Goal: Task Accomplishment & Management: Manage account settings

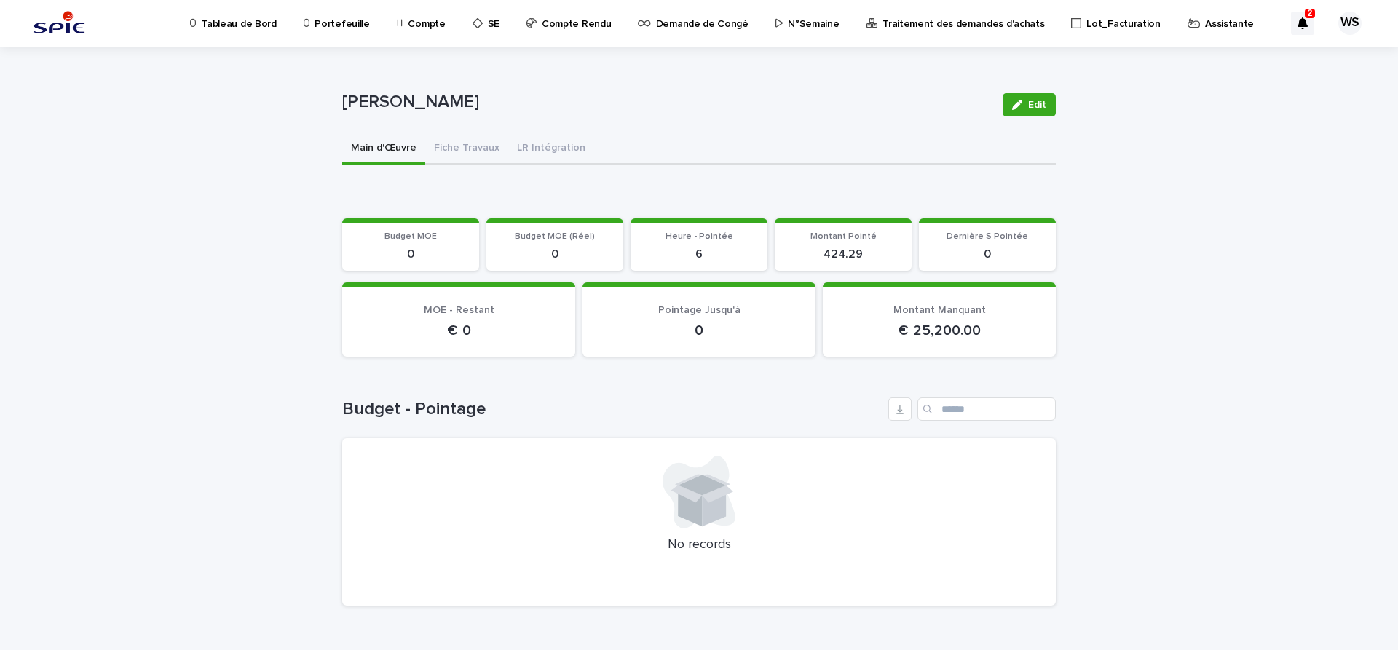
click at [1205, 23] on p "Assistante" at bounding box center [1229, 15] width 49 height 31
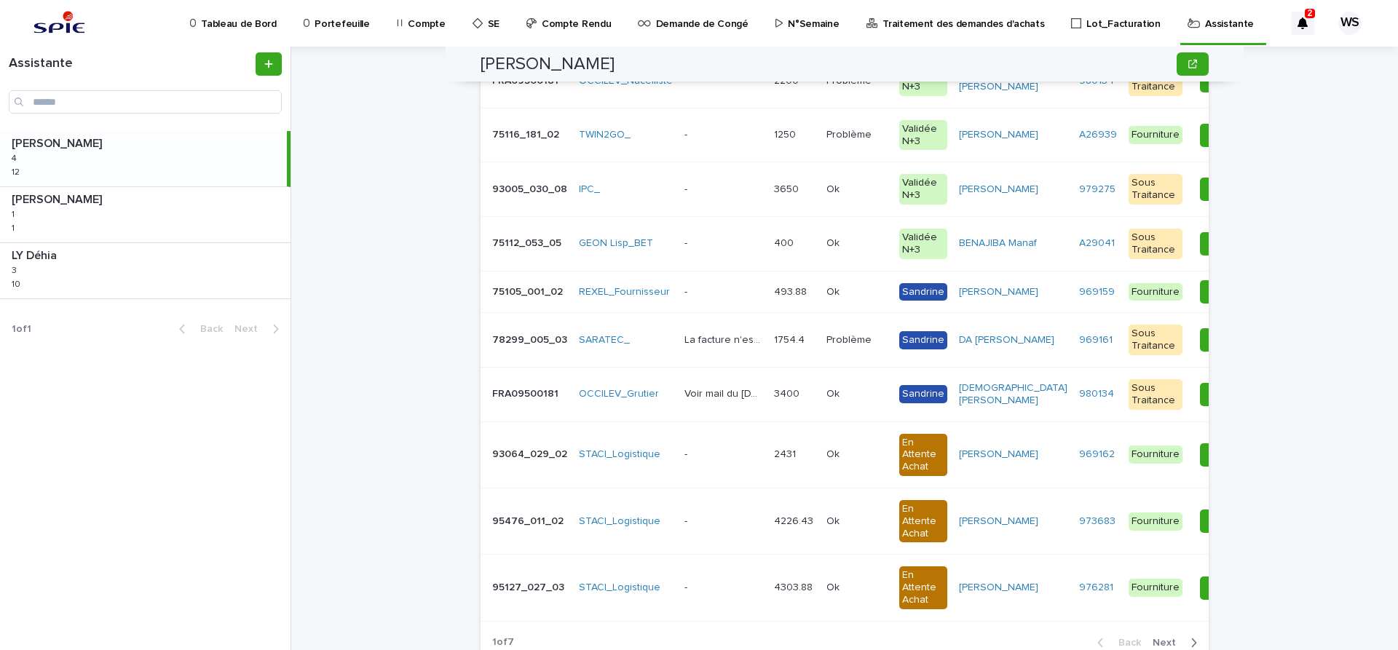
scroll to position [183, 0]
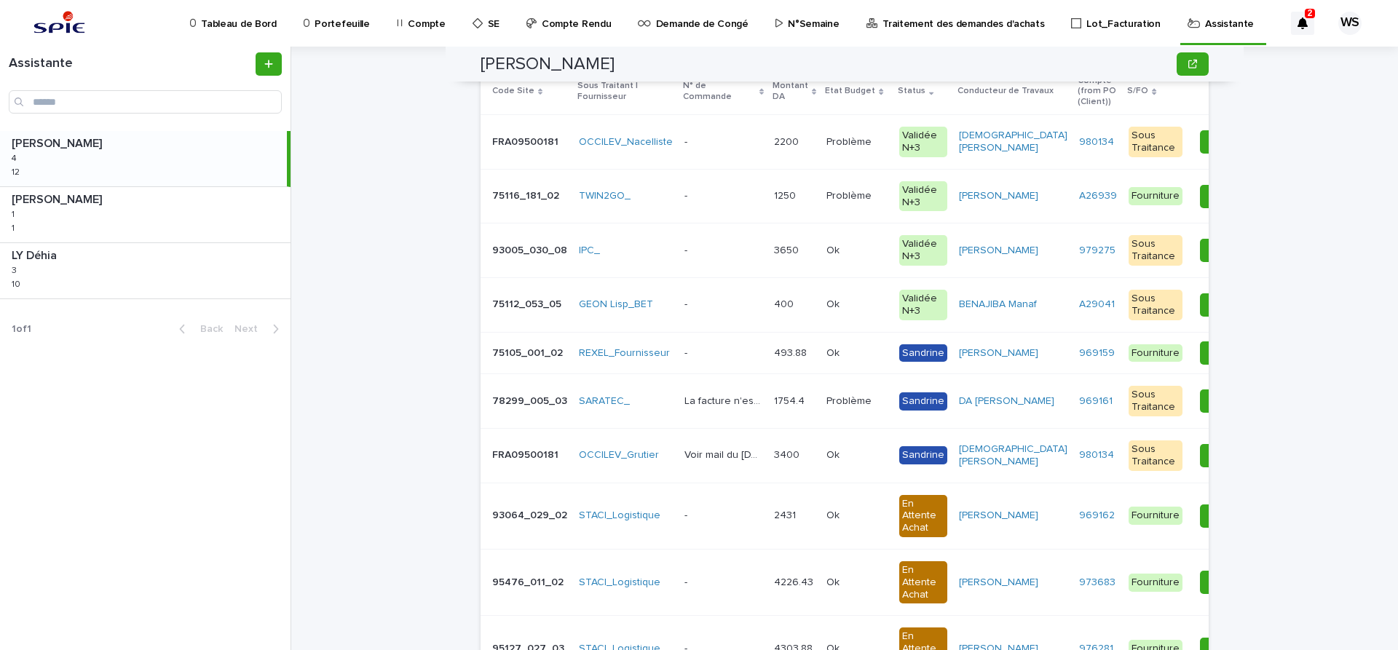
click at [709, 143] on p at bounding box center [723, 142] width 78 height 12
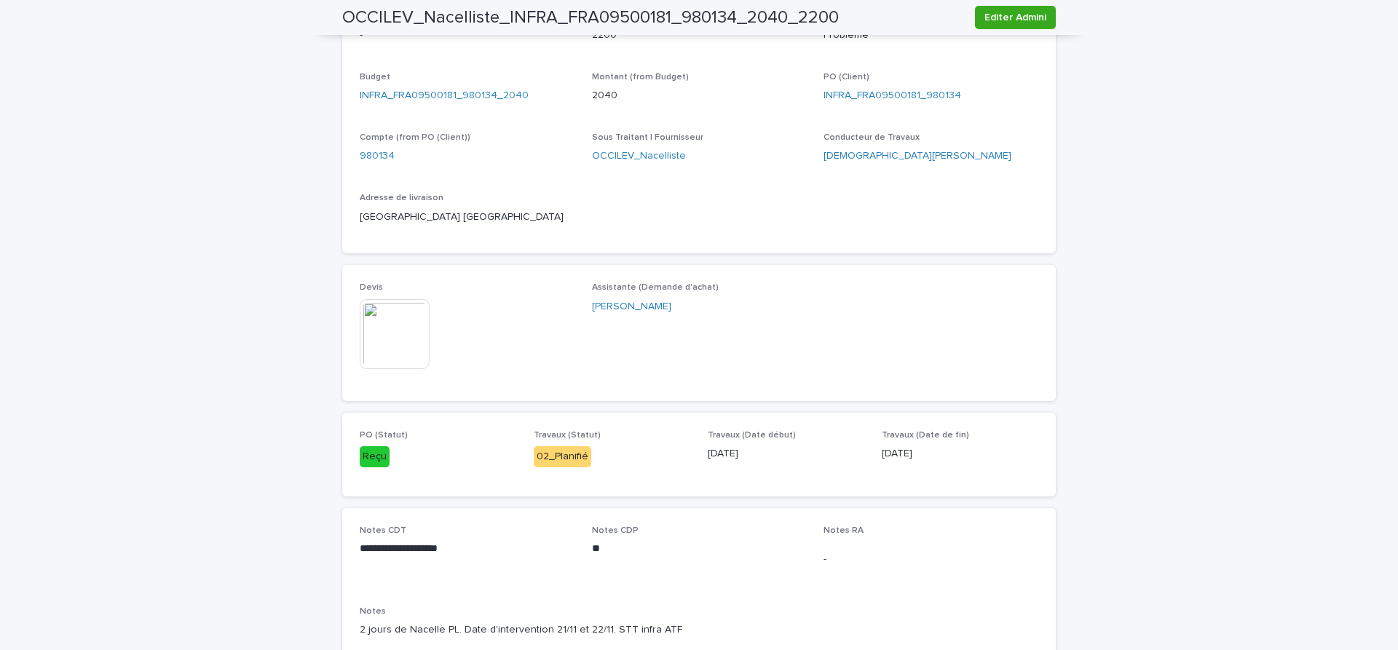
scroll to position [795, 0]
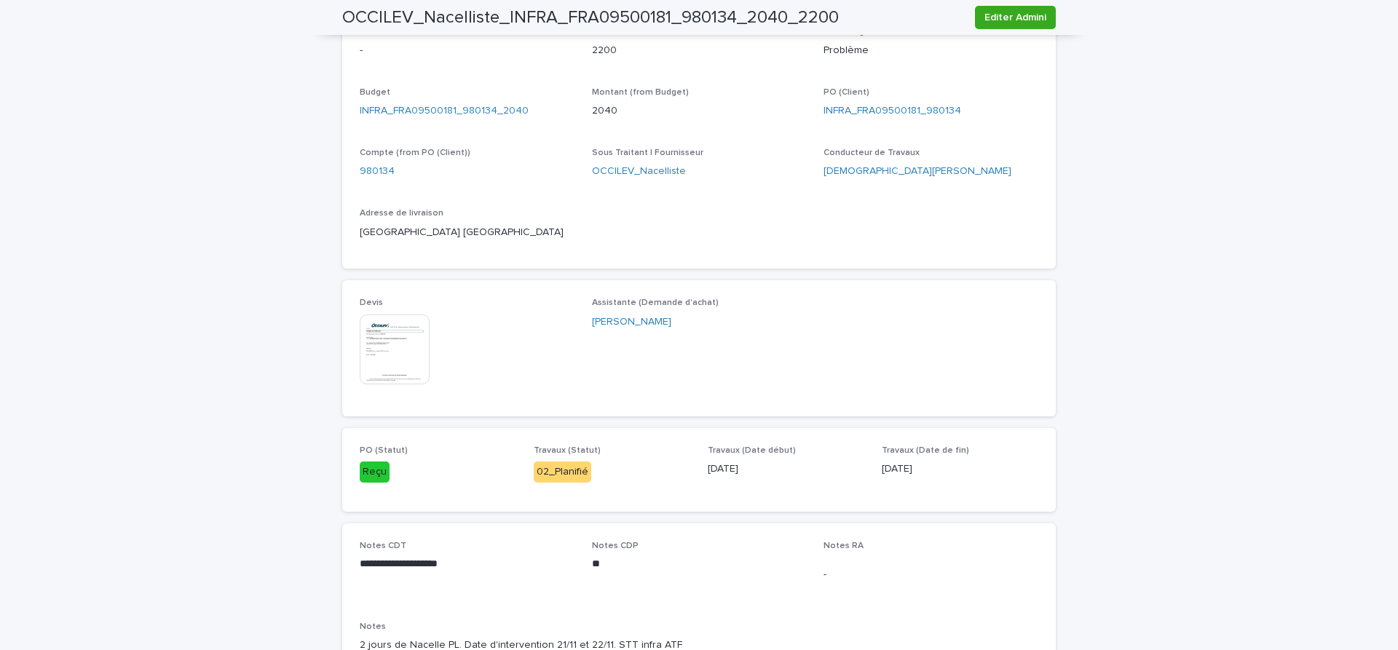
click at [412, 354] on img at bounding box center [395, 349] width 70 height 70
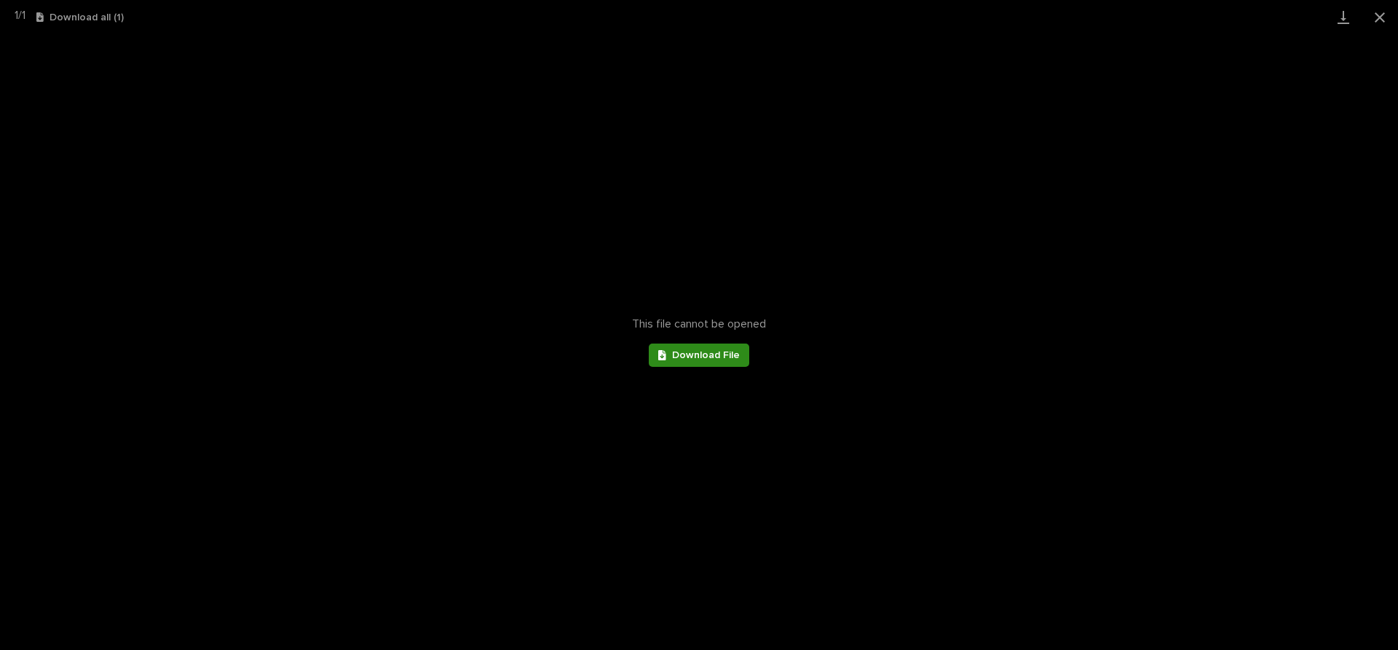
click at [687, 352] on span "Download File" at bounding box center [706, 355] width 68 height 10
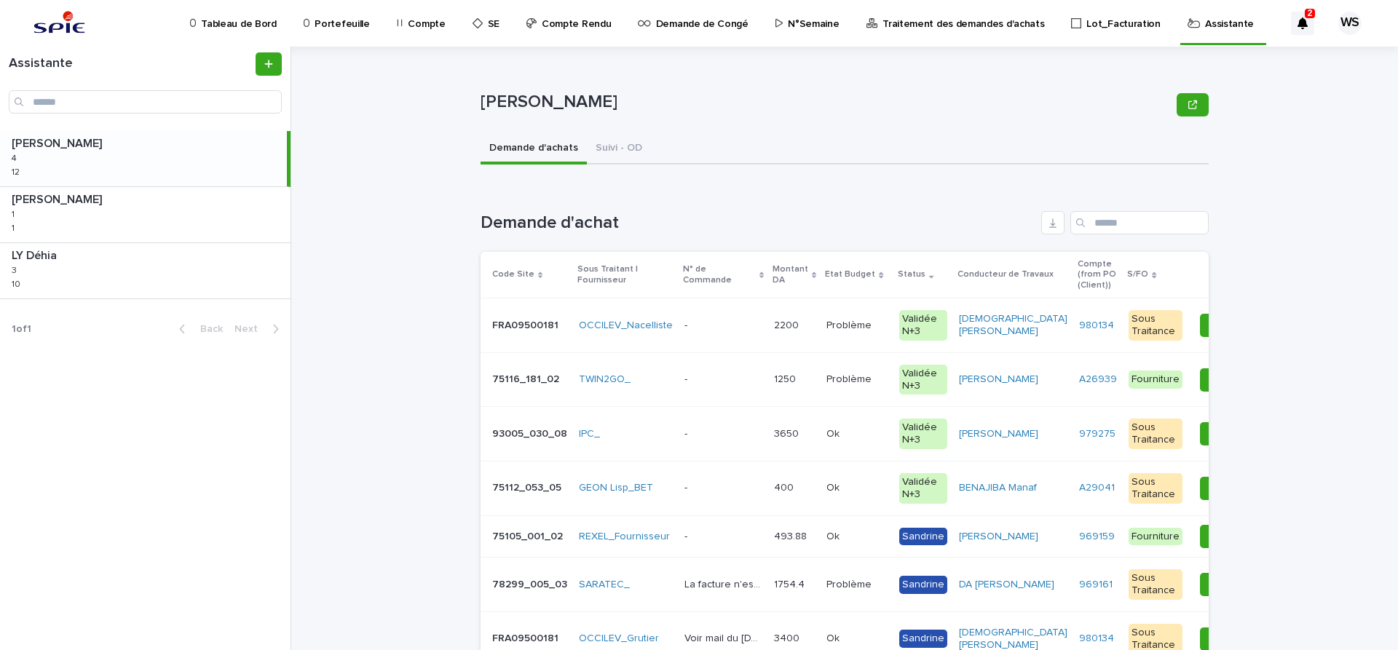
click at [729, 324] on p at bounding box center [723, 326] width 78 height 12
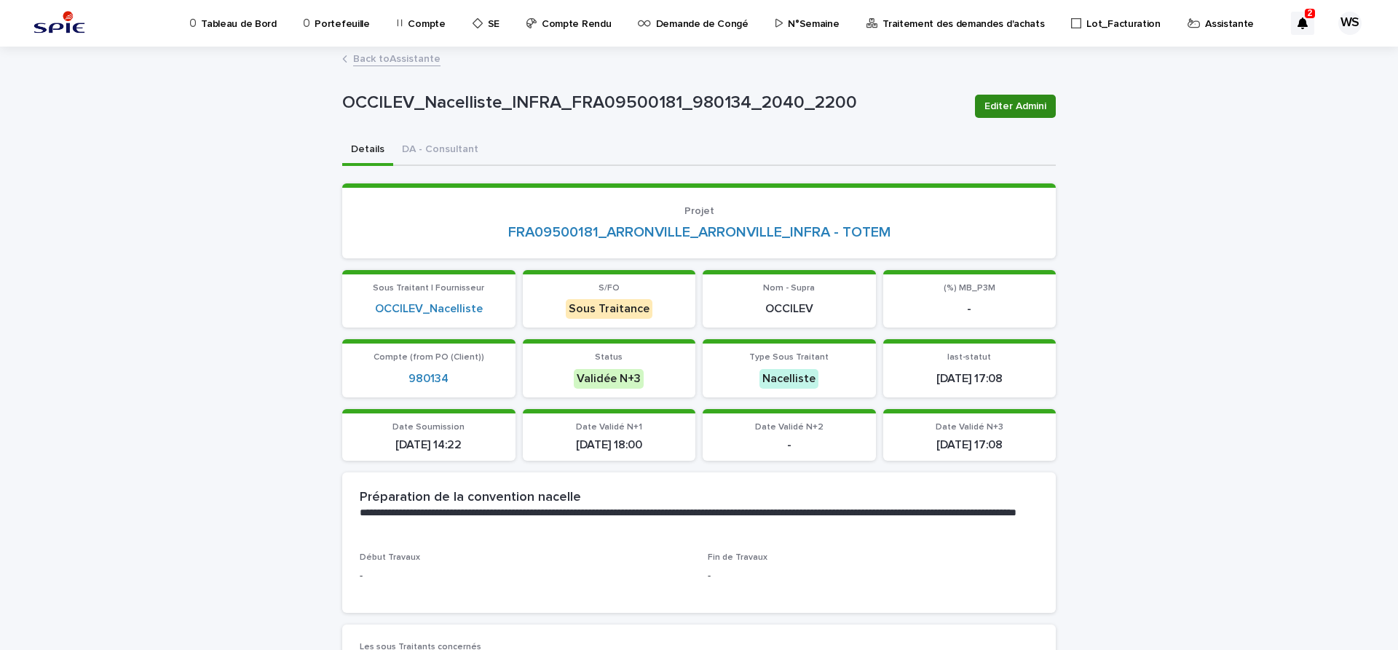
click at [1029, 108] on span "Editer Admini" at bounding box center [1015, 106] width 62 height 15
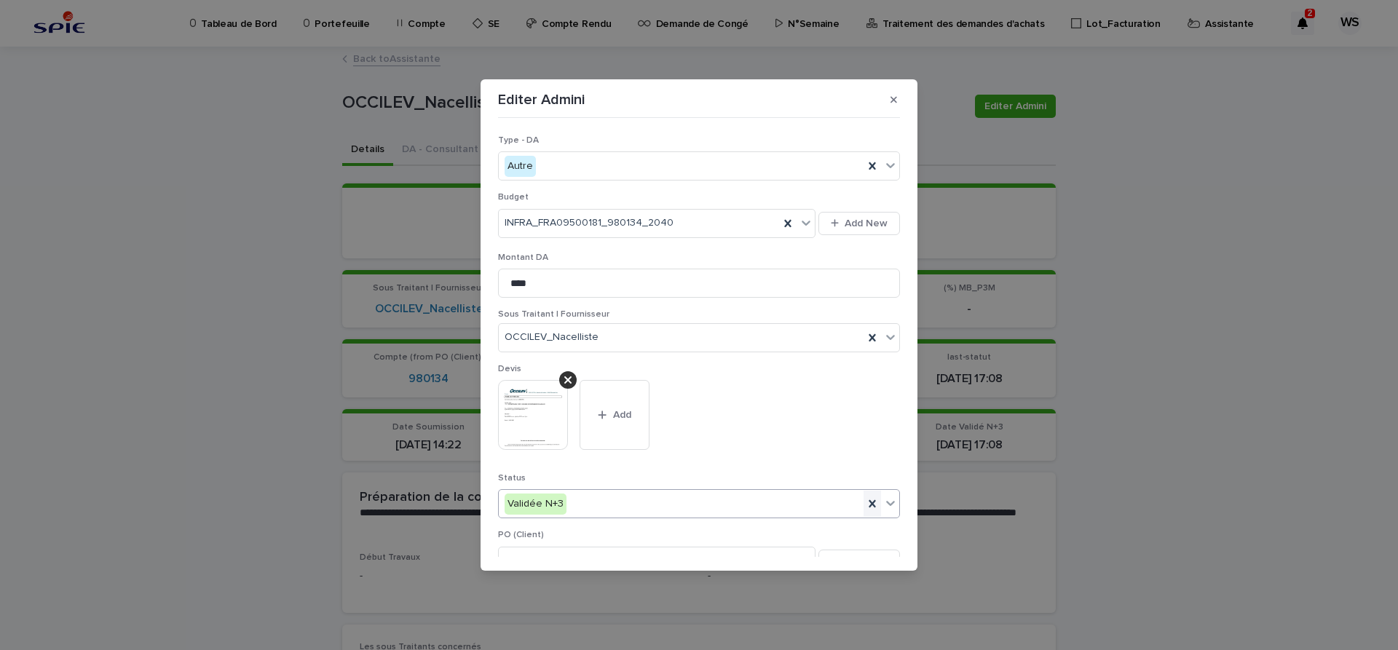
click at [892, 502] on icon at bounding box center [890, 503] width 15 height 15
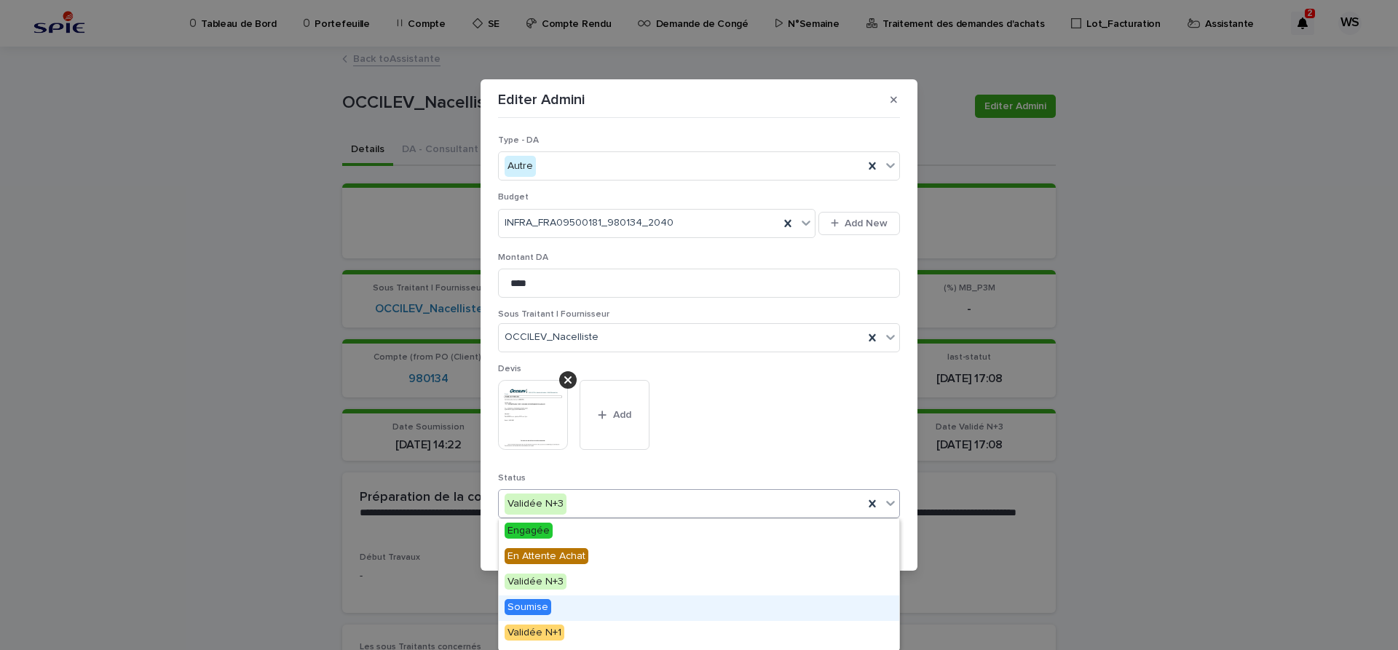
scroll to position [174, 0]
click at [528, 614] on span "Sandrine" at bounding box center [528, 611] width 48 height 16
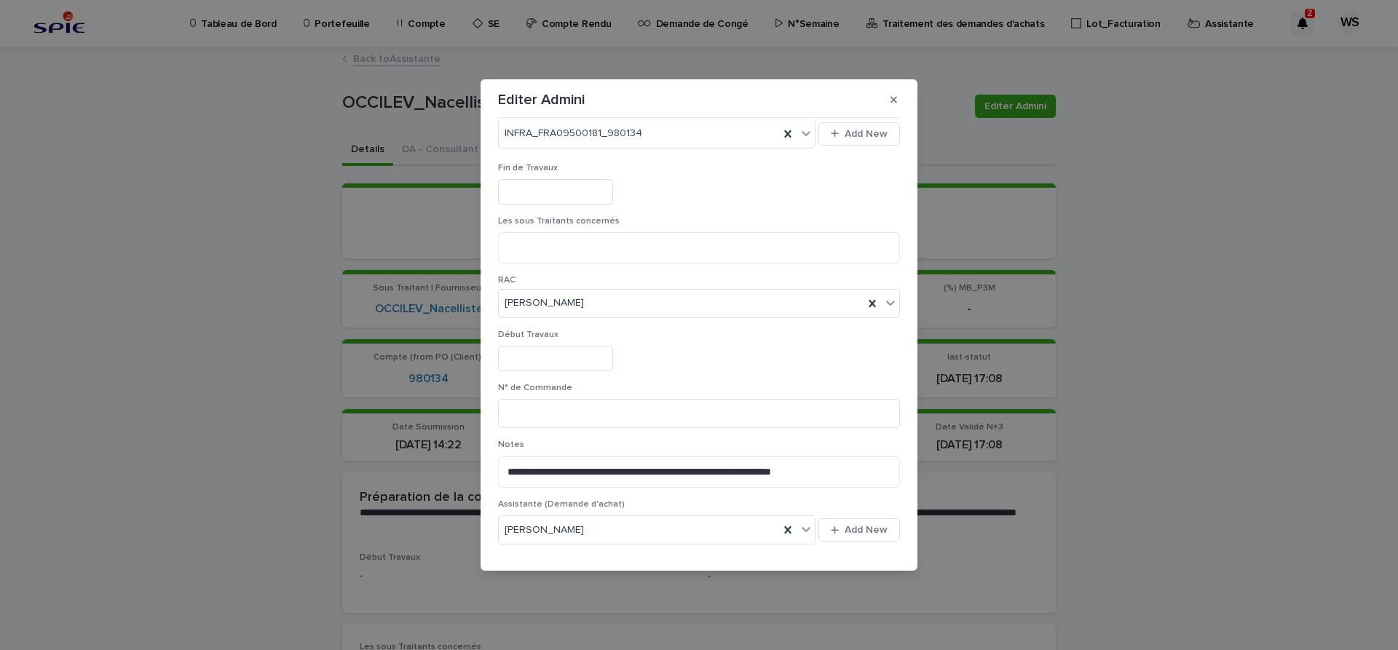
scroll to position [428, 0]
click at [659, 416] on input at bounding box center [699, 412] width 402 height 29
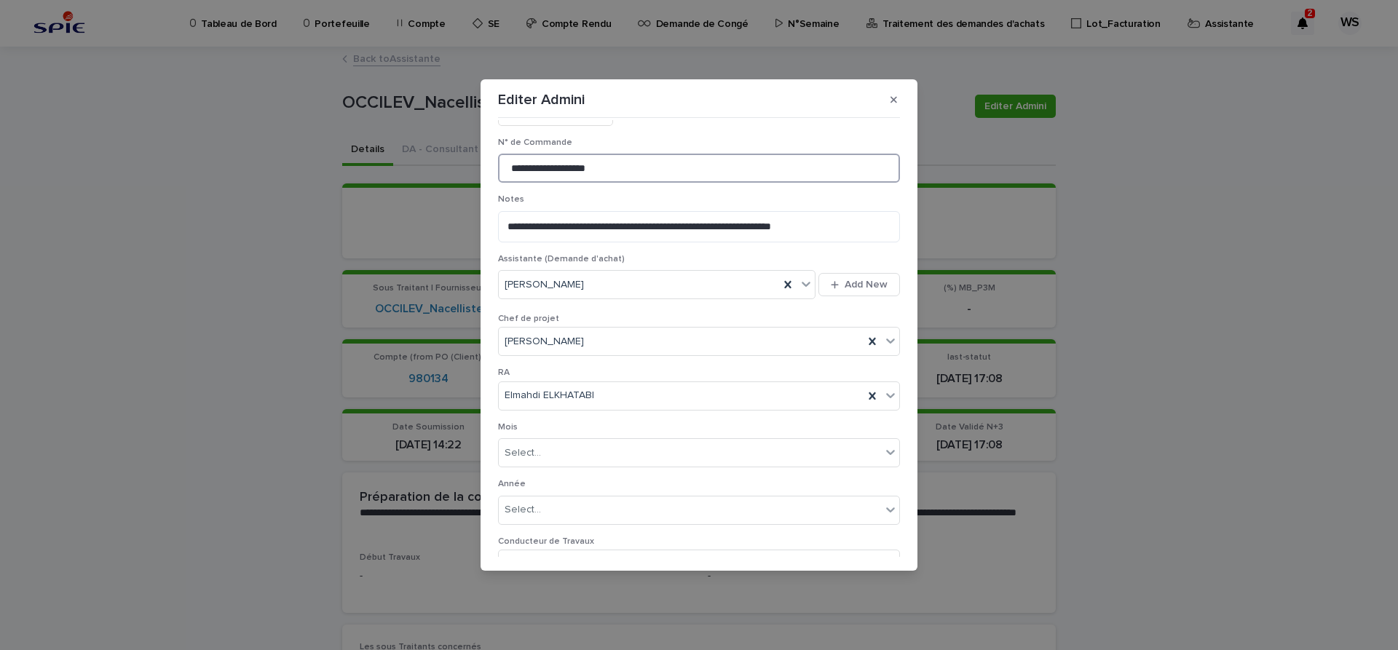
scroll to position [811, 0]
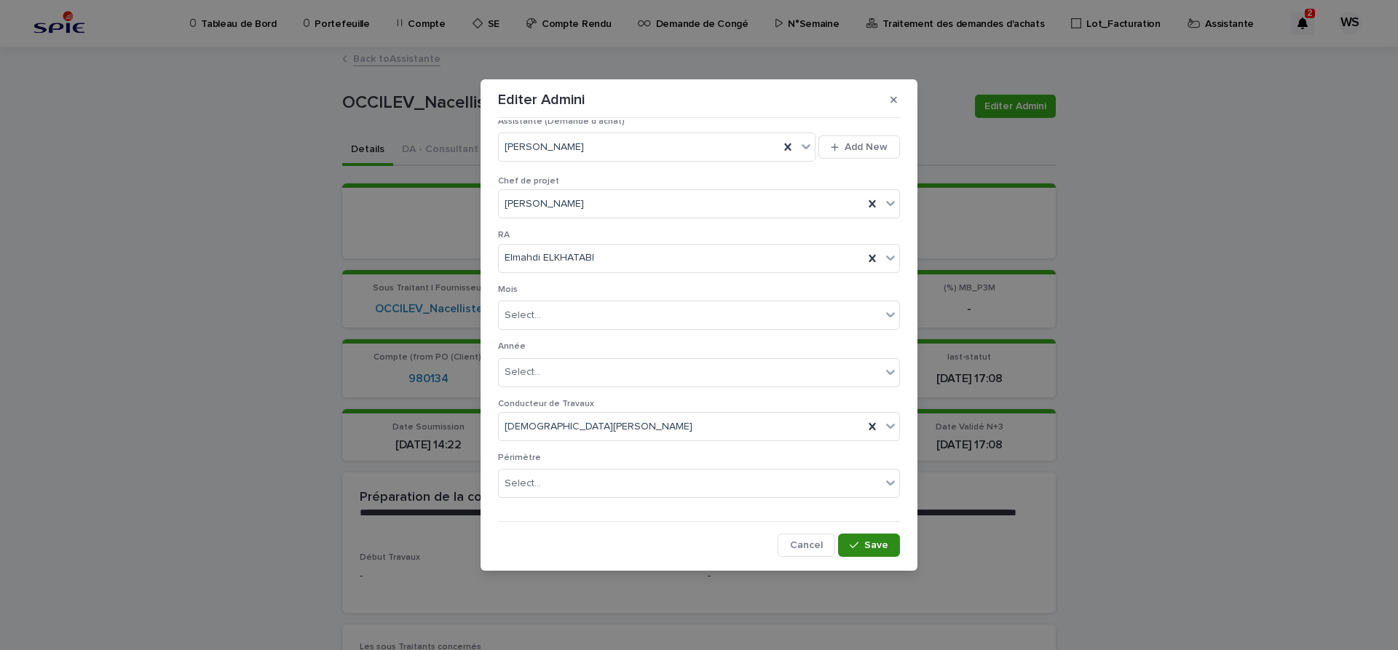
type input "**********"
click at [878, 547] on span "Save" at bounding box center [876, 545] width 24 height 10
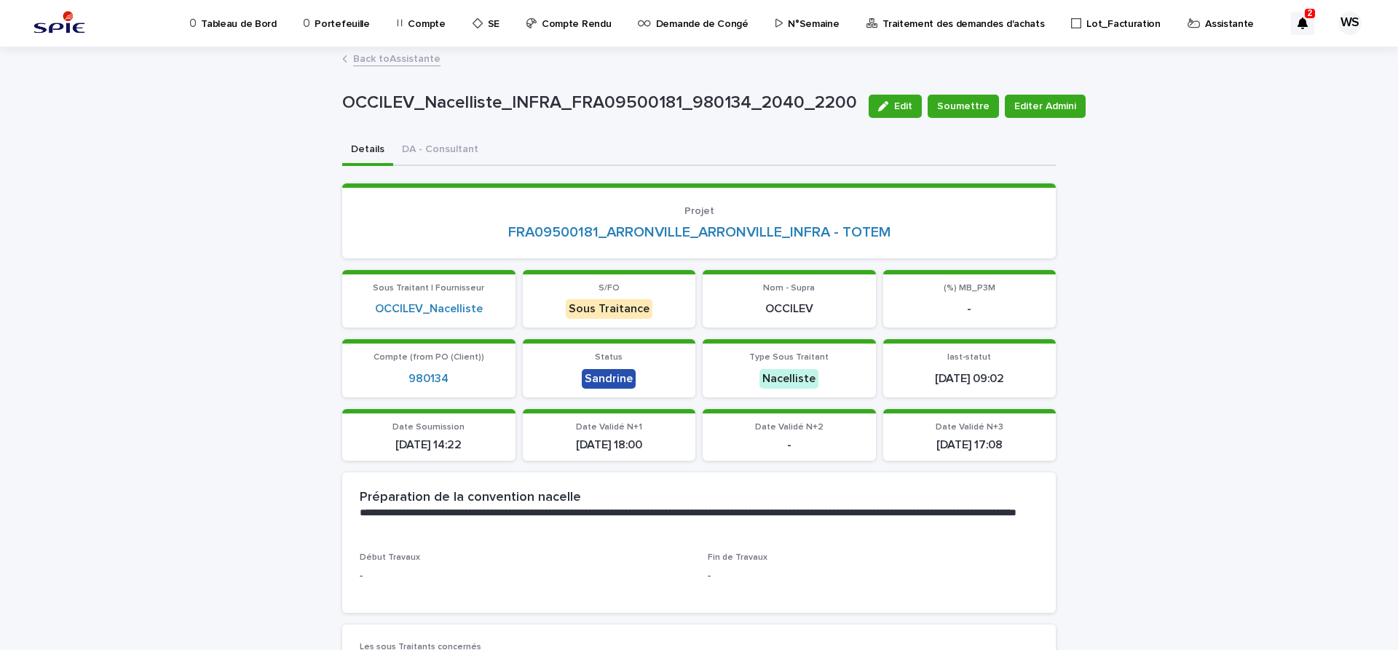
click at [421, 59] on link "Back to Assistante" at bounding box center [396, 58] width 87 height 17
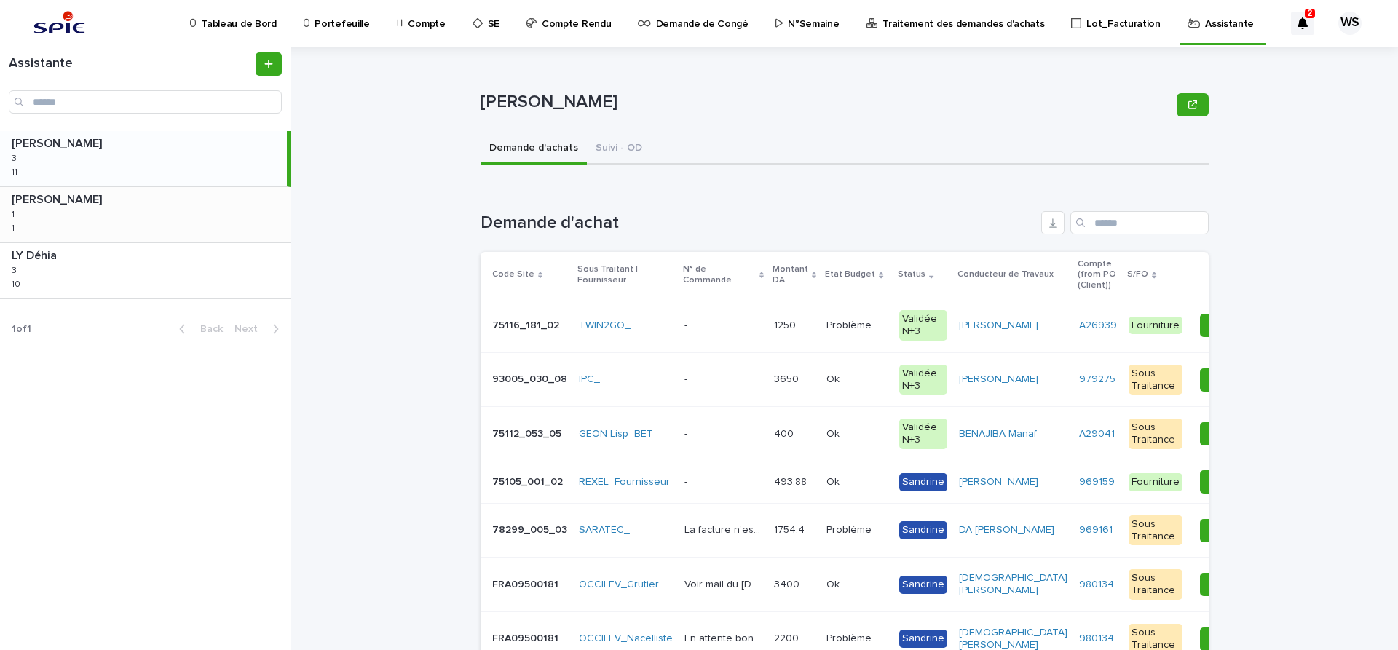
click at [92, 217] on div "BENKHELIFA Salima BENKHELIFA Salima 1 1 1 1" at bounding box center [145, 214] width 290 height 55
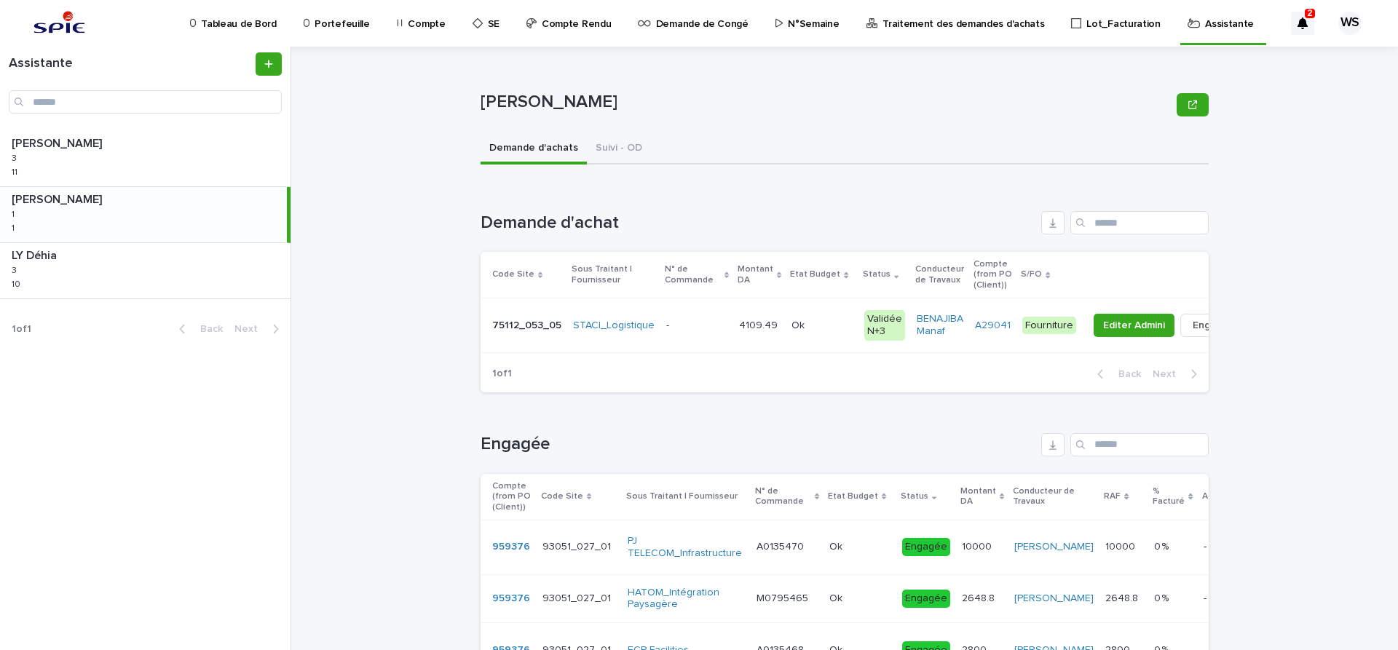
click at [700, 325] on p at bounding box center [696, 326] width 61 height 12
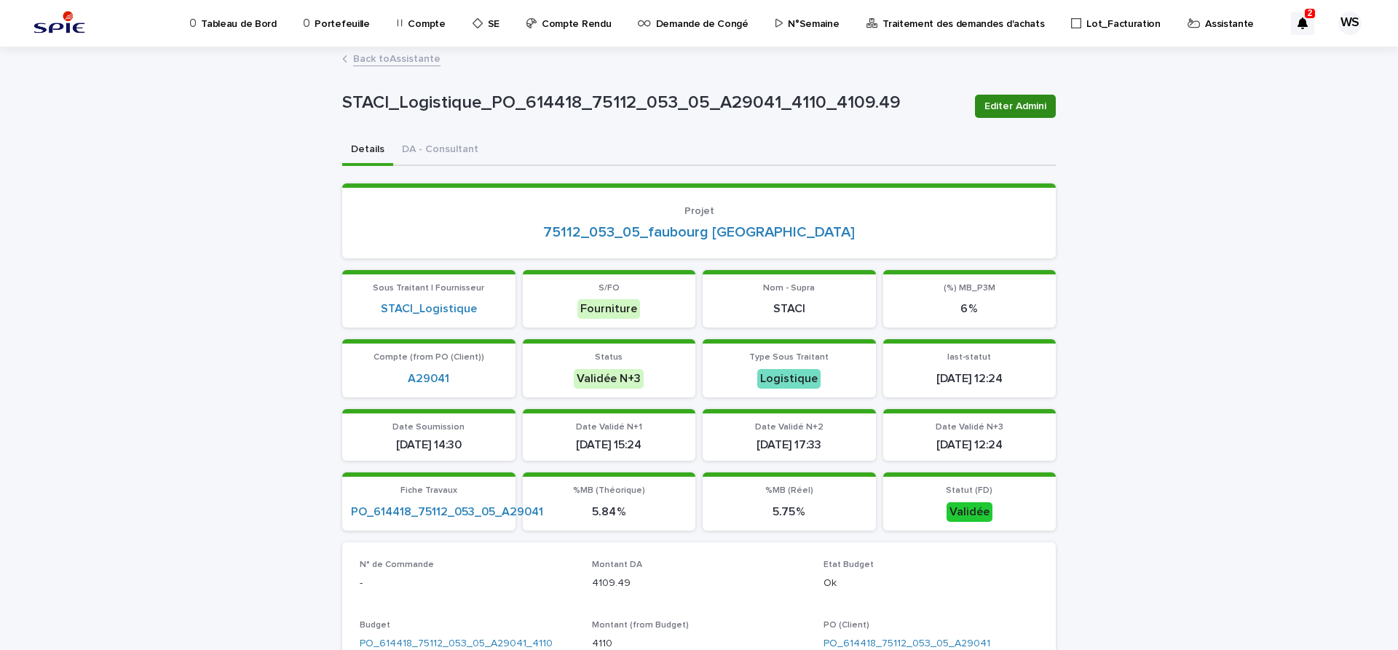
click at [1045, 108] on span "Editer Admini" at bounding box center [1015, 106] width 62 height 15
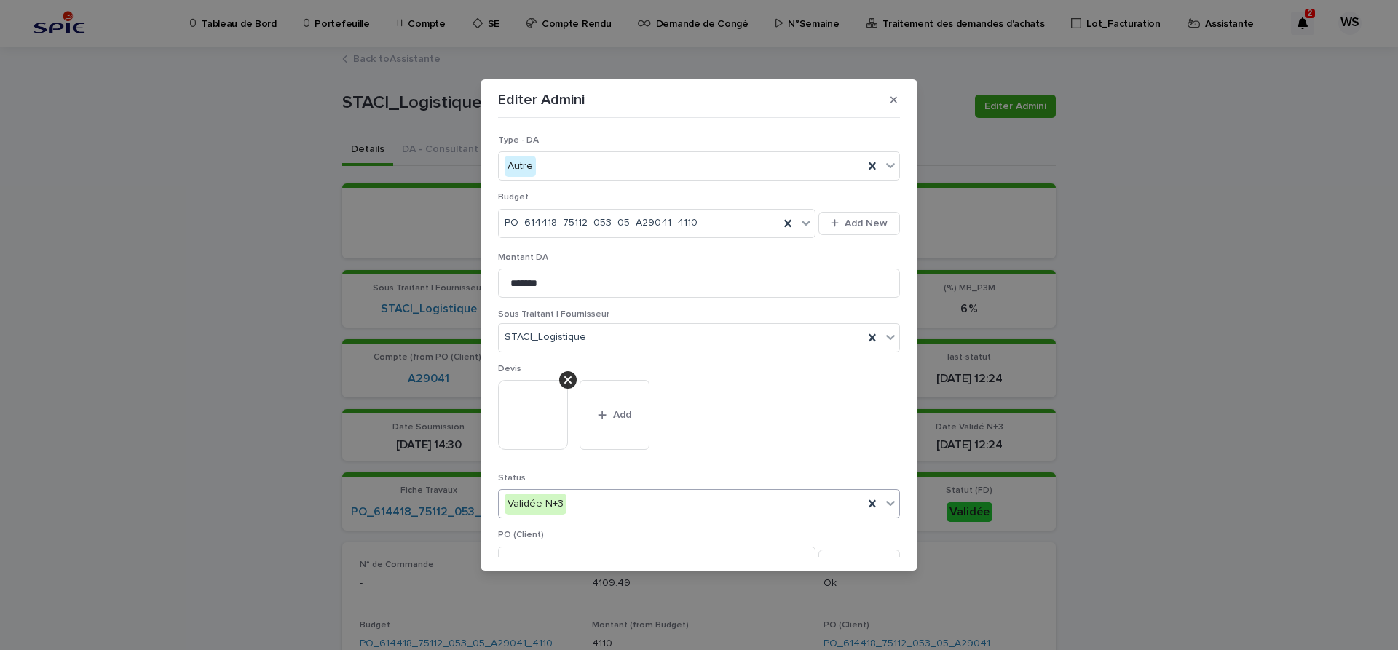
click at [888, 503] on icon at bounding box center [890, 504] width 9 height 5
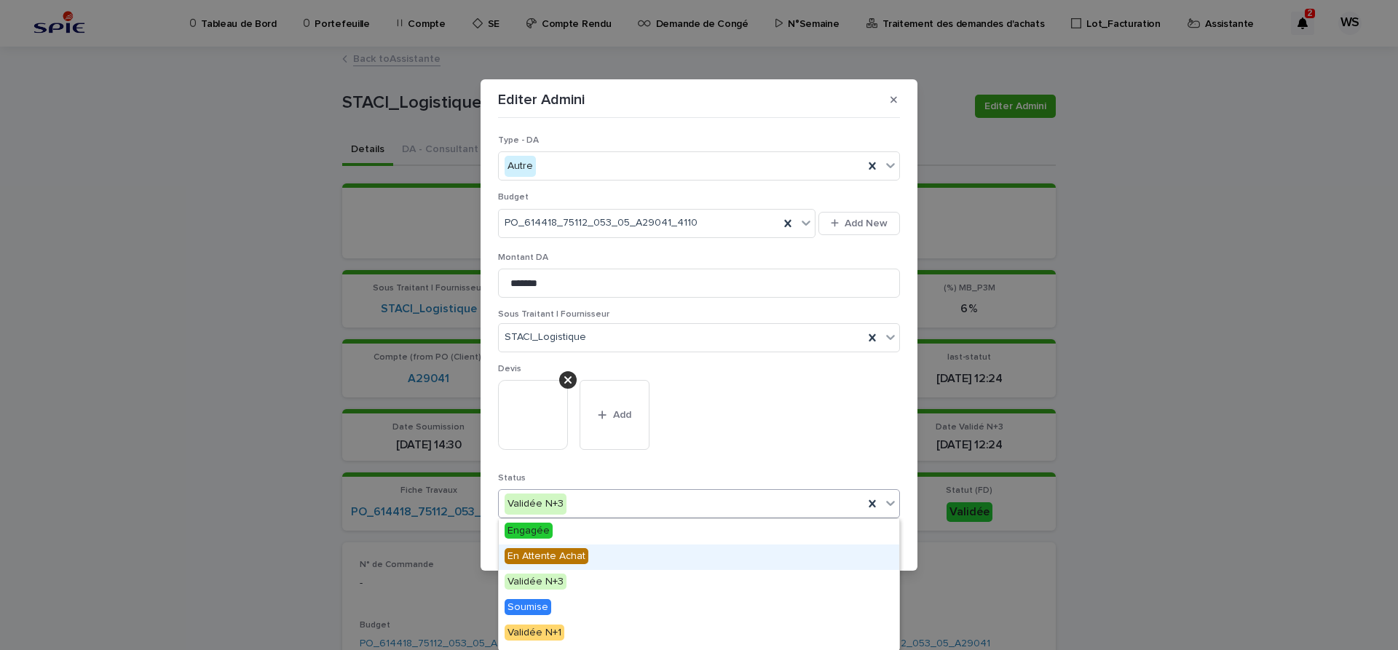
click at [553, 555] on span "En Attente Achat" at bounding box center [546, 556] width 84 height 16
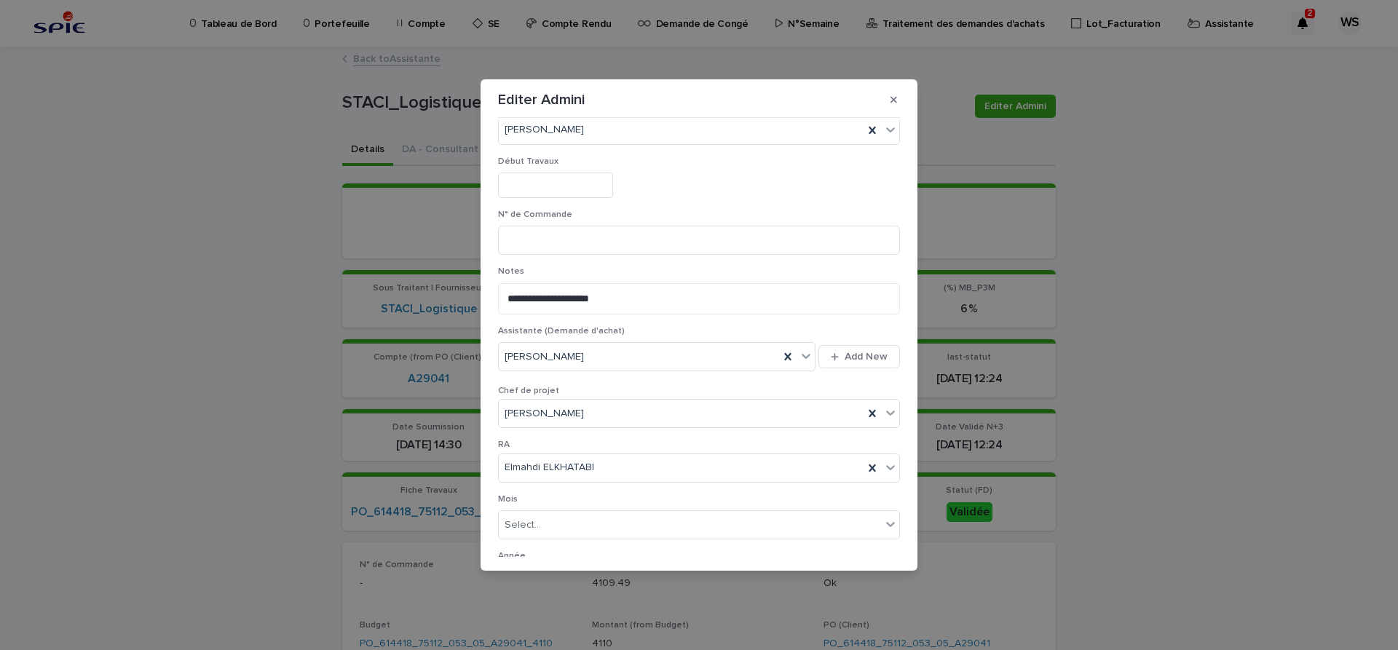
scroll to position [673, 0]
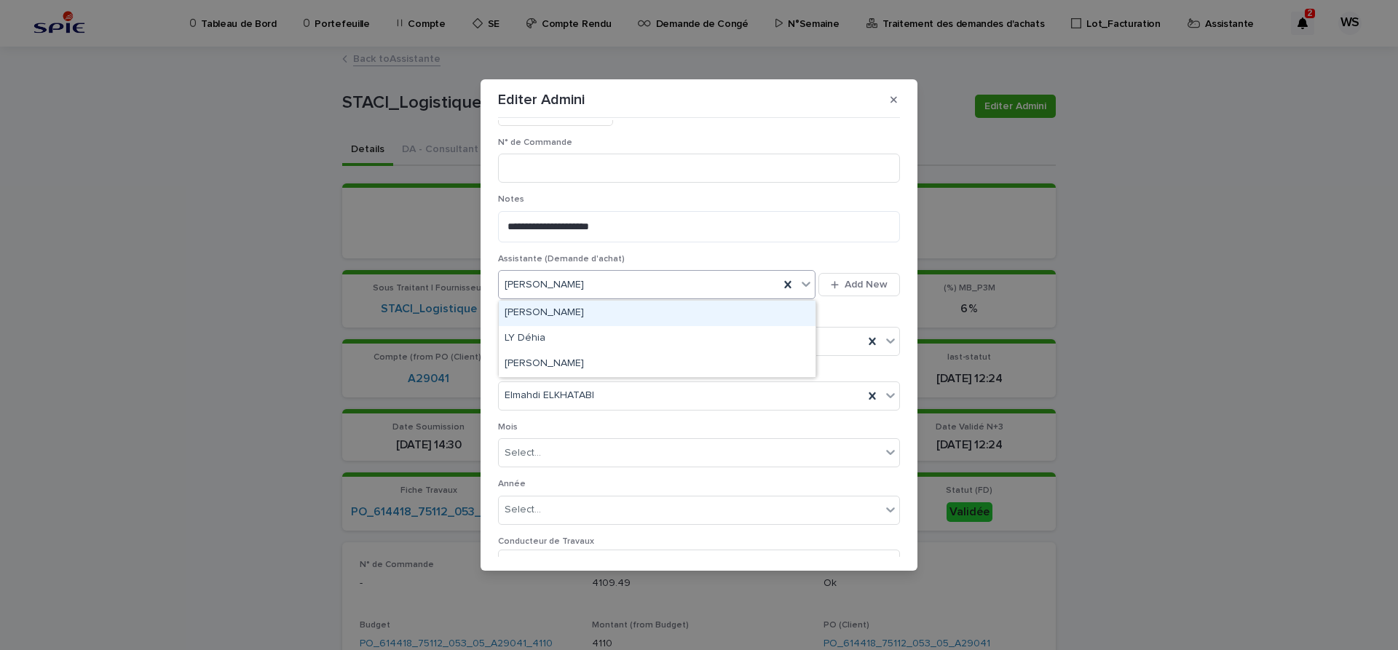
click at [809, 290] on icon at bounding box center [806, 284] width 15 height 15
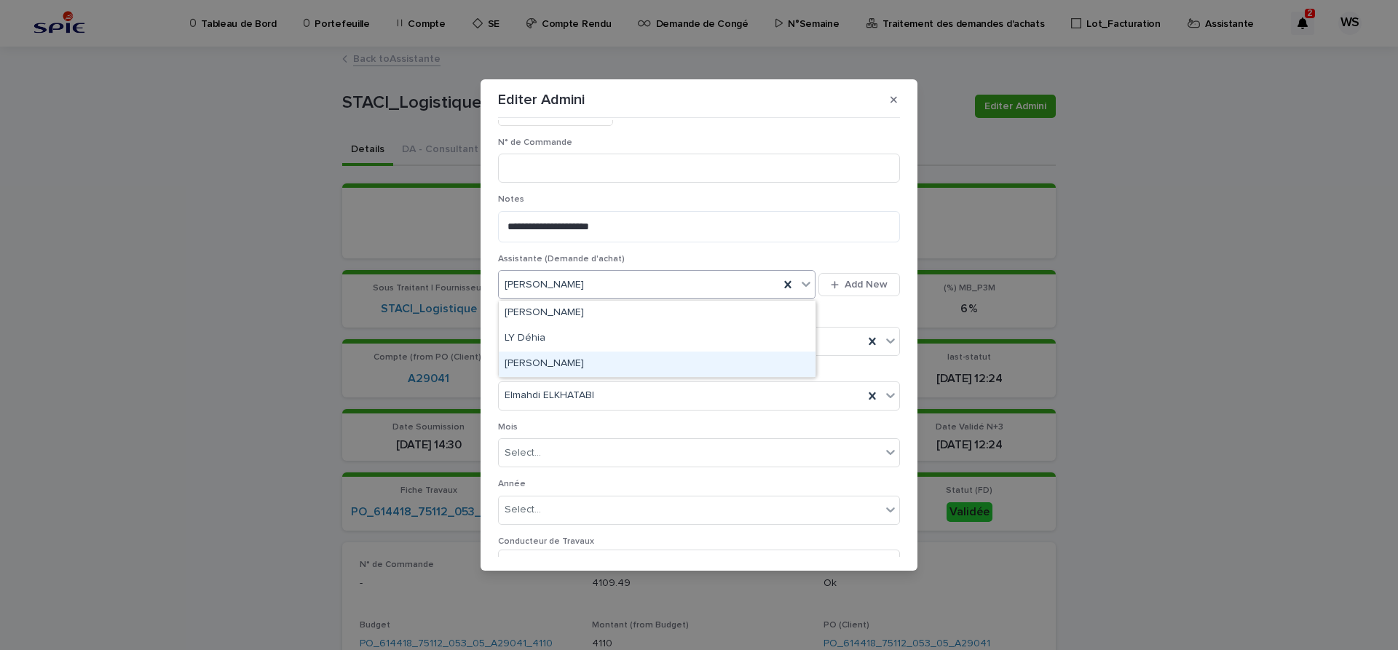
click at [530, 367] on div "[PERSON_NAME]" at bounding box center [657, 364] width 317 height 25
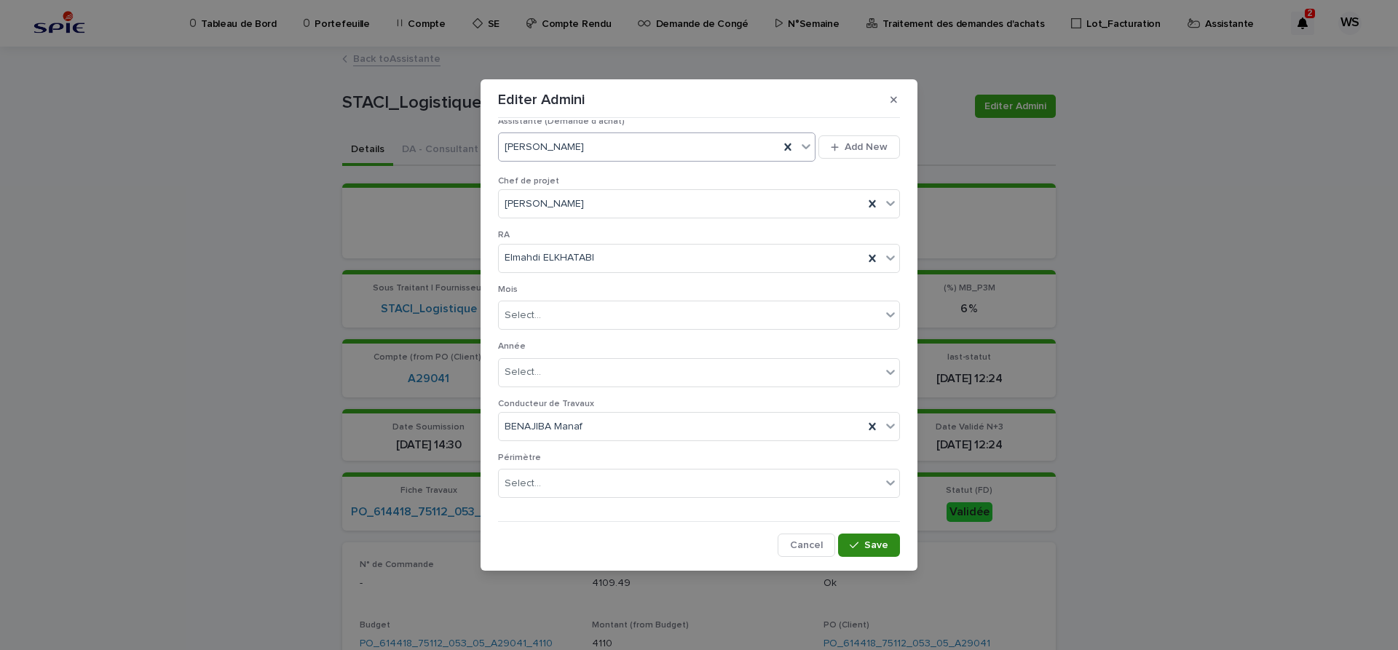
click at [877, 545] on span "Save" at bounding box center [876, 545] width 24 height 10
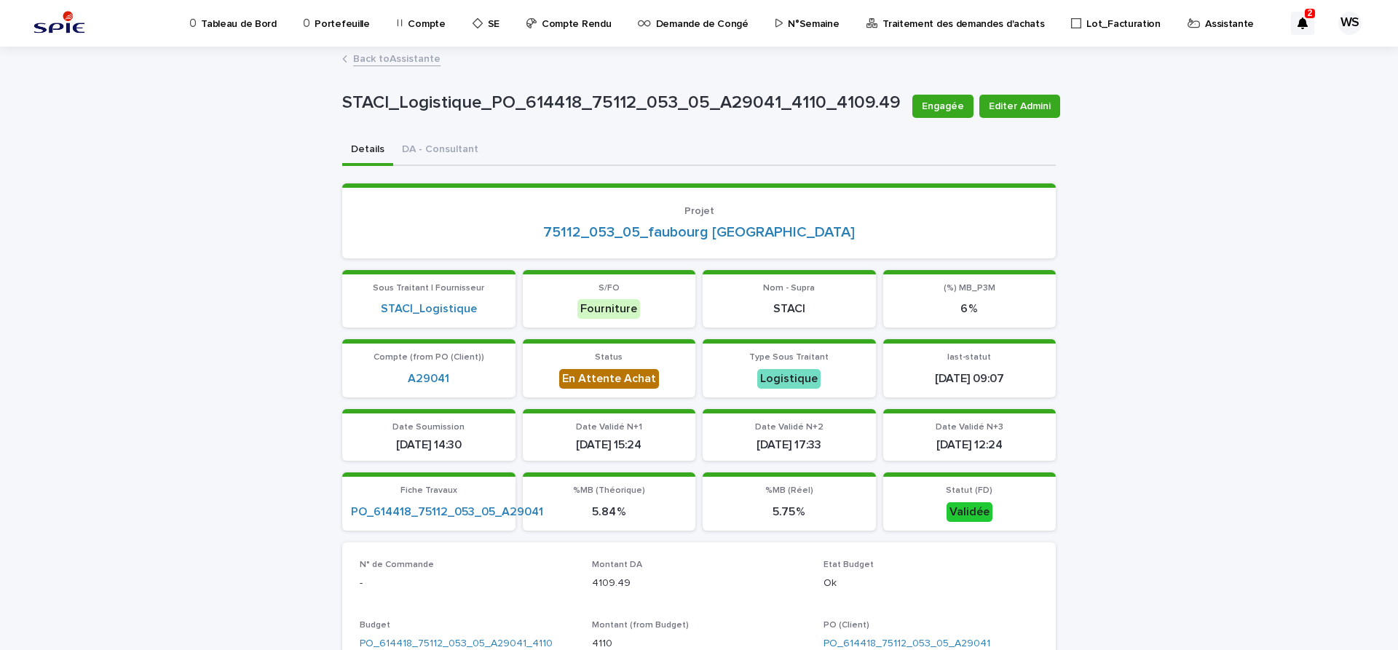
click at [431, 60] on link "Back to Assistante" at bounding box center [396, 58] width 87 height 17
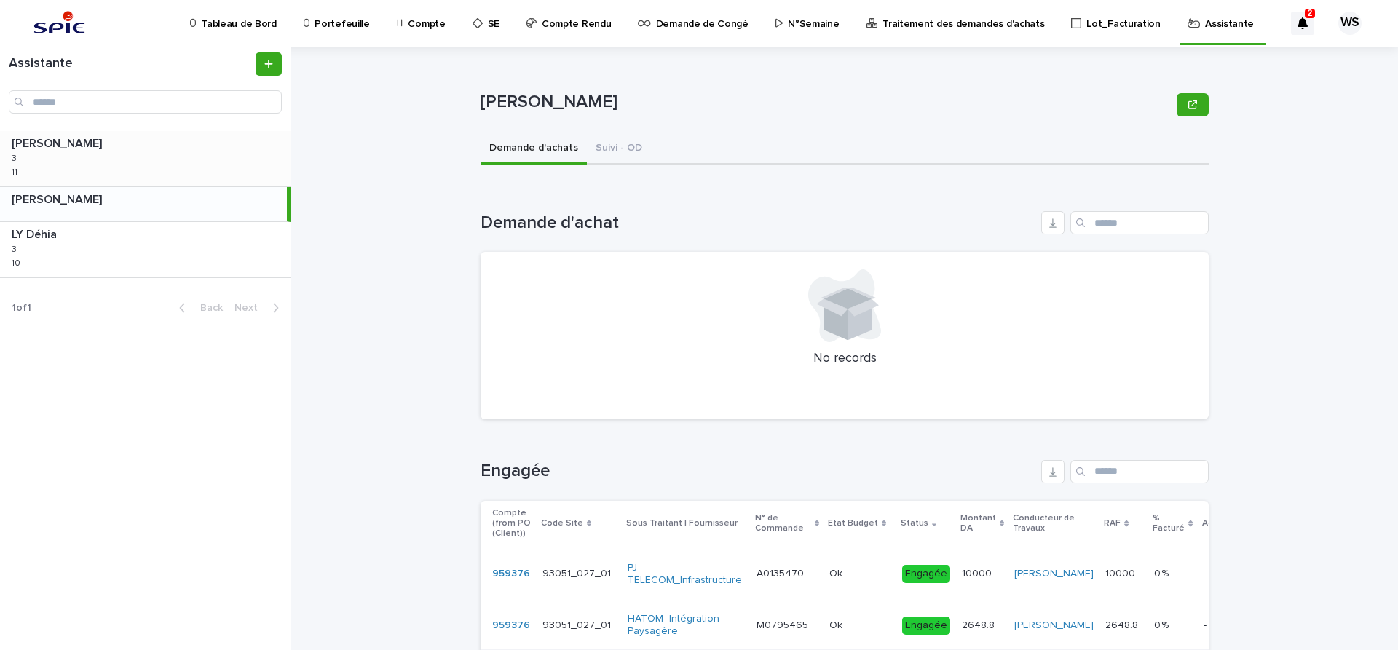
click at [105, 164] on div "WATEL Sandrine WATEL Sandrine 3 3 11 11" at bounding box center [145, 158] width 290 height 55
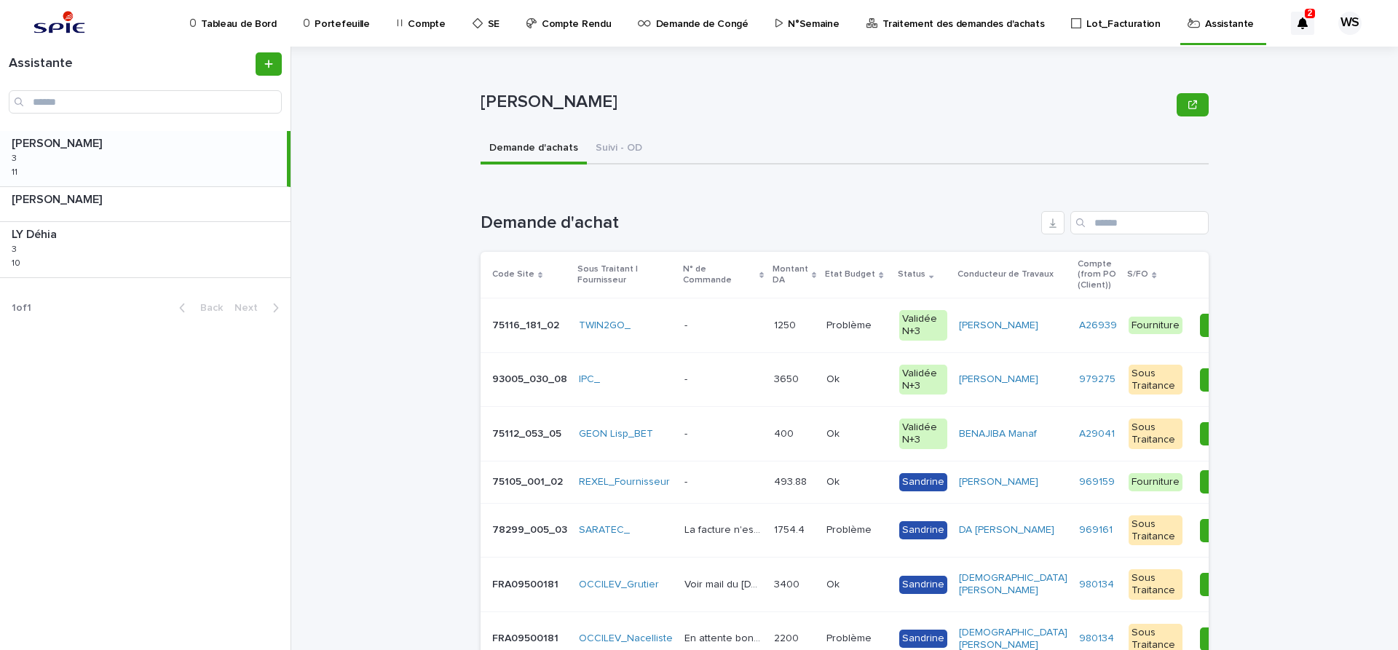
click at [667, 593] on div "OCCILEV_Grutier" at bounding box center [626, 585] width 94 height 24
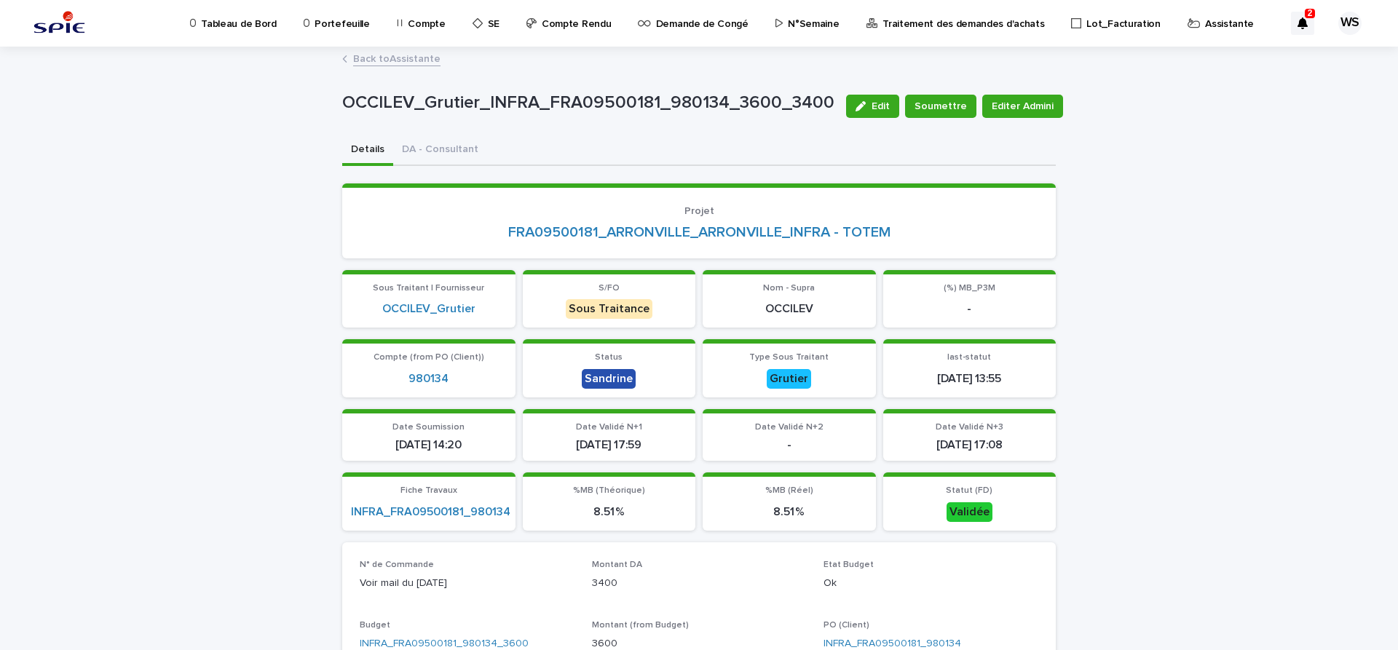
click at [423, 58] on link "Back to Assistante" at bounding box center [396, 58] width 87 height 17
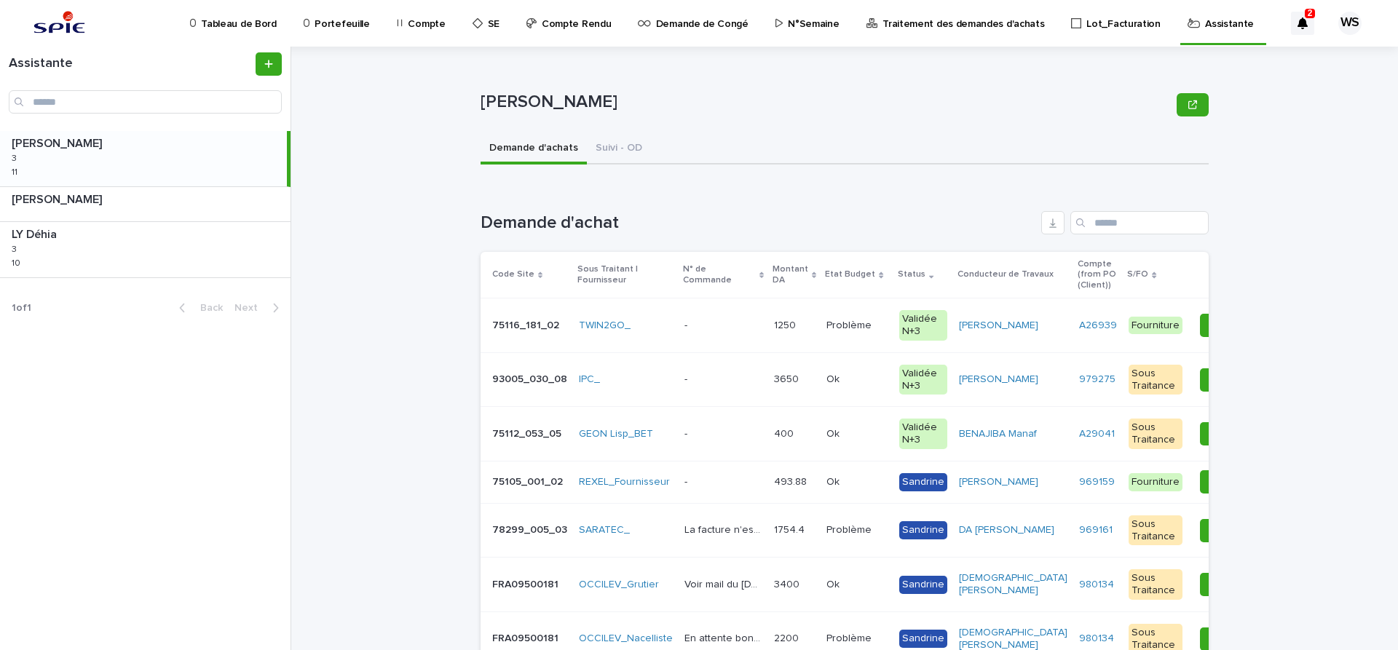
scroll to position [183, 0]
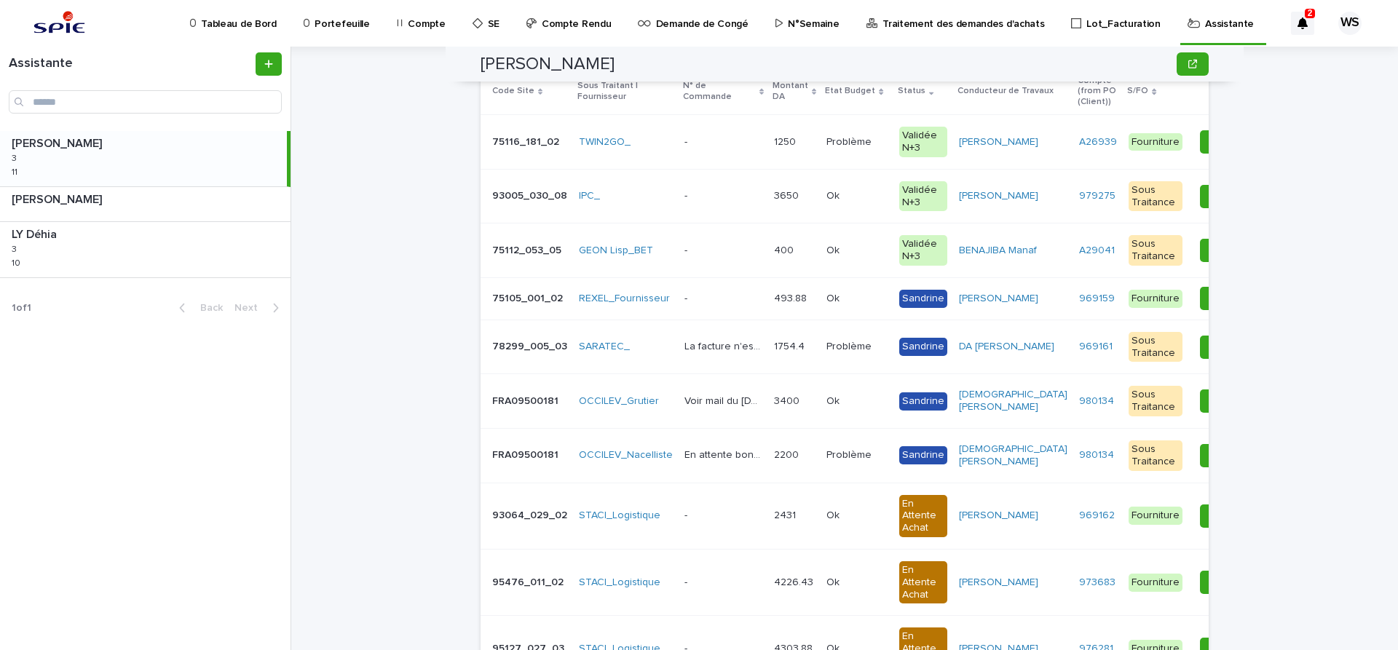
click at [669, 475] on td "OCCILEV_Nacelliste" at bounding box center [626, 455] width 106 height 55
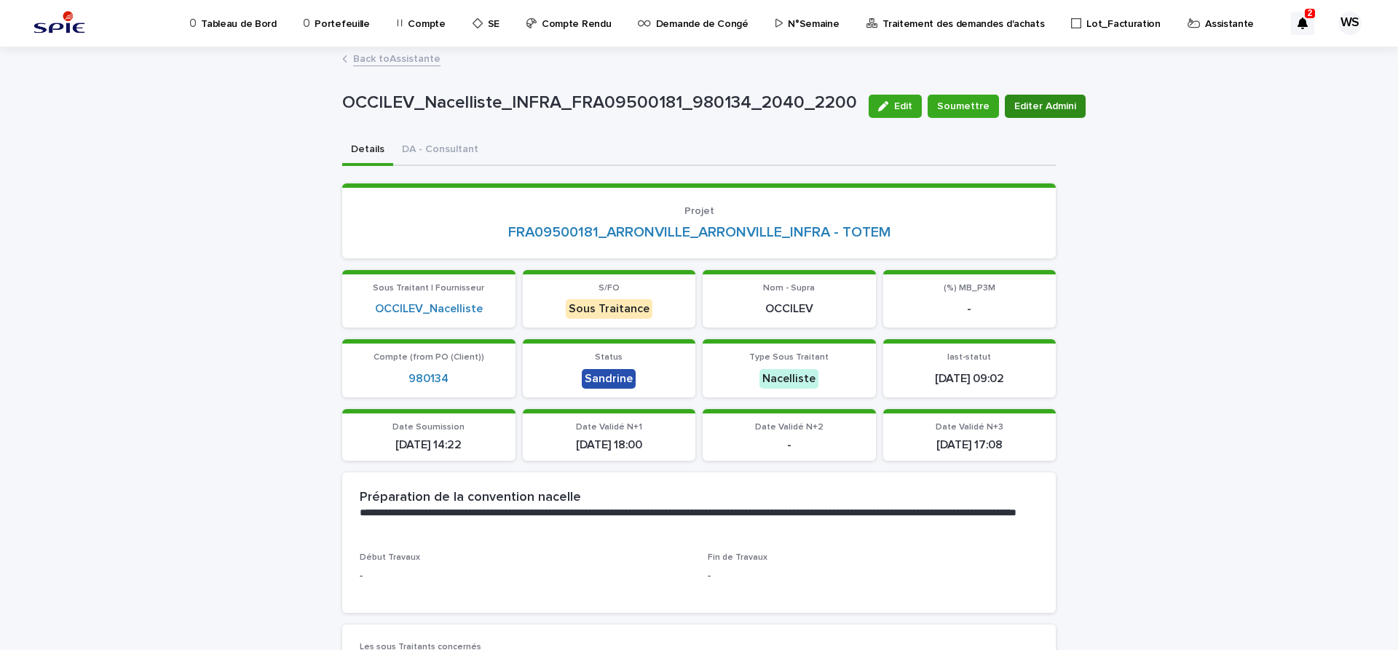
click at [1038, 107] on span "Editer Admini" at bounding box center [1045, 106] width 62 height 15
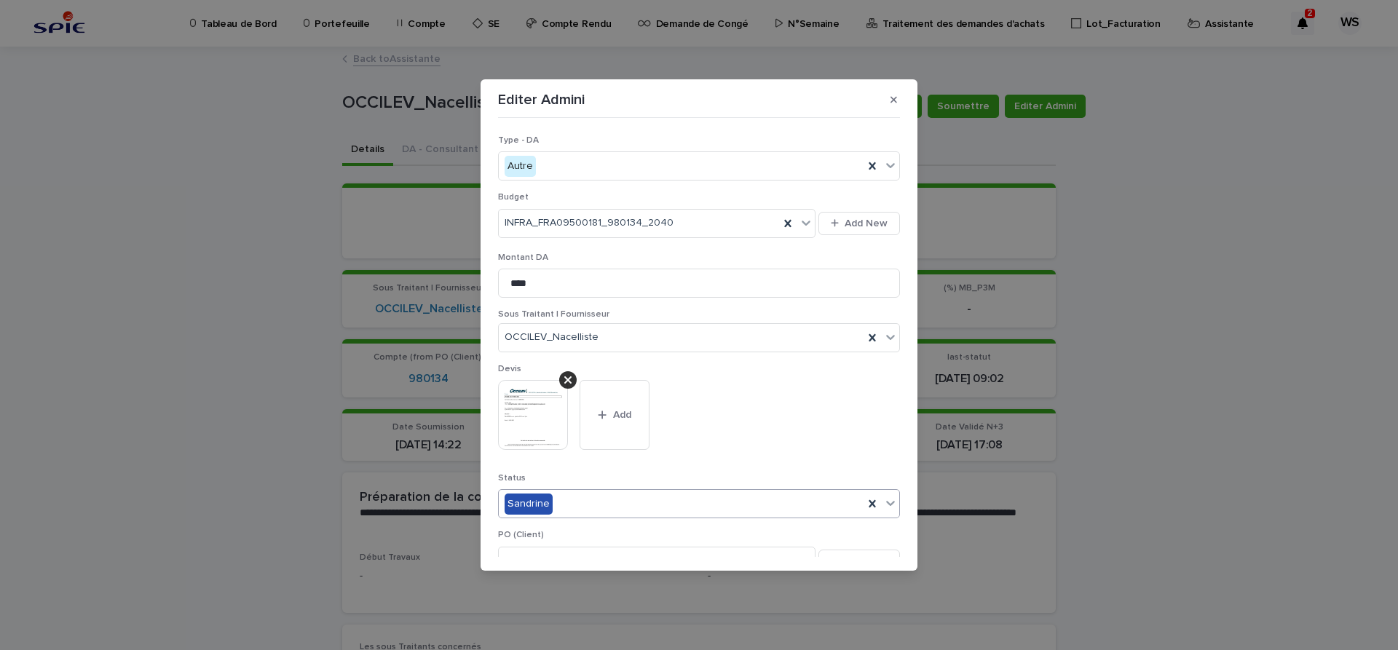
click at [890, 503] on icon at bounding box center [890, 503] width 15 height 15
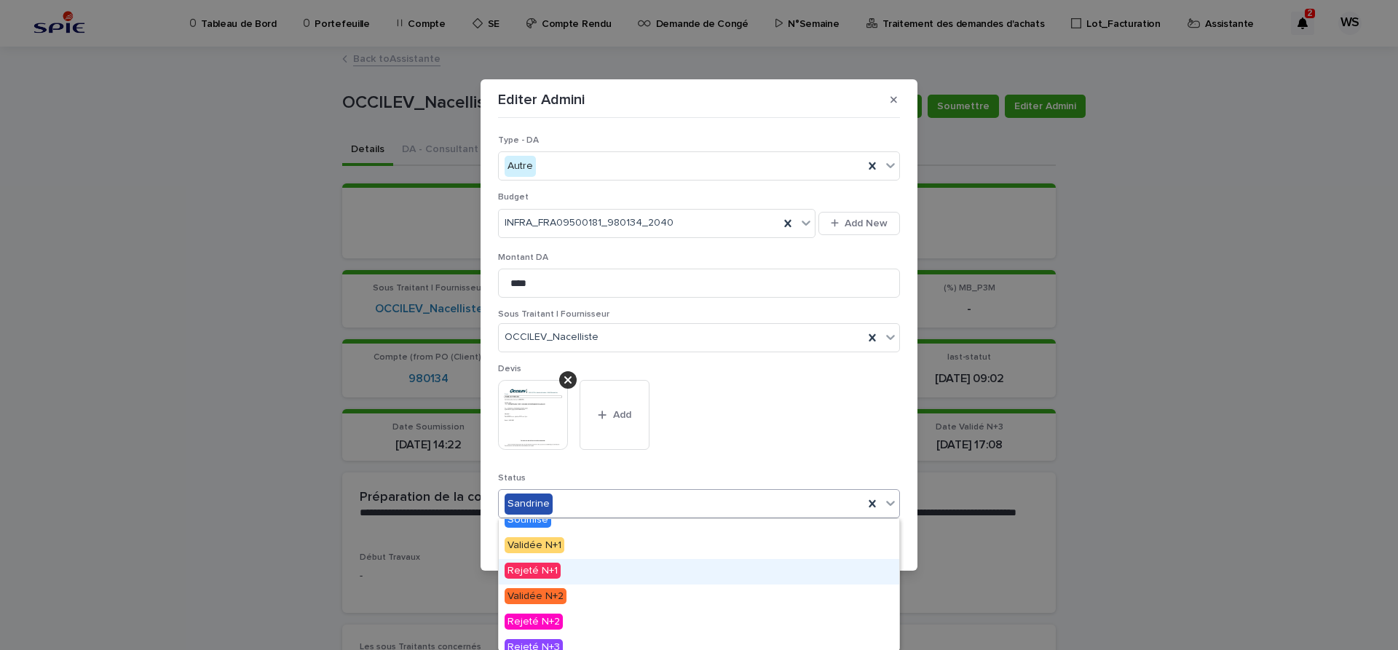
scroll to position [174, 0]
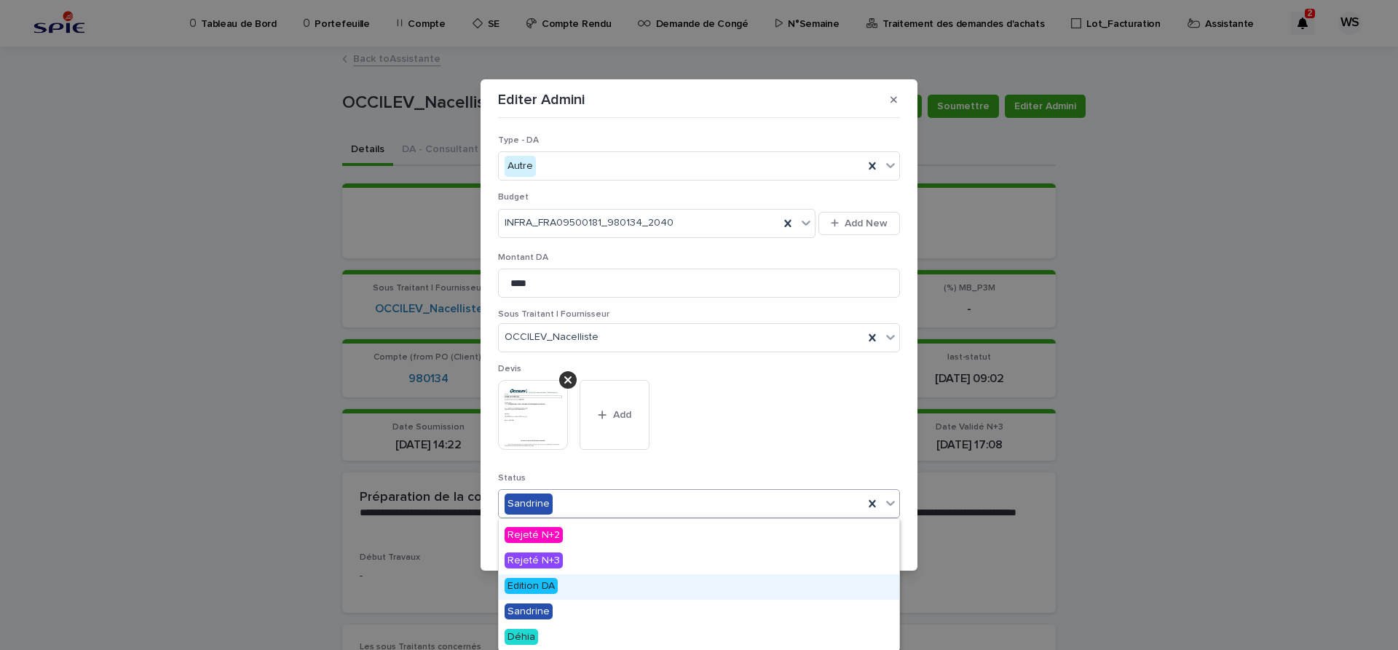
click at [535, 582] on span "Edition DA" at bounding box center [530, 586] width 53 height 16
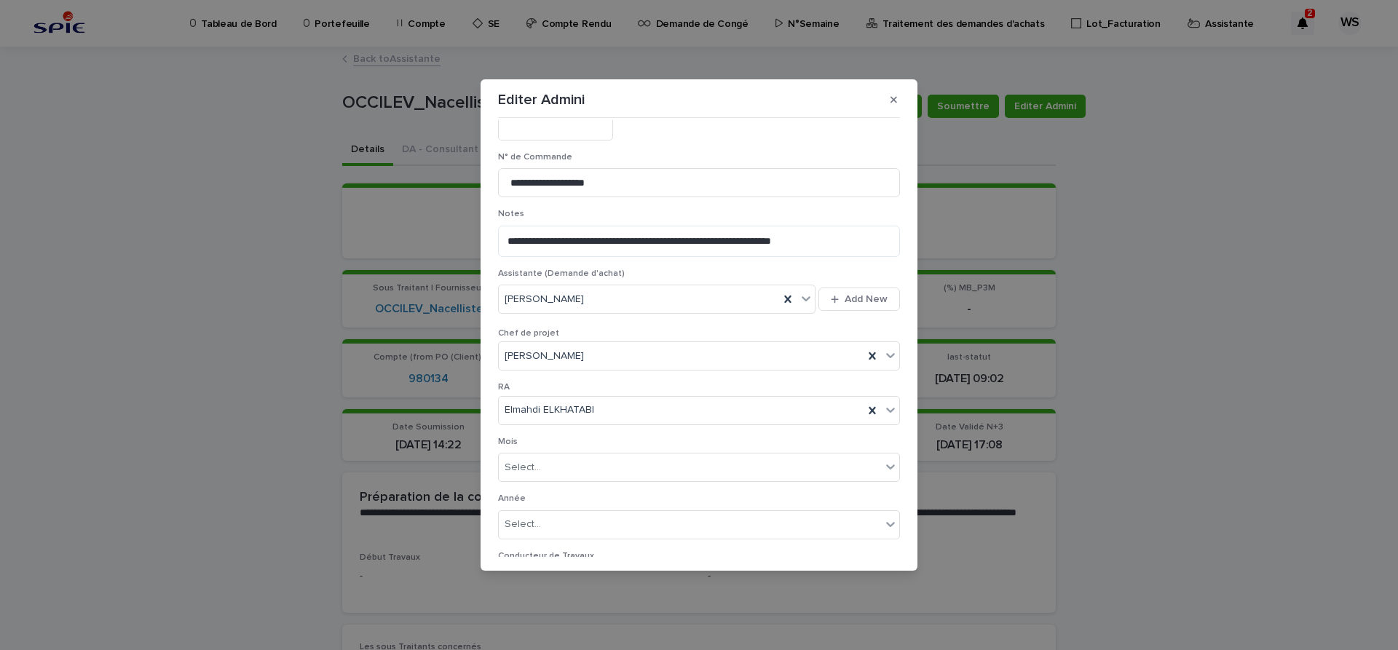
scroll to position [627, 0]
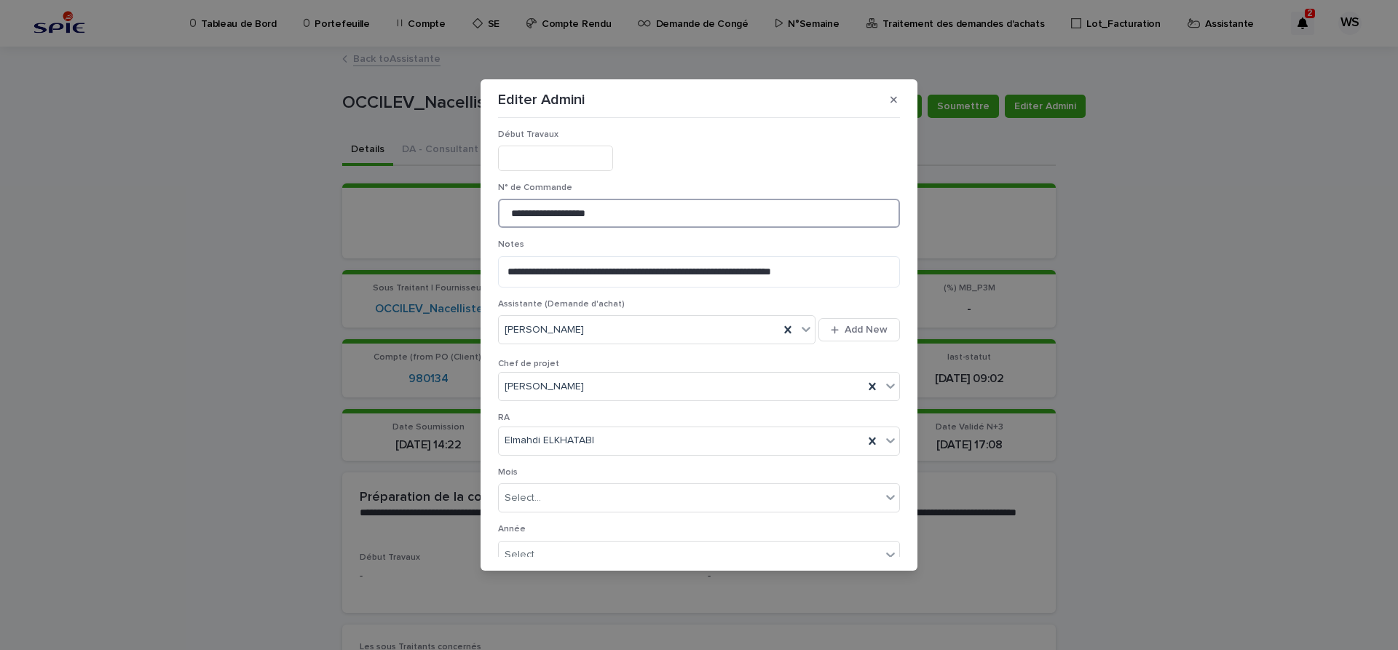
drag, startPoint x: 652, startPoint y: 214, endPoint x: 252, endPoint y: 170, distance: 402.1
click at [498, 199] on input "**********" at bounding box center [699, 213] width 402 height 29
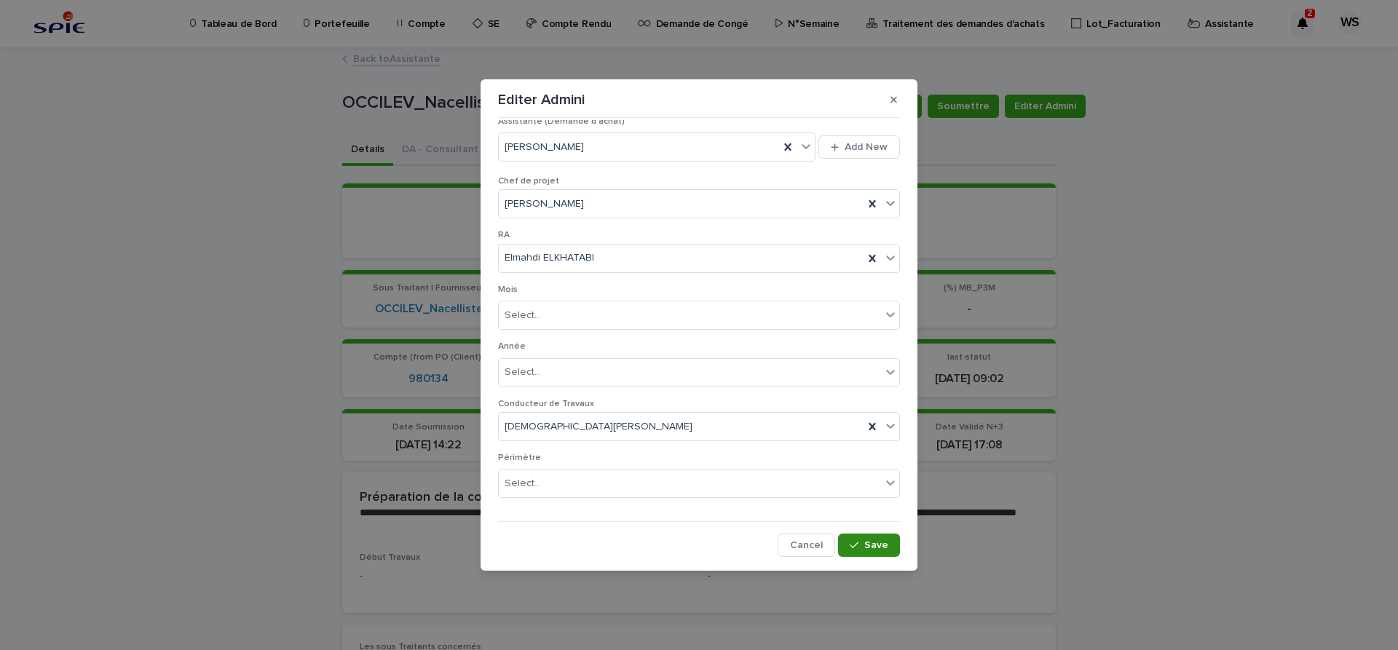
click at [881, 543] on span "Save" at bounding box center [876, 545] width 24 height 10
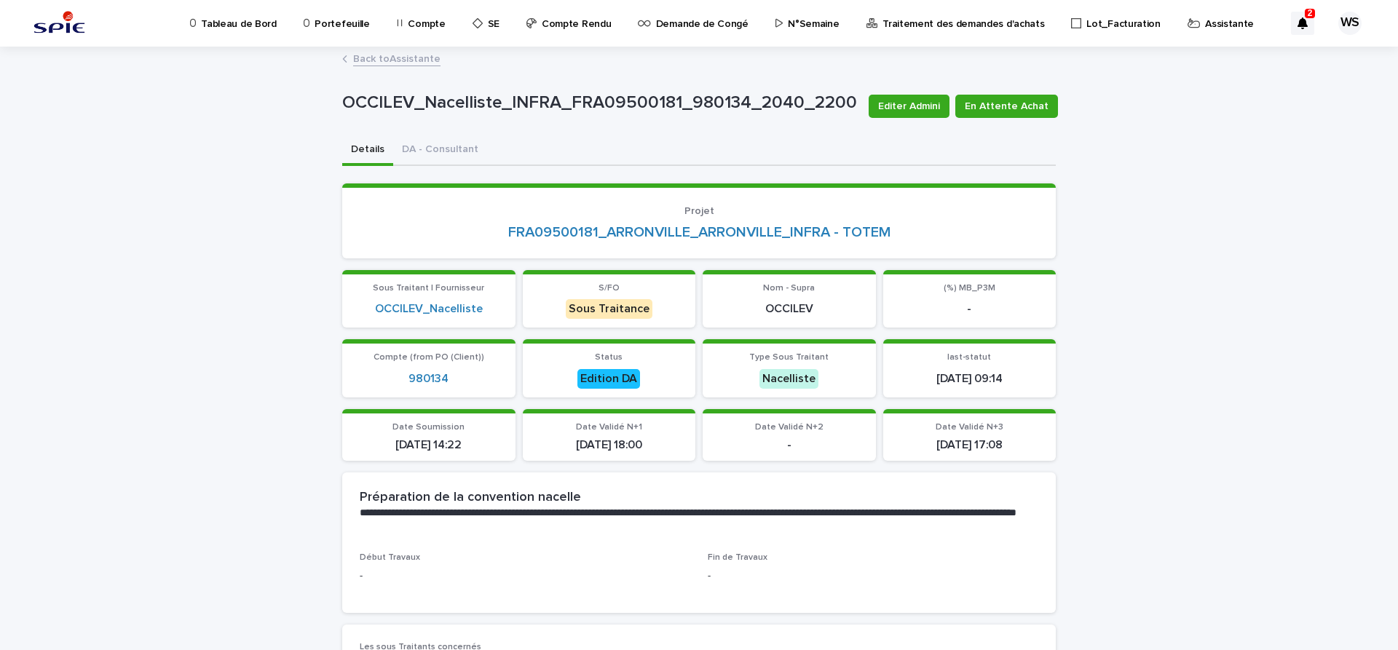
click at [413, 56] on link "Back to Assistante" at bounding box center [396, 58] width 87 height 17
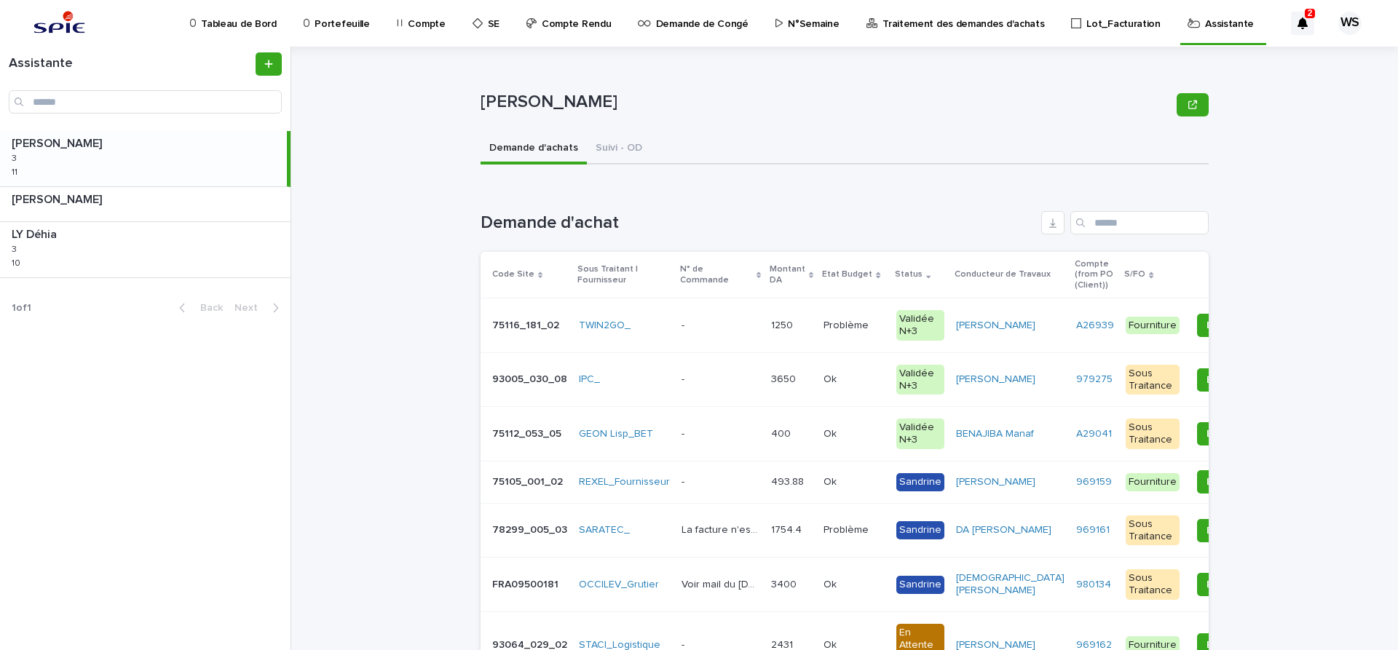
click at [724, 325] on p at bounding box center [720, 326] width 78 height 12
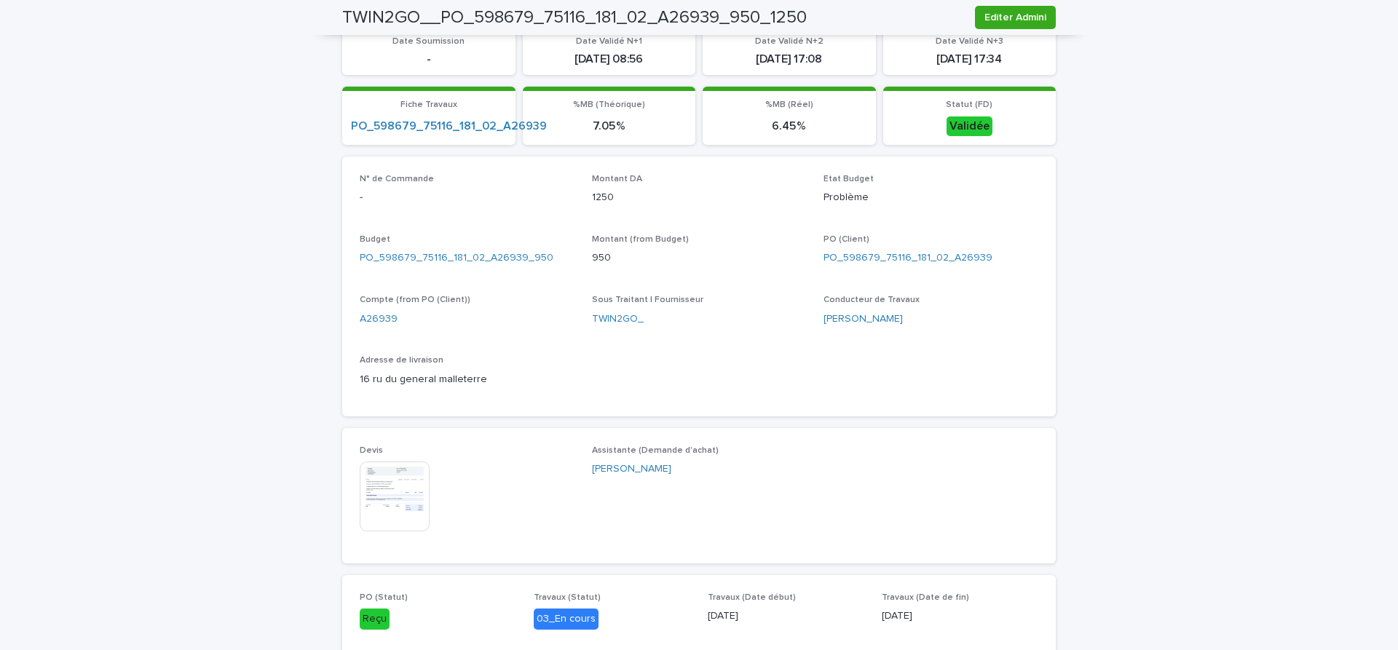
scroll to position [367, 0]
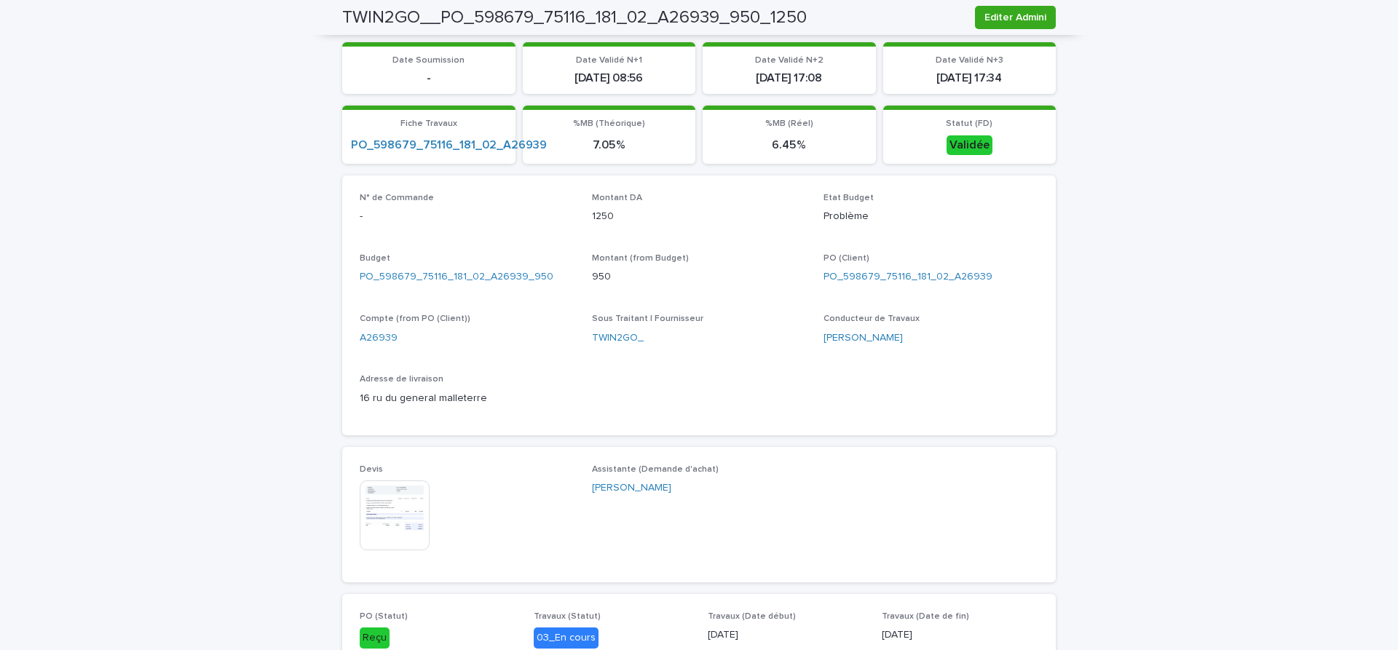
click at [392, 513] on img at bounding box center [395, 515] width 70 height 70
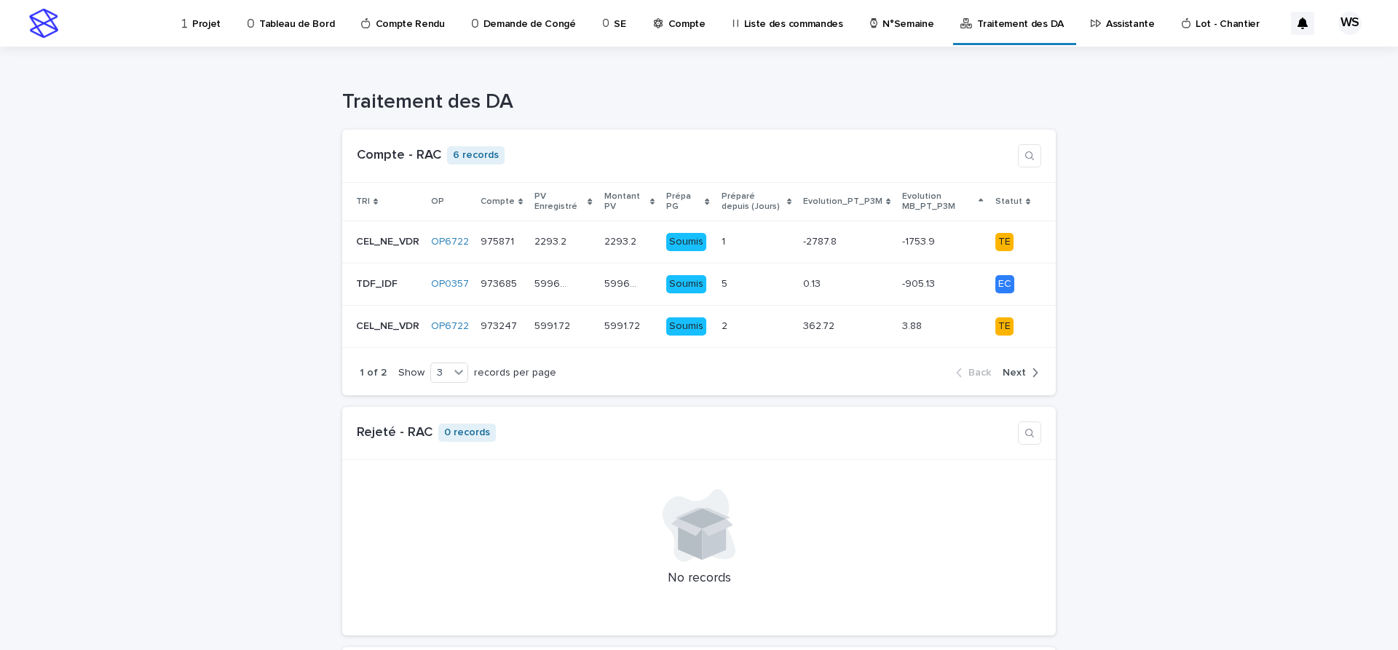
click at [1106, 22] on p "Assistante" at bounding box center [1130, 15] width 49 height 31
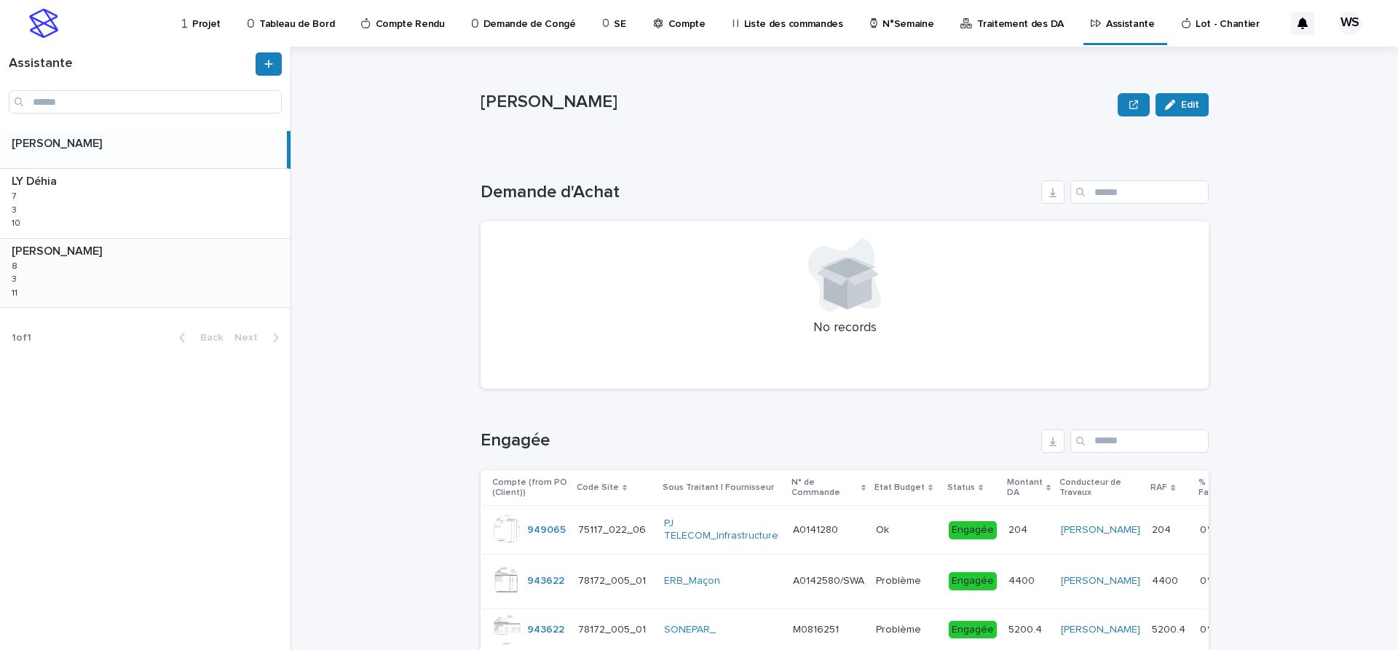
click at [104, 279] on div "WATEL Sandrine WATEL Sandrine 8 8 3 3 11 11" at bounding box center [145, 273] width 290 height 68
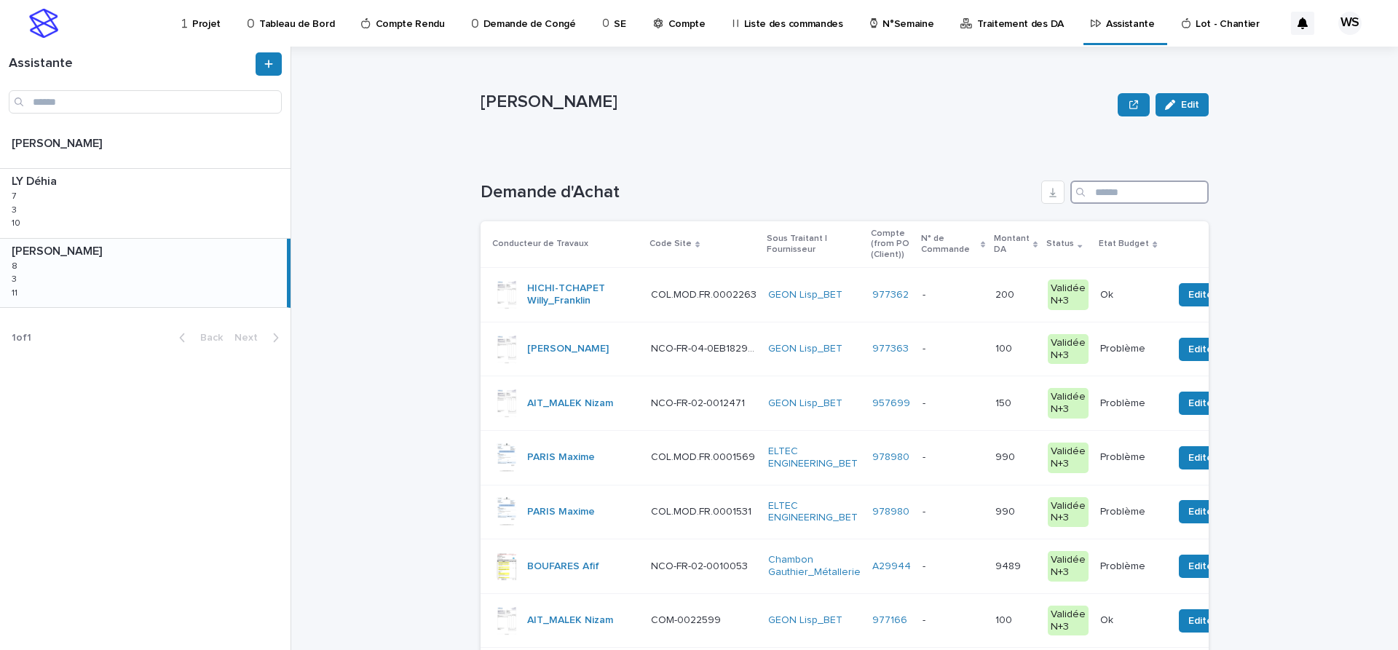
click at [1129, 197] on input "Search" at bounding box center [1139, 192] width 138 height 23
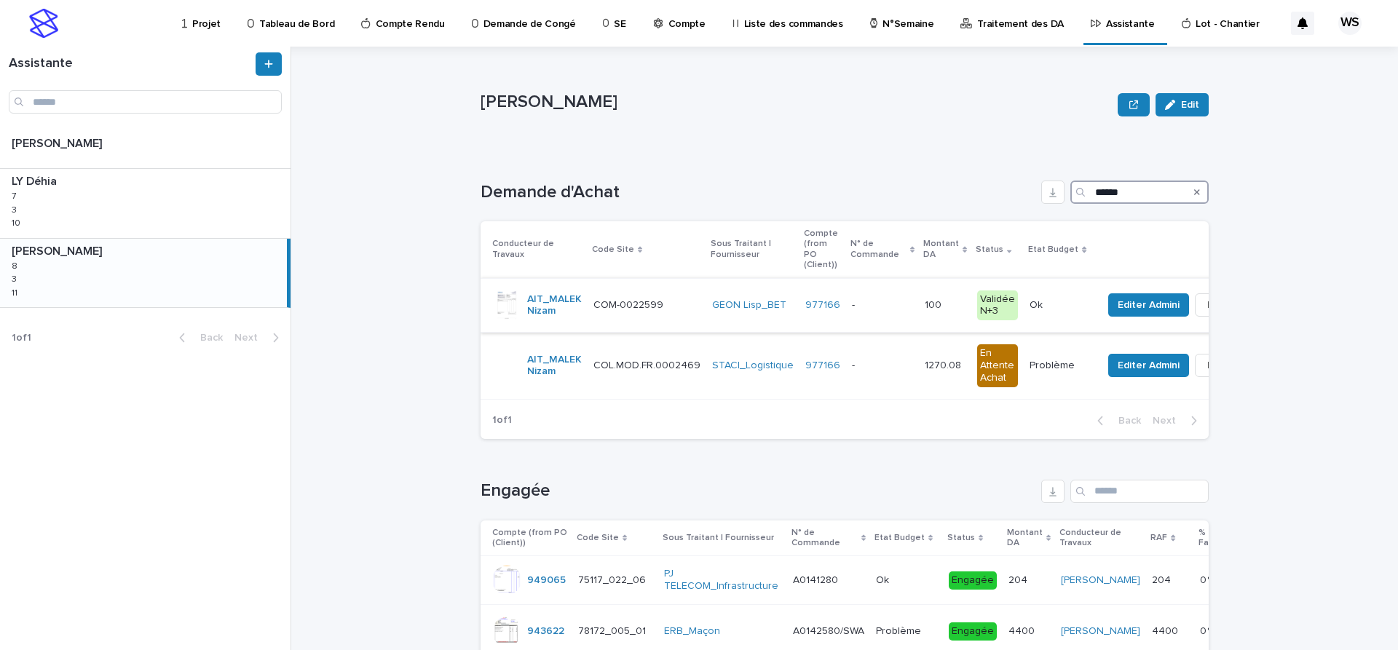
type input "******"
click at [891, 301] on p at bounding box center [882, 305] width 61 height 12
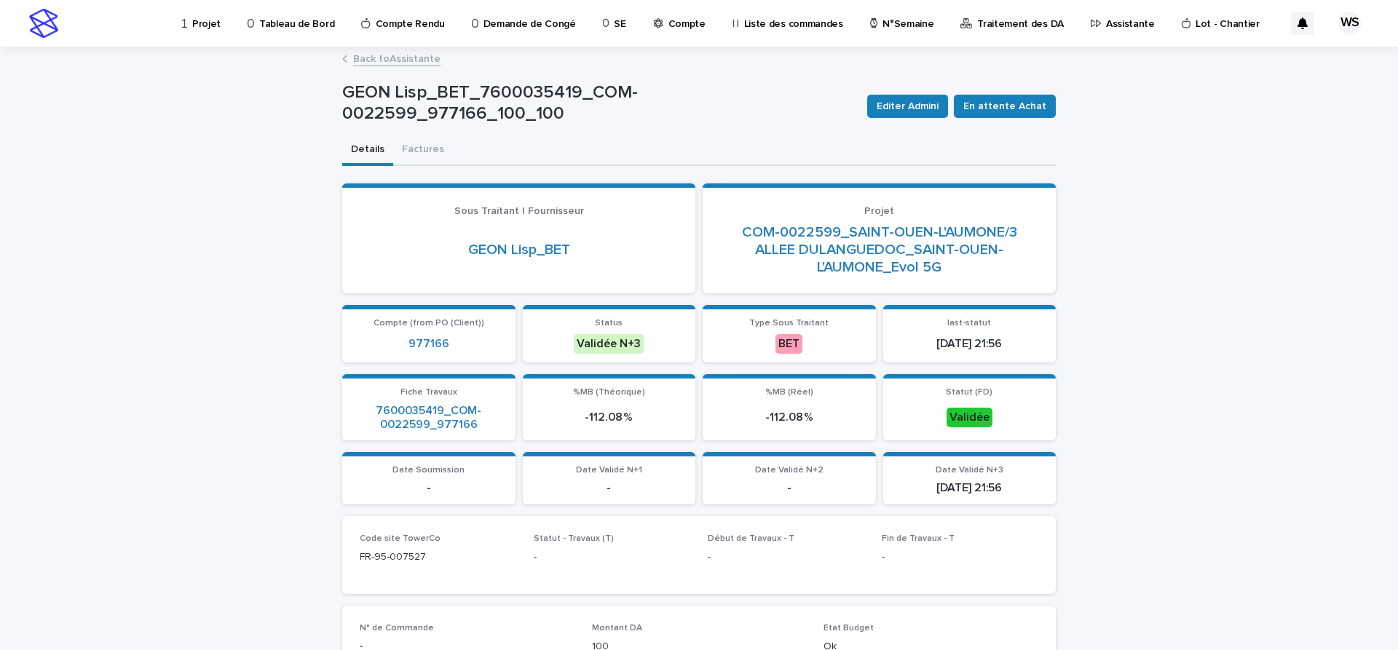
click at [411, 63] on link "Back to Assistante" at bounding box center [396, 58] width 87 height 17
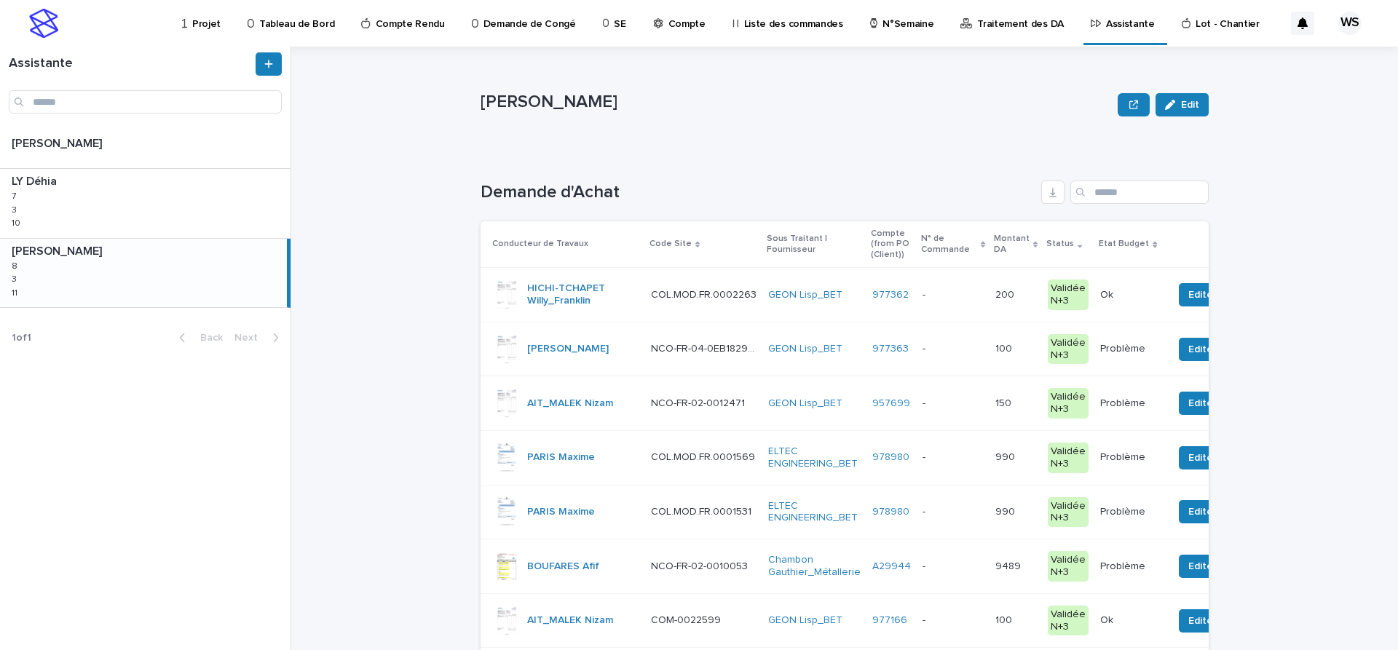
click at [674, 23] on p "Compte" at bounding box center [686, 15] width 37 height 31
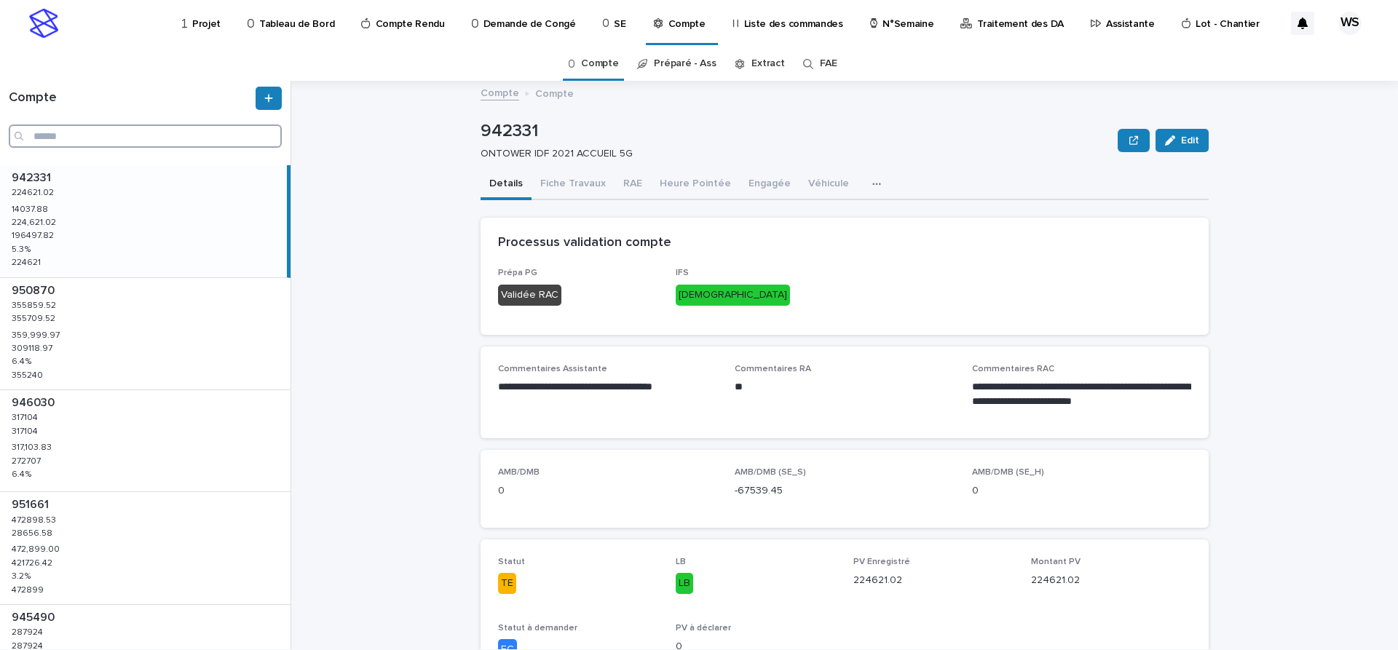
click at [100, 138] on input "Search" at bounding box center [145, 135] width 273 height 23
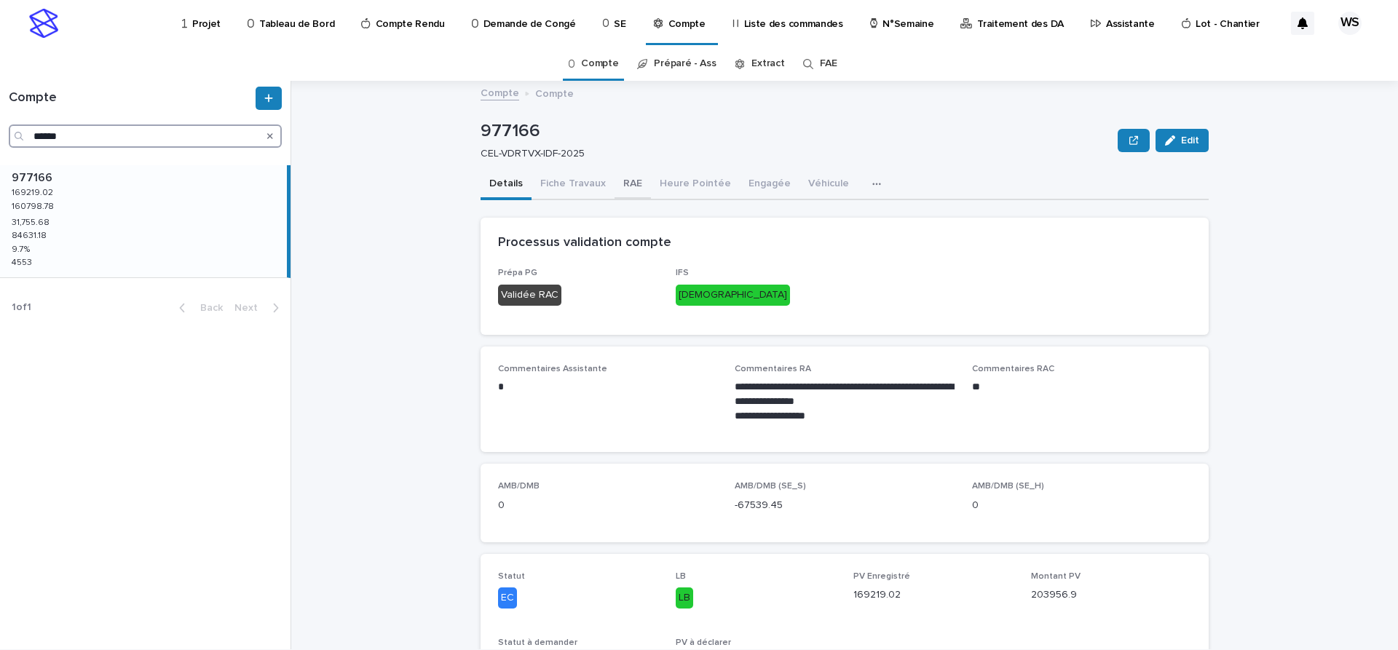
type input "******"
click at [627, 183] on button "RAE" at bounding box center [632, 185] width 36 height 31
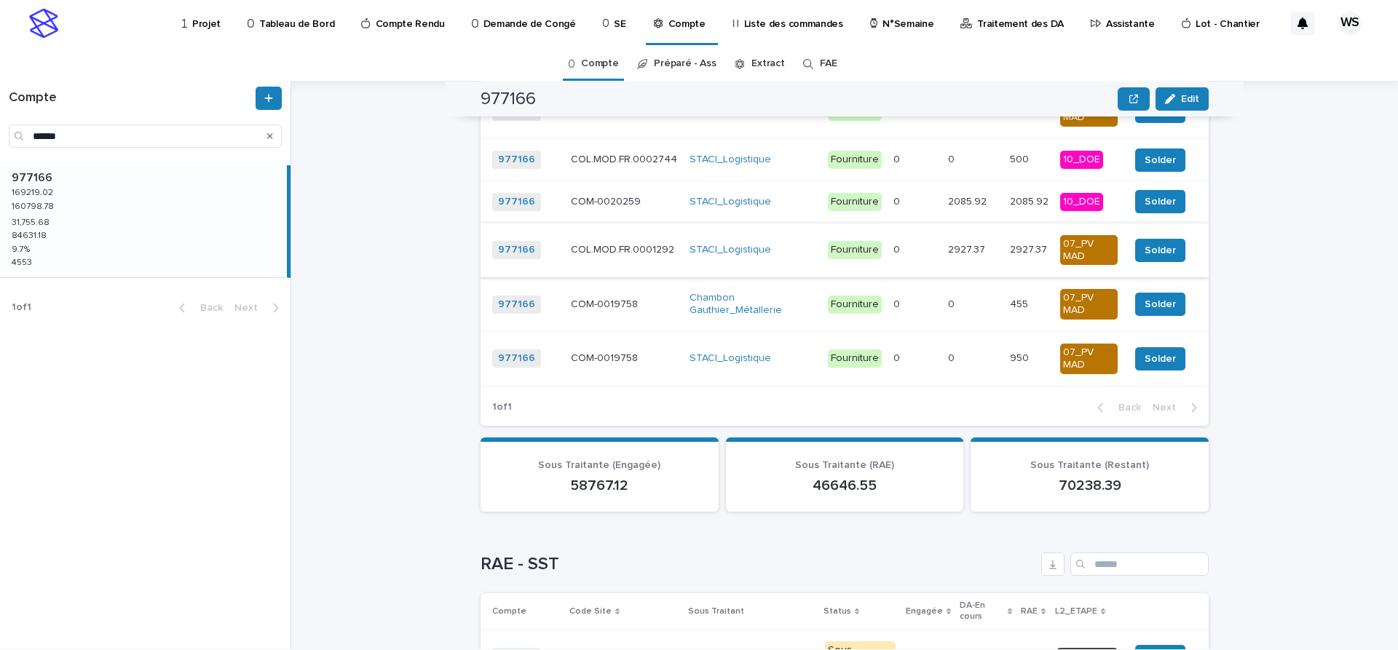
scroll to position [2140, 0]
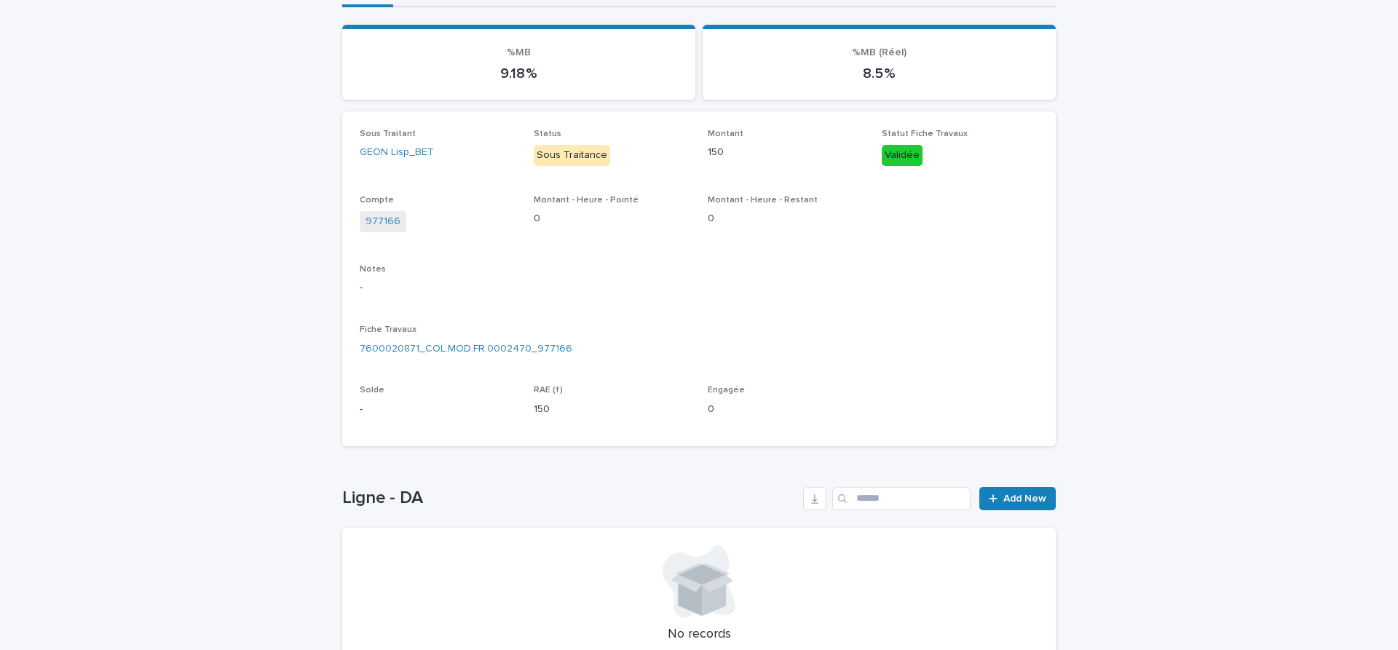
scroll to position [245, 0]
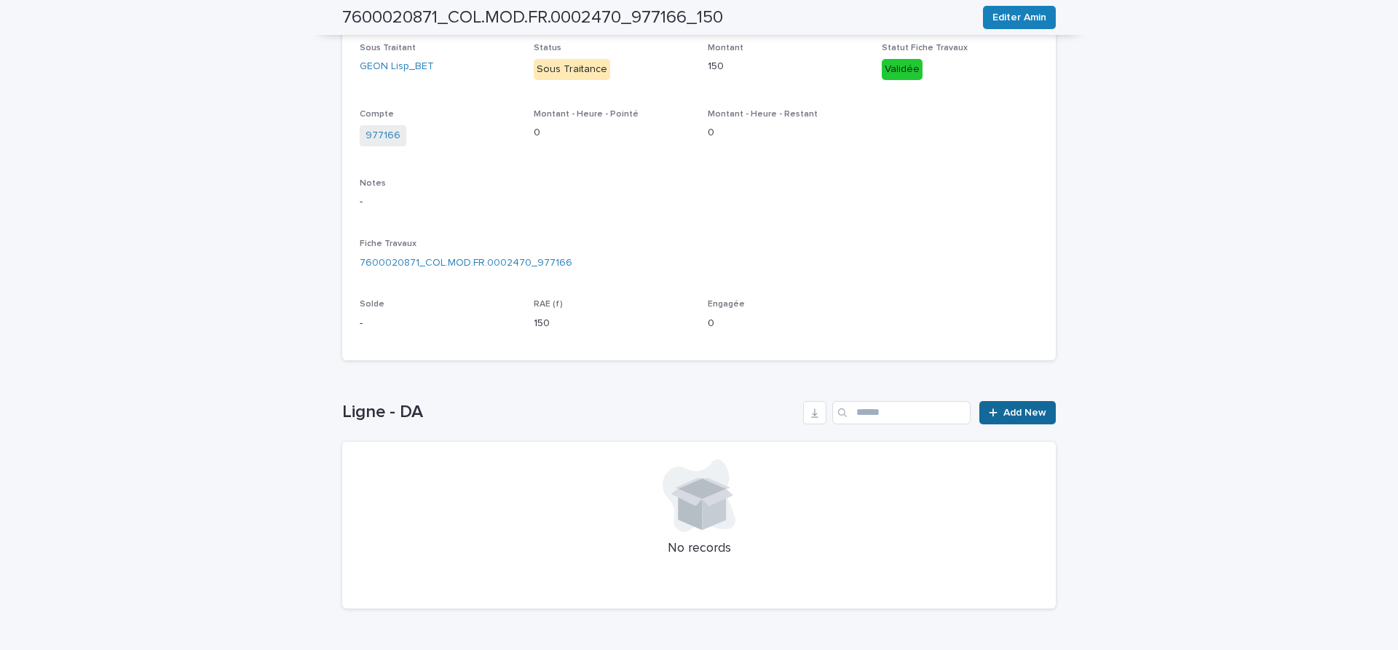
click at [1034, 414] on span "Add New" at bounding box center [1024, 413] width 43 height 10
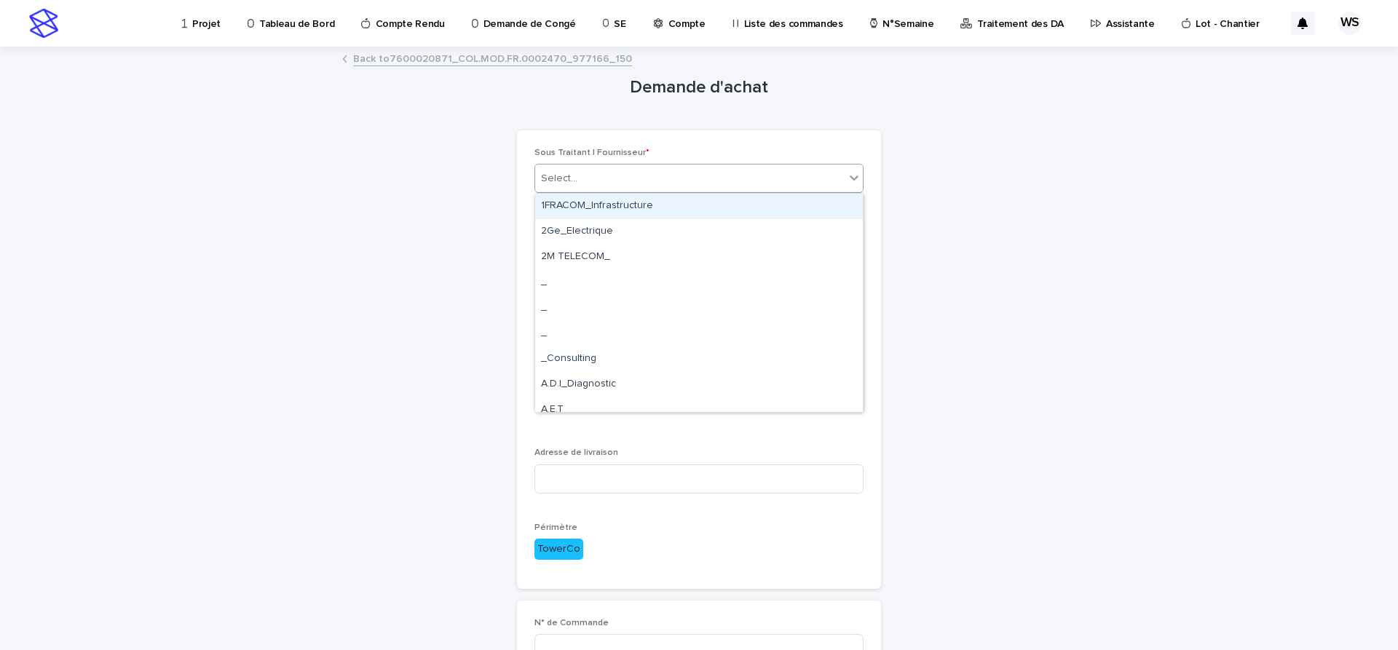
click at [587, 178] on div "Select..." at bounding box center [689, 179] width 309 height 24
type input "****"
click at [574, 208] on div "GEON Lisp_BET" at bounding box center [699, 206] width 328 height 25
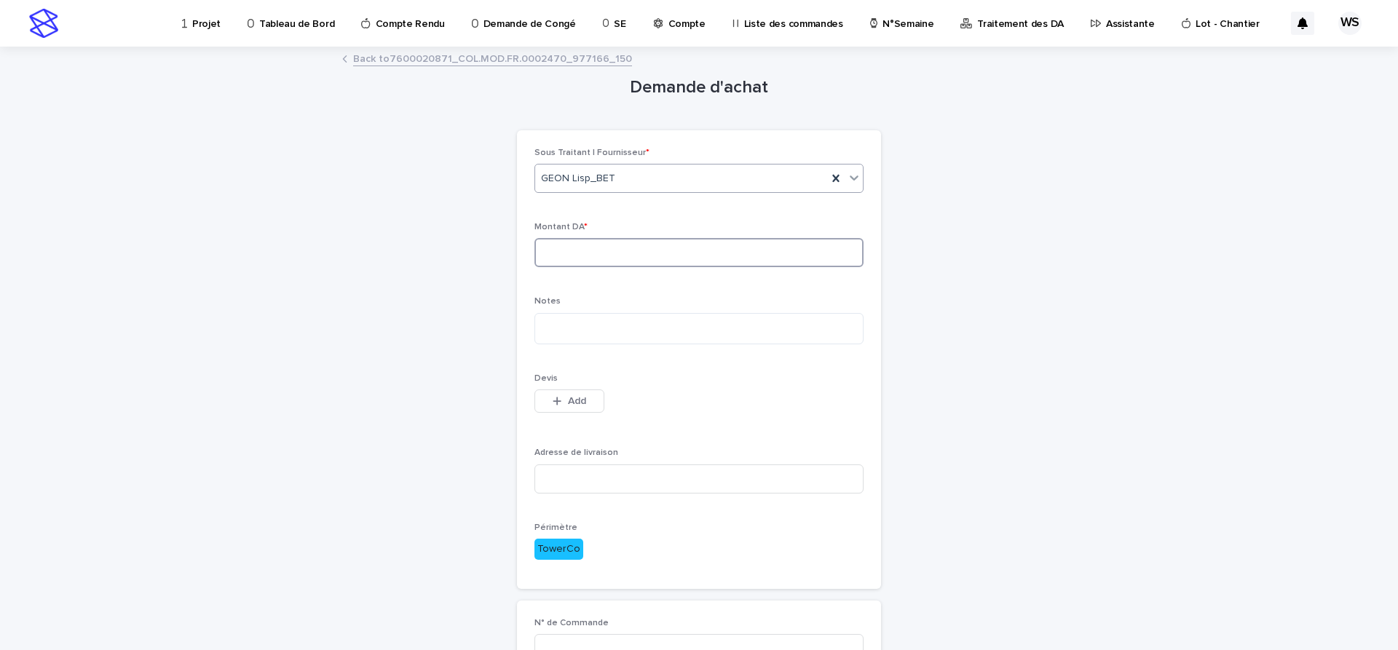
click at [578, 253] on input at bounding box center [698, 252] width 329 height 29
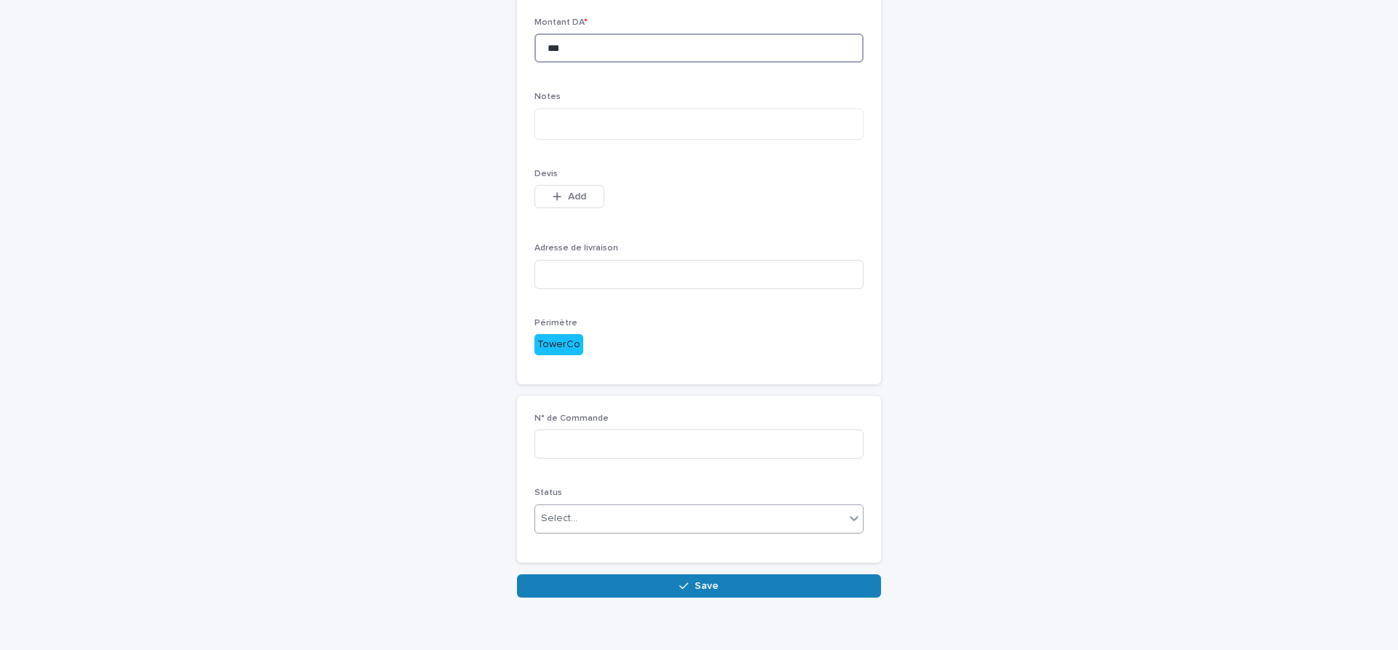
scroll to position [225, 0]
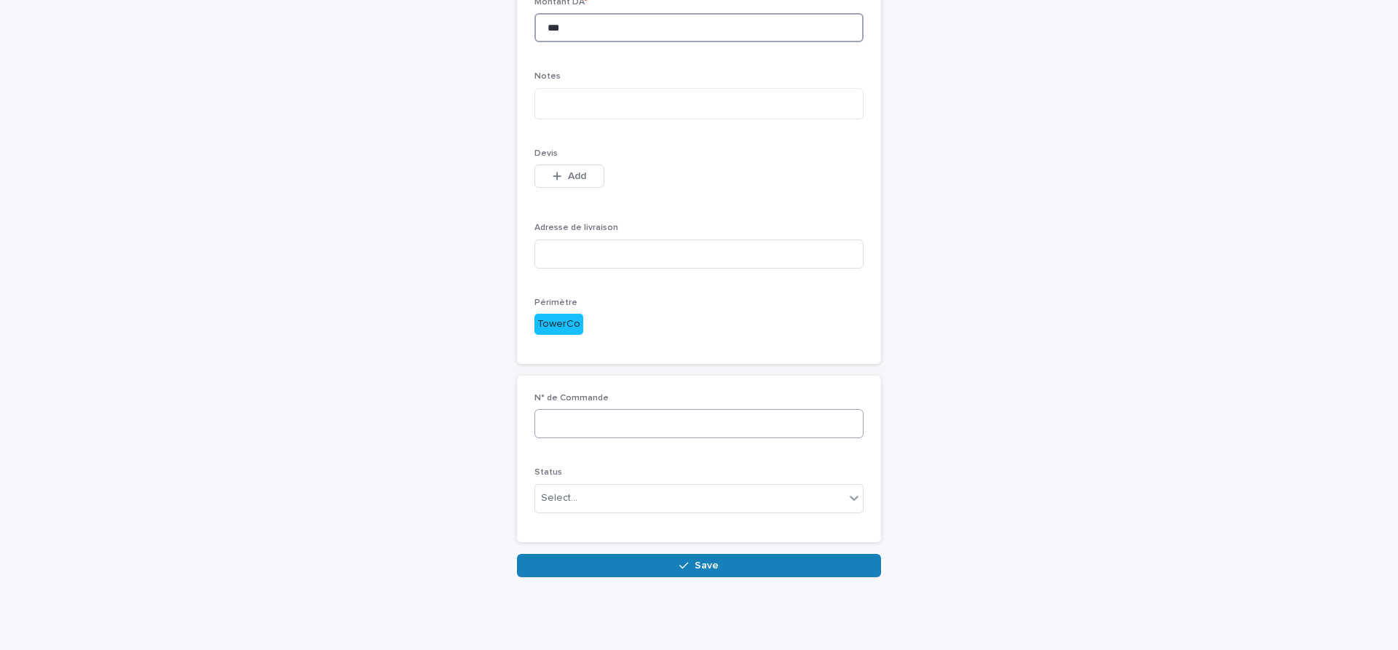
type input "***"
click at [622, 422] on input at bounding box center [698, 423] width 329 height 29
type input "*********"
click at [573, 502] on div "Select..." at bounding box center [559, 498] width 36 height 15
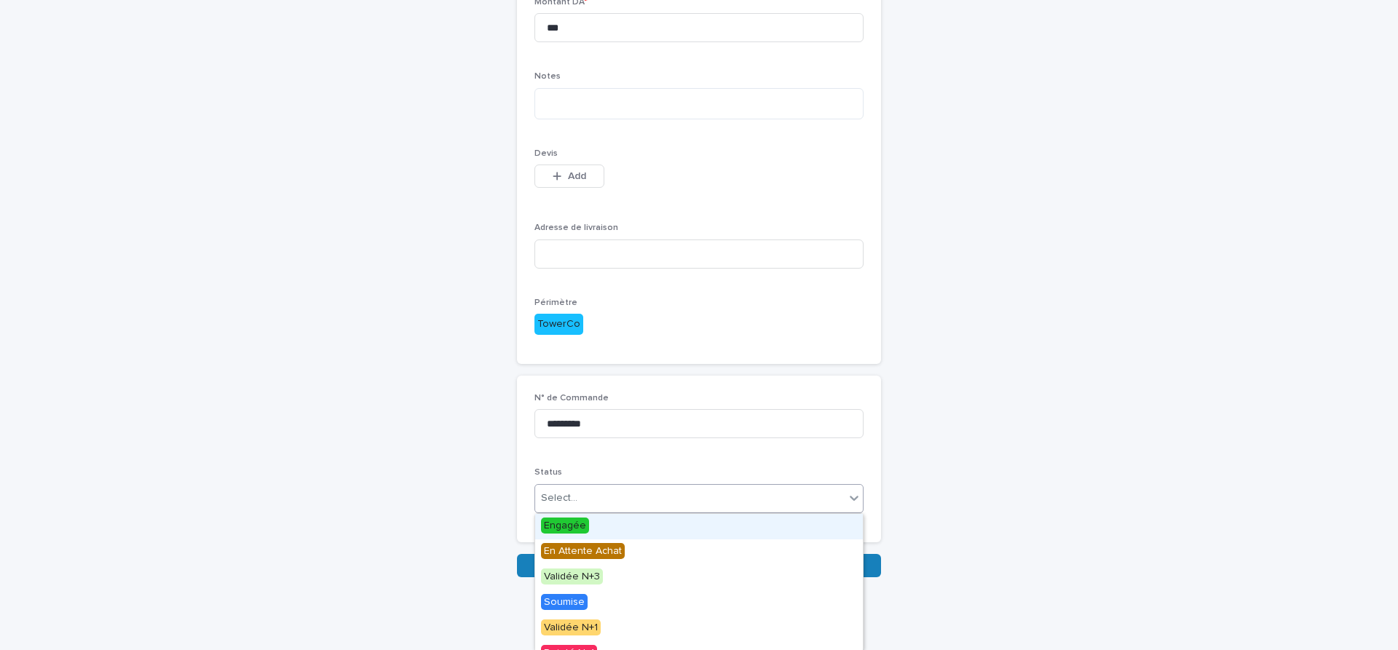
click at [559, 524] on span "Engagée" at bounding box center [565, 526] width 48 height 16
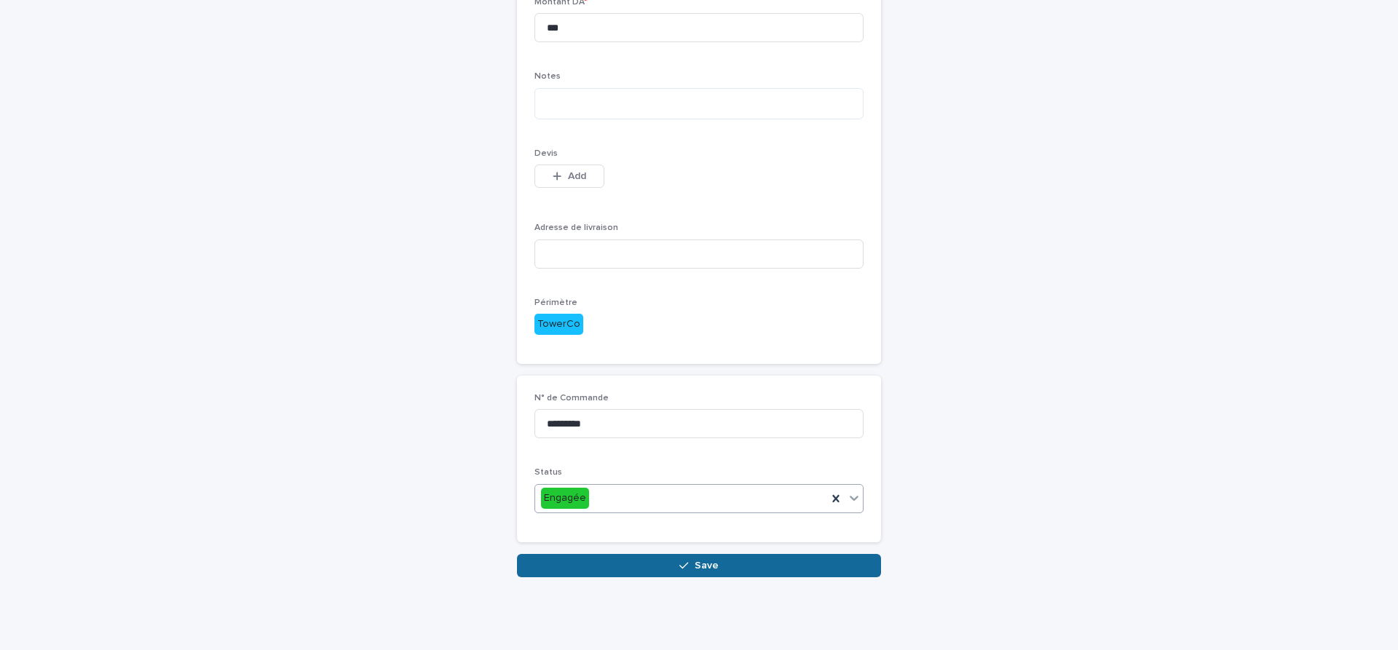
click at [708, 564] on span "Save" at bounding box center [706, 566] width 24 height 10
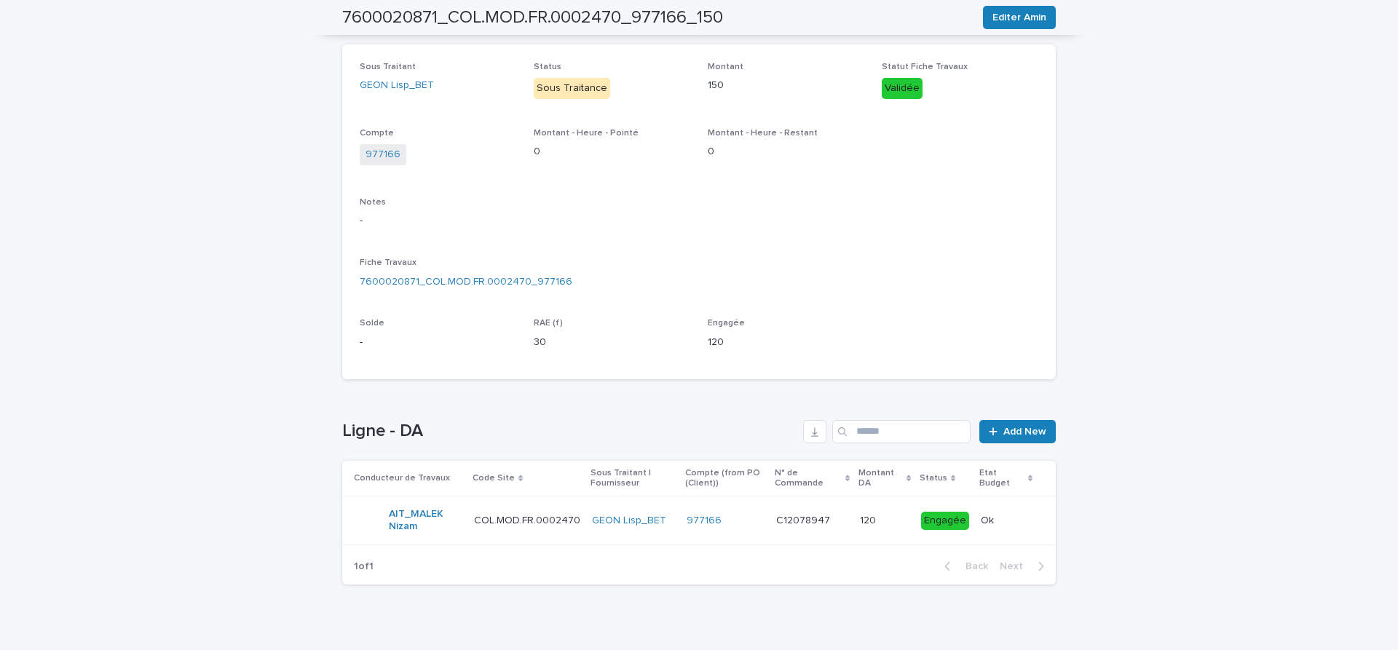
click at [744, 520] on div "977166" at bounding box center [725, 521] width 78 height 12
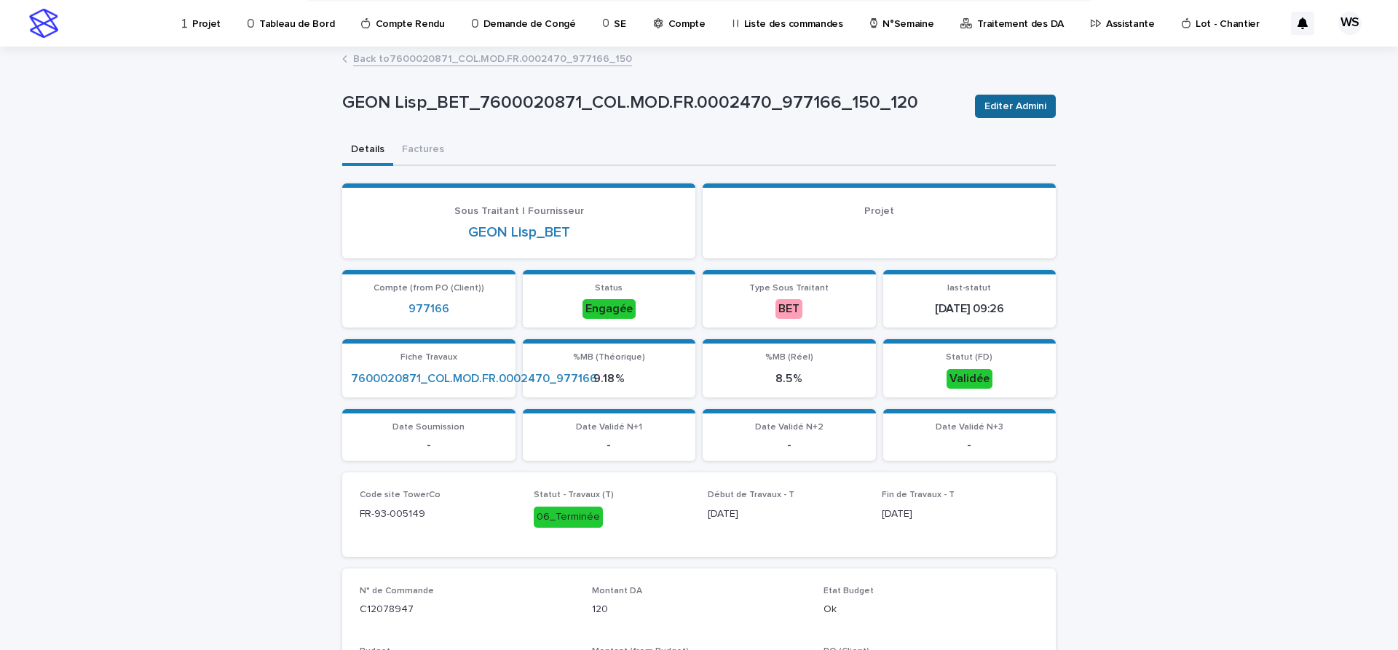
click at [1019, 108] on span "Editer Admini" at bounding box center [1015, 106] width 62 height 15
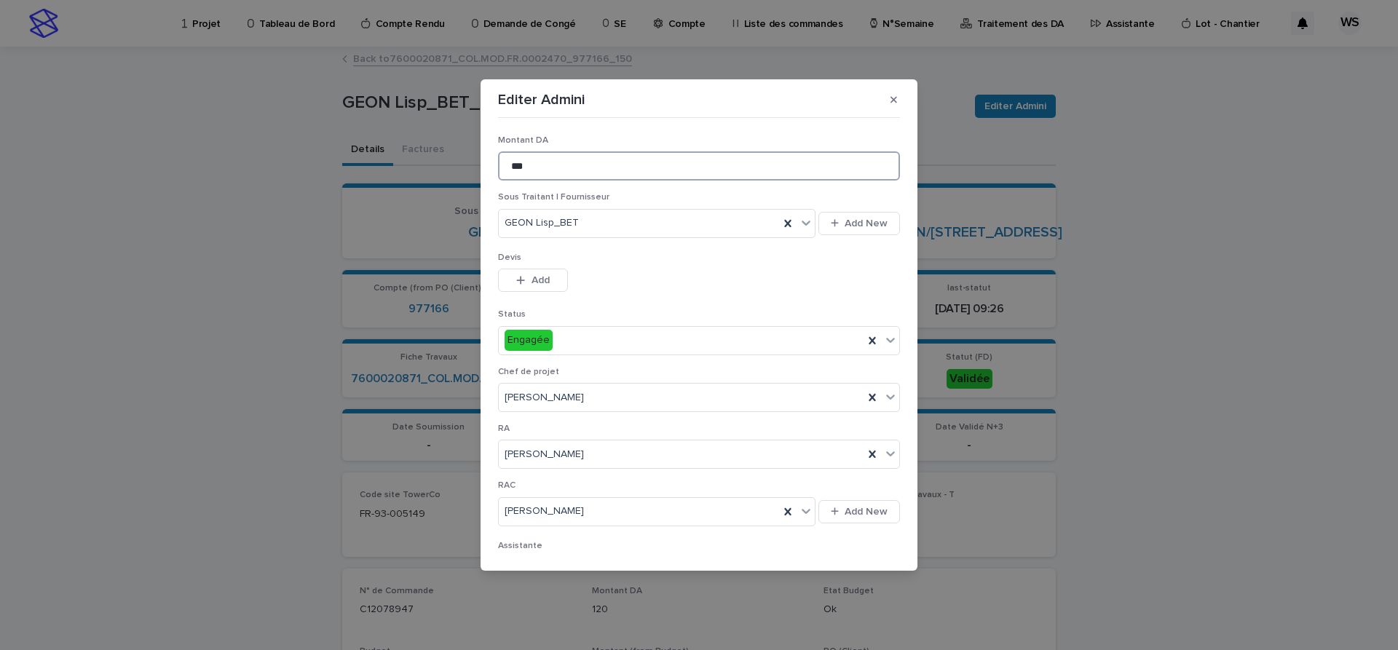
drag, startPoint x: 563, startPoint y: 165, endPoint x: 58, endPoint y: 108, distance: 508.4
click at [498, 151] on input "***" at bounding box center [699, 165] width 402 height 29
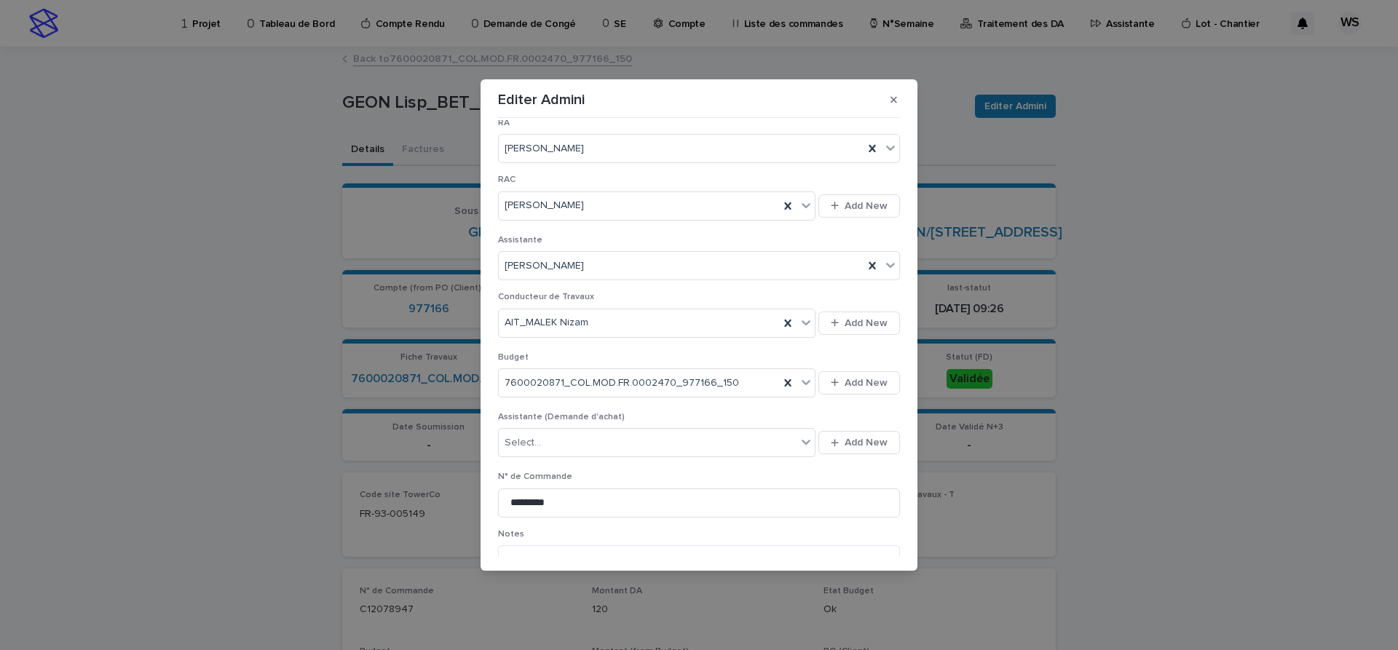
scroll to position [502, 0]
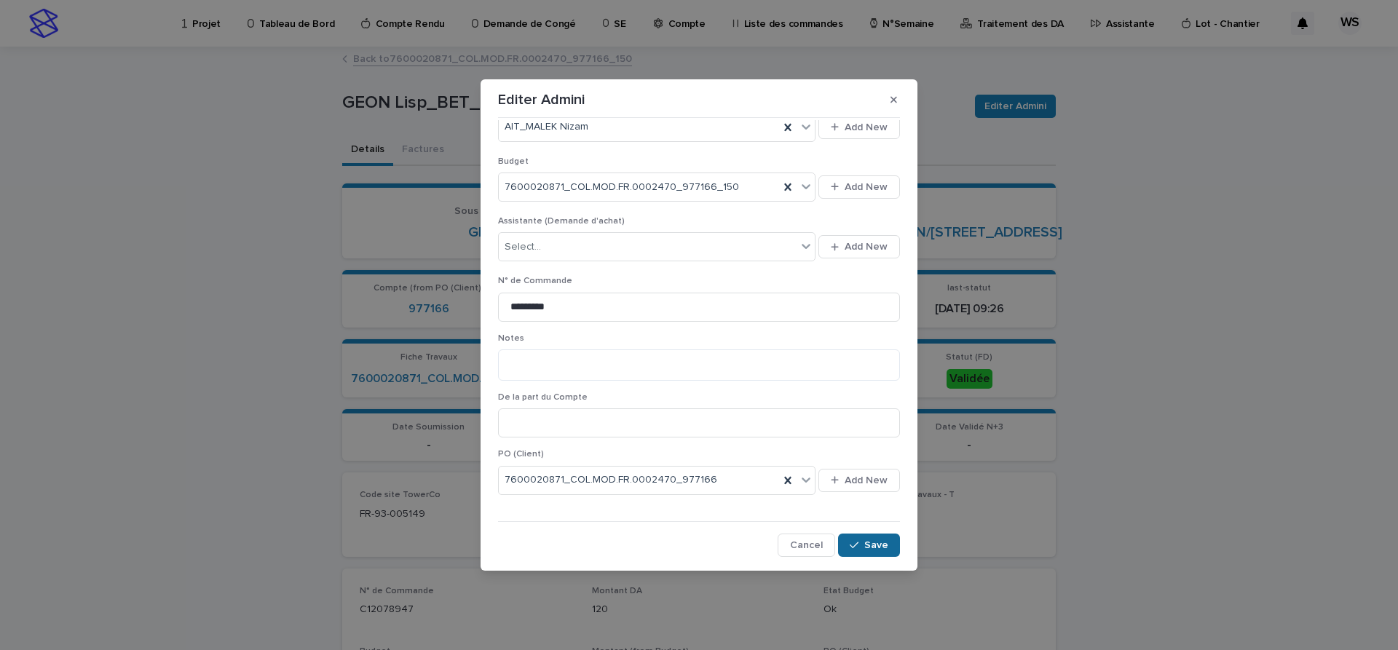
type input "**"
click at [883, 549] on span "Save" at bounding box center [876, 545] width 24 height 10
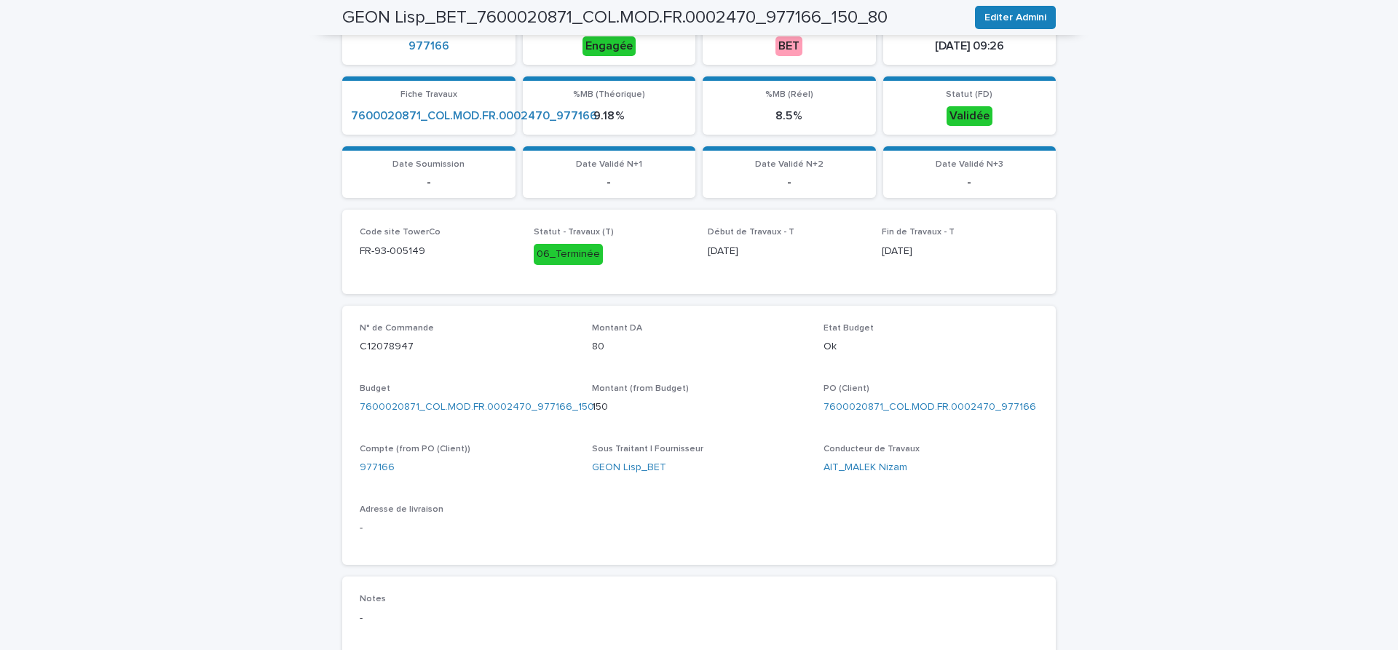
scroll to position [0, 0]
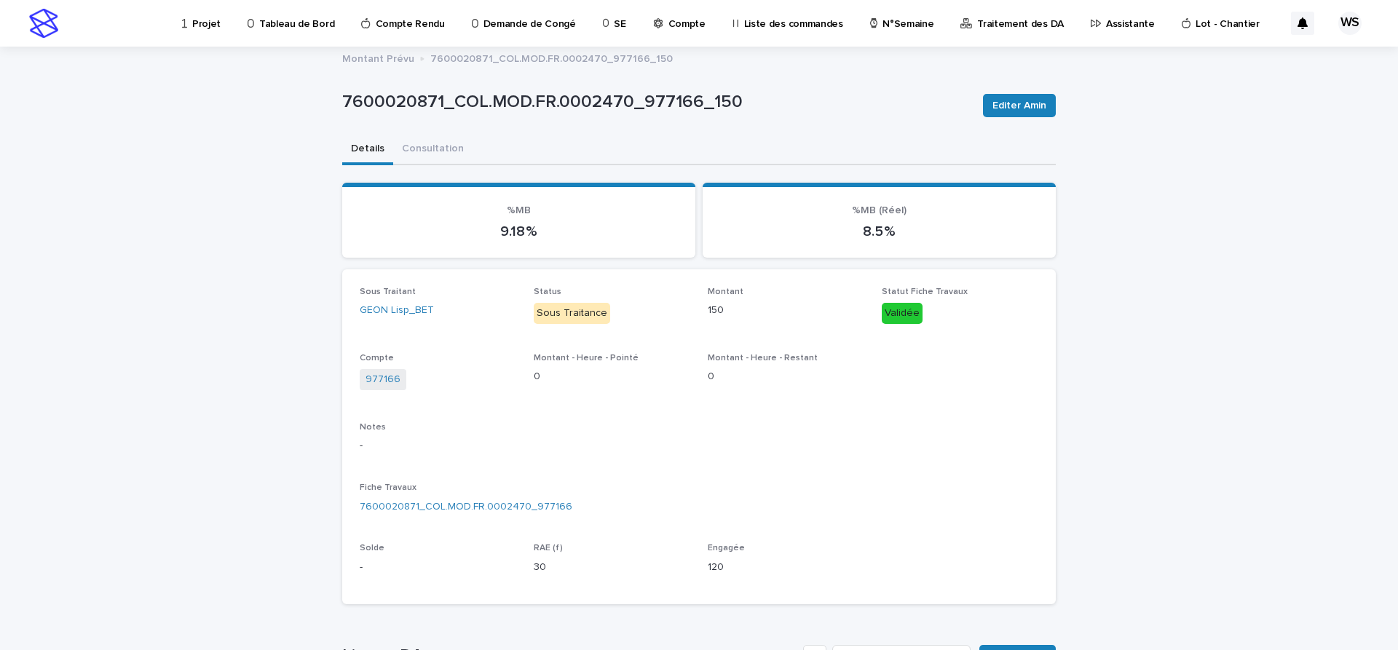
scroll to position [244, 0]
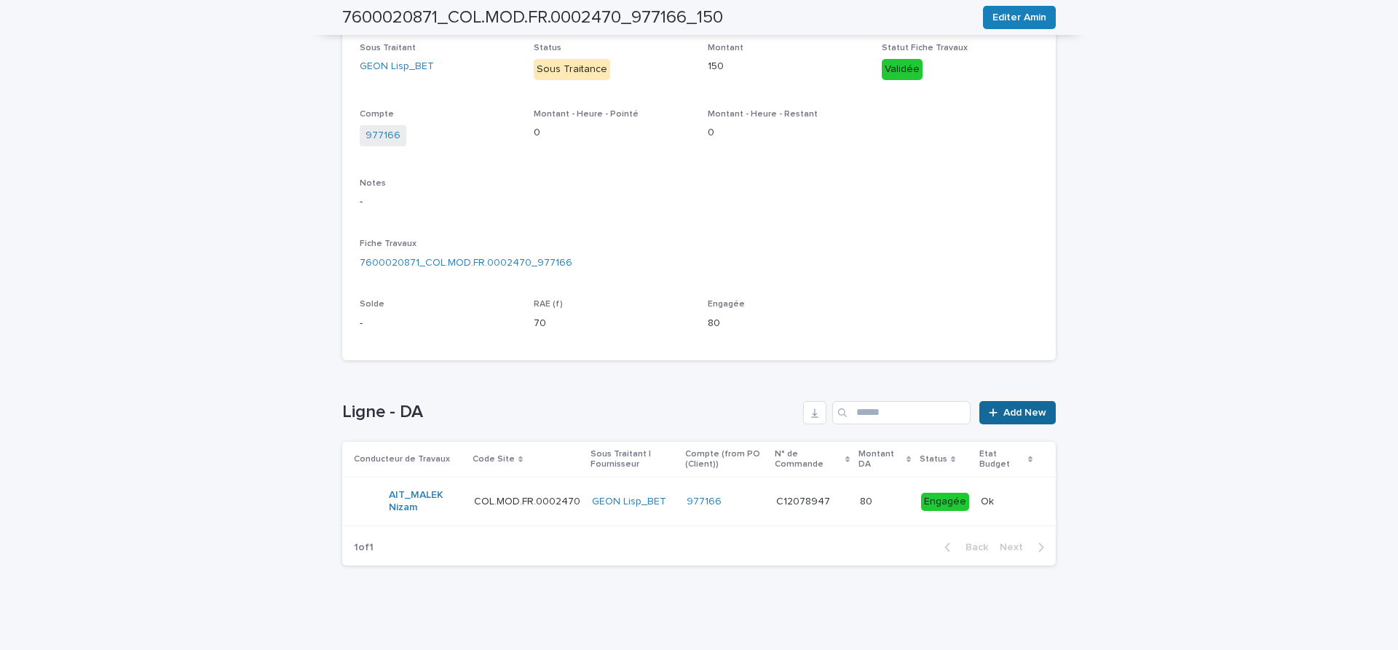
click at [1029, 414] on span "Add New" at bounding box center [1024, 413] width 43 height 10
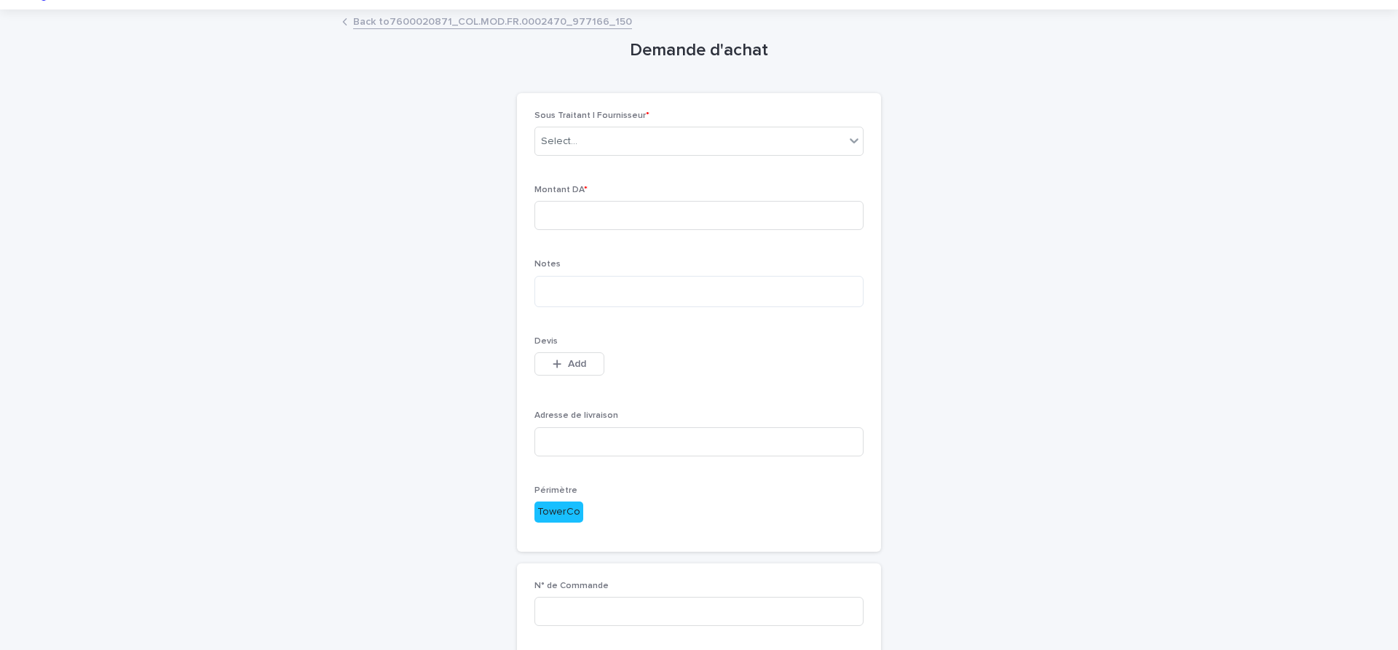
scroll to position [11, 0]
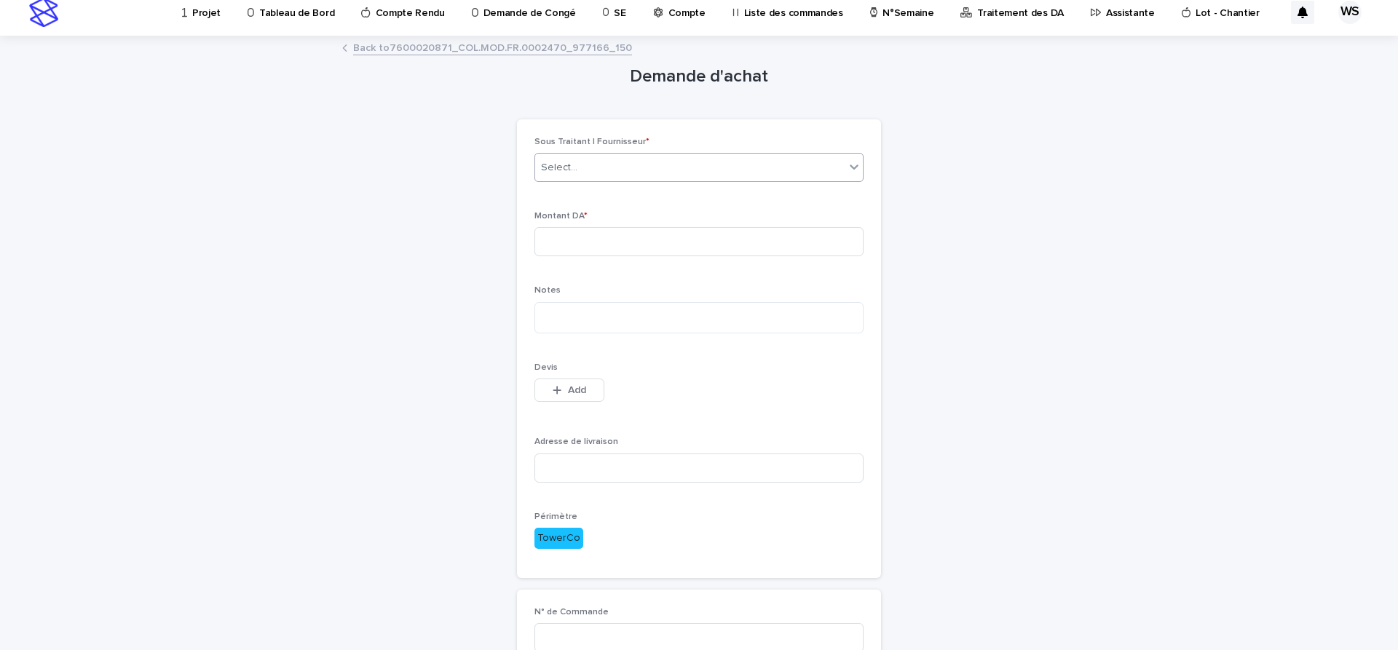
click at [579, 175] on div "Select..." at bounding box center [689, 168] width 309 height 24
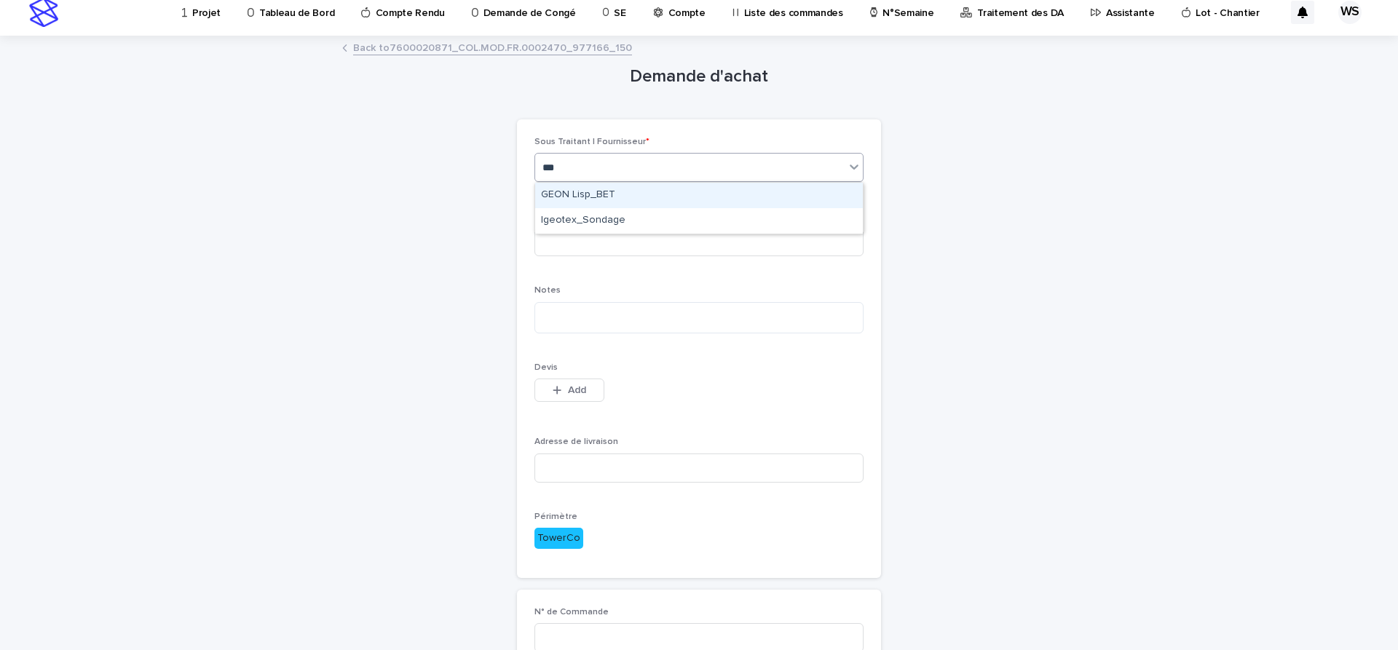
type input "****"
drag, startPoint x: 589, startPoint y: 191, endPoint x: 582, endPoint y: 226, distance: 35.7
click at [588, 191] on div "GEON Lisp_BET" at bounding box center [699, 195] width 328 height 25
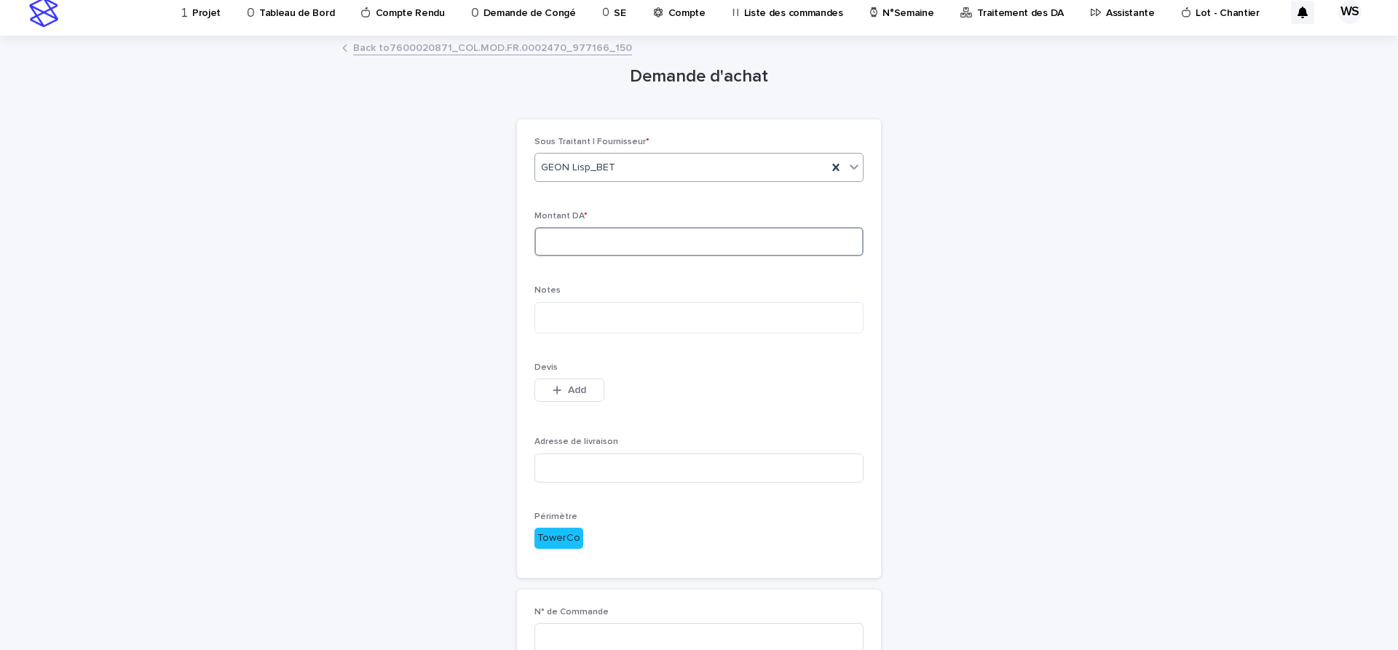
click at [565, 242] on input at bounding box center [698, 241] width 329 height 29
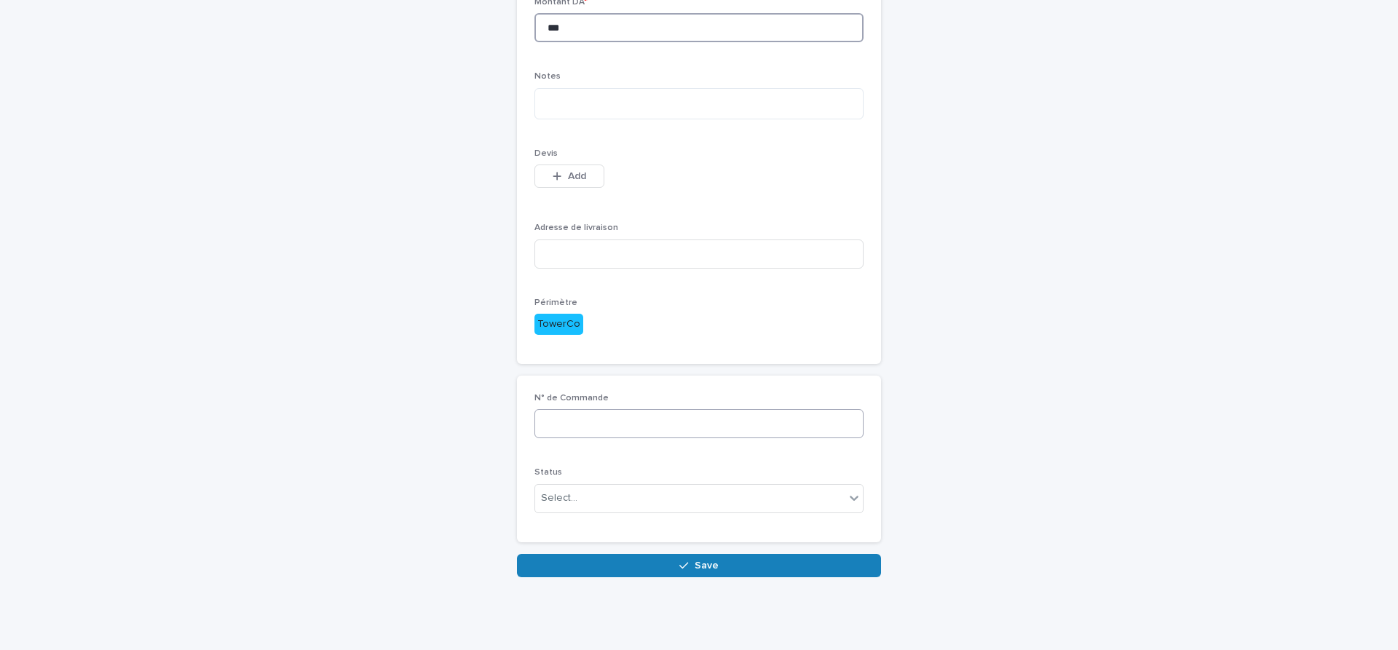
type input "***"
click at [638, 429] on input at bounding box center [698, 423] width 329 height 29
type input "*********"
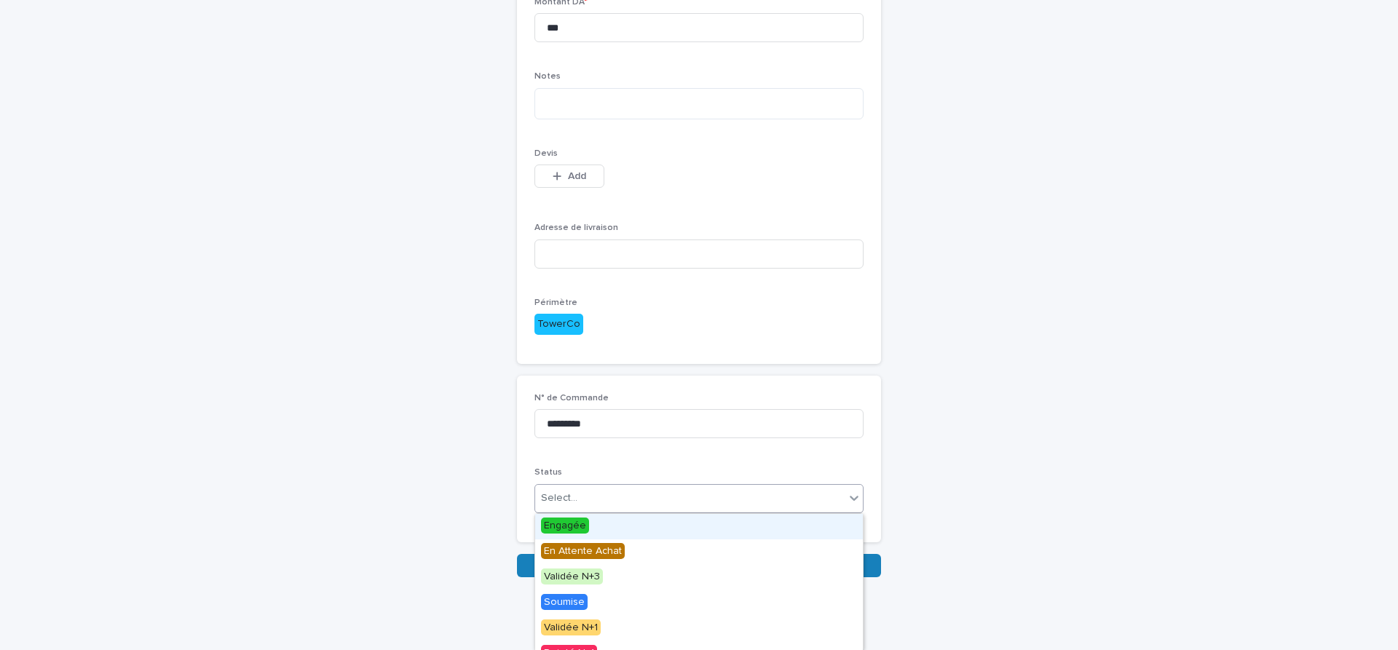
click at [593, 499] on div "Select..." at bounding box center [689, 498] width 309 height 24
click at [548, 528] on span "Engagée" at bounding box center [565, 526] width 48 height 16
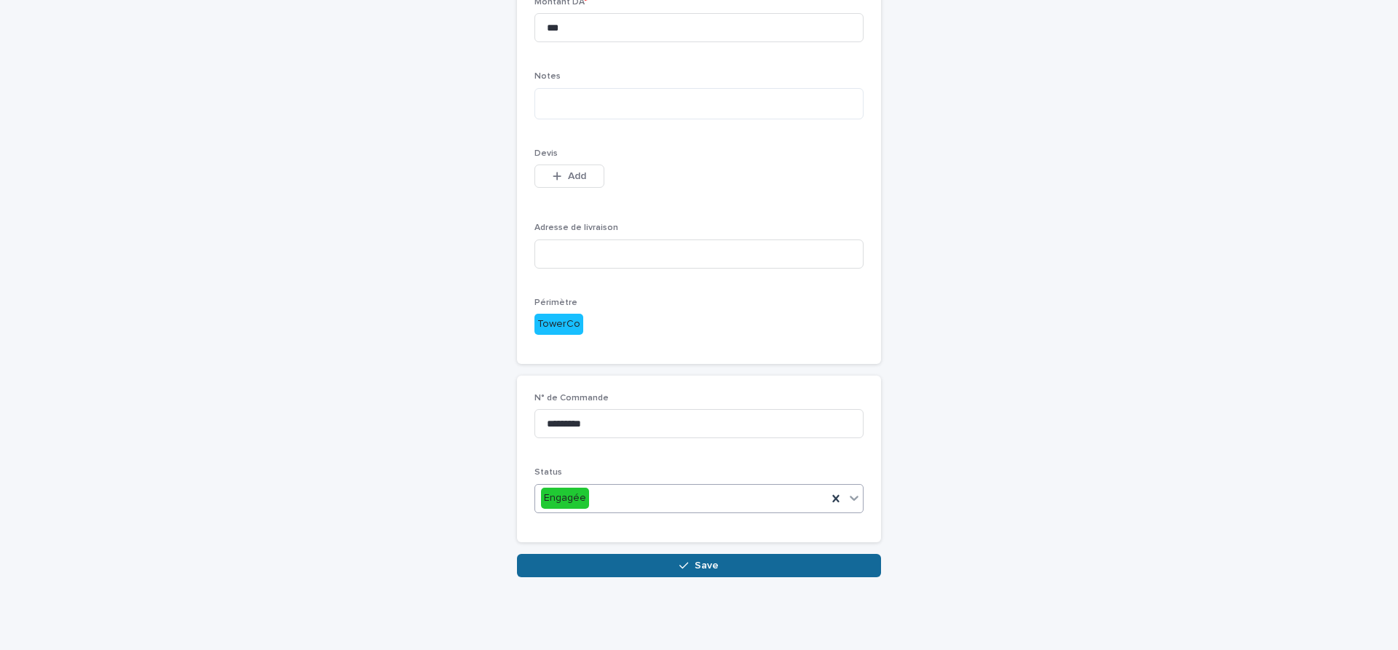
click at [761, 569] on button "Save" at bounding box center [699, 565] width 364 height 23
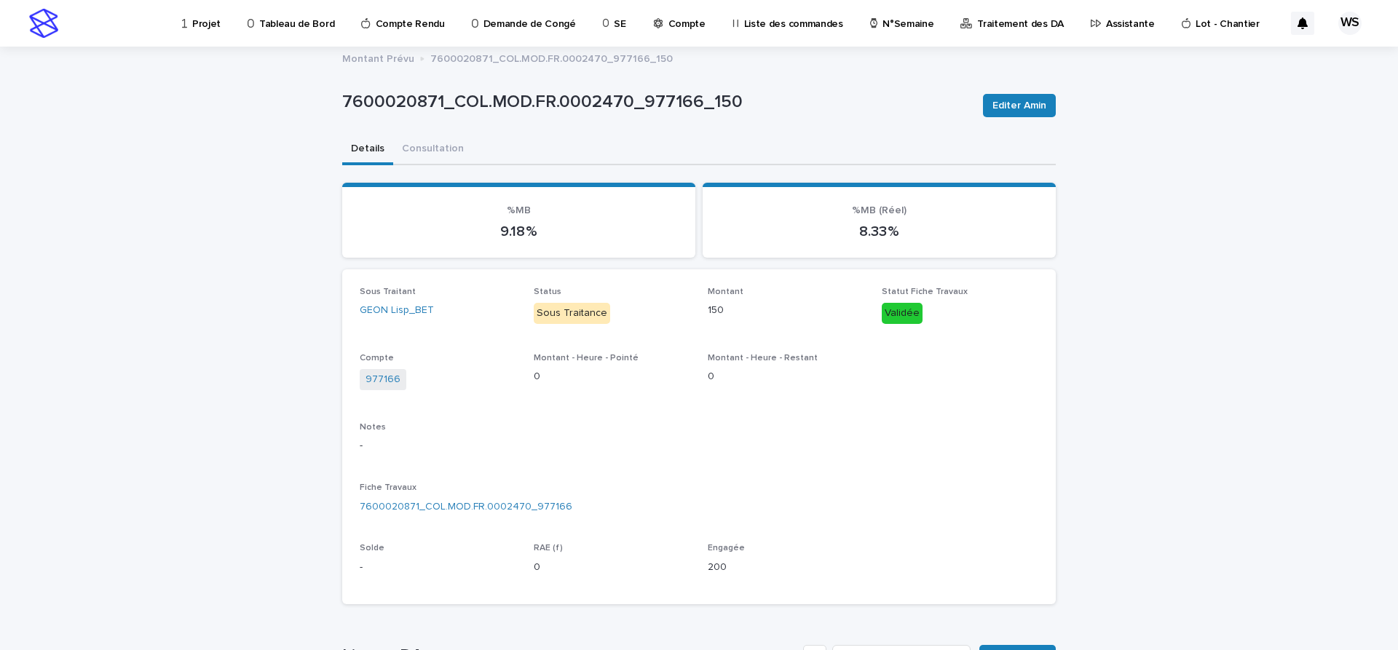
click at [1106, 24] on p "Assistante" at bounding box center [1130, 15] width 49 height 31
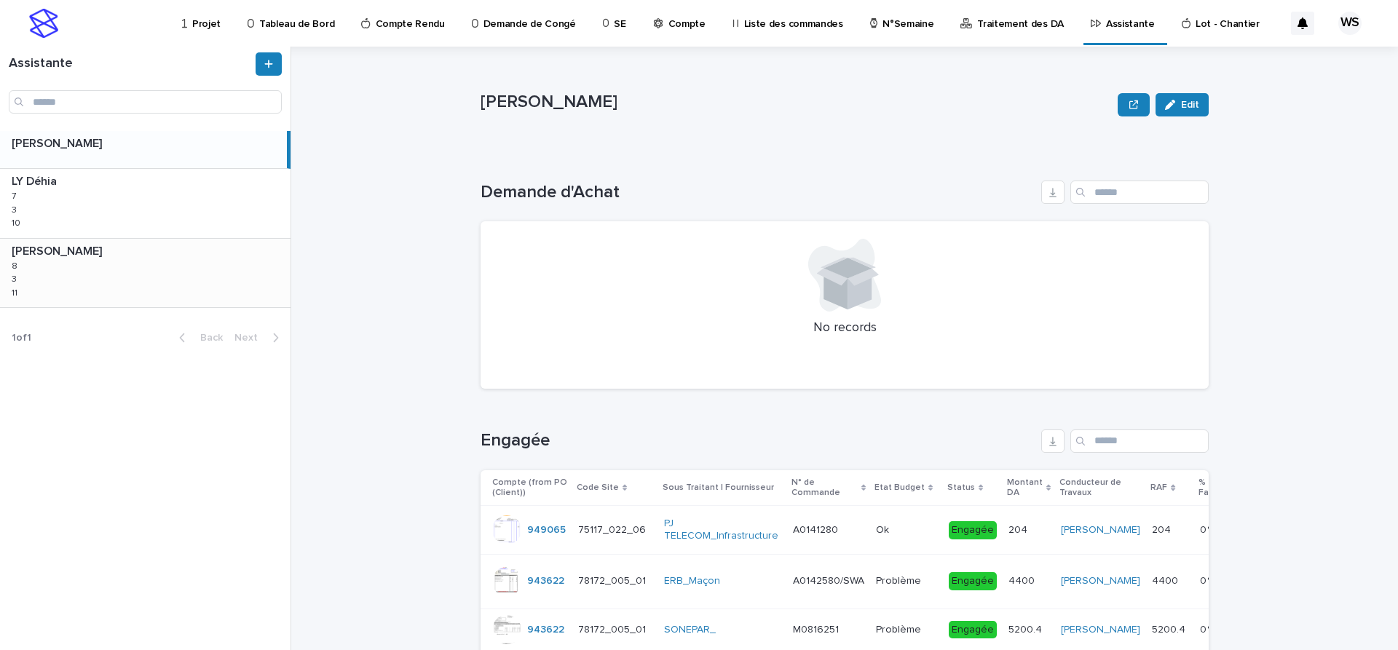
click at [135, 283] on div "WATEL Sandrine WATEL Sandrine 8 8 3 3 11 11" at bounding box center [145, 273] width 290 height 68
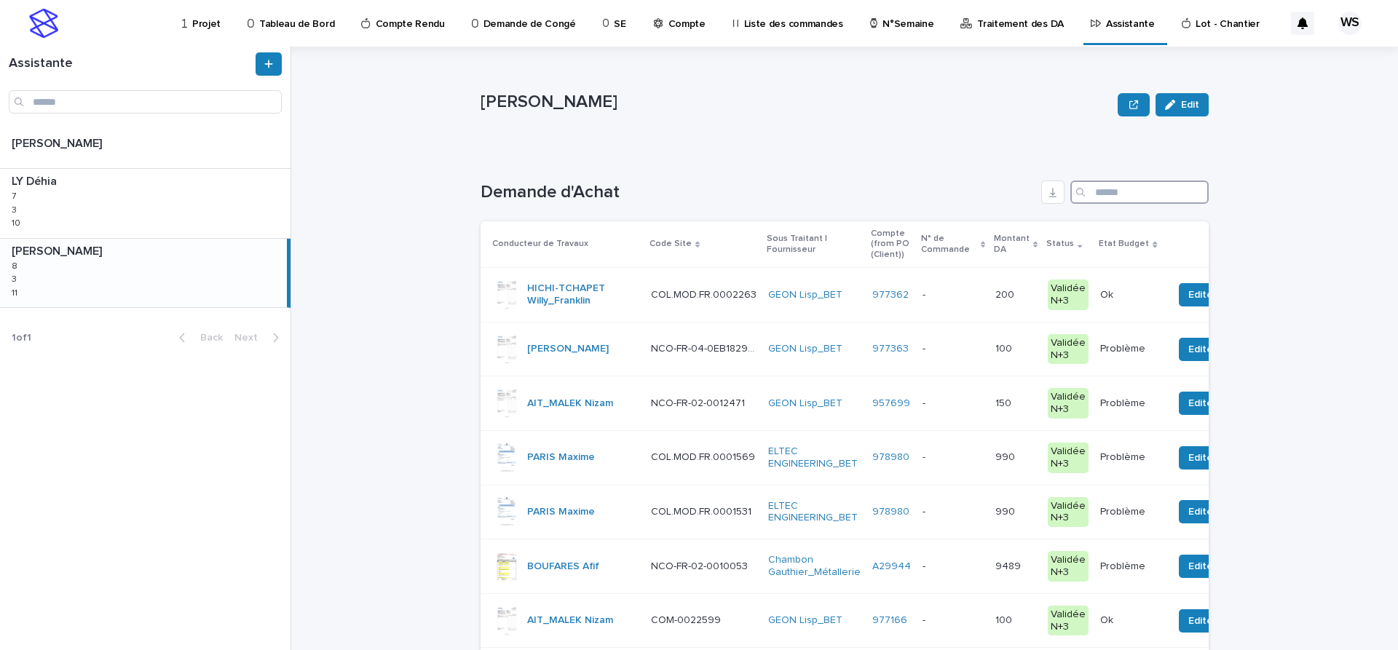
drag, startPoint x: 1155, startPoint y: 194, endPoint x: 1142, endPoint y: 201, distance: 14.4
click at [1154, 194] on input "Search" at bounding box center [1139, 192] width 138 height 23
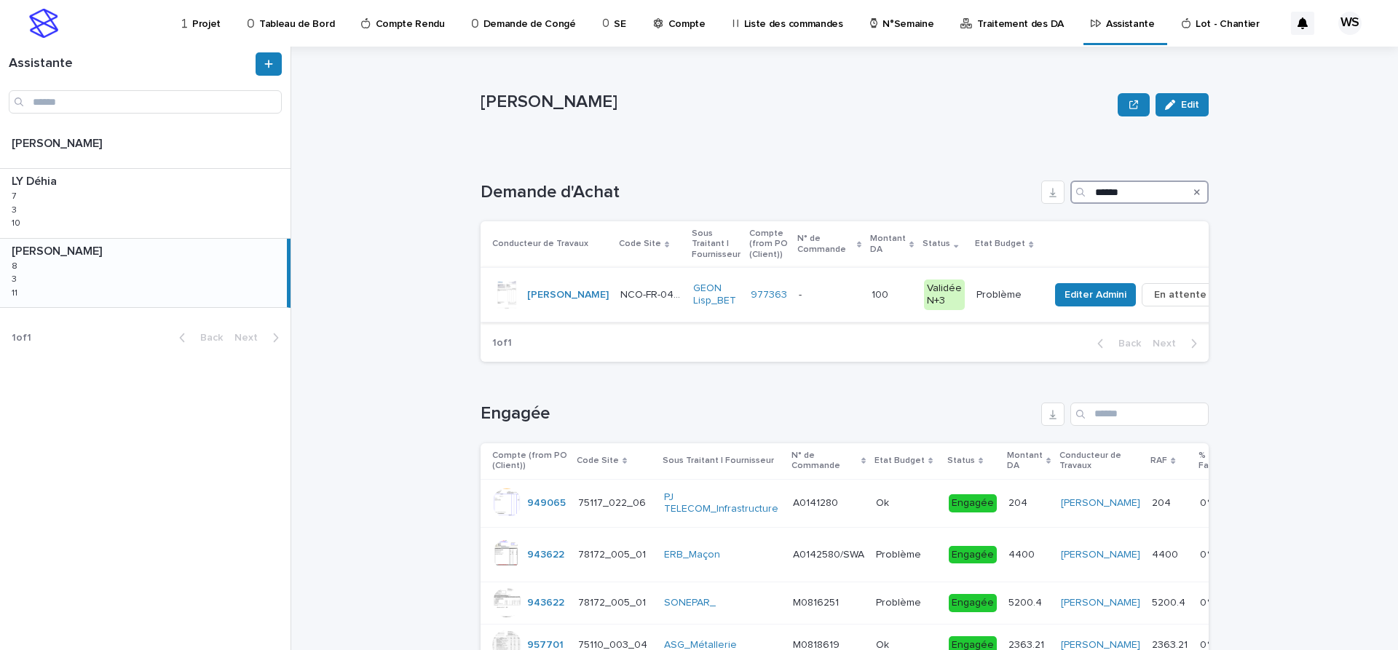
type input "******"
click at [830, 298] on p at bounding box center [829, 295] width 61 height 12
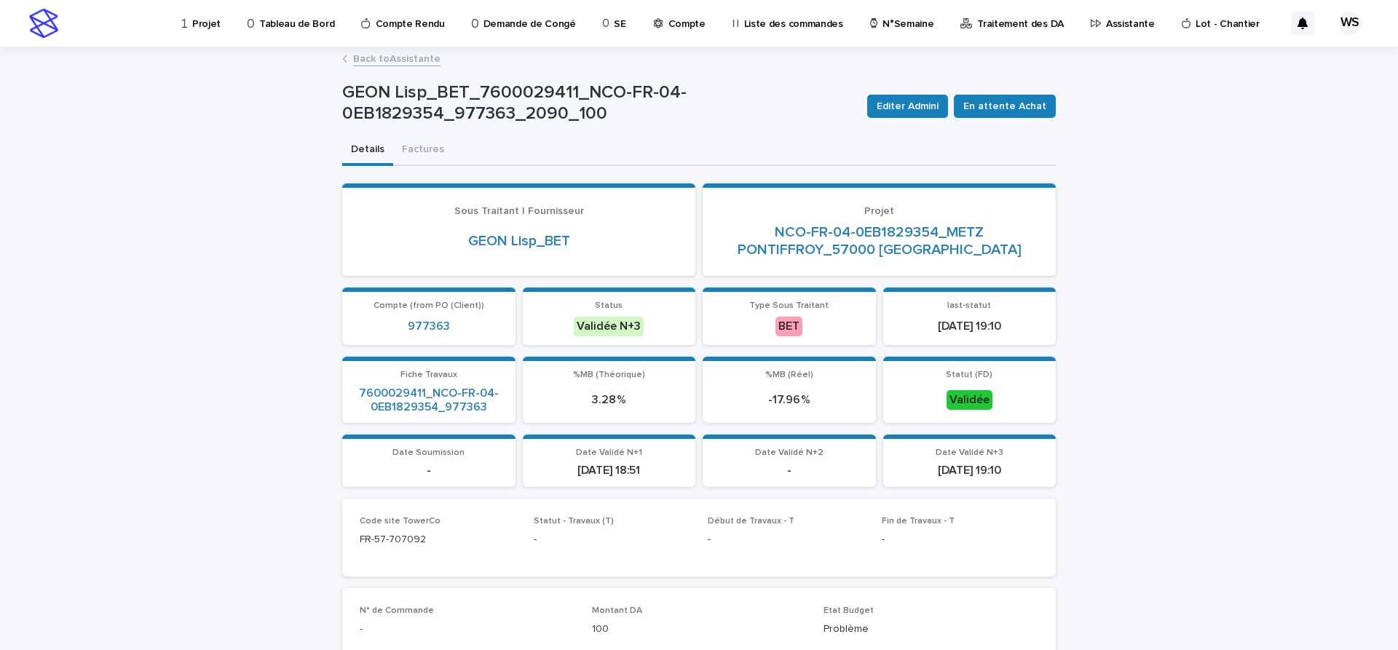
click at [671, 25] on p "Compte" at bounding box center [686, 15] width 37 height 31
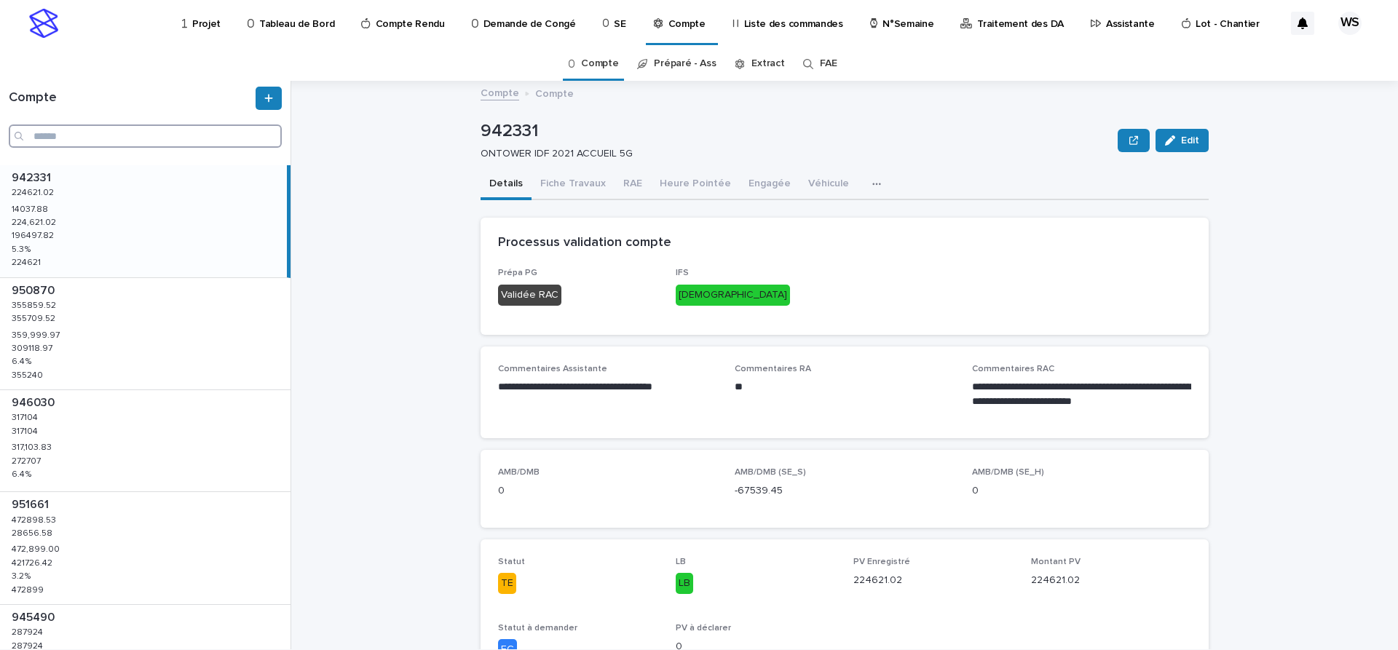
click at [128, 140] on input "Search" at bounding box center [145, 135] width 273 height 23
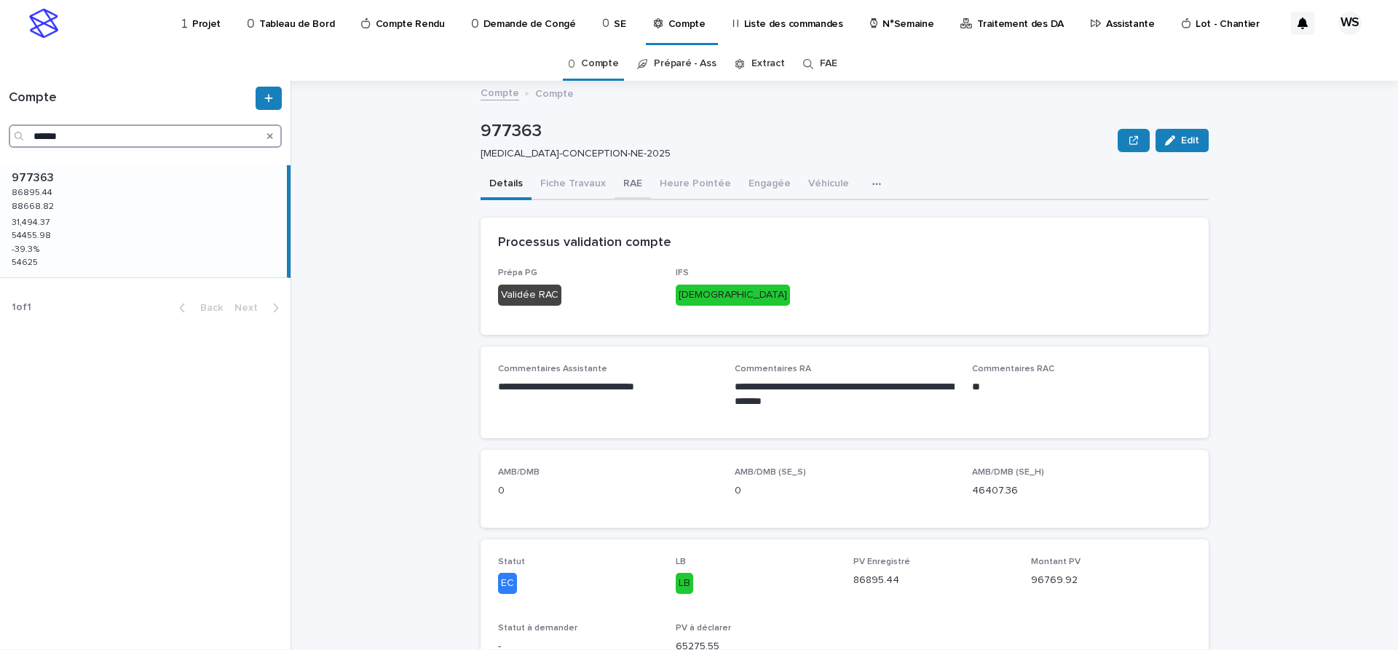
type input "******"
click at [632, 180] on button "RAE" at bounding box center [632, 185] width 36 height 31
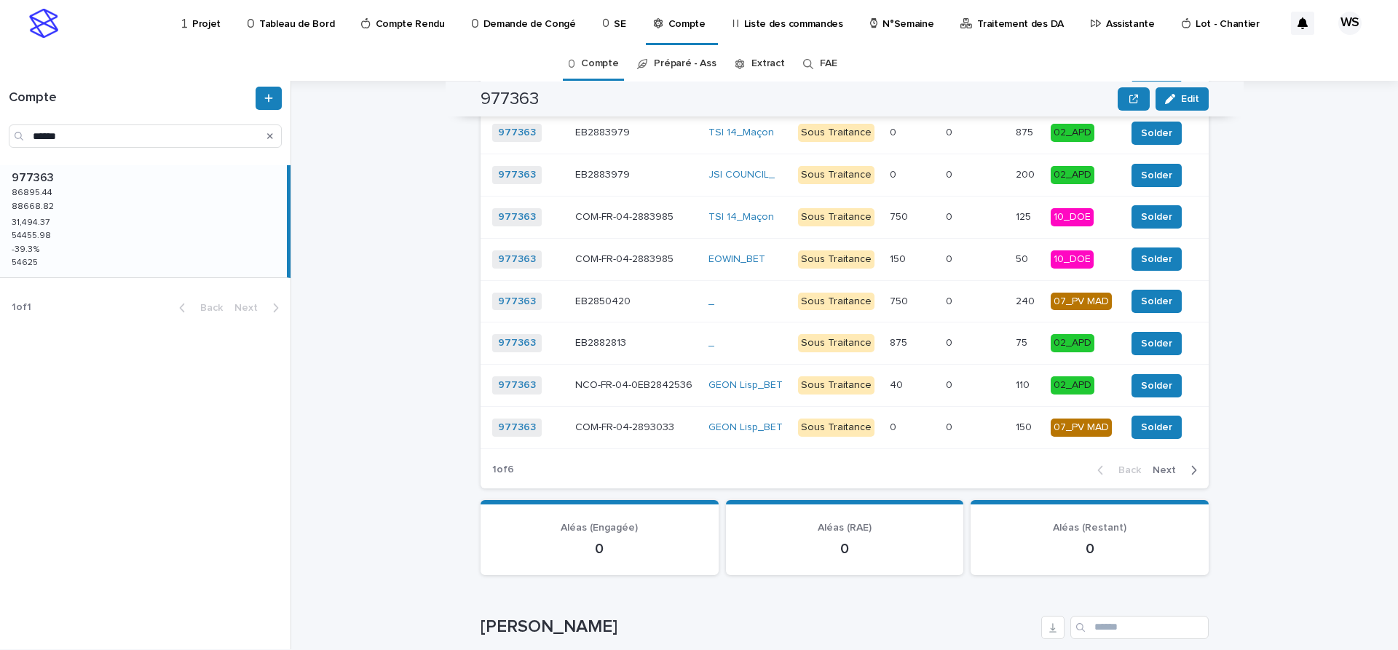
scroll to position [1773, 0]
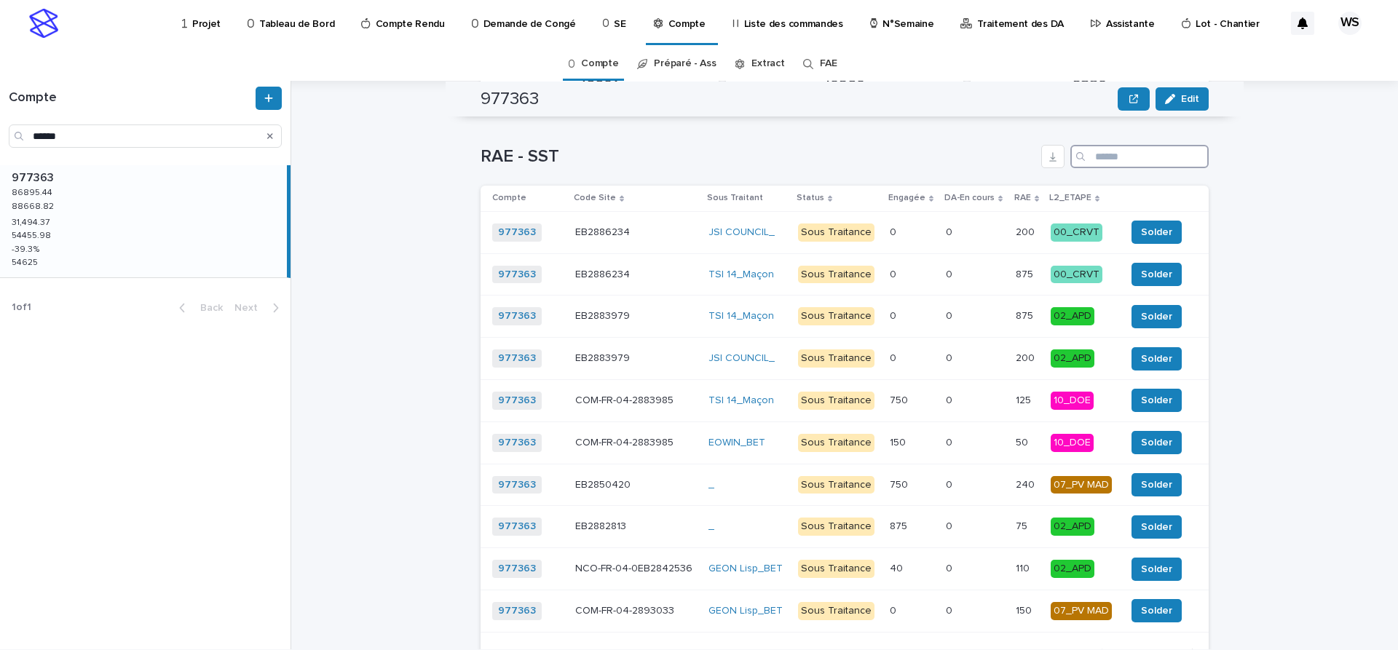
click at [1121, 154] on input "Search" at bounding box center [1139, 156] width 138 height 23
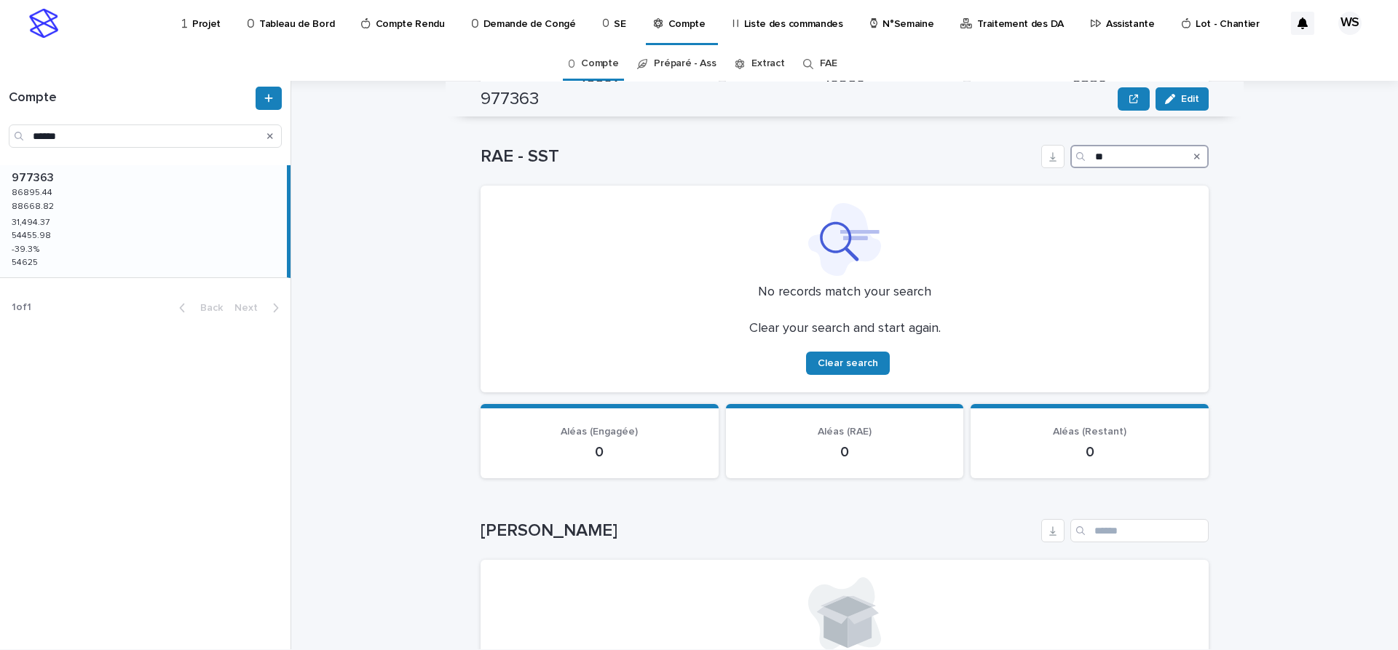
type input "*"
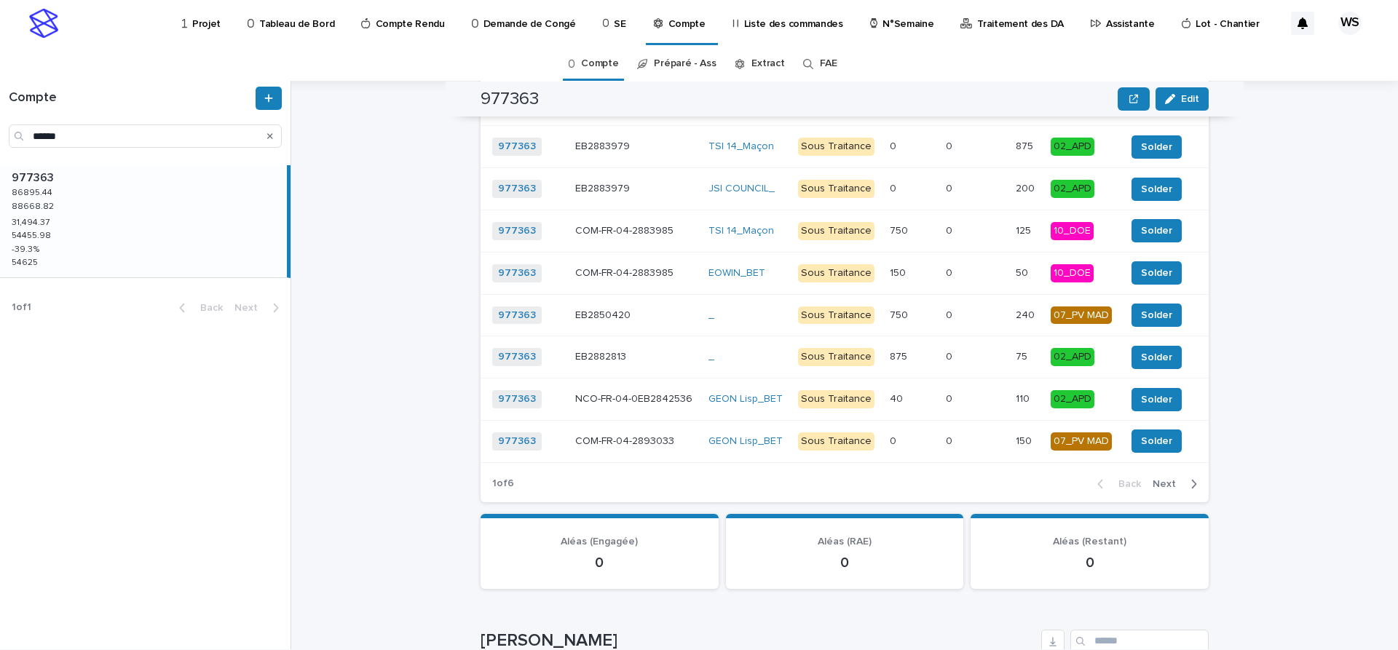
scroll to position [1957, 0]
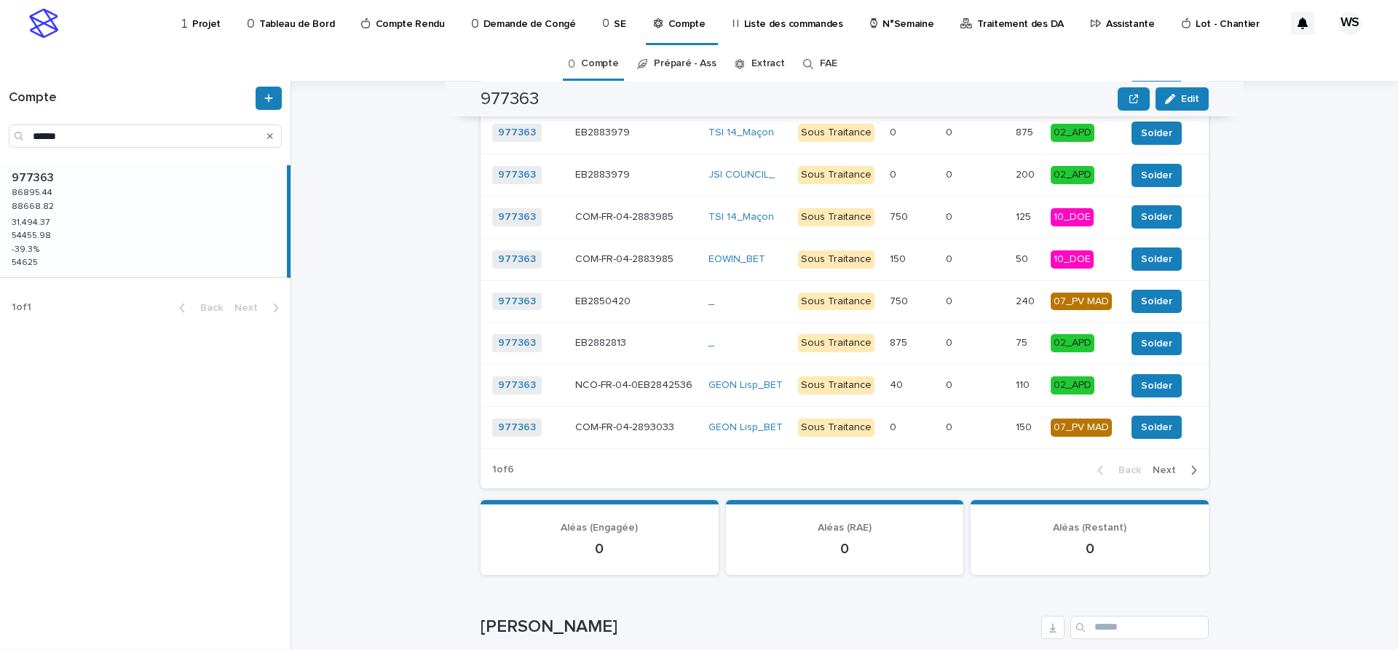
click at [1169, 471] on span "Next" at bounding box center [1168, 470] width 32 height 10
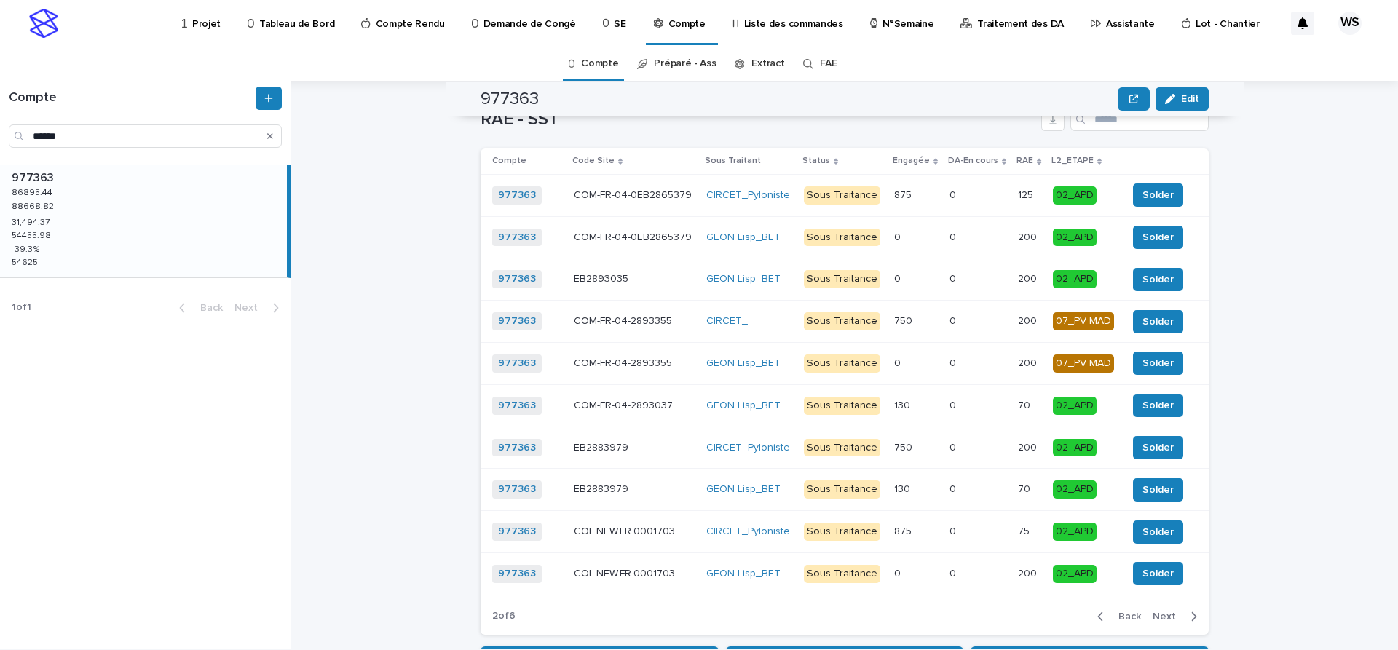
scroll to position [1834, 0]
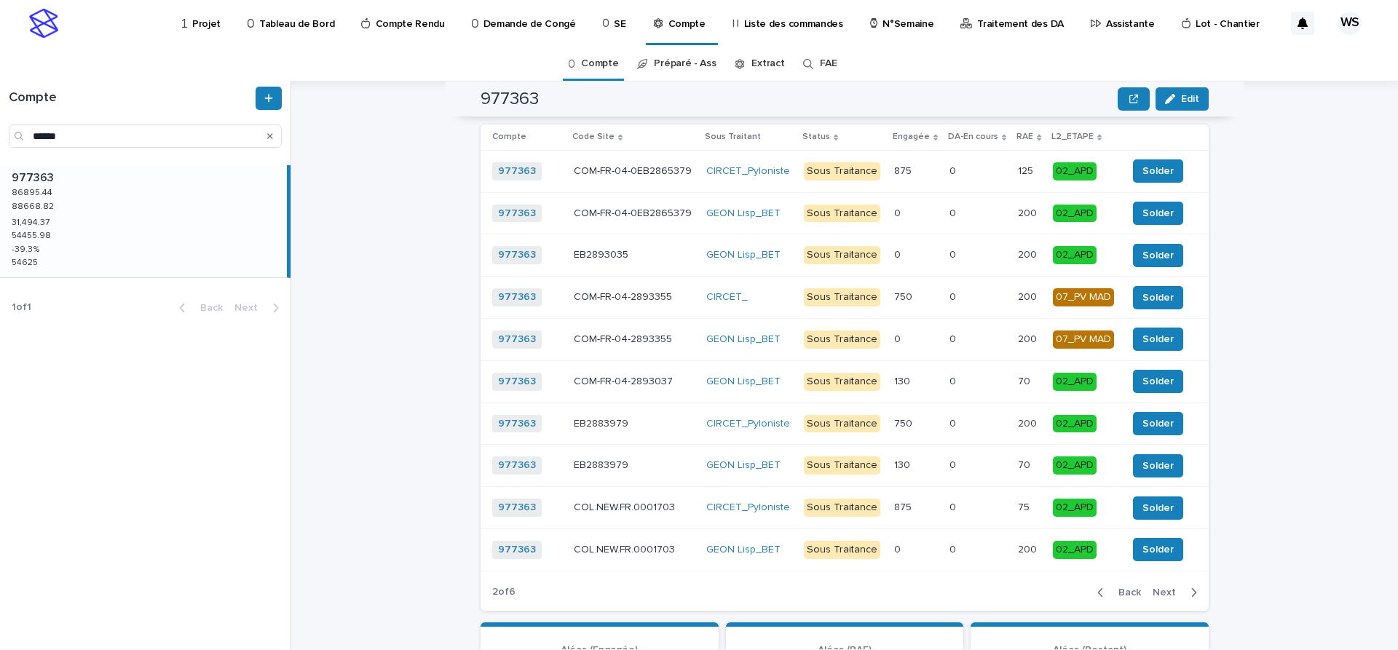
click at [1163, 591] on span "Next" at bounding box center [1168, 592] width 32 height 10
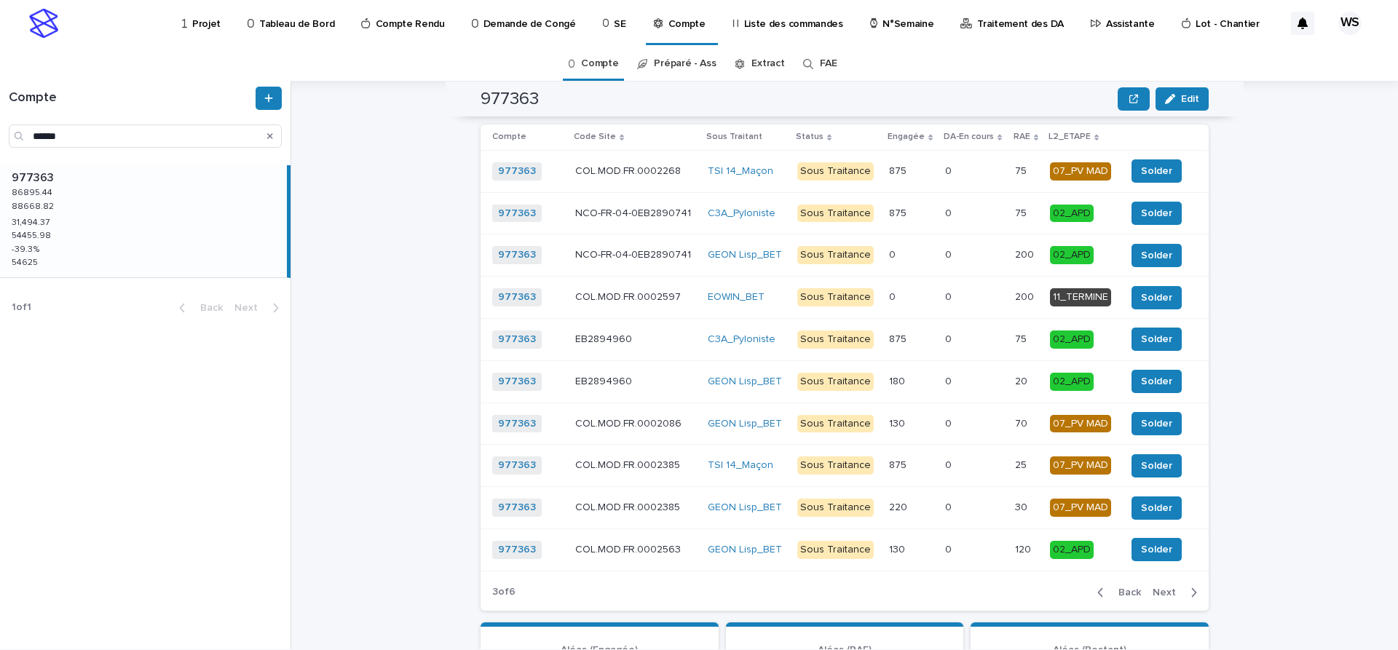
click at [1155, 590] on span "Next" at bounding box center [1168, 592] width 32 height 10
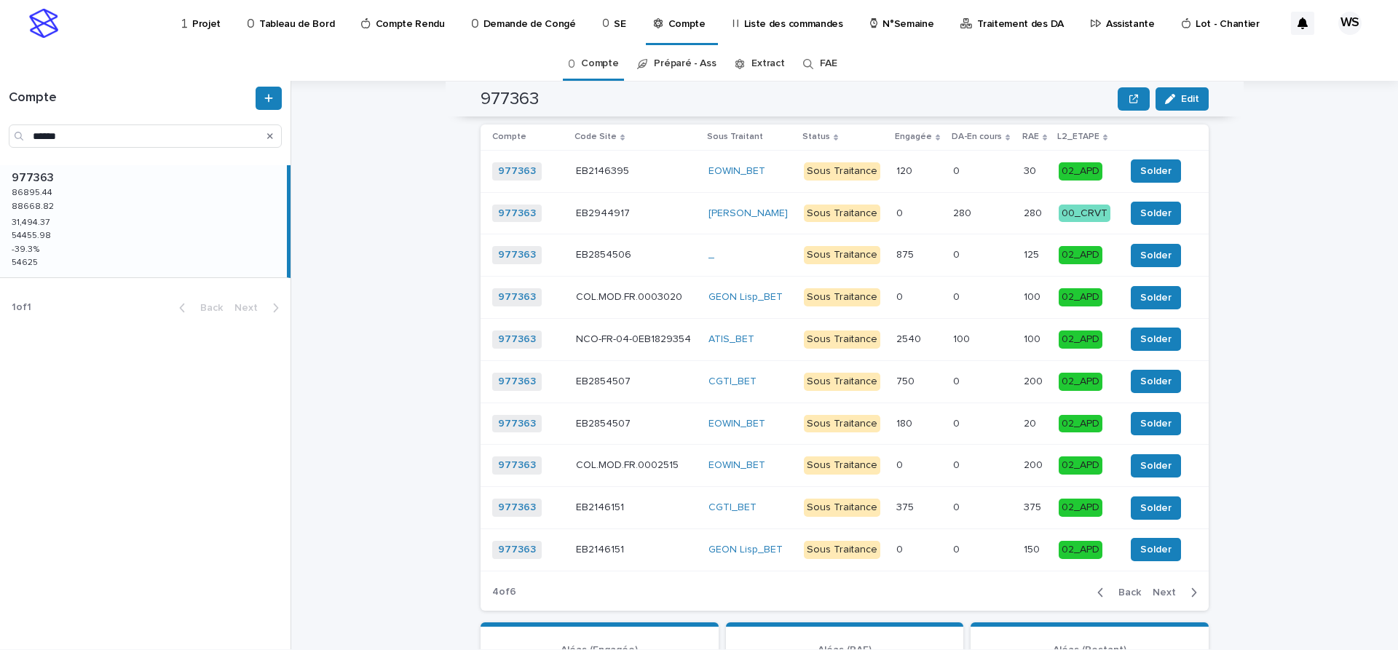
click at [1164, 590] on span "Next" at bounding box center [1168, 592] width 32 height 10
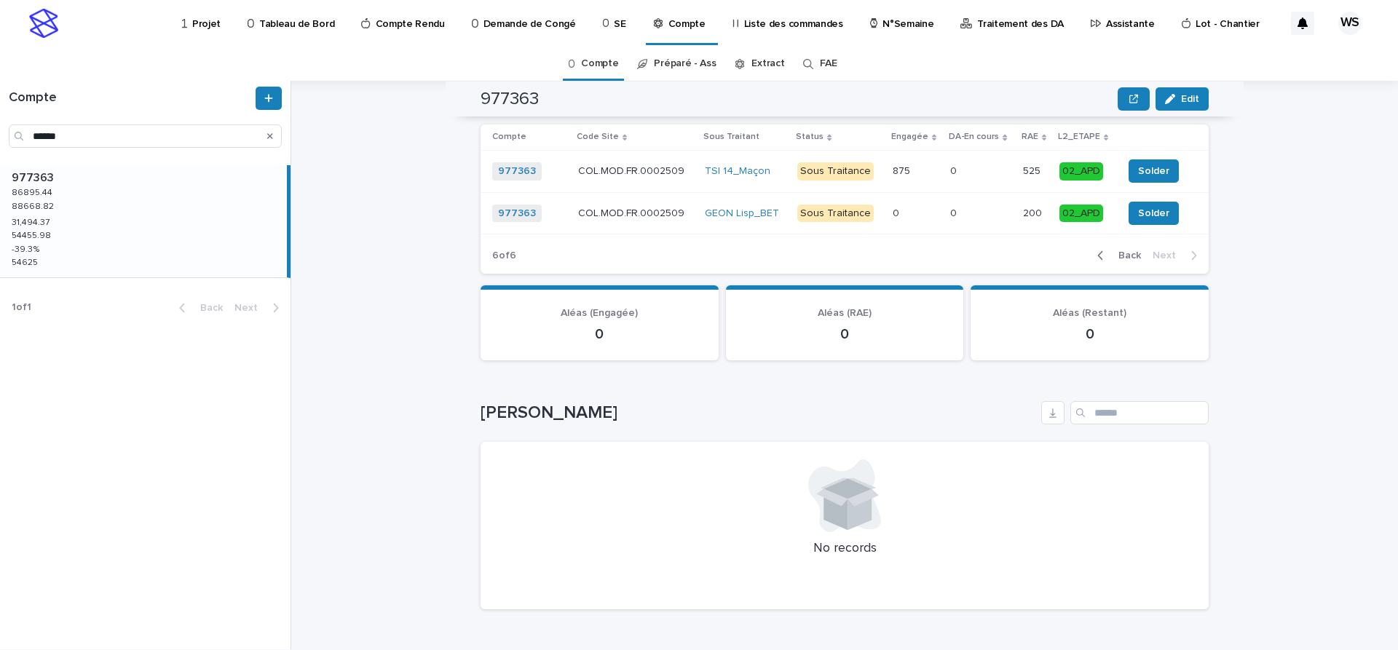
click at [1126, 256] on span "Back" at bounding box center [1124, 255] width 31 height 10
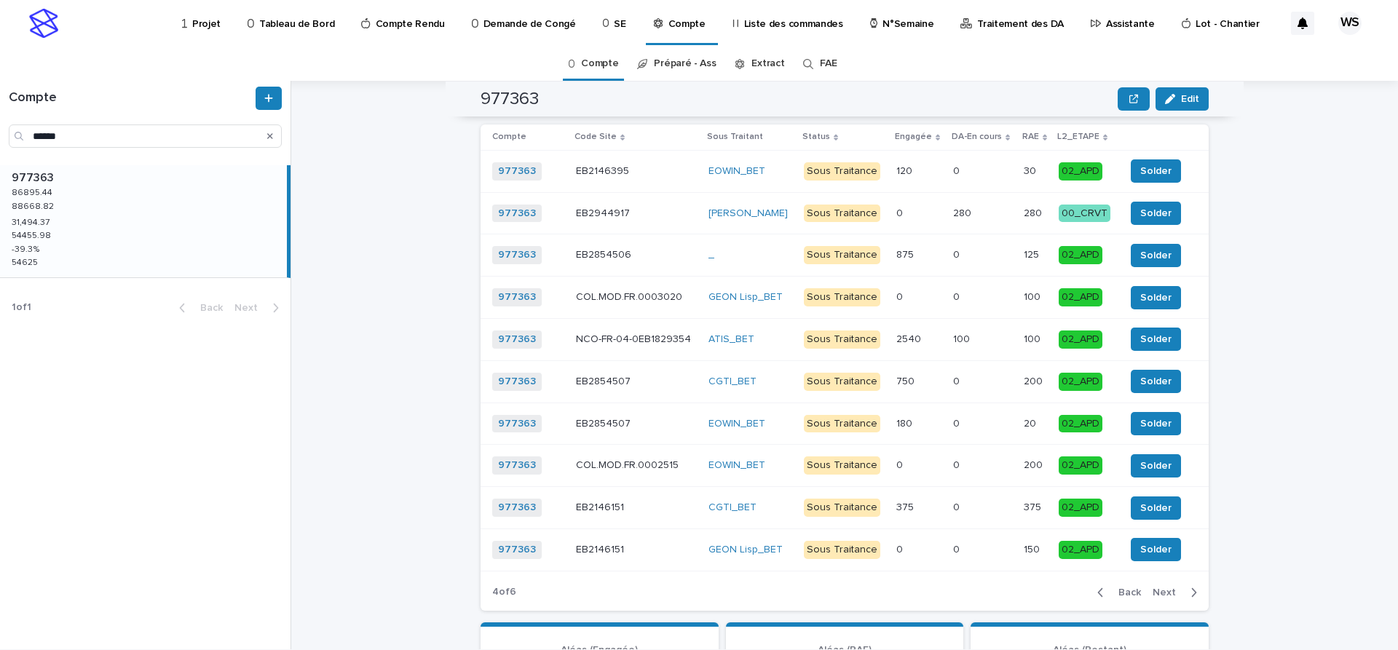
click at [1129, 589] on span "Back" at bounding box center [1124, 592] width 31 height 10
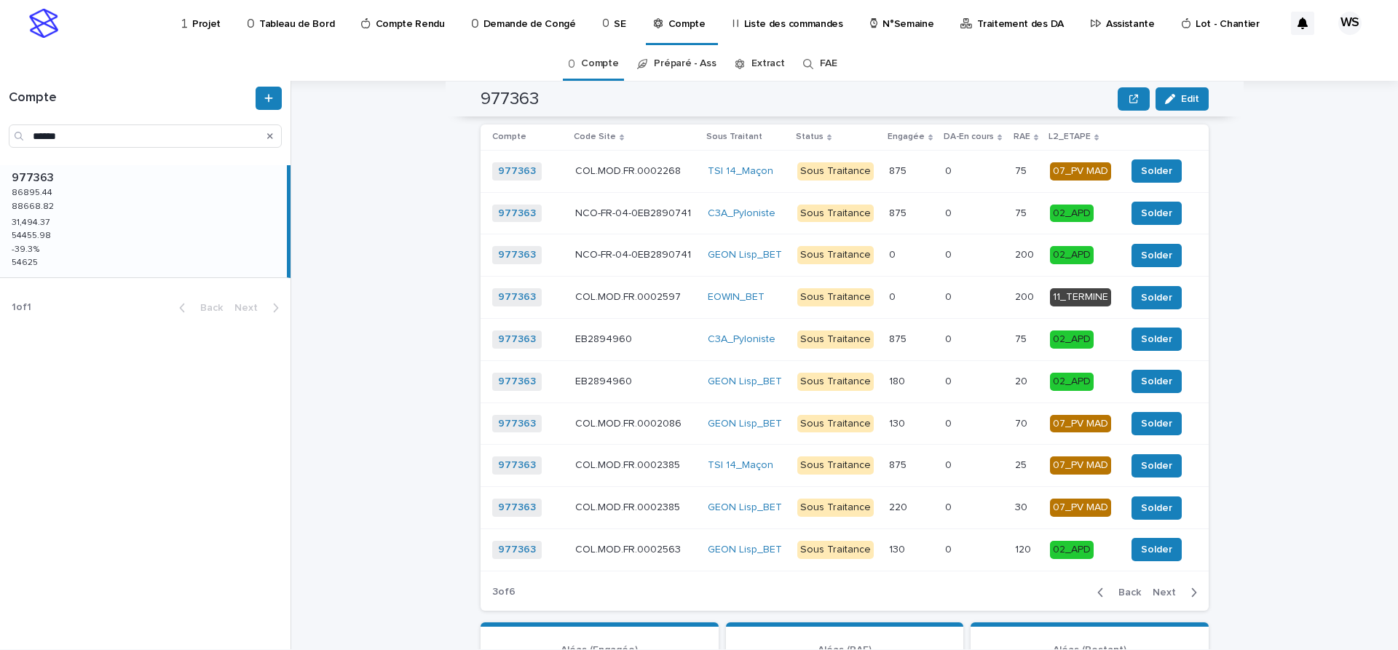
click at [1128, 589] on span "Back" at bounding box center [1124, 592] width 31 height 10
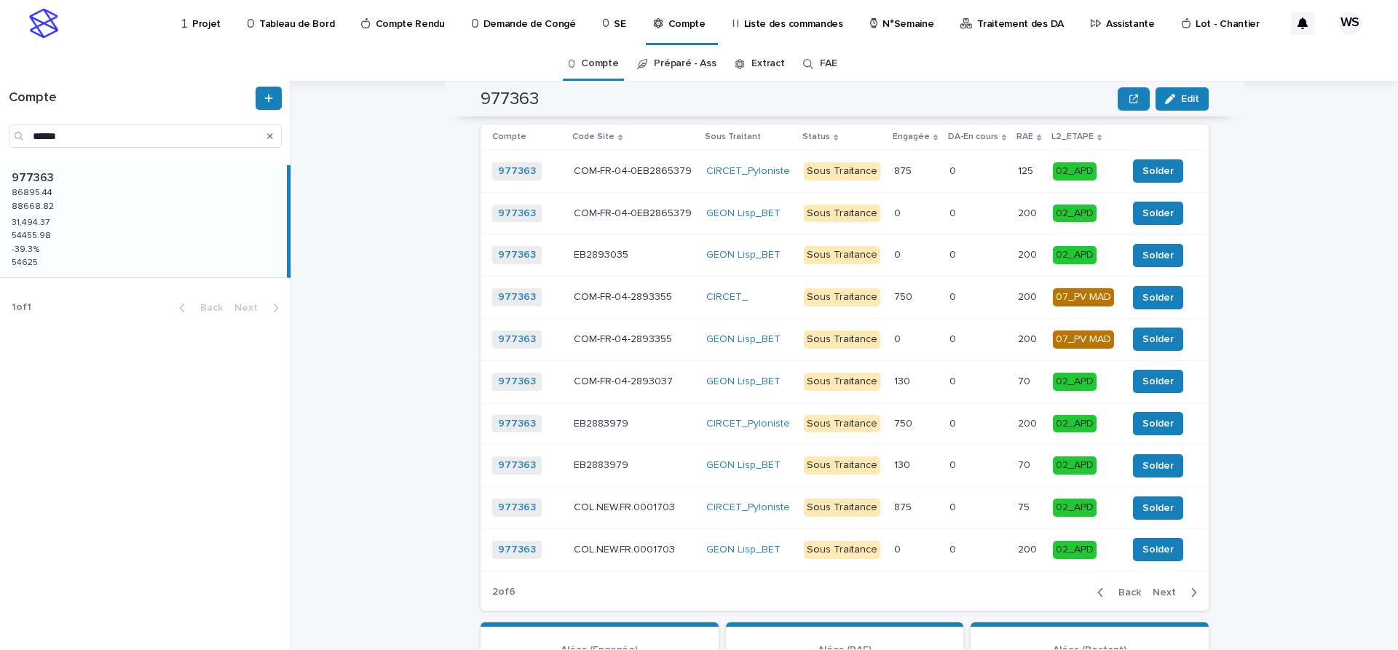
click at [649, 253] on p at bounding box center [634, 255] width 121 height 12
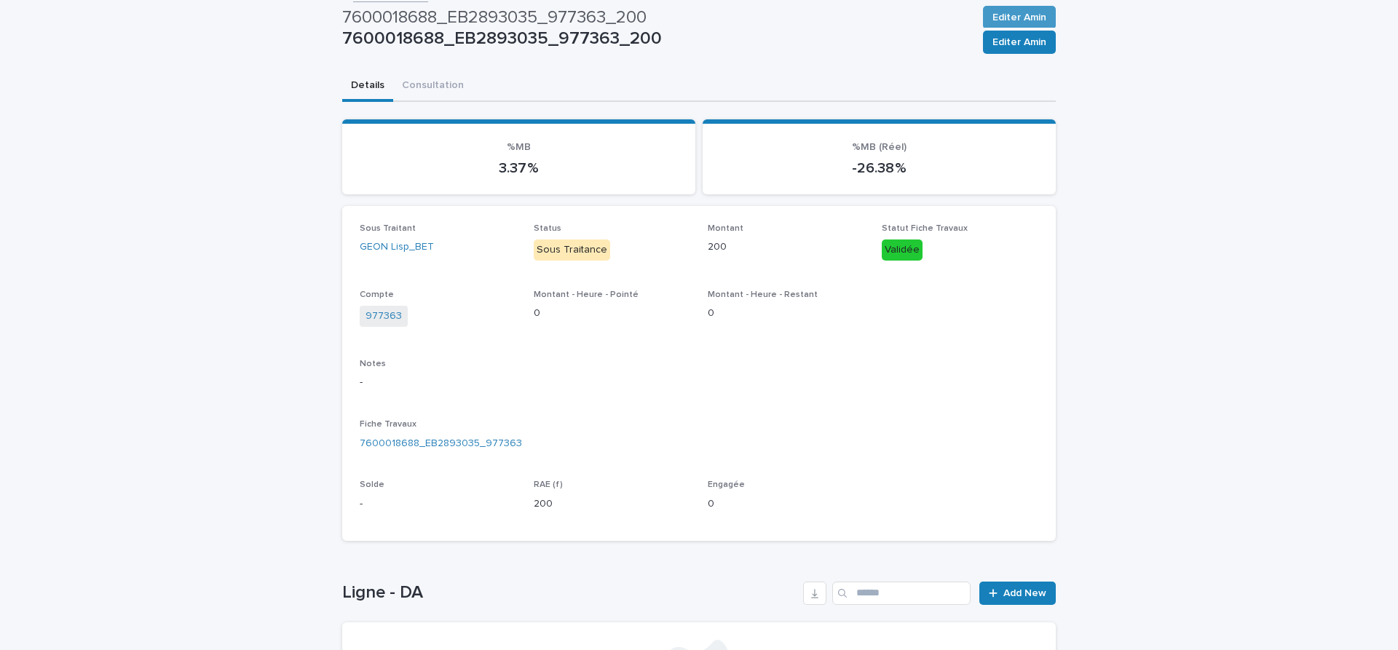
scroll to position [61, 0]
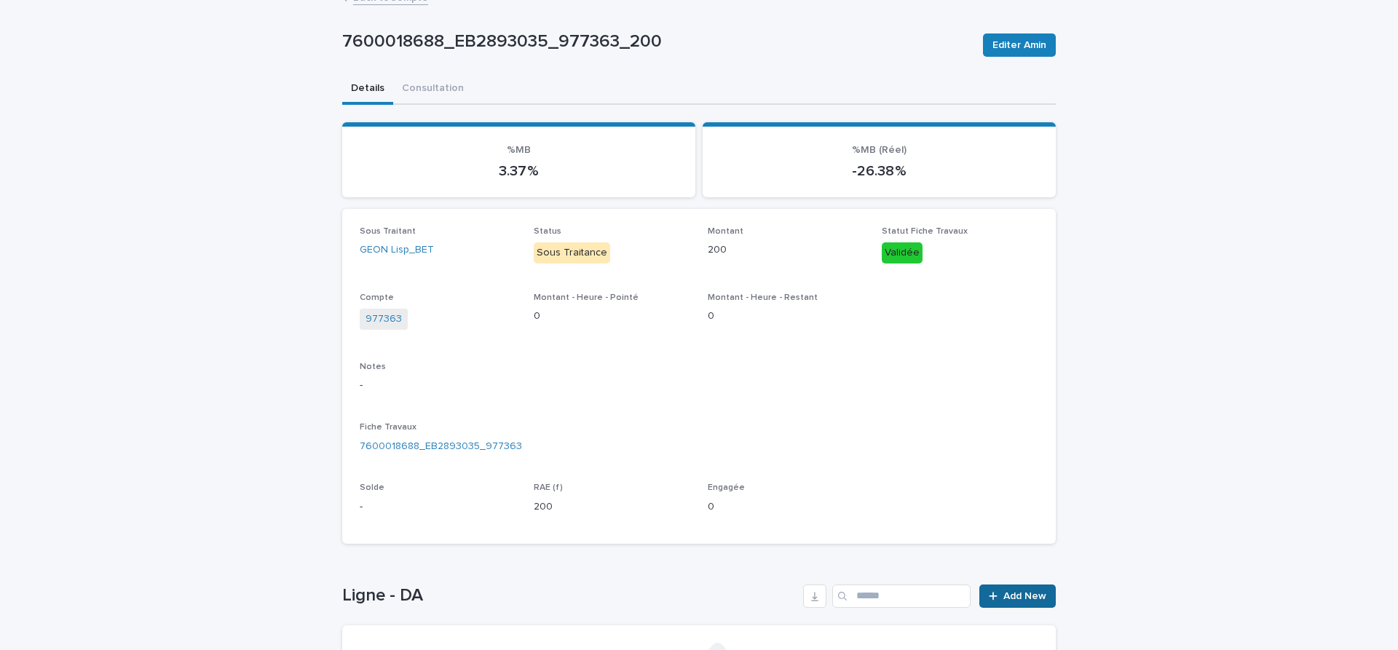
click at [1027, 595] on span "Add New" at bounding box center [1024, 596] width 43 height 10
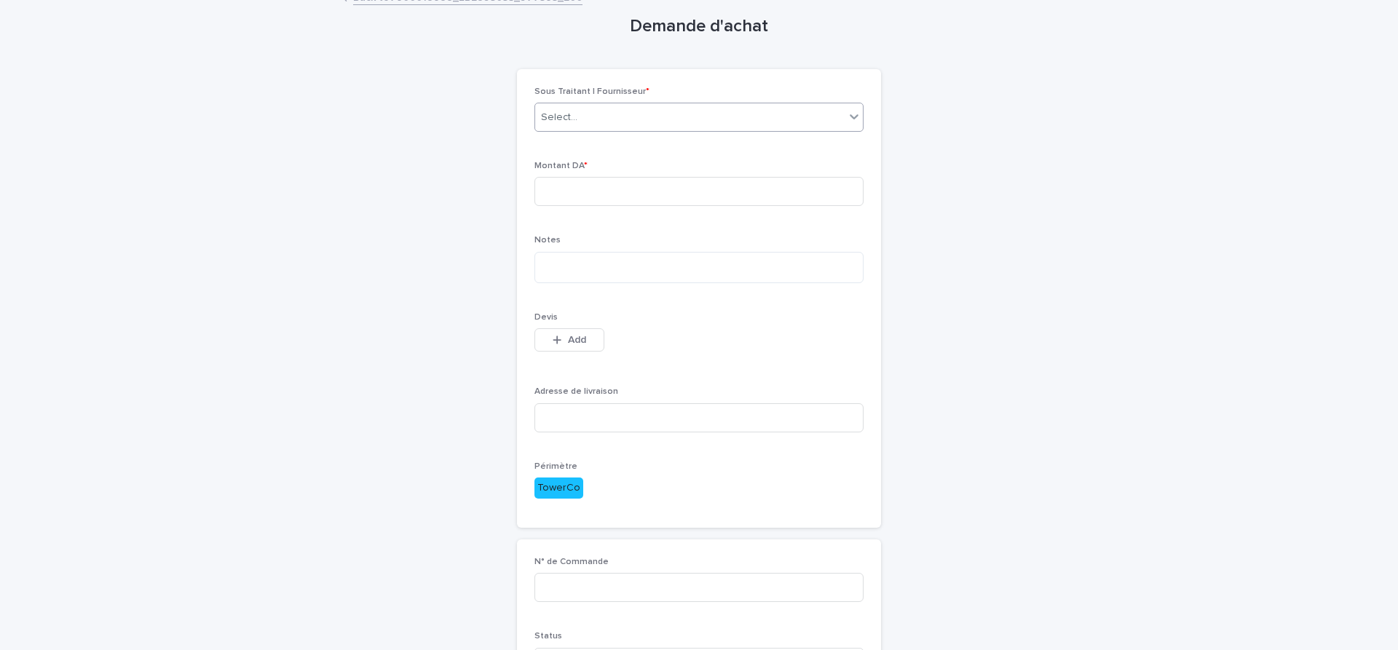
click at [580, 115] on div "Select..." at bounding box center [689, 118] width 309 height 24
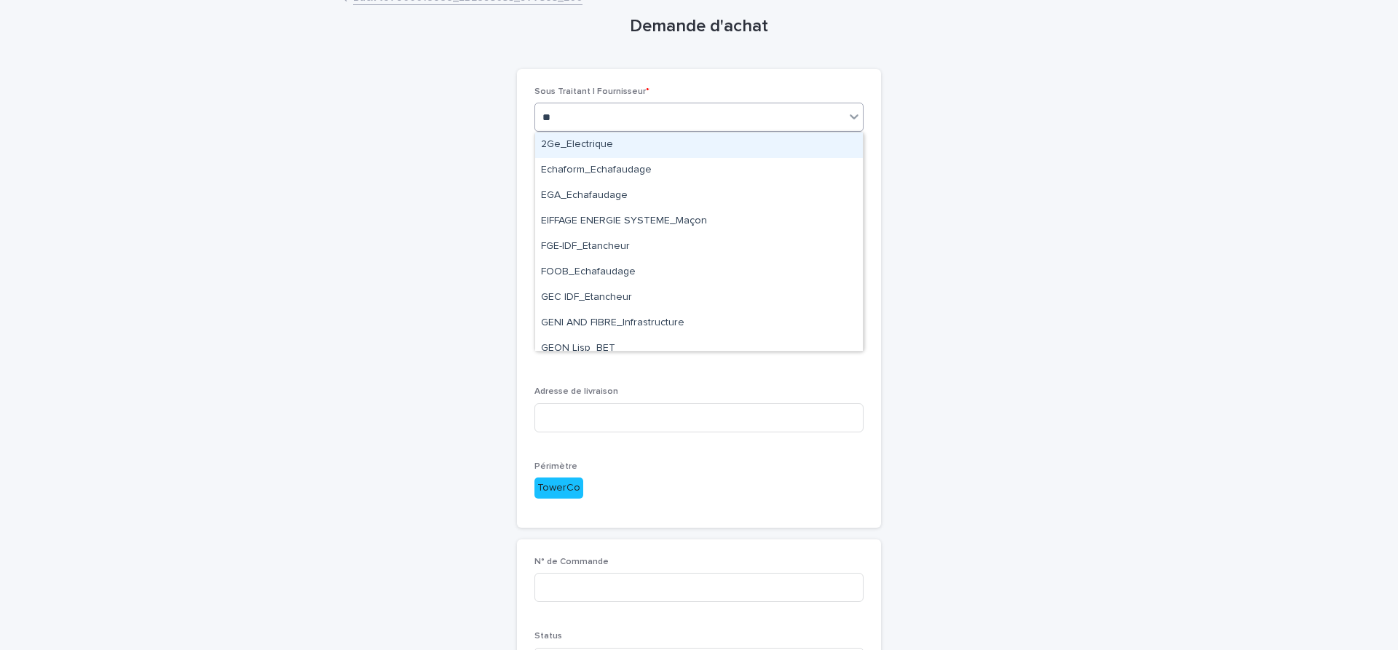
type input "***"
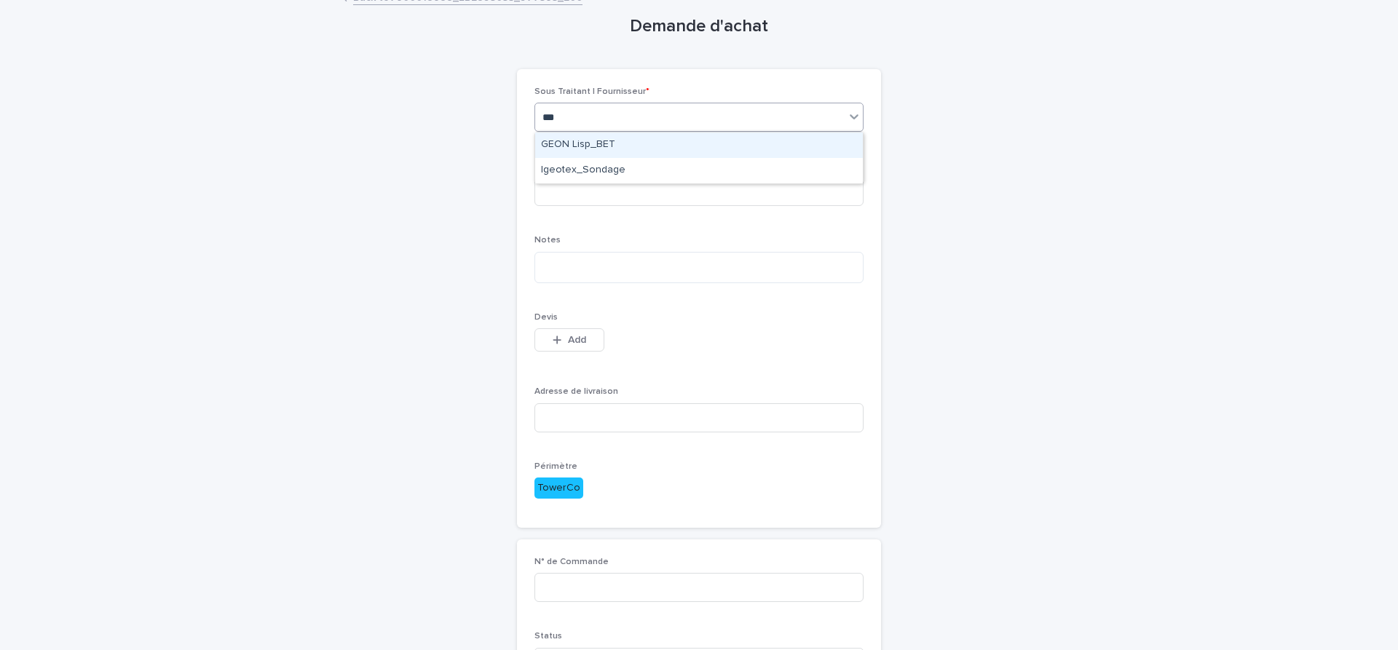
click at [566, 139] on div "GEON Lisp_BET" at bounding box center [699, 144] width 328 height 25
click at [586, 197] on input at bounding box center [698, 191] width 329 height 29
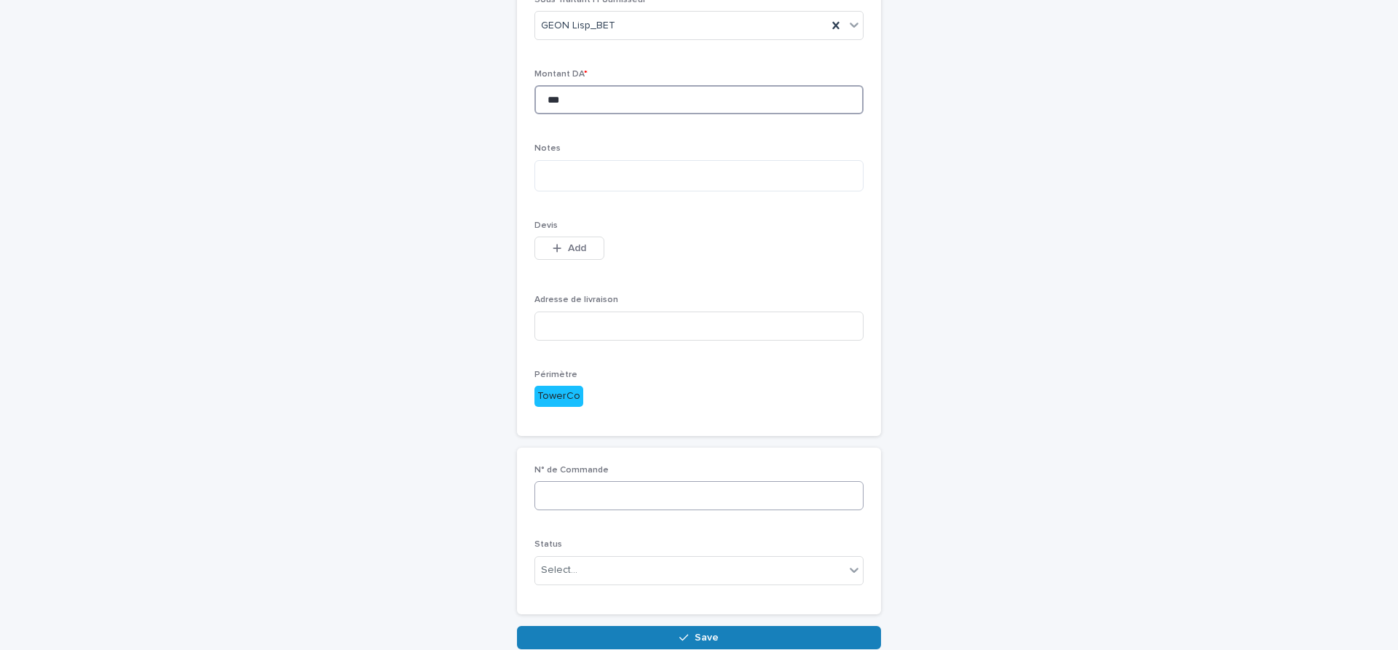
scroll to position [183, 0]
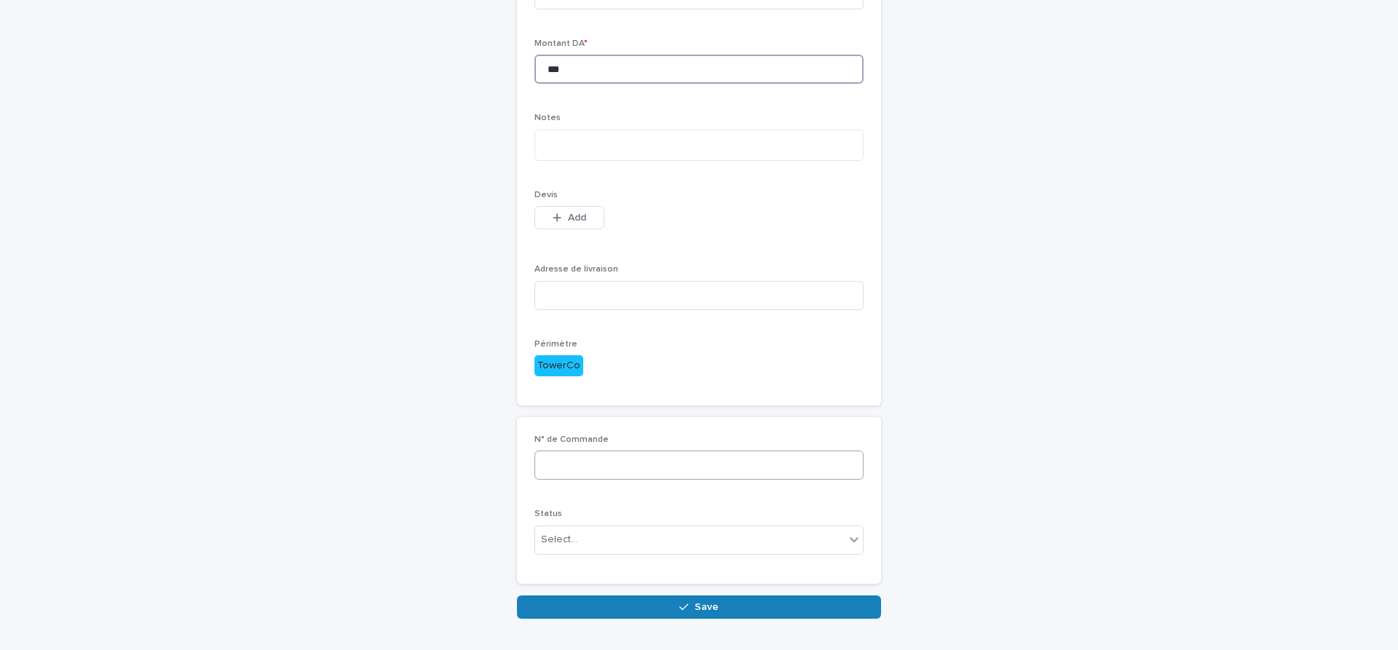
type input "***"
drag, startPoint x: 681, startPoint y: 463, endPoint x: 674, endPoint y: 459, distance: 7.9
click at [680, 463] on input at bounding box center [698, 465] width 329 height 29
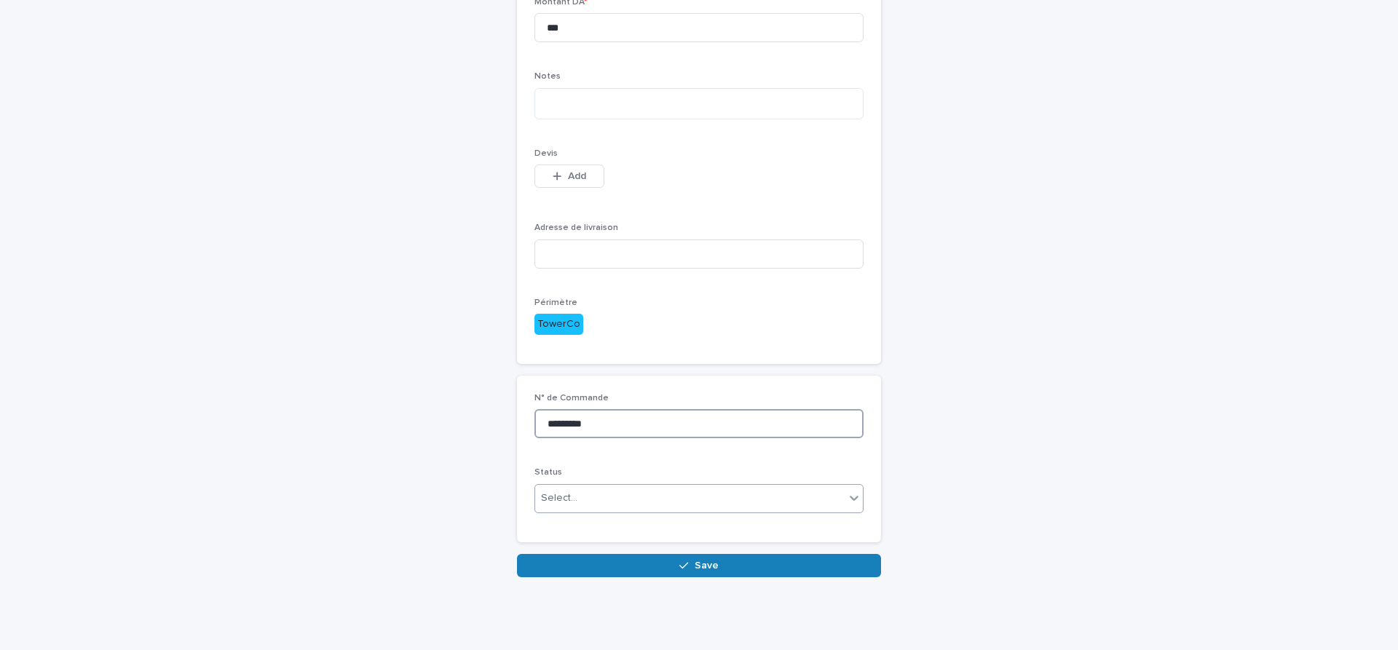
type input "*********"
click at [627, 491] on div "Select..." at bounding box center [689, 498] width 309 height 24
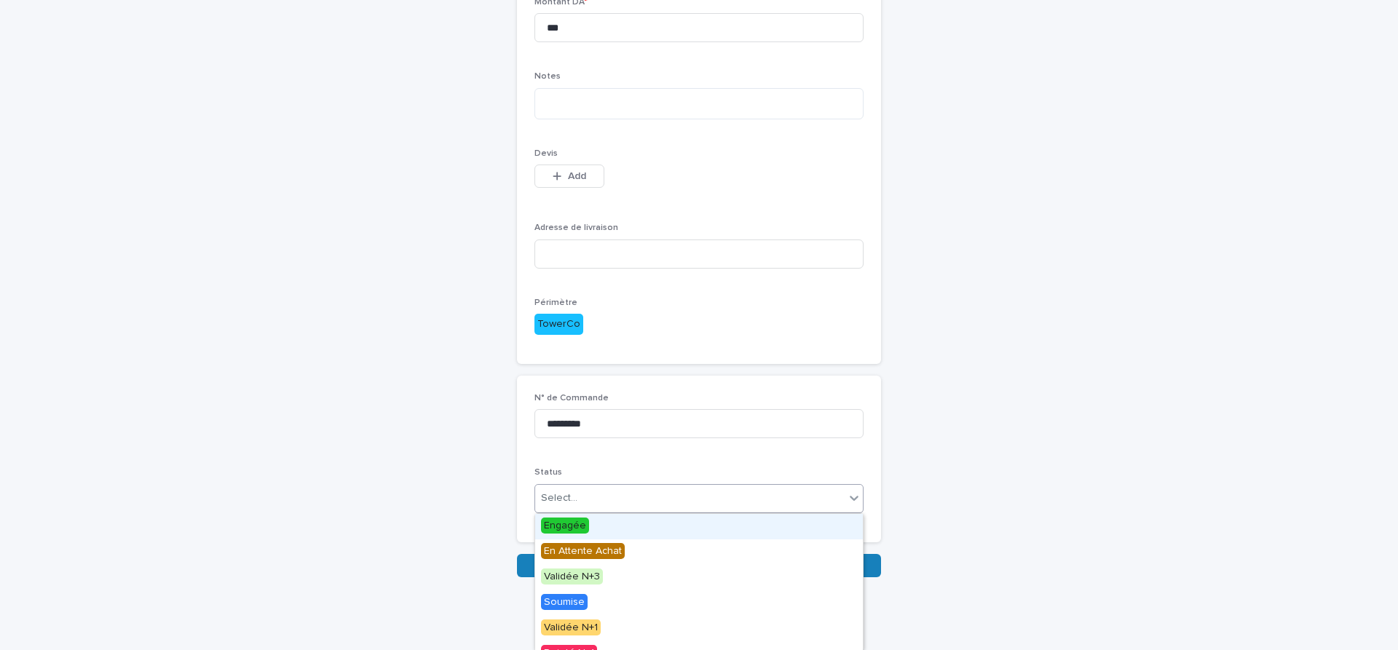
click at [572, 527] on span "Engagée" at bounding box center [565, 526] width 48 height 16
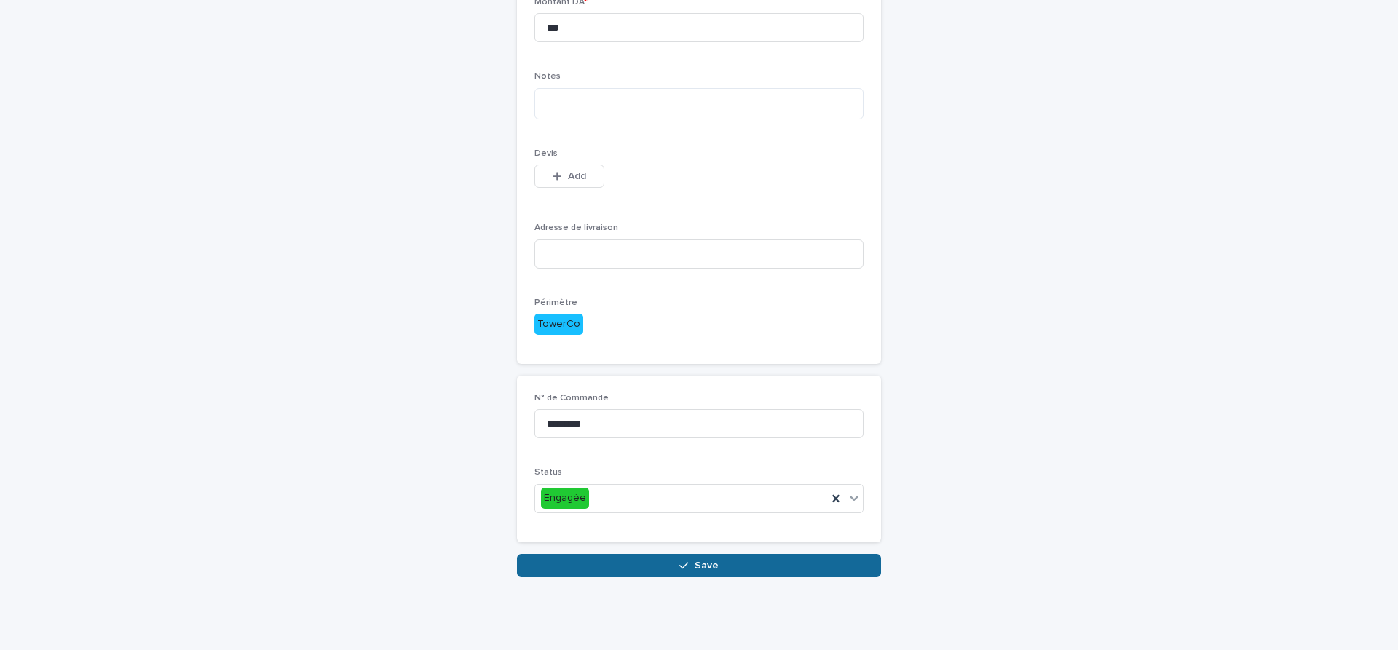
click at [741, 563] on button "Save" at bounding box center [699, 565] width 364 height 23
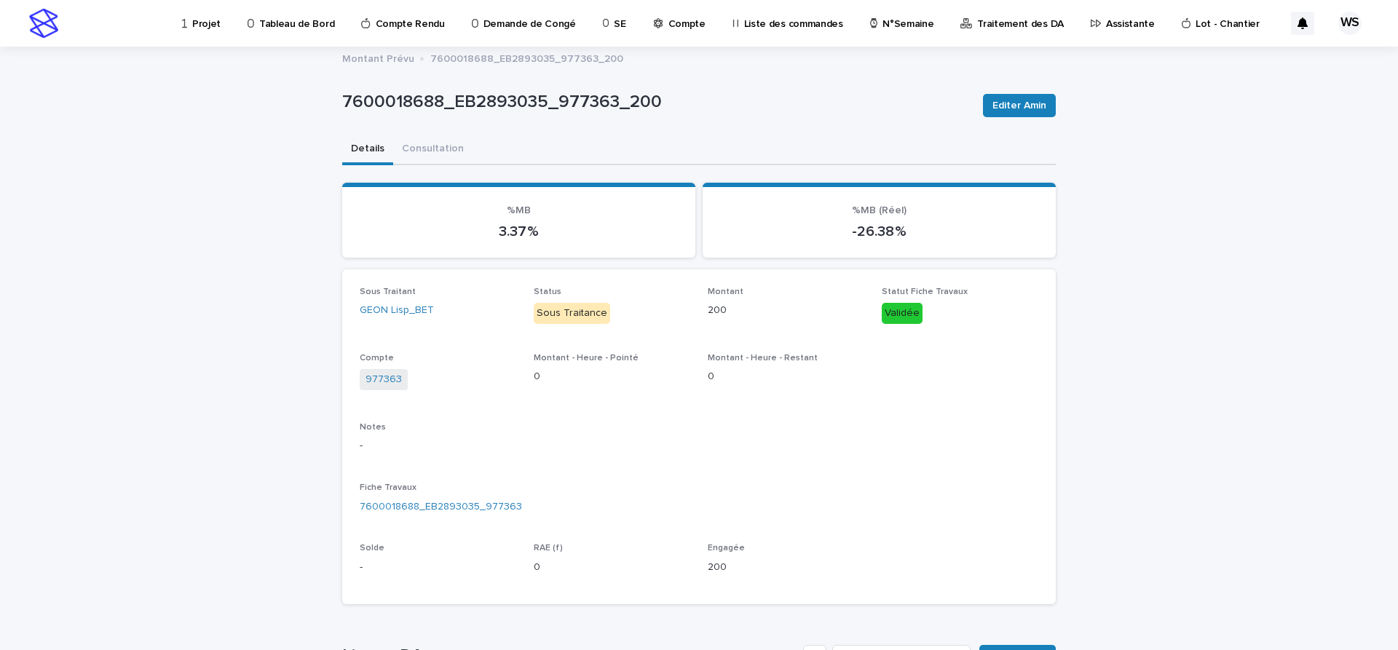
click at [670, 22] on p "Compte" at bounding box center [686, 15] width 37 height 31
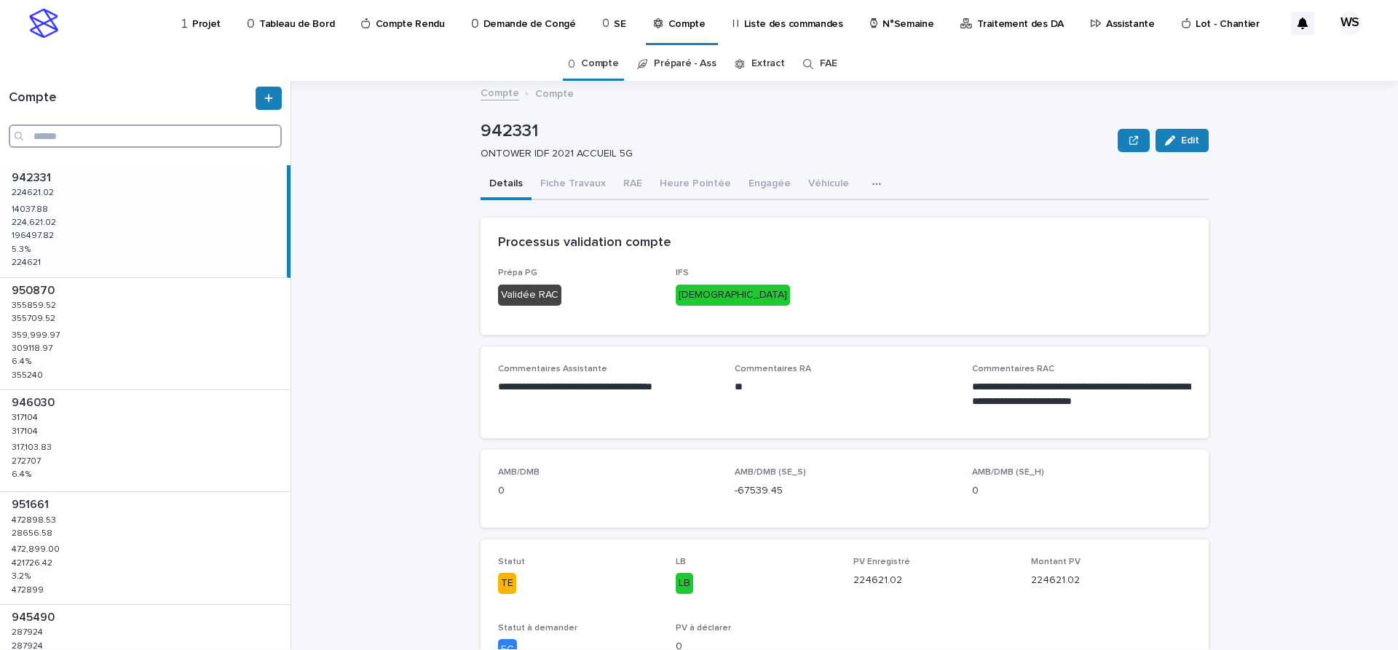
click at [95, 137] on input "Search" at bounding box center [145, 135] width 273 height 23
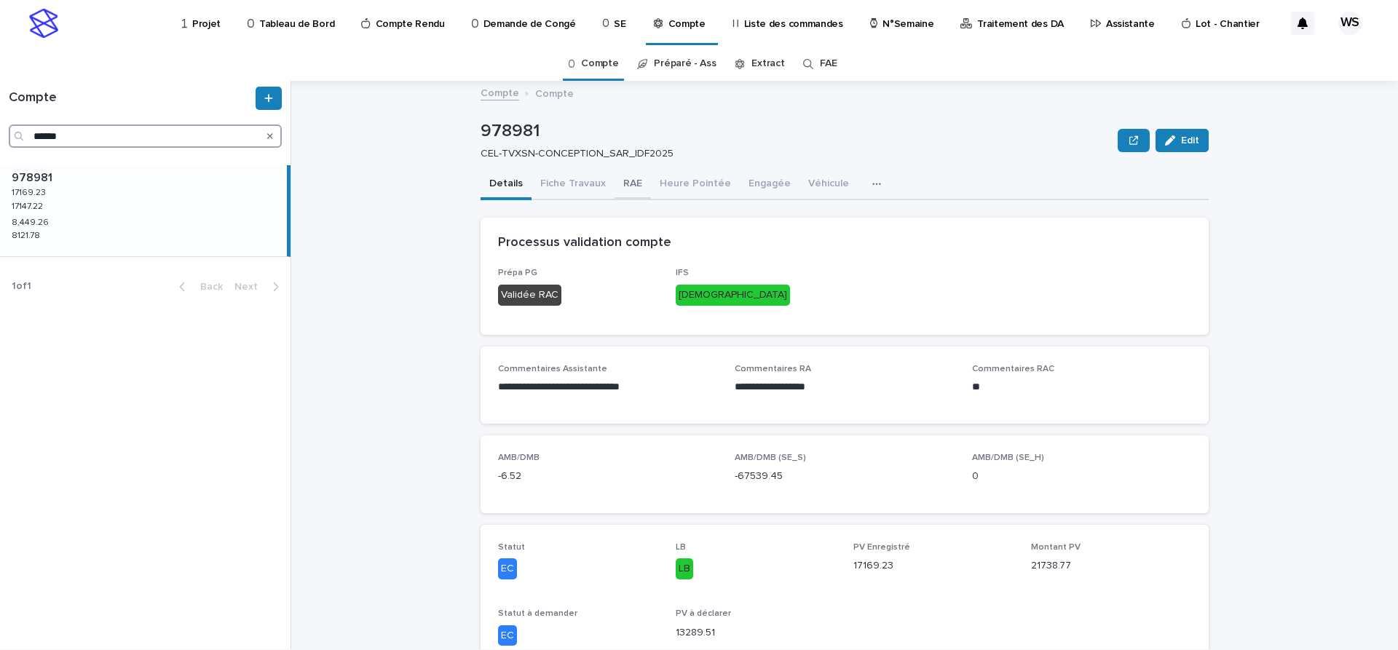
type input "******"
click at [627, 183] on button "RAE" at bounding box center [632, 185] width 36 height 31
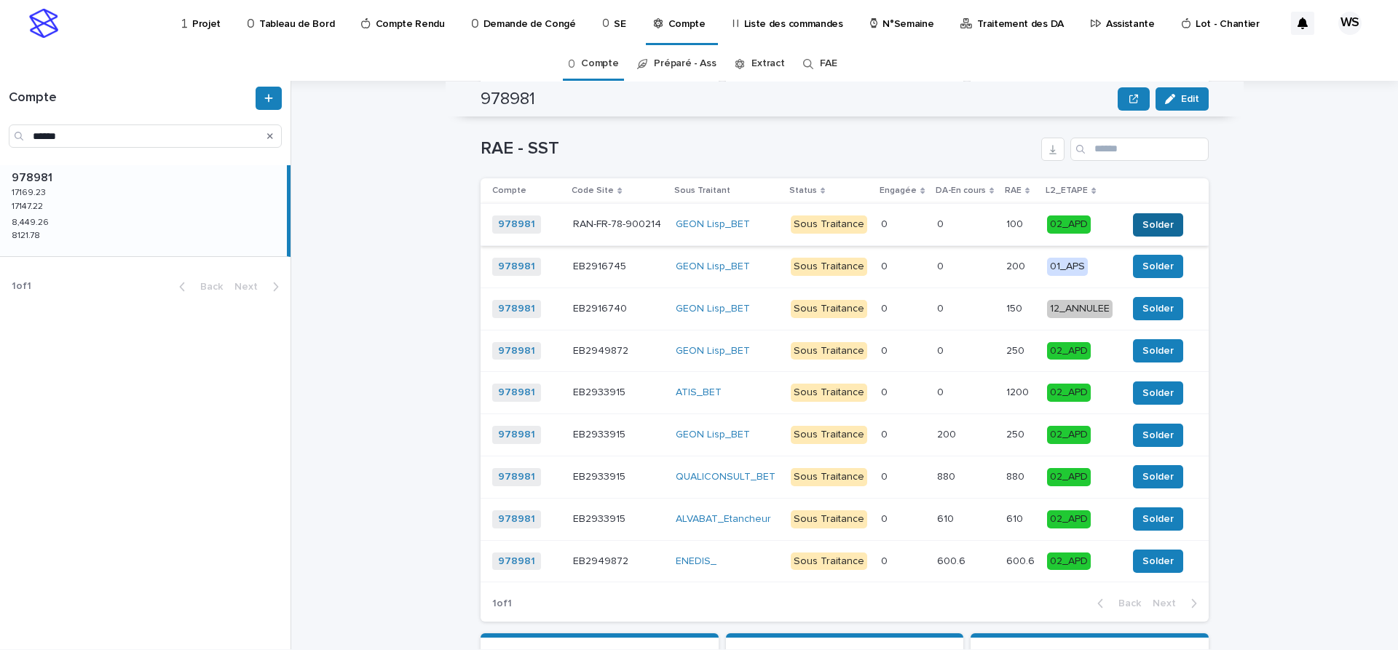
scroll to position [1773, 0]
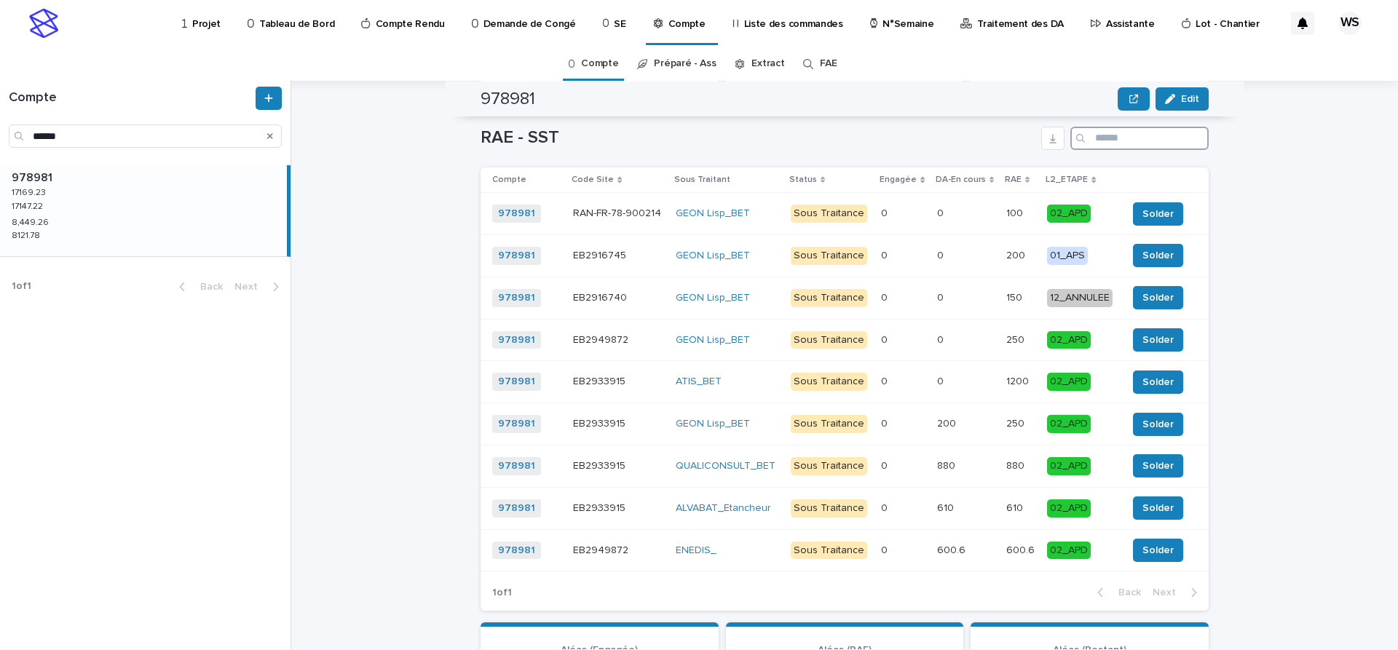
click at [1128, 150] on input "Search" at bounding box center [1139, 138] width 138 height 23
click at [654, 430] on p at bounding box center [618, 424] width 91 height 12
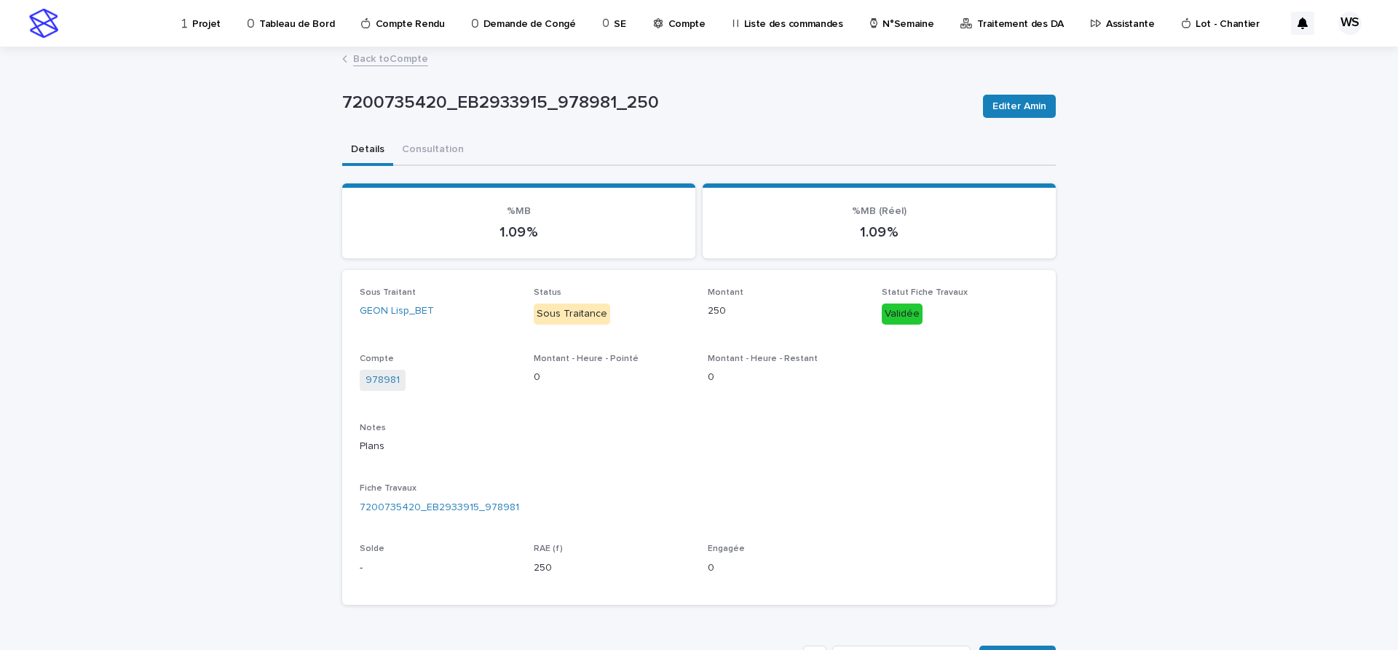
scroll to position [242, 0]
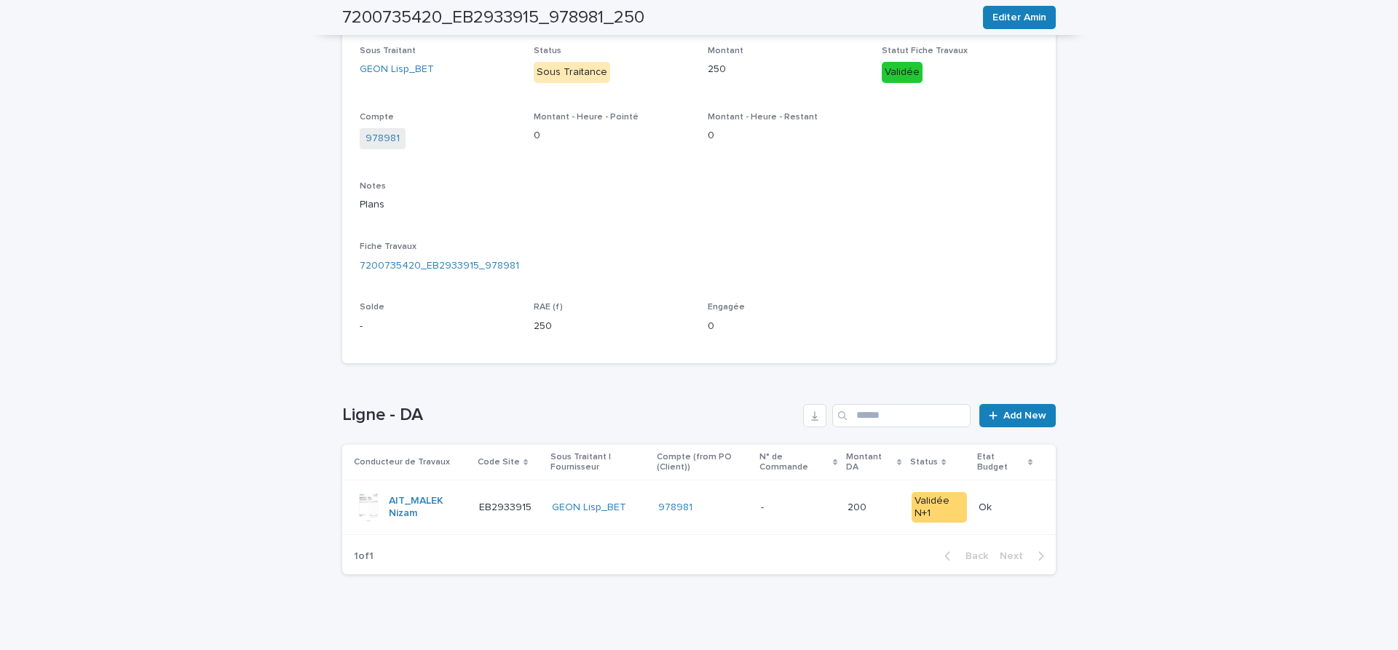
click at [793, 508] on p at bounding box center [799, 508] width 76 height 12
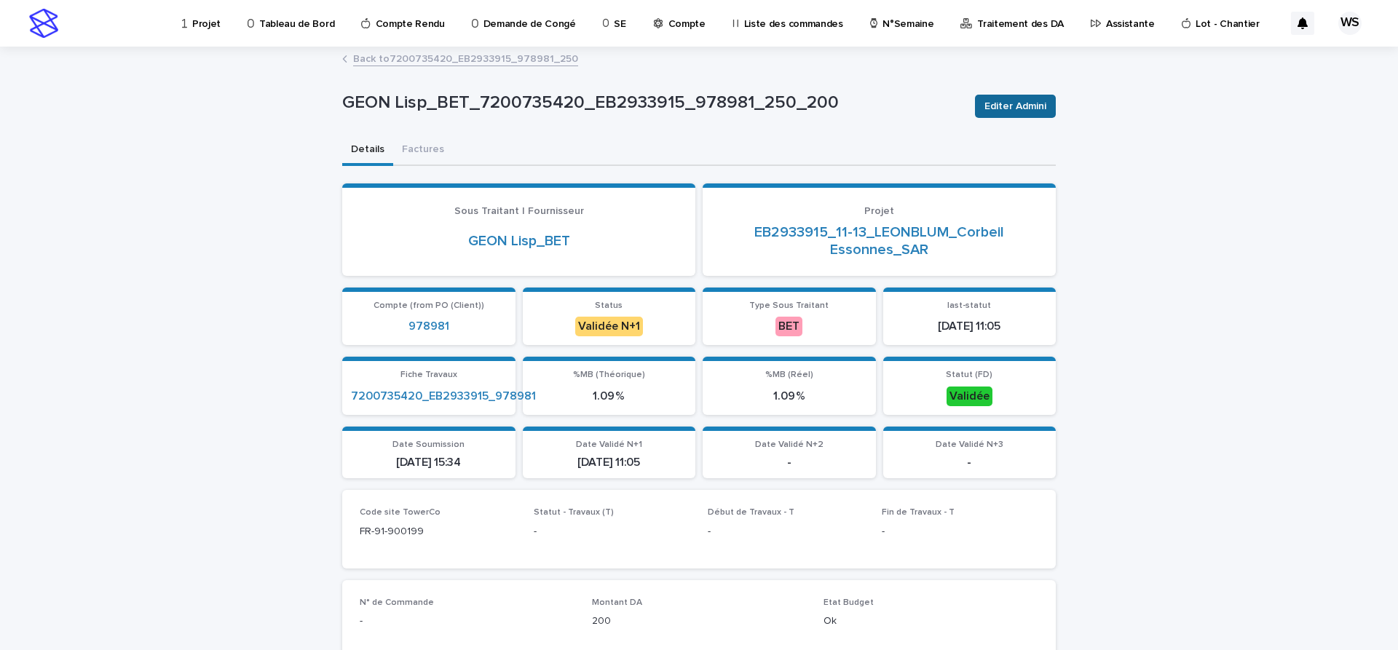
click at [1018, 105] on span "Editer Admini" at bounding box center [1015, 106] width 62 height 15
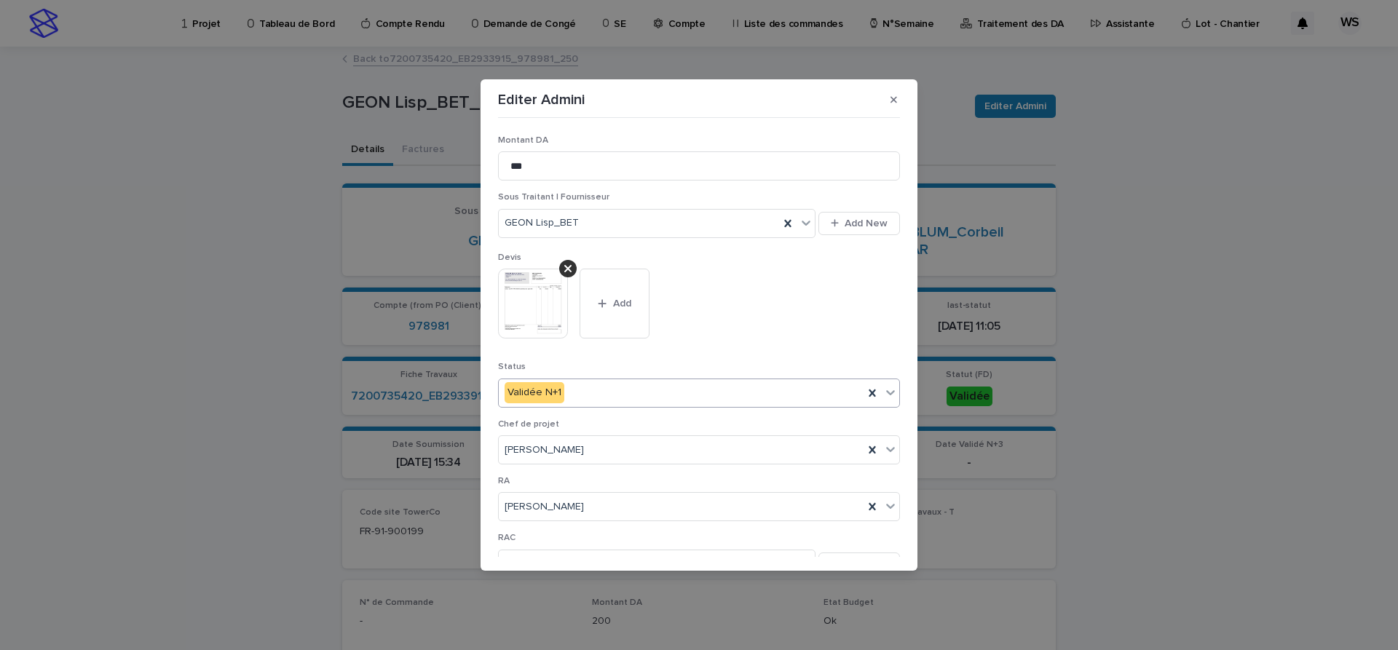
click at [890, 393] on icon at bounding box center [890, 392] width 15 height 15
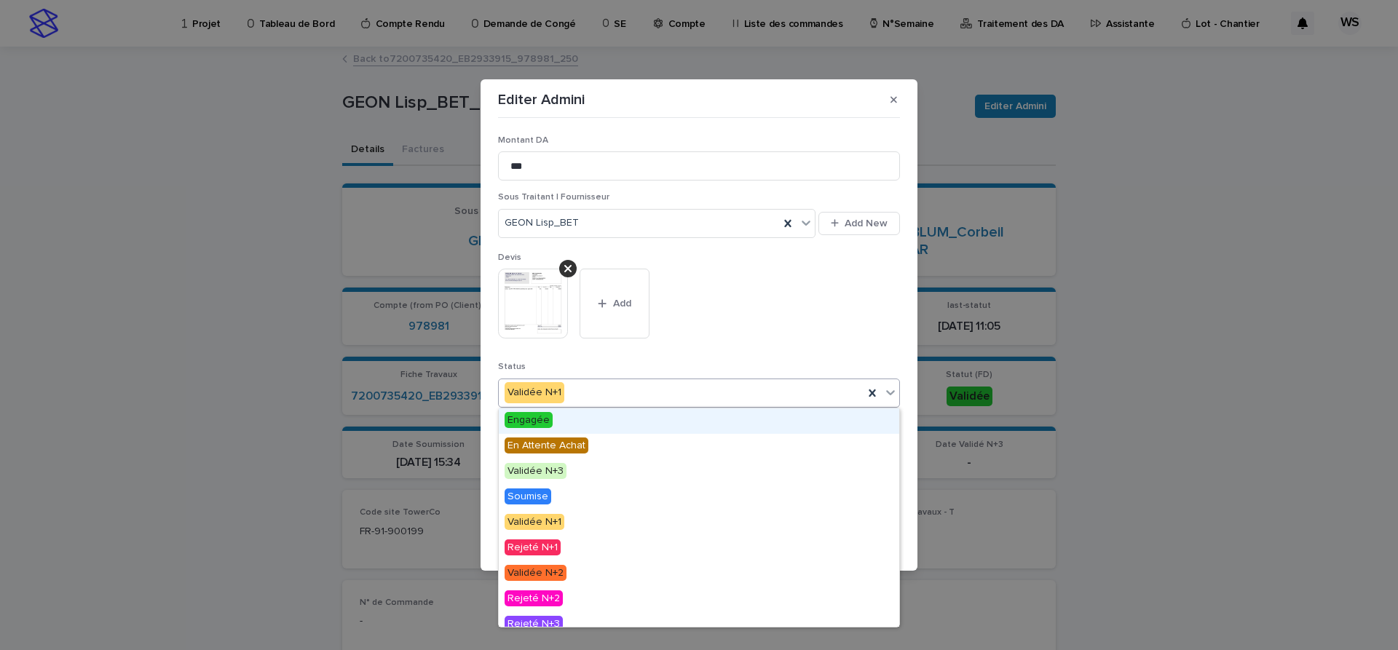
click at [522, 418] on span "Engagée" at bounding box center [528, 420] width 48 height 16
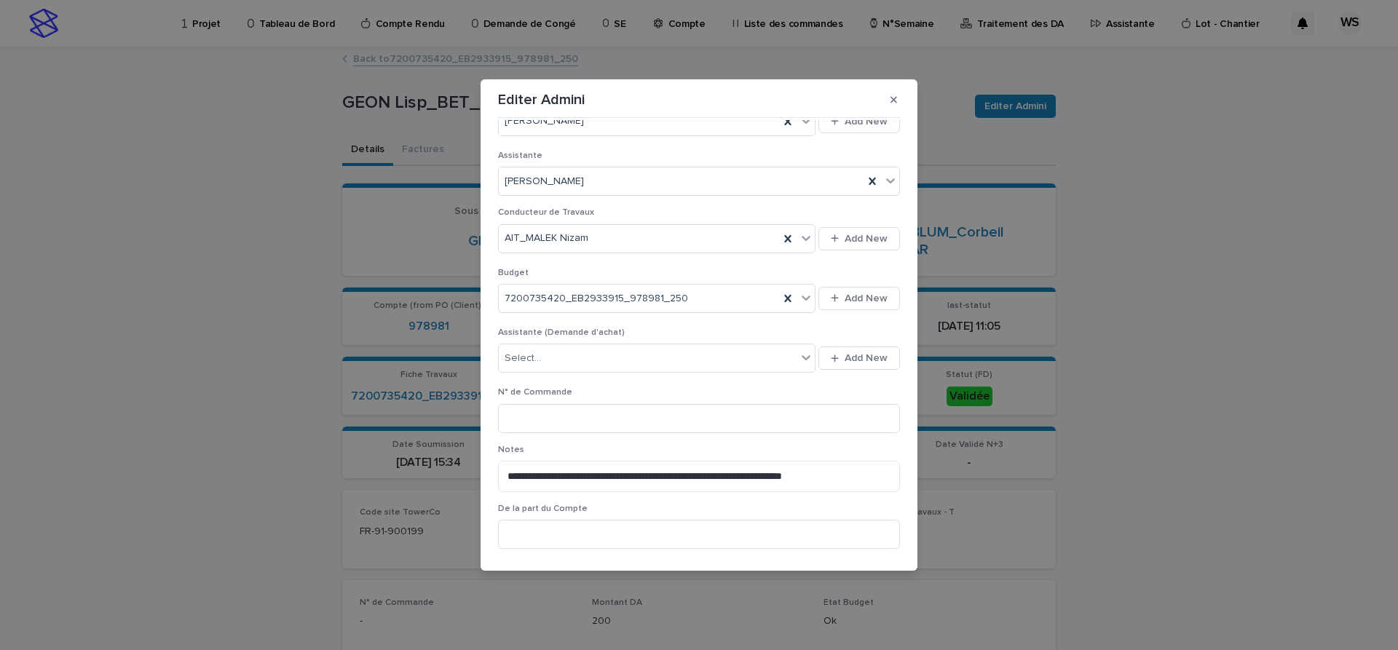
scroll to position [489, 0]
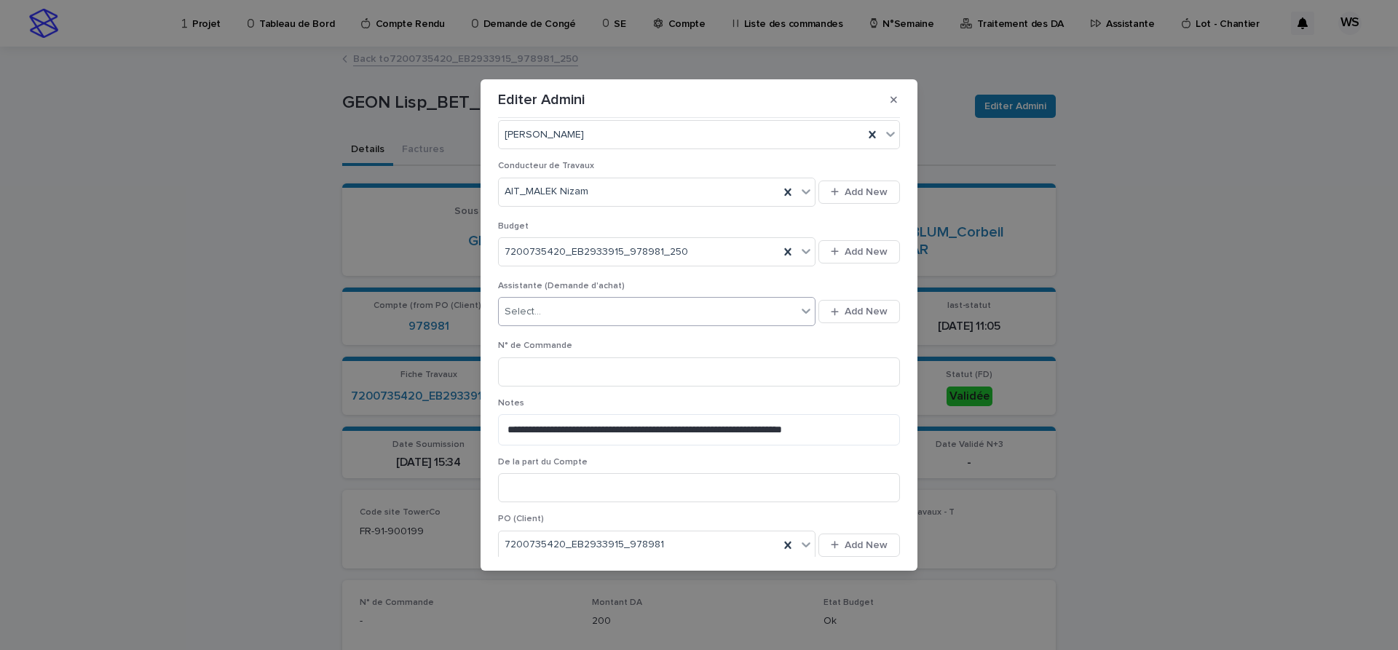
click at [664, 318] on div "Select..." at bounding box center [648, 312] width 298 height 24
click at [536, 386] on div "[PERSON_NAME]" at bounding box center [657, 390] width 317 height 25
click at [601, 365] on input at bounding box center [699, 371] width 402 height 29
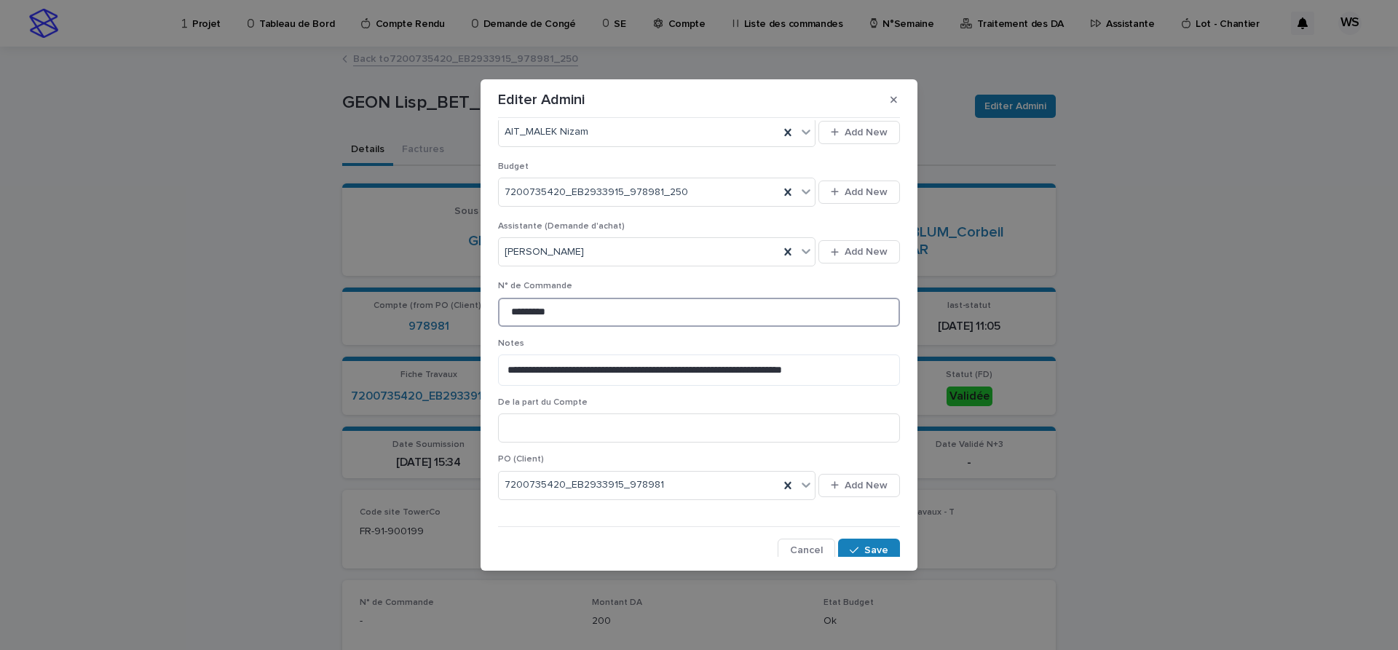
scroll to position [554, 0]
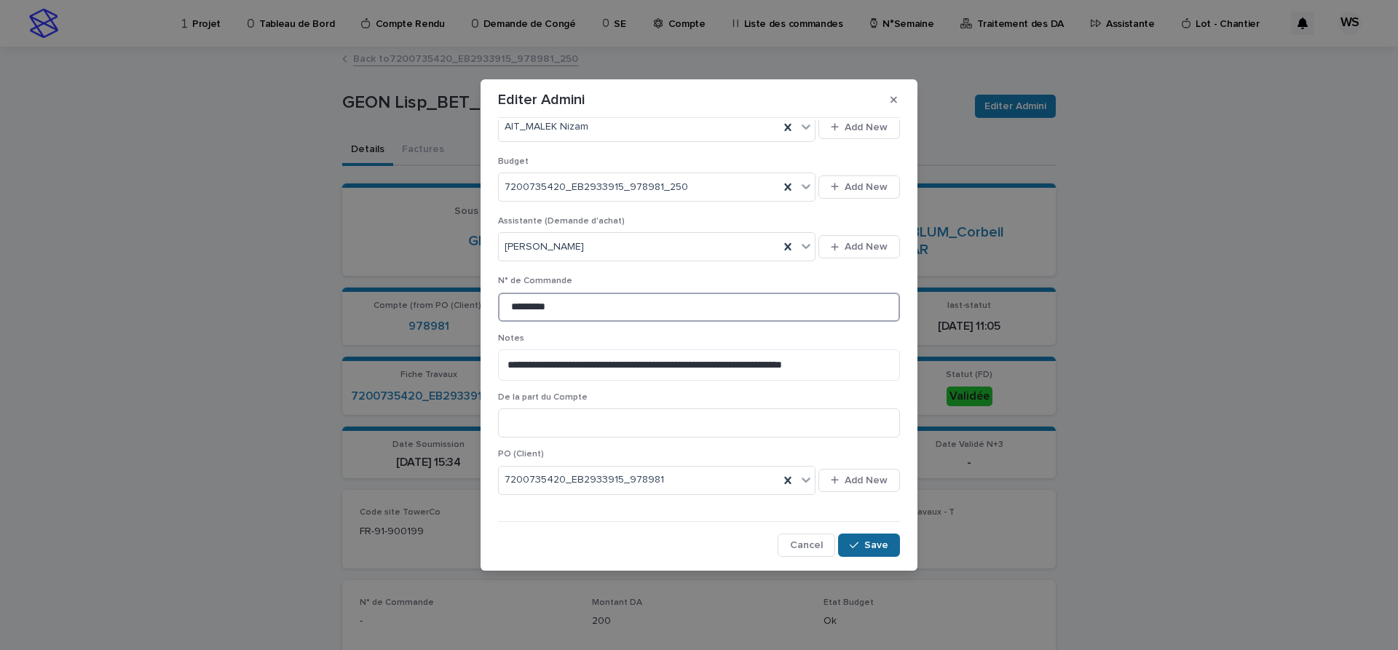
type input "*********"
click at [883, 547] on span "Save" at bounding box center [876, 545] width 24 height 10
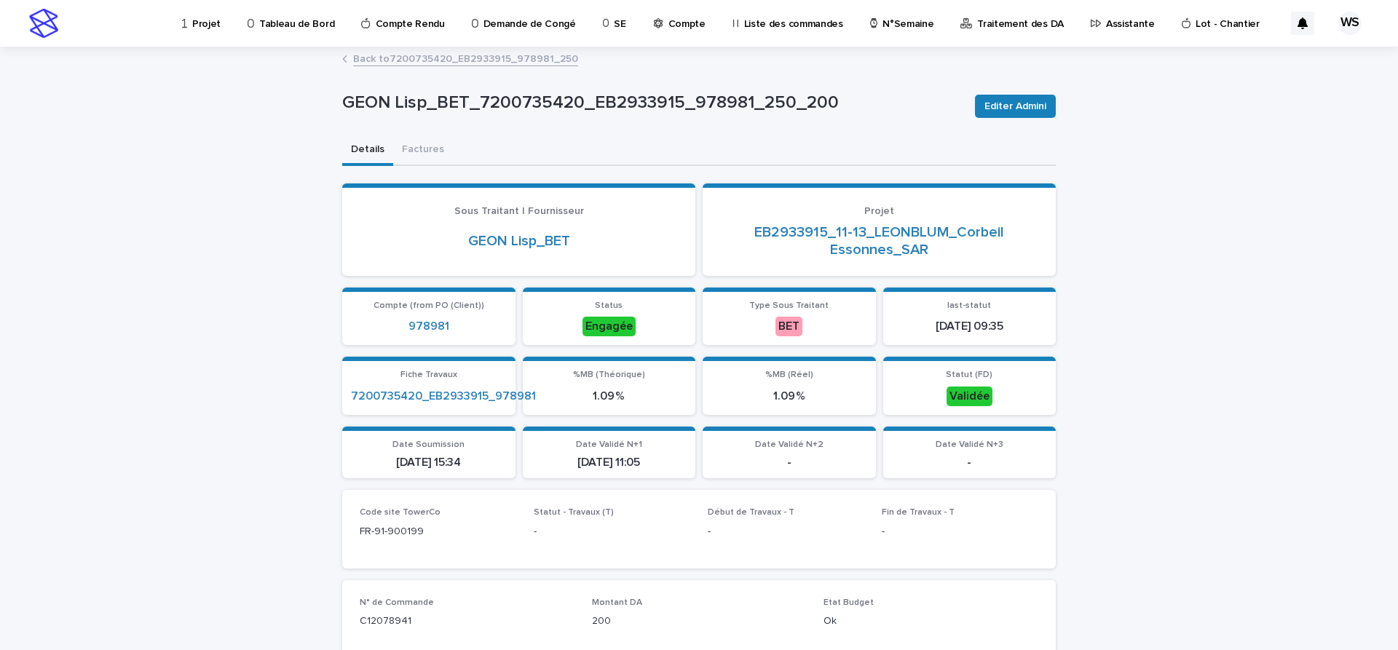
click at [680, 23] on p "Compte" at bounding box center [686, 15] width 37 height 31
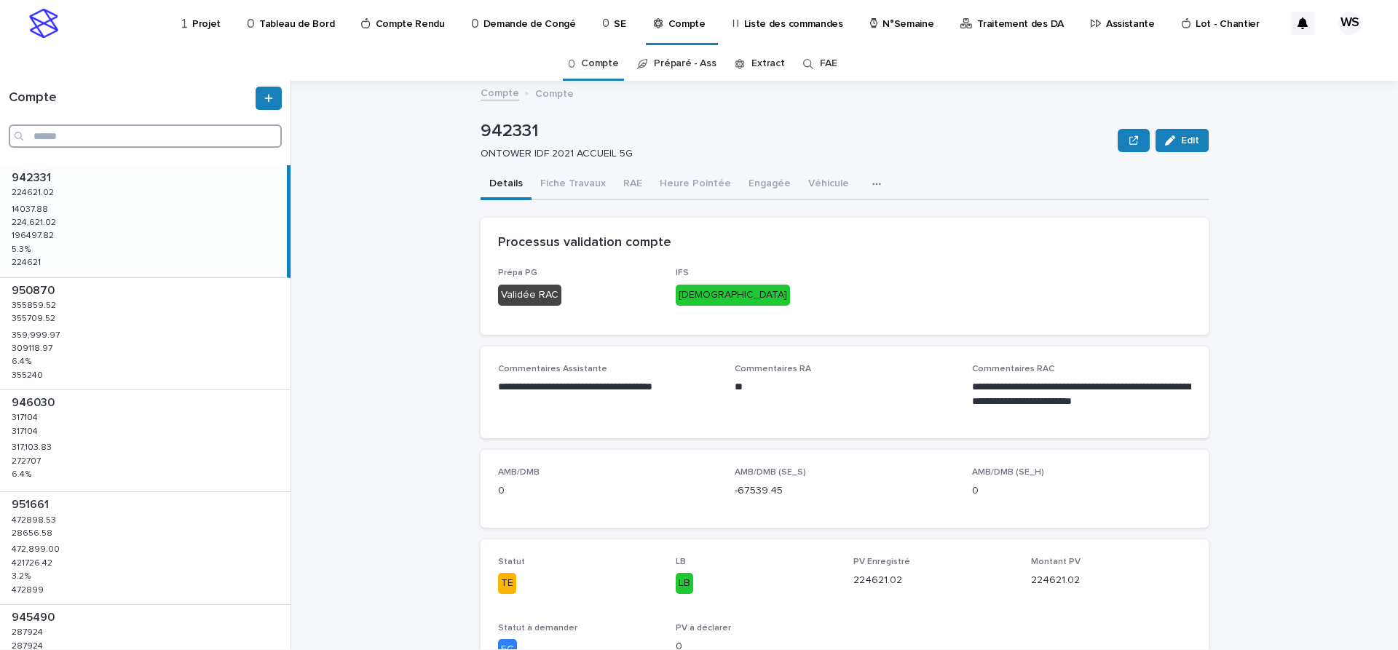
click at [65, 134] on input "Search" at bounding box center [145, 135] width 273 height 23
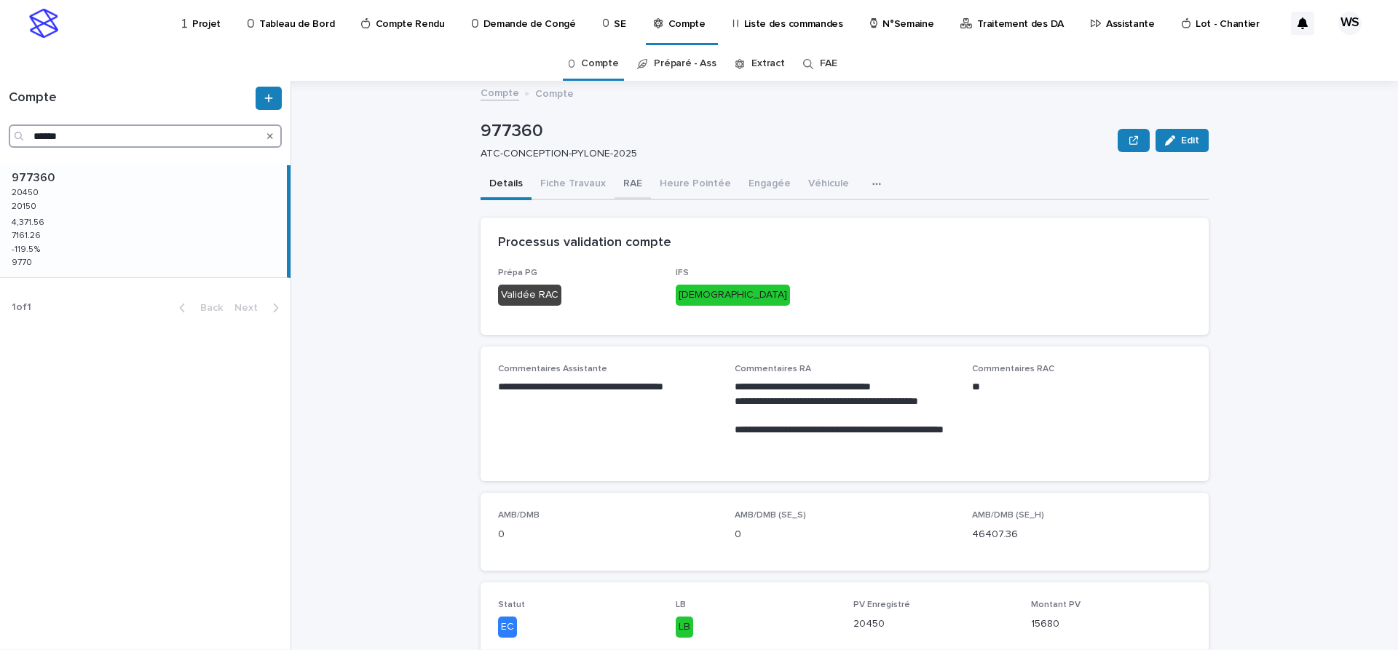
type input "******"
click at [627, 182] on button "RAE" at bounding box center [632, 185] width 36 height 31
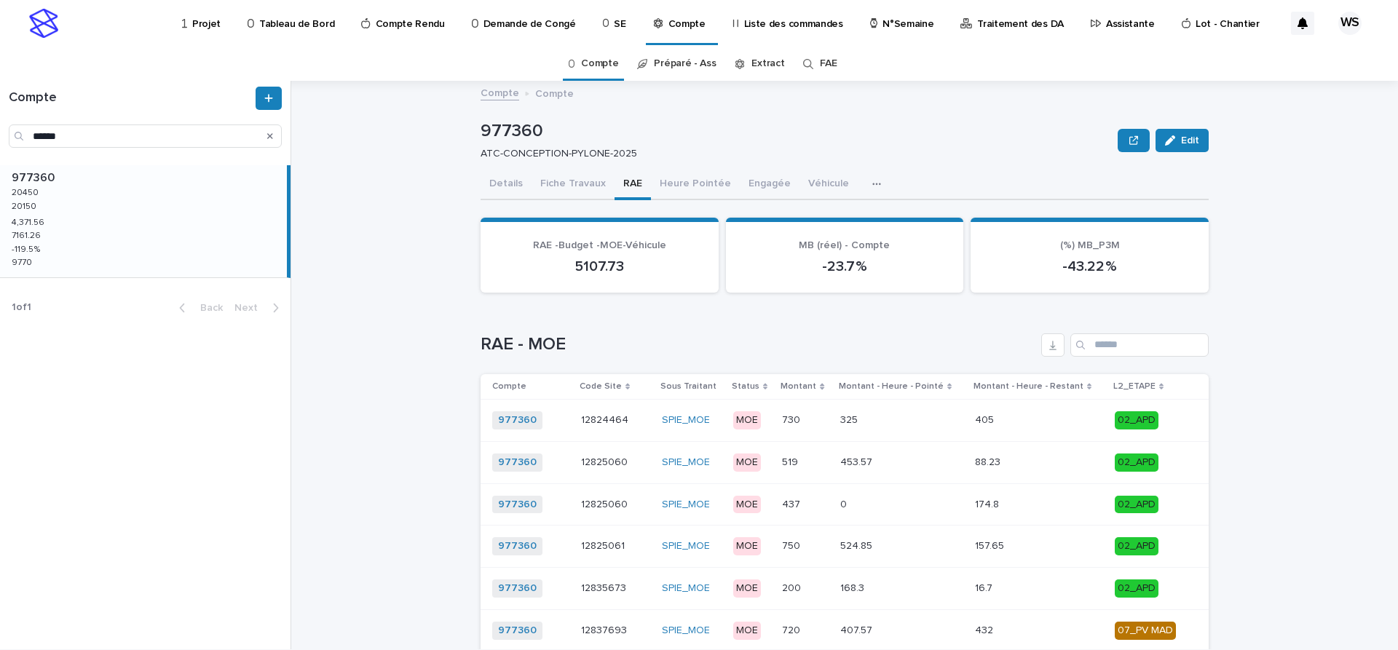
click at [1107, 23] on p "Assistante" at bounding box center [1130, 15] width 49 height 31
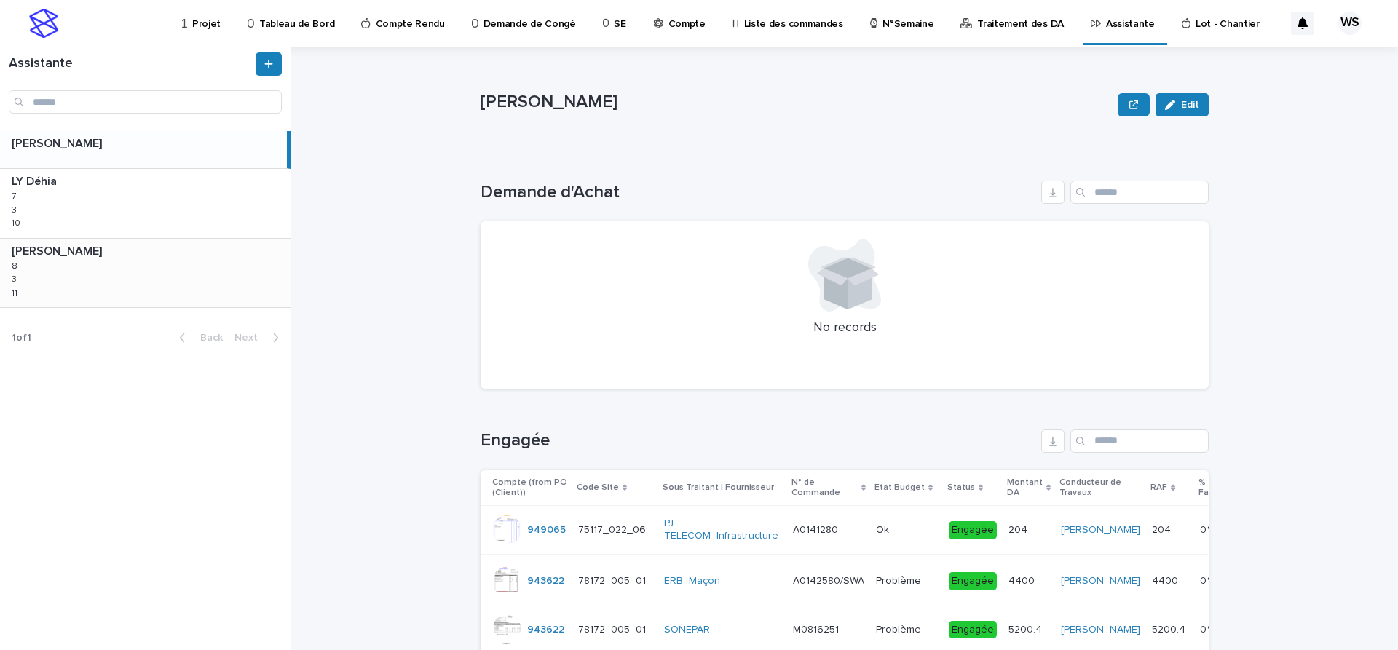
click at [120, 277] on div "WATEL Sandrine WATEL Sandrine 8 8 3 3 11 11" at bounding box center [145, 273] width 290 height 68
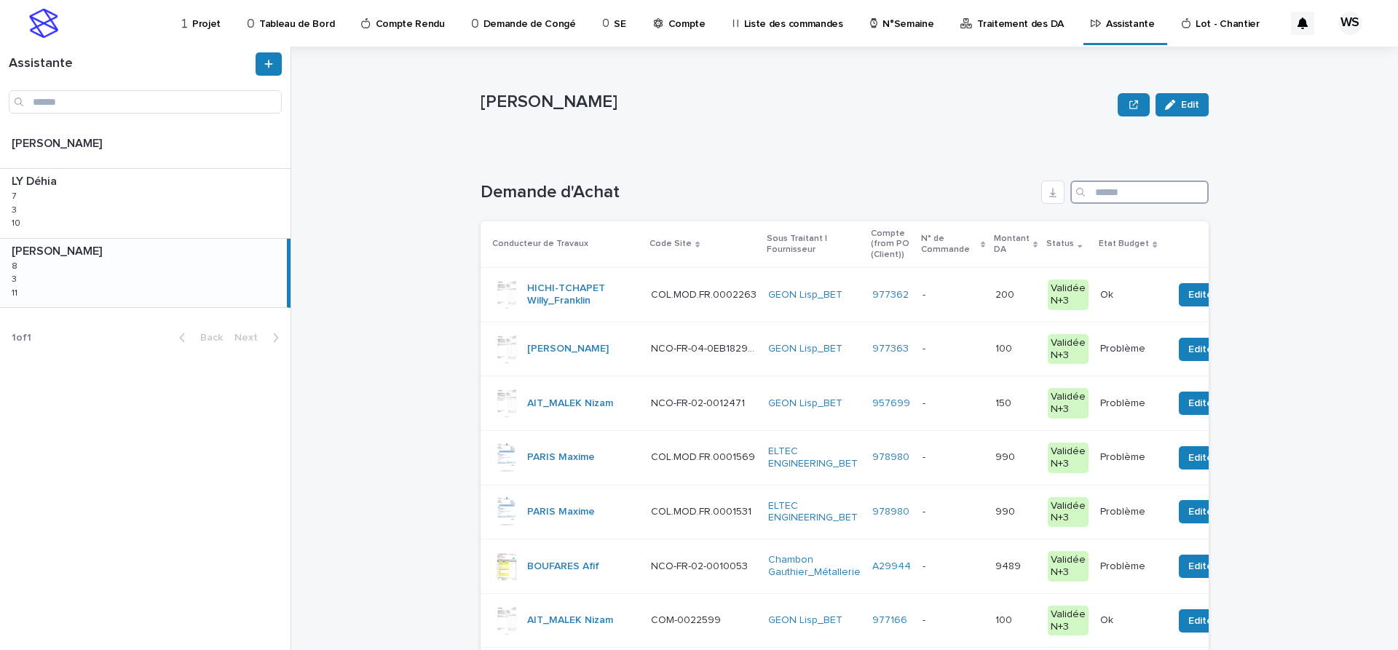
click at [1123, 197] on input "Search" at bounding box center [1139, 192] width 138 height 23
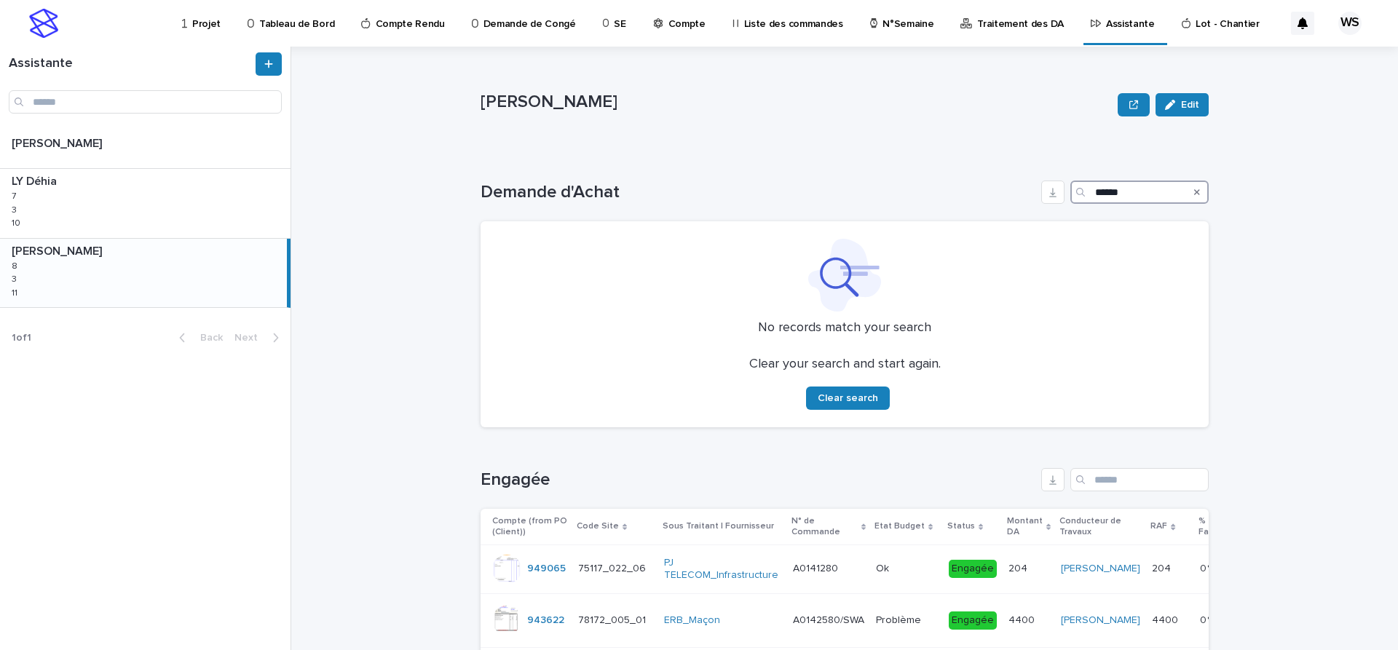
type input "******"
click at [1197, 192] on icon "Search" at bounding box center [1197, 192] width 6 height 9
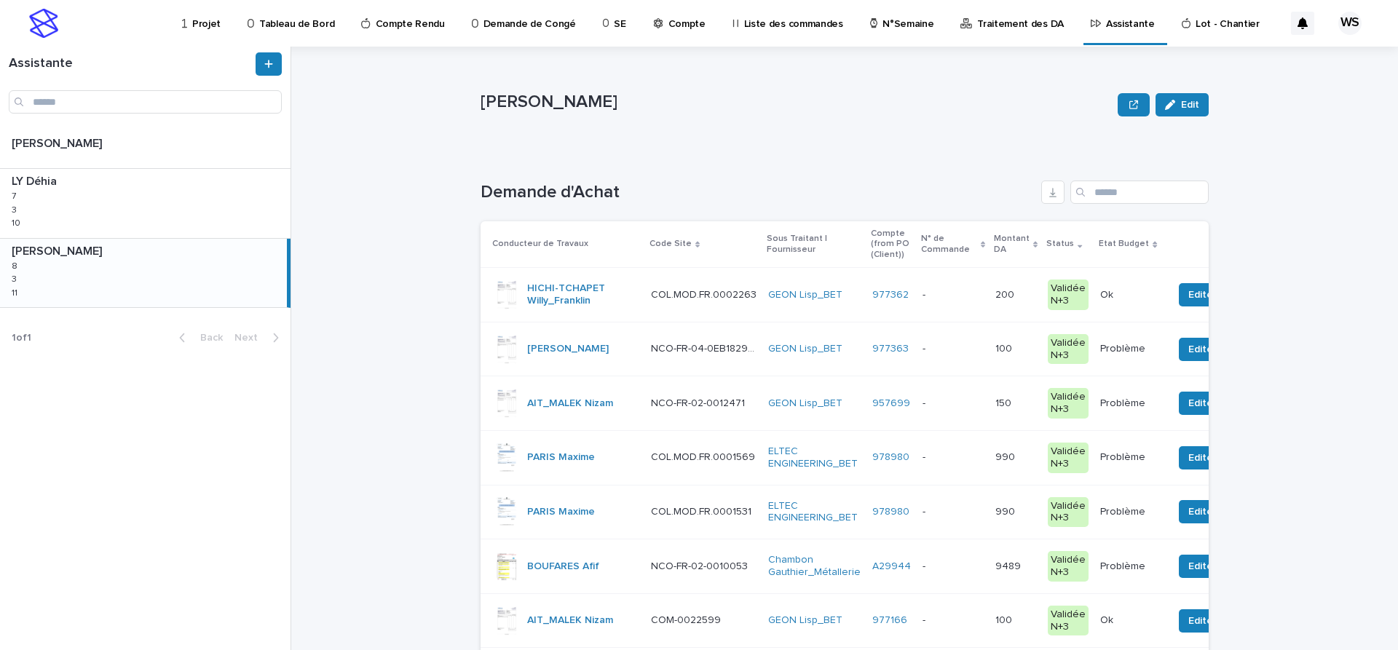
click at [207, 22] on p "Projet" at bounding box center [206, 15] width 28 height 31
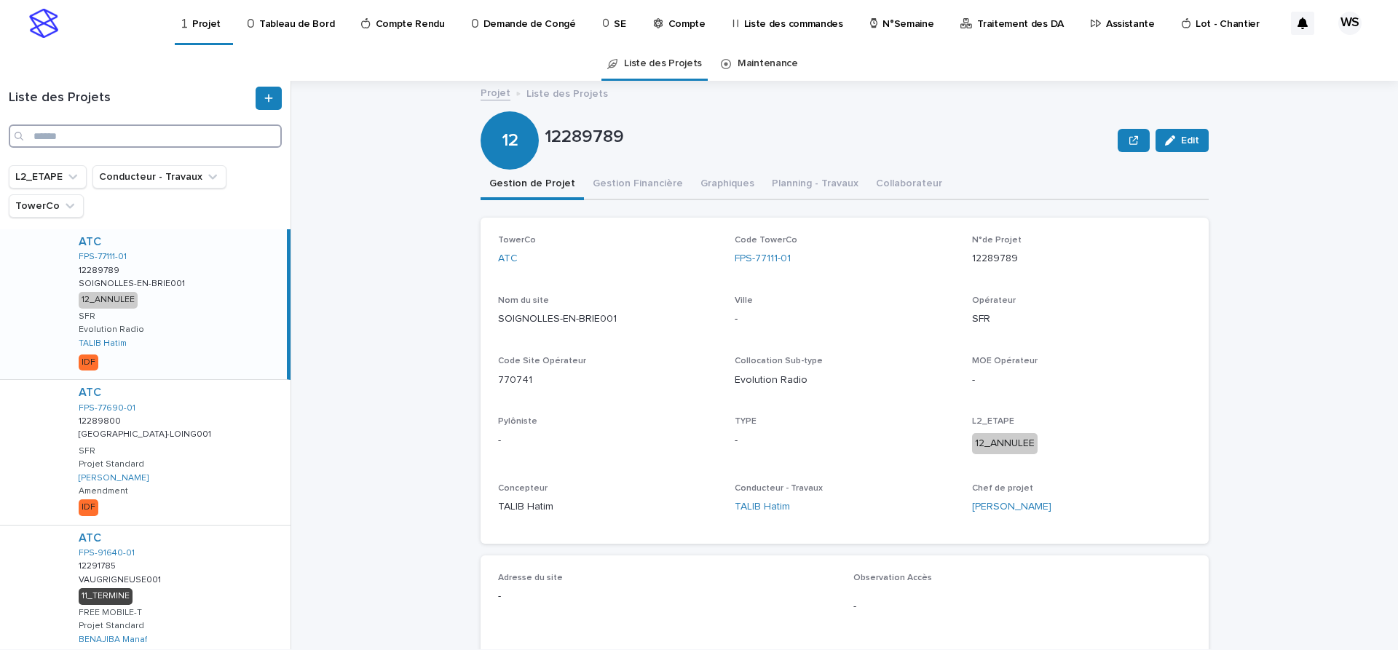
click at [92, 133] on input "Search" at bounding box center [145, 135] width 273 height 23
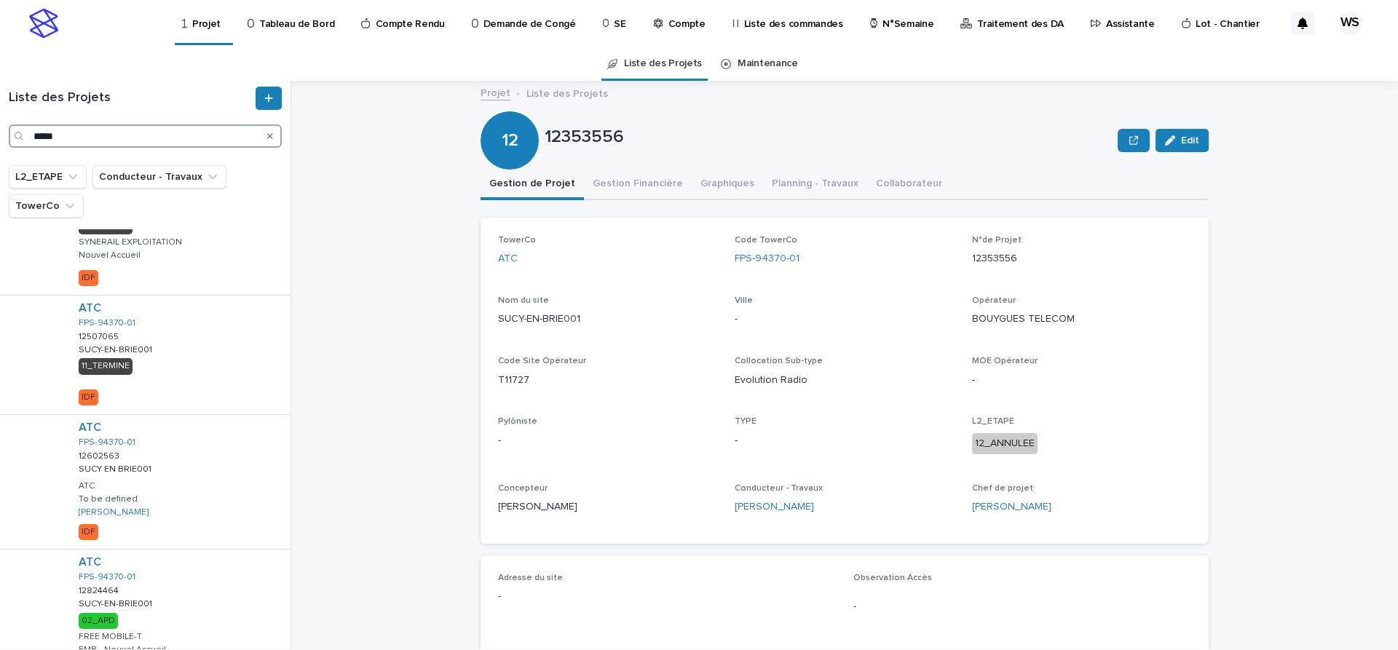
scroll to position [486, 0]
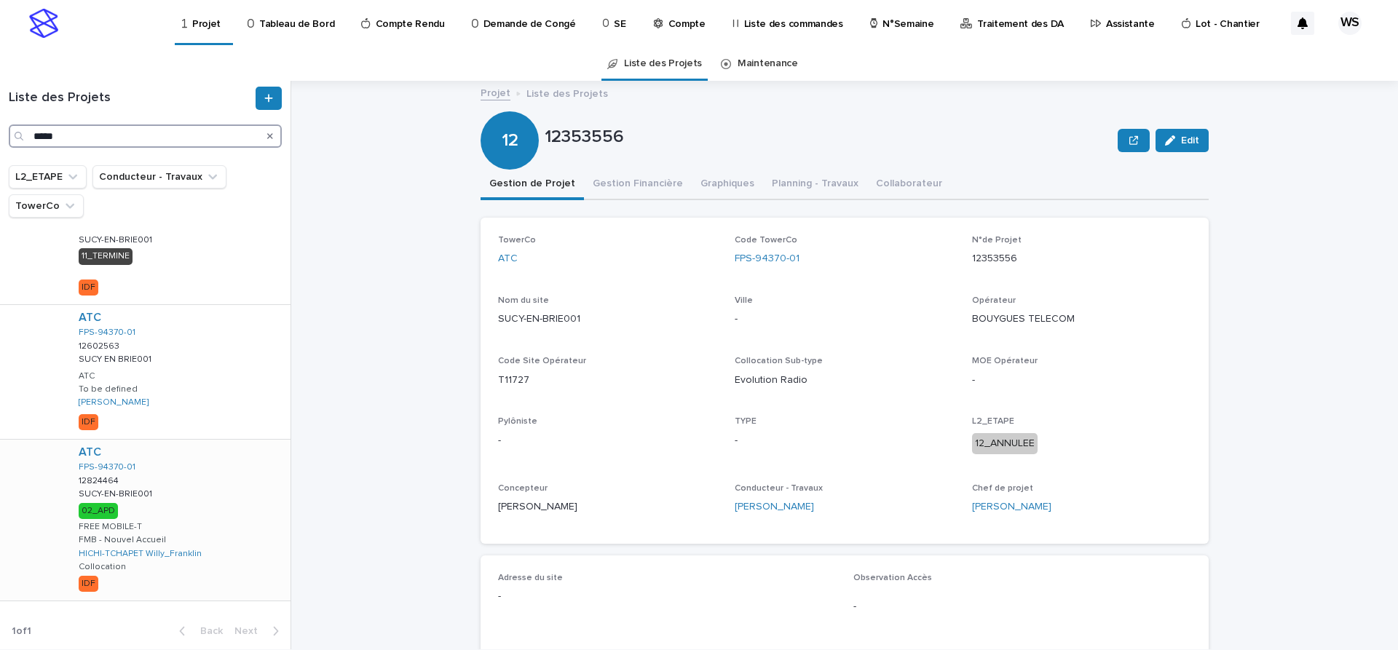
type input "*****"
click at [207, 504] on div "ATC FPS-94370-01 12824464 12824464 SUCY-EN-BRIE001 SUCY-EN-BRIE001 02_APD FREE …" at bounding box center [178, 520] width 223 height 161
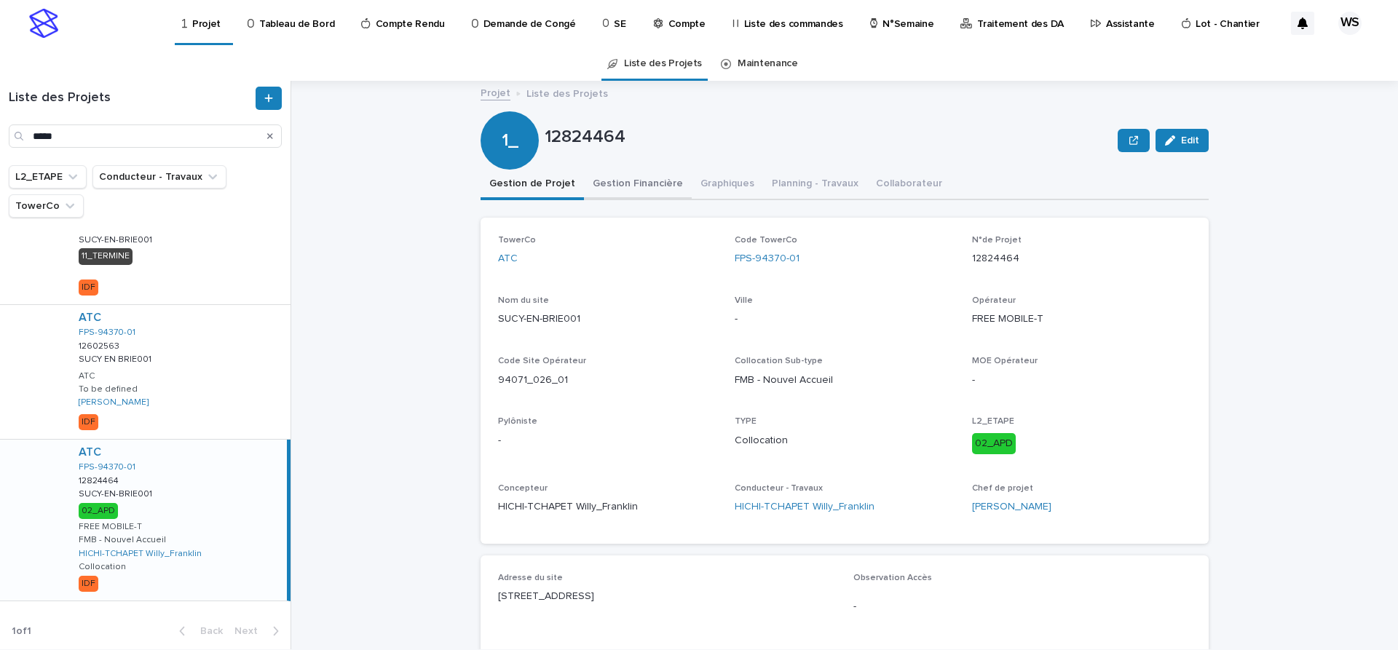
click at [637, 181] on button "Gestion Financière" at bounding box center [638, 185] width 108 height 31
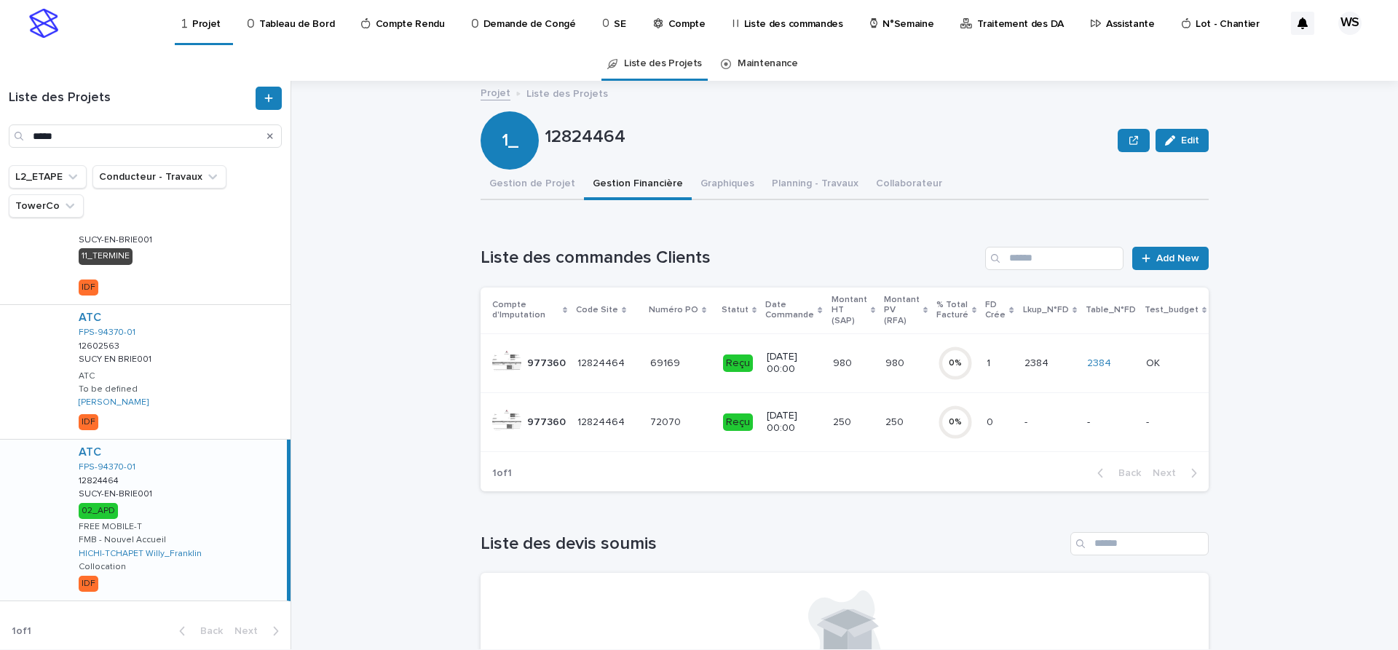
click at [690, 368] on p at bounding box center [680, 363] width 61 height 12
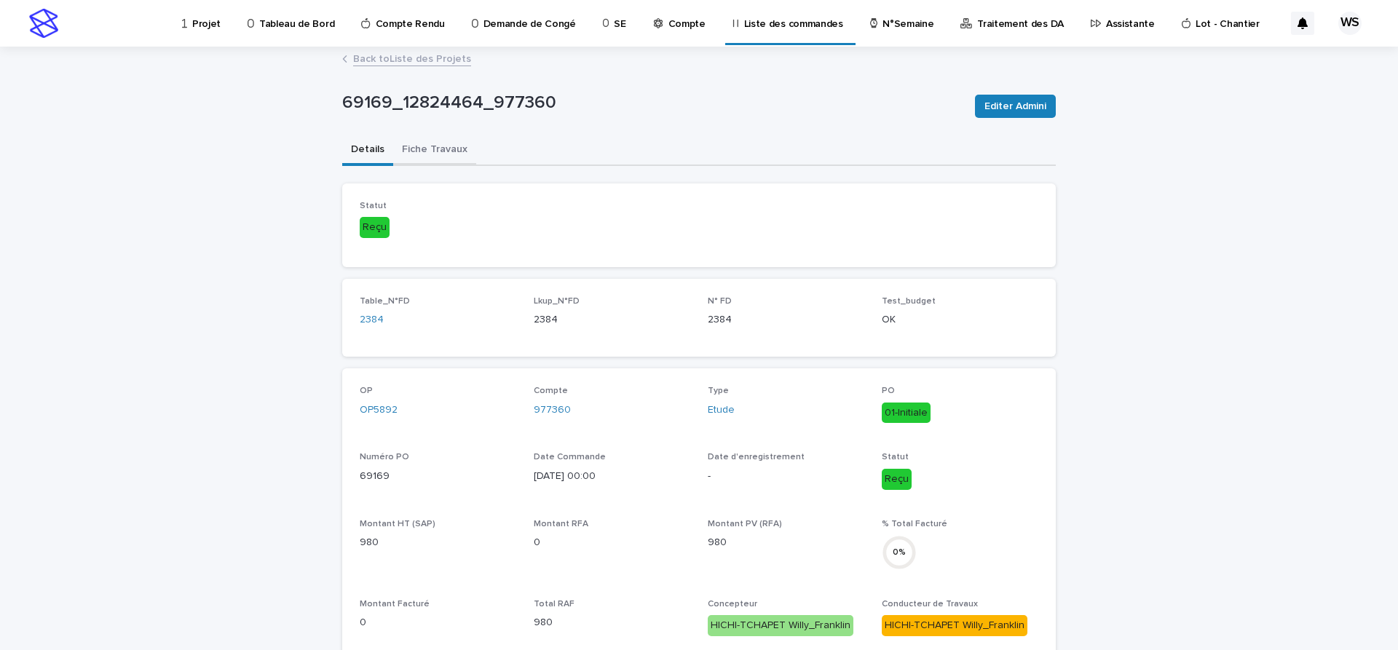
click at [437, 147] on button "Fiche Travaux" at bounding box center [434, 150] width 83 height 31
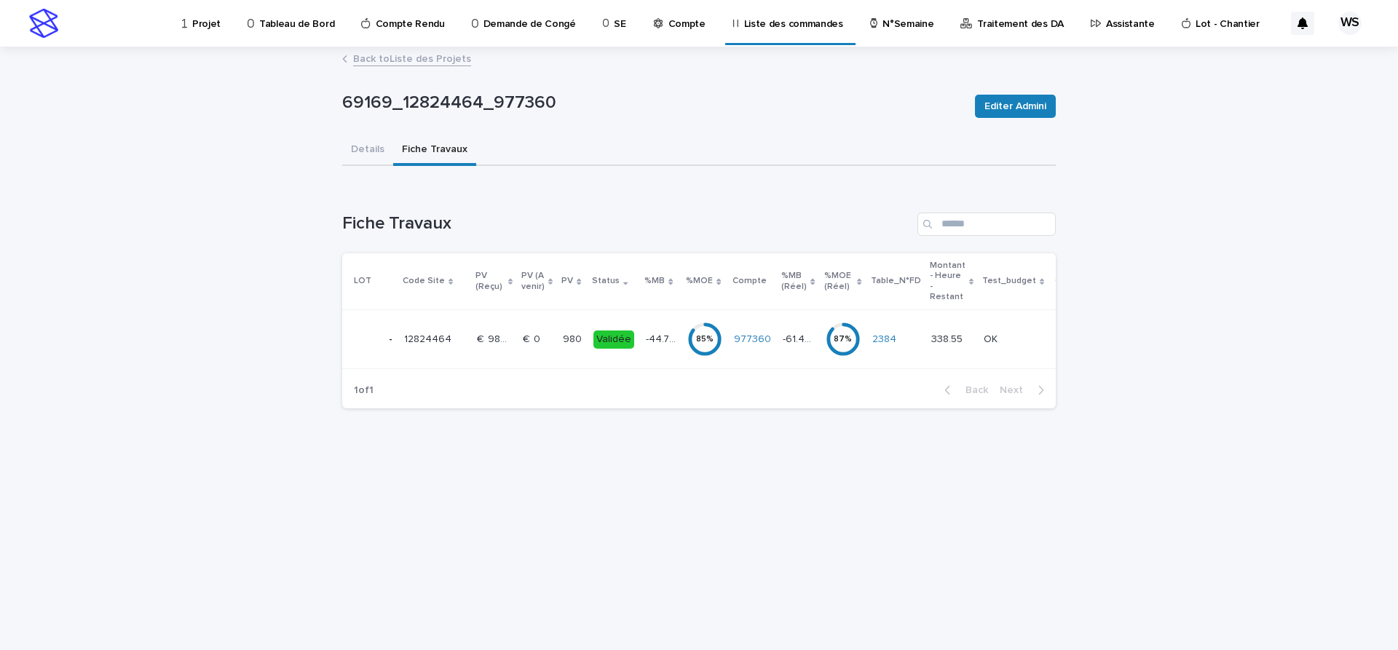
click at [543, 353] on td "€  0 €  0" at bounding box center [537, 339] width 40 height 59
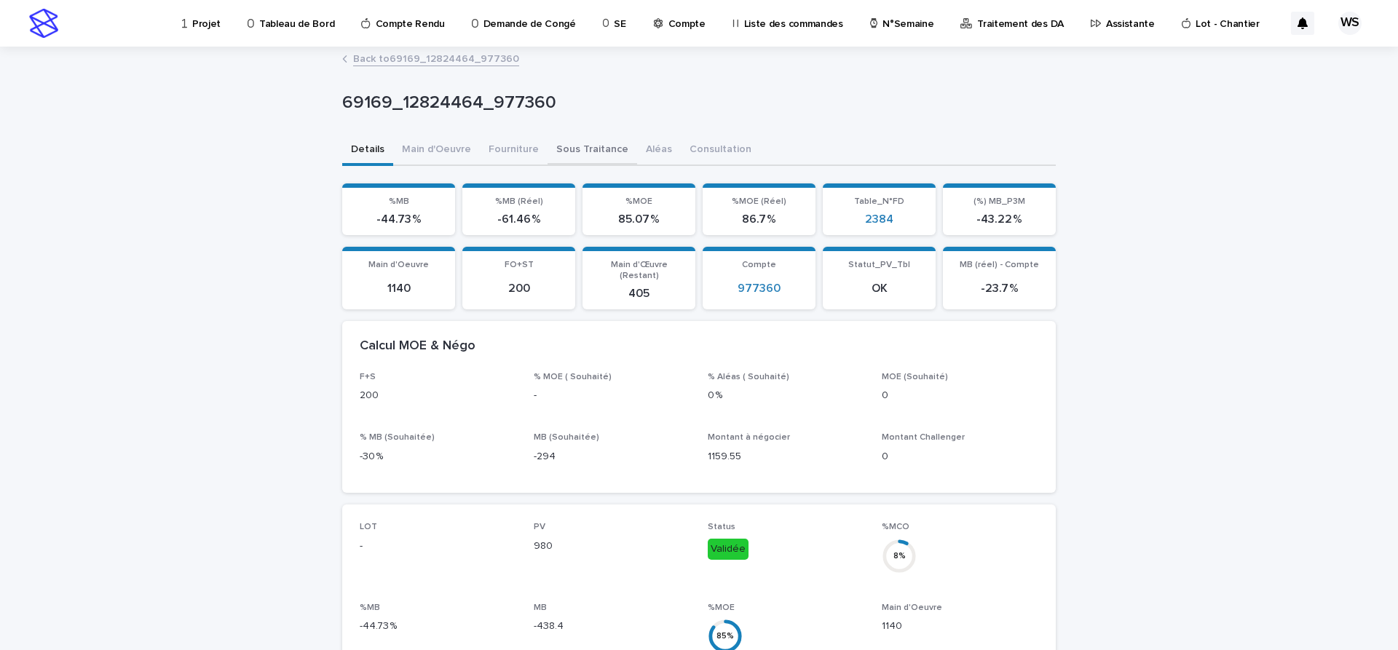
click at [585, 151] on button "Sous Traitance" at bounding box center [592, 150] width 90 height 31
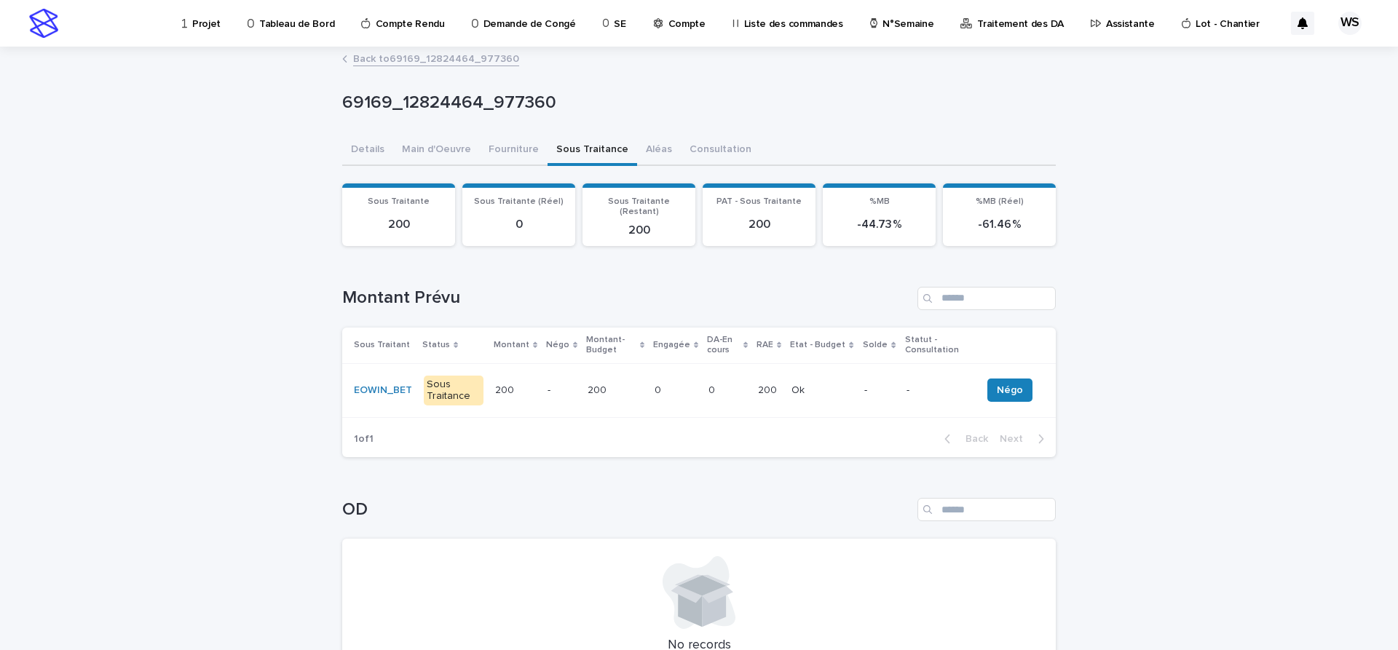
click at [669, 23] on p "Compte" at bounding box center [686, 15] width 37 height 31
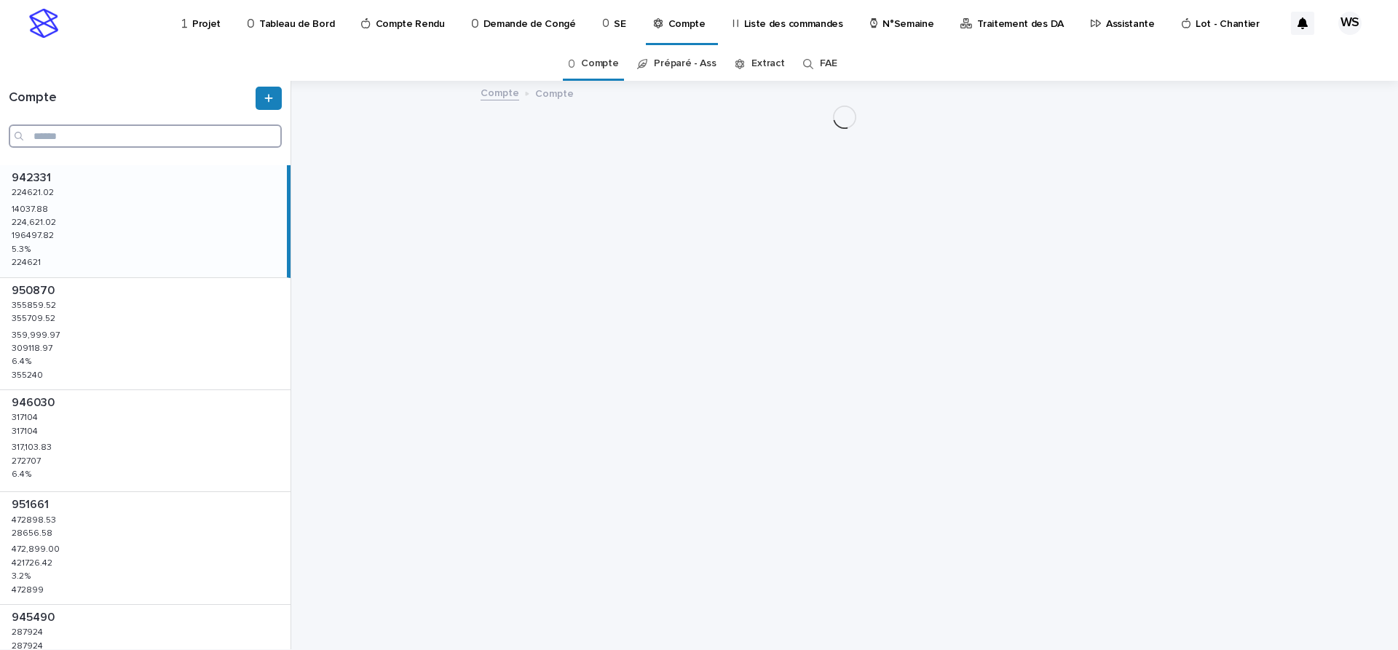
click at [79, 138] on input "Search" at bounding box center [145, 135] width 273 height 23
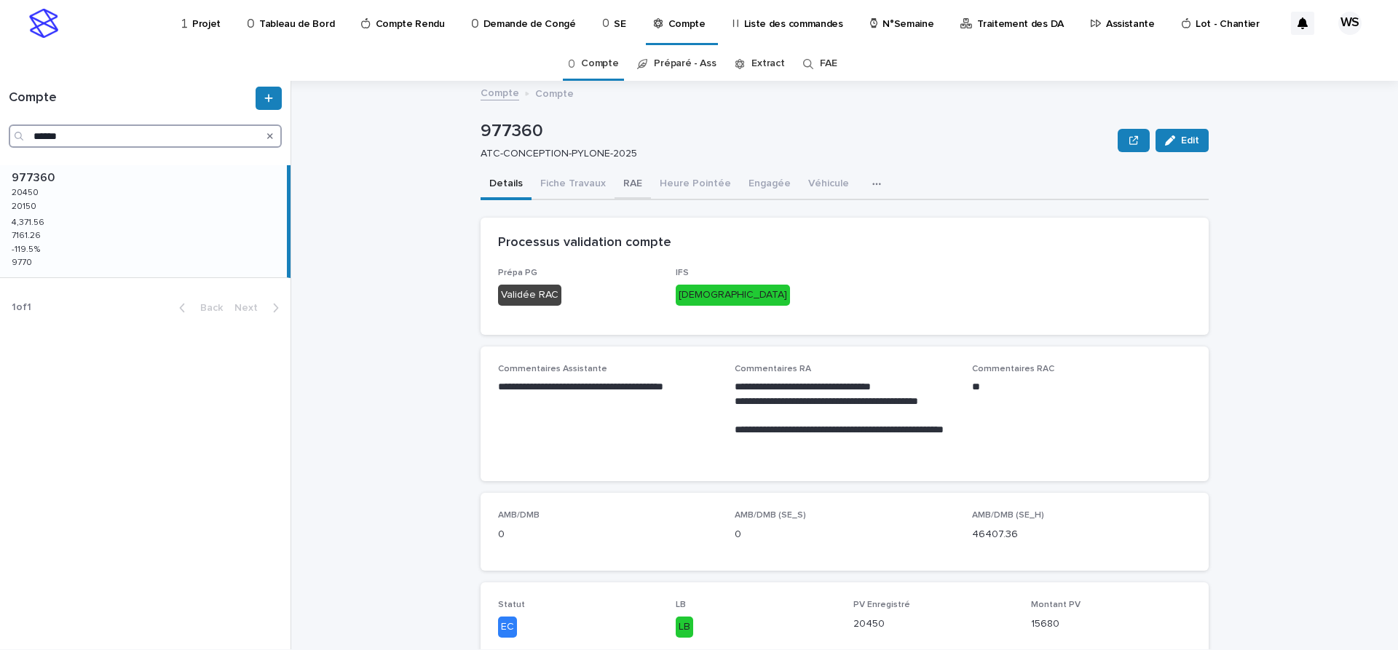
type input "******"
click at [632, 183] on button "RAE" at bounding box center [632, 185] width 36 height 31
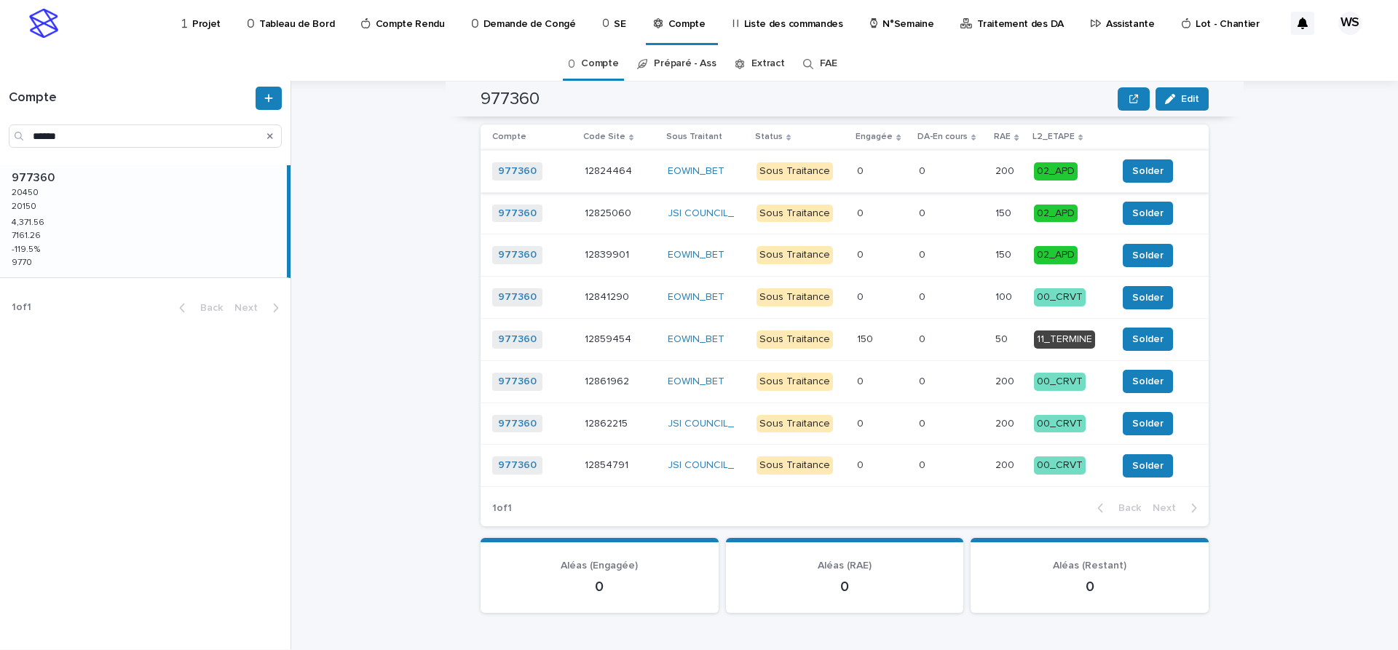
scroll to position [1529, 0]
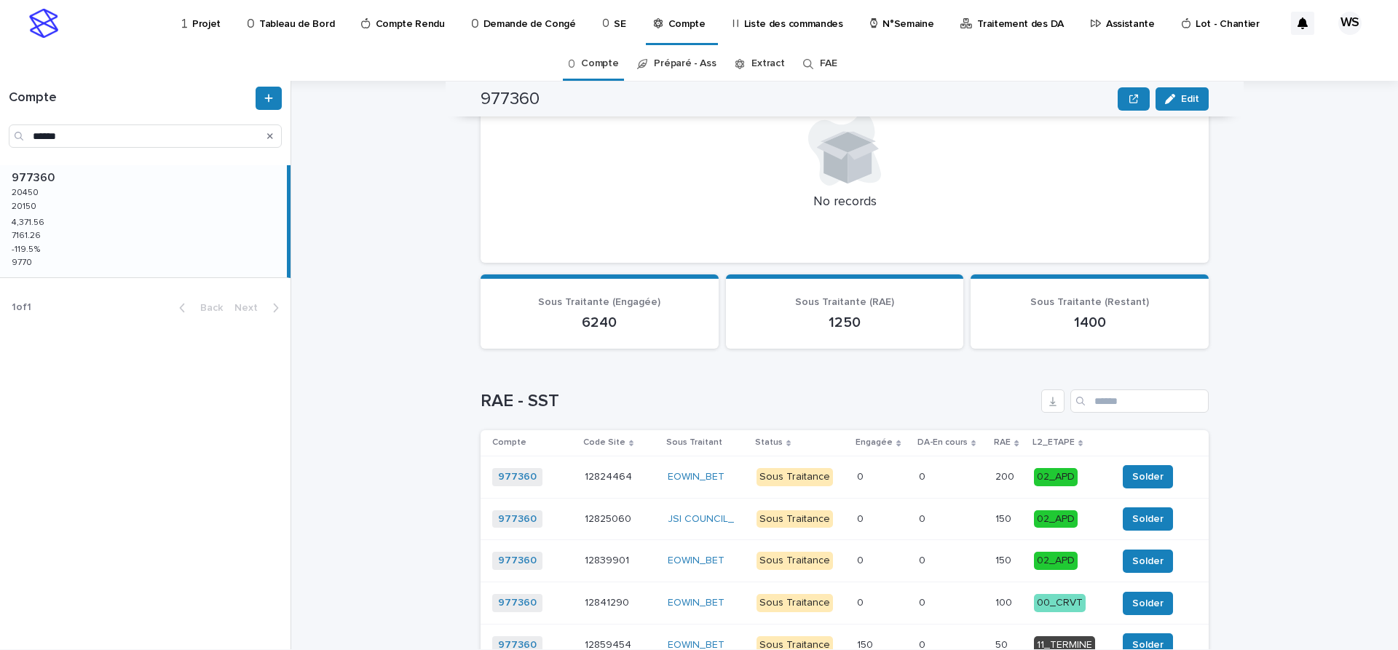
click at [206, 23] on p "Projet" at bounding box center [206, 15] width 28 height 31
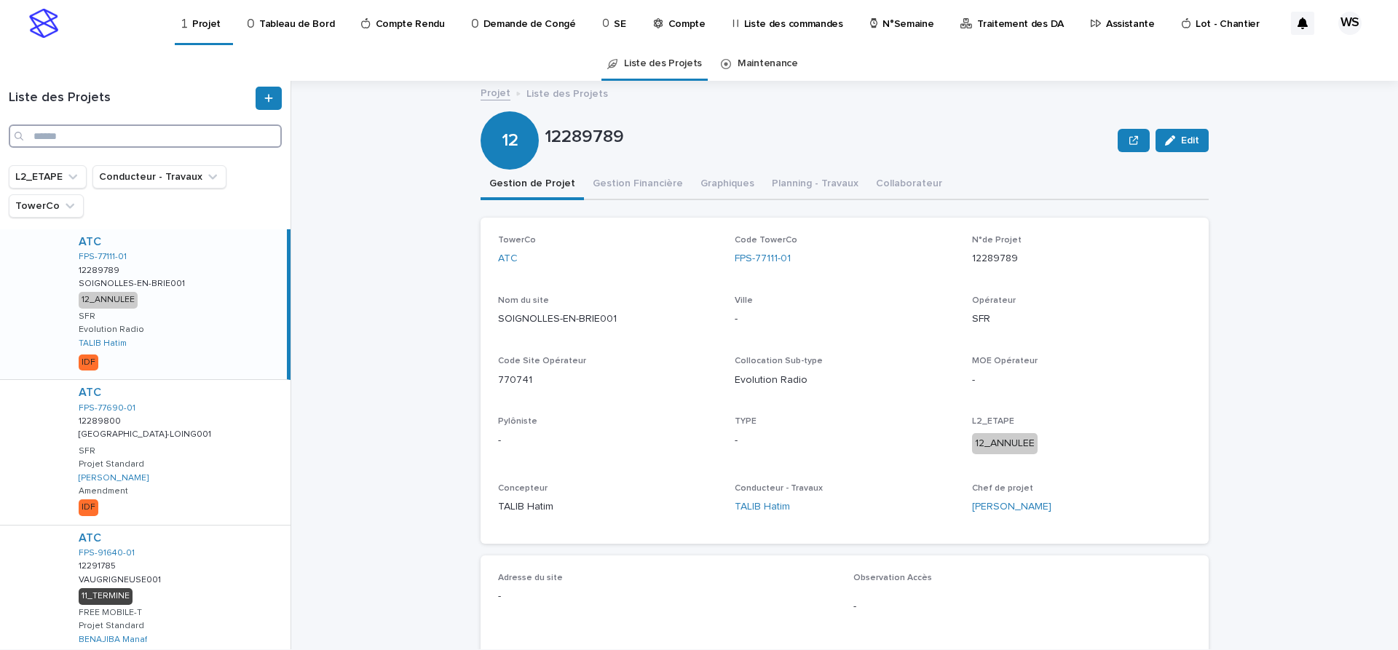
click at [103, 133] on input "Search" at bounding box center [145, 135] width 273 height 23
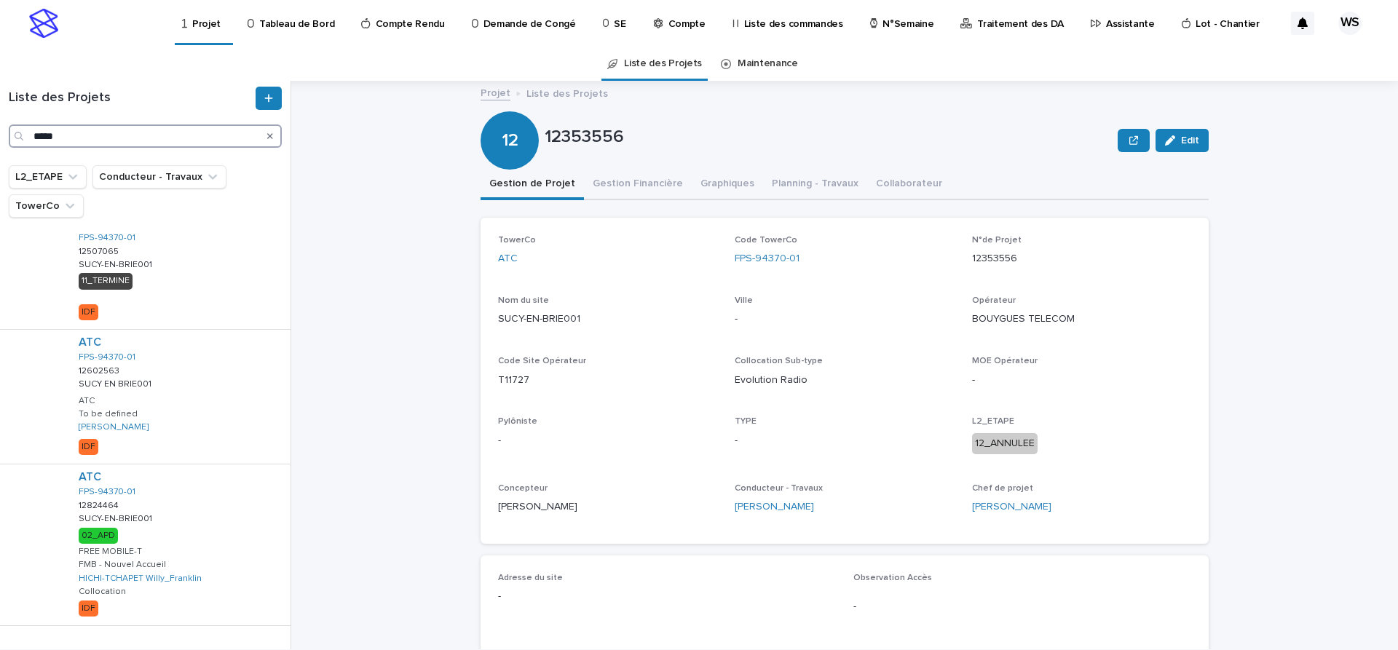
scroll to position [486, 0]
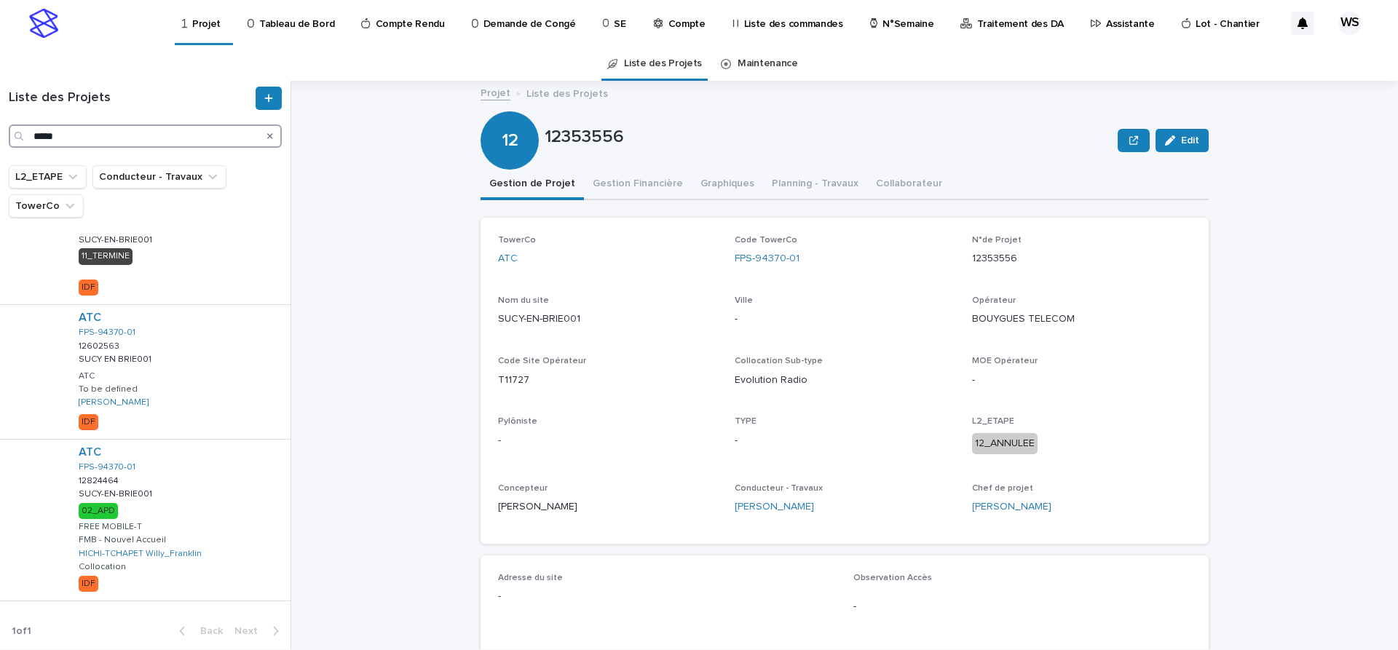
type input "*****"
click at [205, 512] on div "ATC FPS-94370-01 12824464 12824464 SUCY-EN-BRIE001 SUCY-EN-BRIE001 02_APD FREE …" at bounding box center [178, 520] width 223 height 161
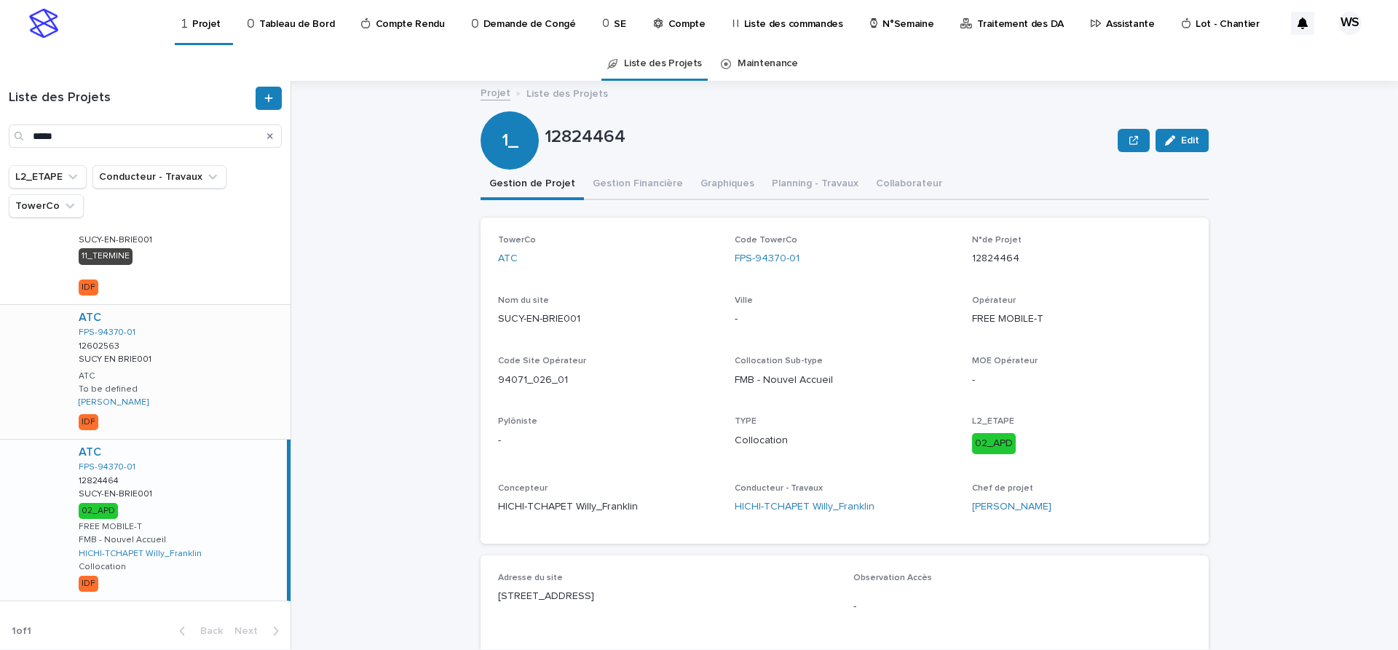
click at [187, 368] on div "ATC FPS-94370-01 12602563 12602563 SUCY EN BRIE001 SUCY EN BRIE001 ATC To be de…" at bounding box center [178, 372] width 223 height 134
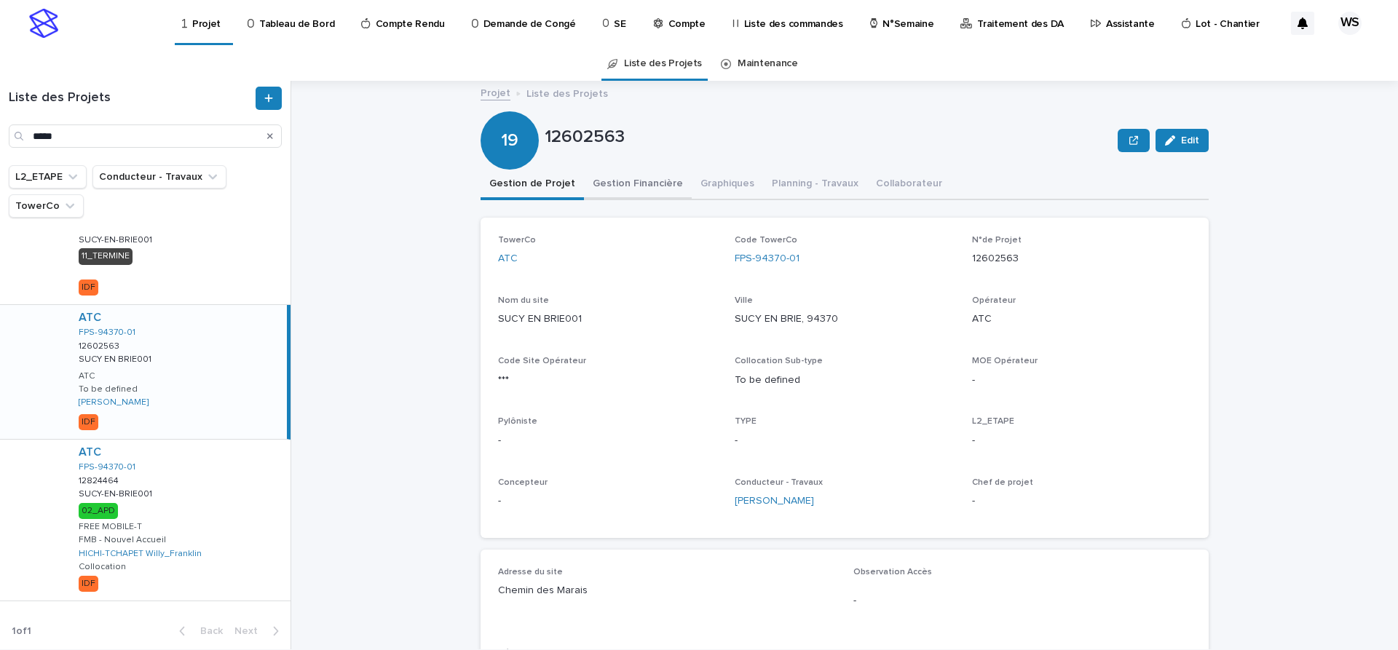
click at [630, 180] on button "Gestion Financière" at bounding box center [638, 185] width 108 height 31
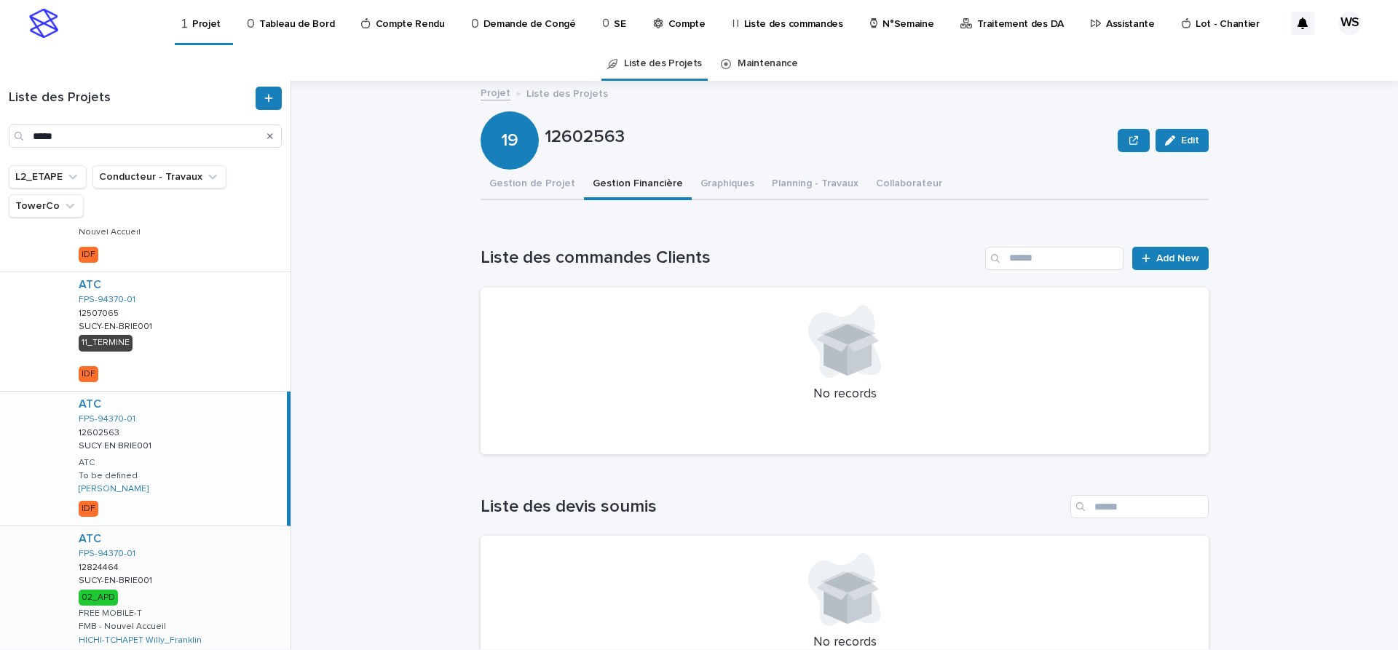
scroll to position [364, 0]
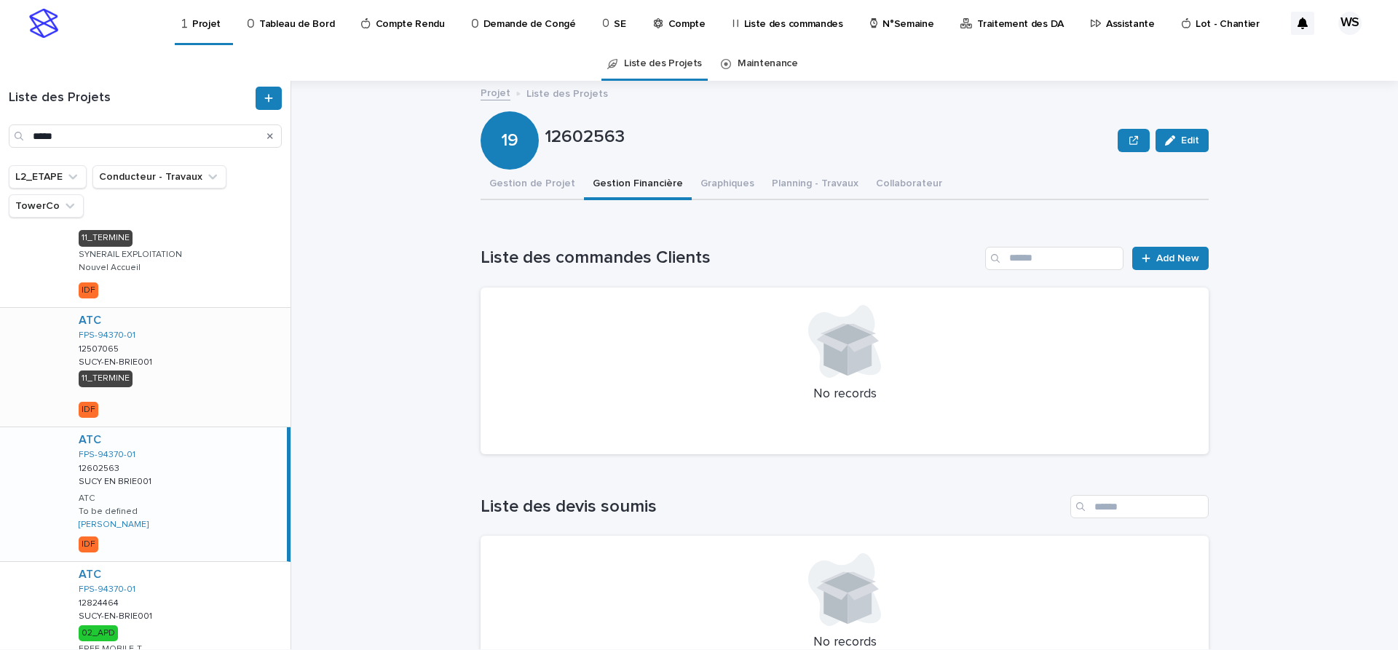
click at [194, 354] on div "ATC FPS-94370-01 12507065 12507065 SUCY-EN-BRIE001 SUCY-EN-BRIE001 11_TERMINE I…" at bounding box center [178, 367] width 223 height 119
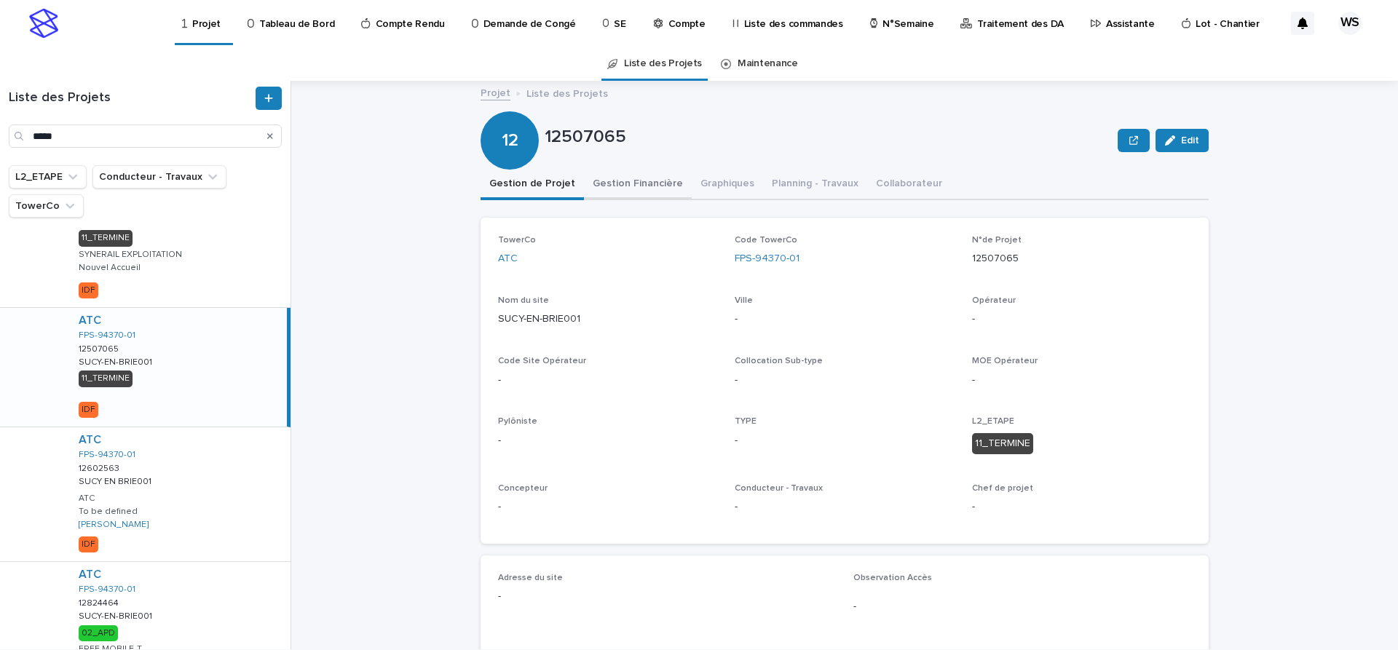
click at [645, 181] on button "Gestion Financière" at bounding box center [638, 185] width 108 height 31
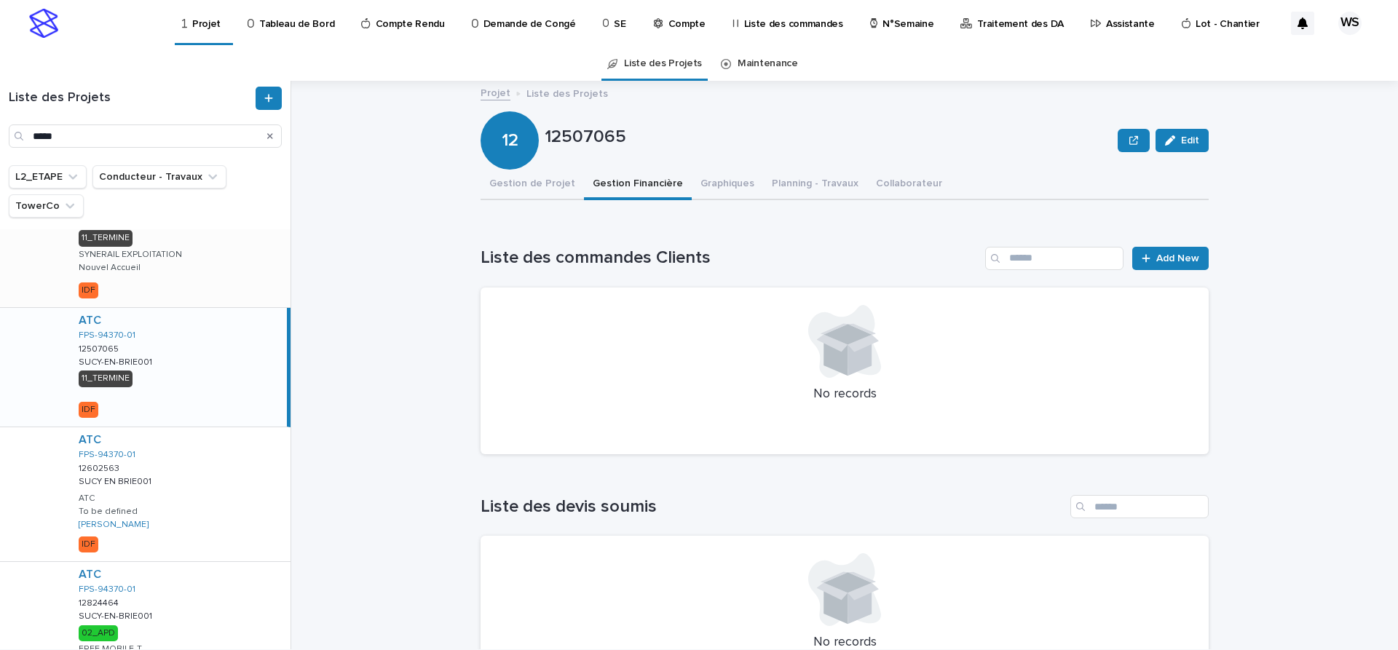
click at [221, 254] on div "ATC FPS-94370-01 12374057 12374057 SUCY-EN-BRIE001 SUCY-EN-BRIE001 11_TERMINE S…" at bounding box center [178, 237] width 223 height 140
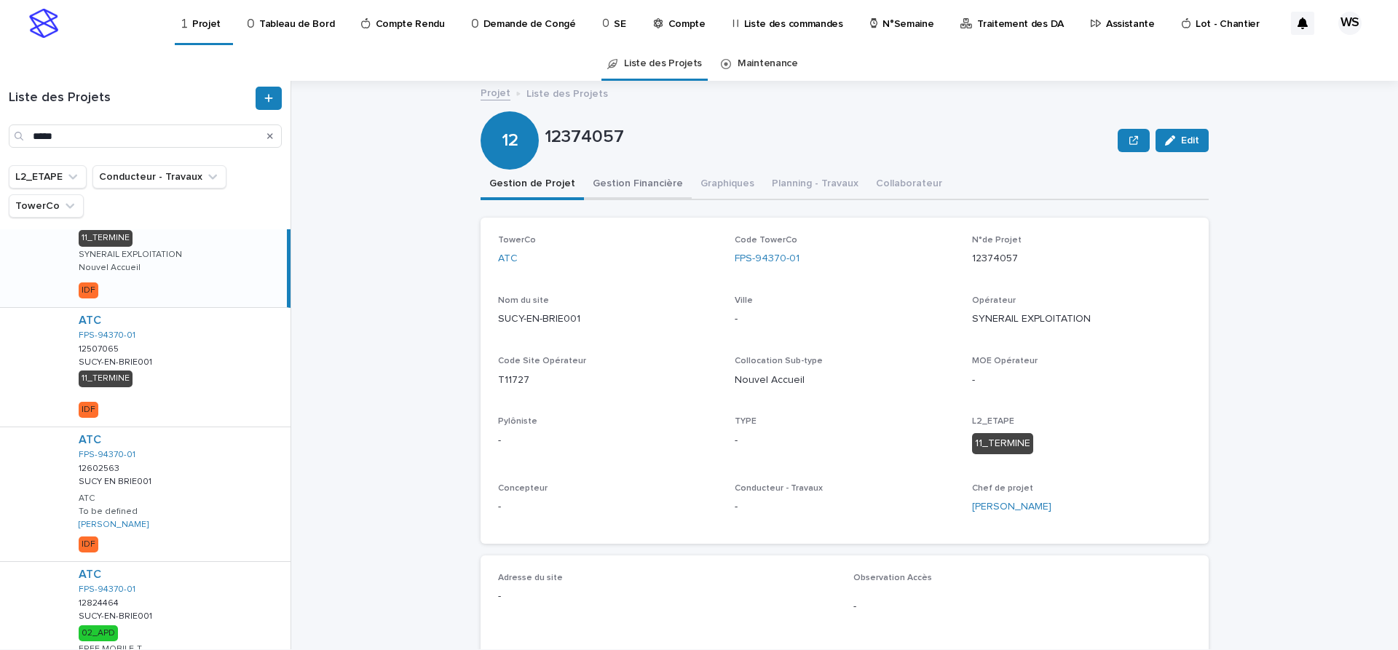
click at [649, 186] on button "Gestion Financière" at bounding box center [638, 185] width 108 height 31
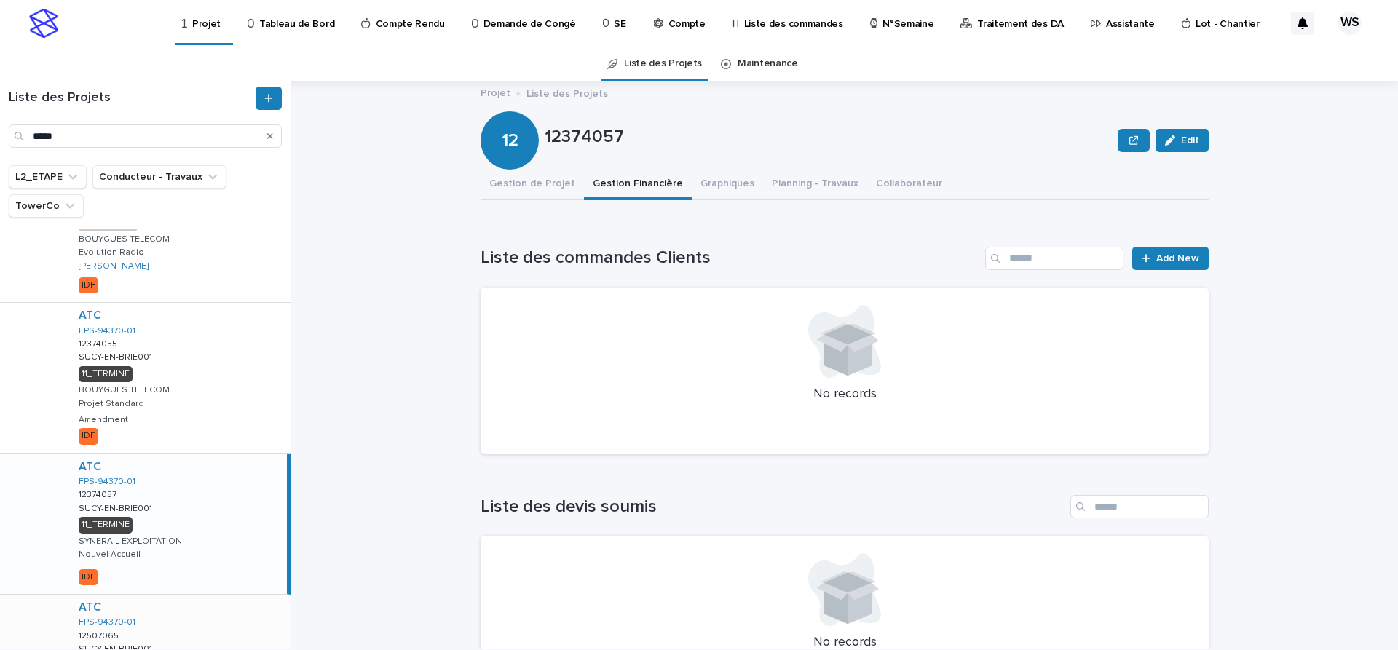
scroll to position [58, 0]
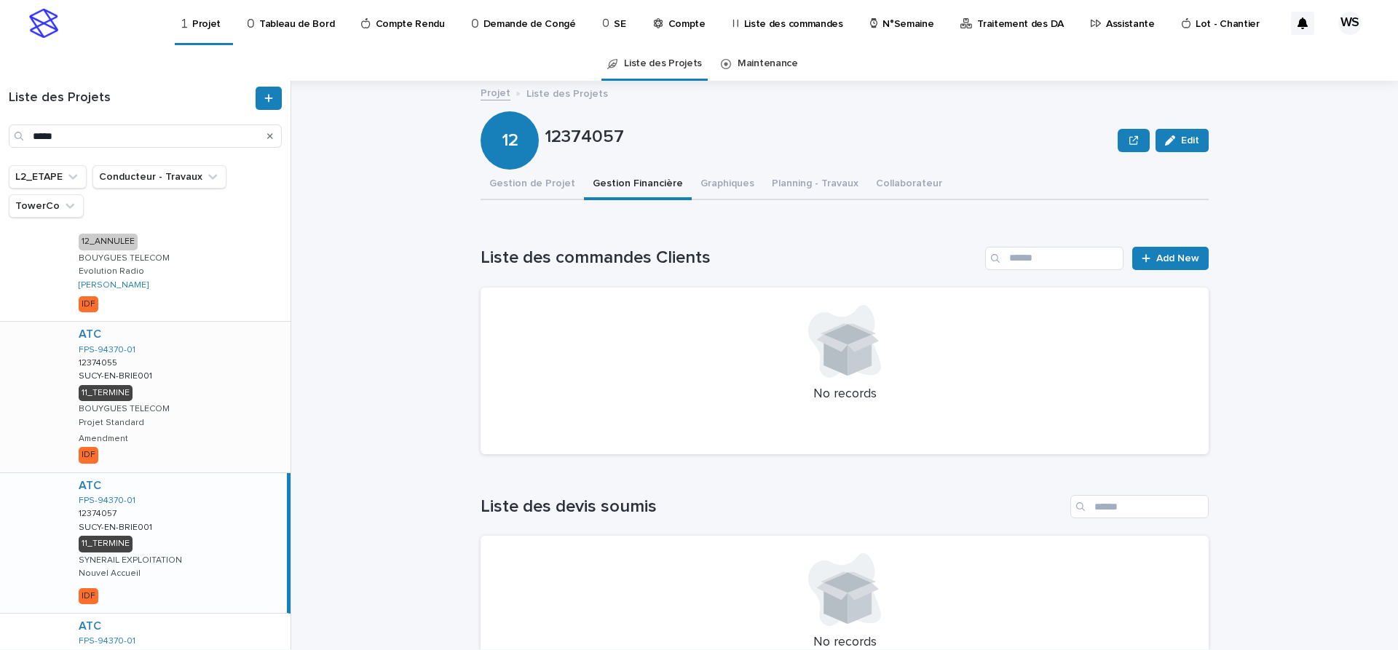
click at [223, 387] on div "ATC FPS-94370-01 12374055 12374055 SUCY-EN-BRIE001 SUCY-EN-BRIE001 11_TERMINE B…" at bounding box center [178, 397] width 223 height 150
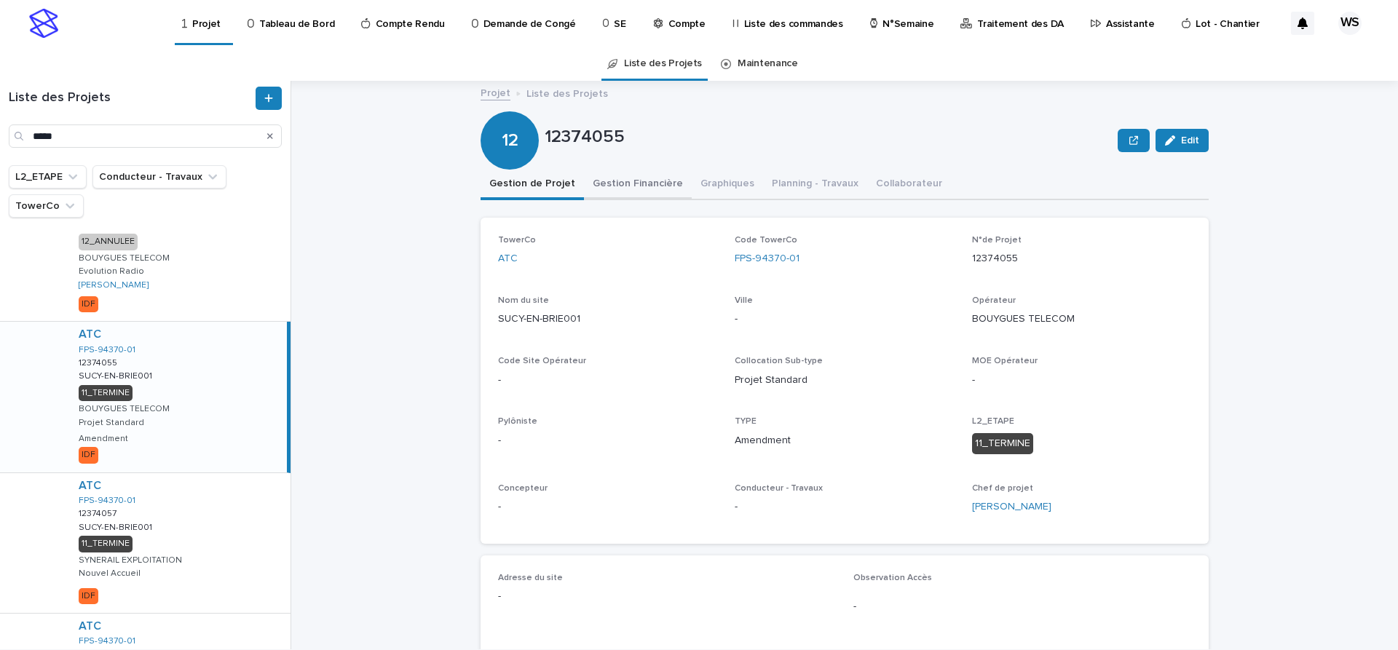
click at [638, 183] on button "Gestion Financière" at bounding box center [638, 185] width 108 height 31
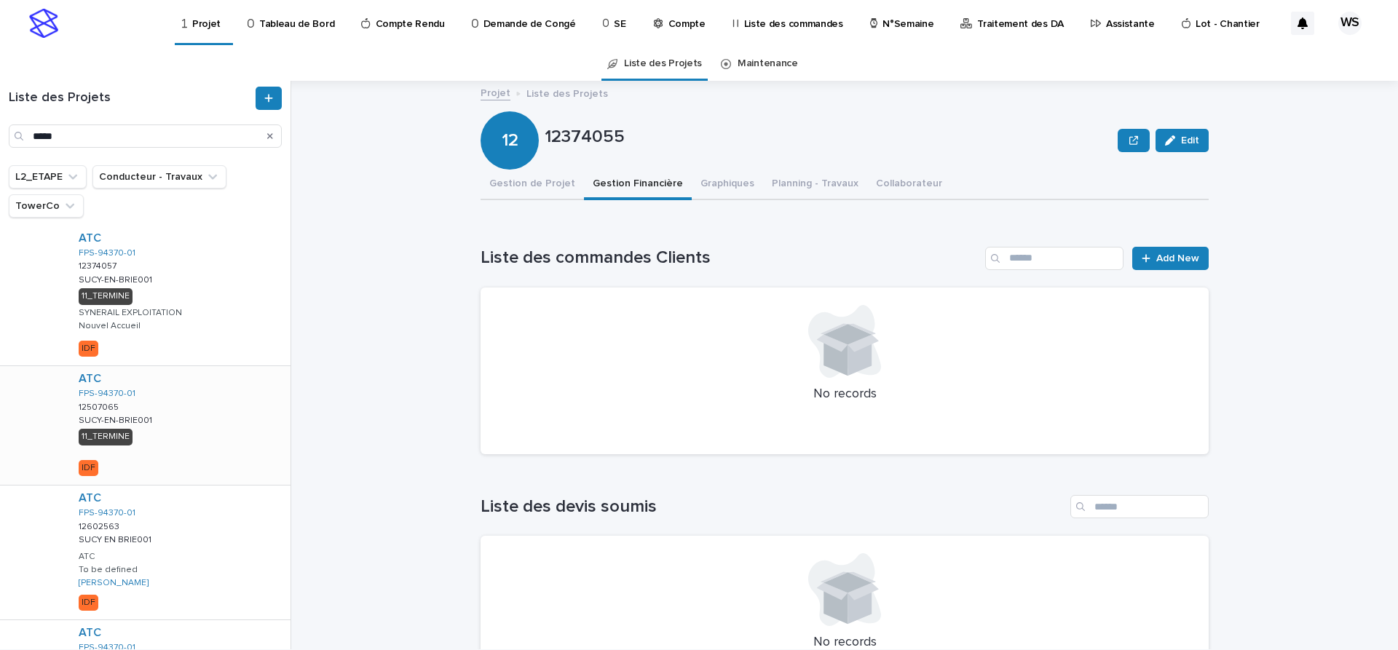
scroll to position [486, 0]
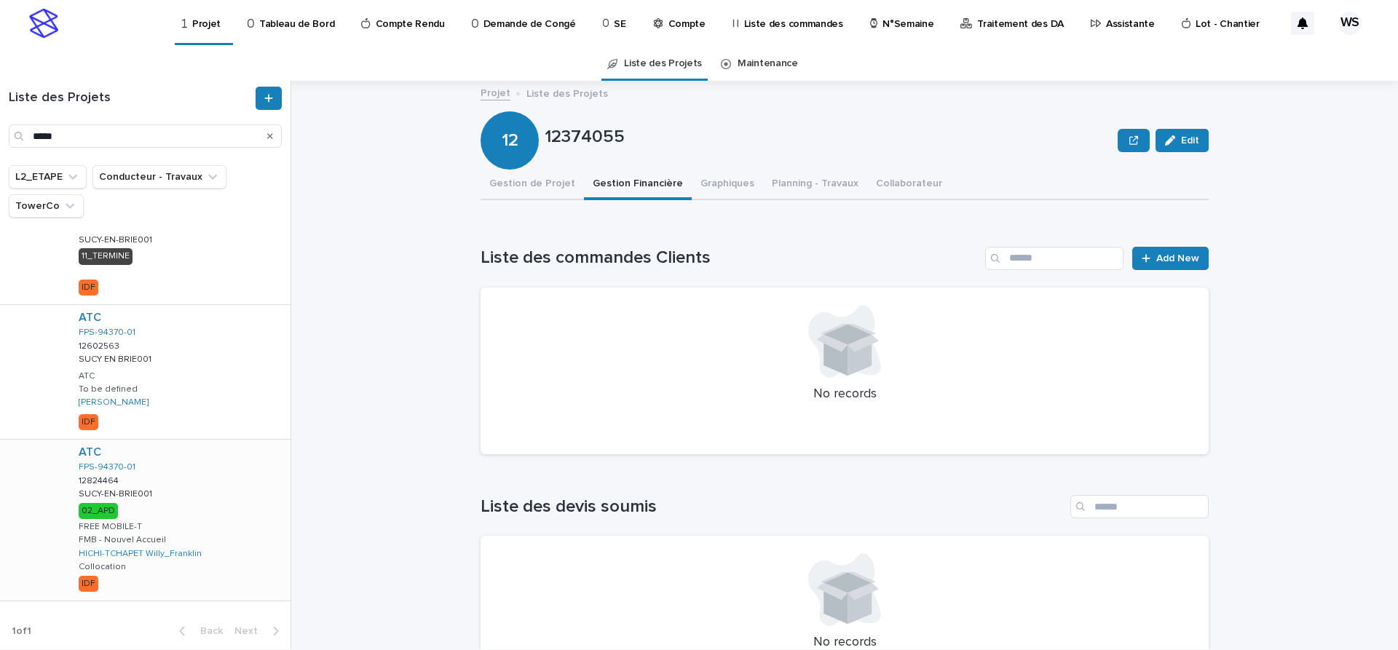
click at [221, 512] on div "ATC FPS-94370-01 12824464 12824464 SUCY-EN-BRIE001 SUCY-EN-BRIE001 02_APD FREE …" at bounding box center [178, 520] width 223 height 161
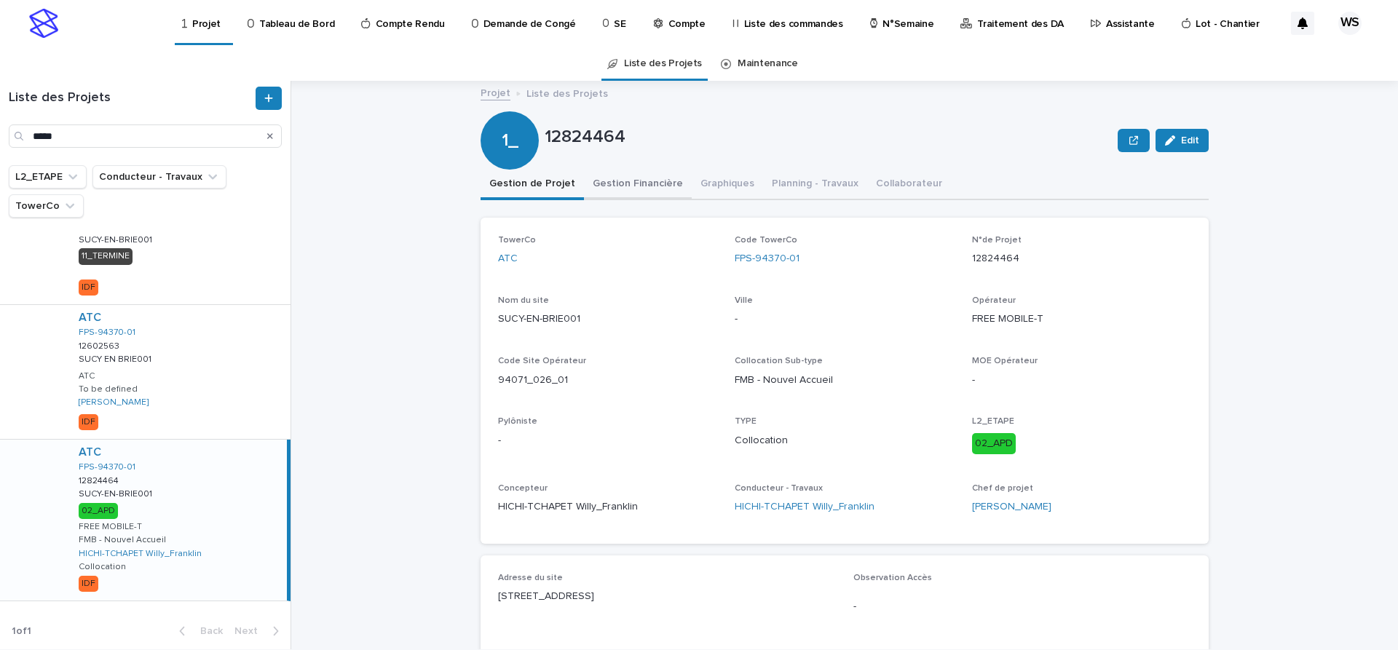
click at [644, 183] on button "Gestion Financière" at bounding box center [638, 185] width 108 height 31
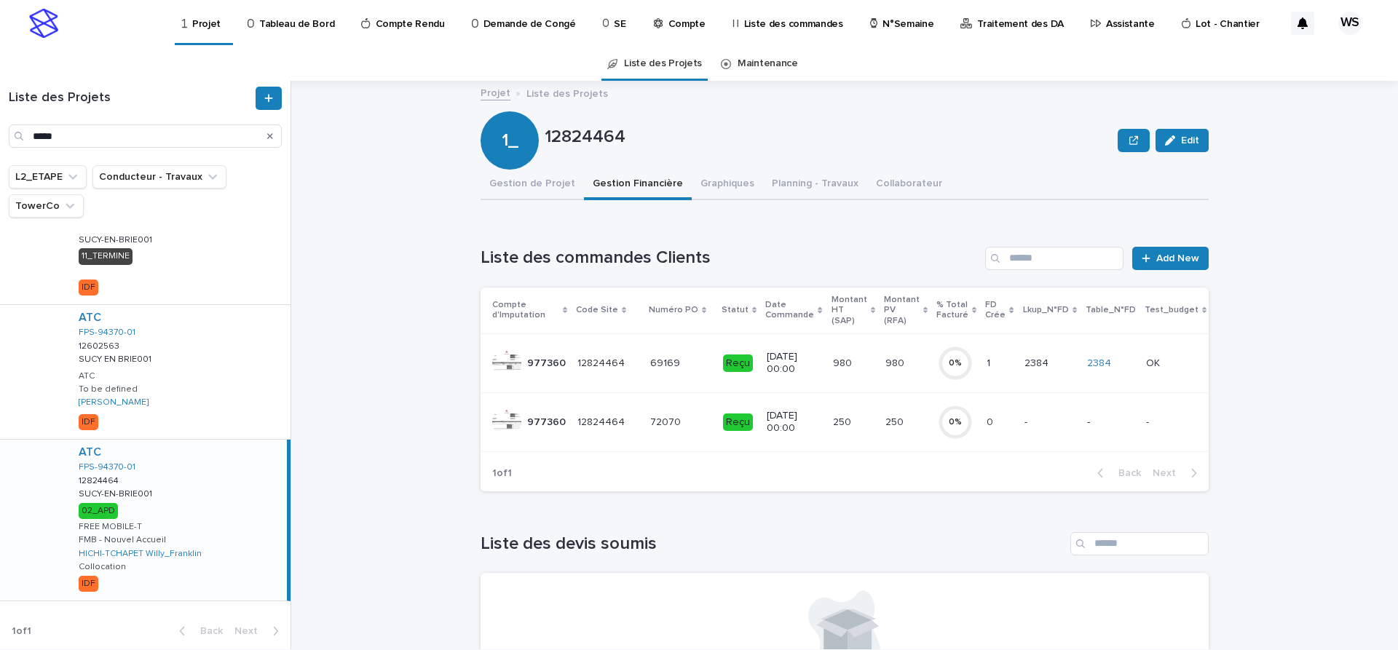
click at [692, 365] on p at bounding box center [680, 363] width 61 height 12
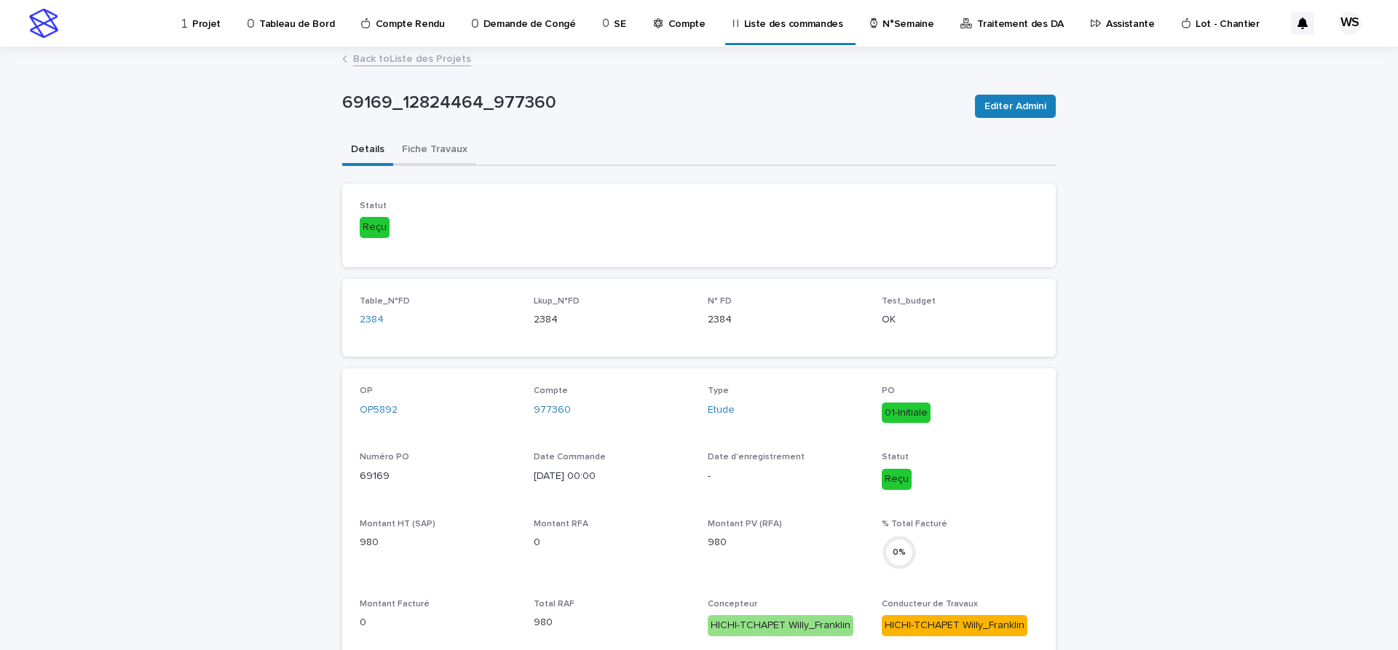
click at [429, 151] on button "Fiche Travaux" at bounding box center [434, 150] width 83 height 31
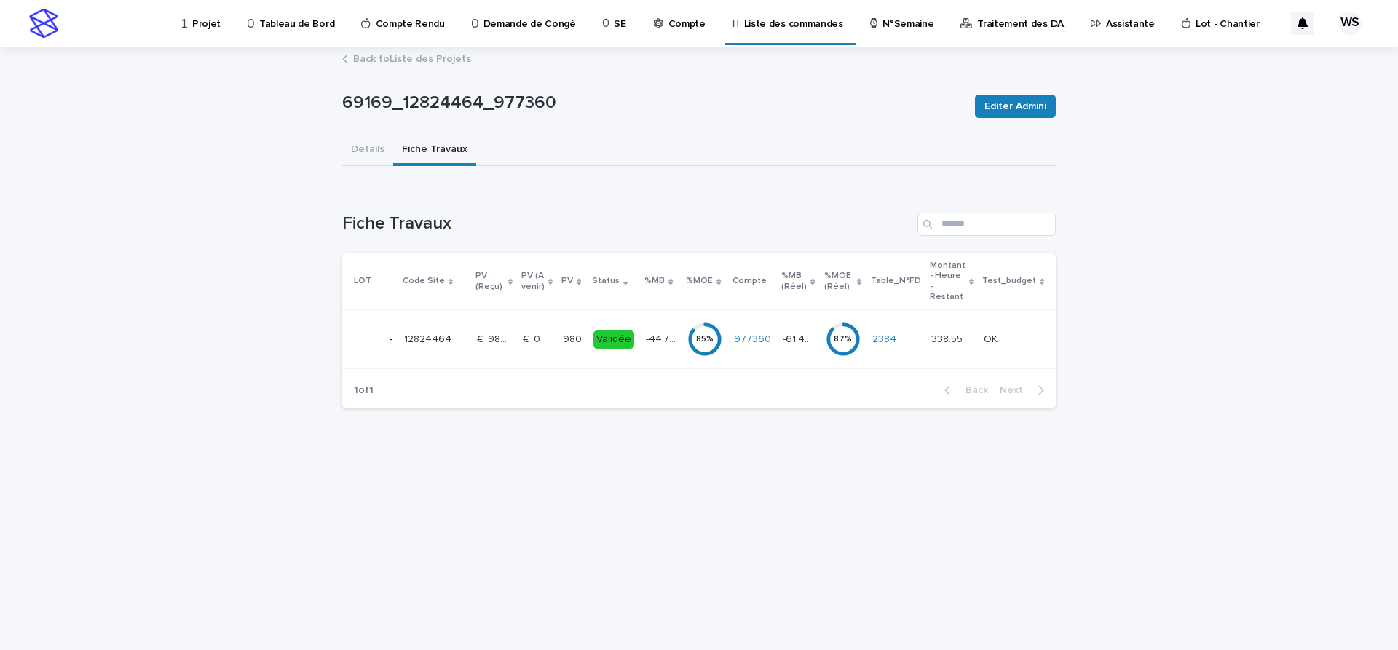
click at [482, 349] on div "€  980.00 €  980.00" at bounding box center [494, 340] width 34 height 24
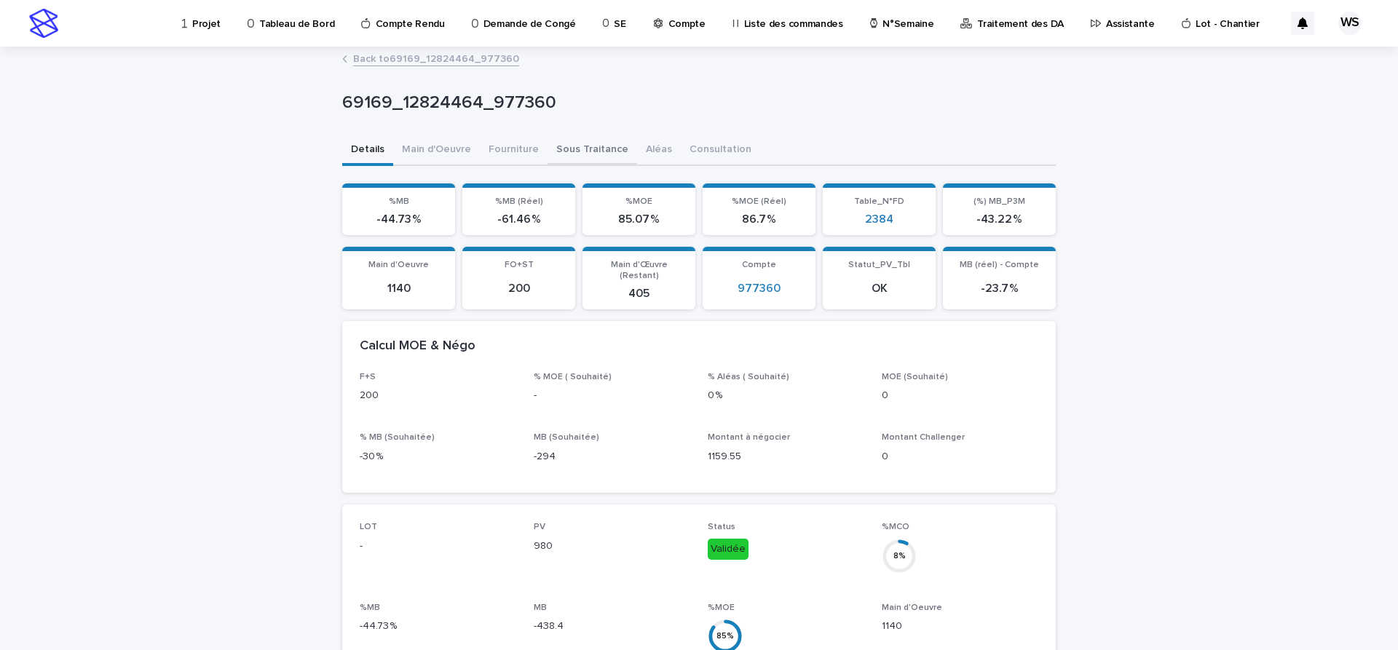
click at [585, 148] on button "Sous Traitance" at bounding box center [592, 150] width 90 height 31
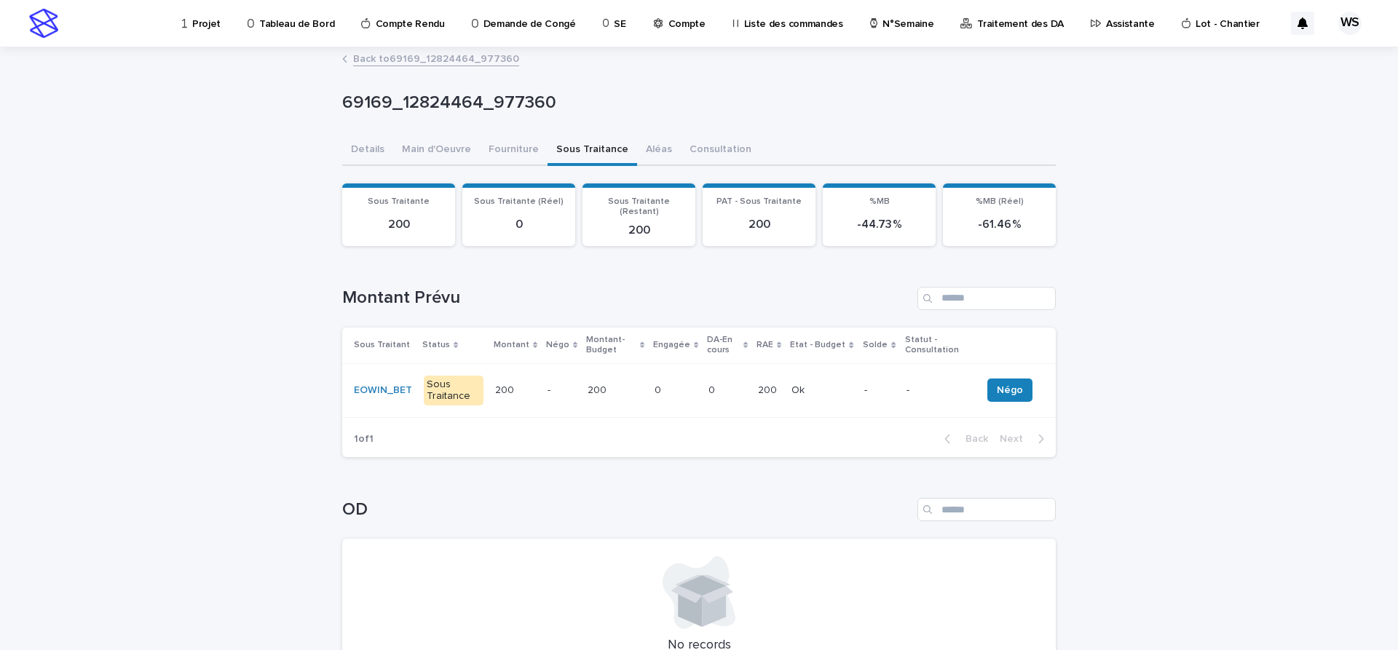
click at [634, 379] on div "200 200" at bounding box center [614, 391] width 55 height 24
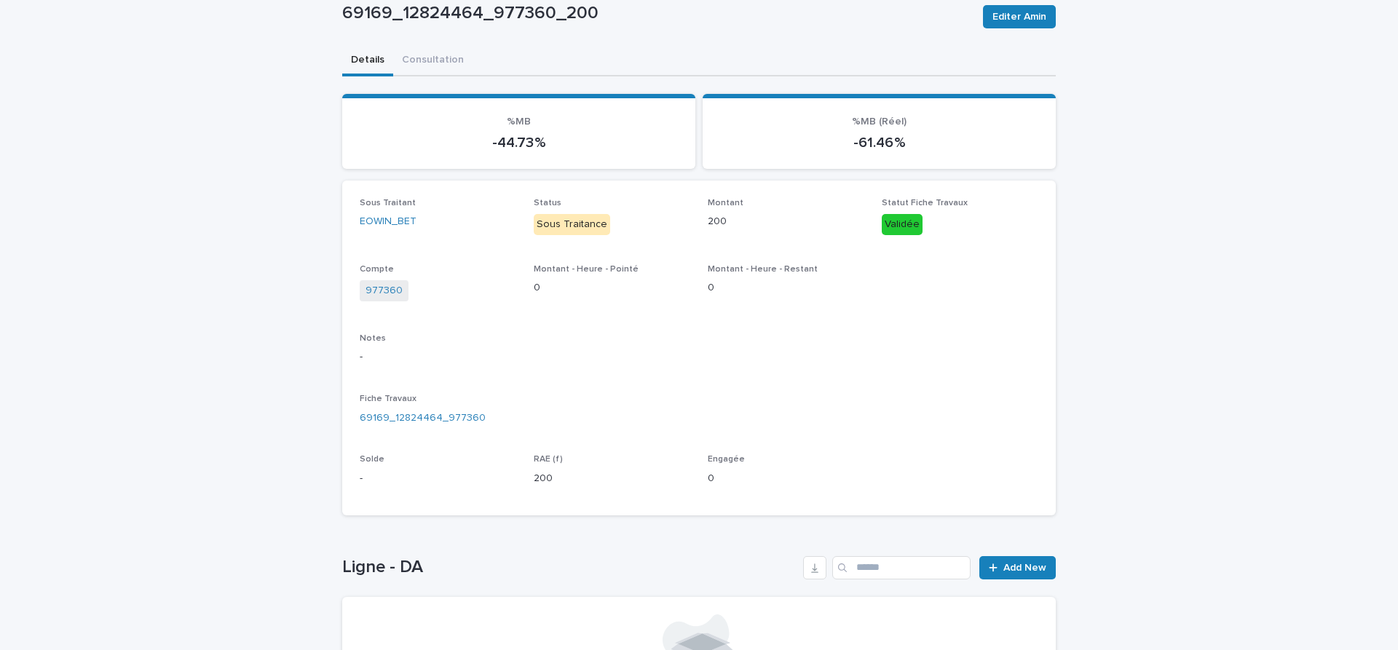
scroll to position [183, 0]
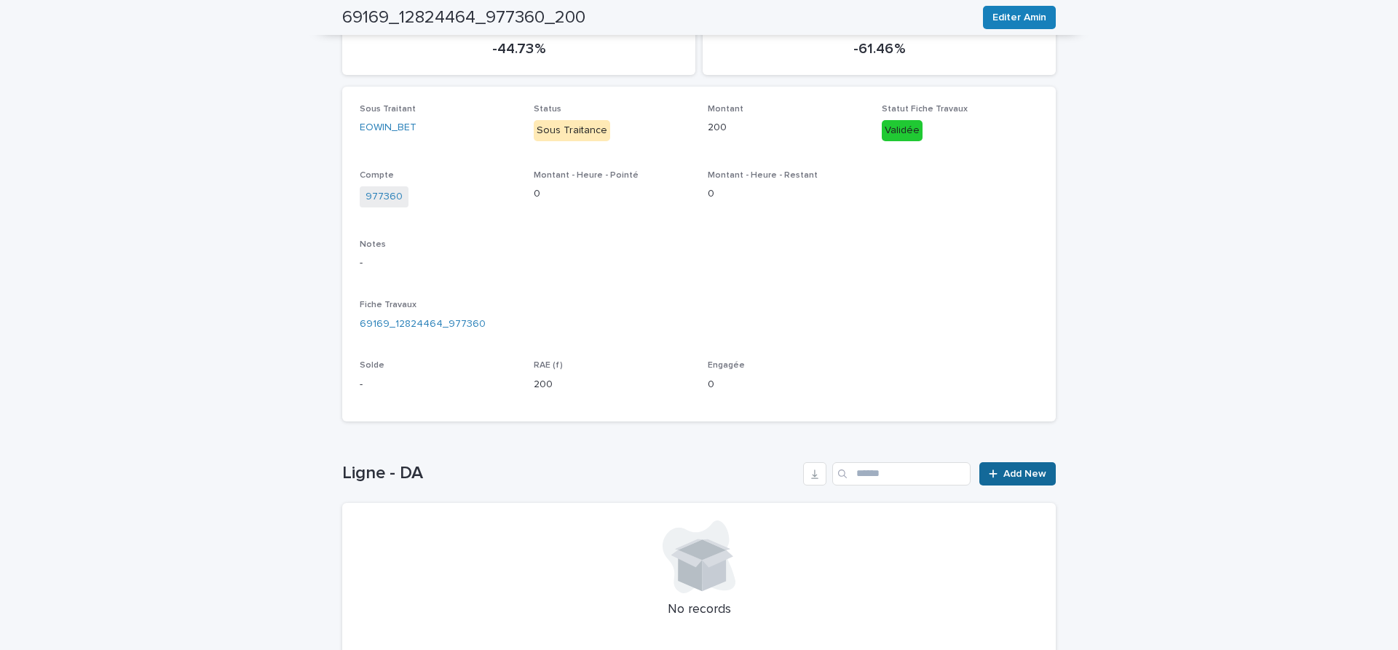
click at [1034, 475] on span "Add New" at bounding box center [1024, 474] width 43 height 10
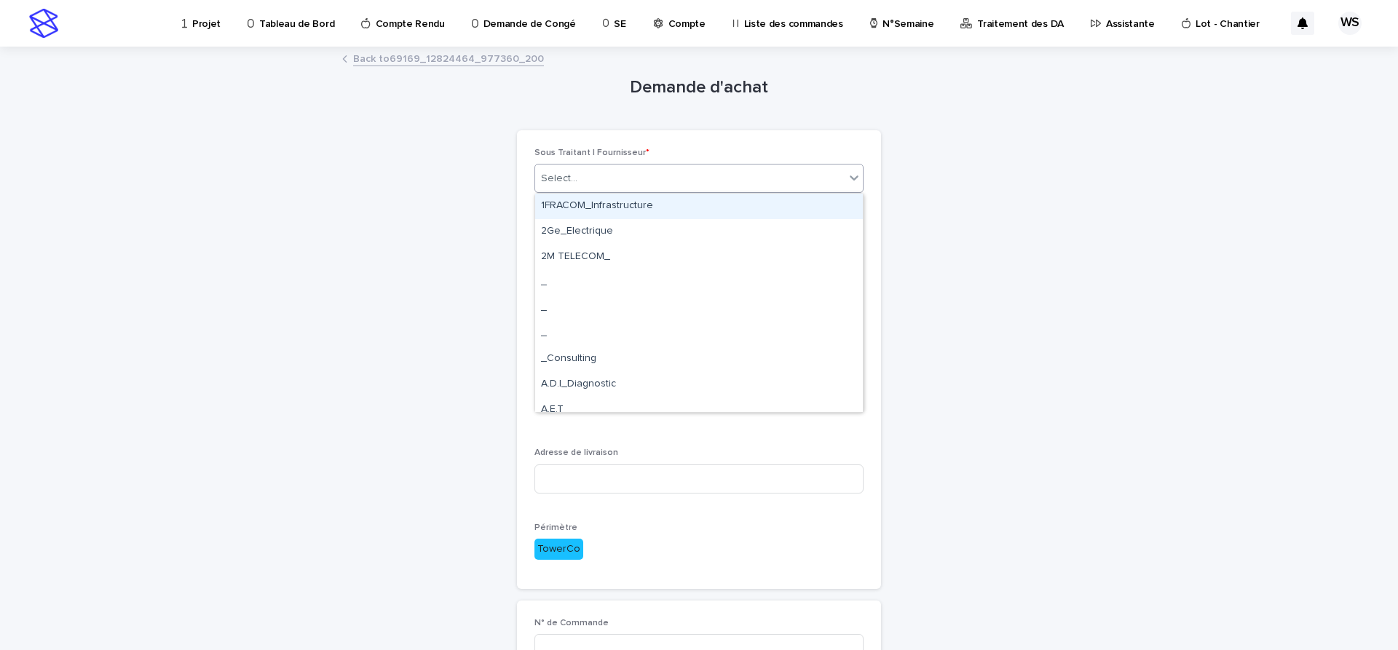
click at [566, 181] on div "Select..." at bounding box center [559, 178] width 36 height 15
type input "***"
click at [569, 207] on div "GEON Lisp_BET" at bounding box center [699, 206] width 328 height 25
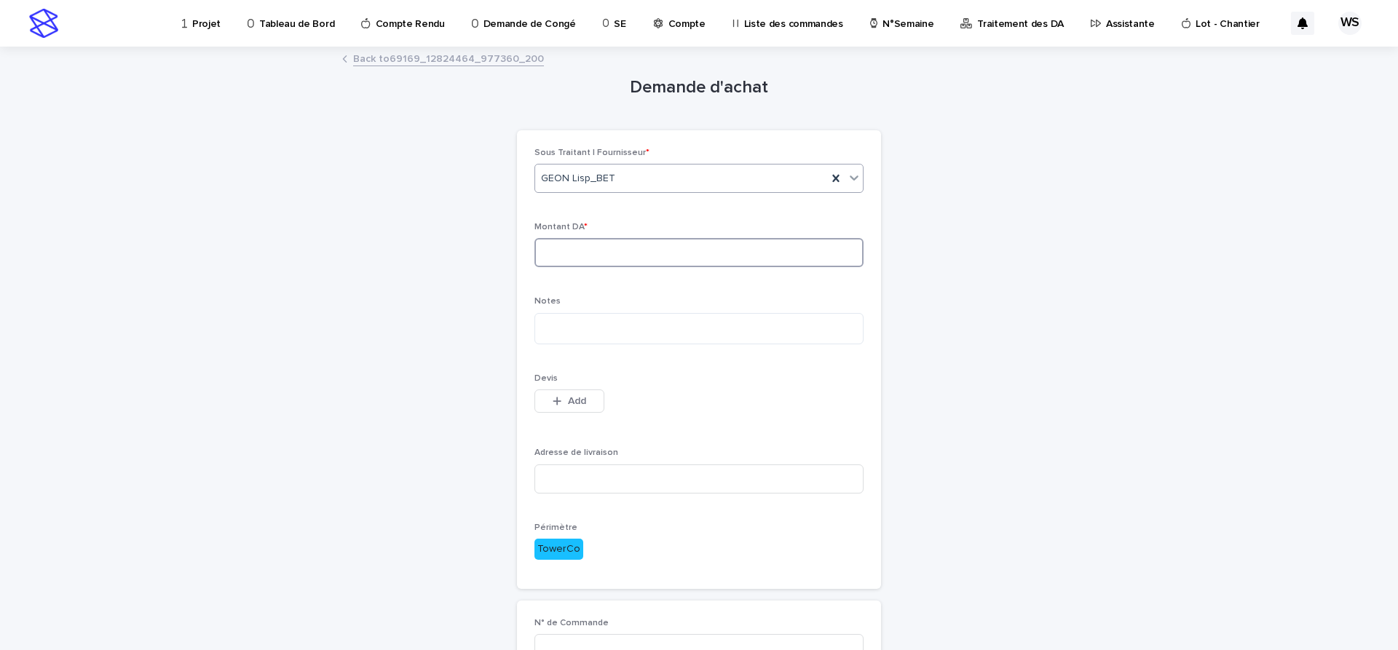
click at [576, 263] on input at bounding box center [698, 252] width 329 height 29
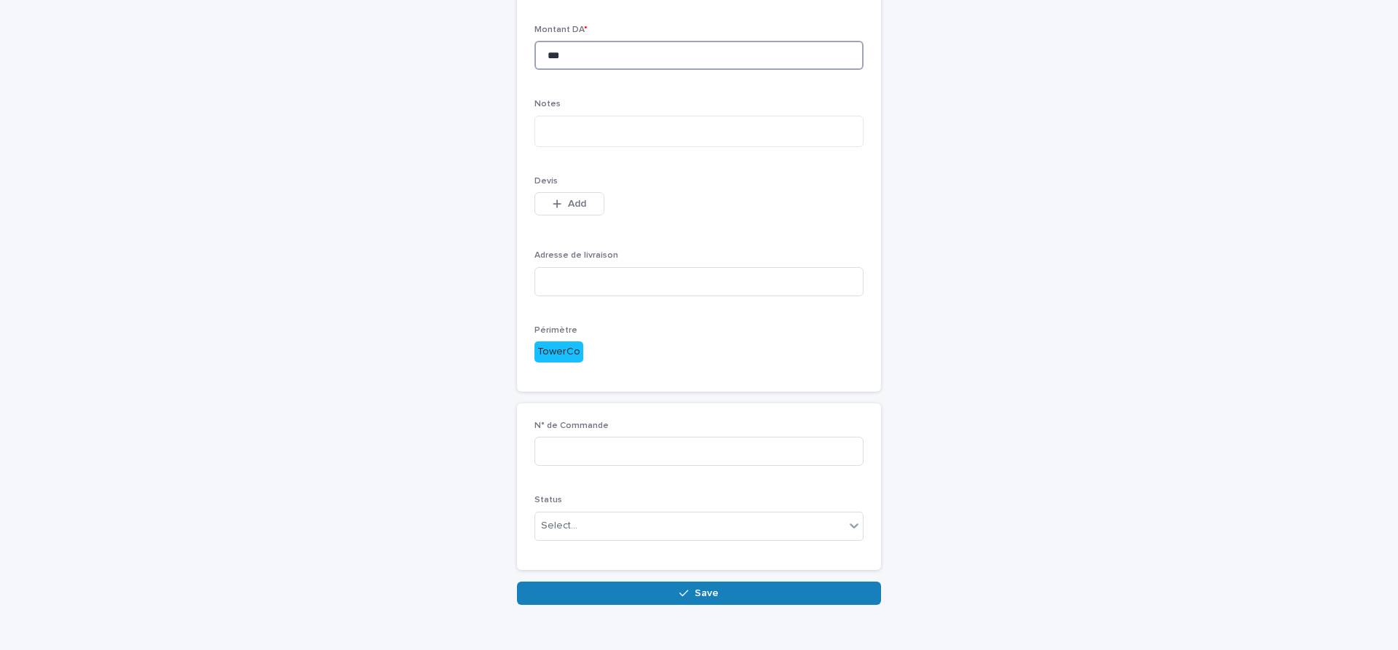
scroll to position [225, 0]
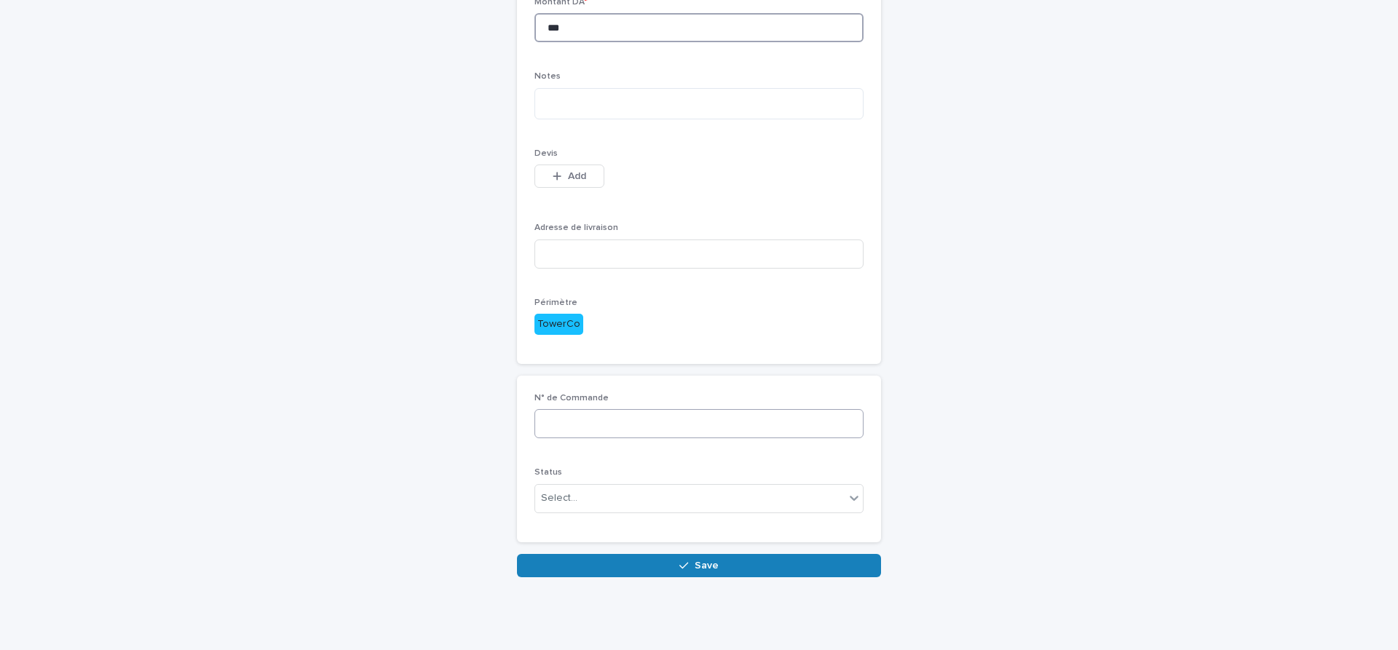
type input "***"
click at [673, 417] on input at bounding box center [698, 423] width 329 height 29
type input "*********"
click at [660, 504] on div "Select..." at bounding box center [689, 498] width 309 height 24
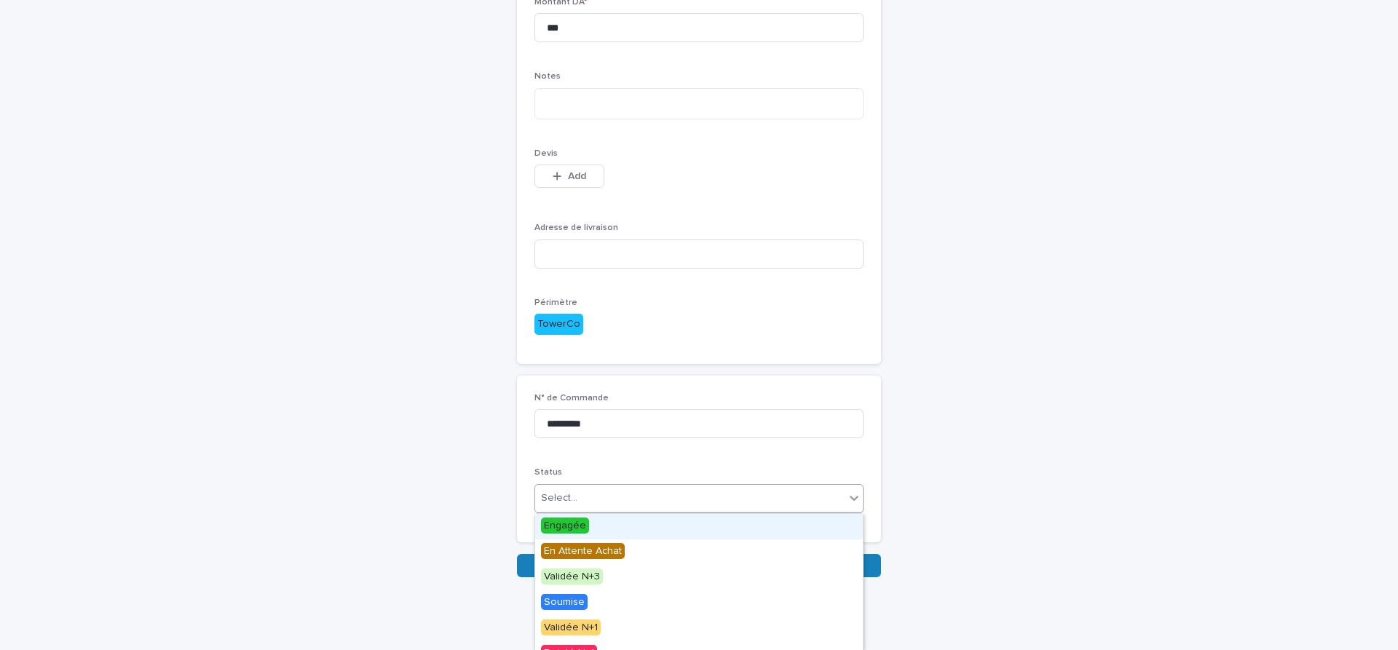
click at [558, 524] on span "Engagée" at bounding box center [565, 526] width 48 height 16
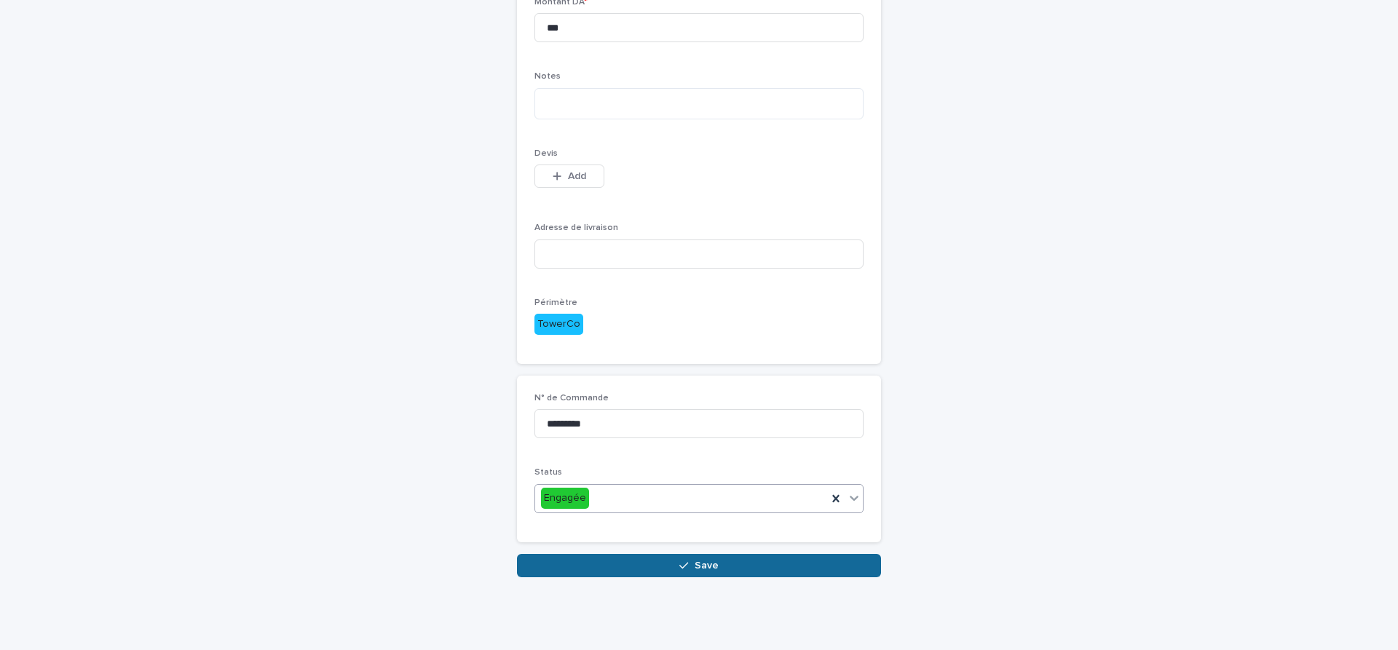
click at [746, 567] on button "Save" at bounding box center [699, 565] width 364 height 23
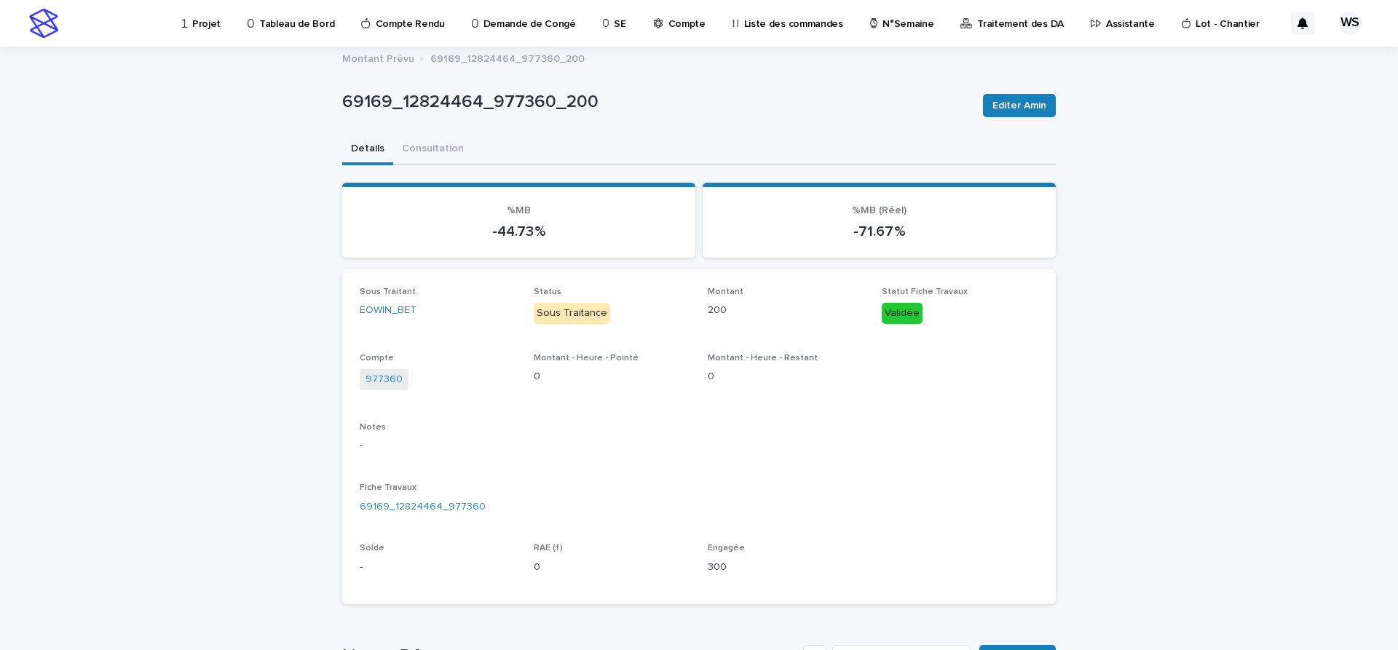
click at [676, 21] on p "Compte" at bounding box center [686, 15] width 37 height 31
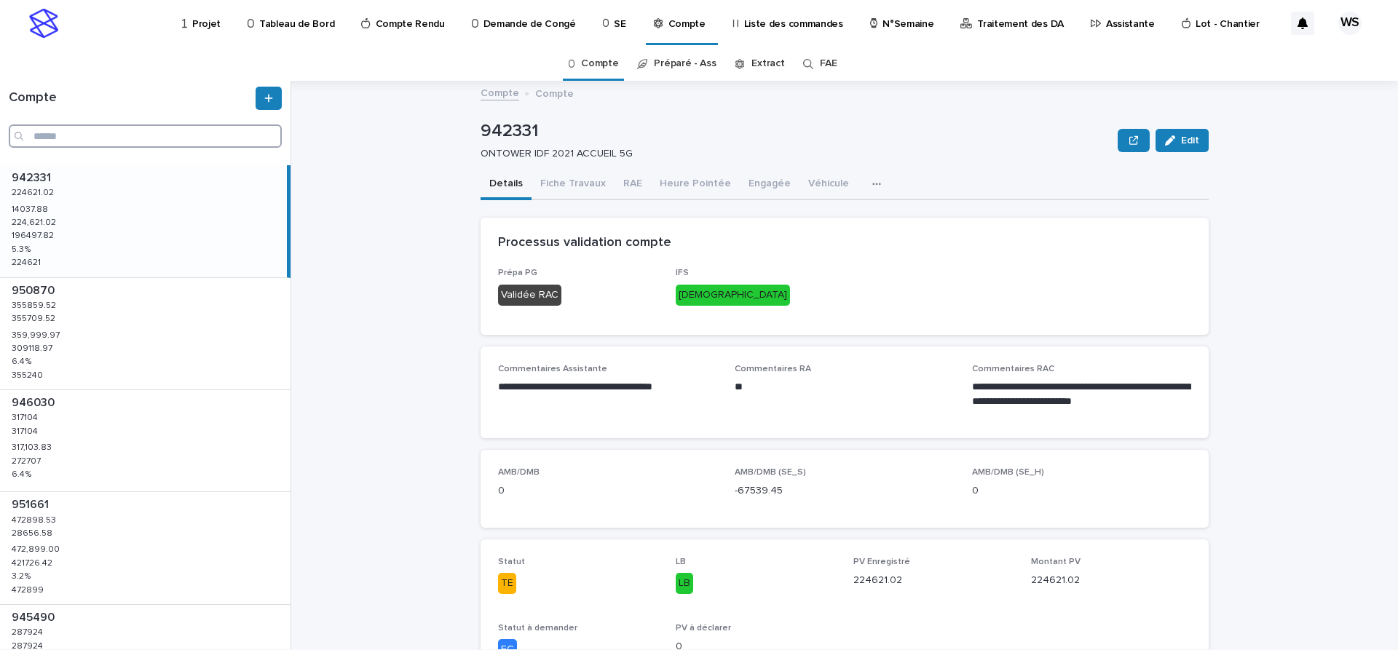
click at [100, 138] on input "Search" at bounding box center [145, 135] width 273 height 23
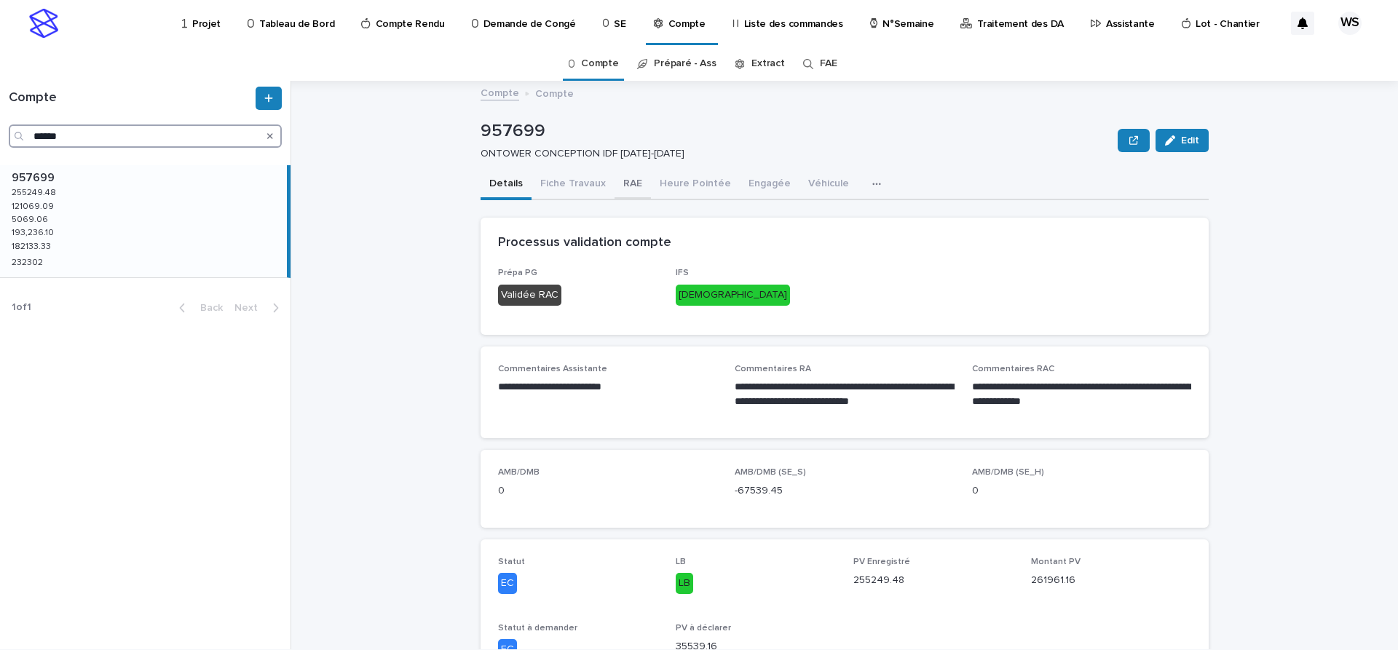
type input "******"
click at [629, 183] on button "RAE" at bounding box center [632, 185] width 36 height 31
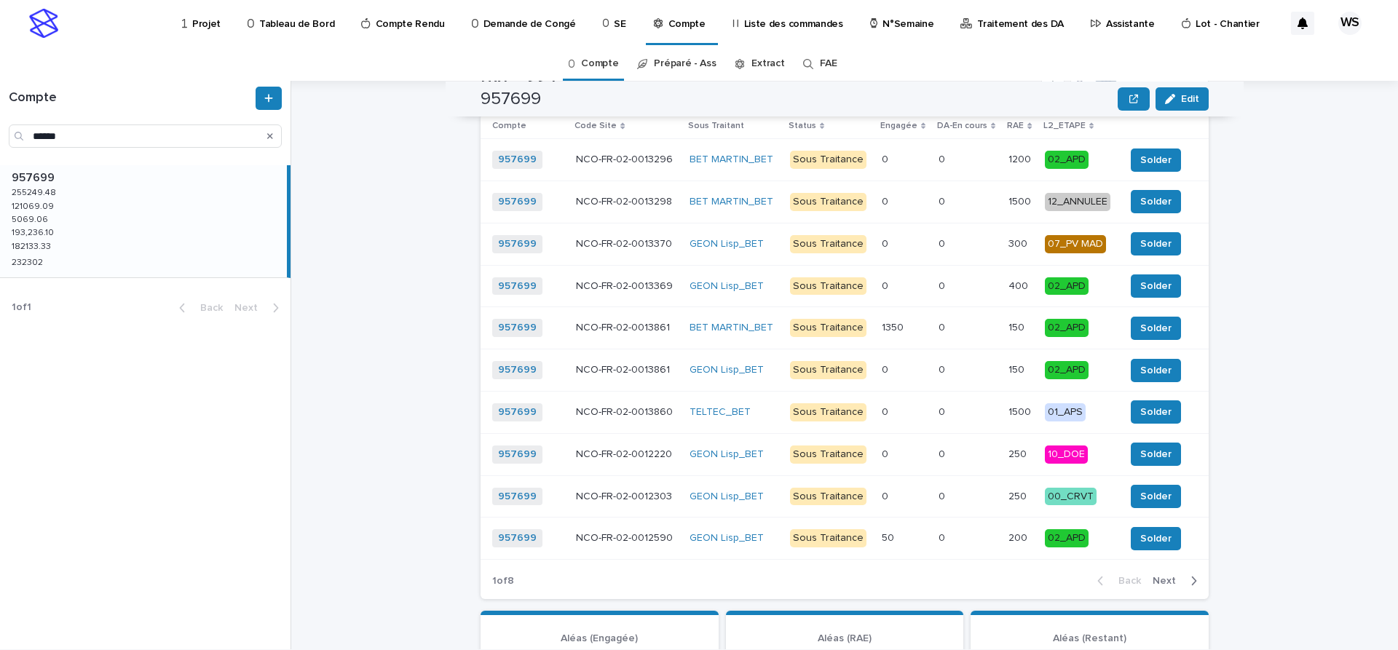
scroll to position [1834, 0]
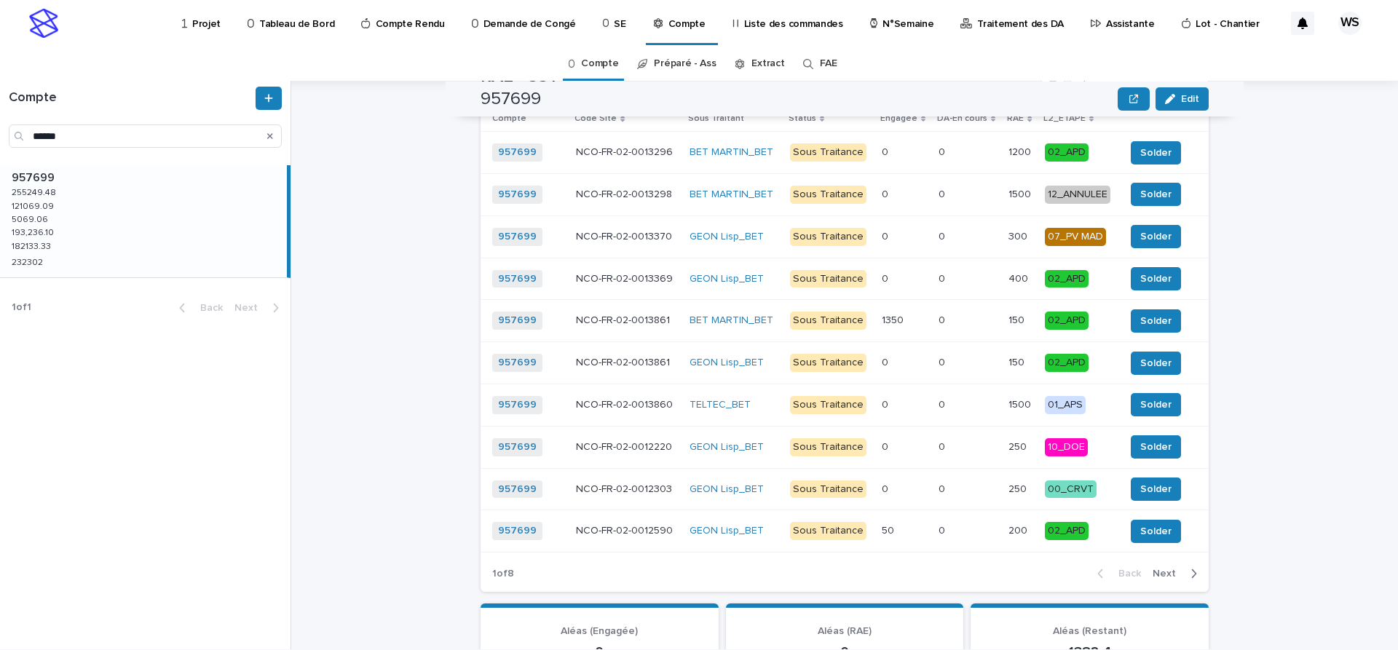
click at [1165, 569] on span "Next" at bounding box center [1168, 574] width 32 height 10
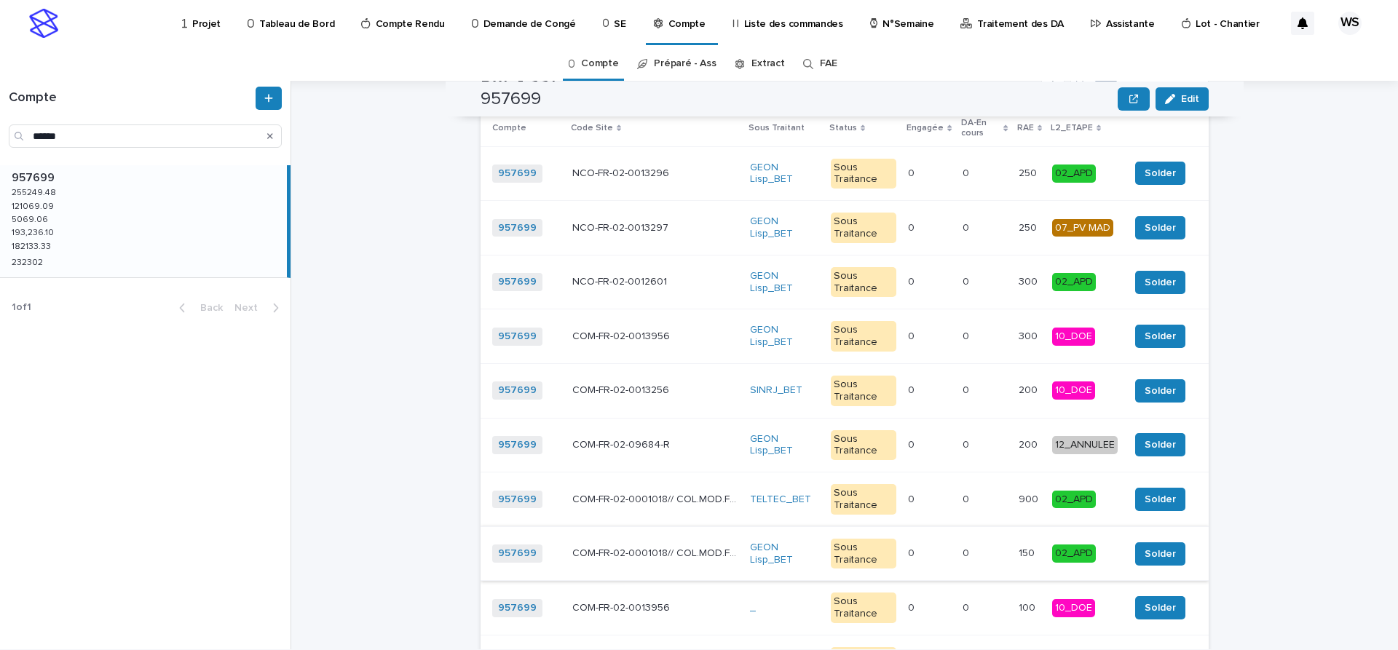
scroll to position [1896, 0]
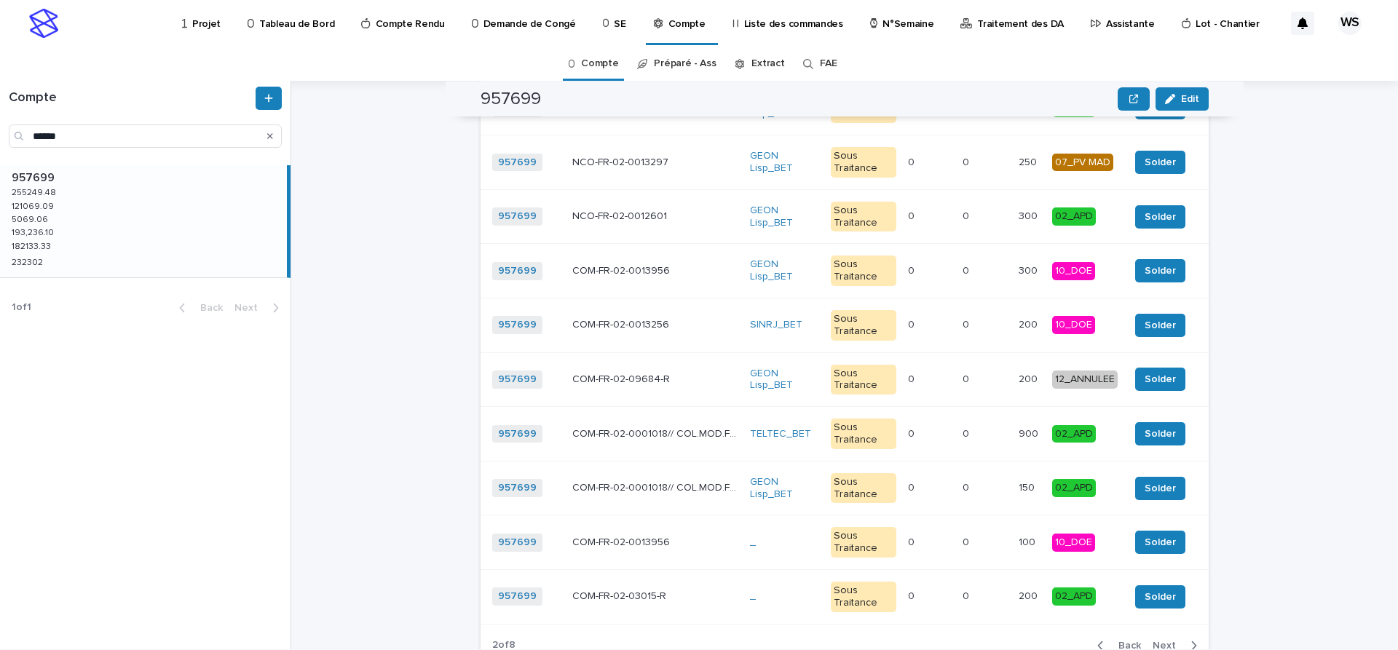
click at [1168, 641] on span "Next" at bounding box center [1168, 646] width 32 height 10
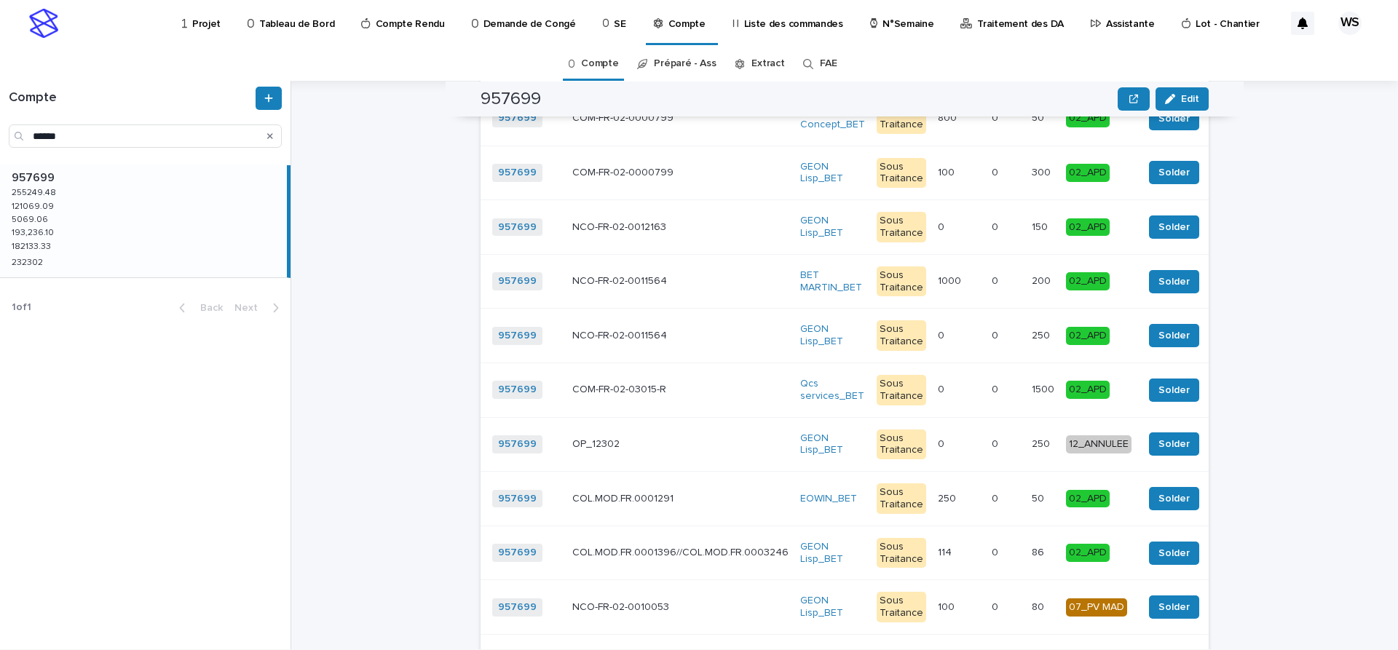
click at [1124, 649] on span "Back" at bounding box center [1124, 656] width 31 height 10
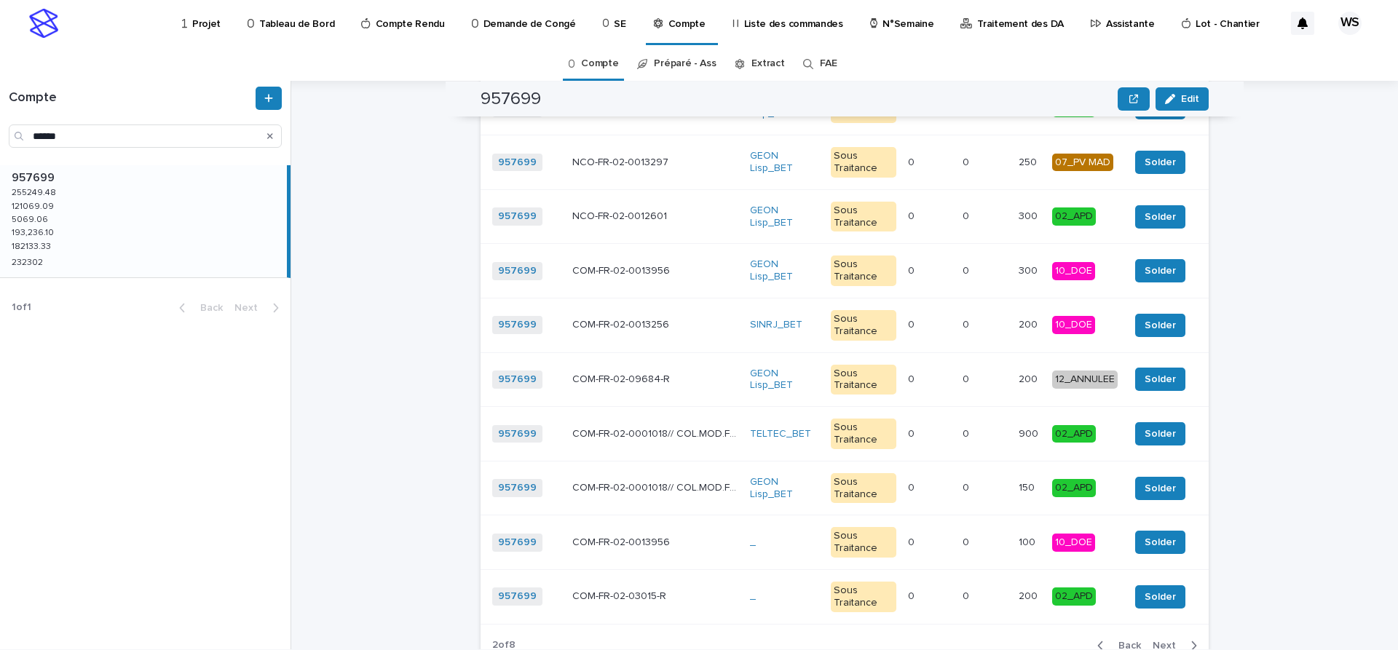
click at [1137, 641] on span "Back" at bounding box center [1124, 646] width 31 height 10
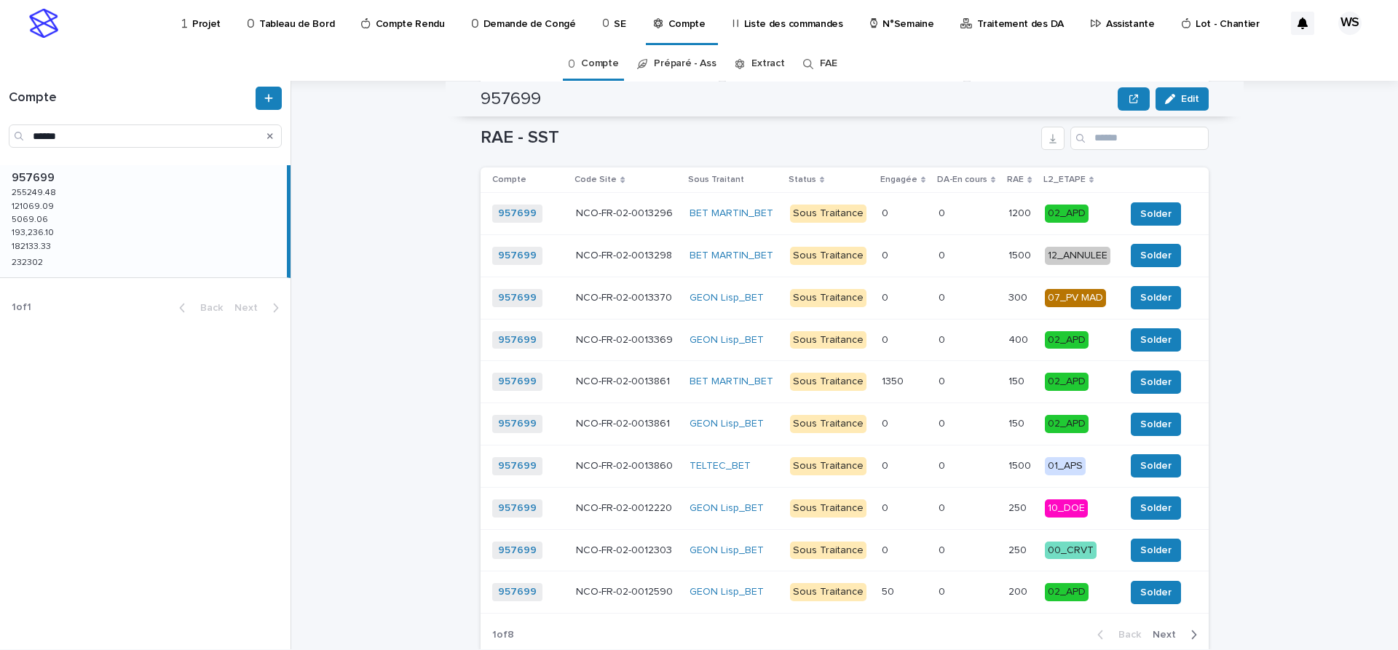
scroll to position [1834, 0]
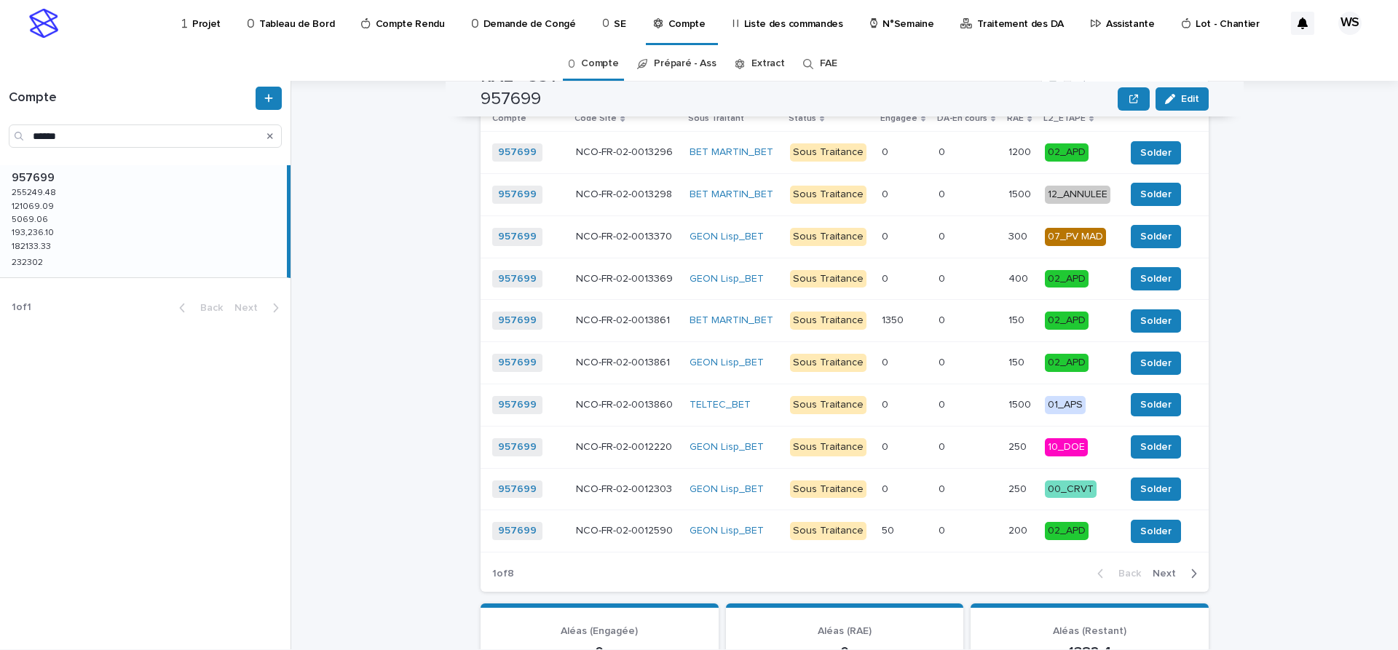
click at [1165, 569] on span "Next" at bounding box center [1168, 574] width 32 height 10
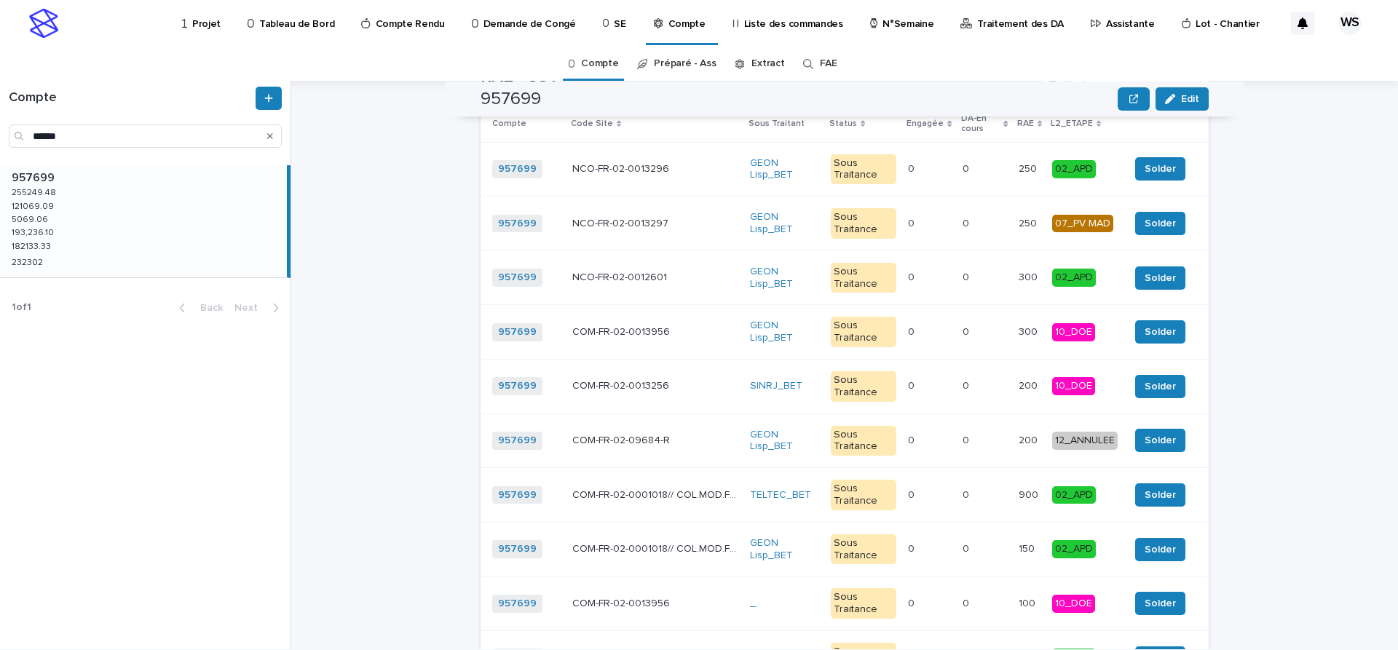
scroll to position [2079, 0]
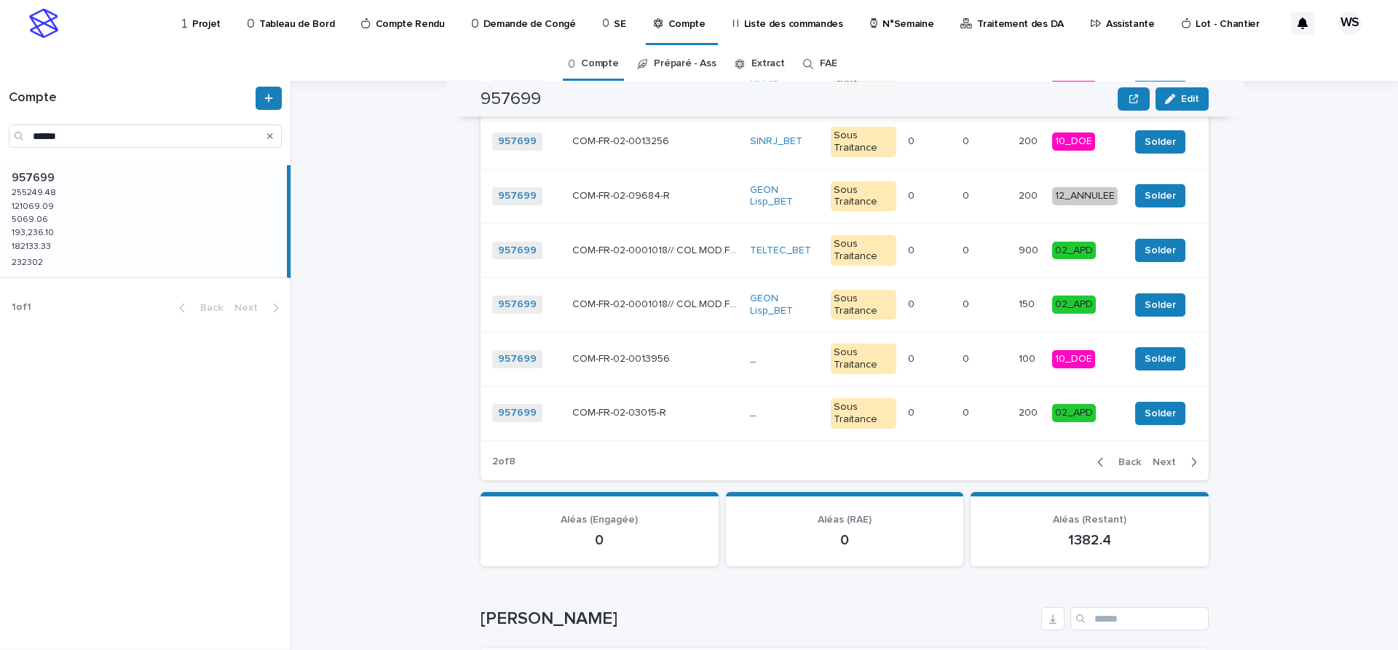
click at [1167, 457] on span "Next" at bounding box center [1168, 462] width 32 height 10
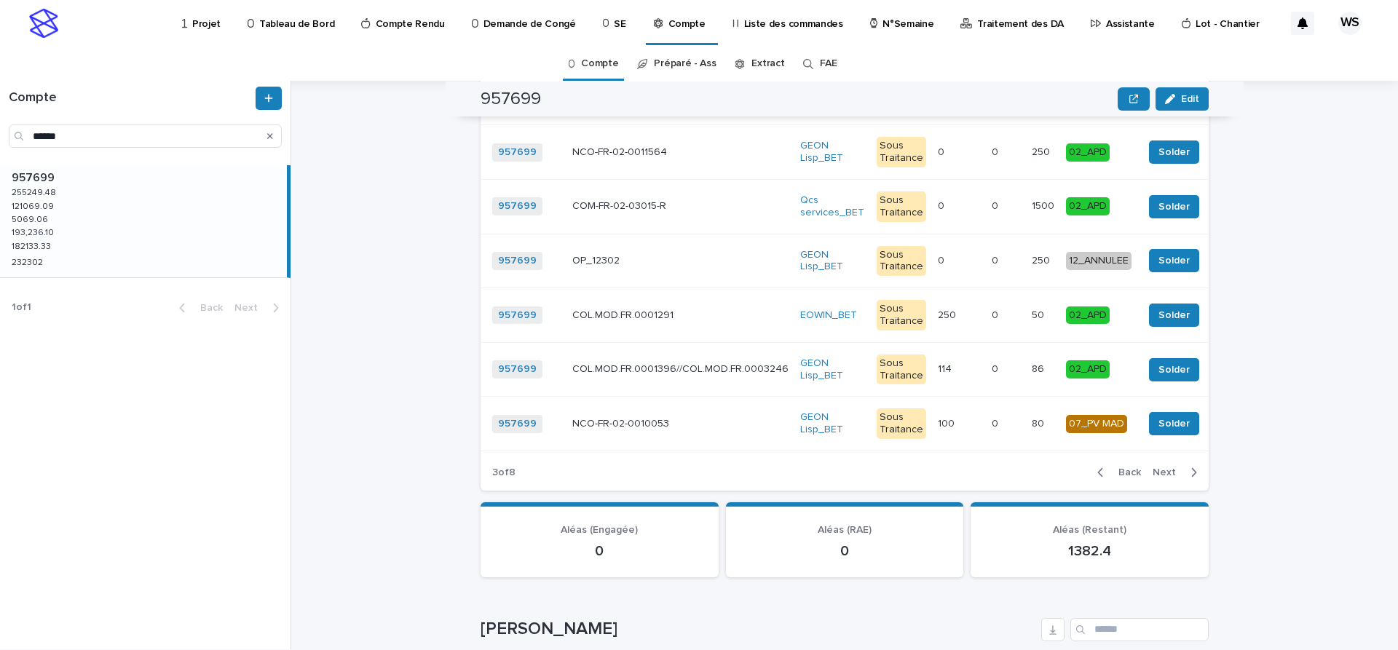
click at [1167, 467] on span "Next" at bounding box center [1168, 472] width 32 height 10
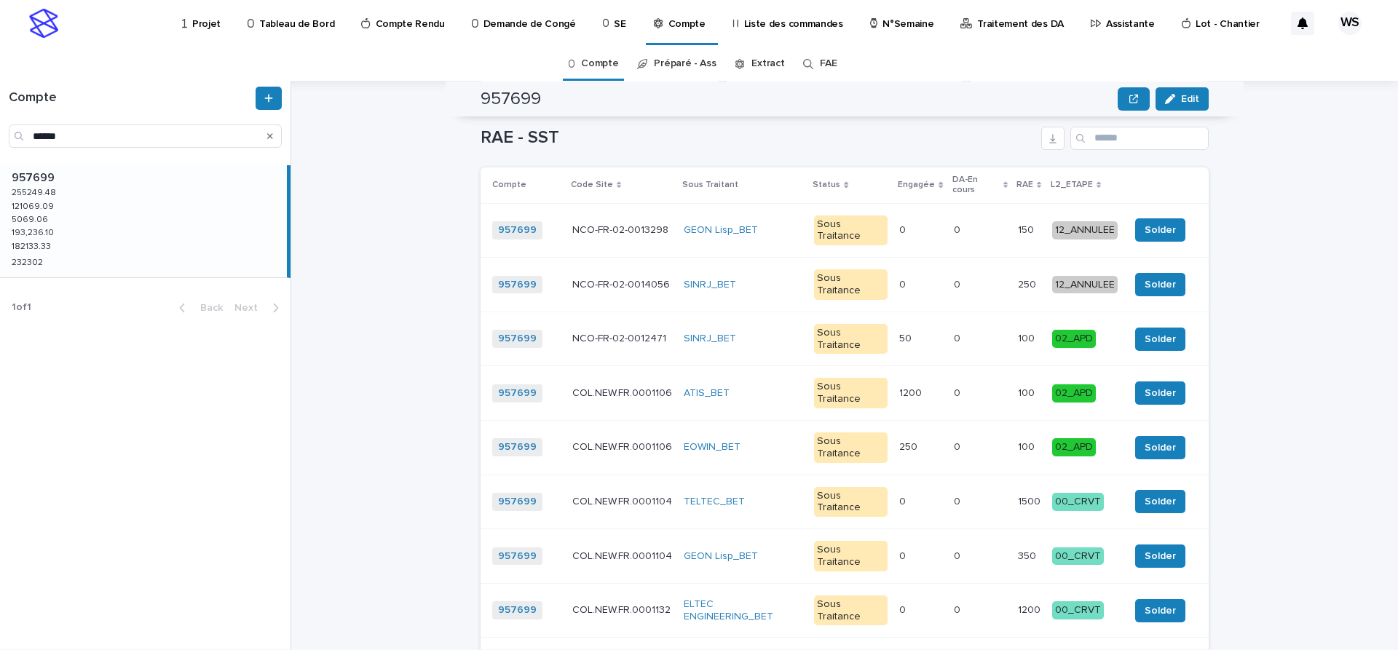
scroll to position [1834, 0]
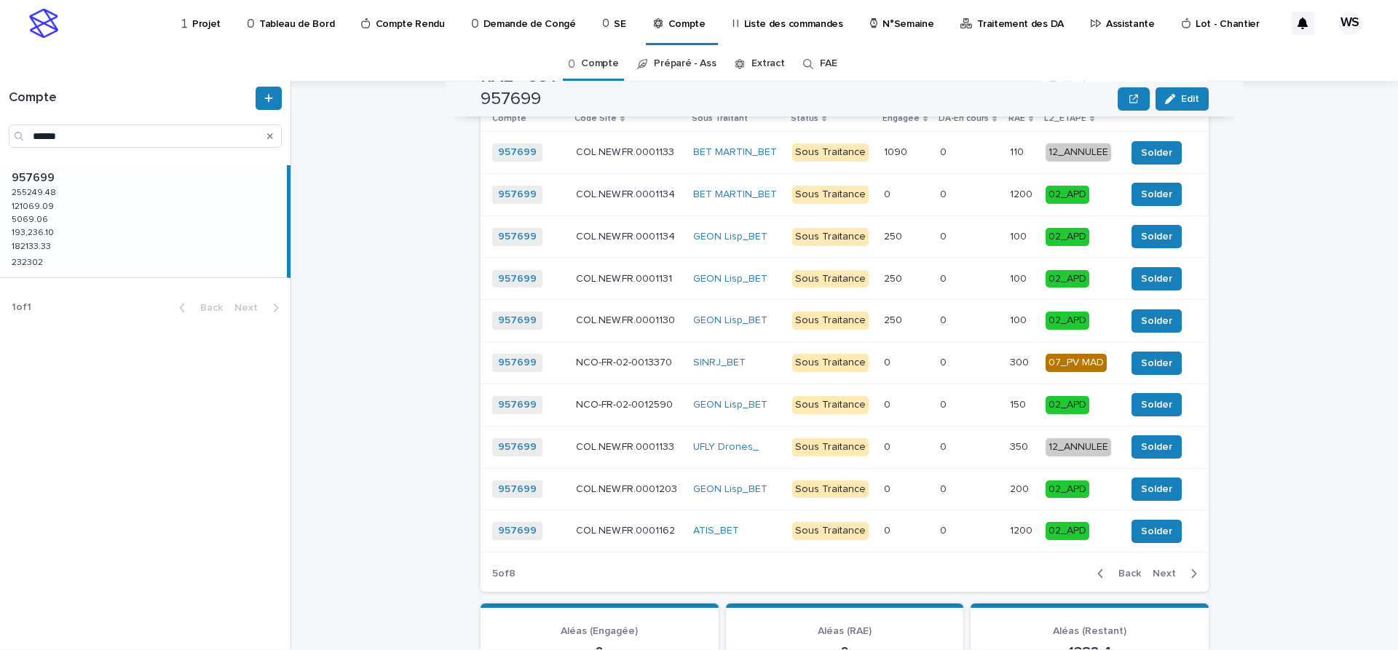
click at [1165, 569] on span "Next" at bounding box center [1168, 574] width 32 height 10
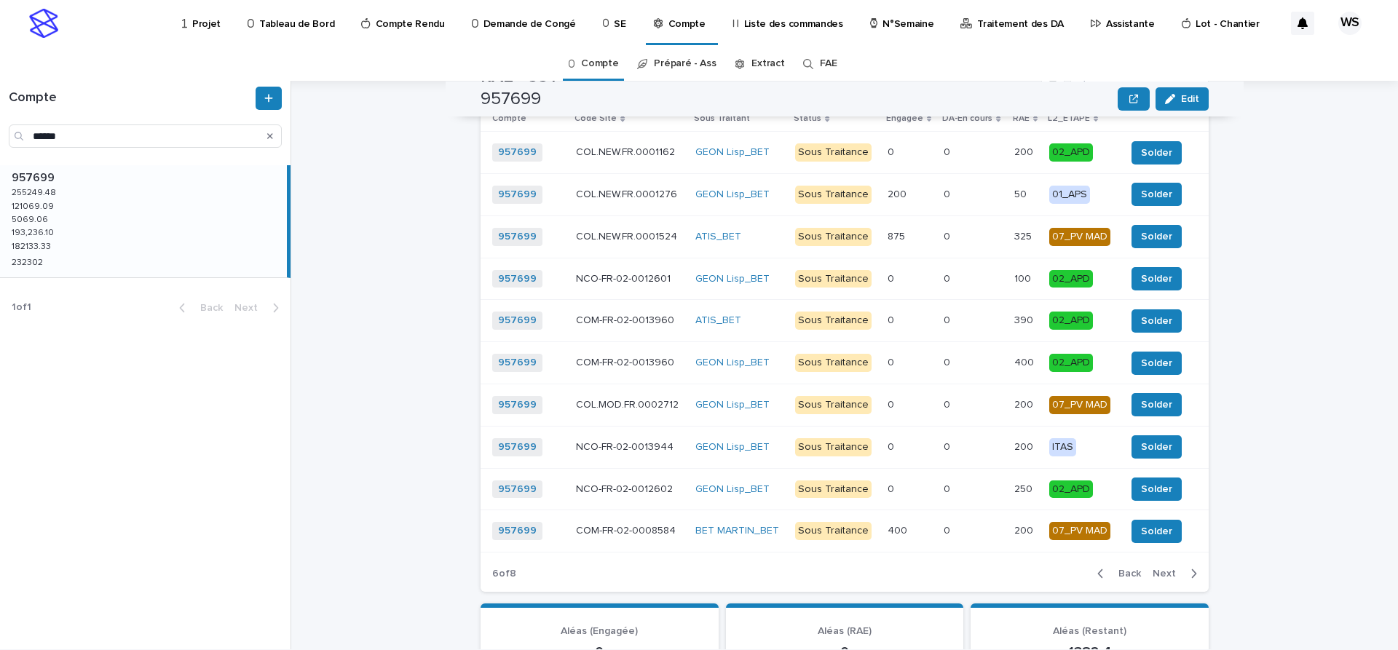
click at [1165, 569] on span "Next" at bounding box center [1168, 574] width 32 height 10
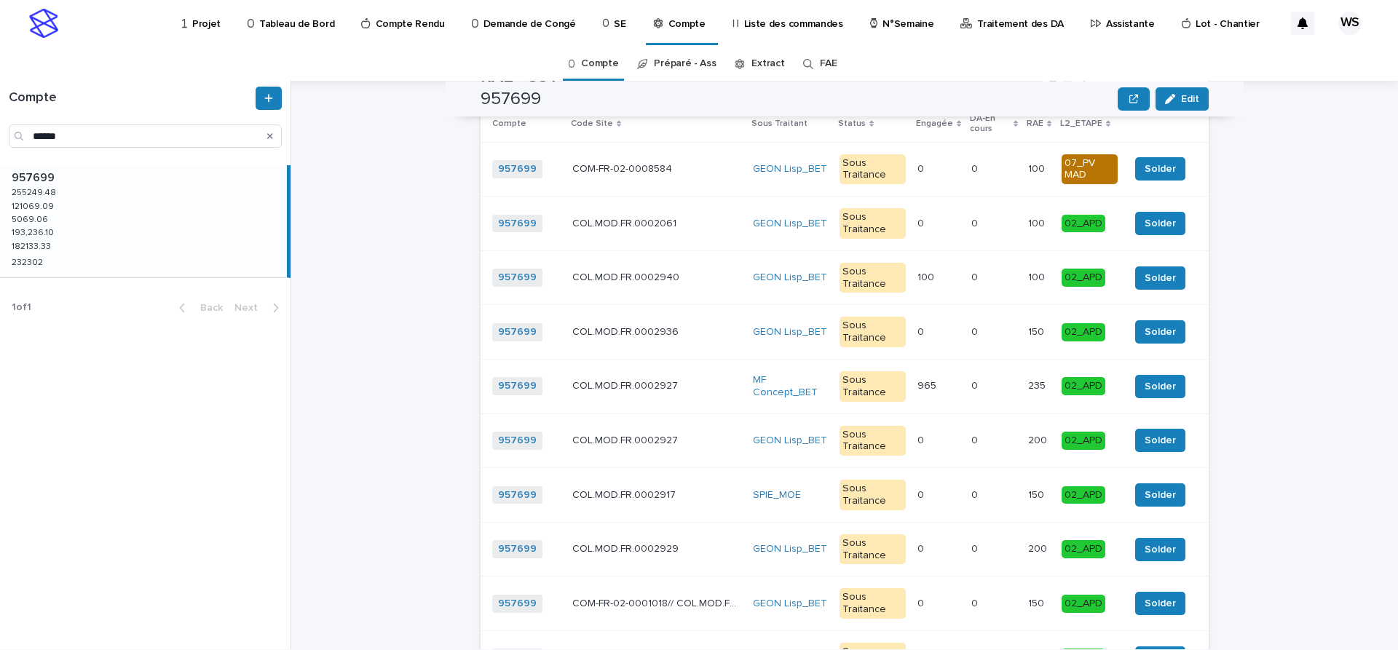
click at [704, 429] on div "COL.MOD.FR.0002927 COL.MOD.FR.0002927" at bounding box center [656, 441] width 169 height 24
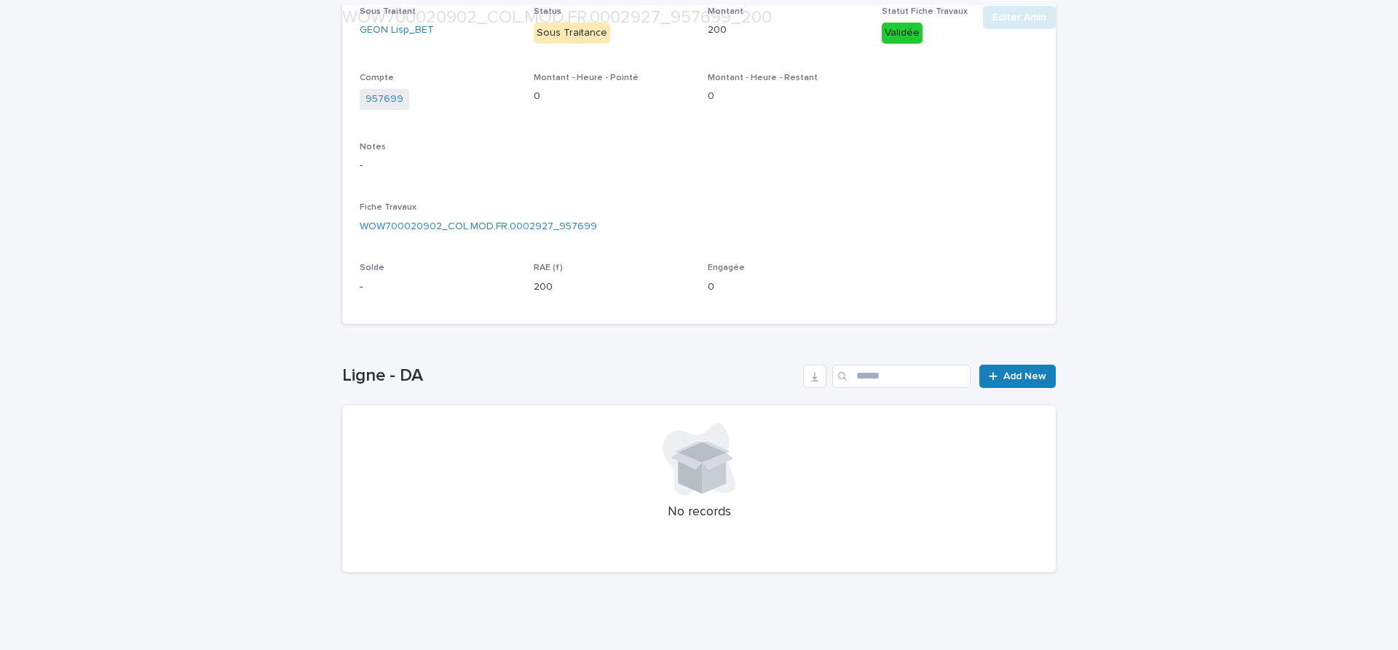
scroll to position [288, 0]
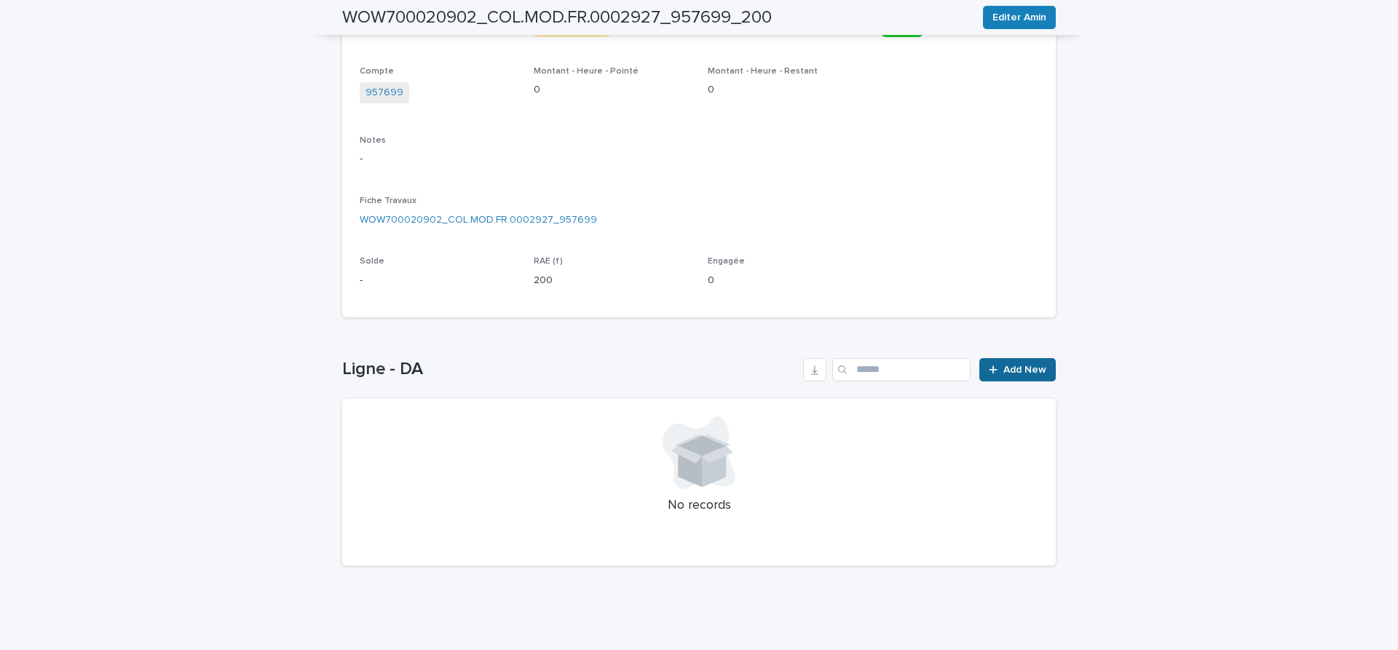
click at [1034, 369] on span "Add New" at bounding box center [1024, 370] width 43 height 10
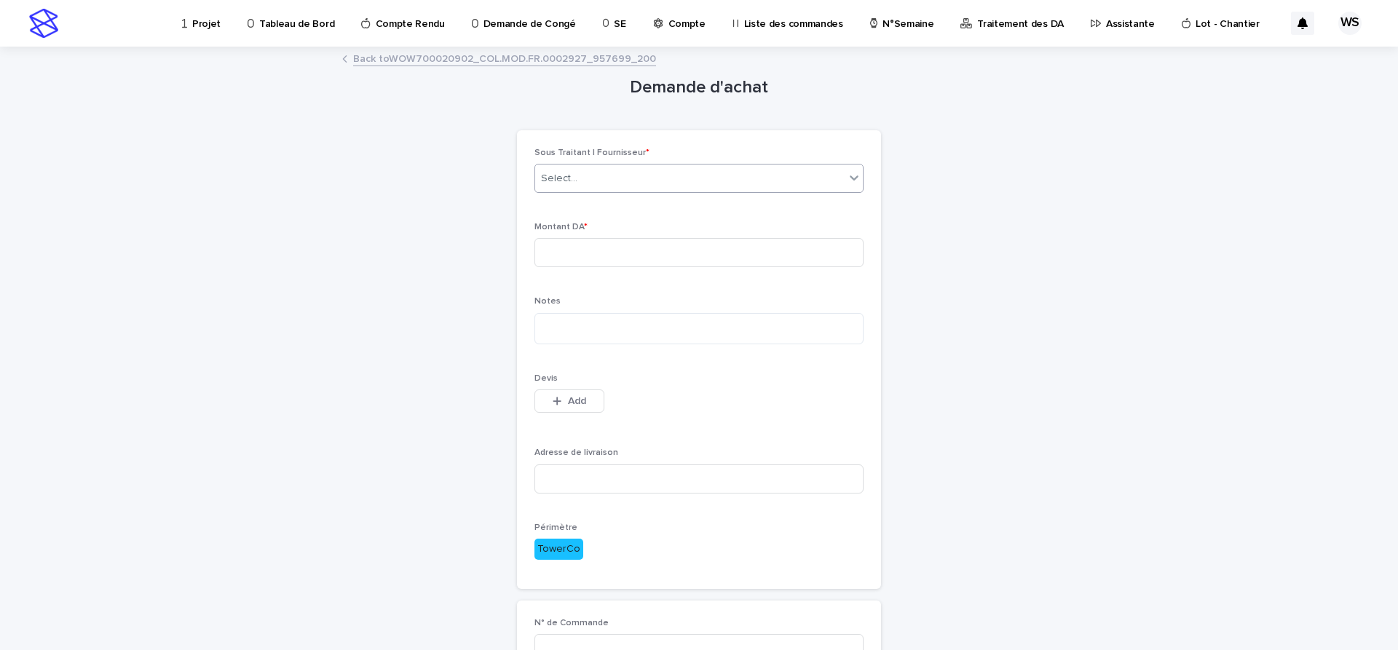
click at [582, 184] on div "Select..." at bounding box center [689, 179] width 309 height 24
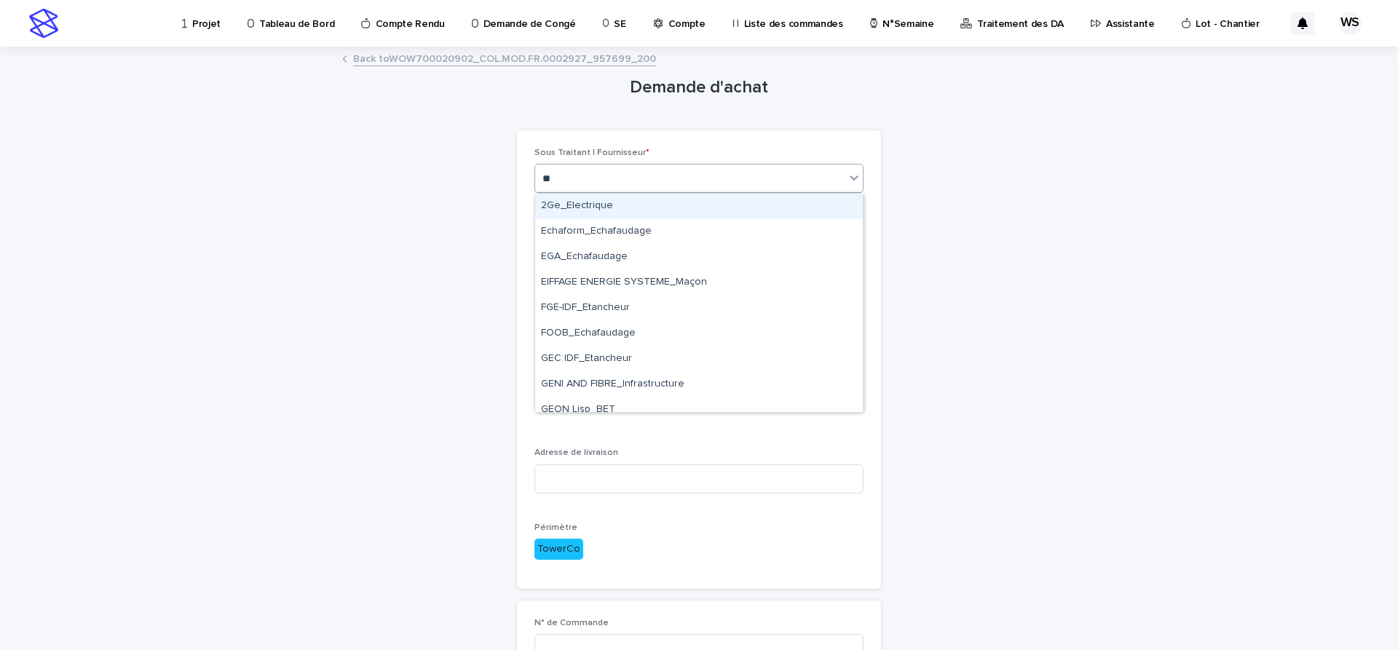
type input "***"
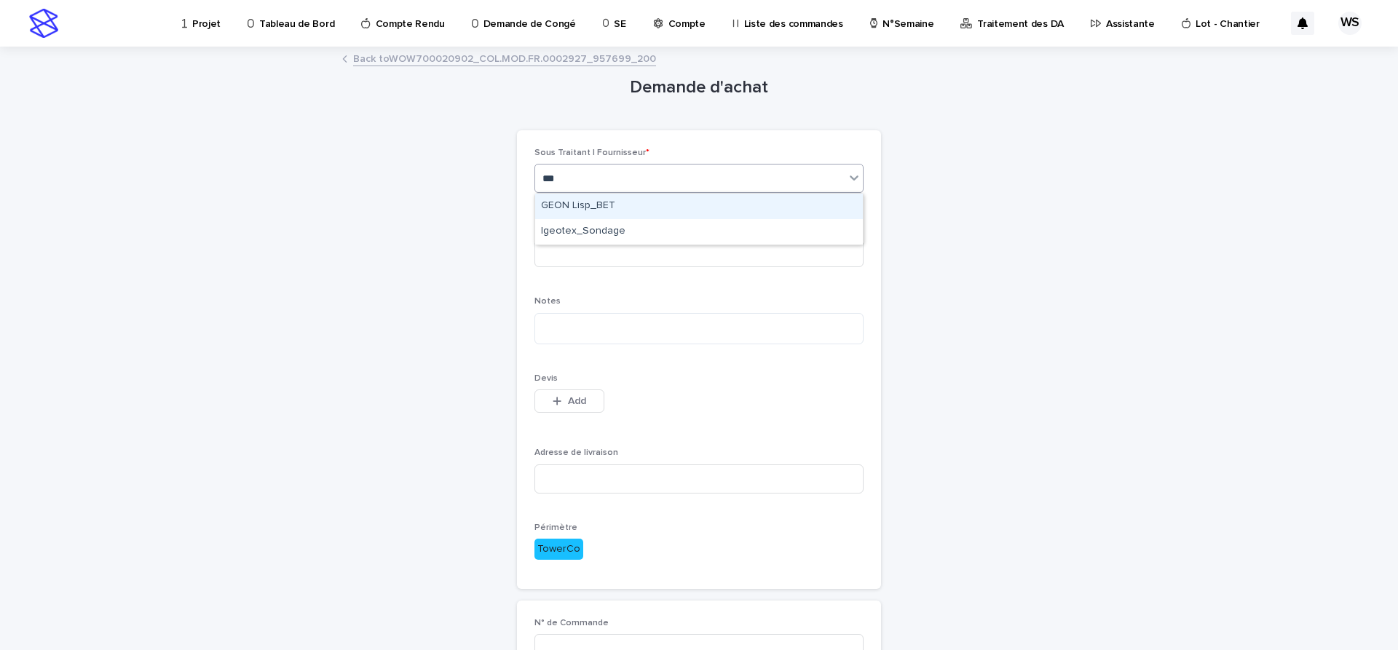
click at [575, 205] on div "GEON Lisp_BET" at bounding box center [699, 206] width 328 height 25
click at [567, 242] on input at bounding box center [698, 252] width 329 height 29
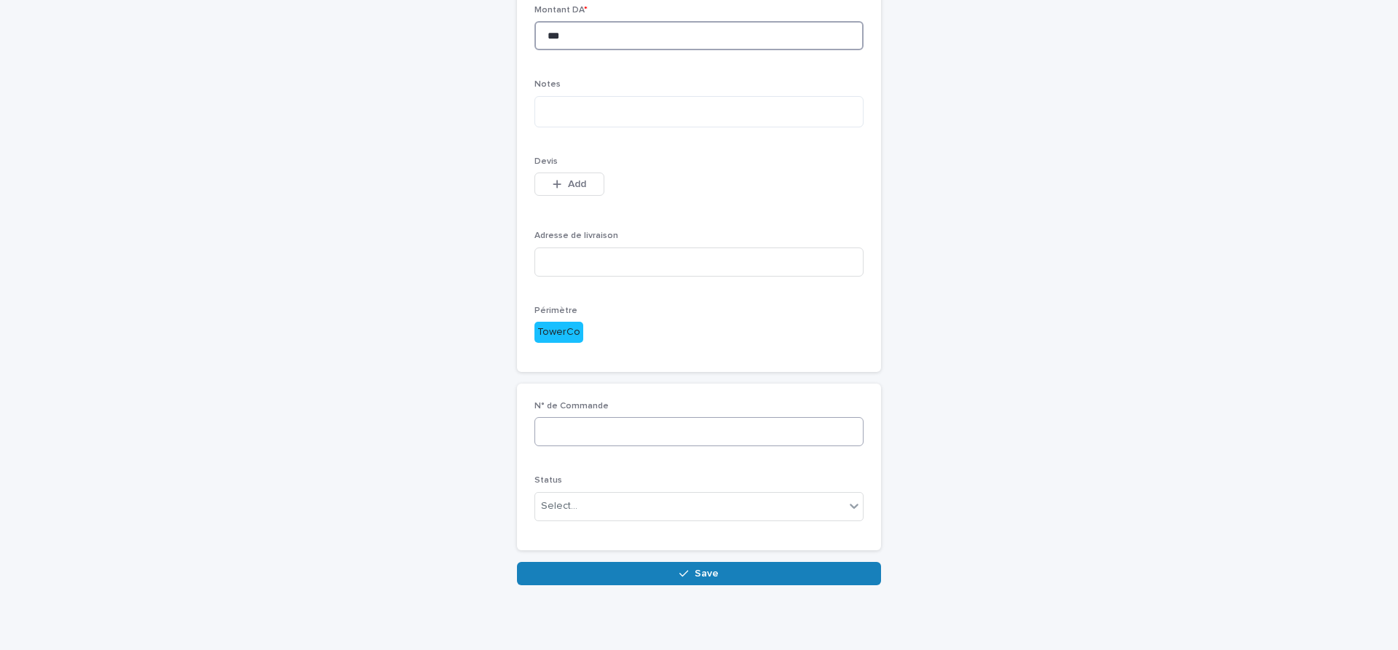
scroll to position [225, 0]
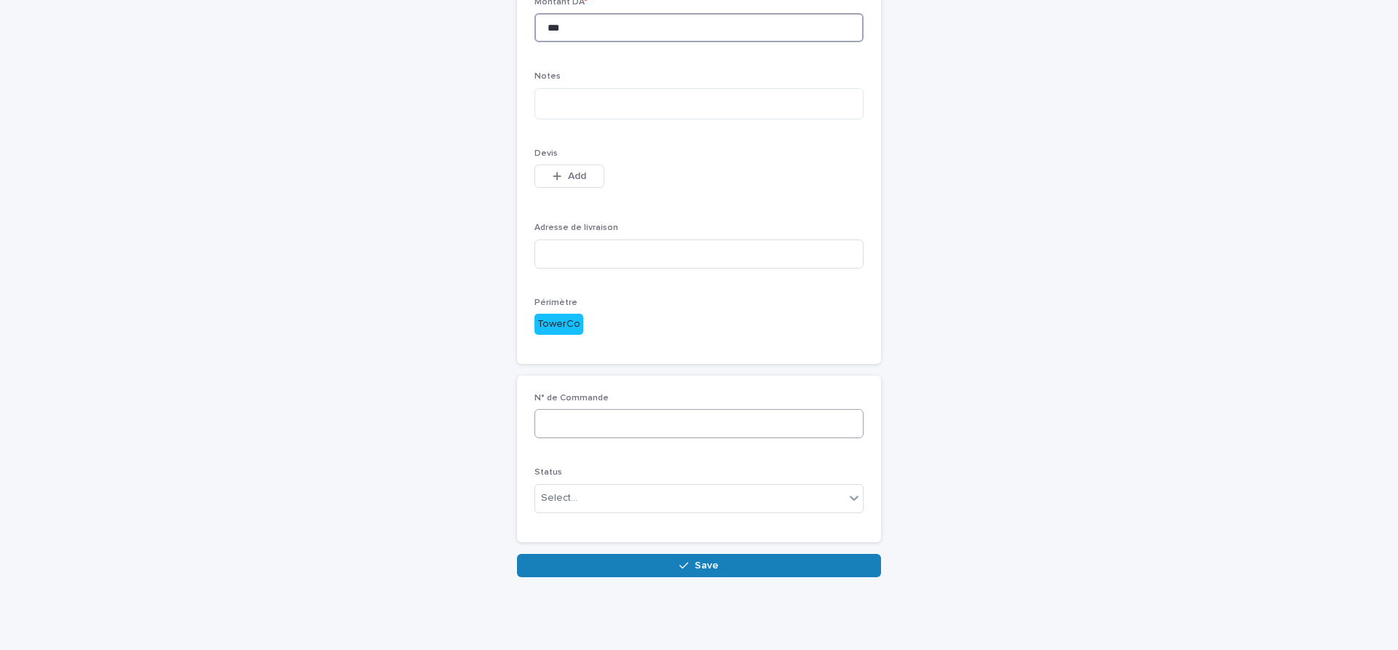
type input "***"
drag, startPoint x: 606, startPoint y: 429, endPoint x: 632, endPoint y: 412, distance: 31.5
click at [607, 428] on input at bounding box center [698, 423] width 329 height 29
type input "*********"
click at [582, 502] on div "Select..." at bounding box center [689, 498] width 309 height 24
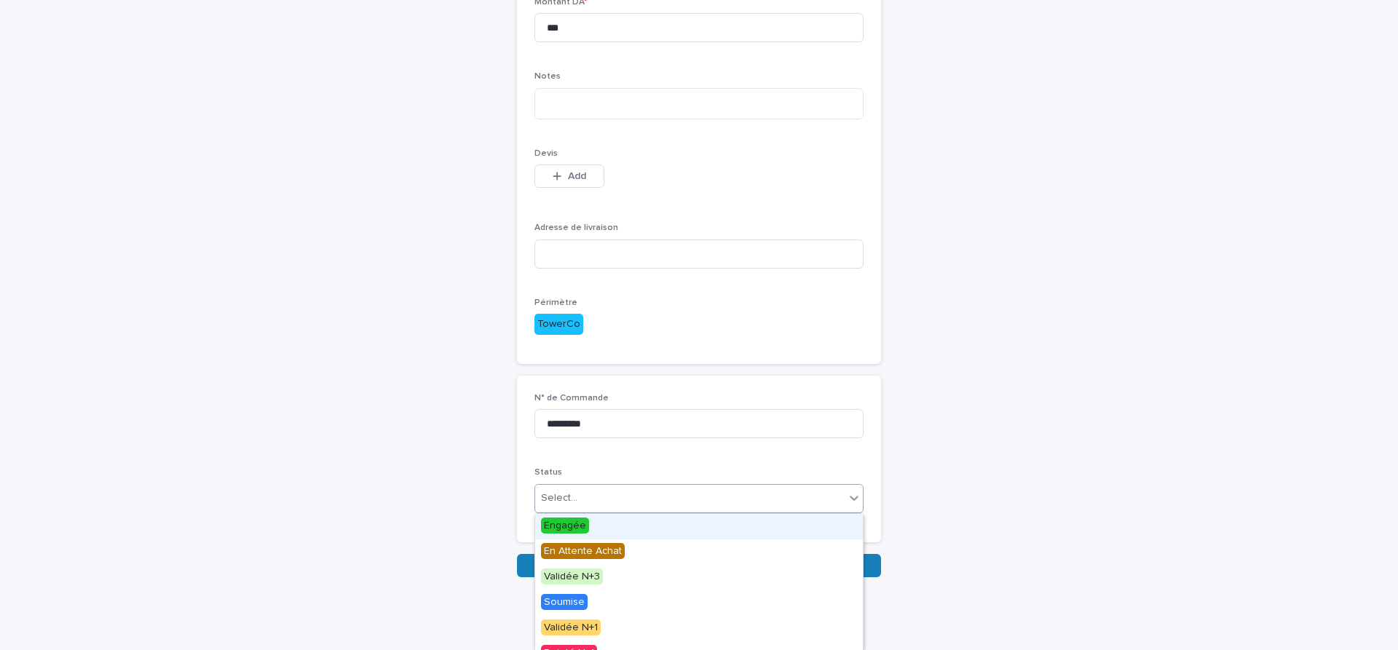
click at [569, 524] on span "Engagée" at bounding box center [565, 526] width 48 height 16
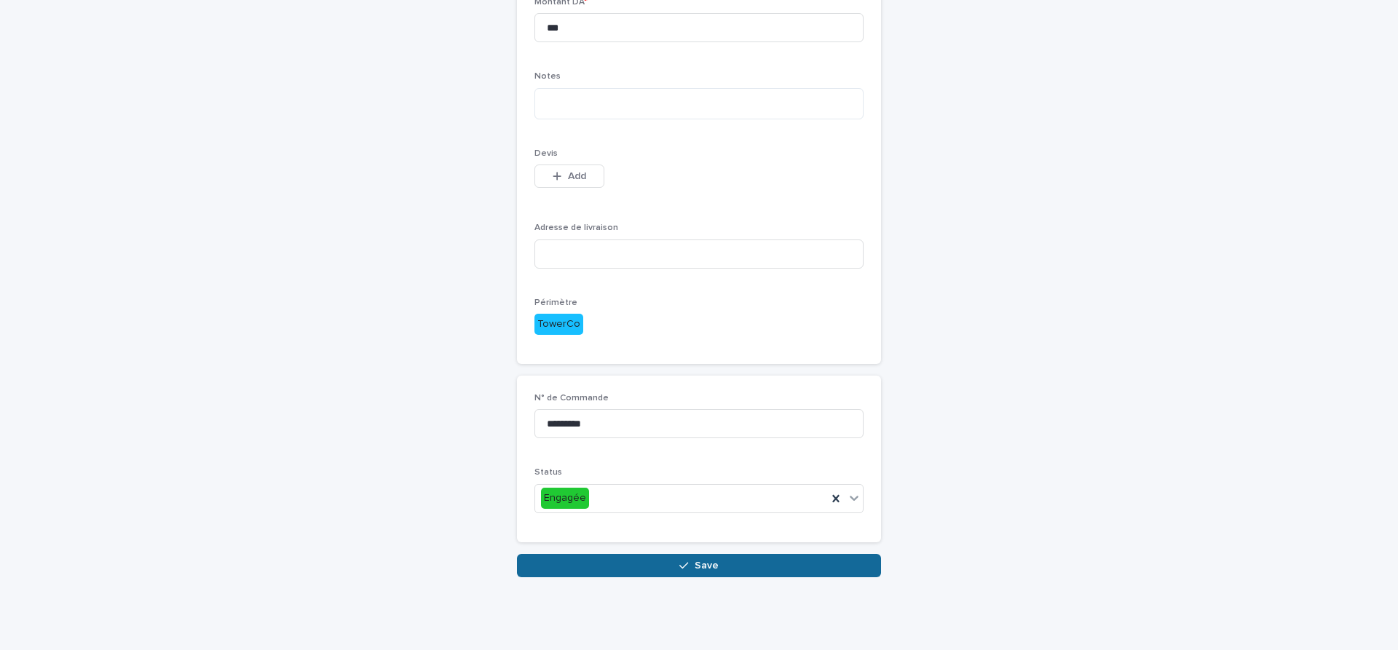
click at [723, 567] on button "Save" at bounding box center [699, 565] width 364 height 23
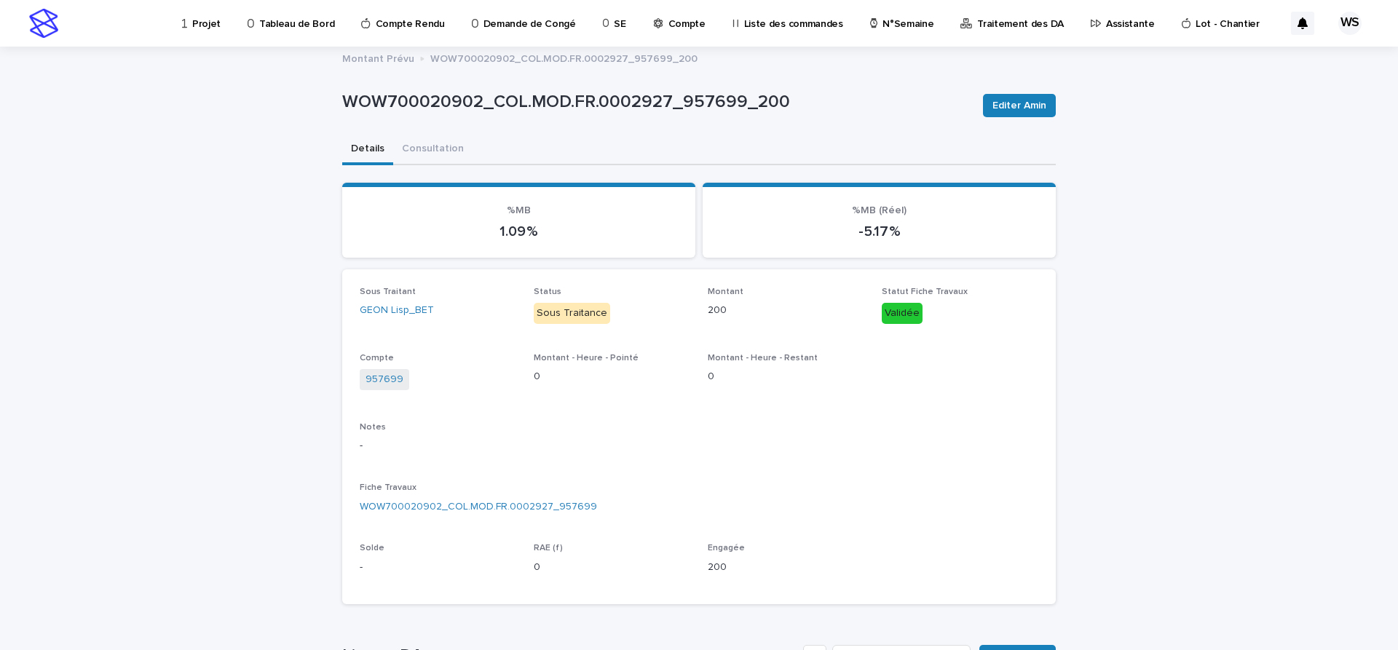
click at [1106, 24] on p "Assistante" at bounding box center [1130, 15] width 49 height 31
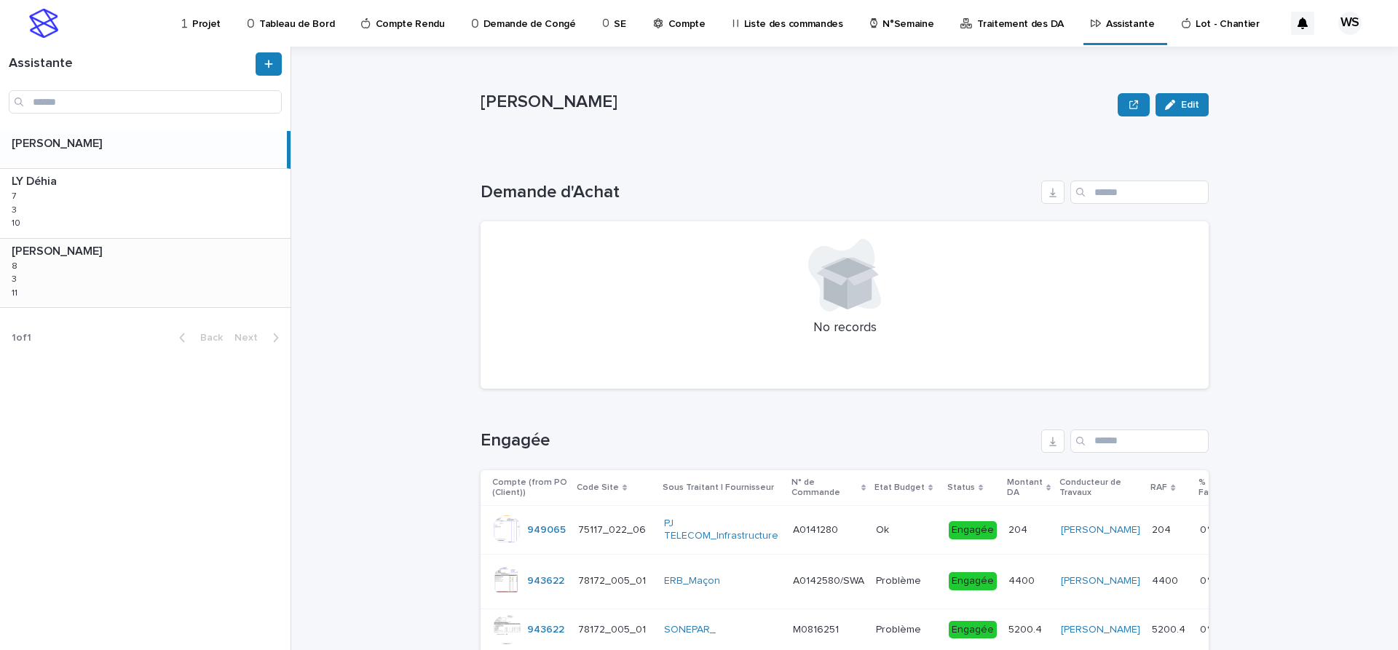
click at [140, 284] on div "WATEL Sandrine WATEL Sandrine 8 8 3 3 11 11" at bounding box center [145, 273] width 290 height 68
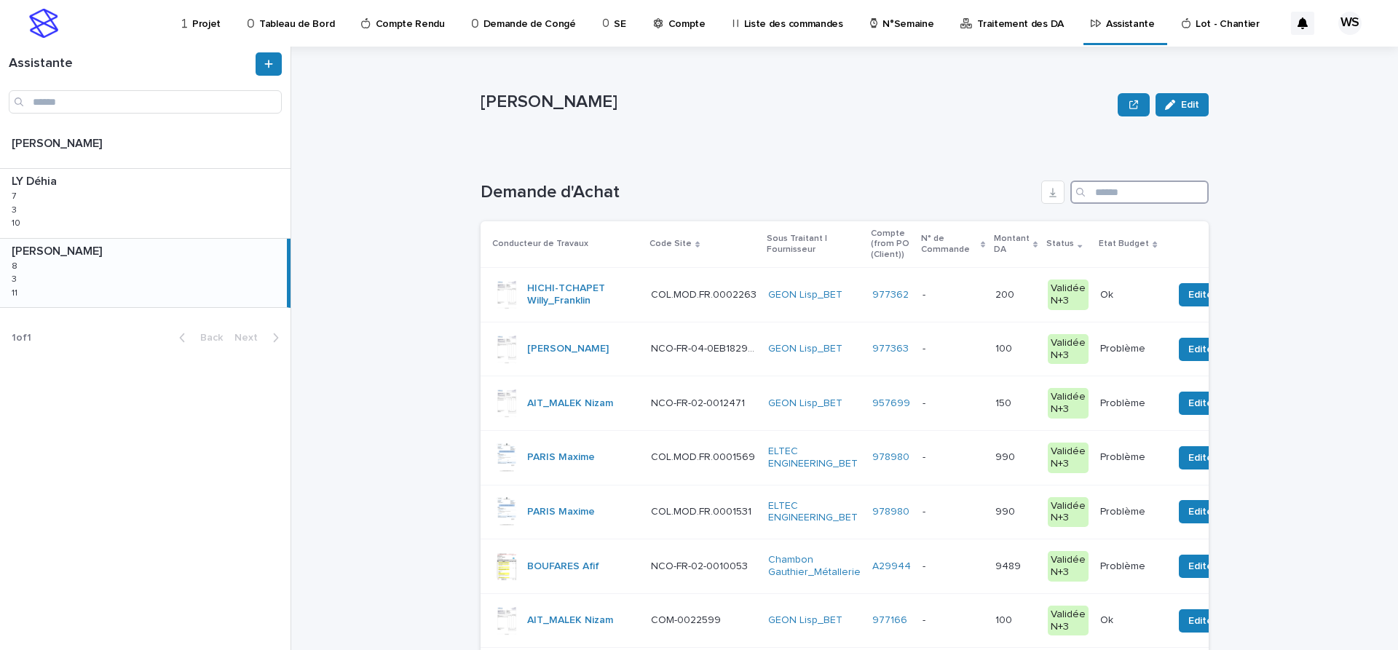
click at [1135, 196] on input "Search" at bounding box center [1139, 192] width 138 height 23
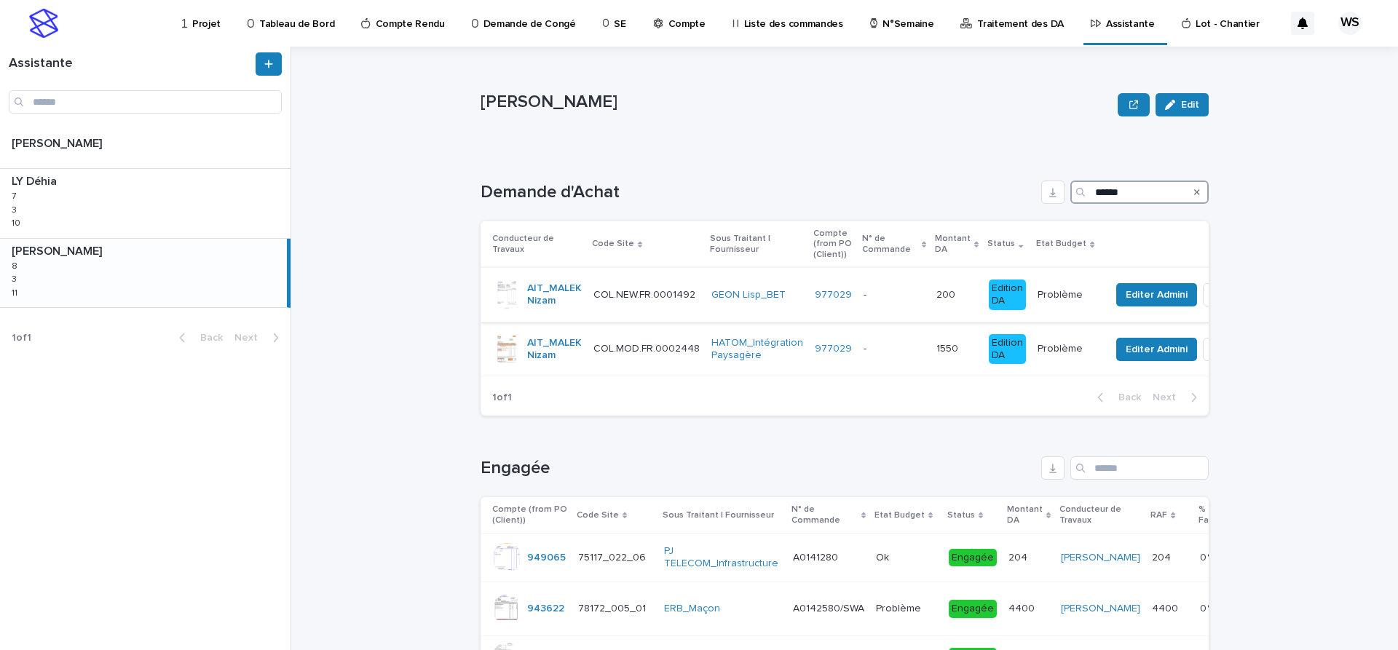
type input "******"
click at [892, 297] on p at bounding box center [893, 295] width 61 height 12
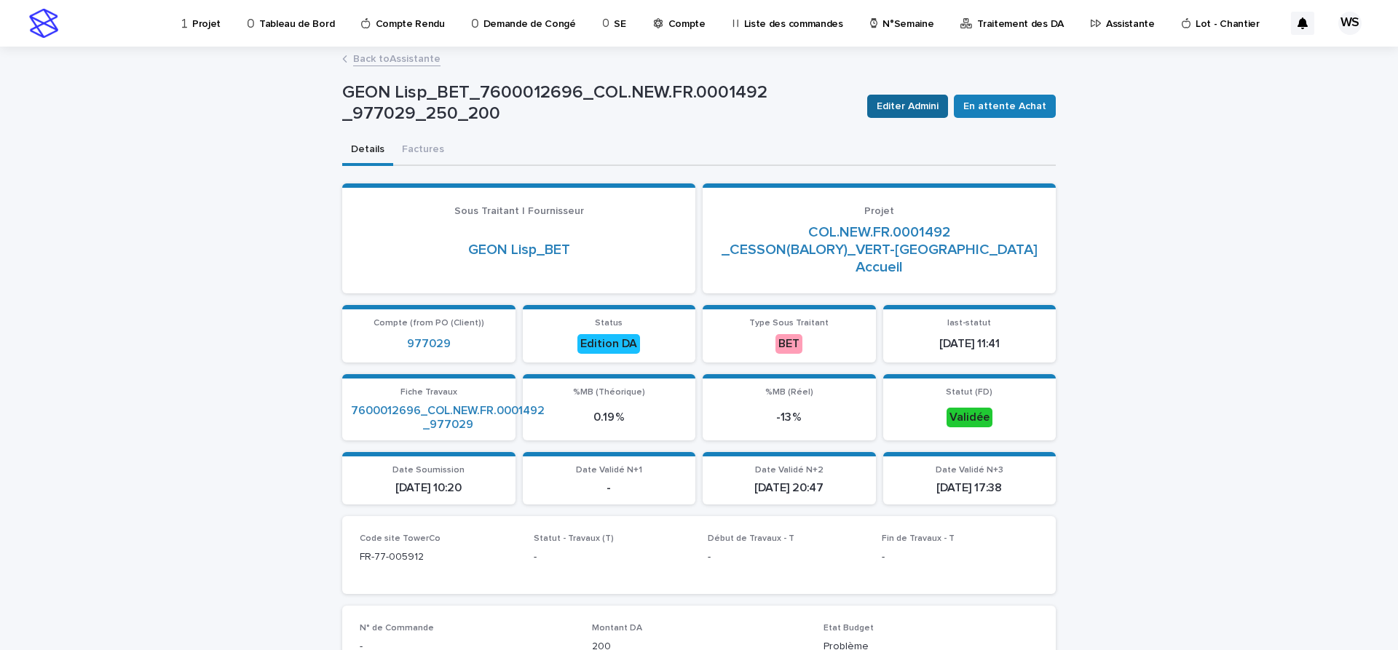
click at [929, 107] on span "Editer Admini" at bounding box center [907, 106] width 62 height 15
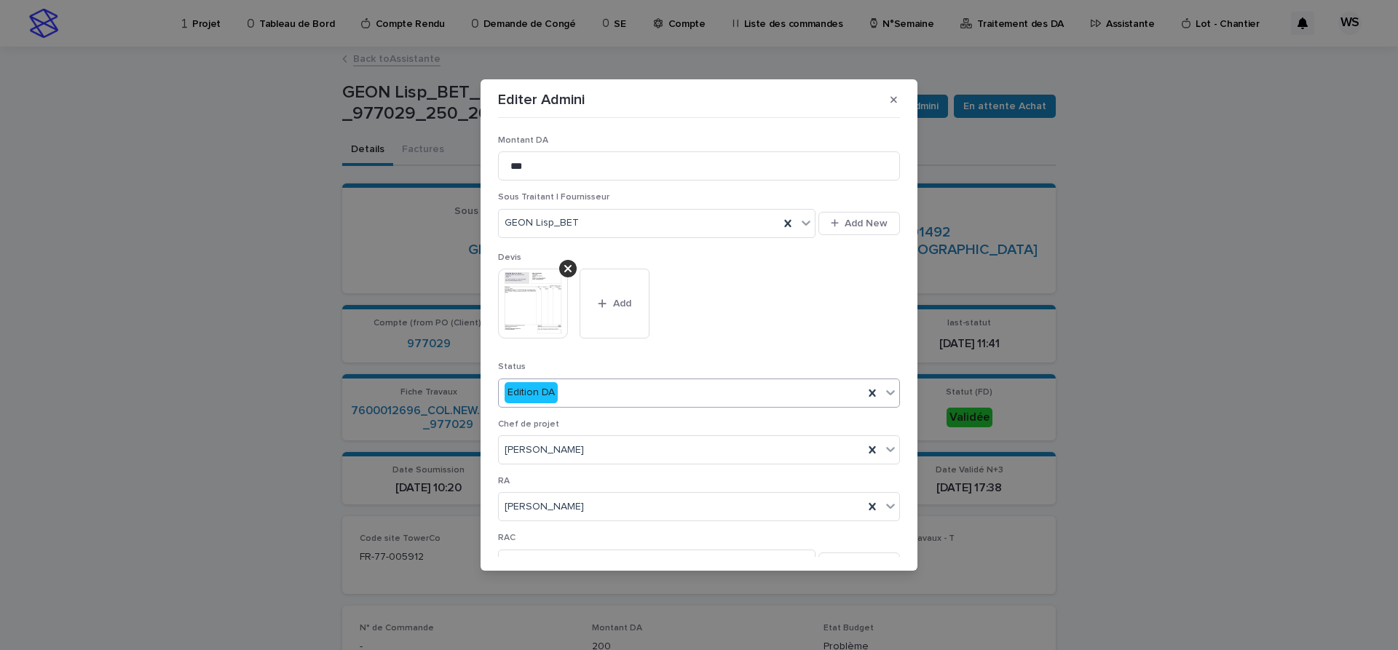
click at [891, 394] on icon at bounding box center [890, 392] width 9 height 5
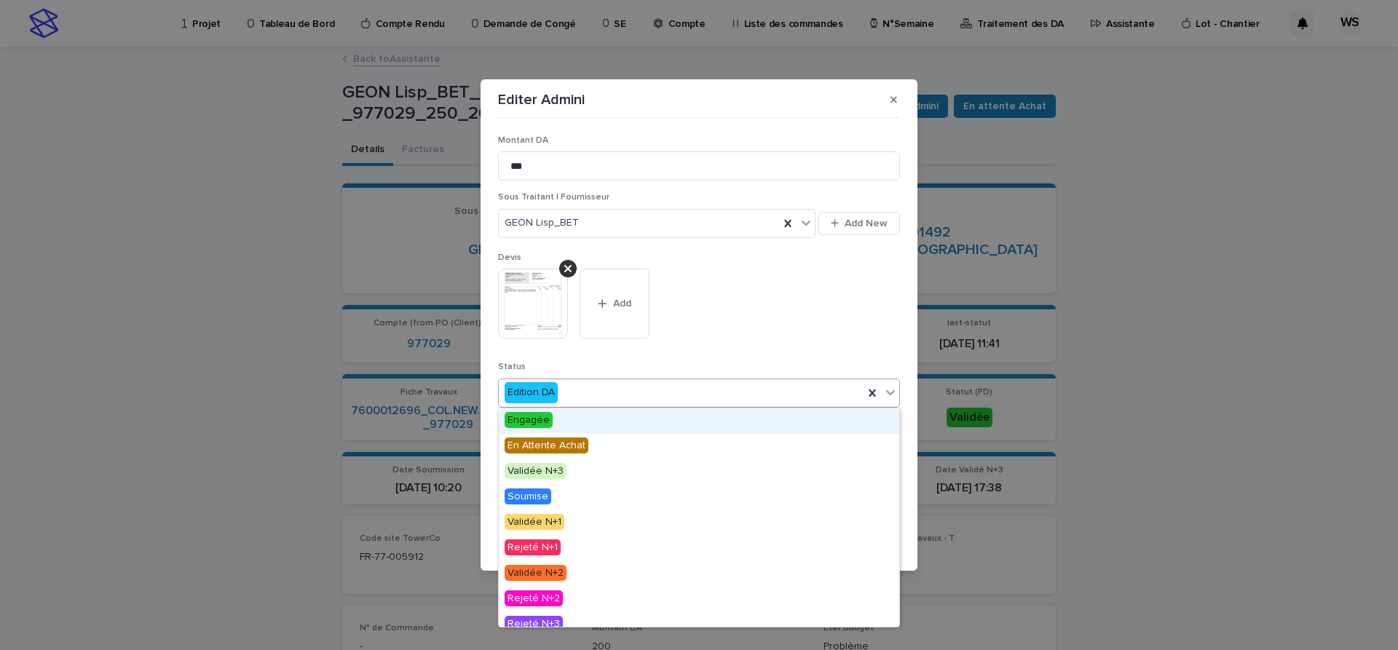
click at [536, 420] on span "Engagée" at bounding box center [528, 420] width 48 height 16
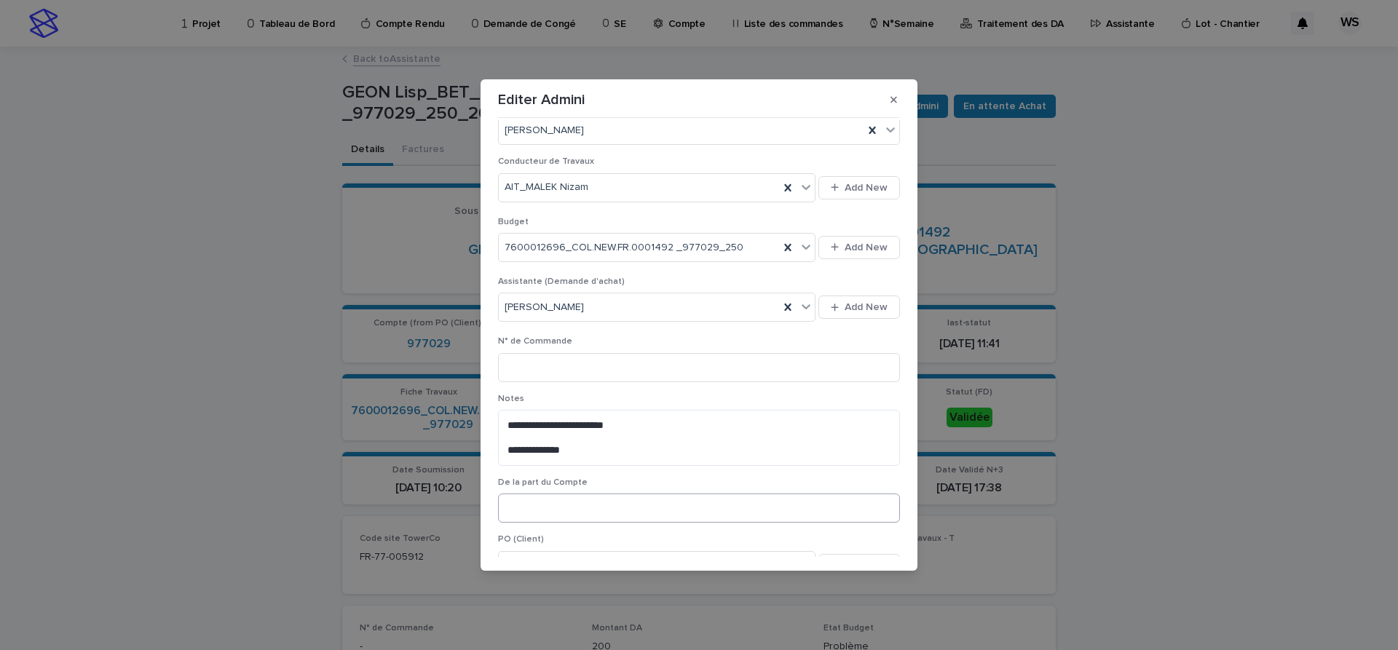
scroll to position [550, 0]
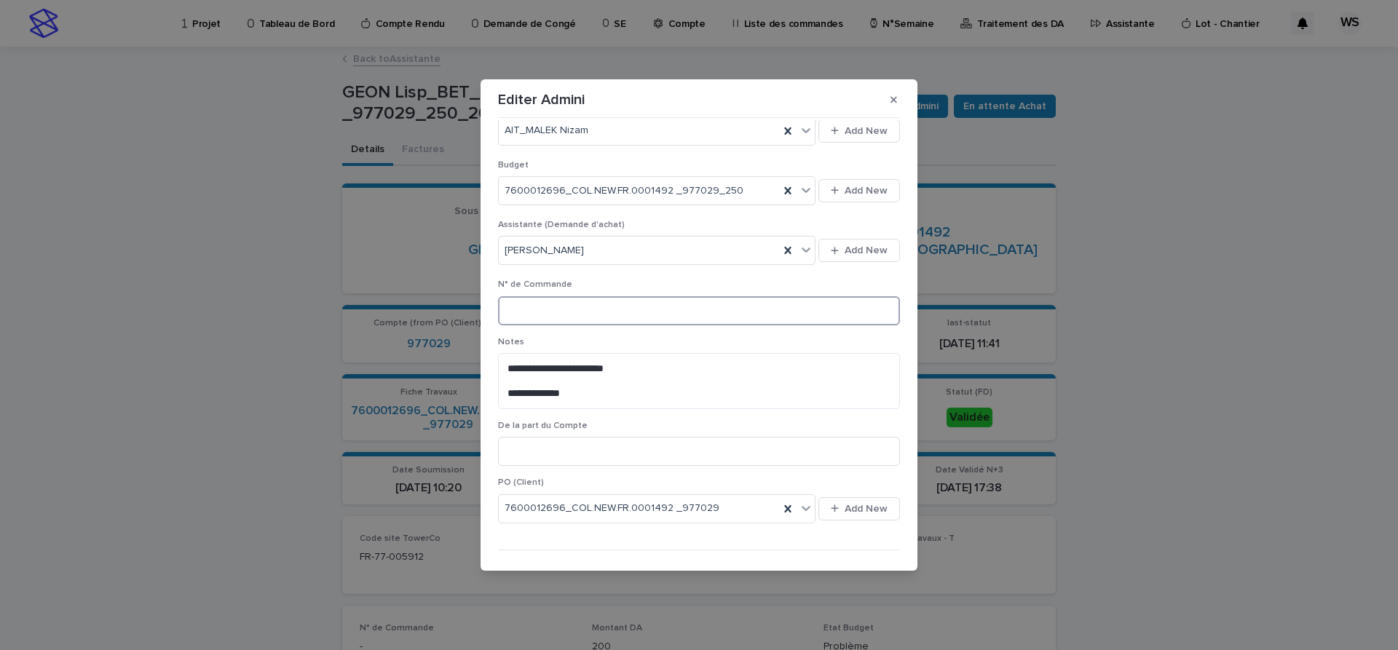
click at [597, 307] on input at bounding box center [699, 310] width 402 height 29
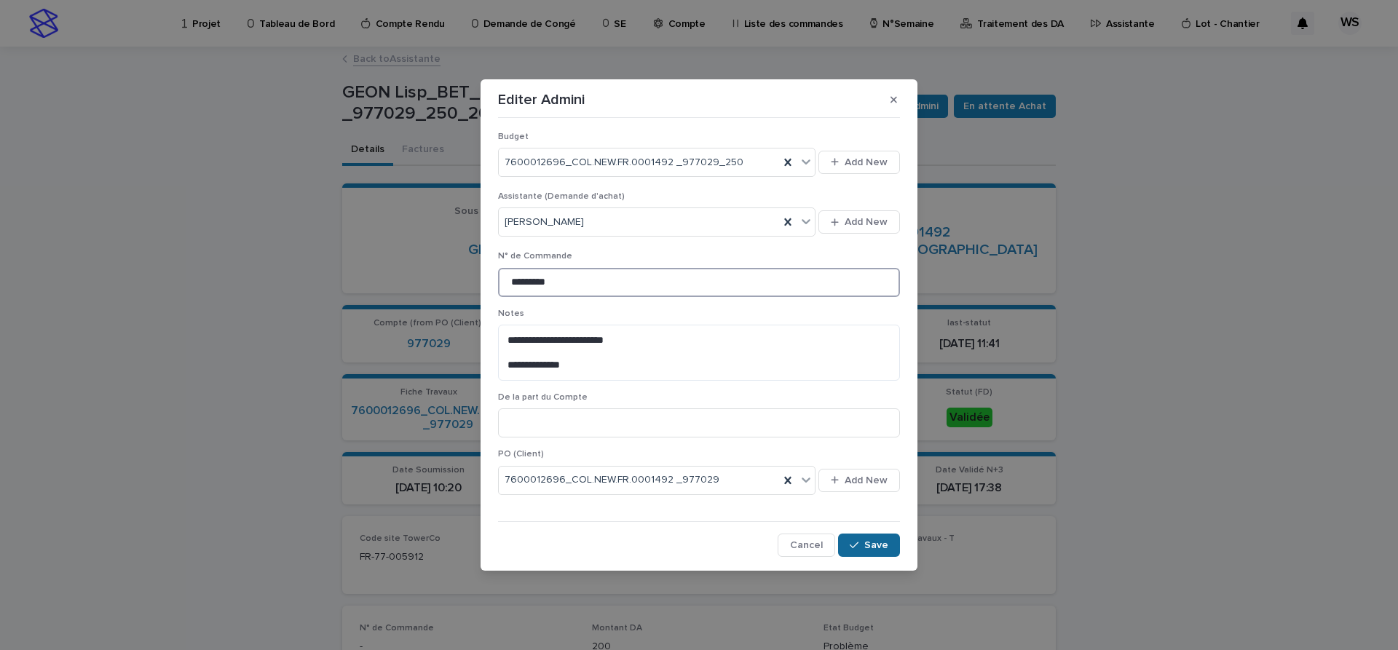
type input "*********"
click at [880, 546] on span "Save" at bounding box center [876, 545] width 24 height 10
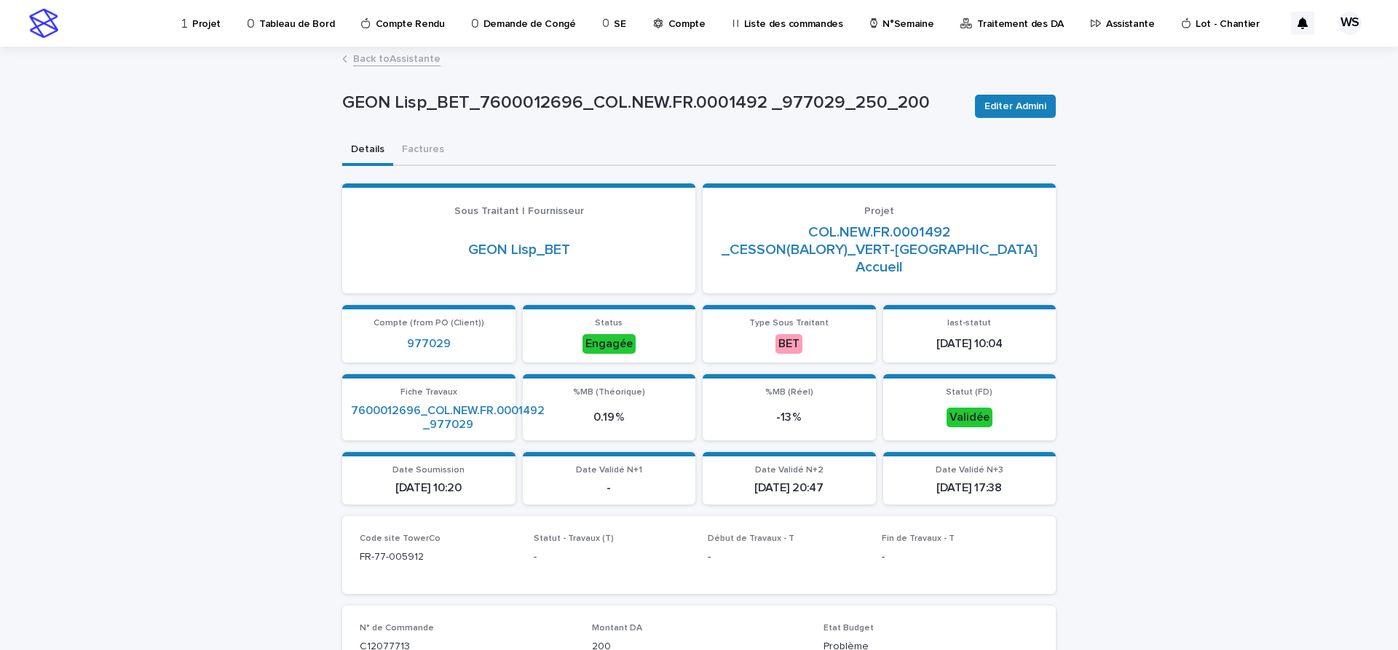
click at [417, 59] on link "Back to Assistante" at bounding box center [396, 58] width 87 height 17
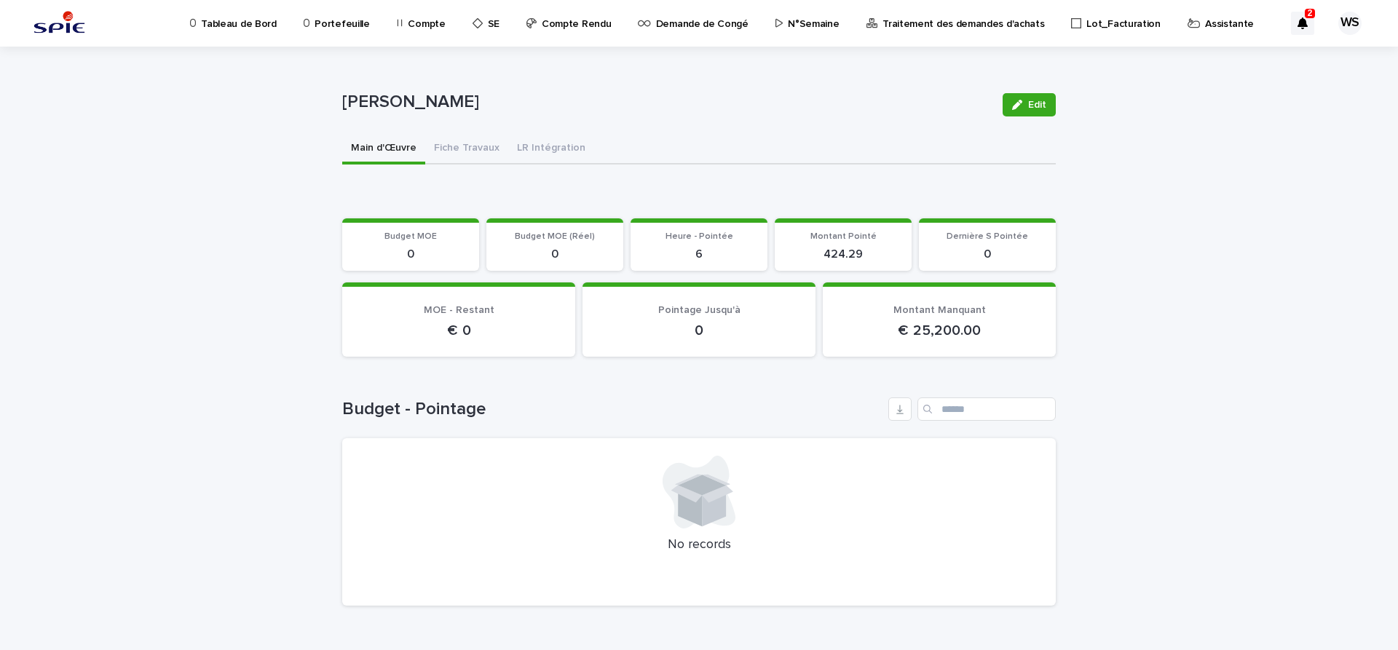
click at [1205, 21] on p "Assistante" at bounding box center [1229, 15] width 49 height 31
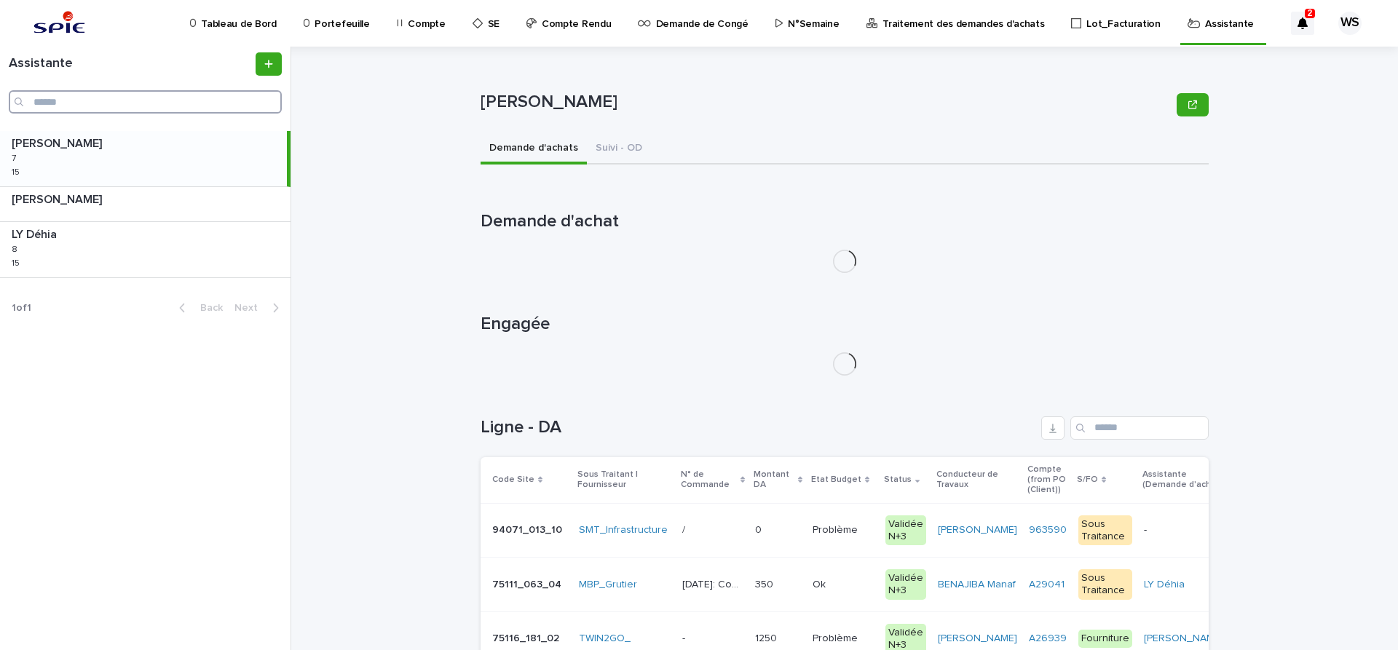
click at [95, 98] on input "Search" at bounding box center [145, 101] width 273 height 23
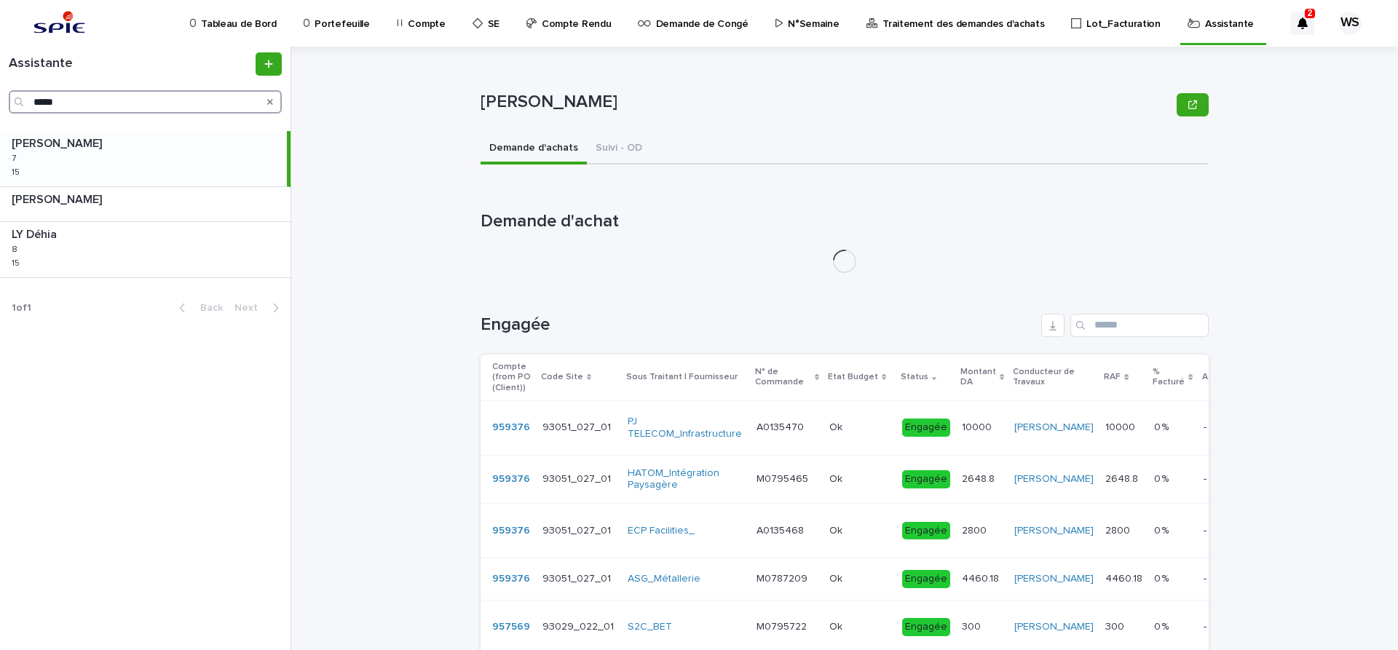
type input "******"
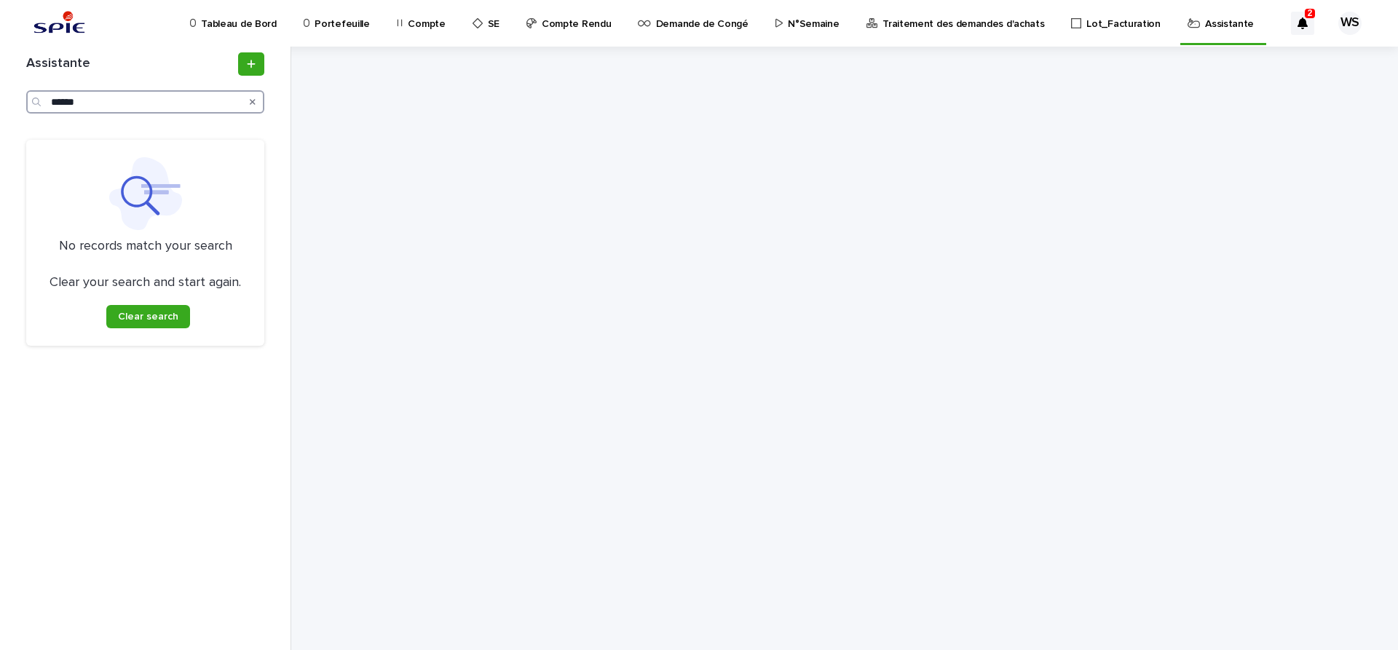
drag, startPoint x: 117, startPoint y: 96, endPoint x: -39, endPoint y: 79, distance: 157.4
click at [26, 90] on input "******" at bounding box center [145, 101] width 238 height 23
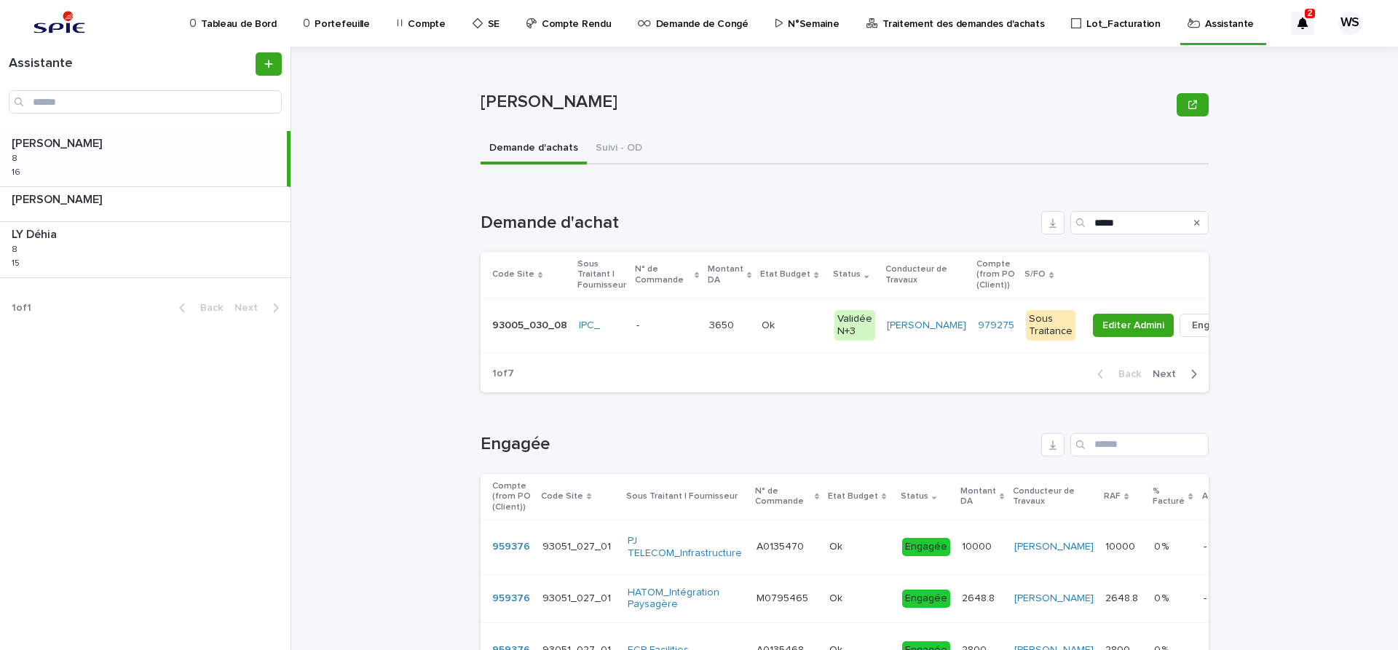
type input "******"
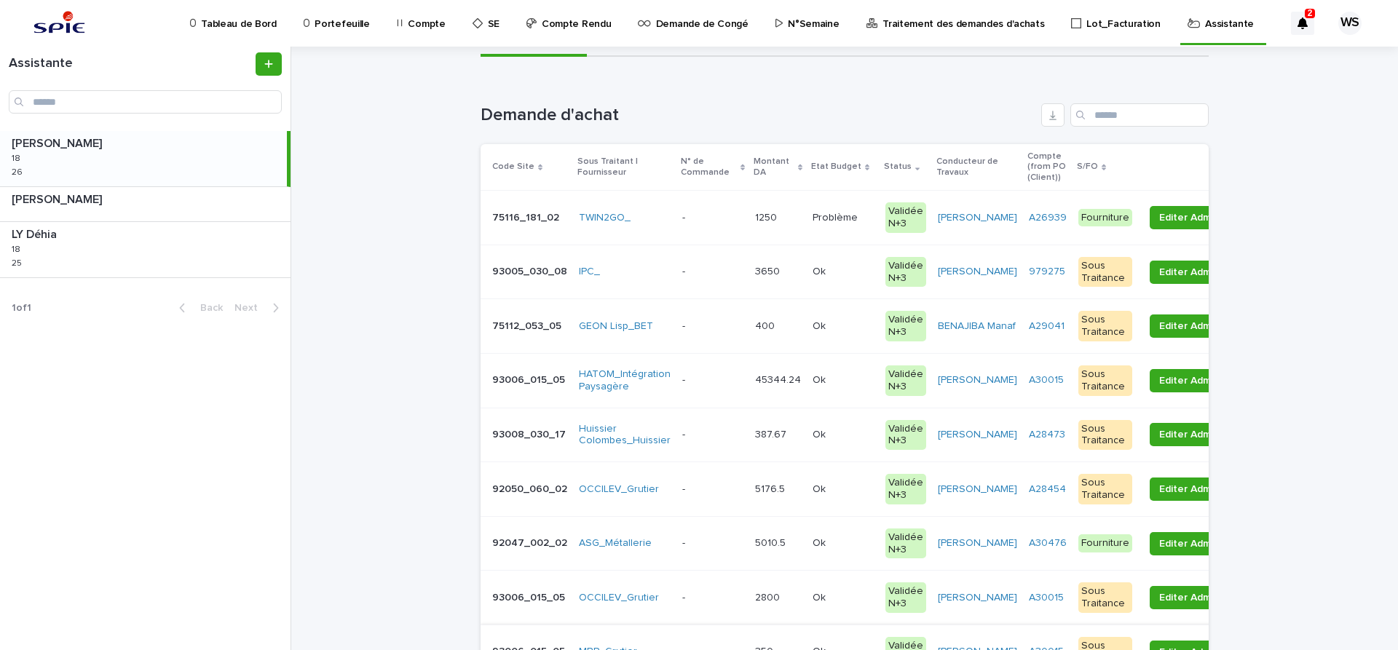
scroll to position [183, 0]
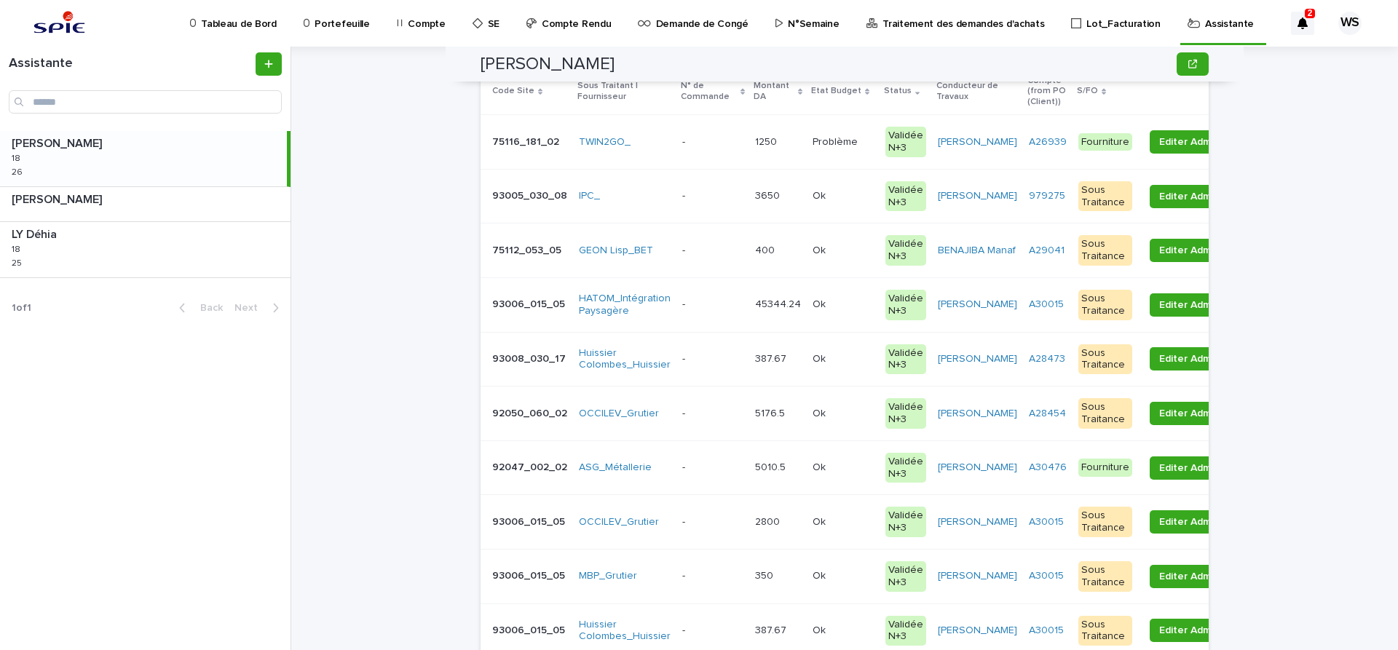
click at [713, 309] on p at bounding box center [712, 304] width 61 height 12
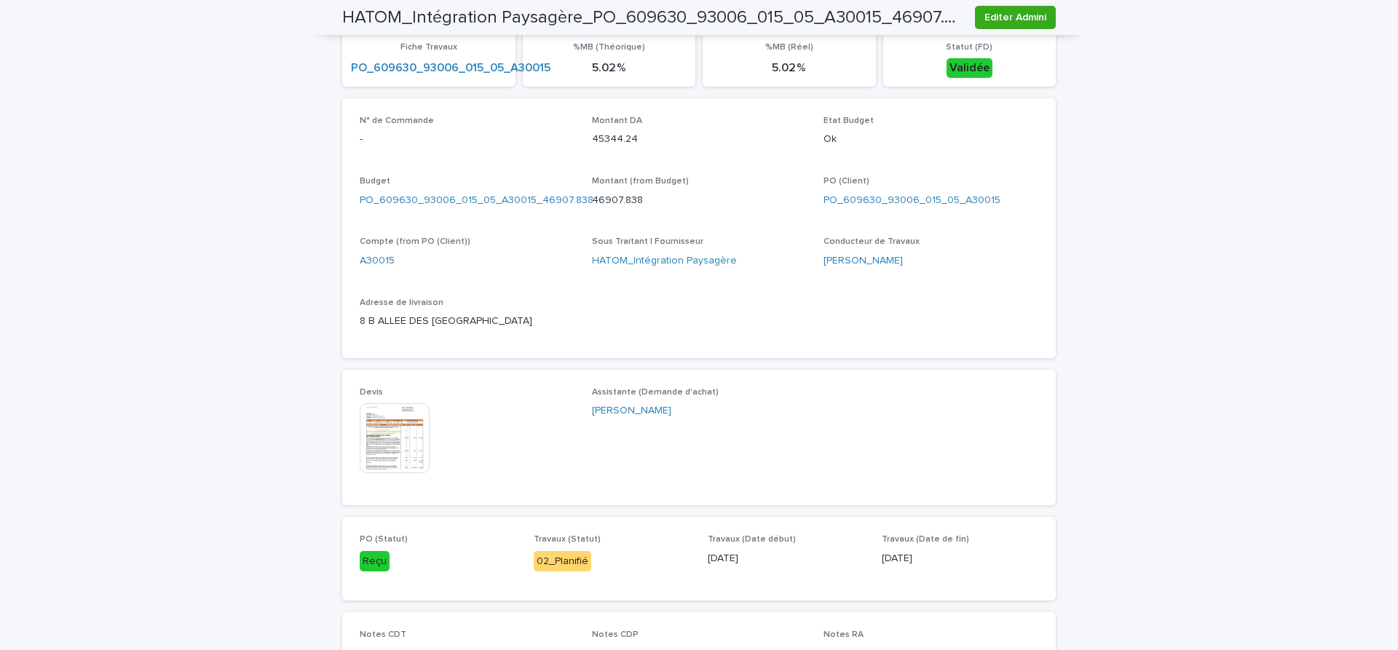
scroll to position [428, 0]
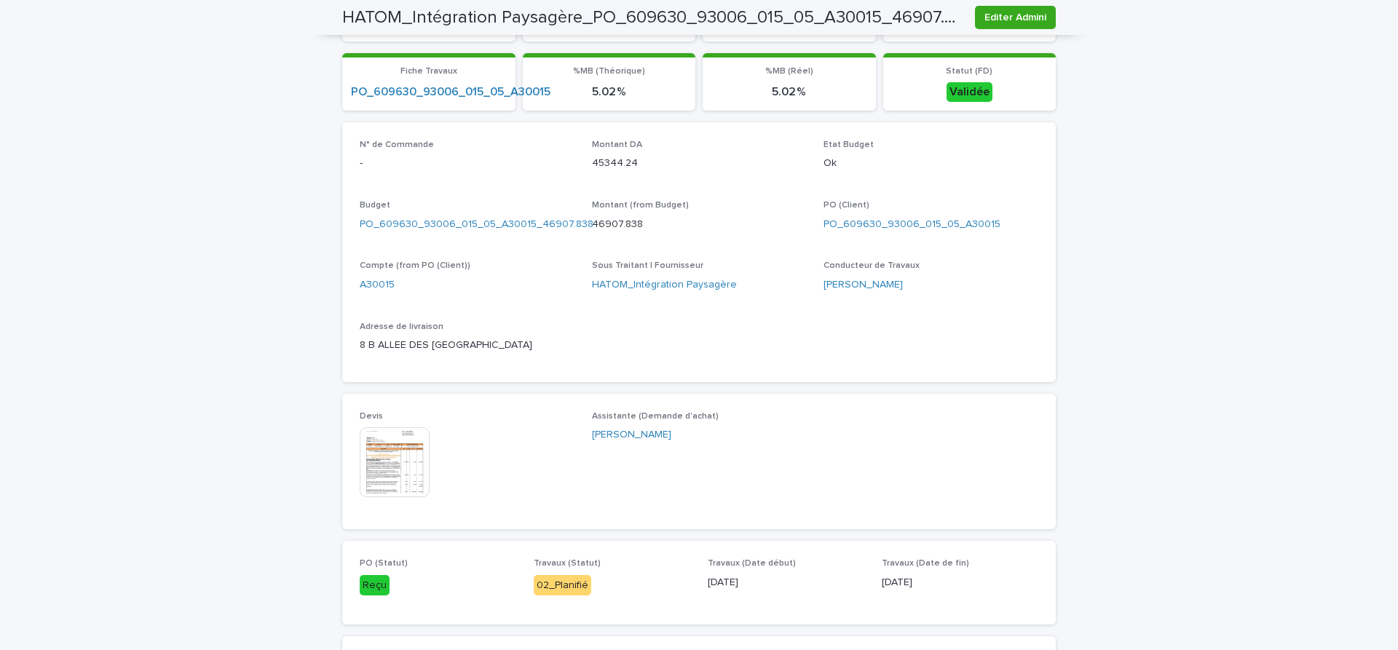
click at [397, 480] on img at bounding box center [395, 462] width 70 height 70
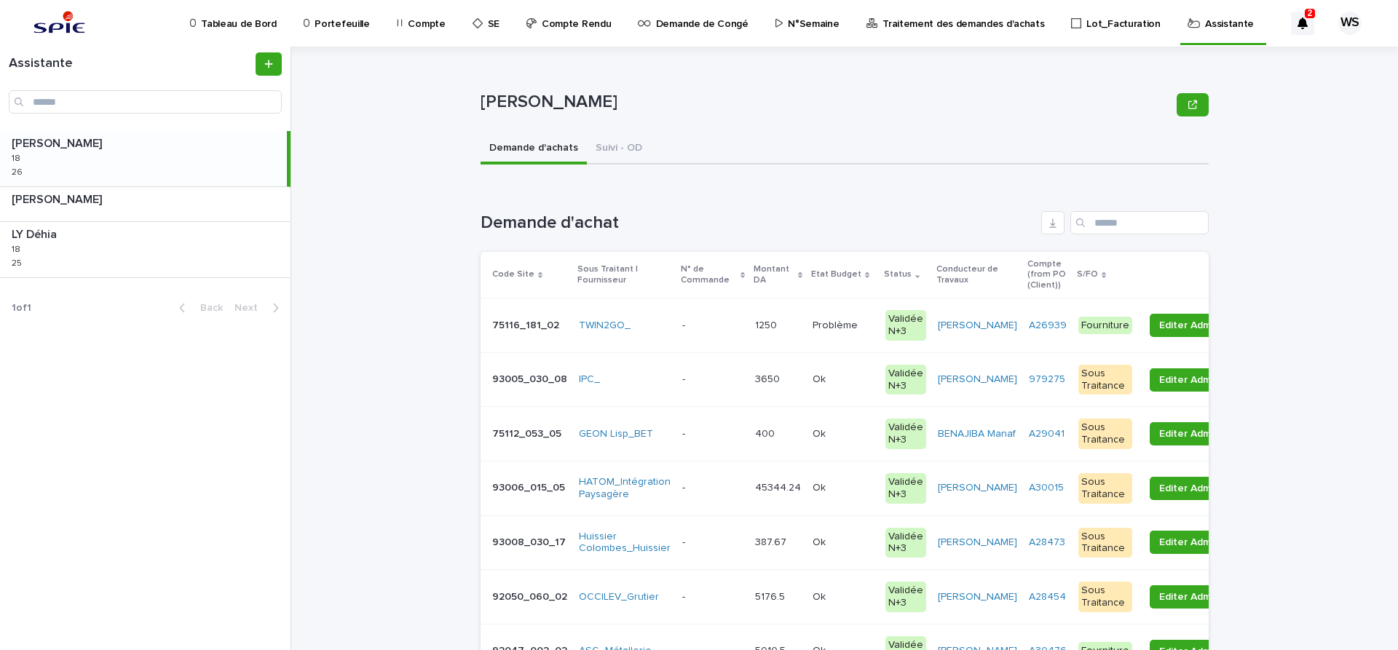
click at [710, 492] on p at bounding box center [712, 488] width 61 height 12
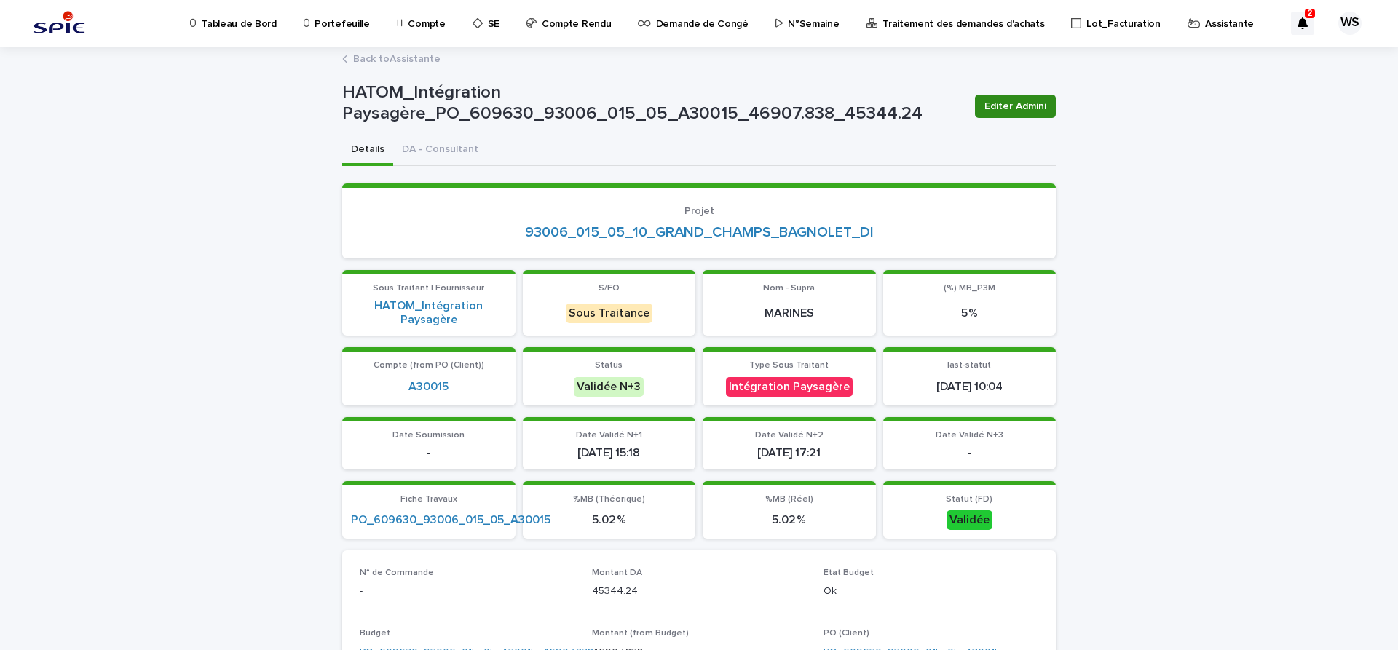
click at [1018, 106] on span "Editer Admini" at bounding box center [1015, 106] width 62 height 15
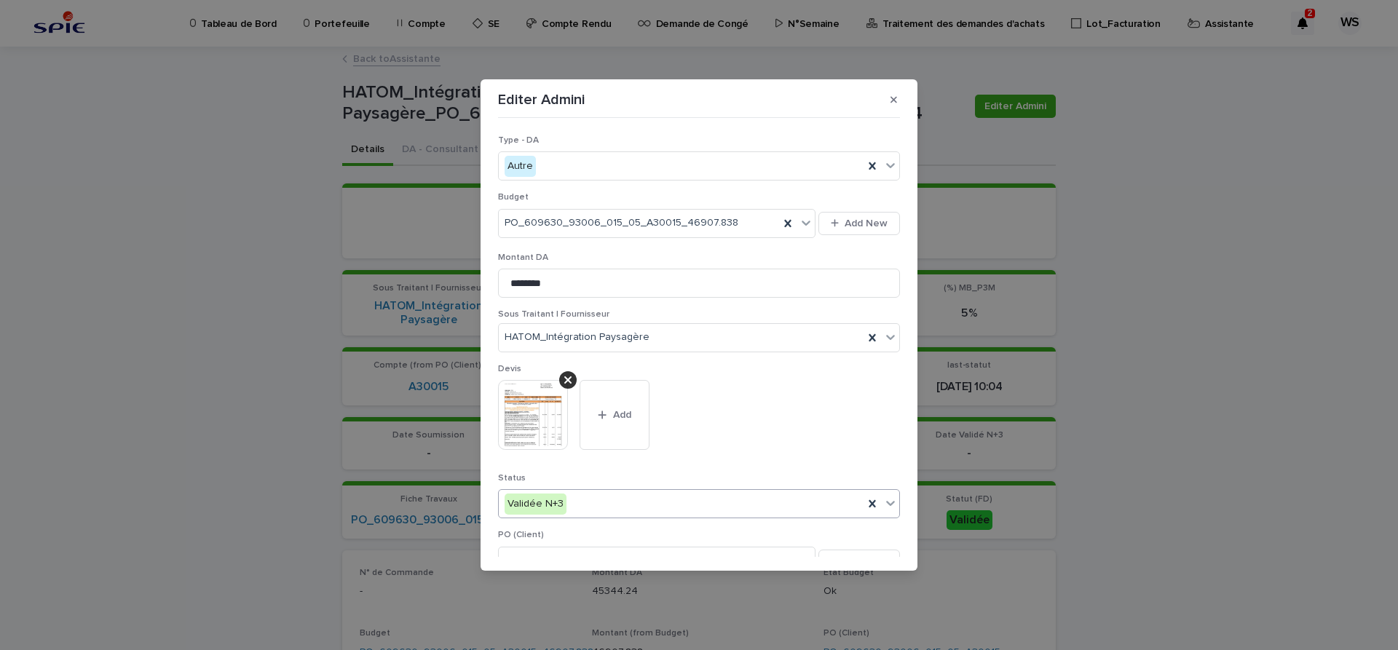
click at [892, 504] on icon at bounding box center [890, 504] width 9 height 5
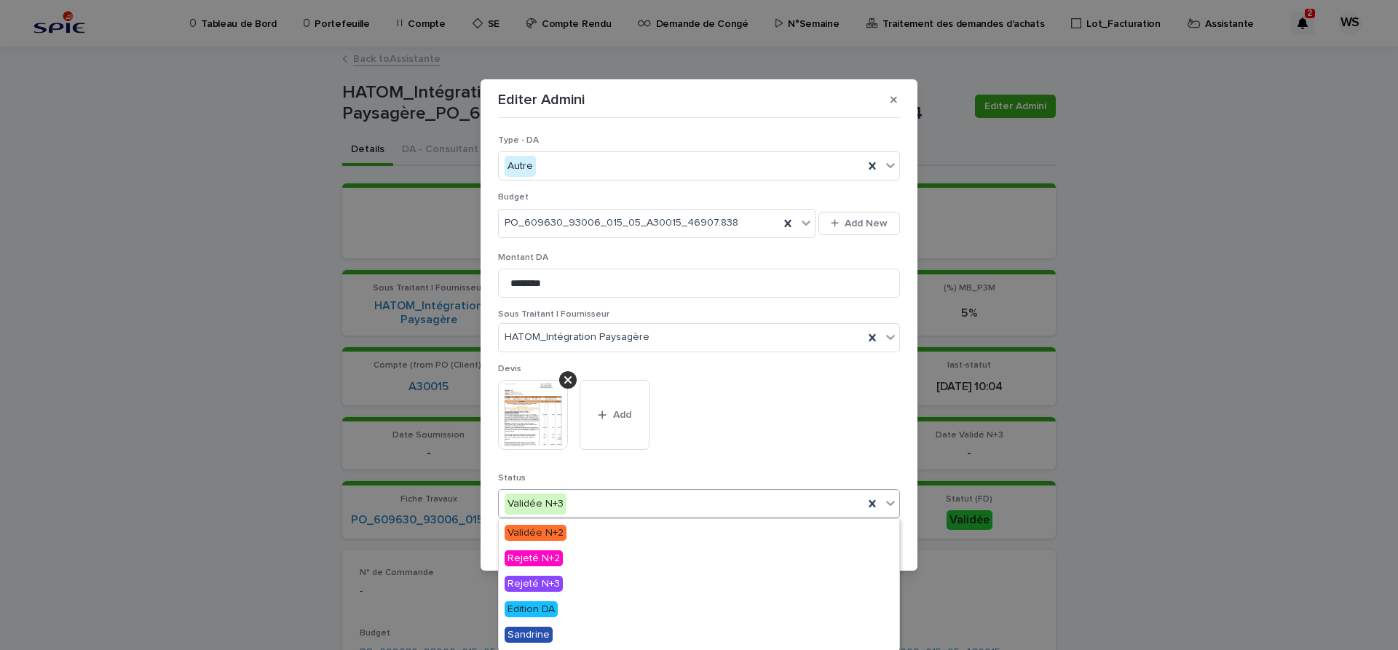
scroll to position [174, 0]
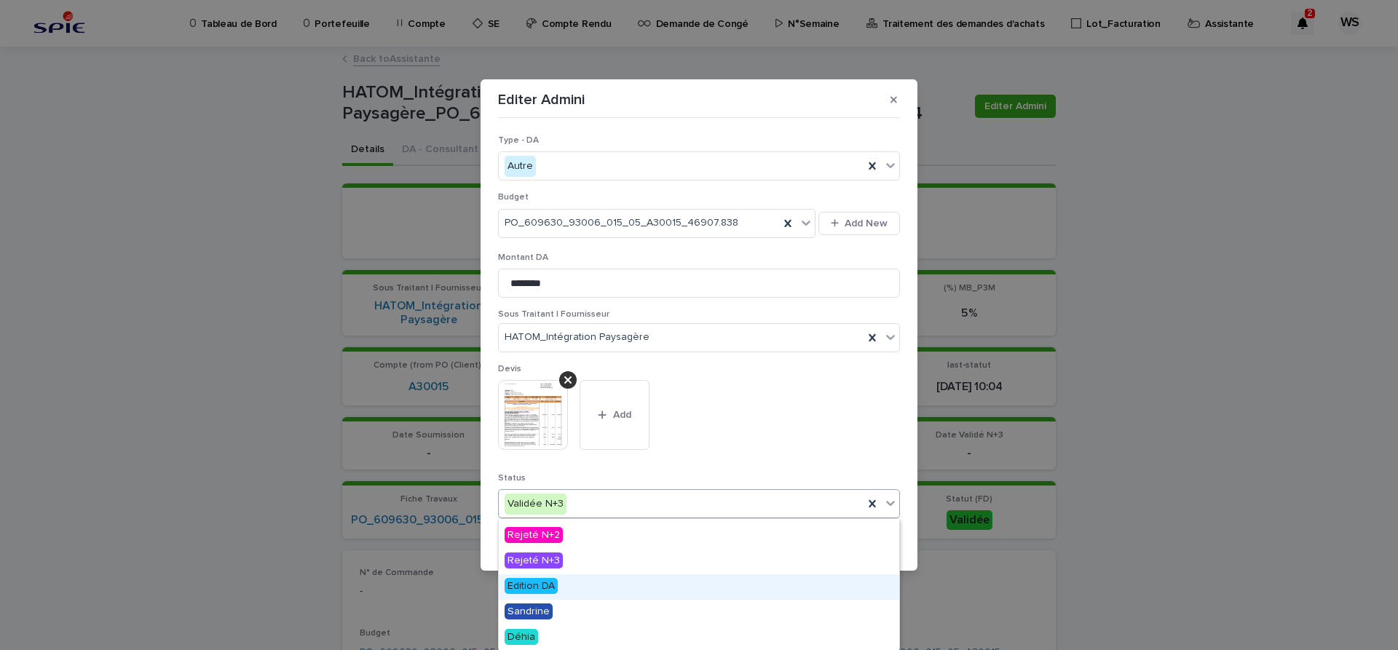
click at [539, 582] on span "Edition DA" at bounding box center [530, 586] width 53 height 16
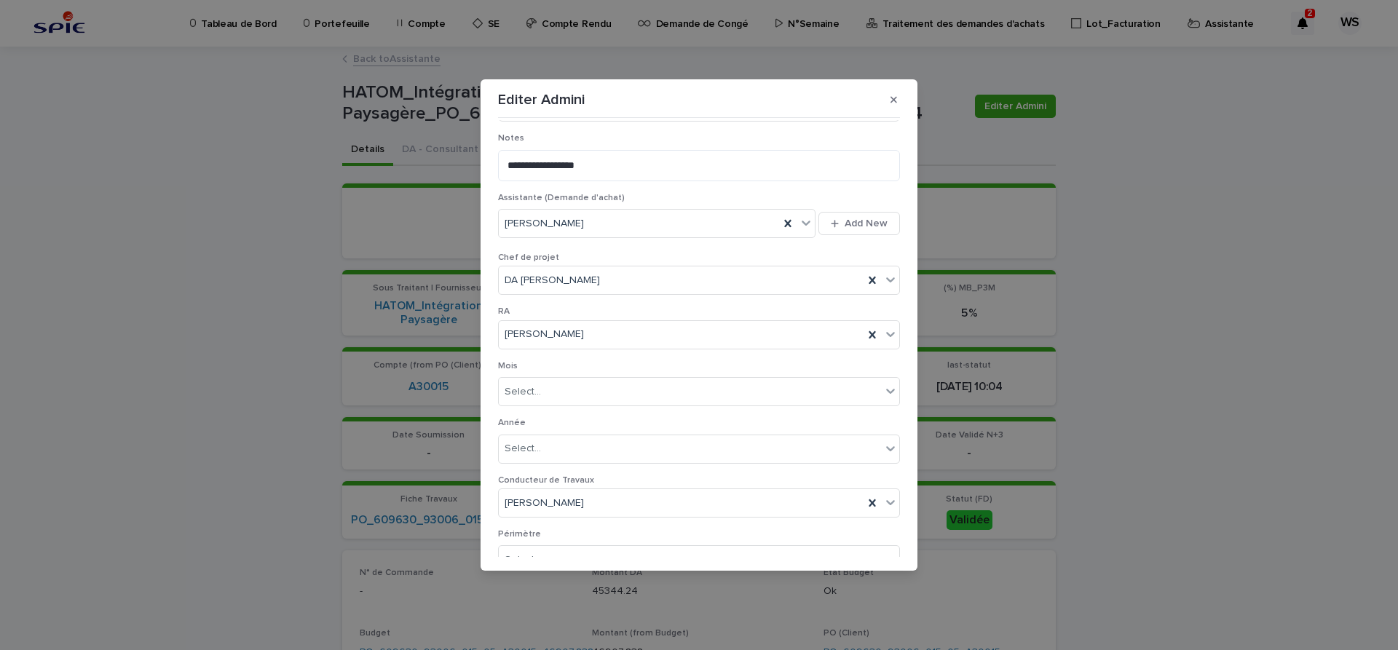
scroll to position [811, 0]
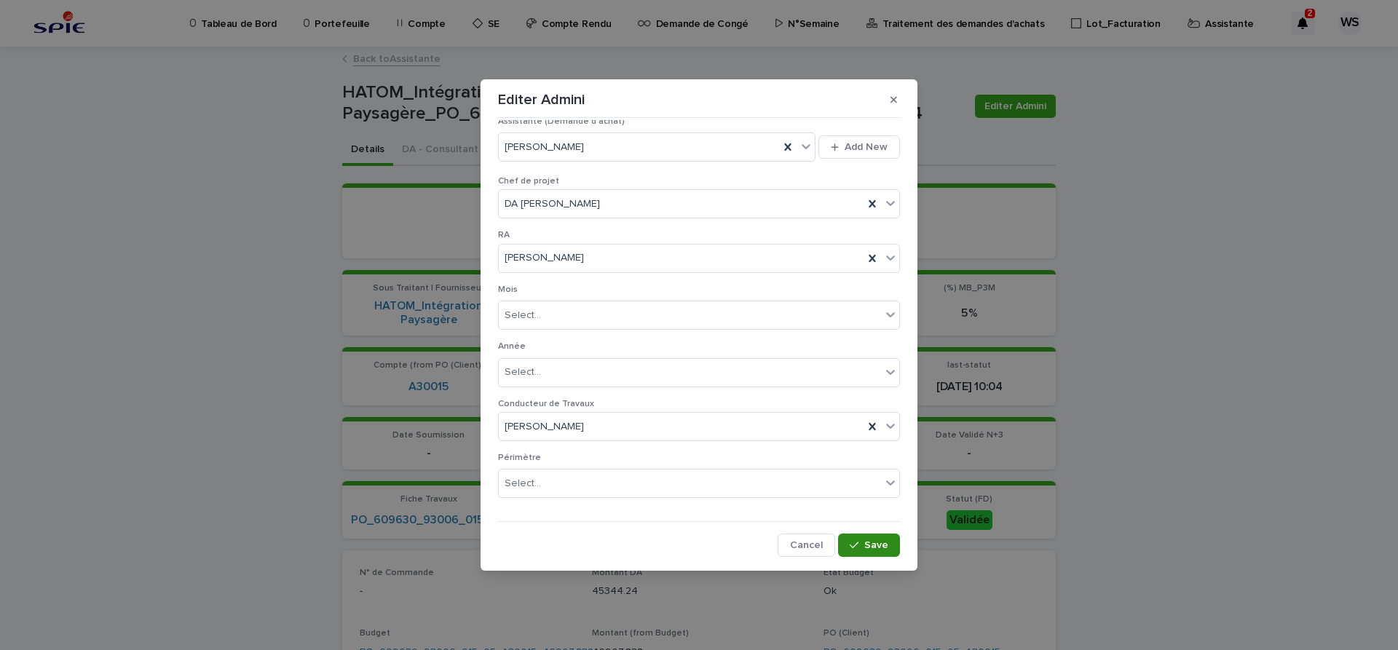
click at [875, 545] on span "Save" at bounding box center [876, 545] width 24 height 10
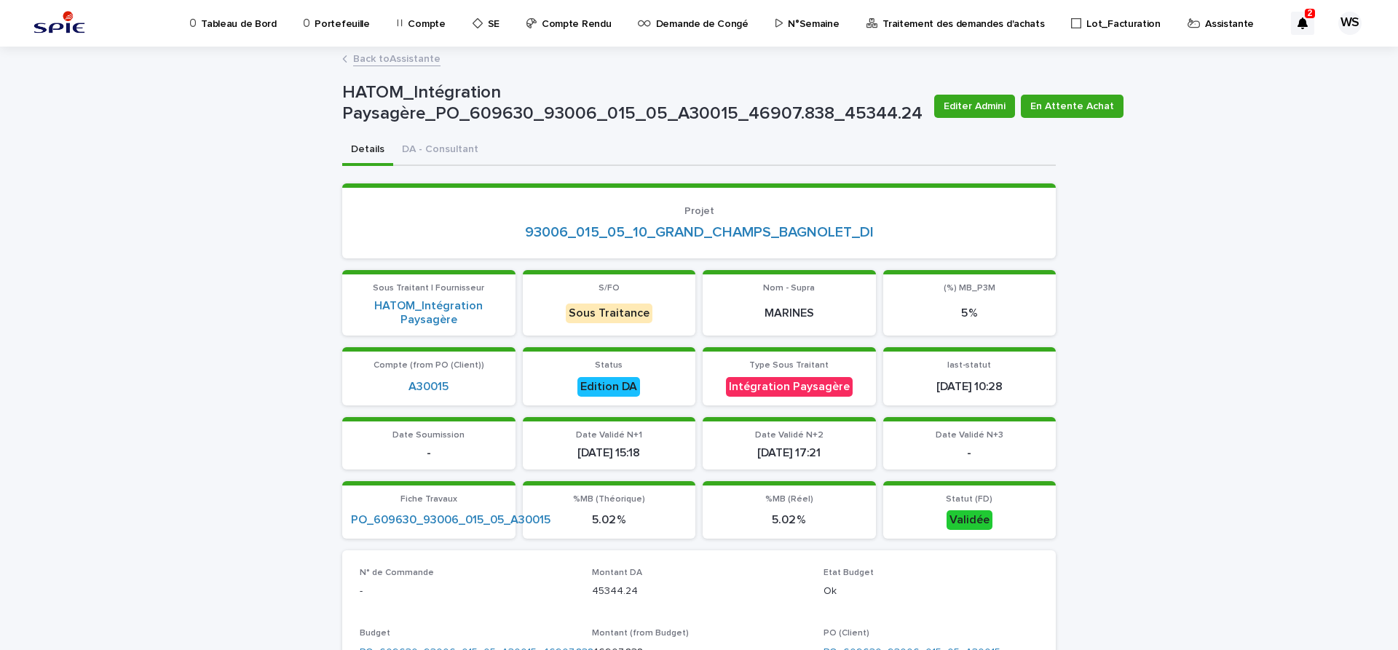
click at [422, 57] on link "Back to Assistante" at bounding box center [396, 58] width 87 height 17
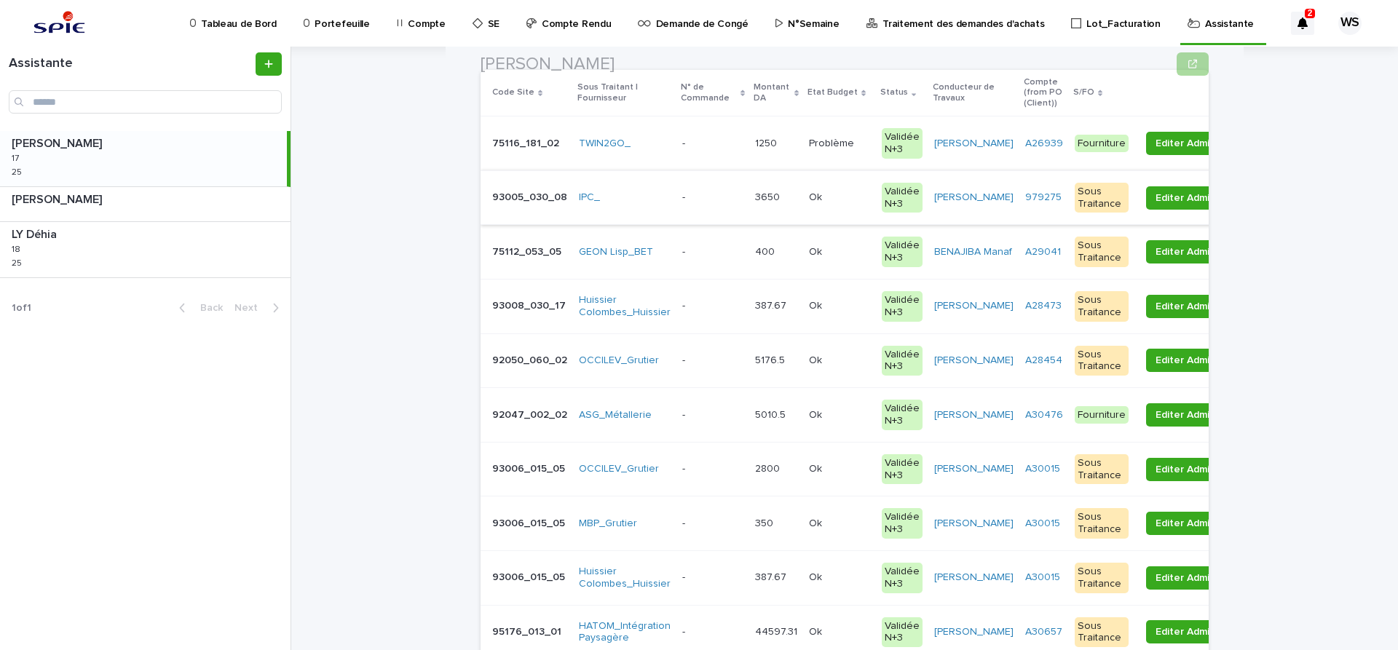
scroll to position [183, 0]
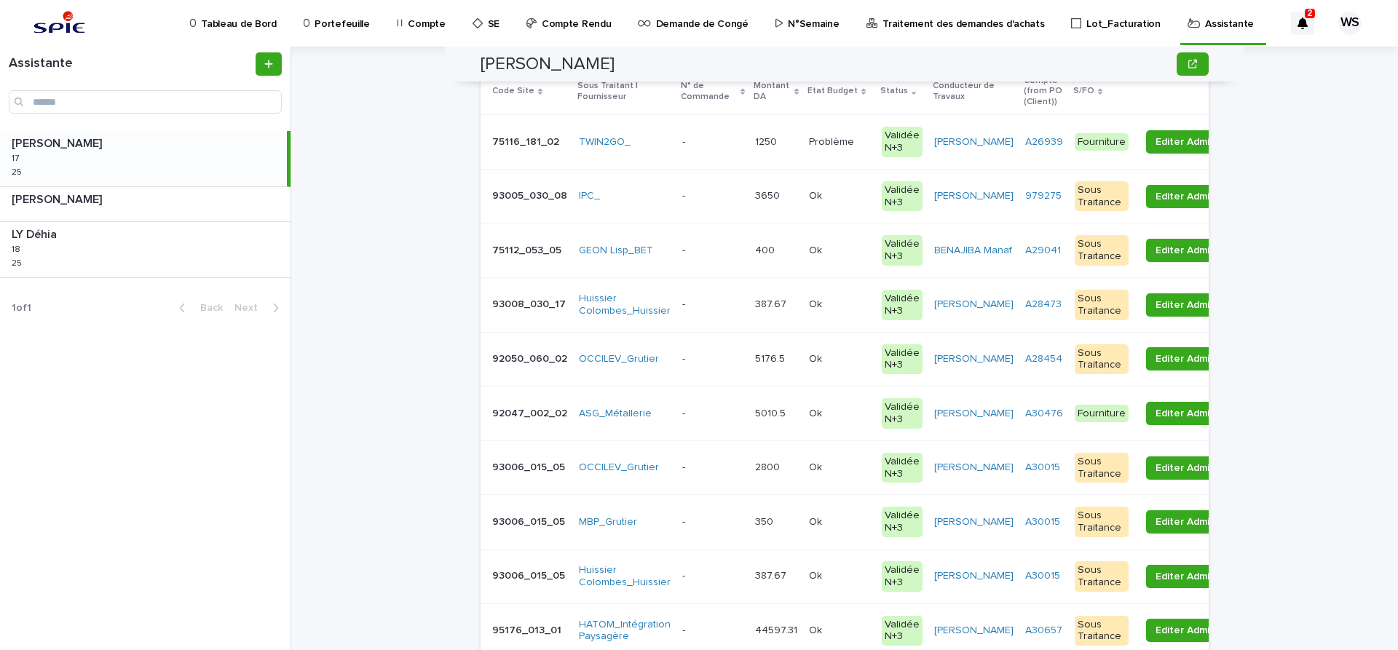
click at [705, 413] on p at bounding box center [712, 414] width 61 height 12
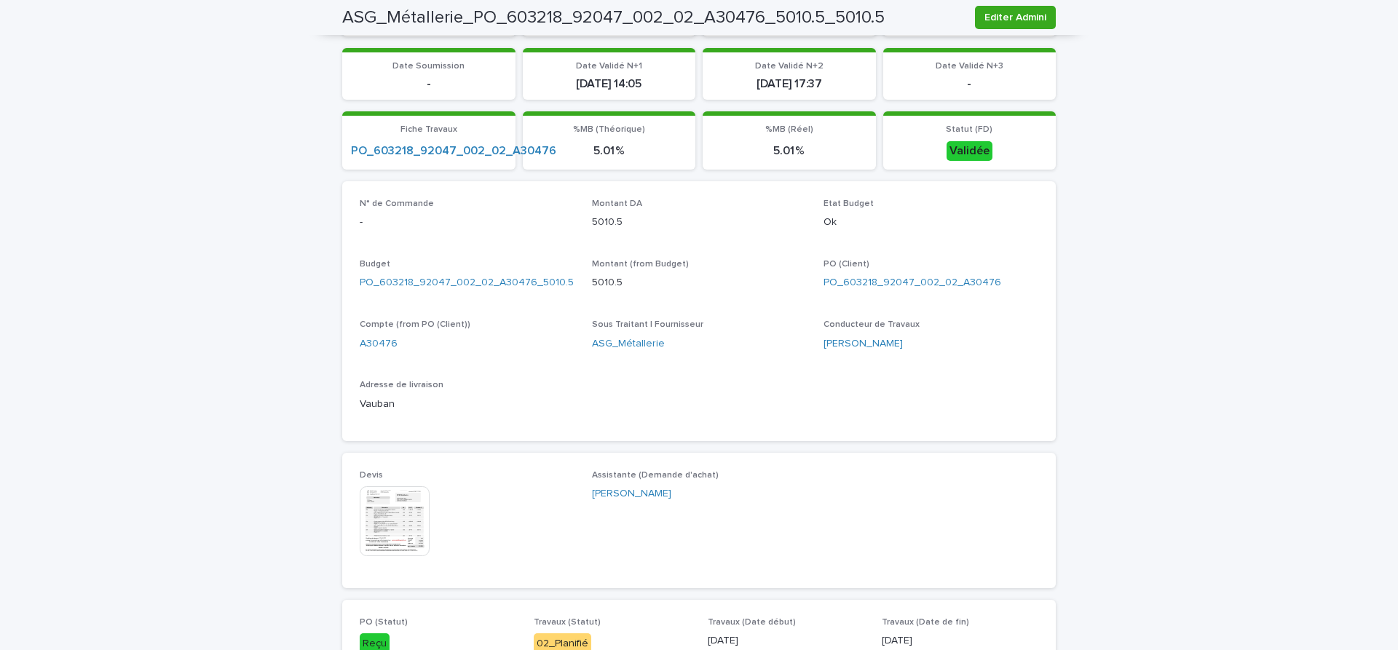
scroll to position [428, 0]
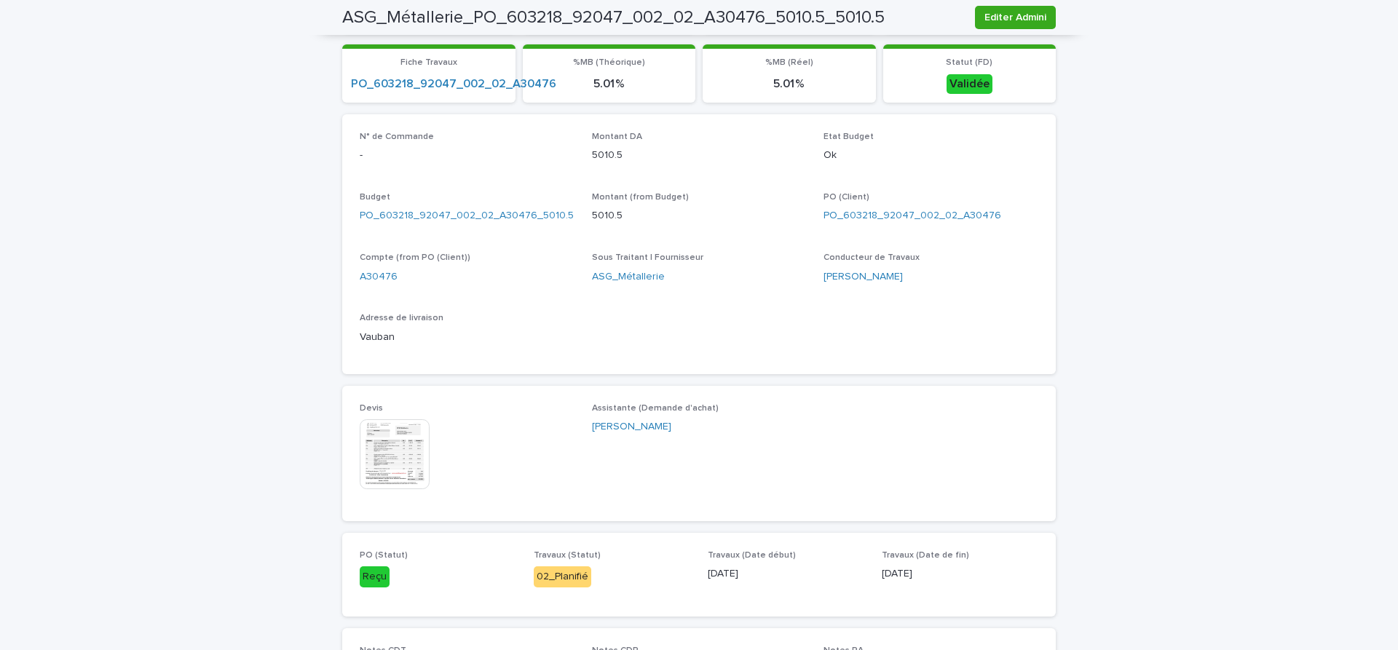
click at [405, 446] on img at bounding box center [395, 454] width 70 height 70
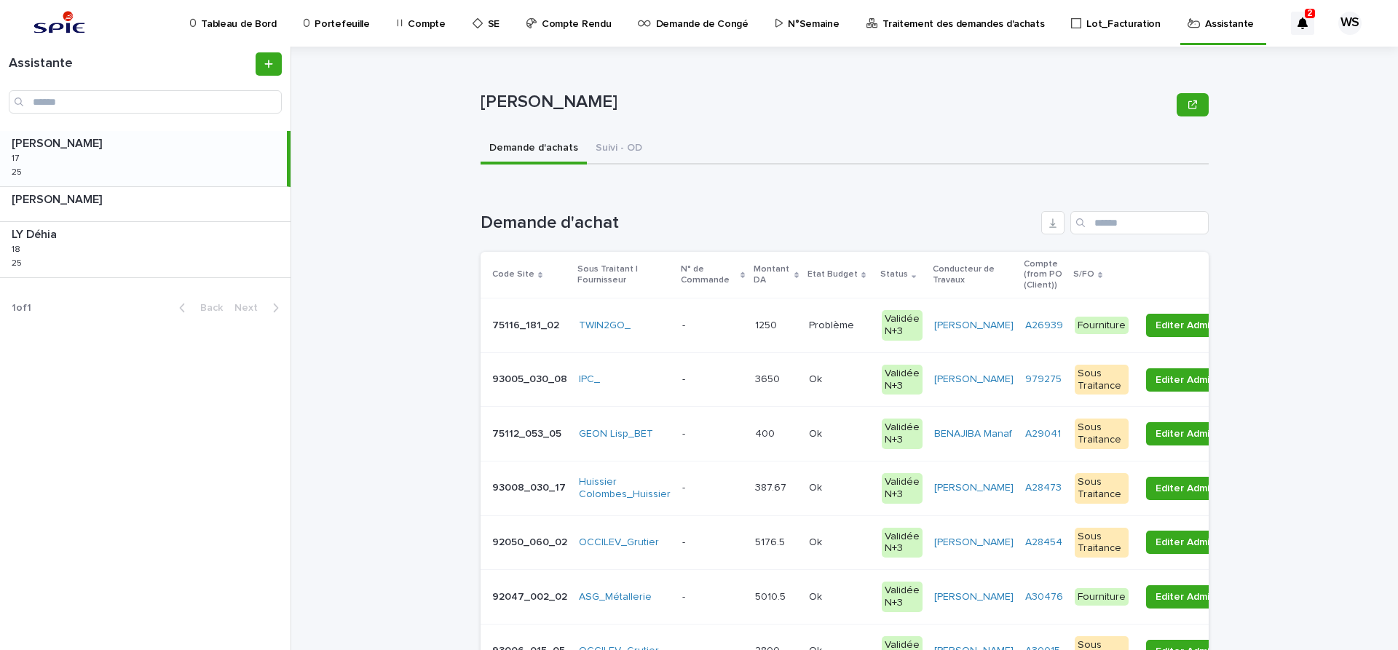
click at [714, 598] on p at bounding box center [712, 597] width 61 height 12
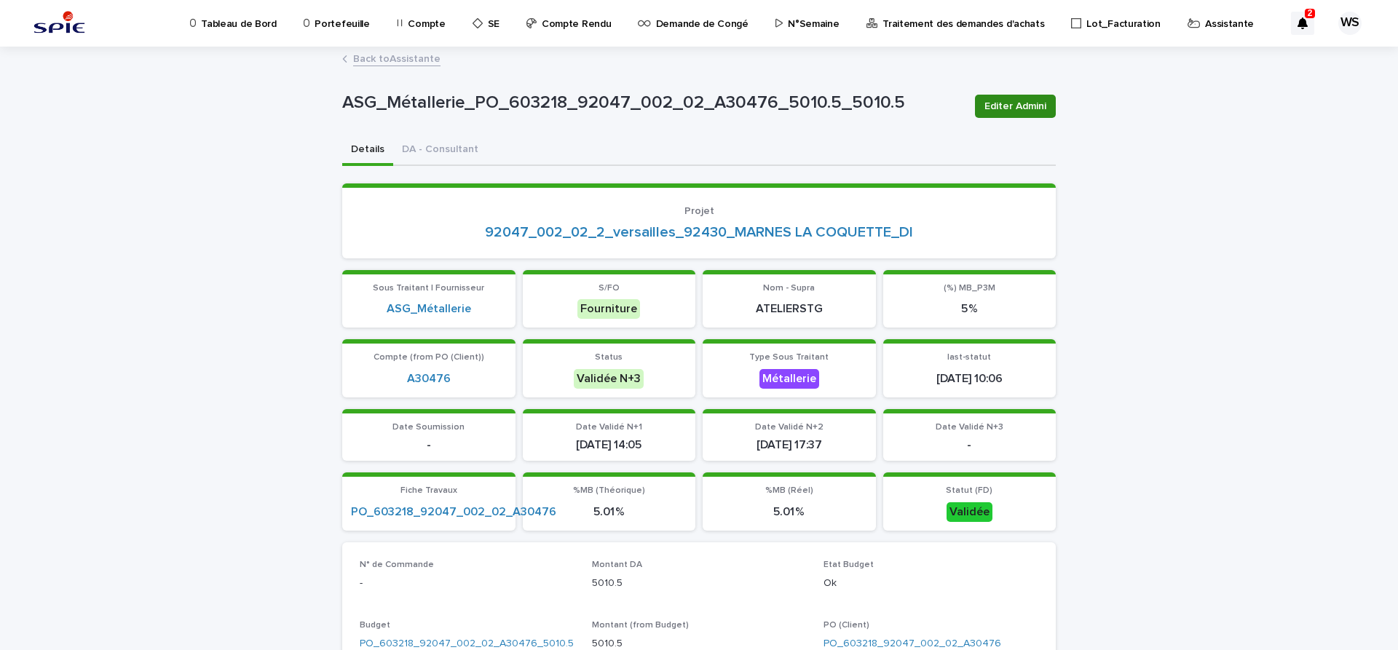
click at [1008, 105] on span "Editer Admini" at bounding box center [1015, 106] width 62 height 15
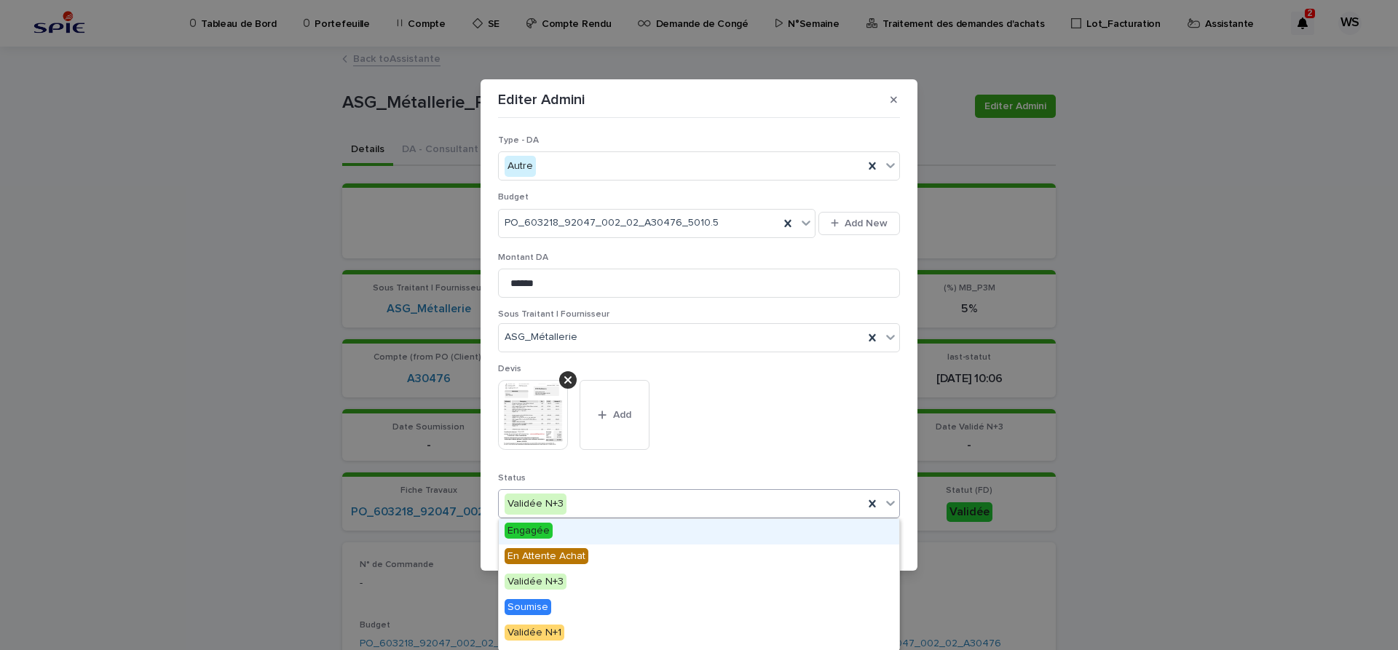
click at [892, 504] on icon at bounding box center [890, 504] width 9 height 5
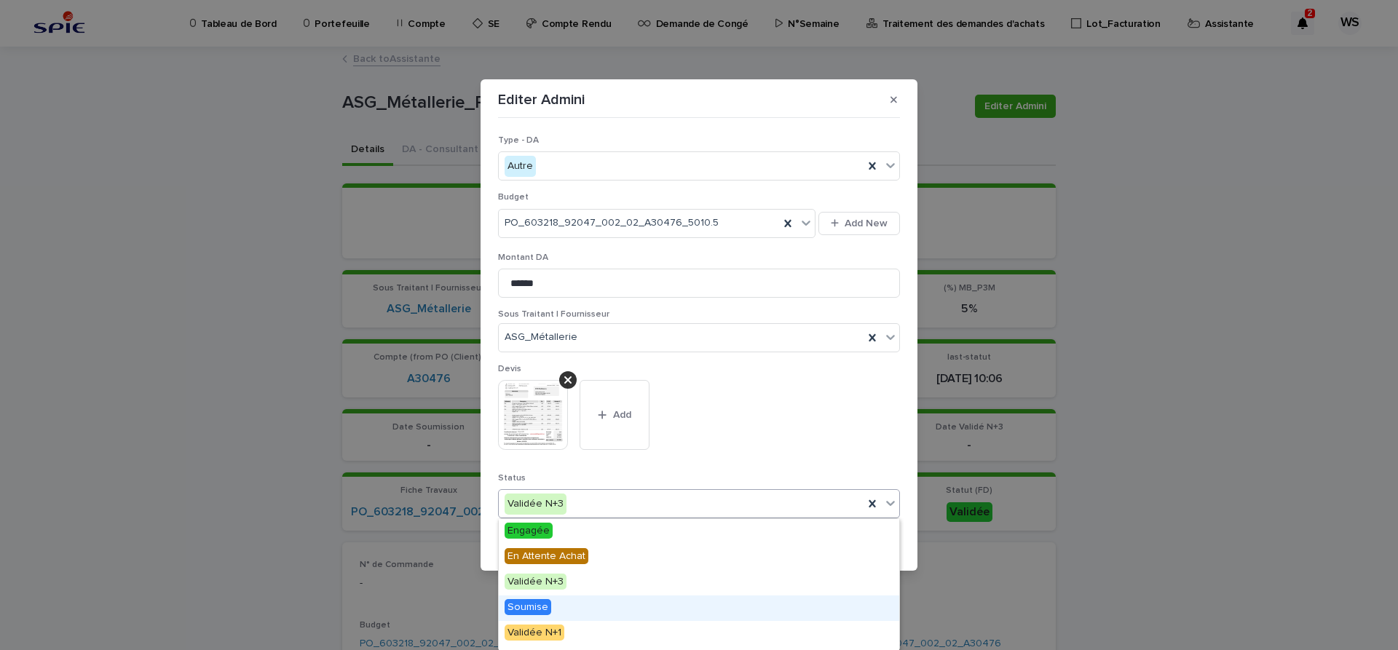
scroll to position [174, 0]
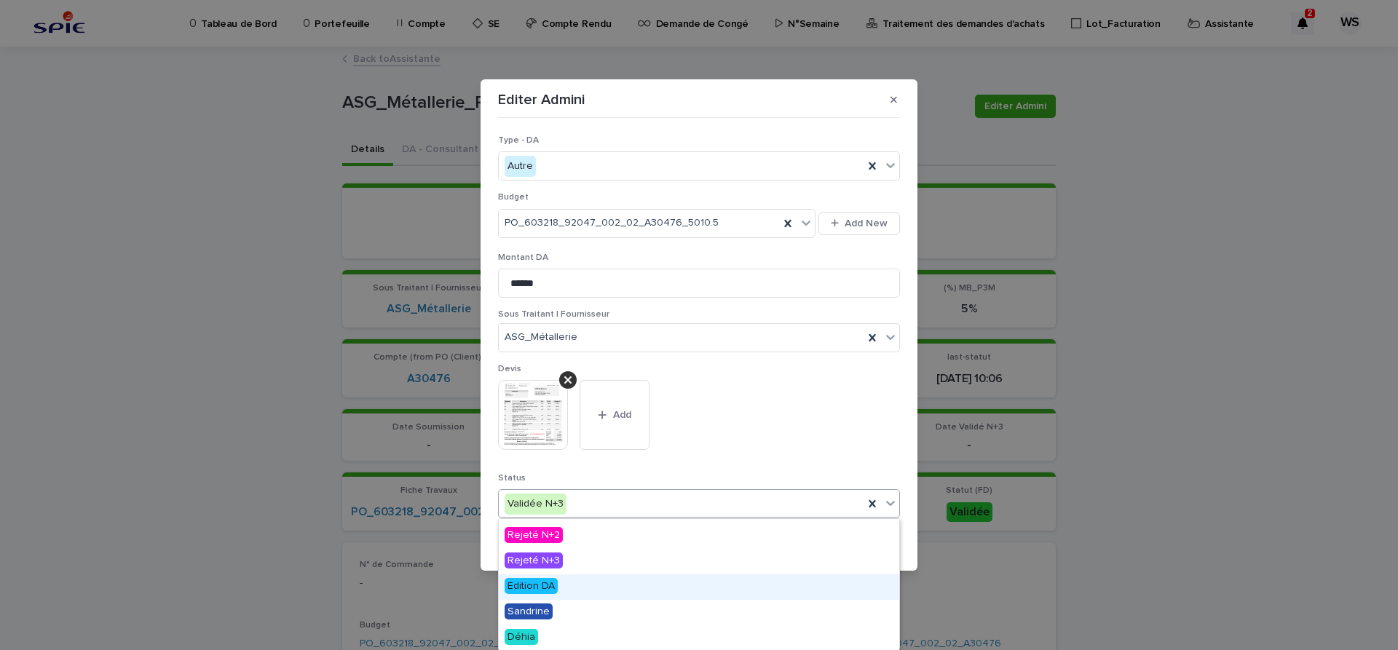
click at [547, 586] on span "Edition DA" at bounding box center [530, 586] width 53 height 16
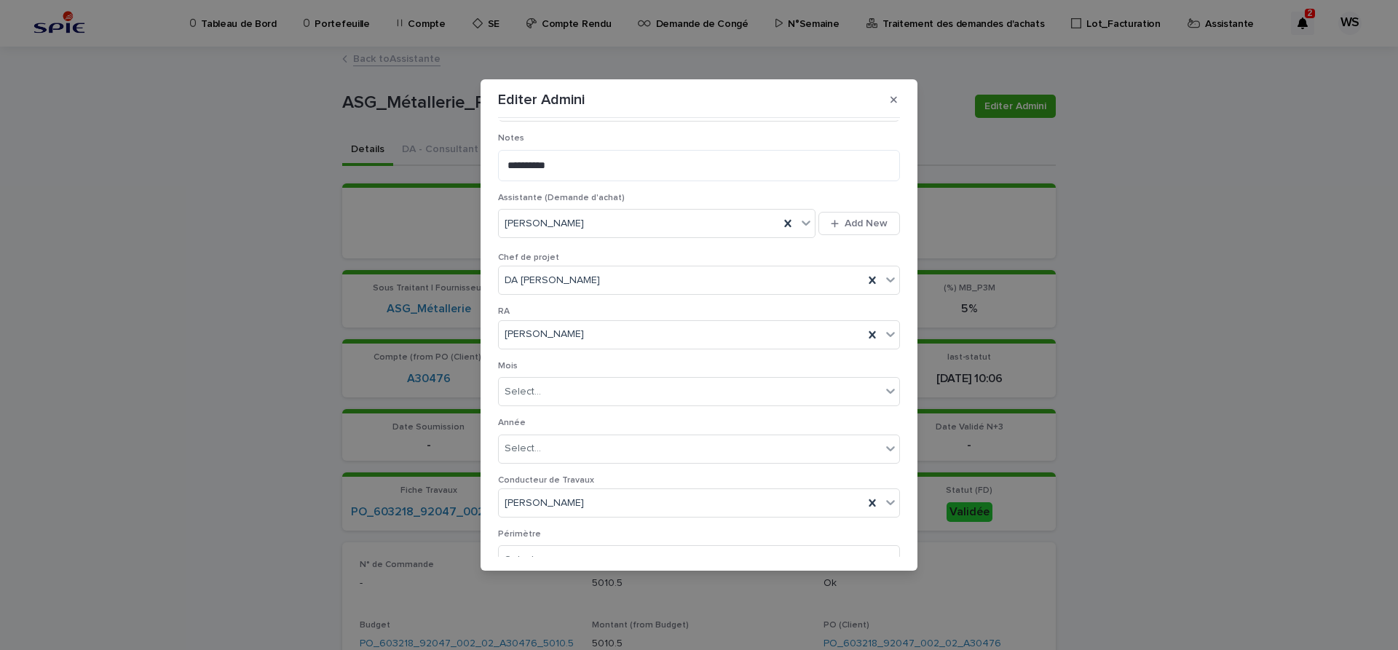
scroll to position [811, 0]
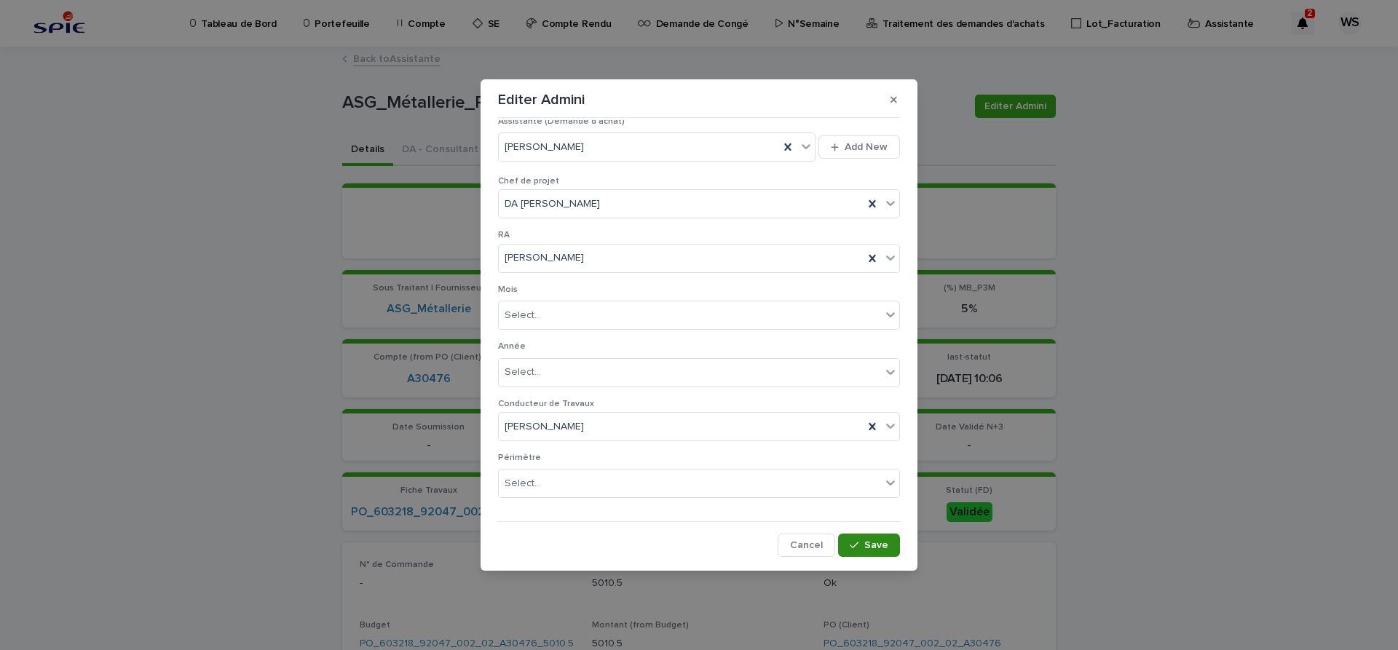
click at [879, 544] on span "Save" at bounding box center [876, 545] width 24 height 10
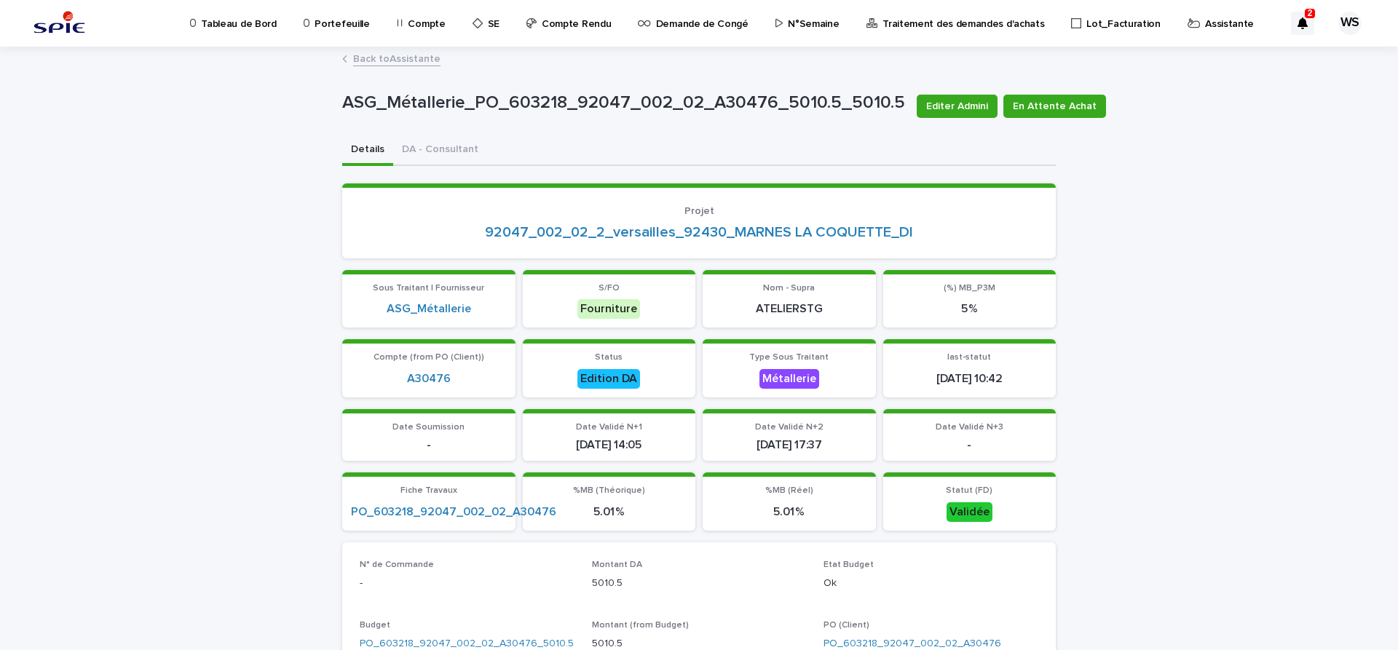
click at [412, 59] on link "Back to Assistante" at bounding box center [396, 58] width 87 height 17
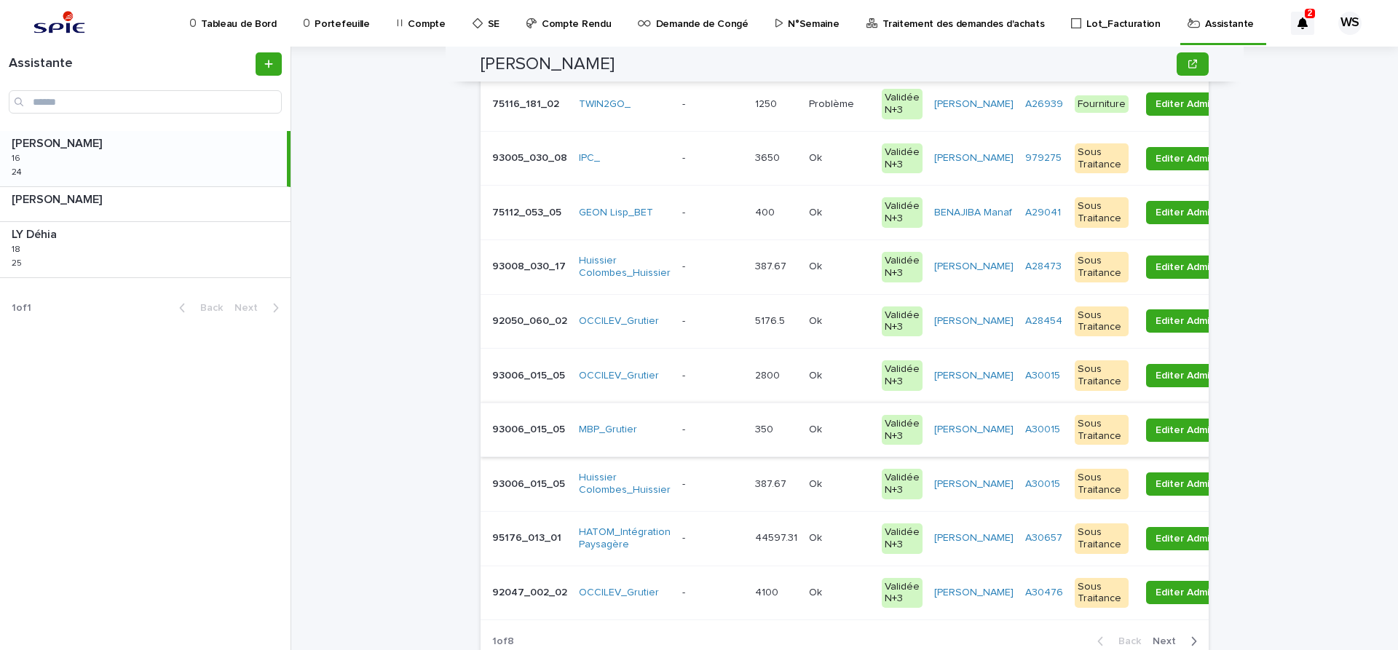
scroll to position [245, 0]
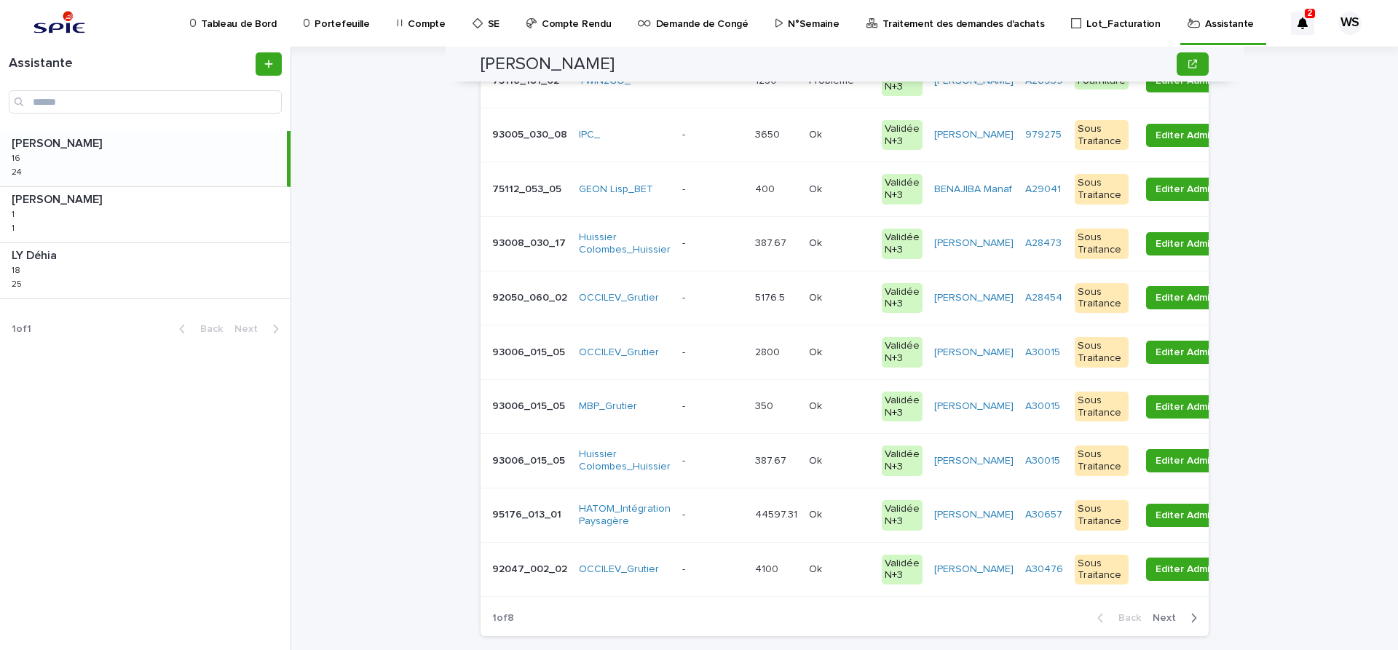
click at [715, 515] on p at bounding box center [712, 515] width 61 height 12
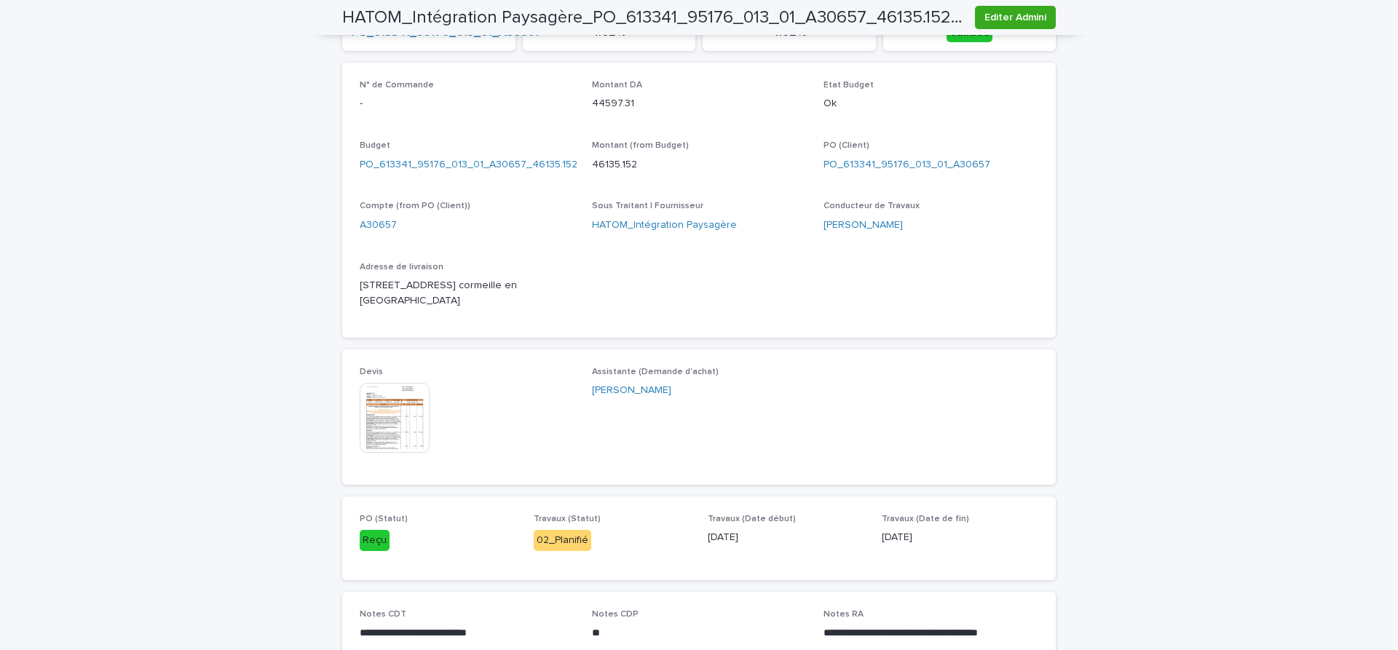
scroll to position [550, 0]
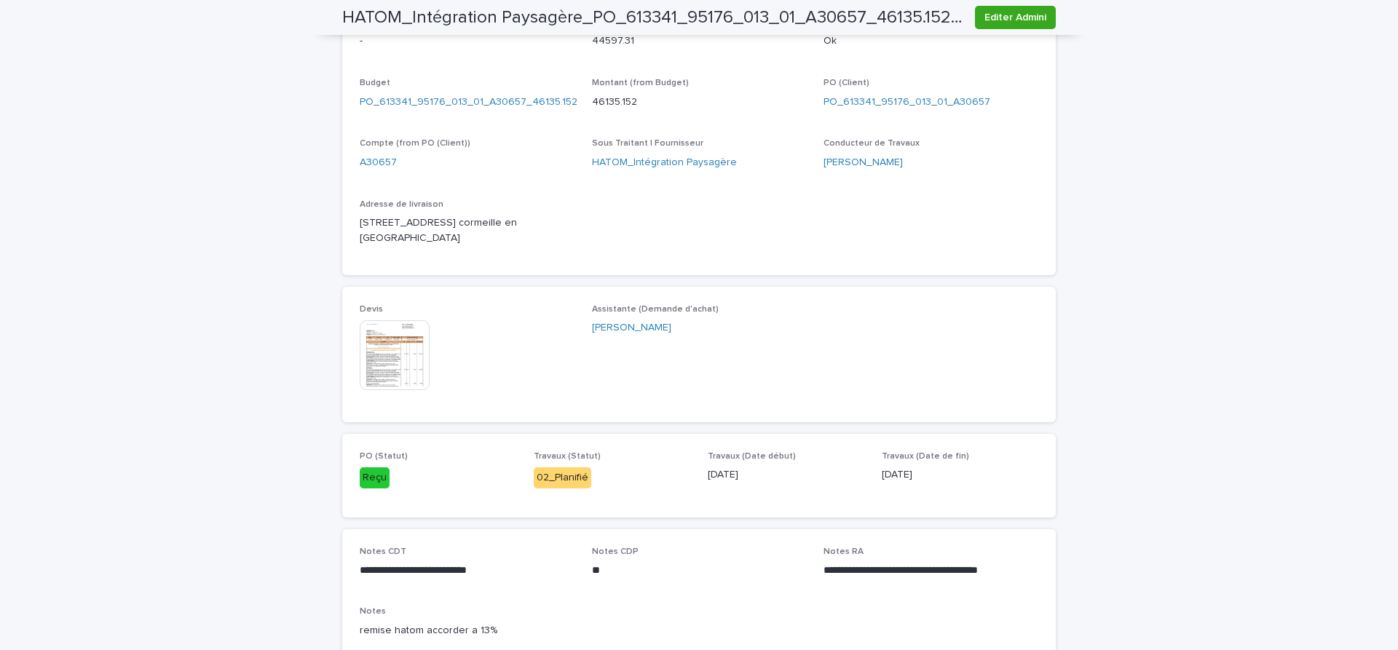
click at [398, 365] on img at bounding box center [395, 355] width 70 height 70
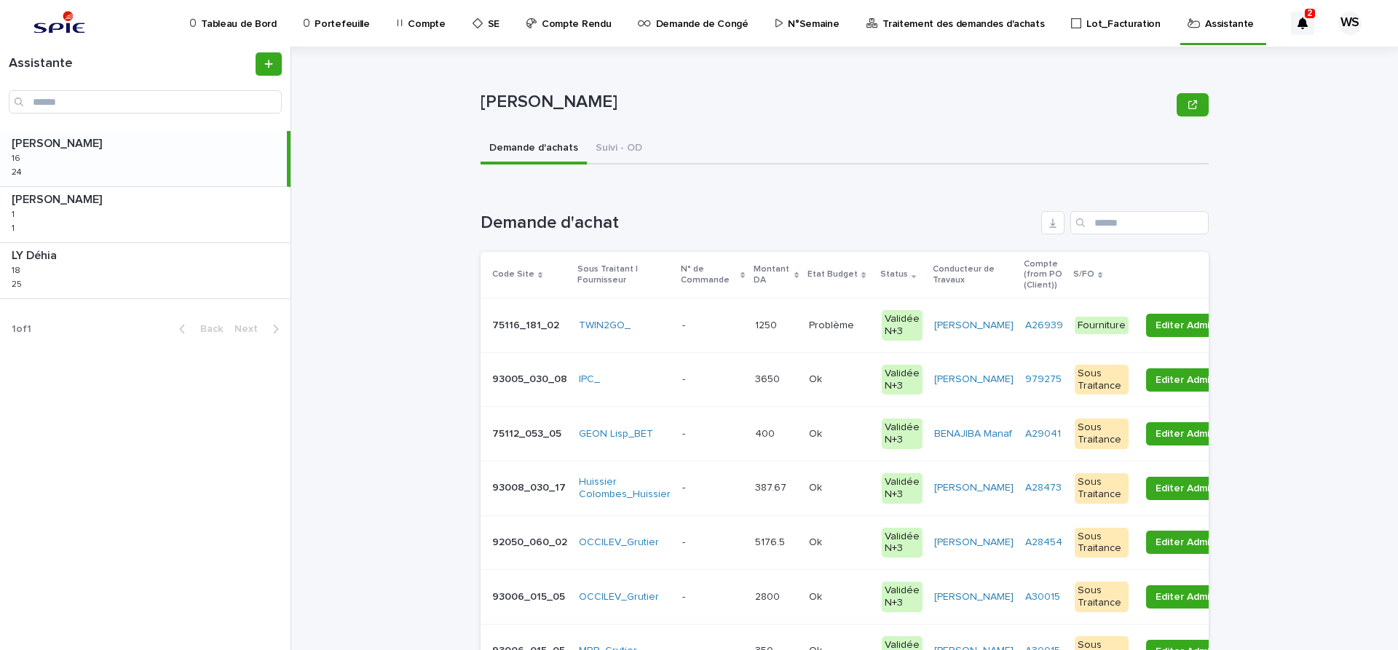
scroll to position [183, 0]
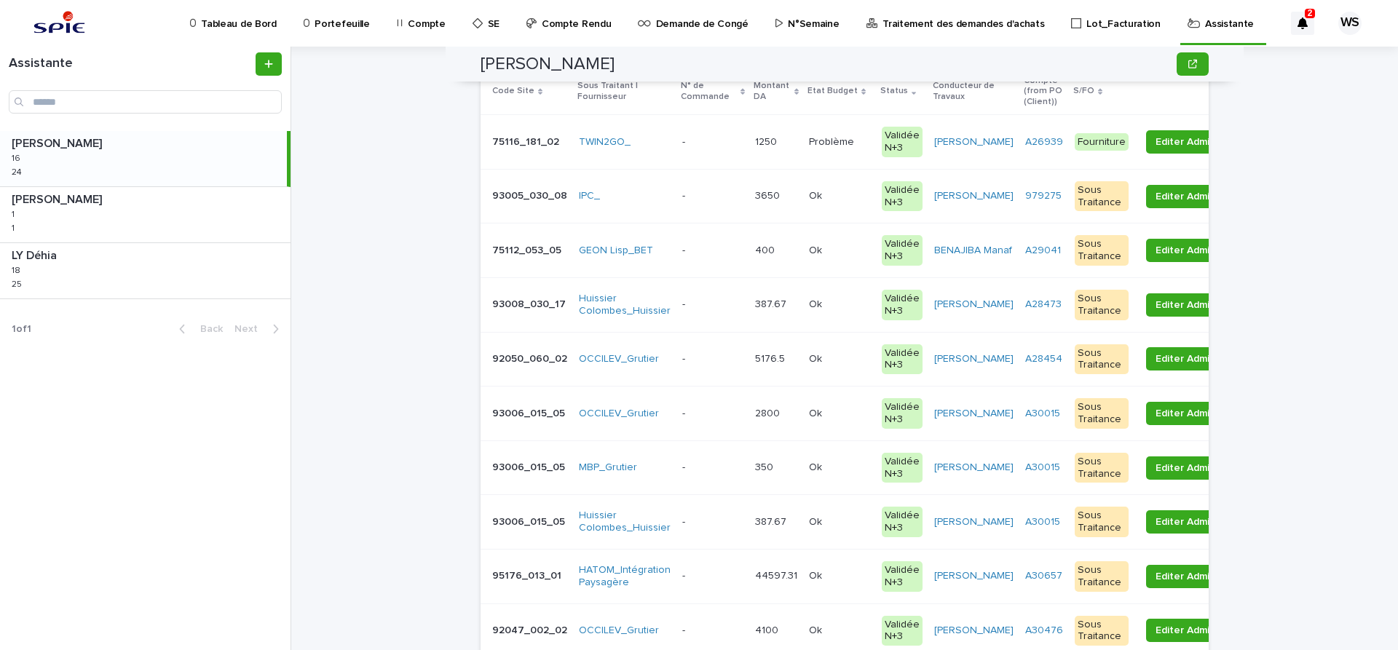
click at [719, 574] on p at bounding box center [712, 576] width 61 height 12
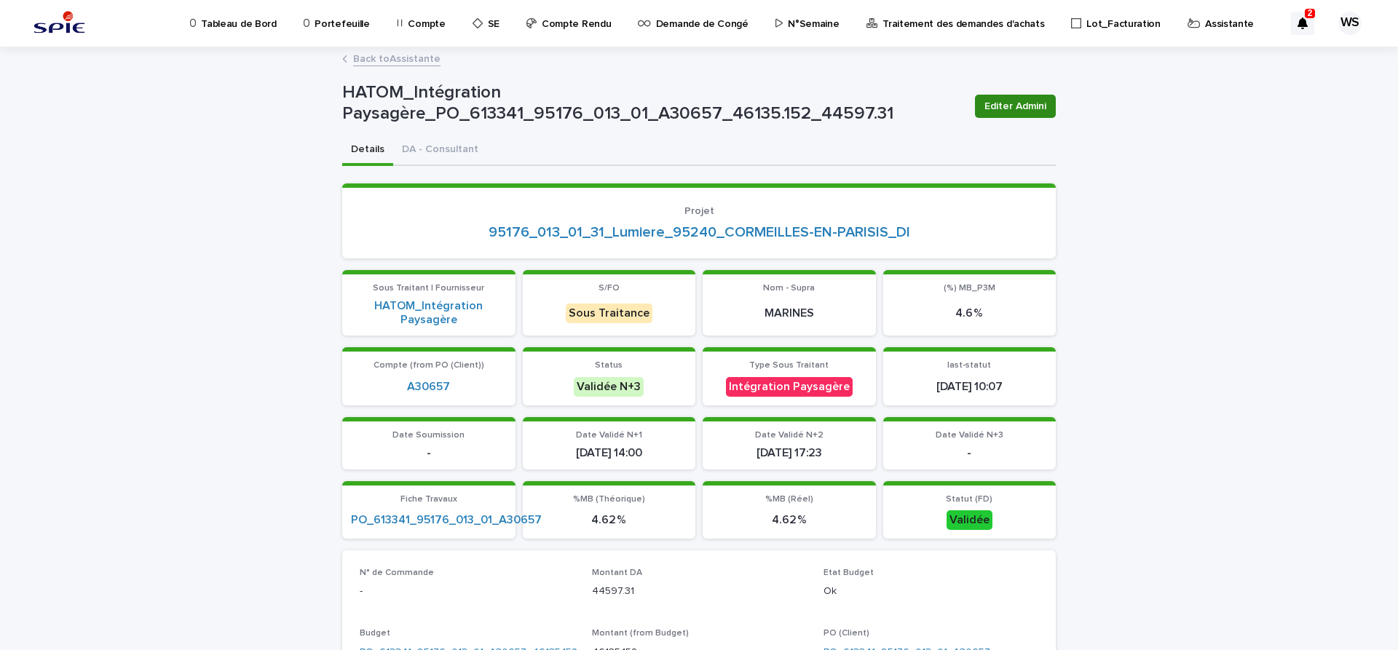
click at [1016, 107] on span "Editer Admini" at bounding box center [1015, 106] width 62 height 15
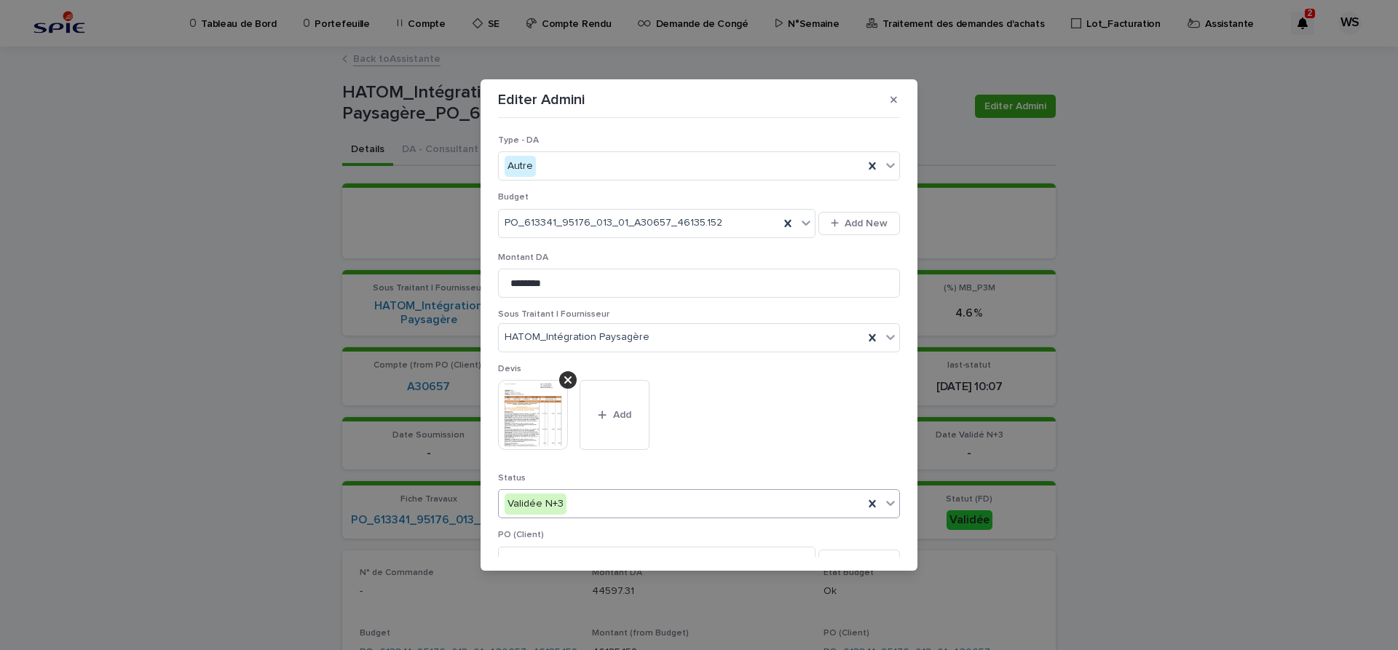
click at [890, 504] on icon at bounding box center [890, 504] width 9 height 5
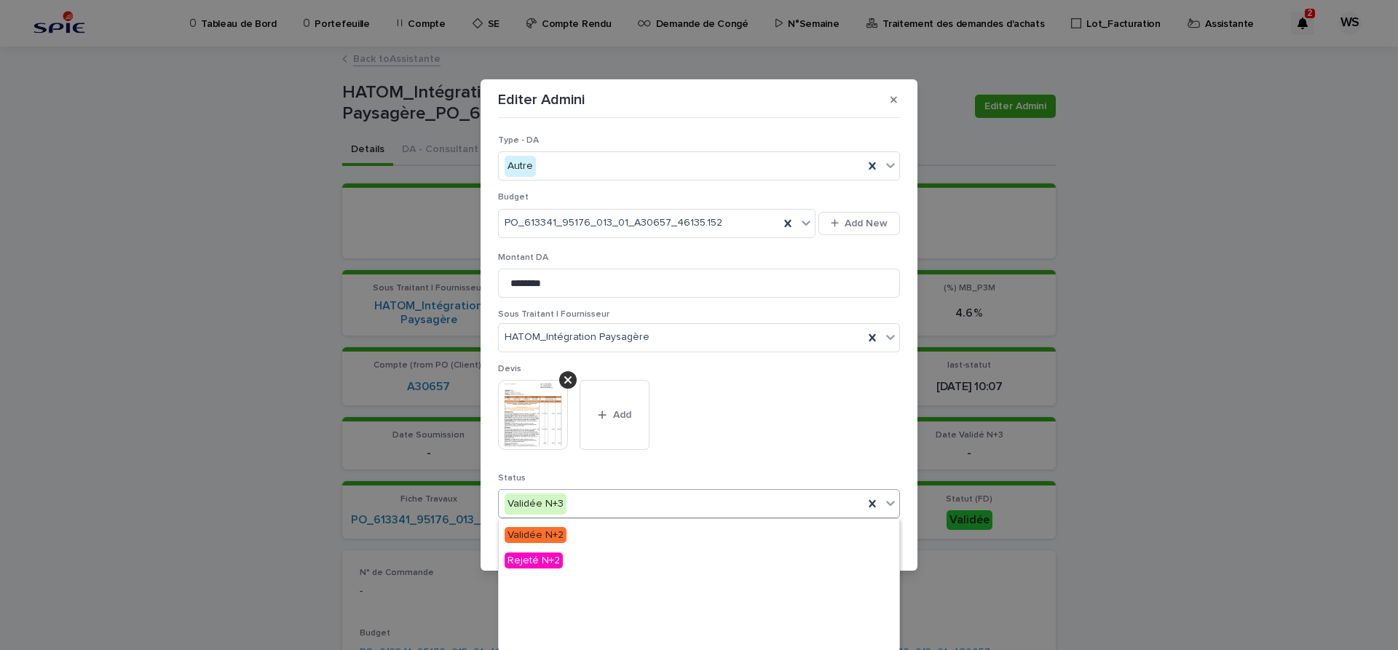
scroll to position [174, 0]
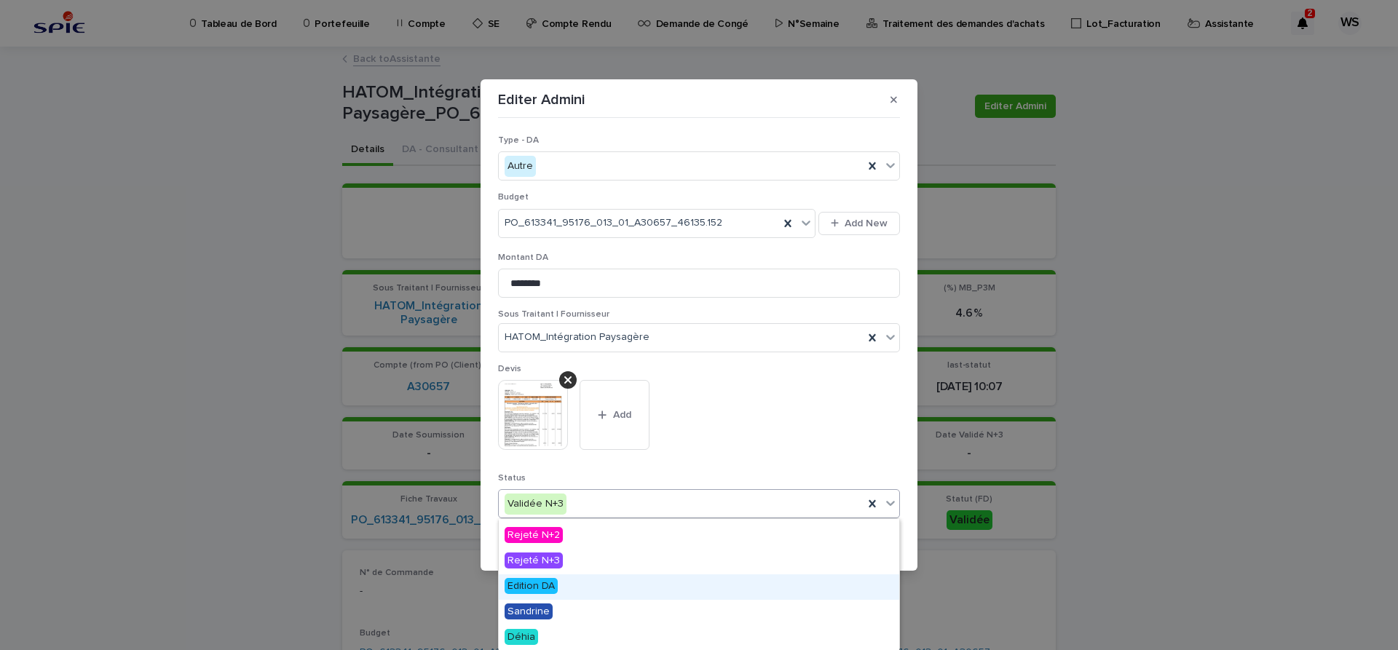
click at [545, 585] on span "Edition DA" at bounding box center [530, 586] width 53 height 16
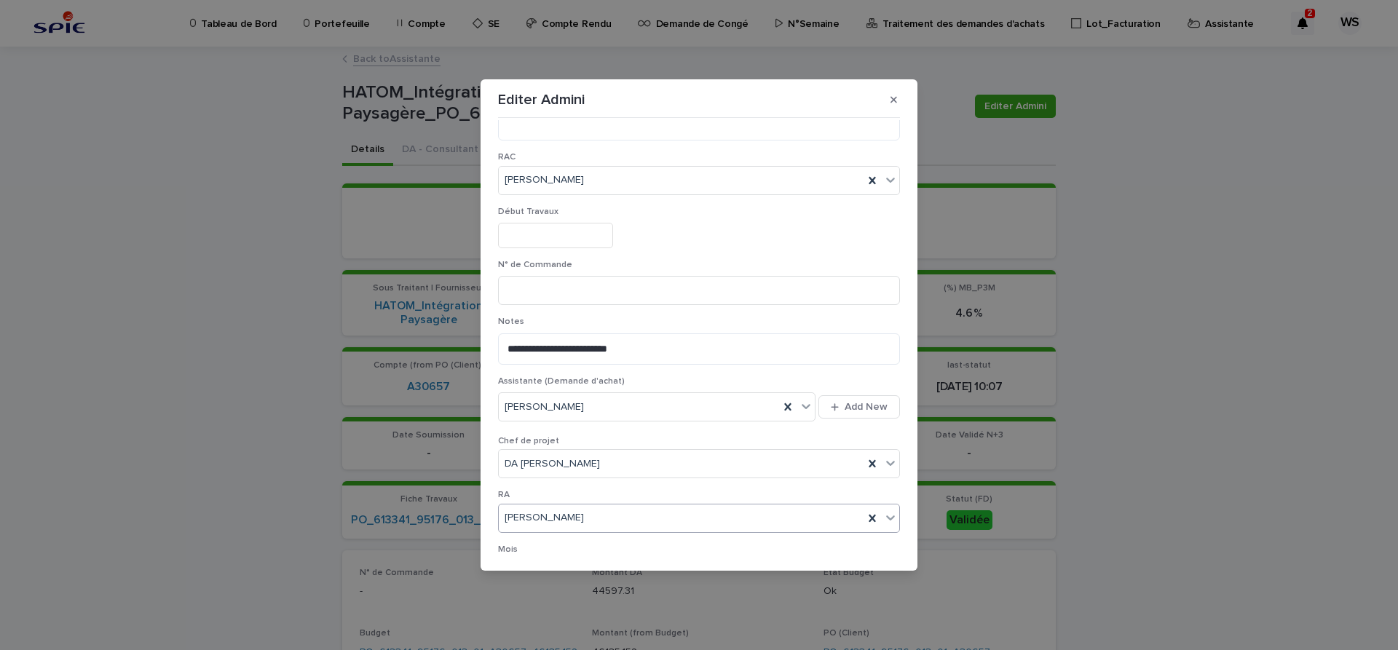
scroll to position [811, 0]
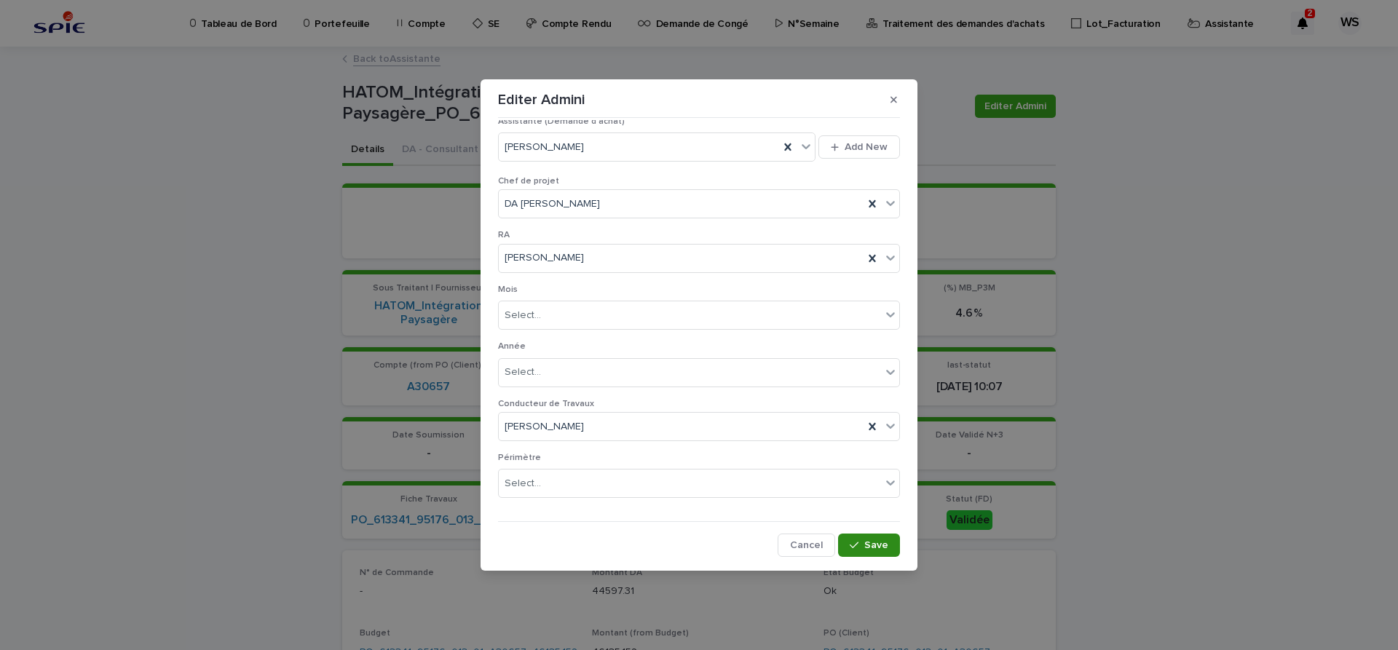
click at [876, 547] on span "Save" at bounding box center [876, 545] width 24 height 10
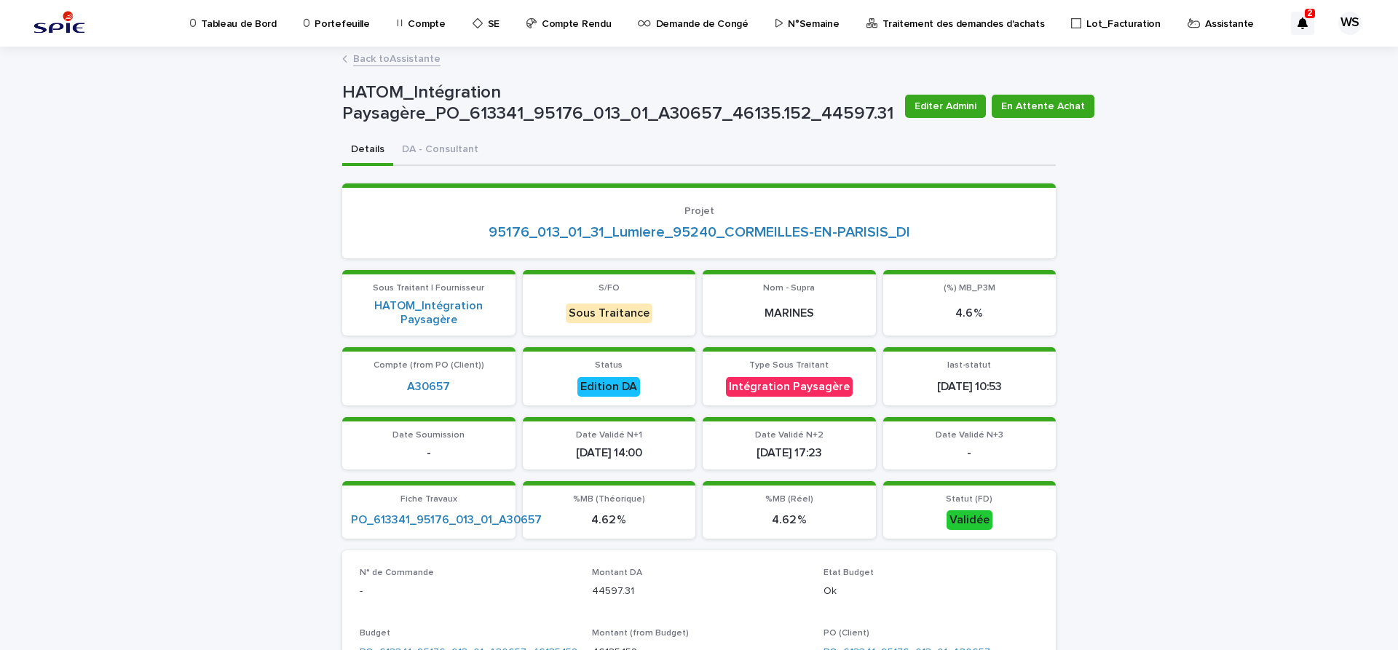
click at [421, 58] on link "Back to Assistante" at bounding box center [396, 58] width 87 height 17
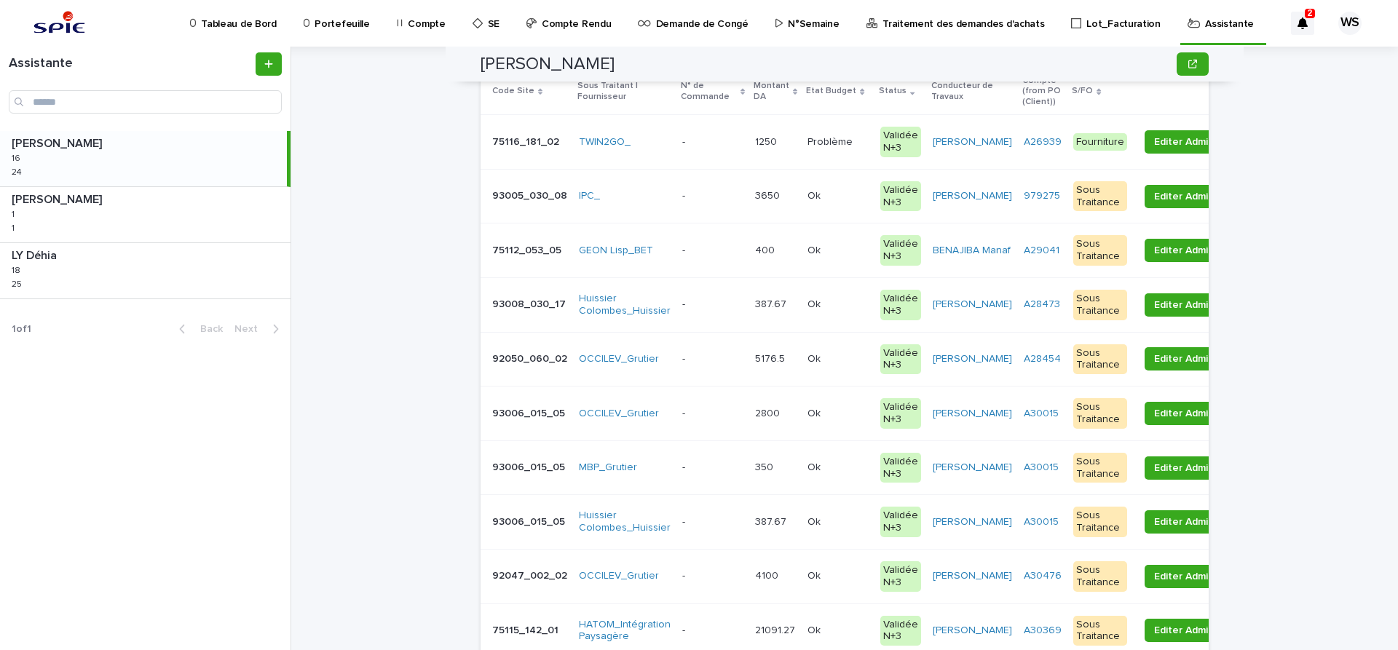
scroll to position [245, 0]
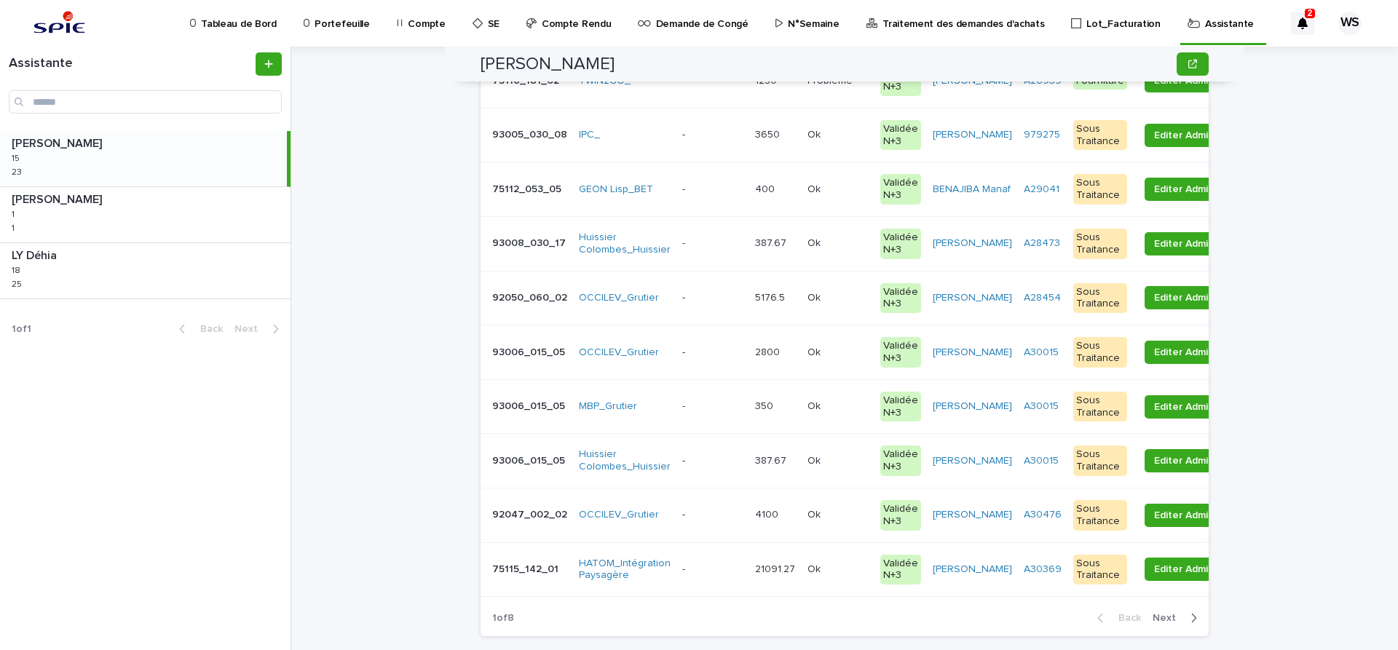
click at [832, 570] on p at bounding box center [837, 569] width 61 height 12
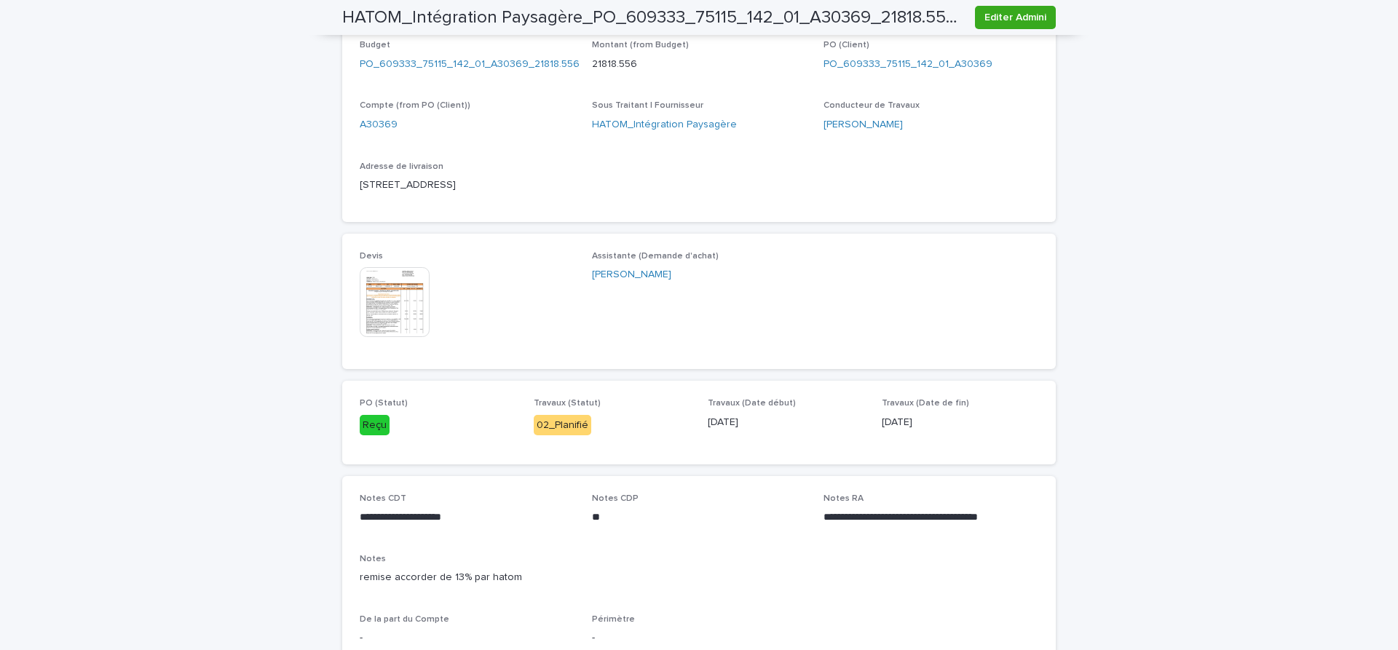
scroll to position [611, 0]
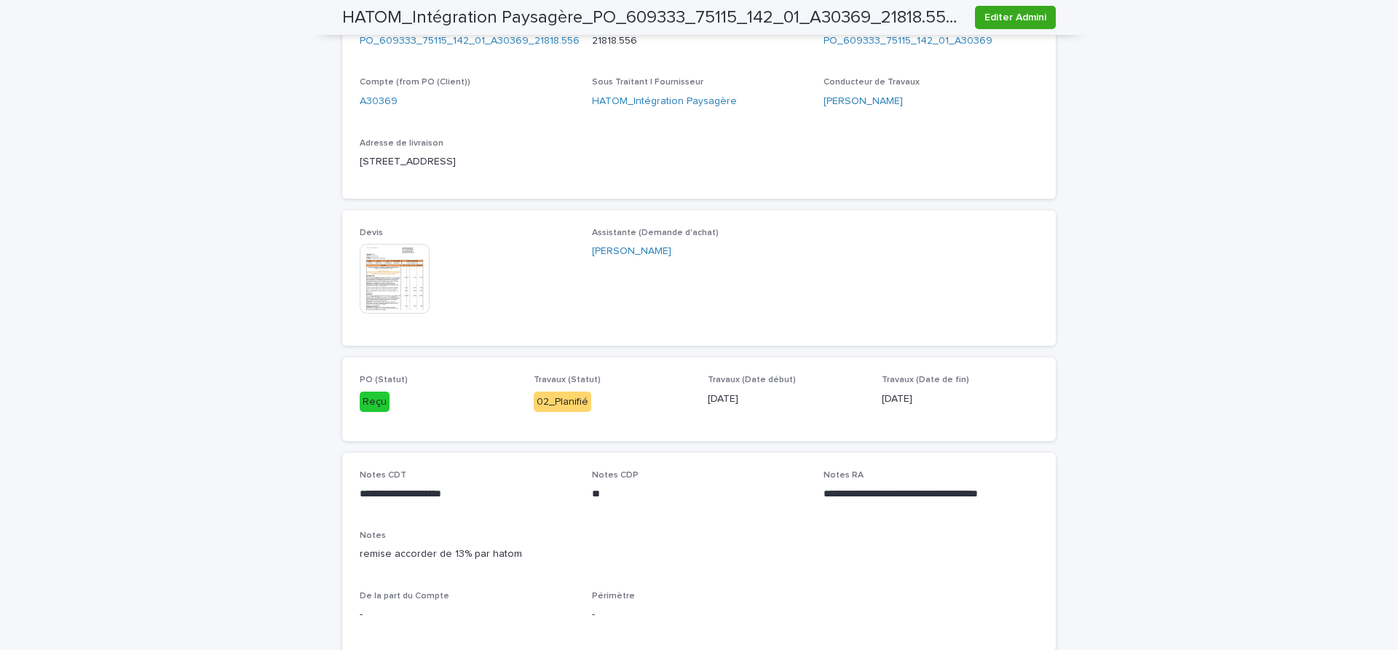
click at [397, 290] on img at bounding box center [395, 279] width 70 height 70
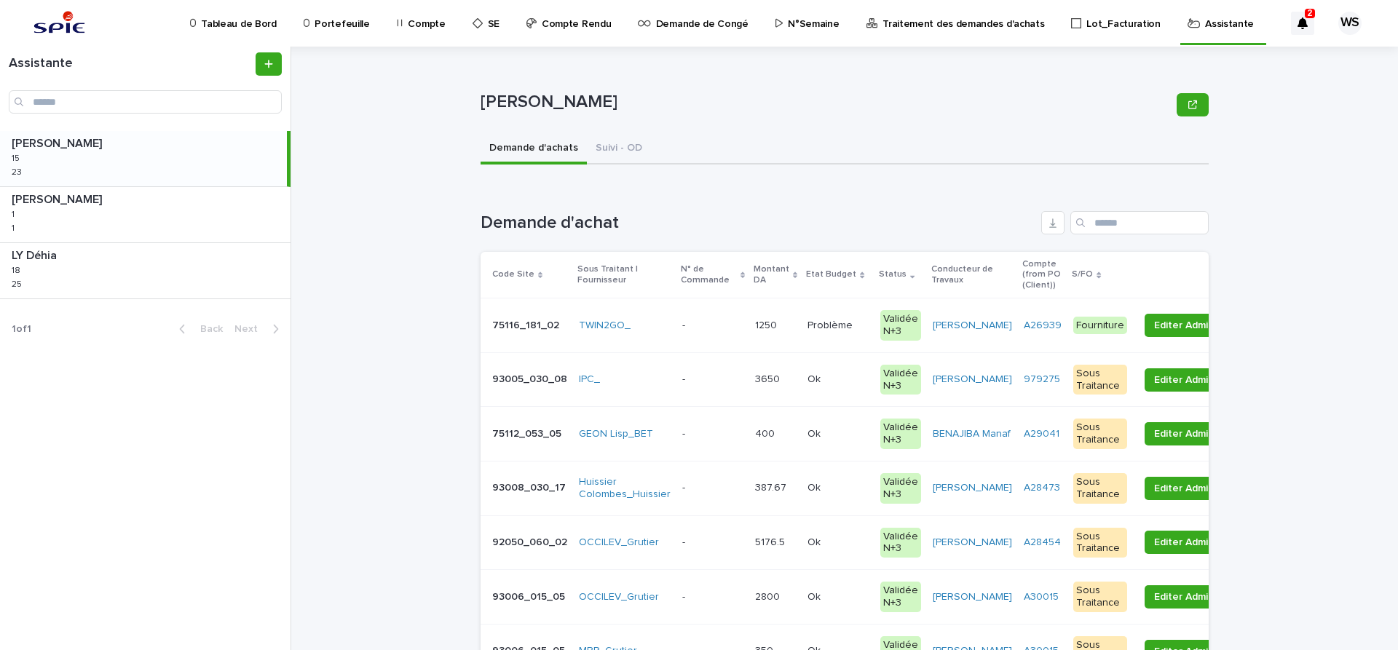
scroll to position [245, 0]
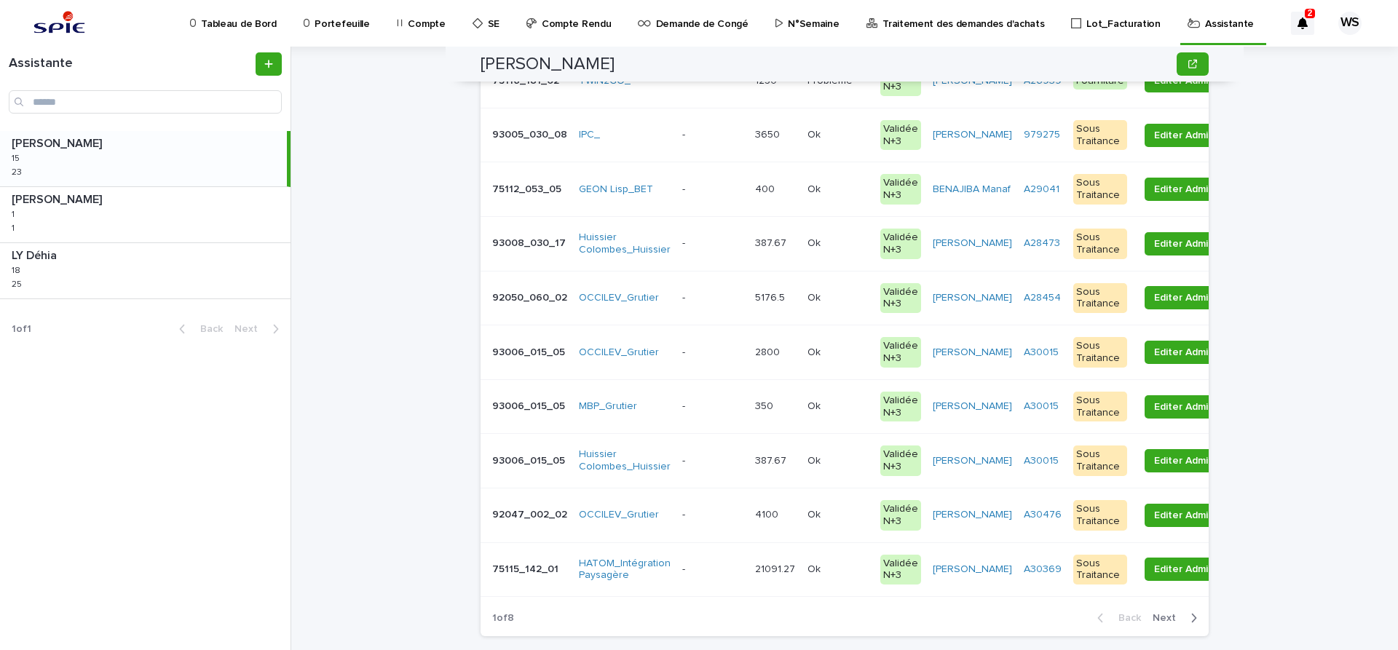
click at [721, 577] on div "- -" at bounding box center [712, 570] width 61 height 24
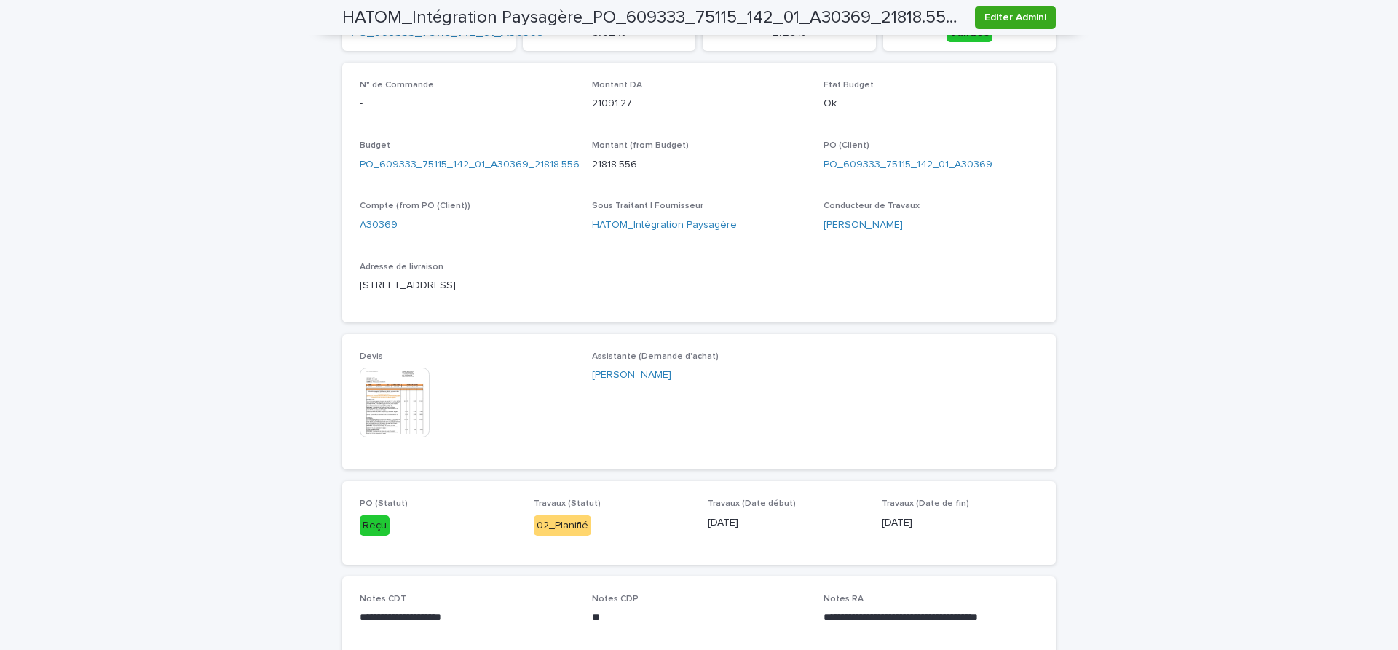
scroll to position [489, 0]
click at [395, 404] on img at bounding box center [395, 401] width 70 height 70
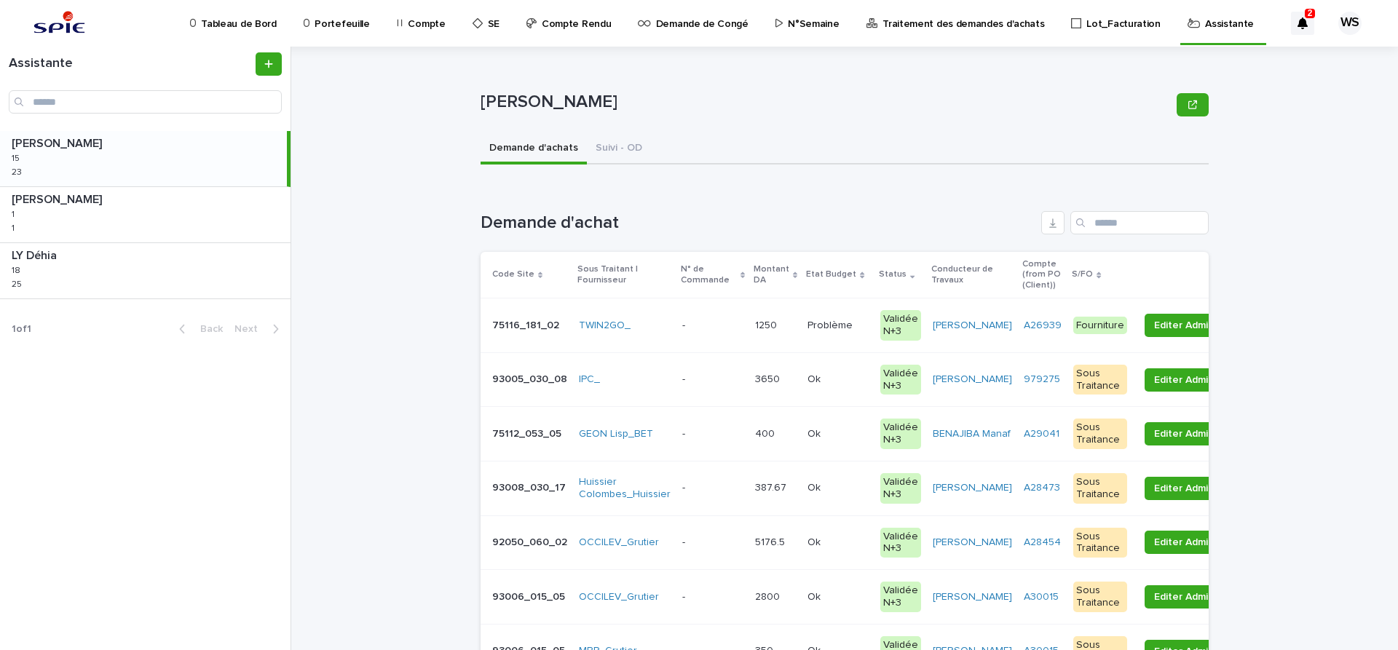
scroll to position [306, 0]
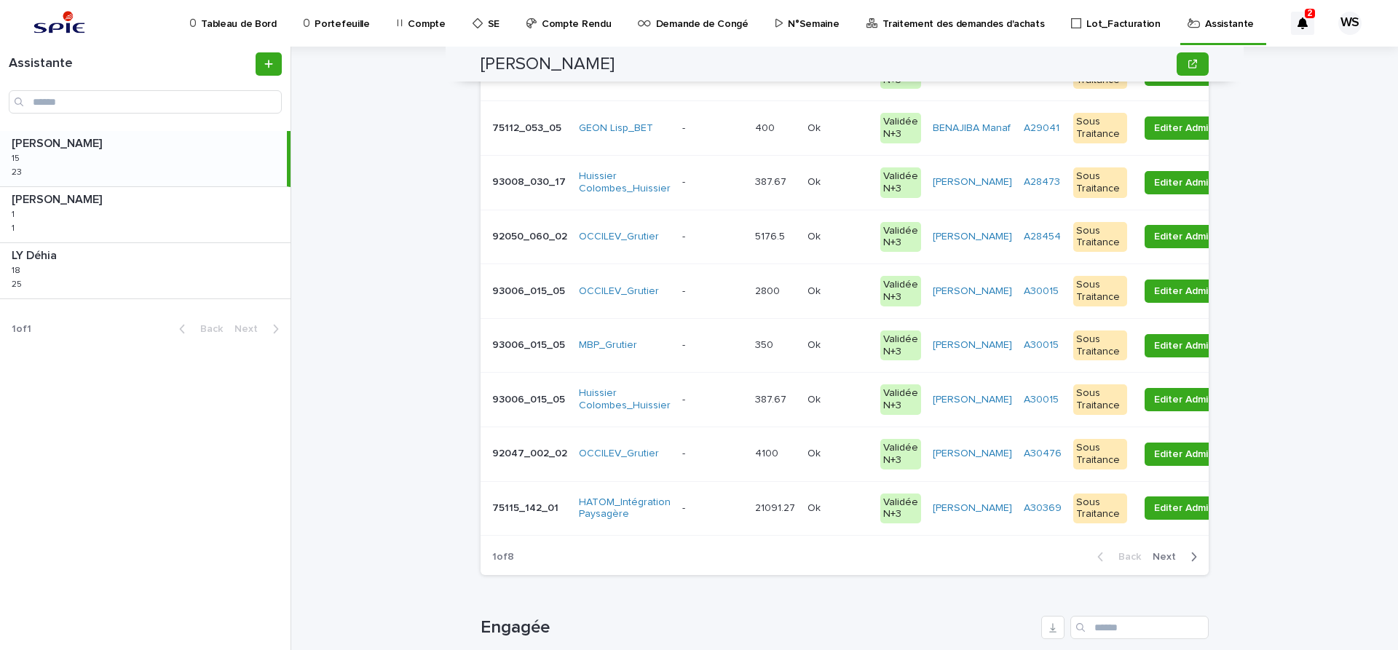
click at [719, 507] on p at bounding box center [712, 508] width 61 height 12
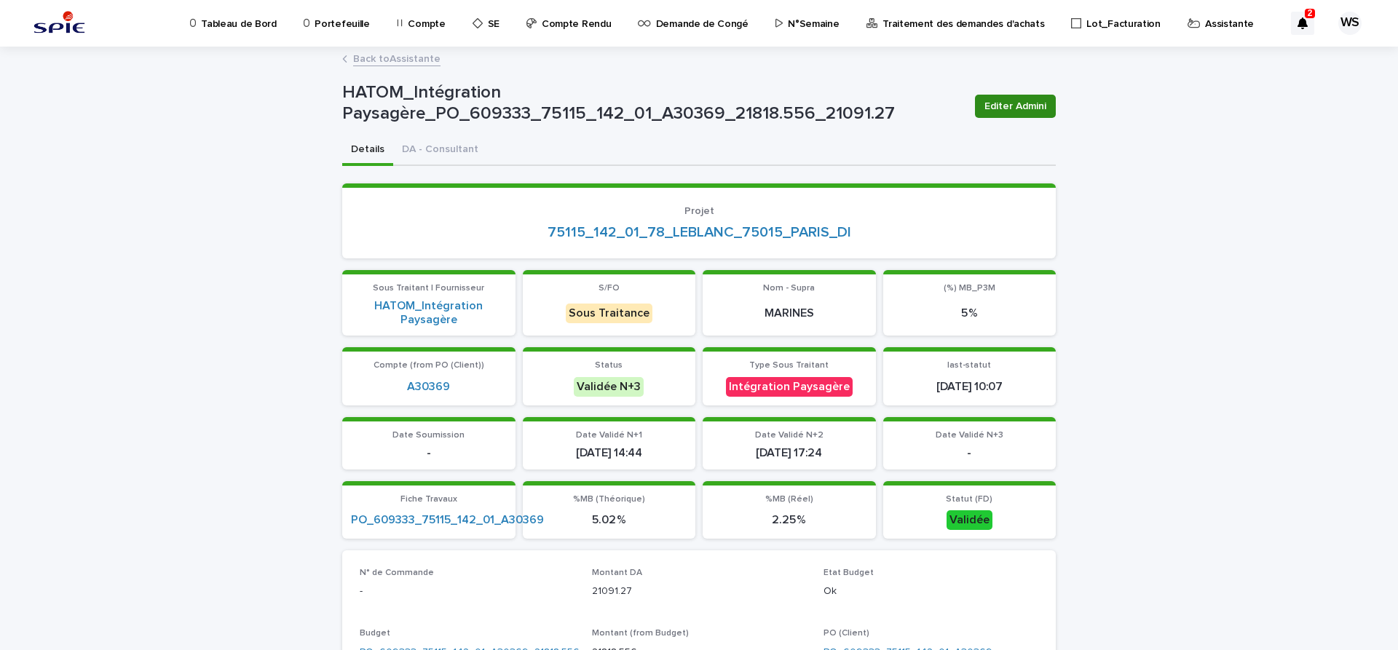
click at [1032, 106] on span "Editer Admini" at bounding box center [1015, 106] width 62 height 15
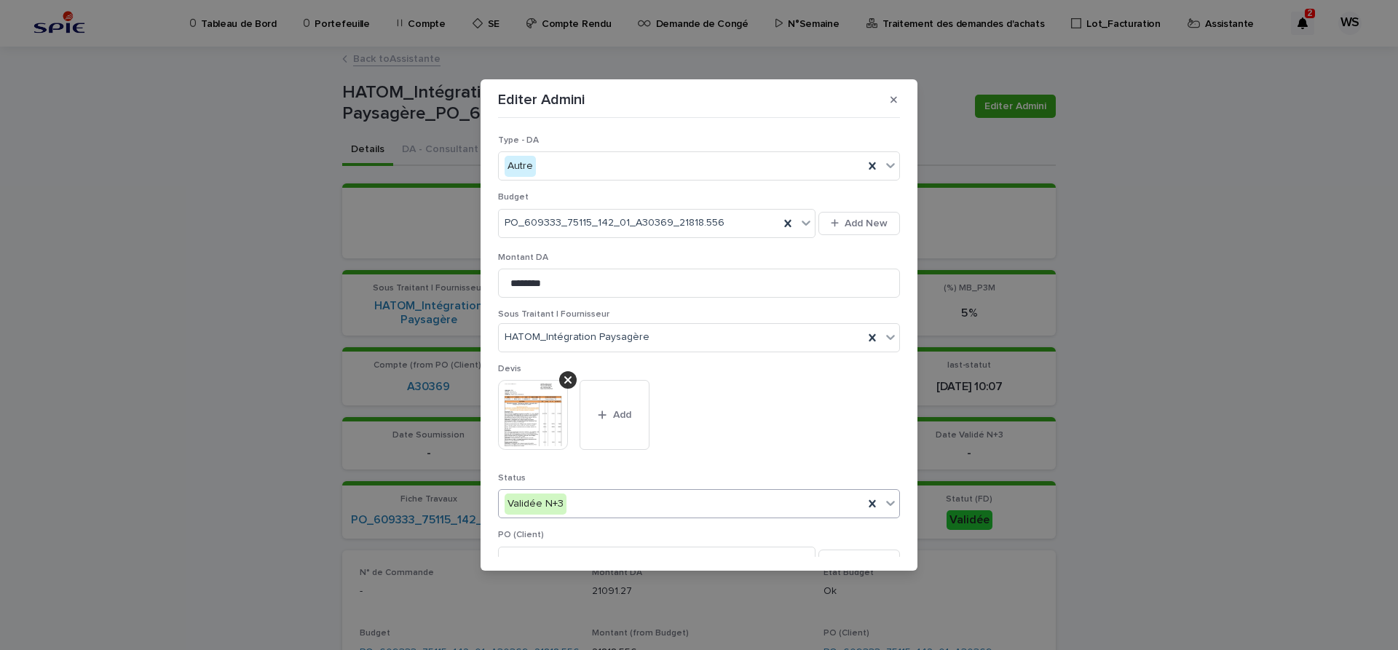
click at [890, 503] on icon at bounding box center [890, 503] width 15 height 15
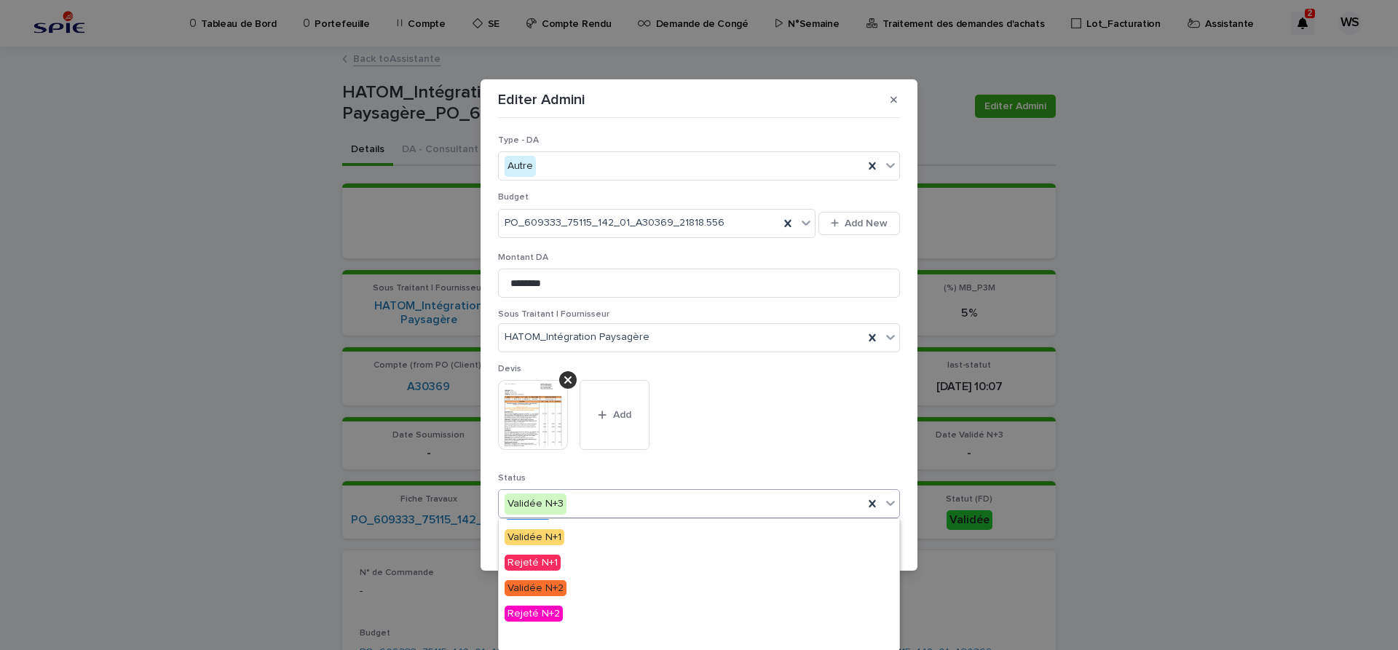
scroll to position [174, 0]
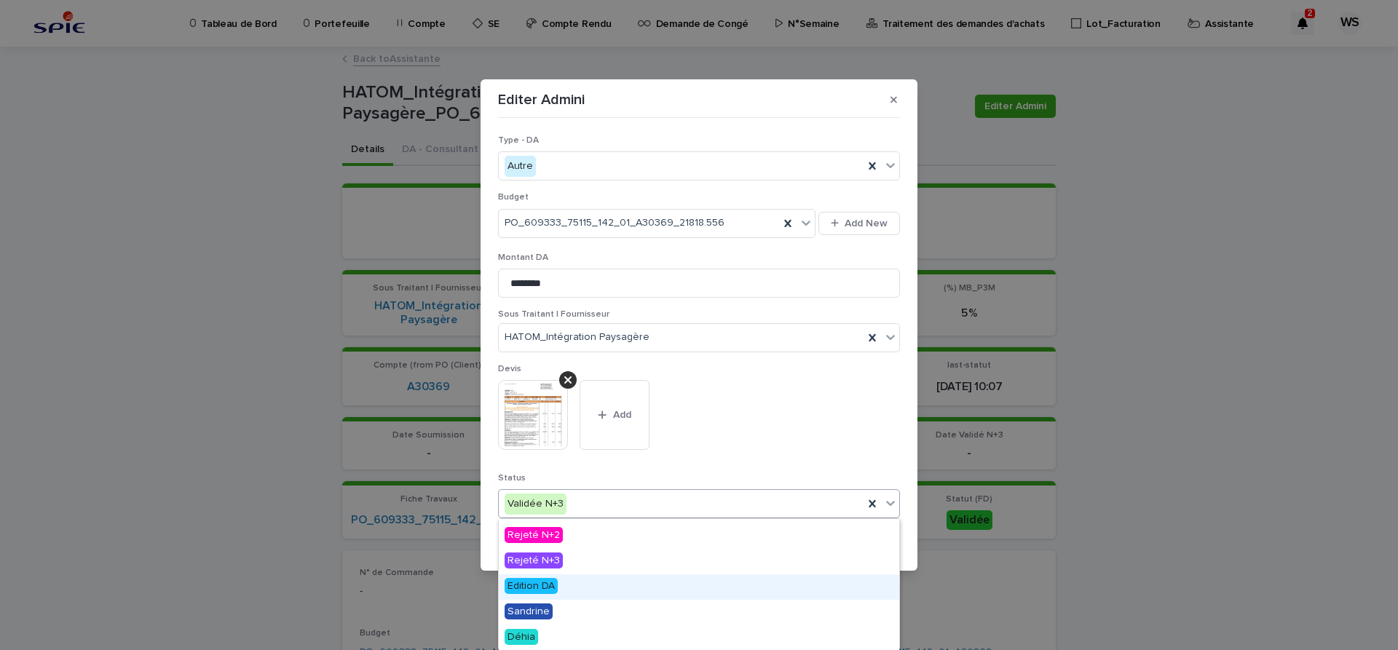
drag, startPoint x: 540, startPoint y: 585, endPoint x: 668, endPoint y: 566, distance: 128.8
click at [541, 585] on span "Edition DA" at bounding box center [530, 586] width 53 height 16
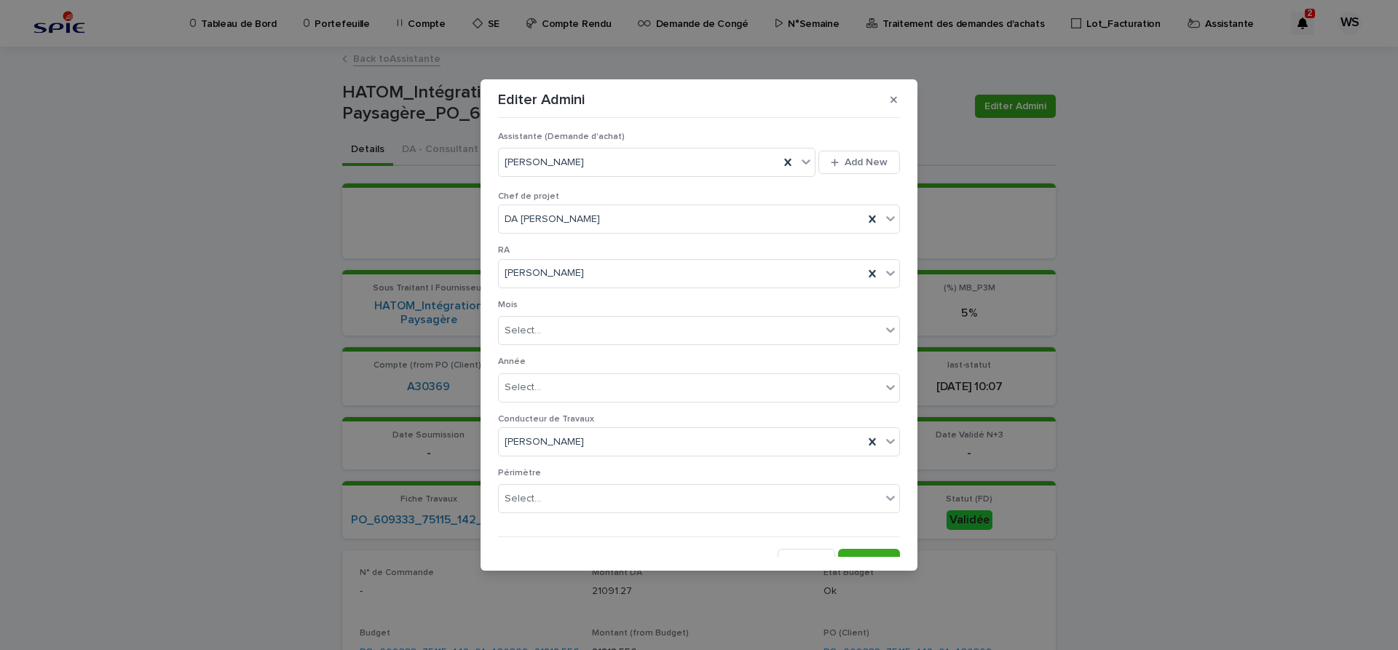
scroll to position [811, 0]
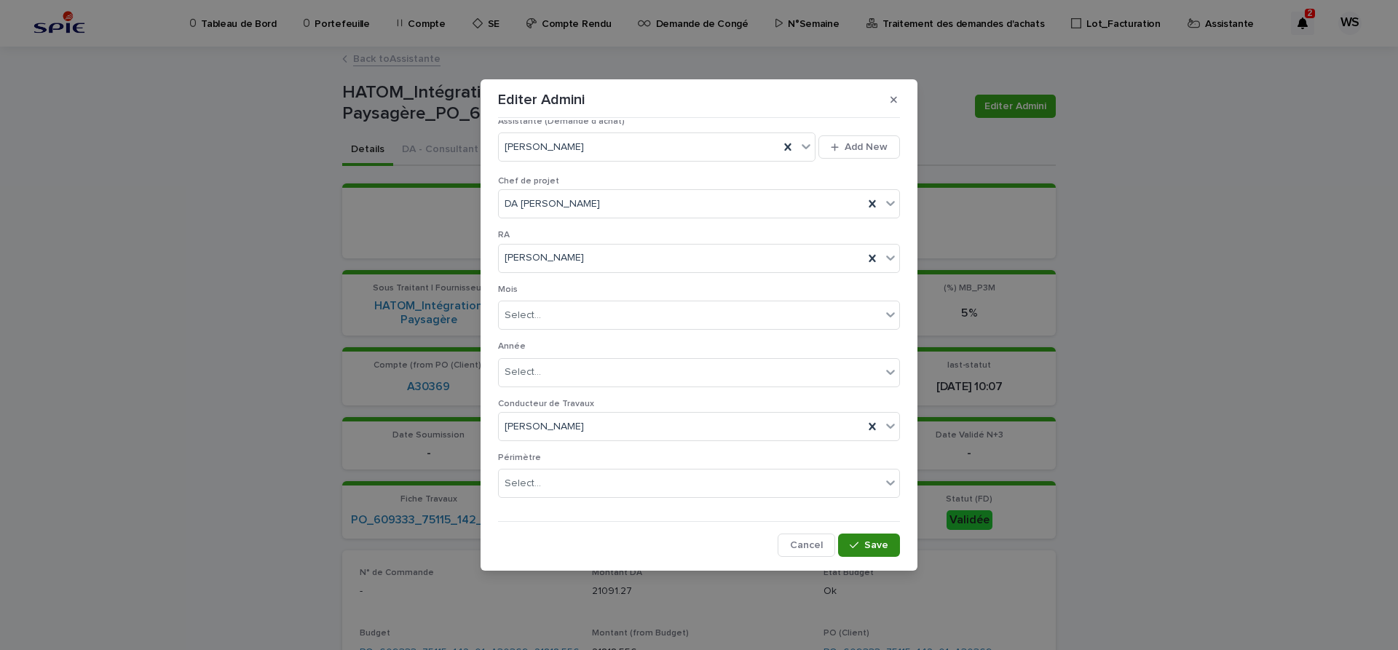
click at [882, 542] on span "Save" at bounding box center [876, 545] width 24 height 10
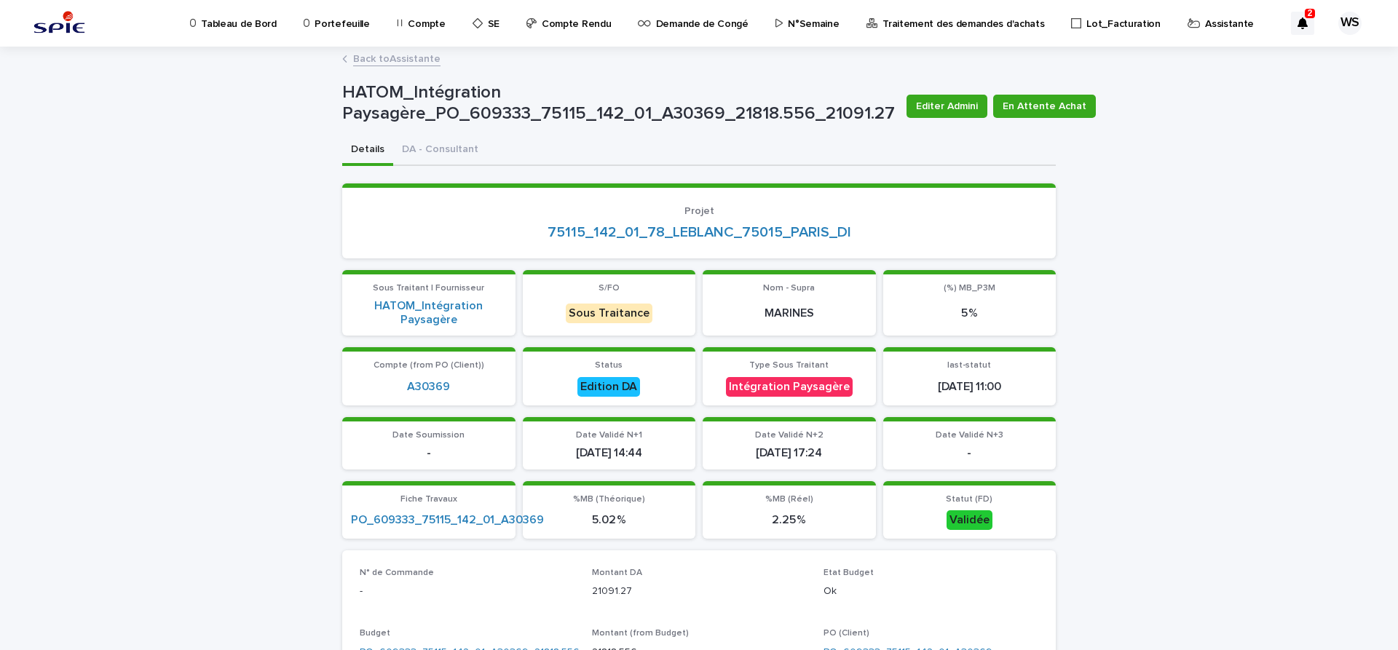
click at [425, 59] on link "Back to Assistante" at bounding box center [396, 58] width 87 height 17
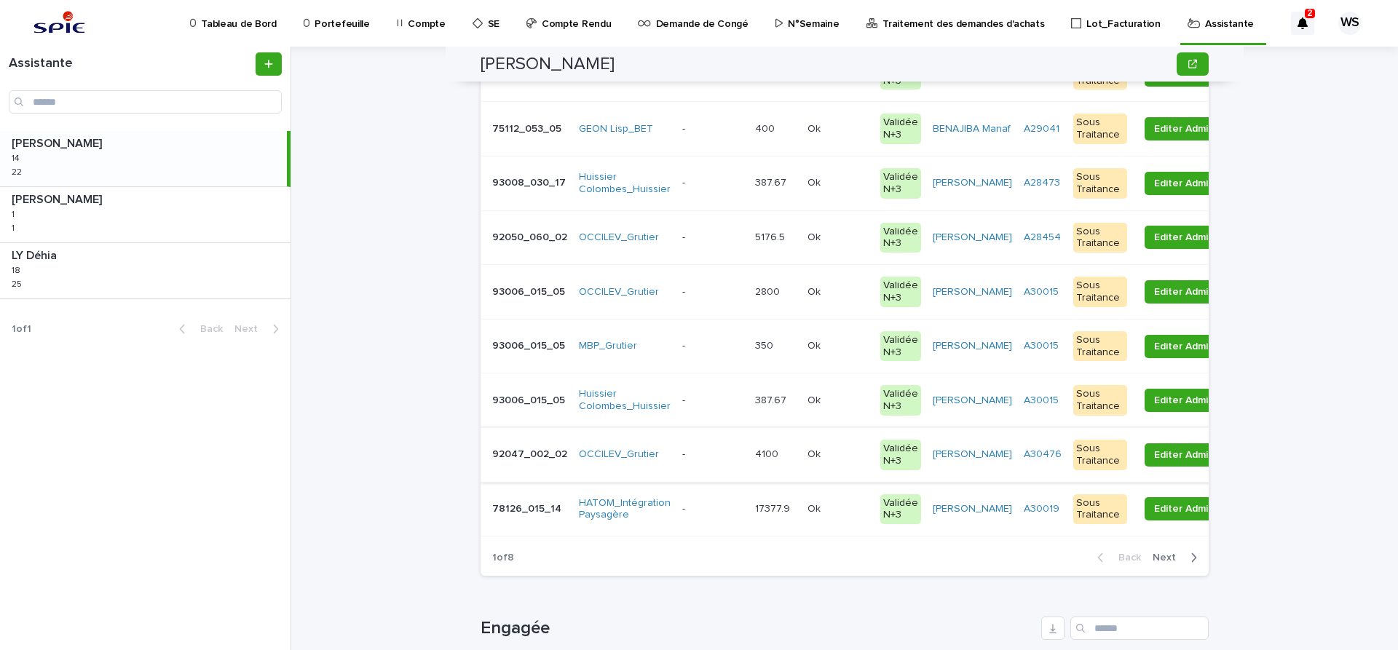
scroll to position [306, 0]
click at [706, 507] on p at bounding box center [712, 508] width 61 height 12
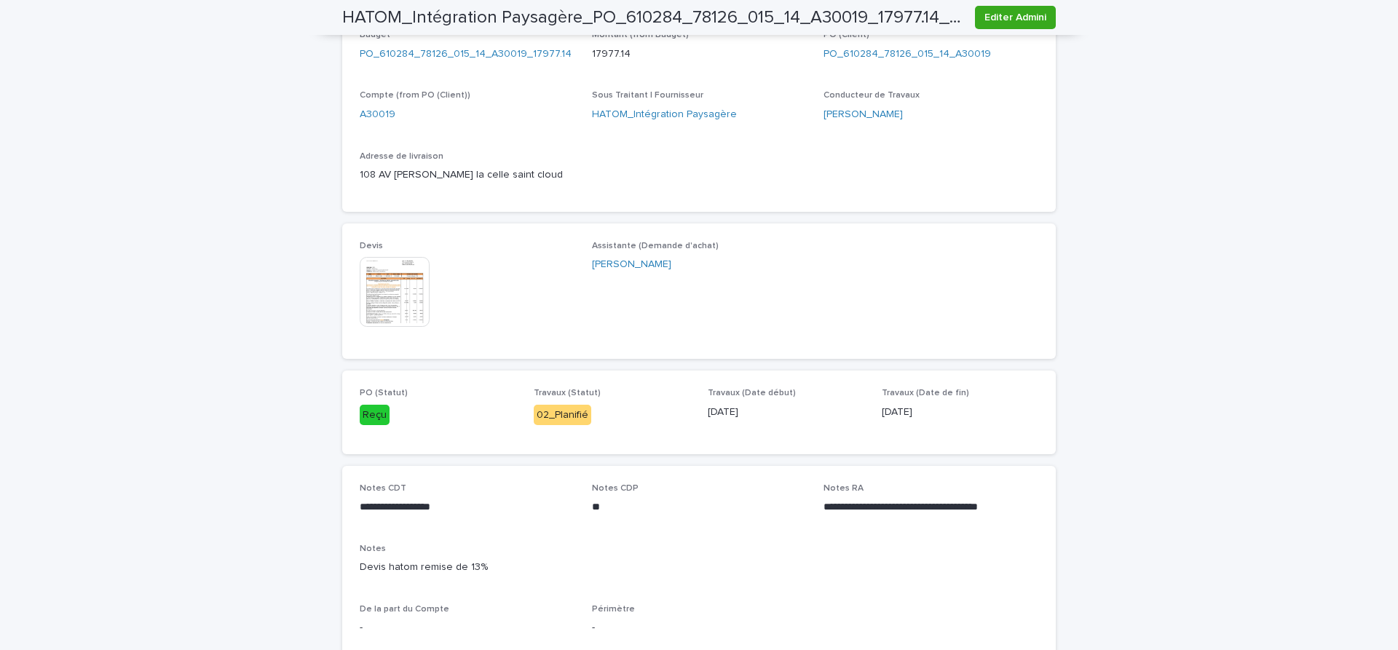
scroll to position [550, 0]
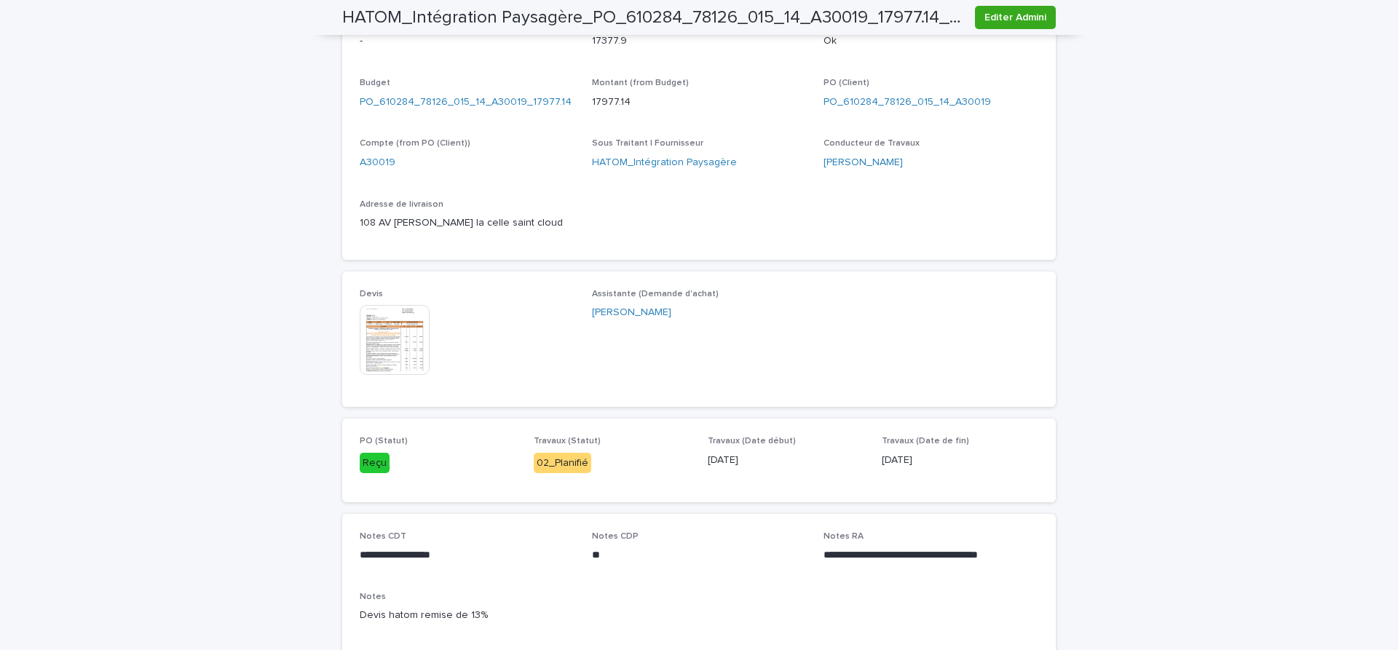
click at [392, 348] on img at bounding box center [395, 340] width 70 height 70
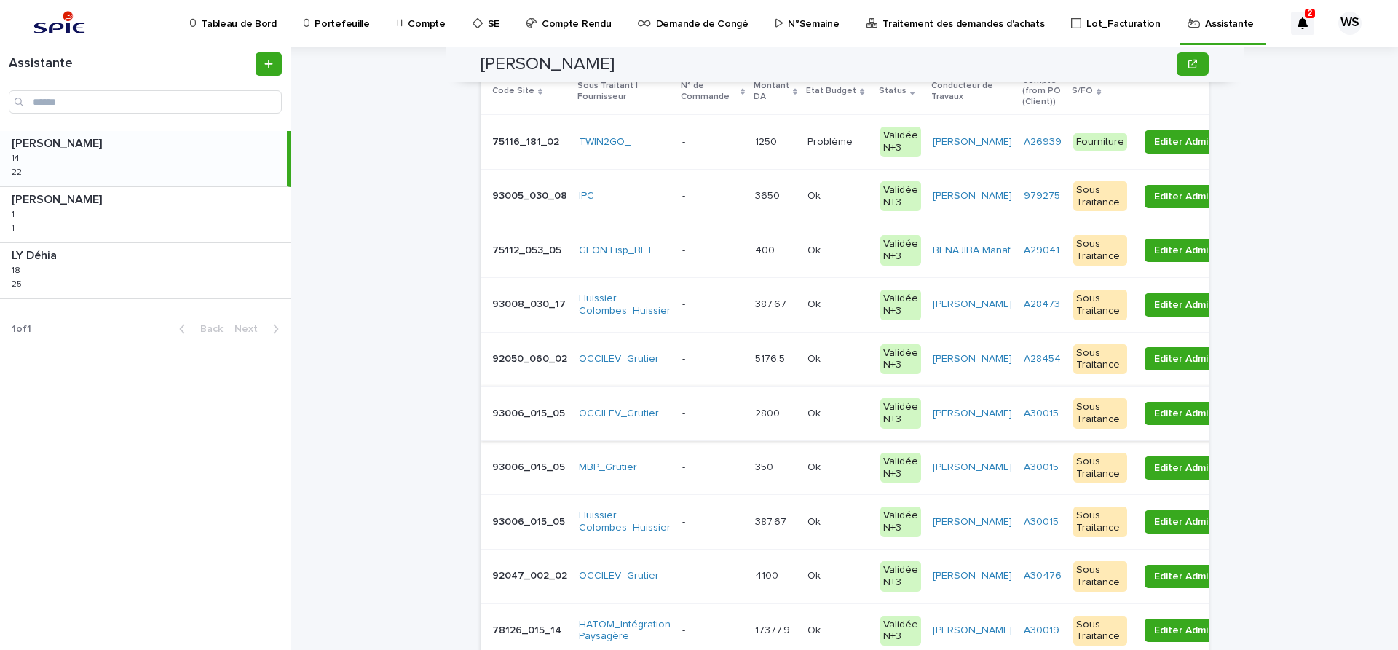
scroll to position [306, 0]
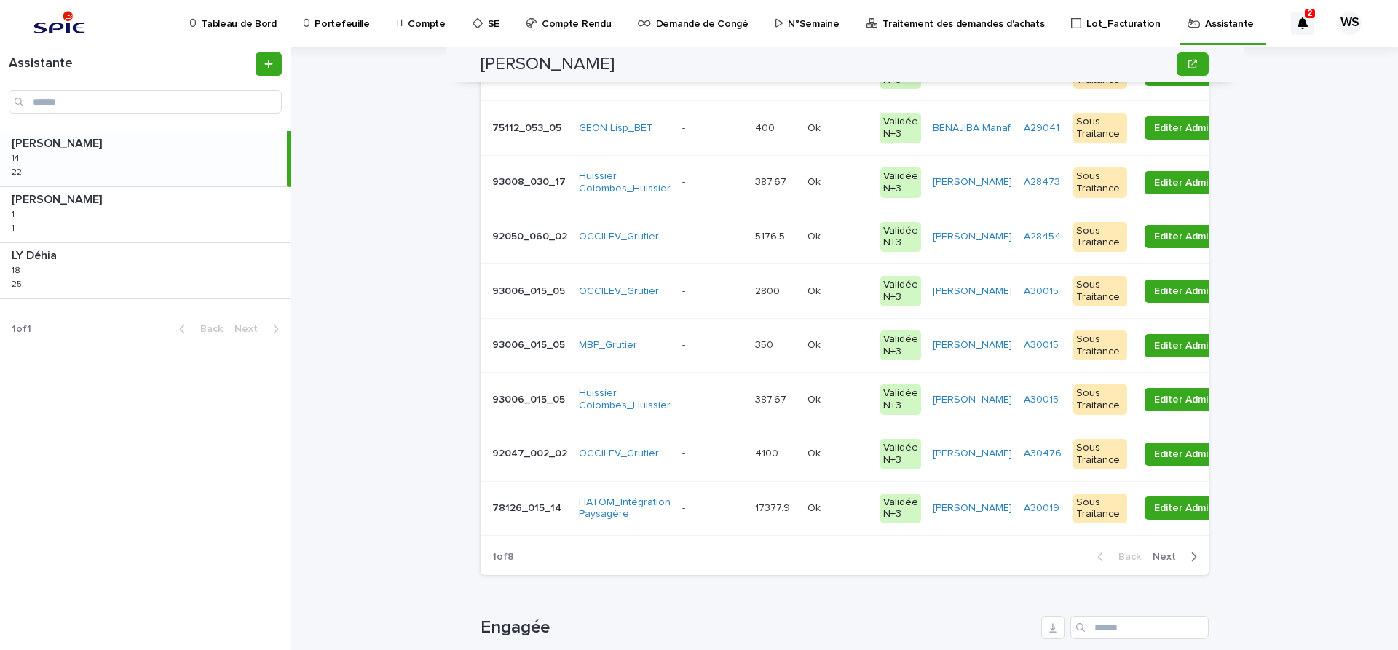
click at [716, 513] on p at bounding box center [712, 508] width 61 height 12
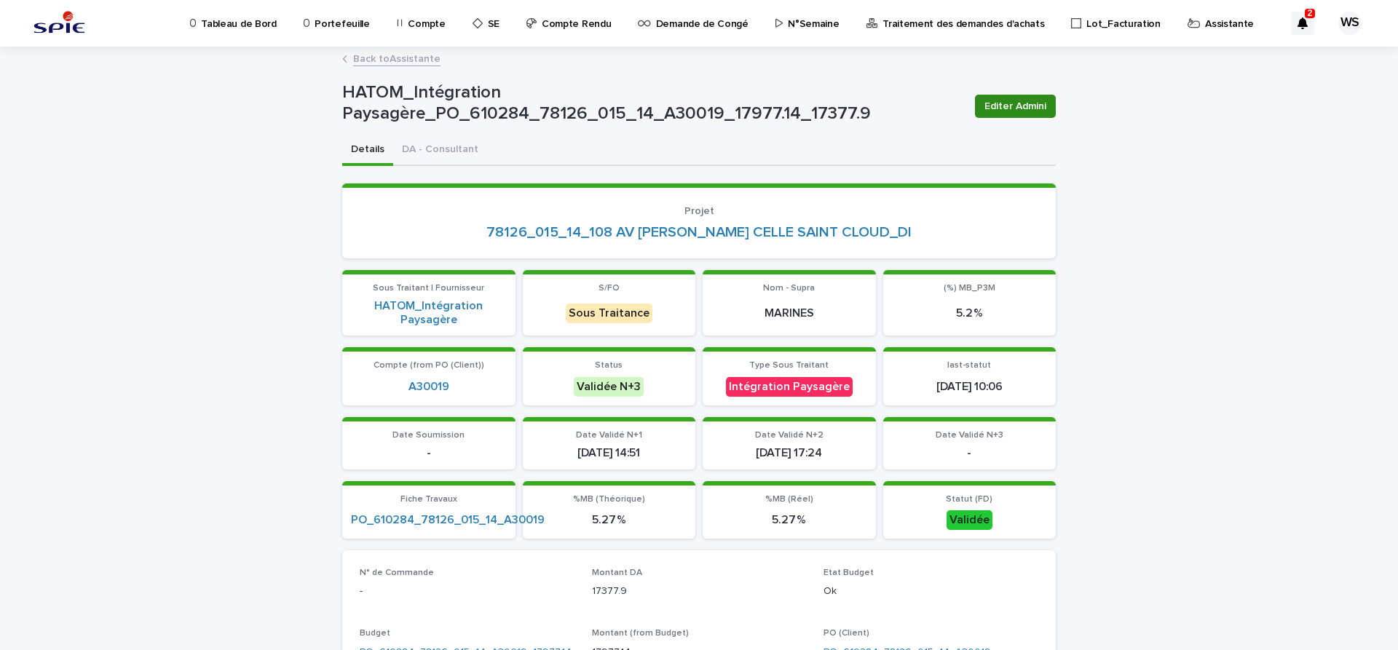
click at [1027, 101] on span "Editer Admini" at bounding box center [1015, 106] width 62 height 15
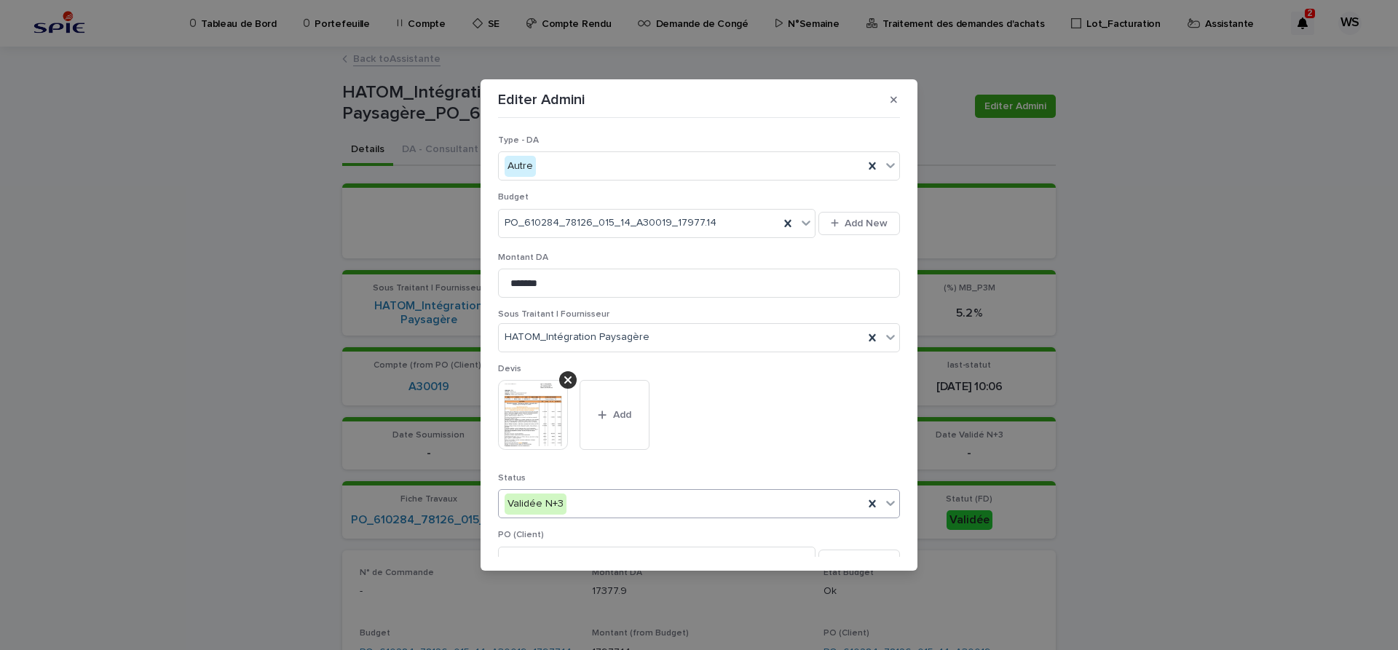
click at [893, 501] on icon at bounding box center [890, 503] width 15 height 15
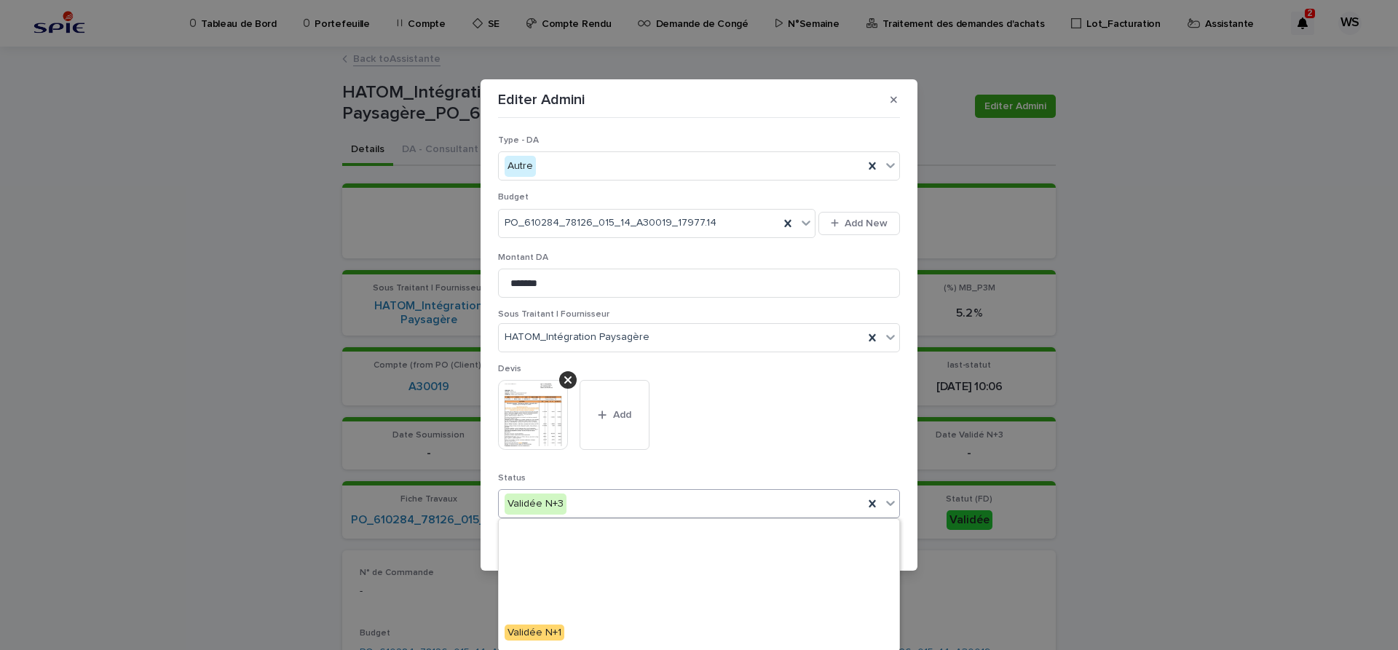
scroll to position [174, 0]
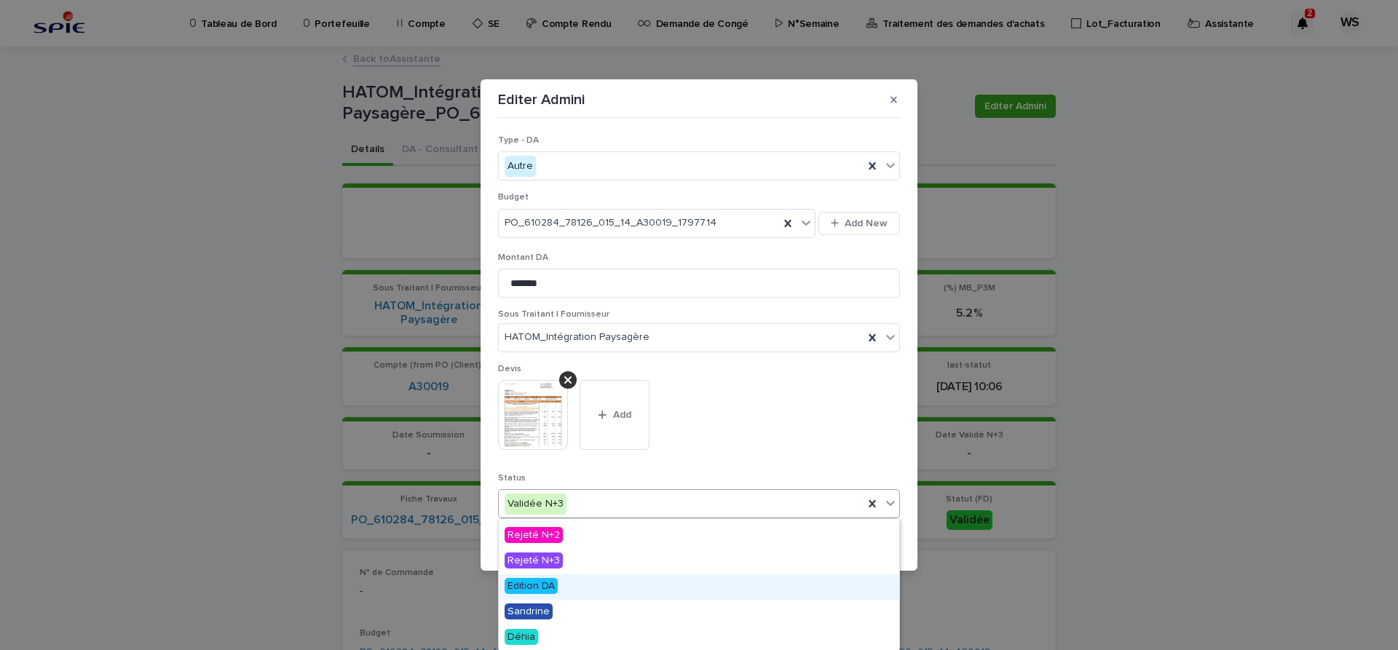
click at [547, 588] on span "Edition DA" at bounding box center [530, 586] width 53 height 16
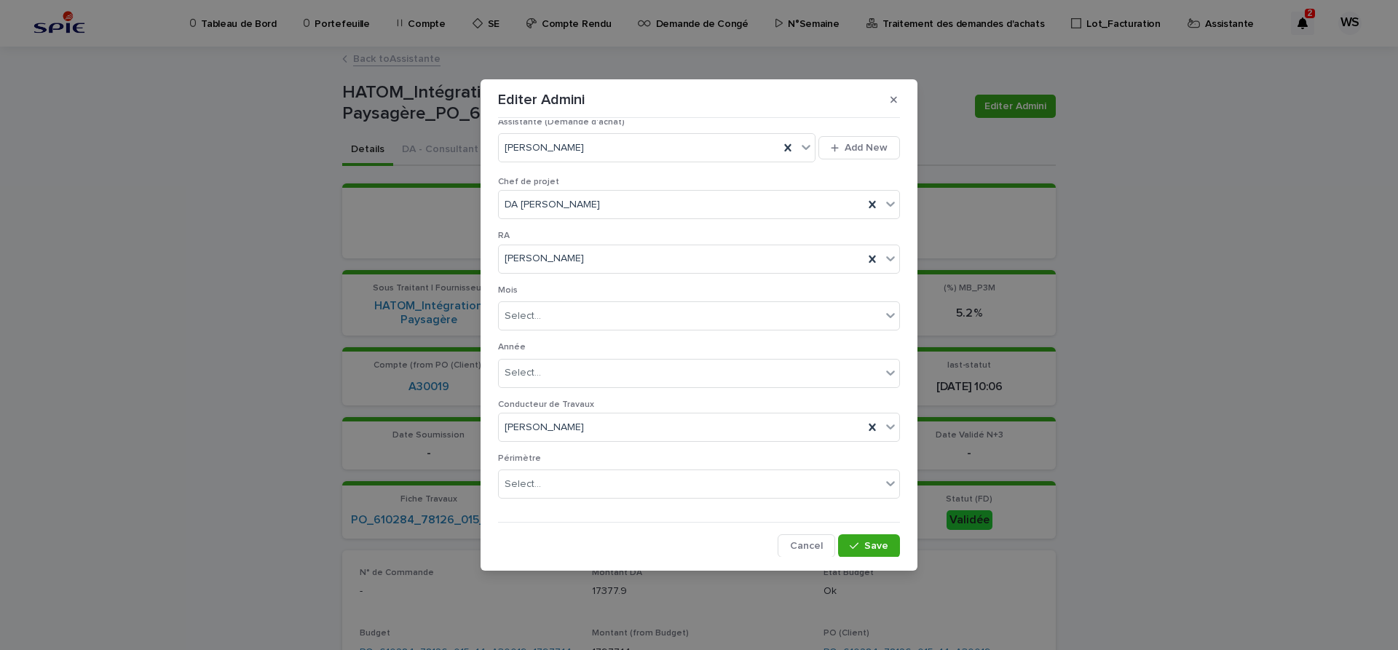
scroll to position [811, 0]
click at [873, 544] on span "Save" at bounding box center [876, 545] width 24 height 10
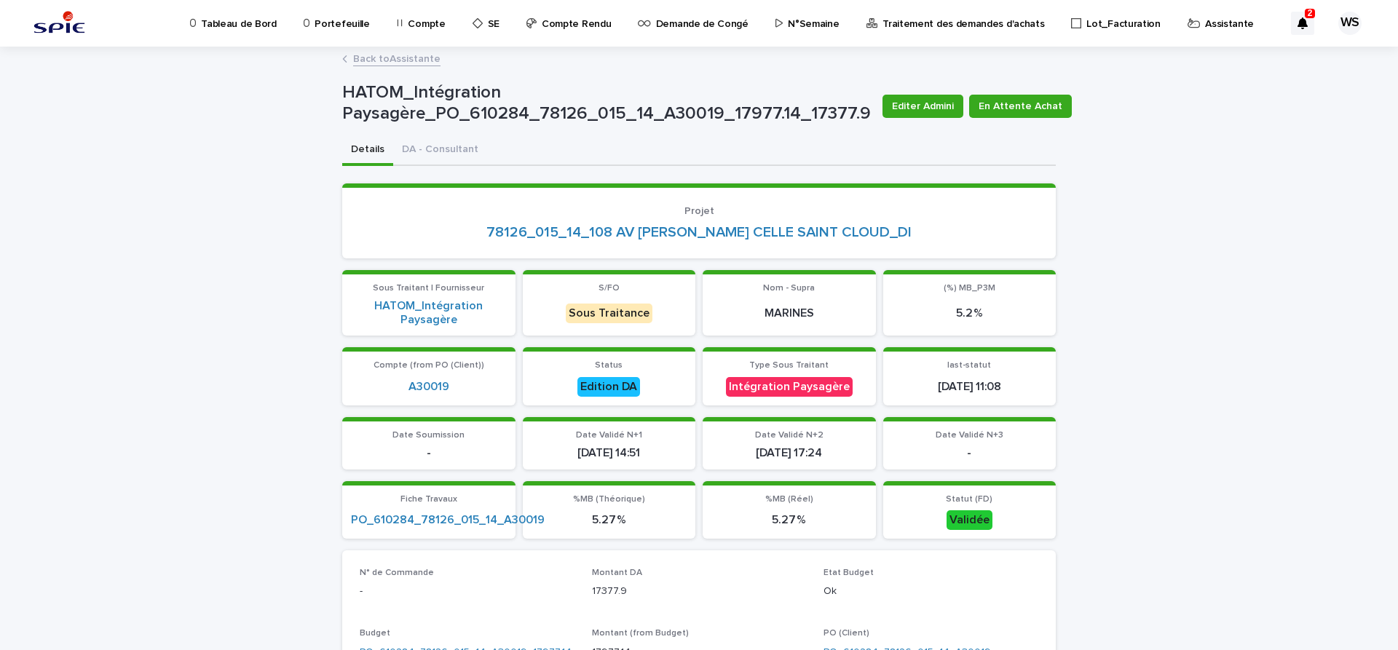
click at [413, 60] on link "Back to Assistante" at bounding box center [396, 58] width 87 height 17
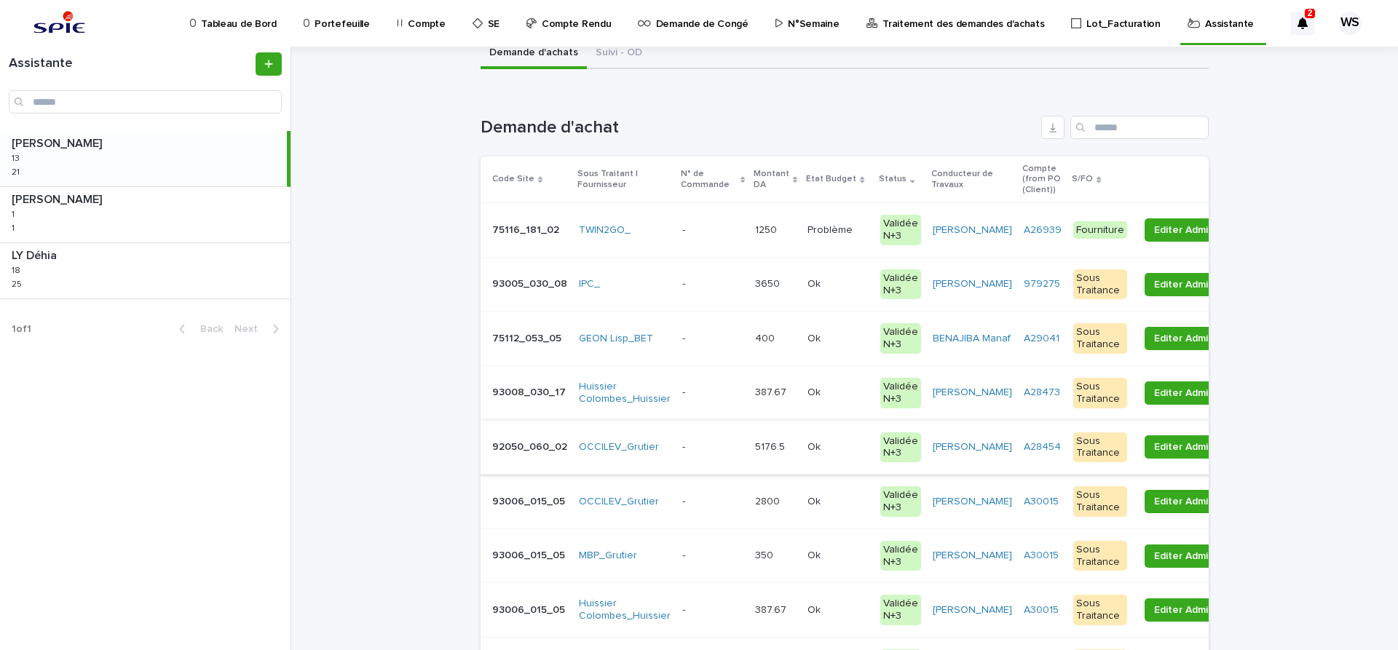
scroll to position [245, 0]
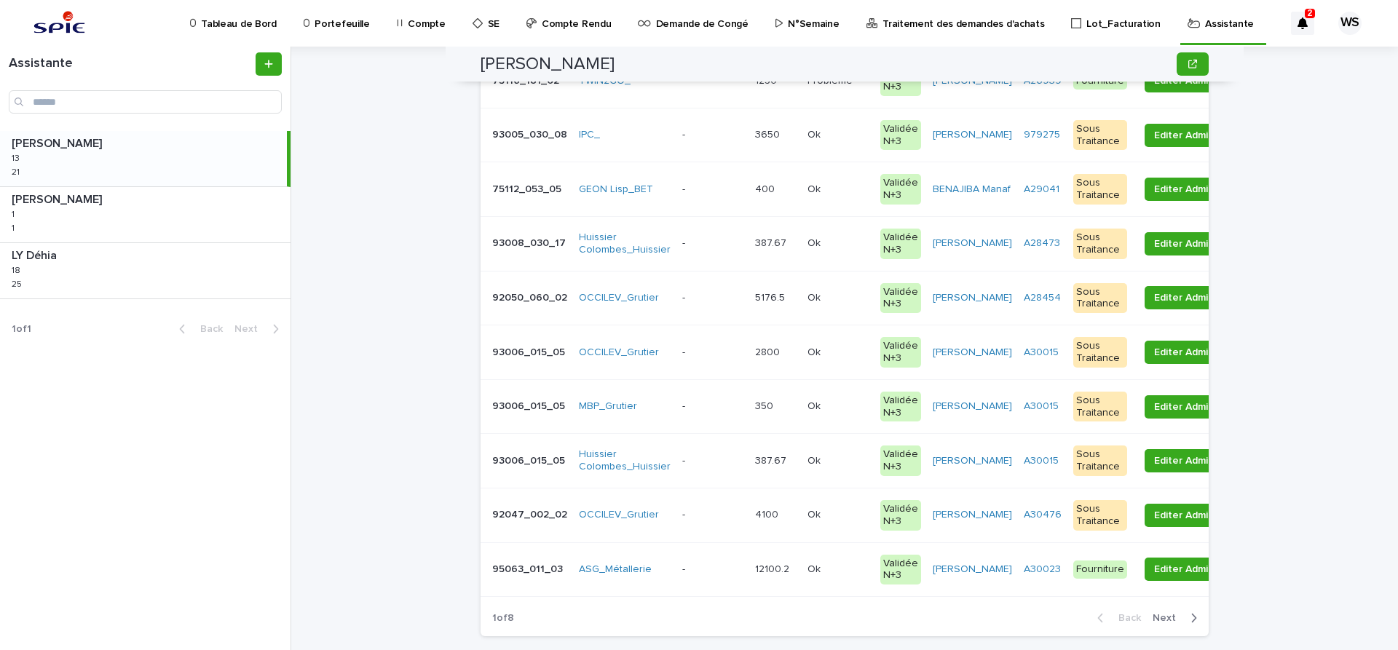
click at [1166, 617] on span "Next" at bounding box center [1168, 618] width 32 height 10
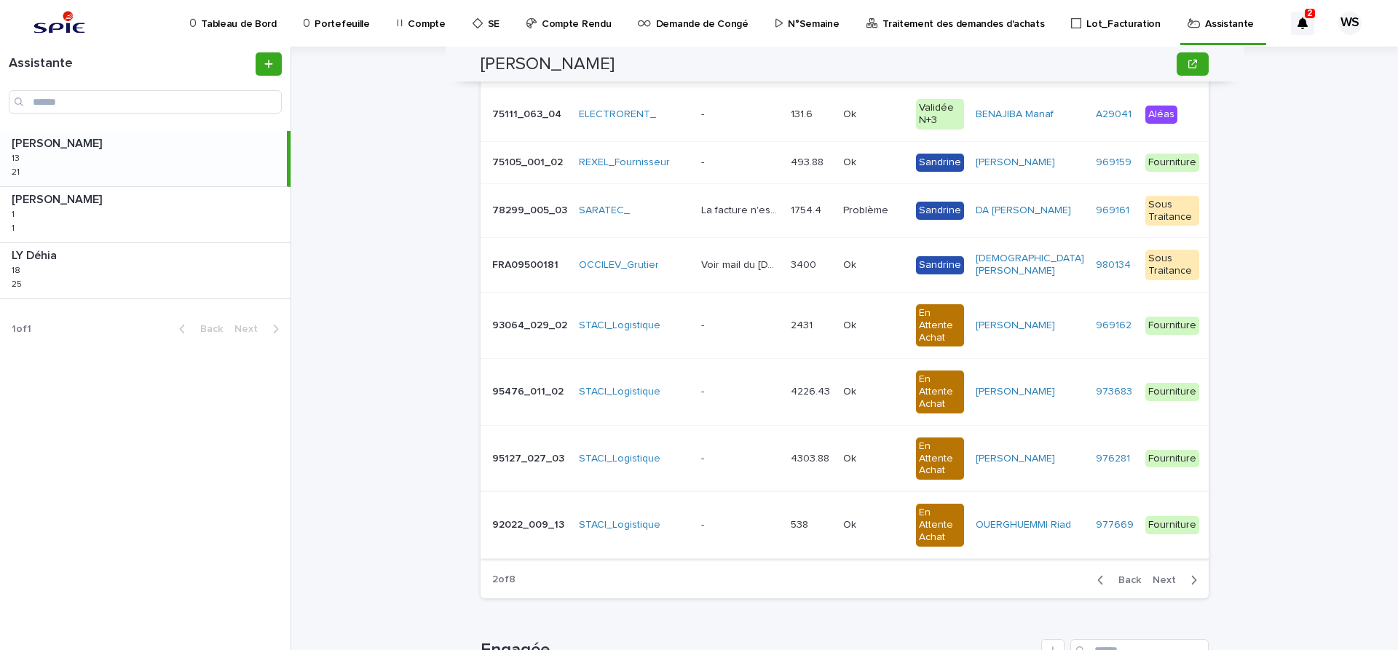
scroll to position [367, 0]
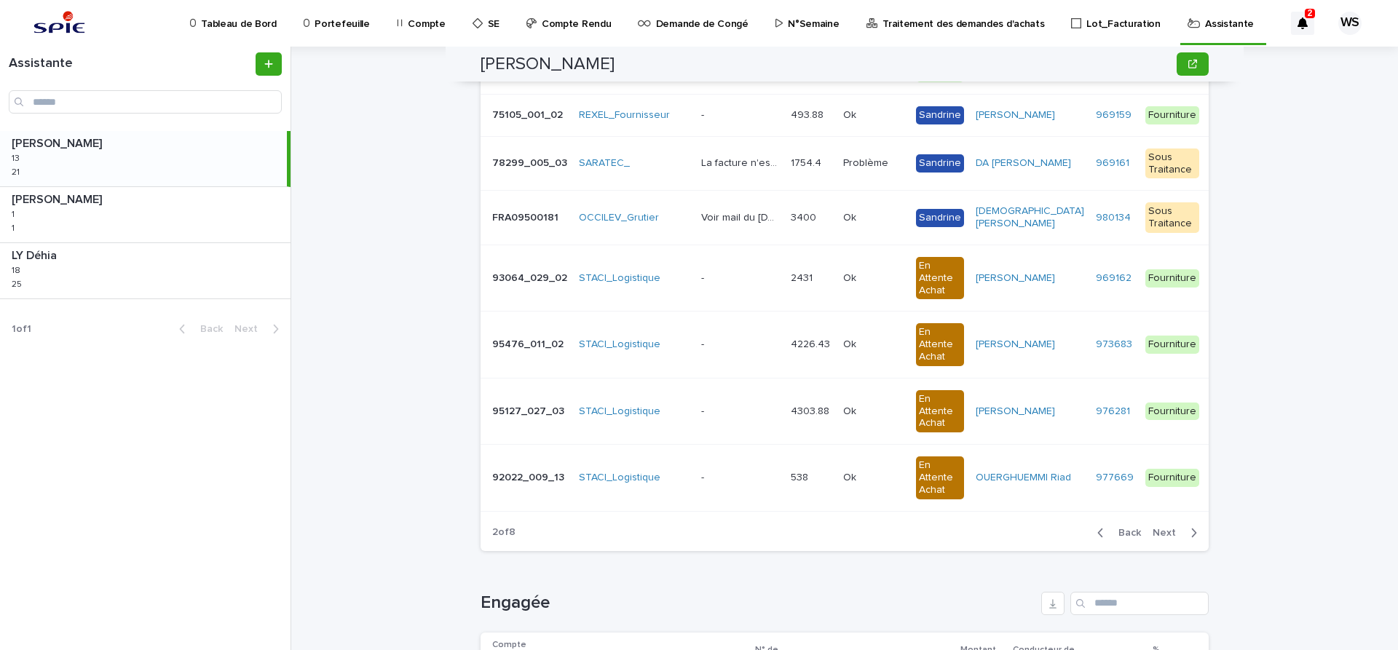
click at [1132, 534] on span "Back" at bounding box center [1124, 533] width 31 height 10
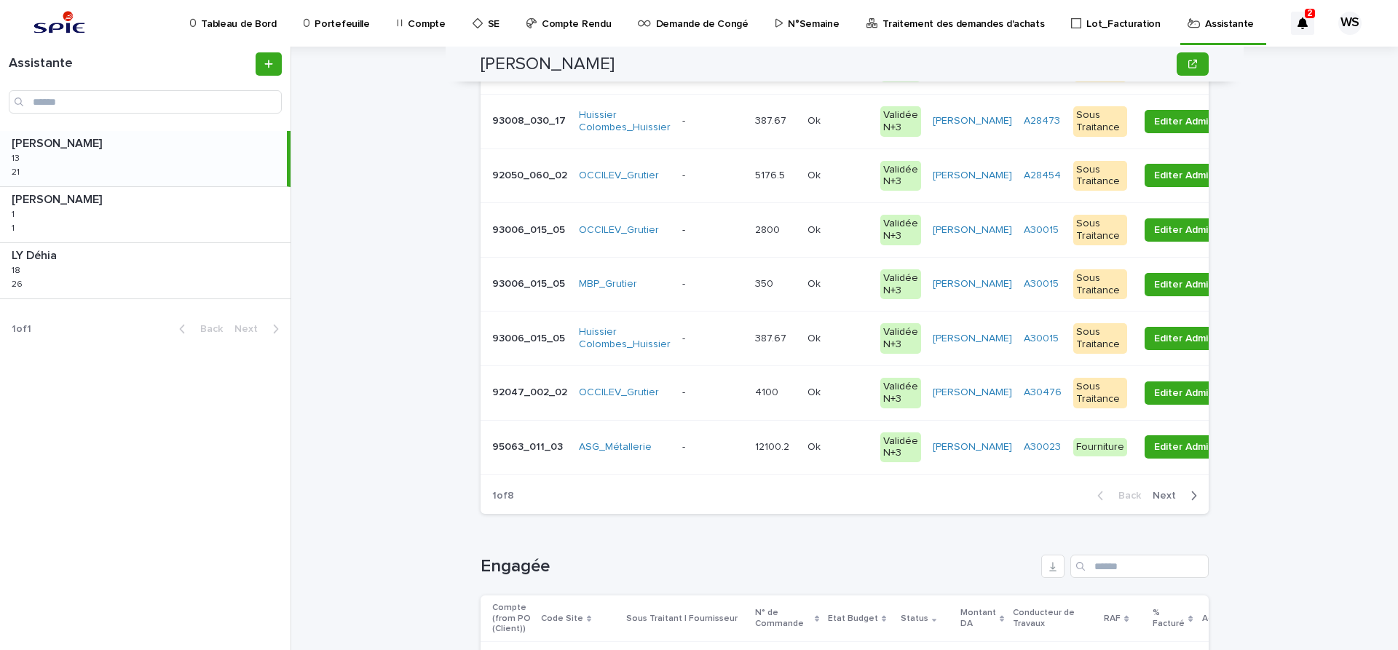
click at [705, 446] on p at bounding box center [712, 447] width 61 height 12
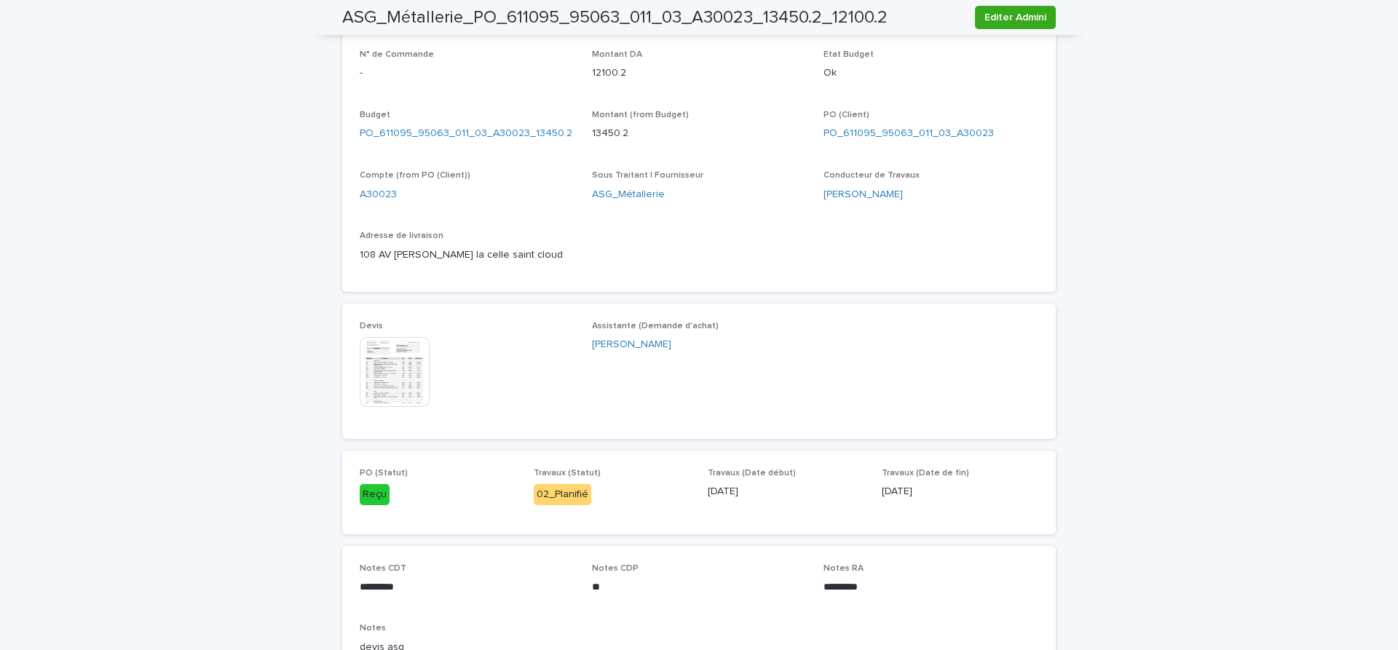
scroll to position [550, 0]
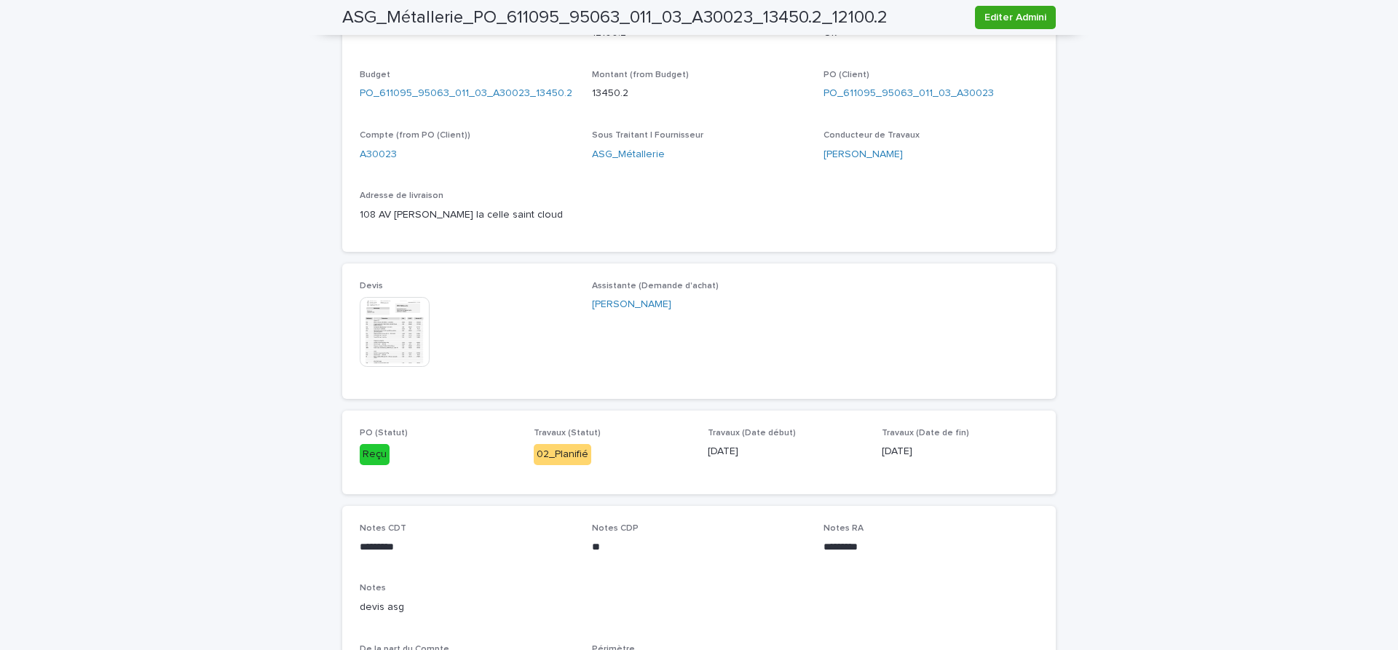
click at [390, 340] on img at bounding box center [395, 332] width 70 height 70
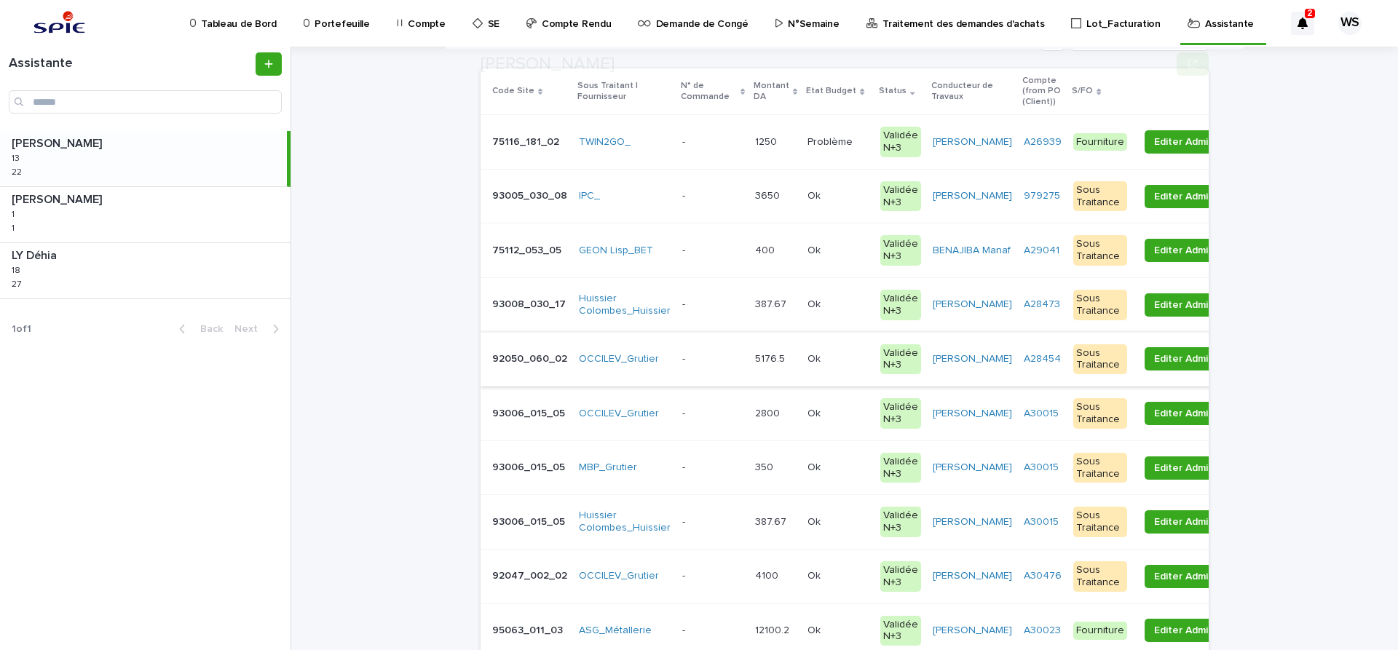
scroll to position [367, 0]
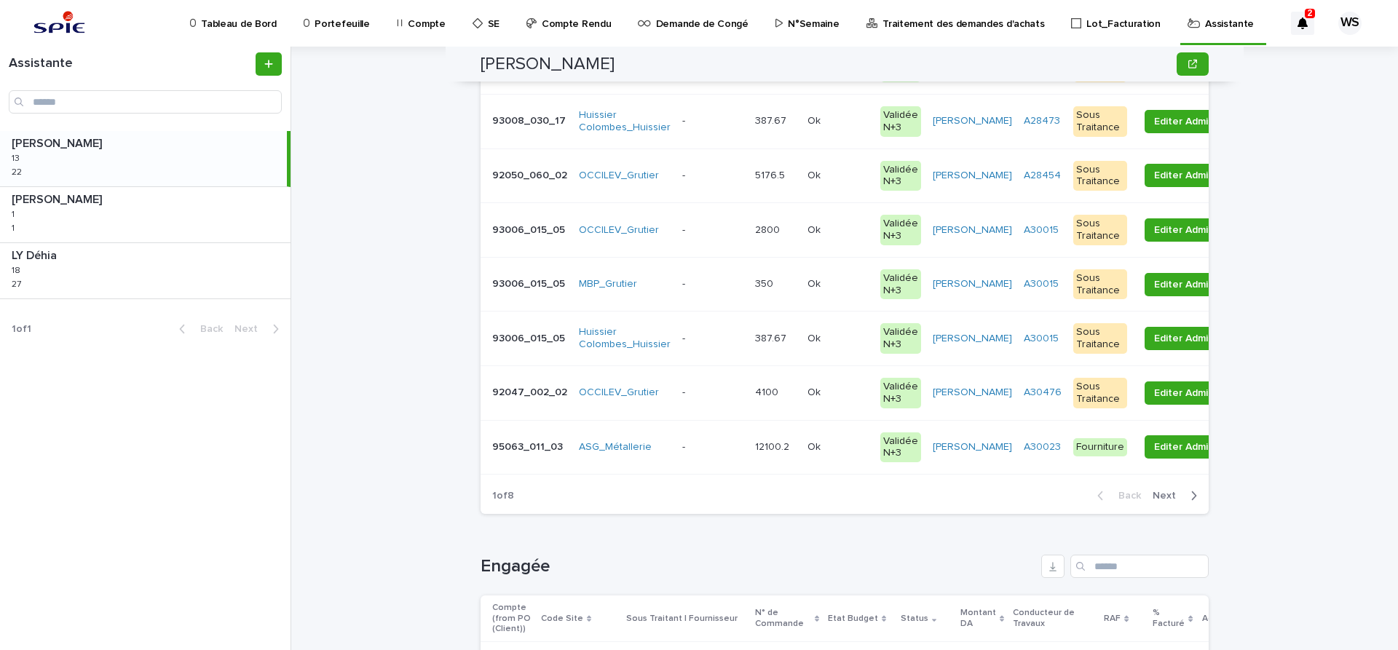
click at [721, 445] on p at bounding box center [712, 447] width 61 height 12
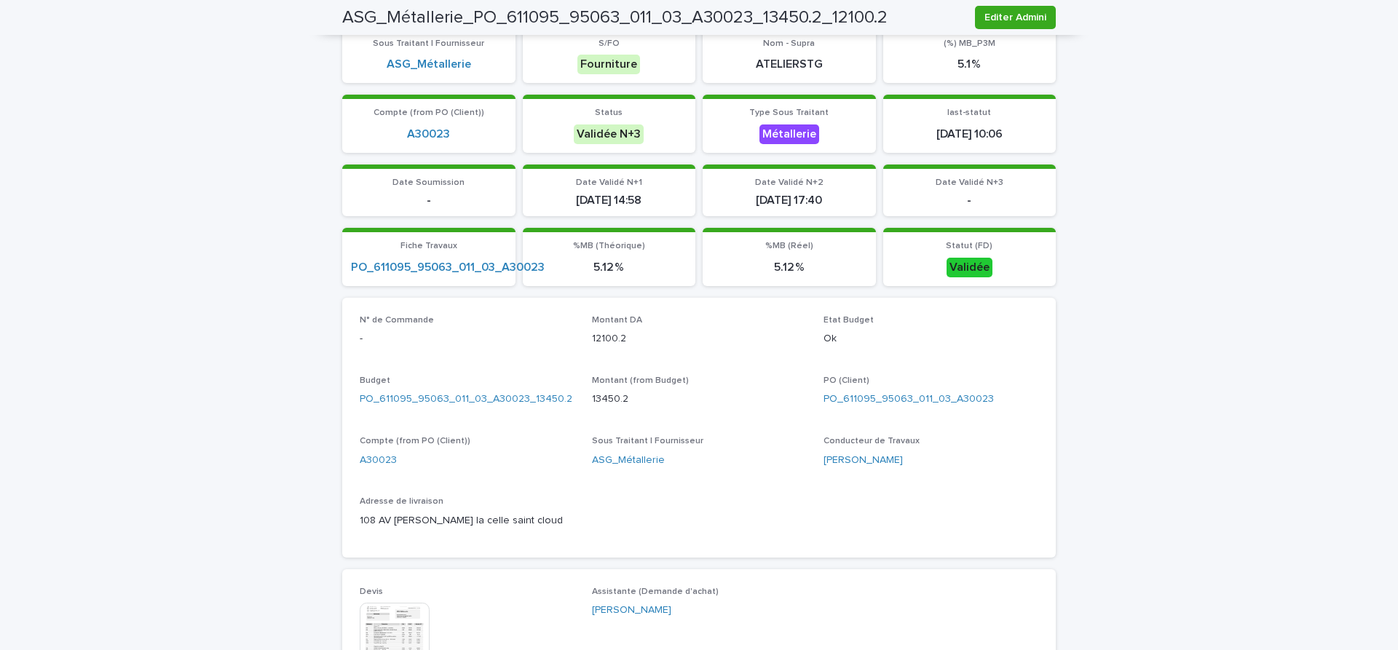
scroll to position [428, 0]
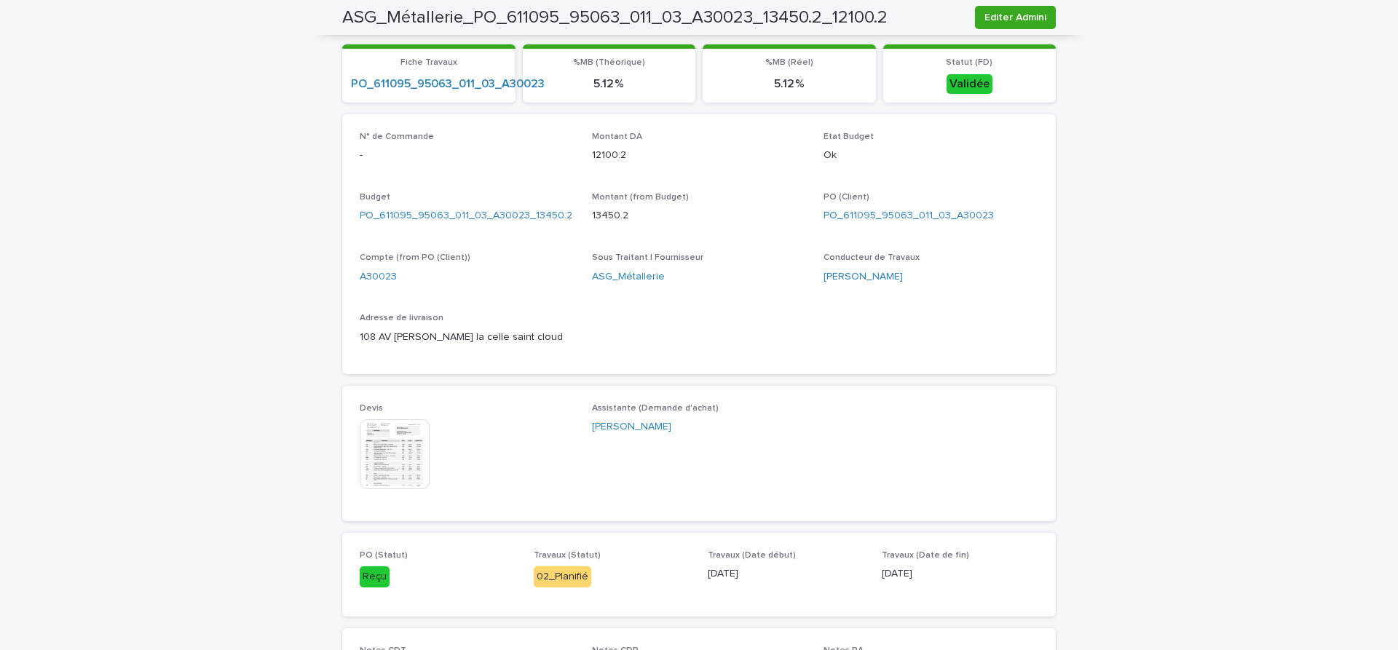
click at [392, 456] on img at bounding box center [395, 454] width 70 height 70
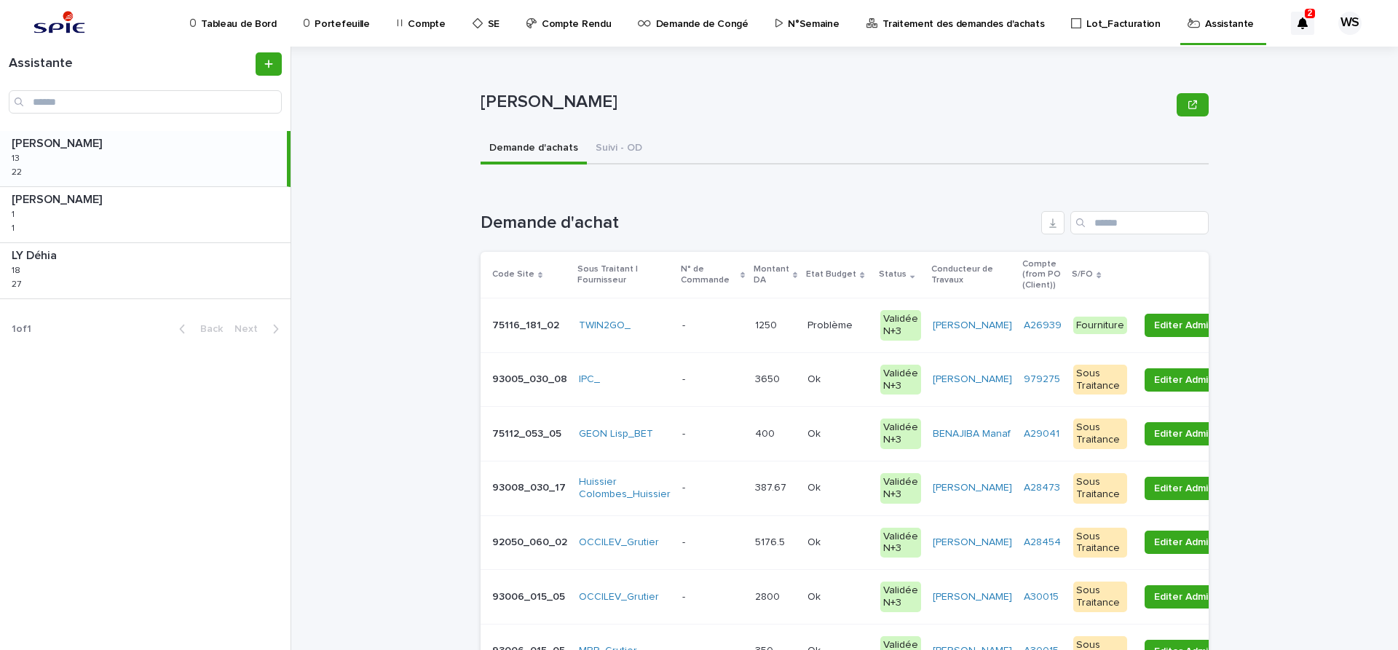
scroll to position [245, 0]
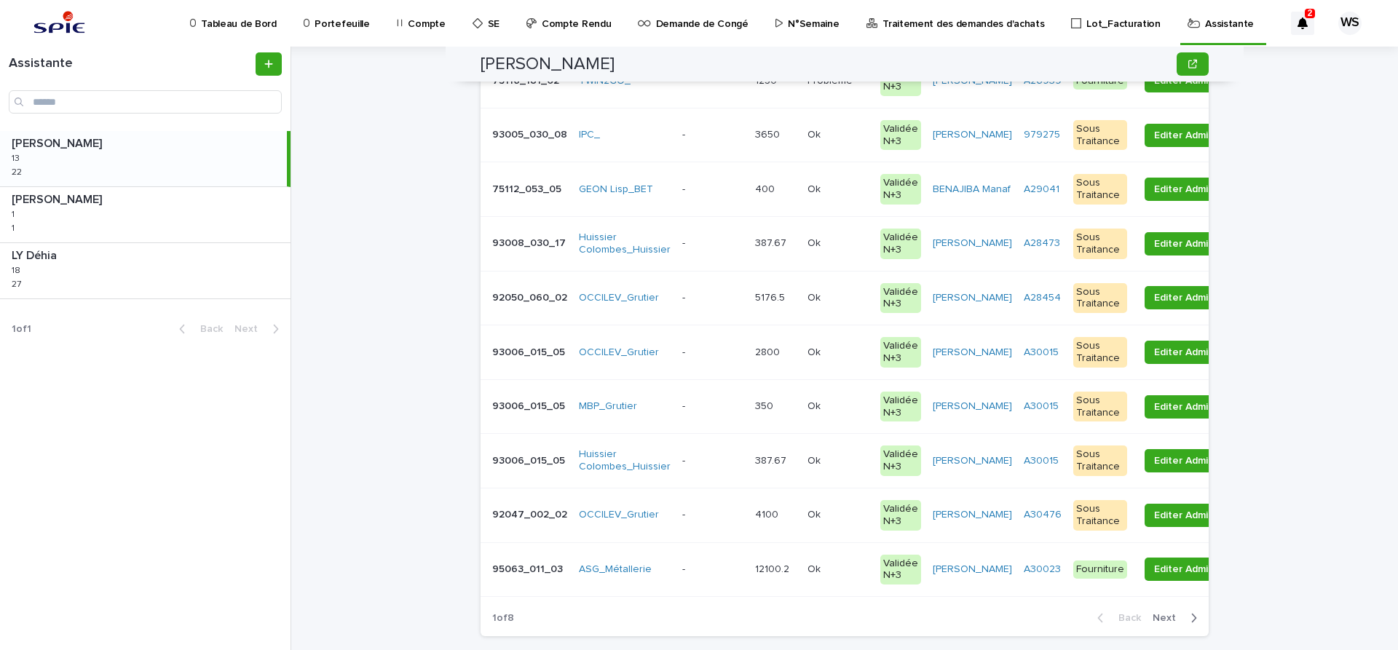
click at [711, 566] on p at bounding box center [712, 569] width 61 height 12
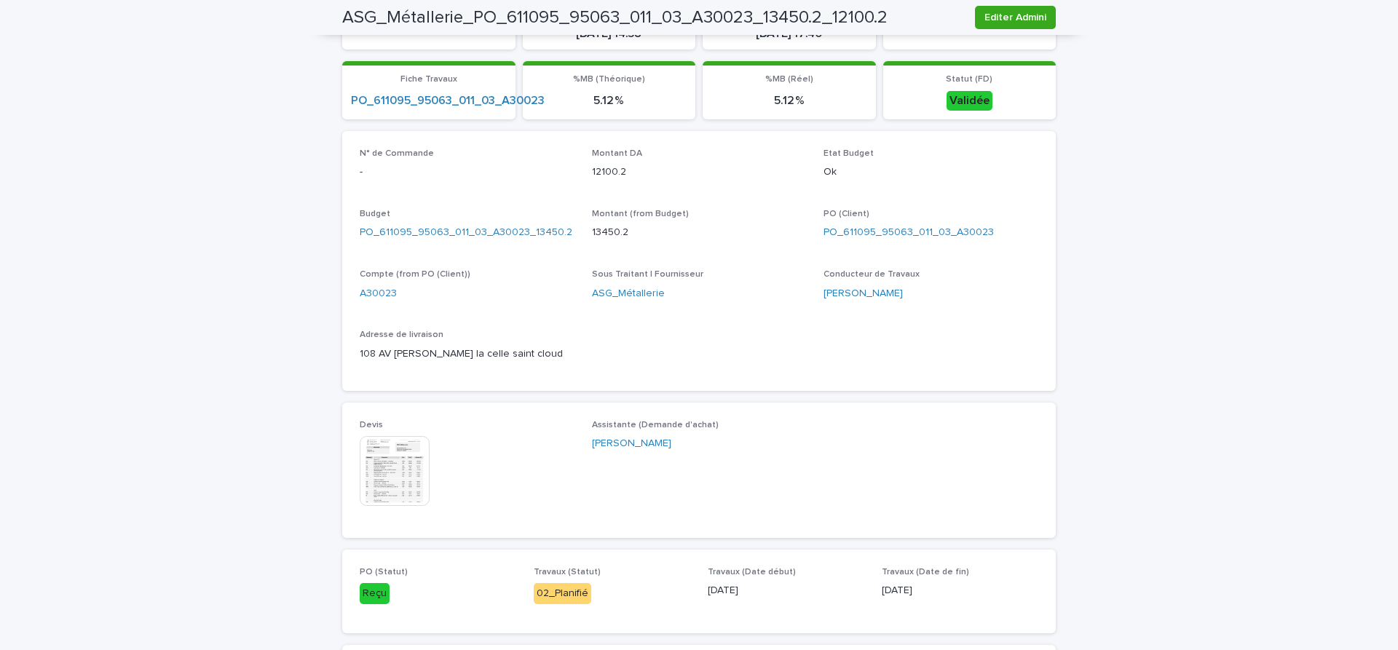
scroll to position [489, 0]
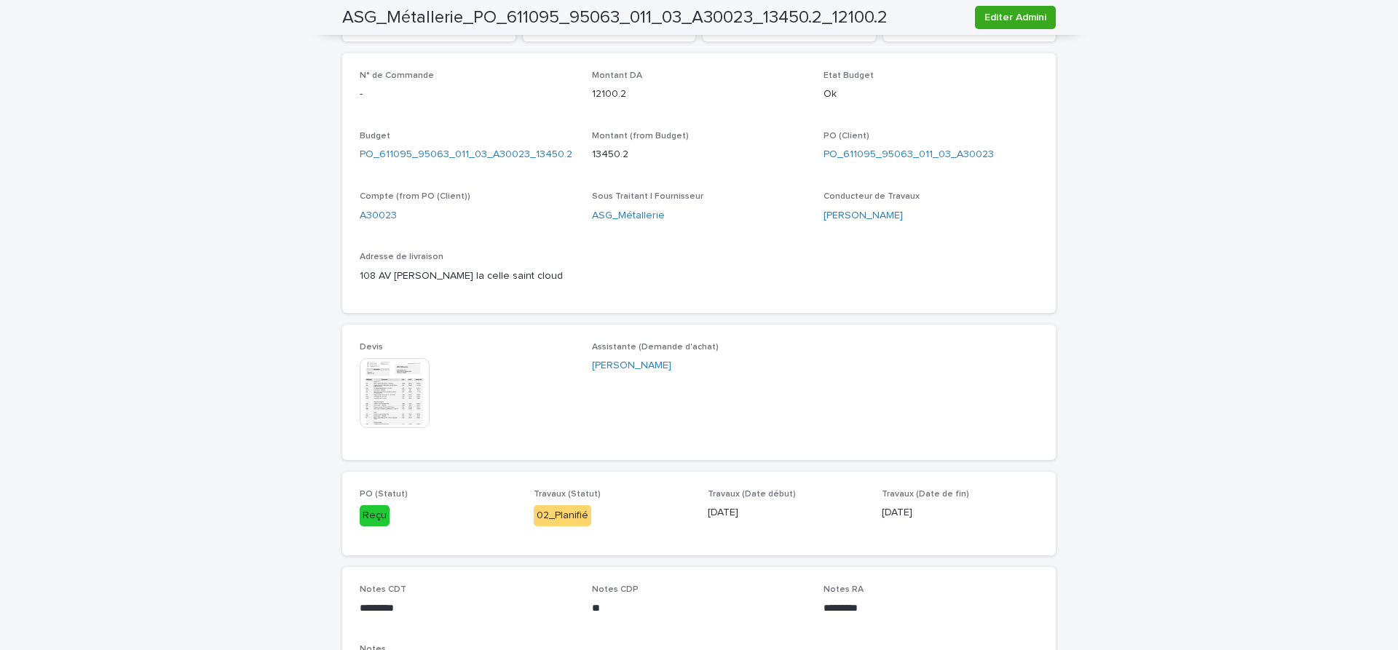
click at [397, 407] on img at bounding box center [395, 393] width 70 height 70
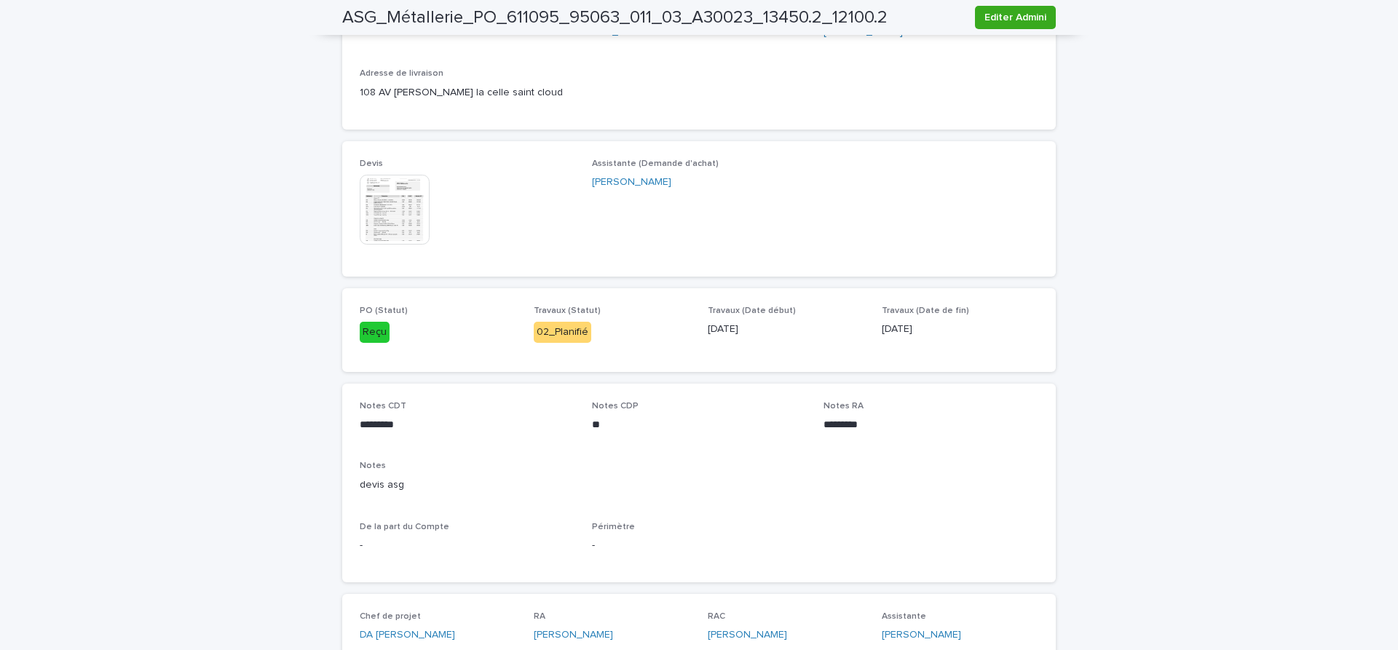
click at [413, 217] on img at bounding box center [395, 210] width 70 height 70
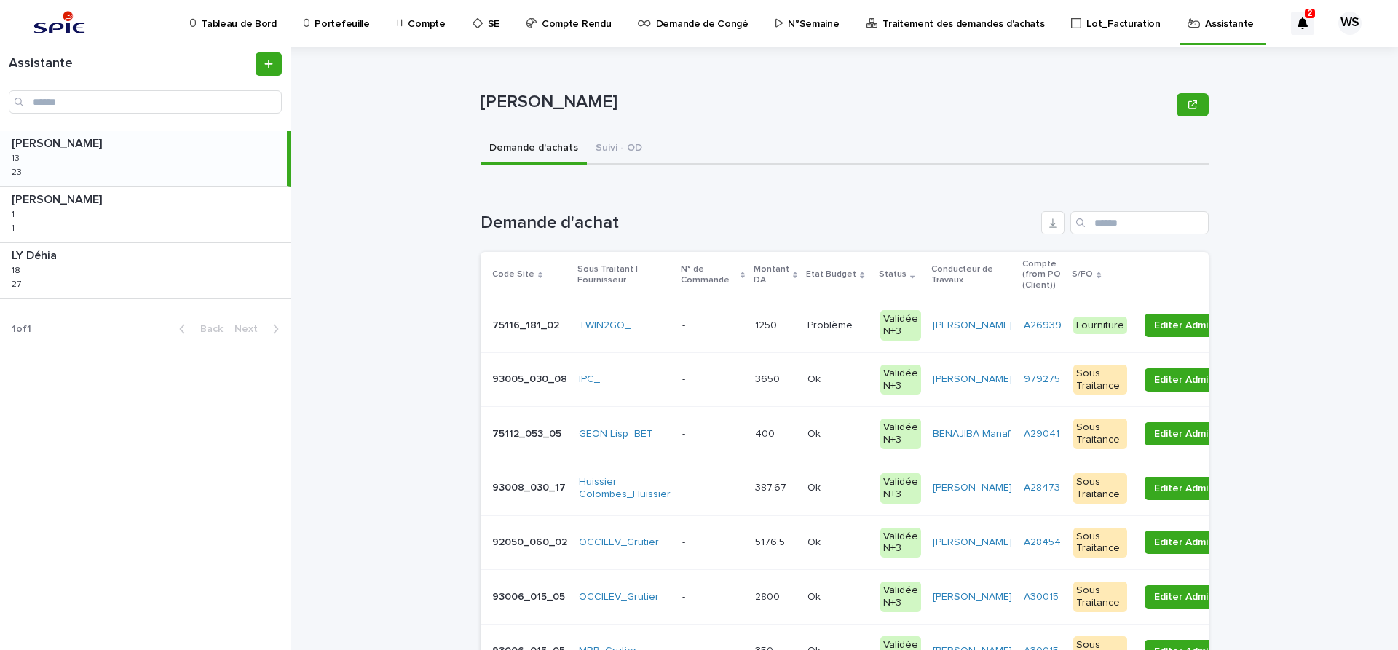
scroll to position [245, 0]
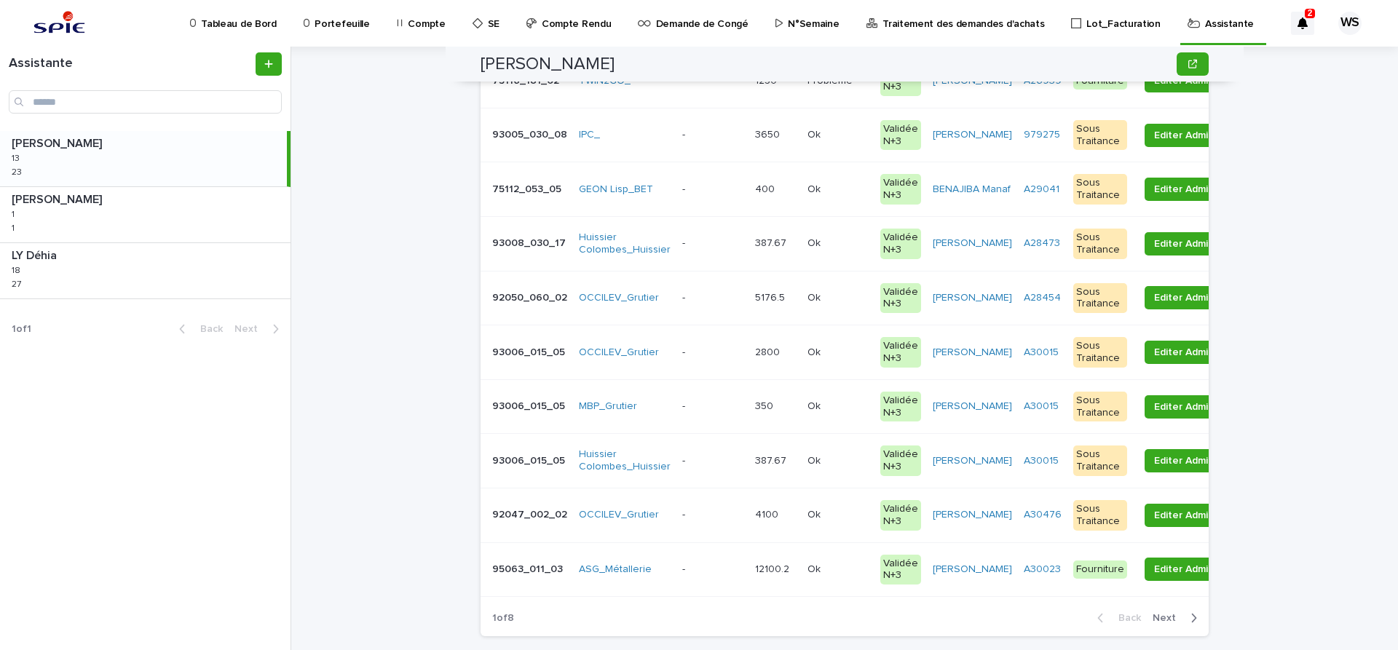
click at [704, 566] on p at bounding box center [712, 569] width 61 height 12
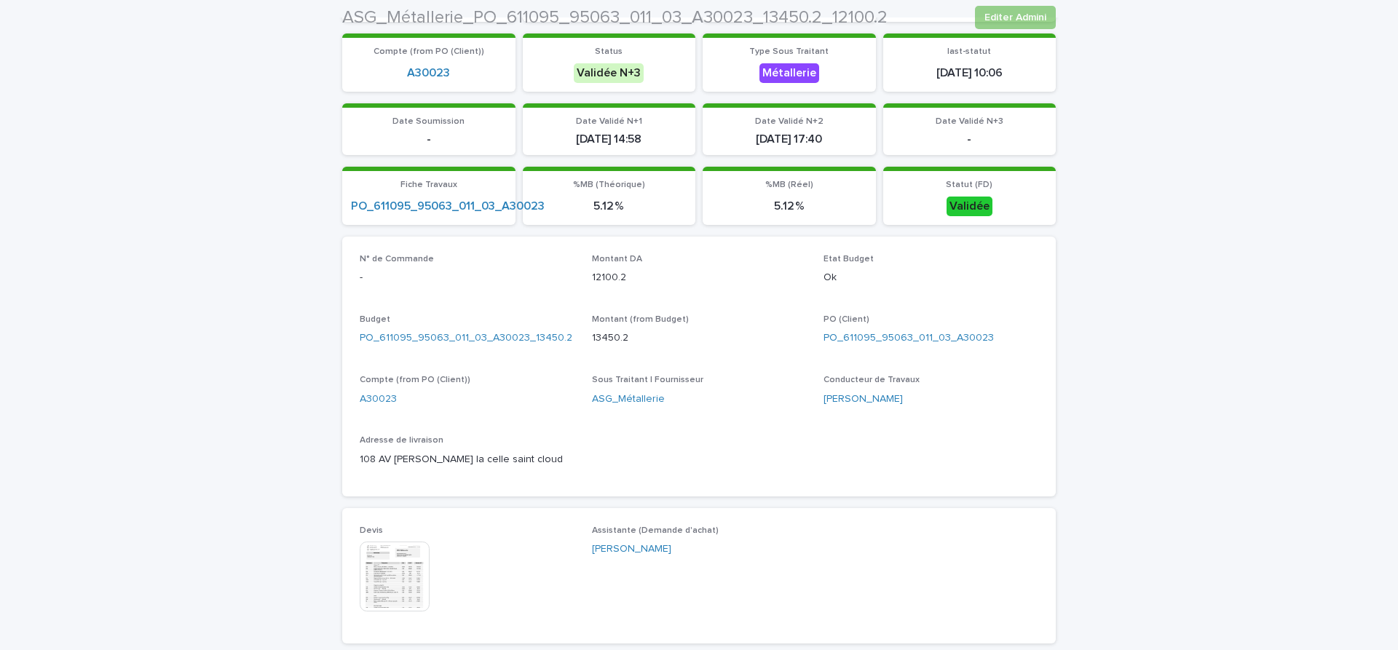
scroll to position [550, 0]
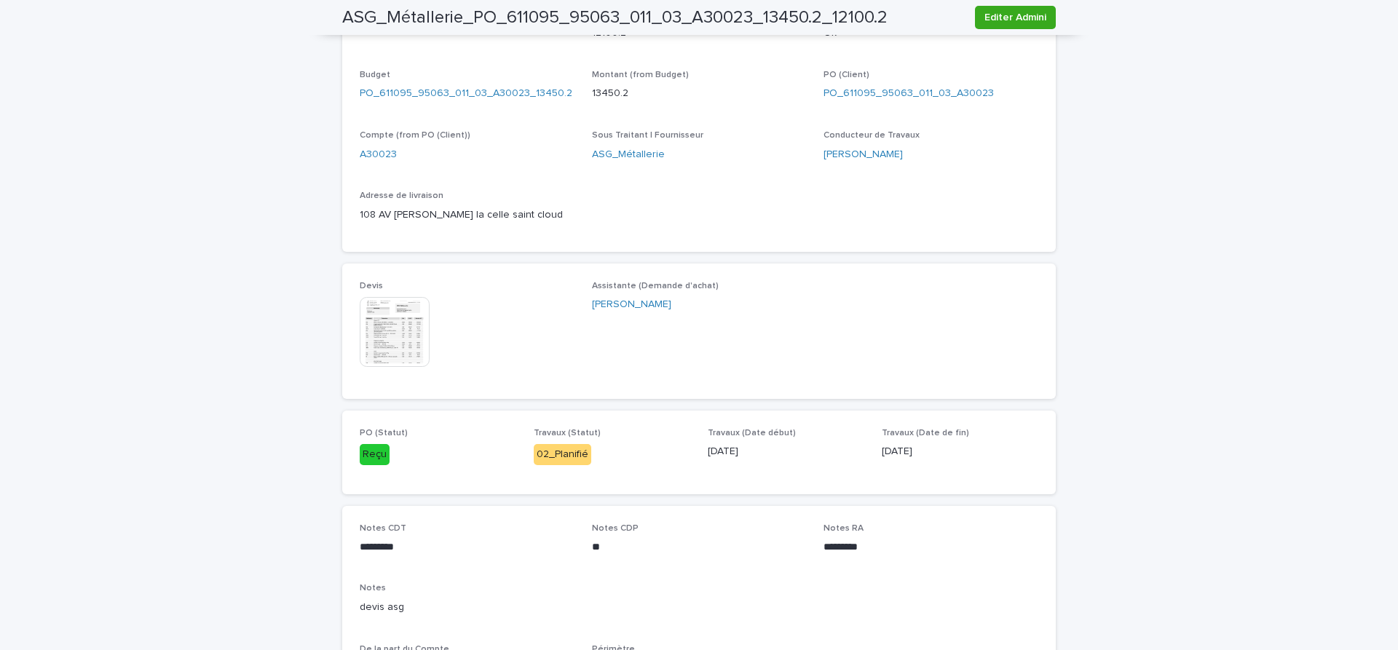
click at [406, 332] on img at bounding box center [395, 332] width 70 height 70
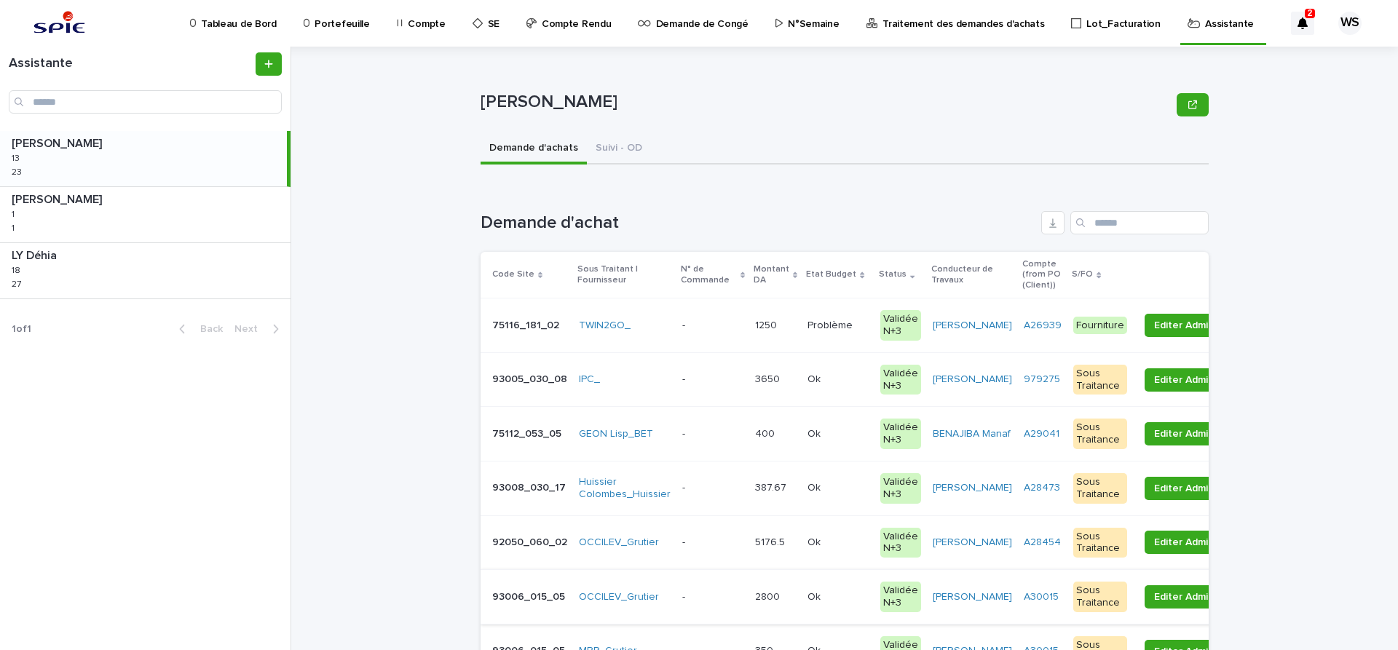
scroll to position [245, 0]
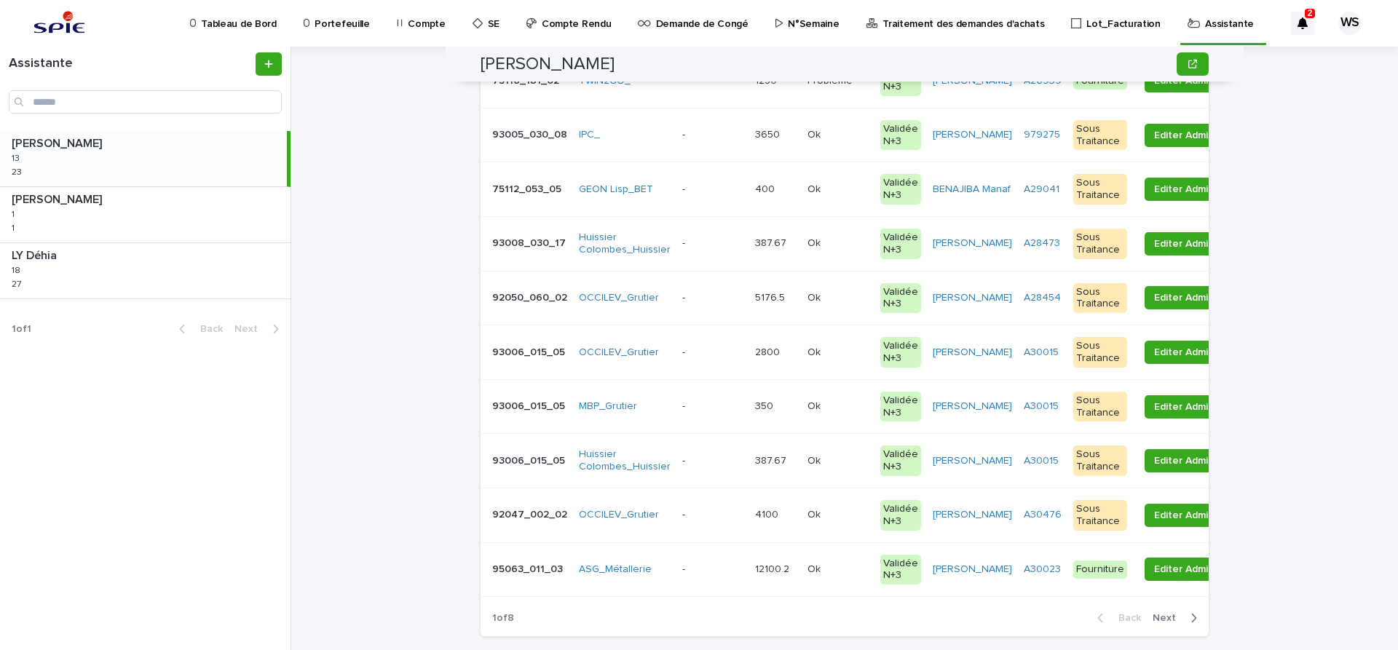
click at [703, 571] on p at bounding box center [712, 569] width 61 height 12
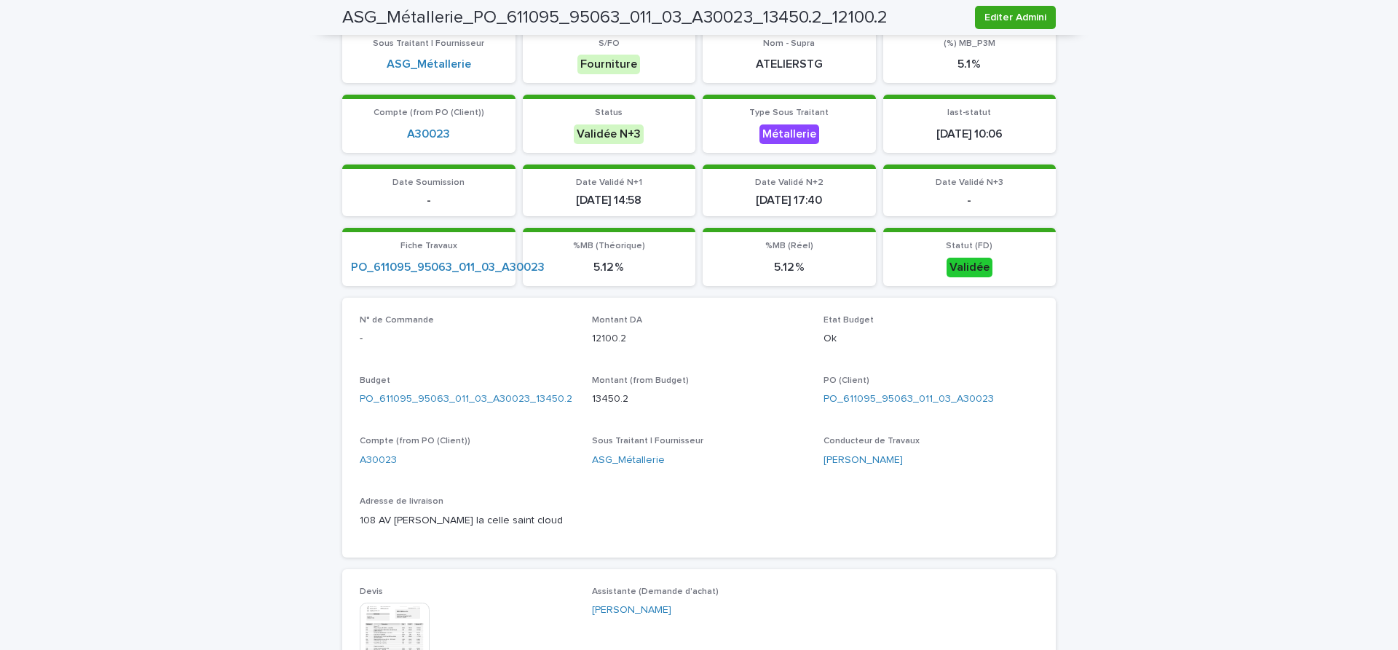
scroll to position [428, 0]
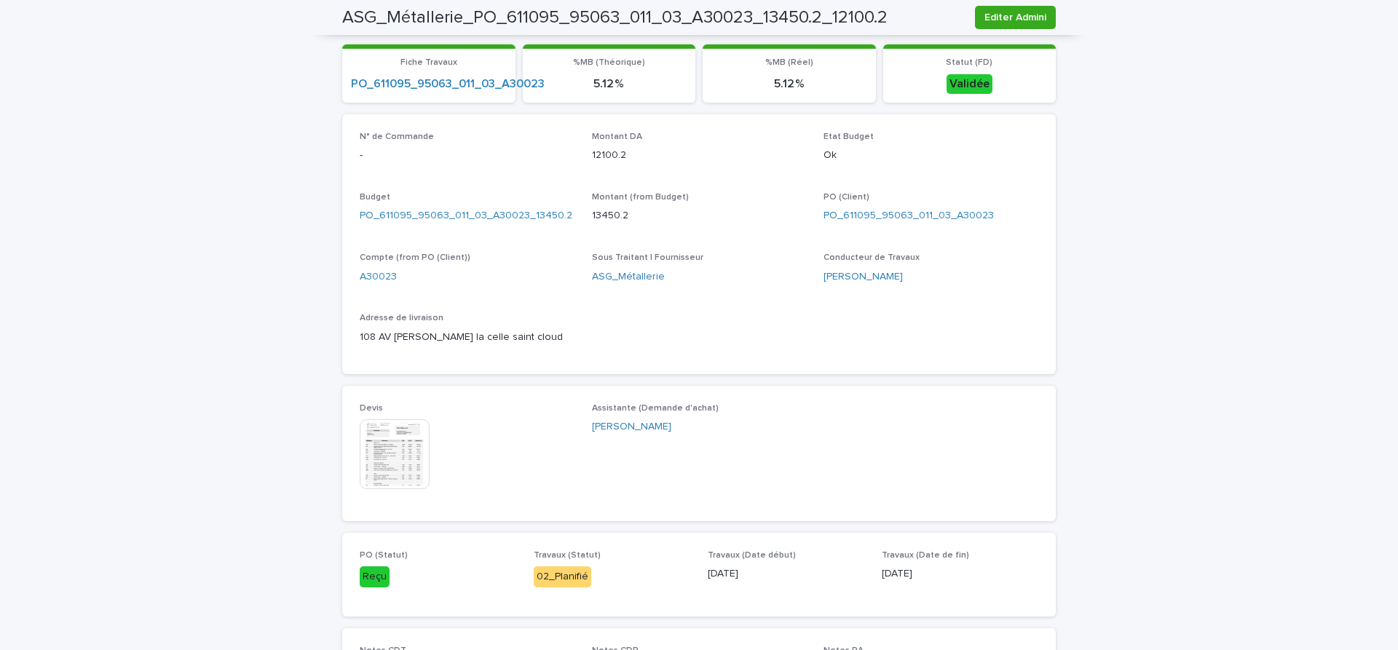
click at [405, 460] on img at bounding box center [395, 454] width 70 height 70
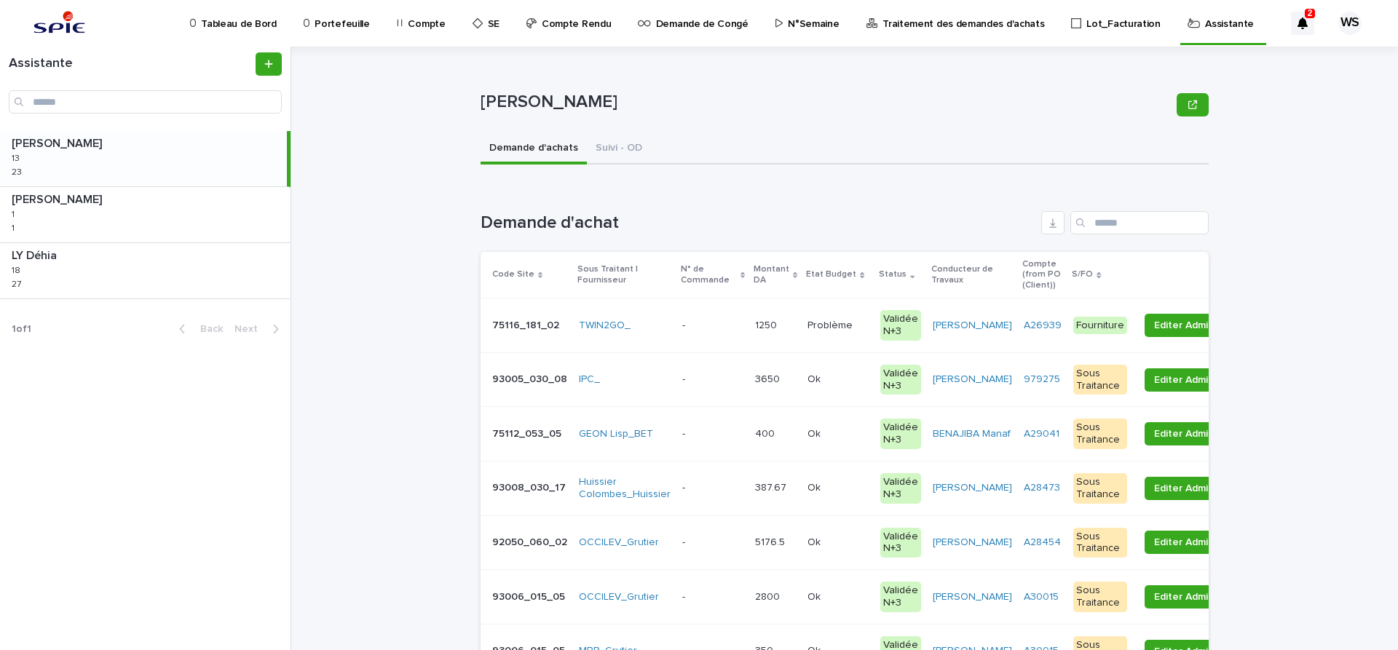
scroll to position [306, 0]
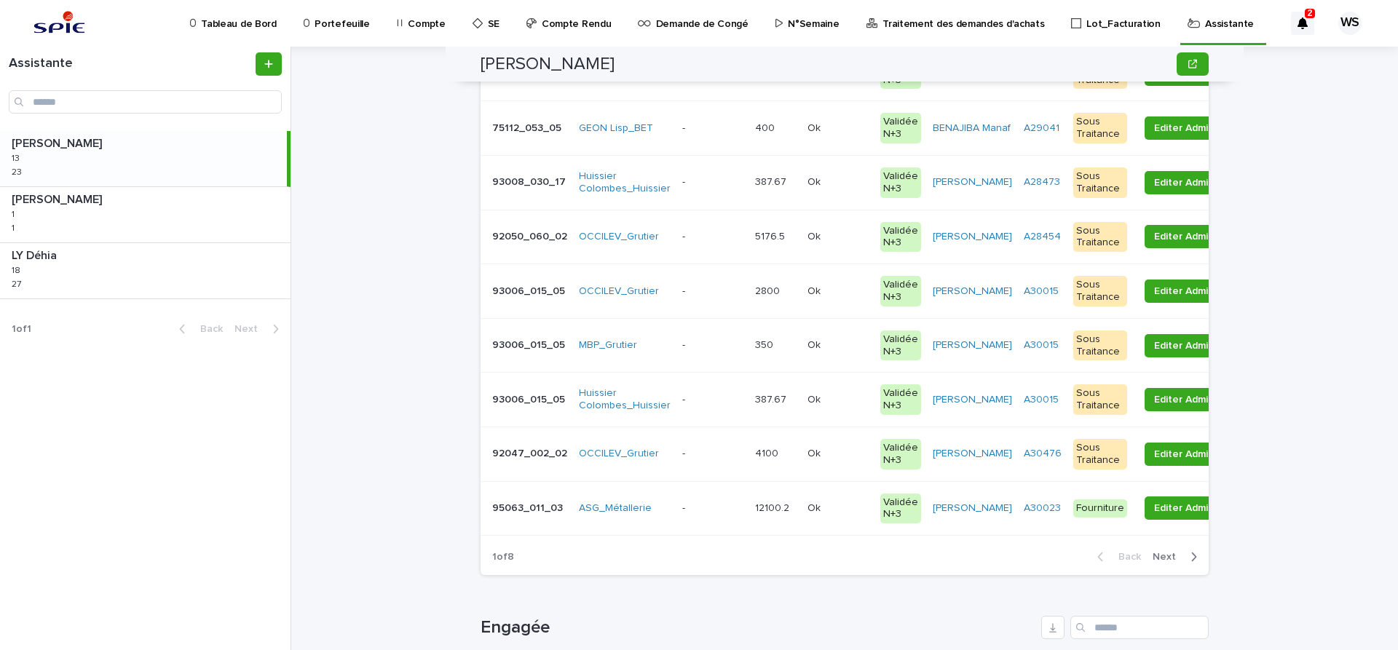
click at [715, 506] on p at bounding box center [712, 508] width 61 height 12
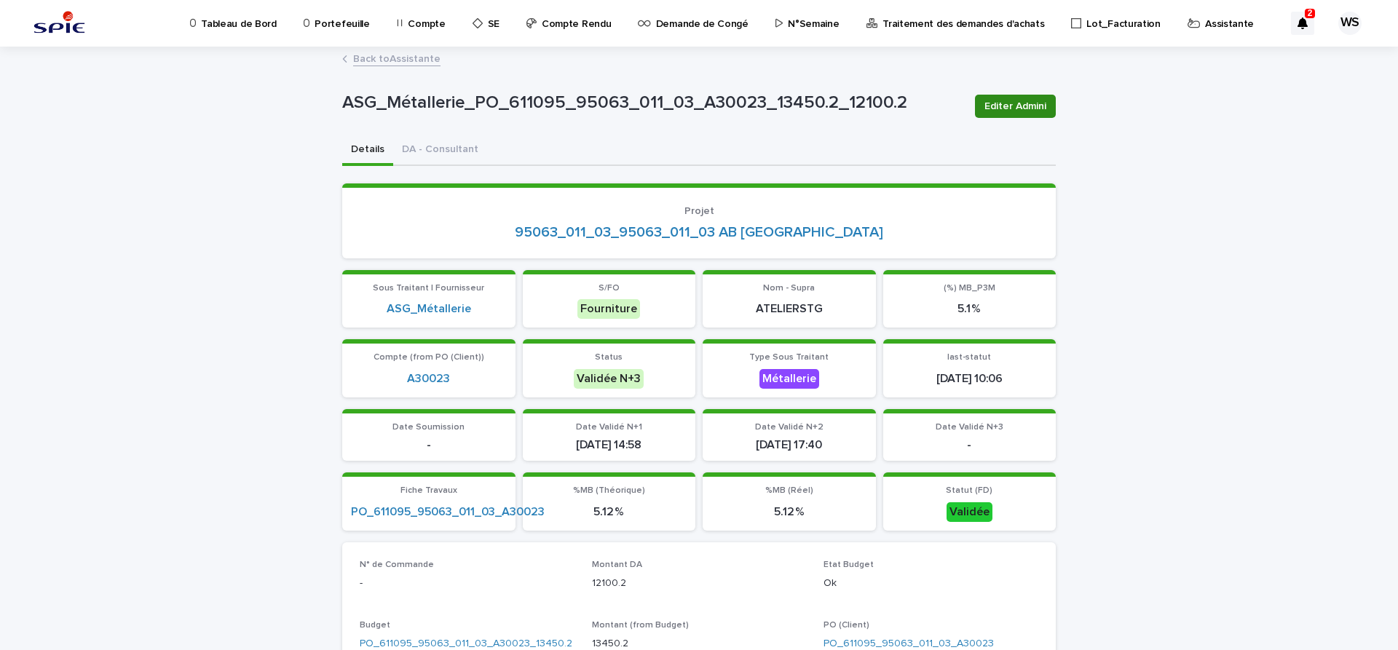
click at [1027, 104] on span "Editer Admini" at bounding box center [1015, 106] width 62 height 15
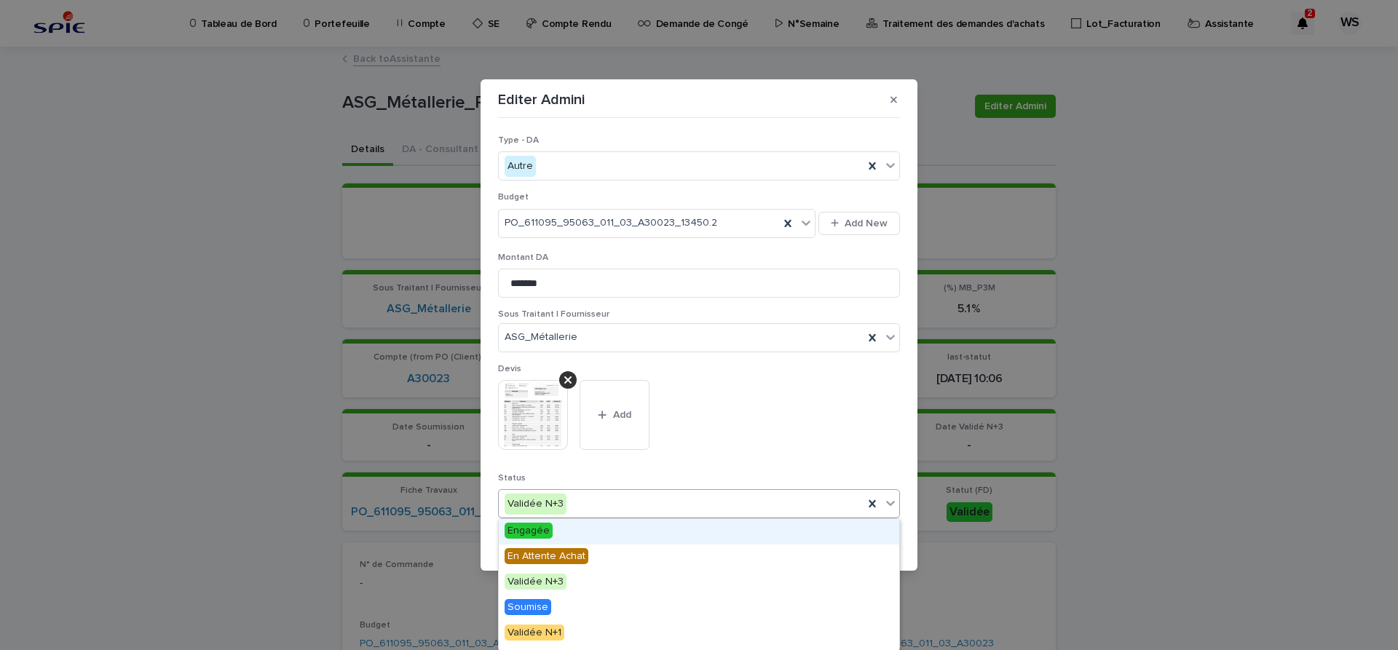
click at [894, 505] on icon at bounding box center [890, 503] width 15 height 15
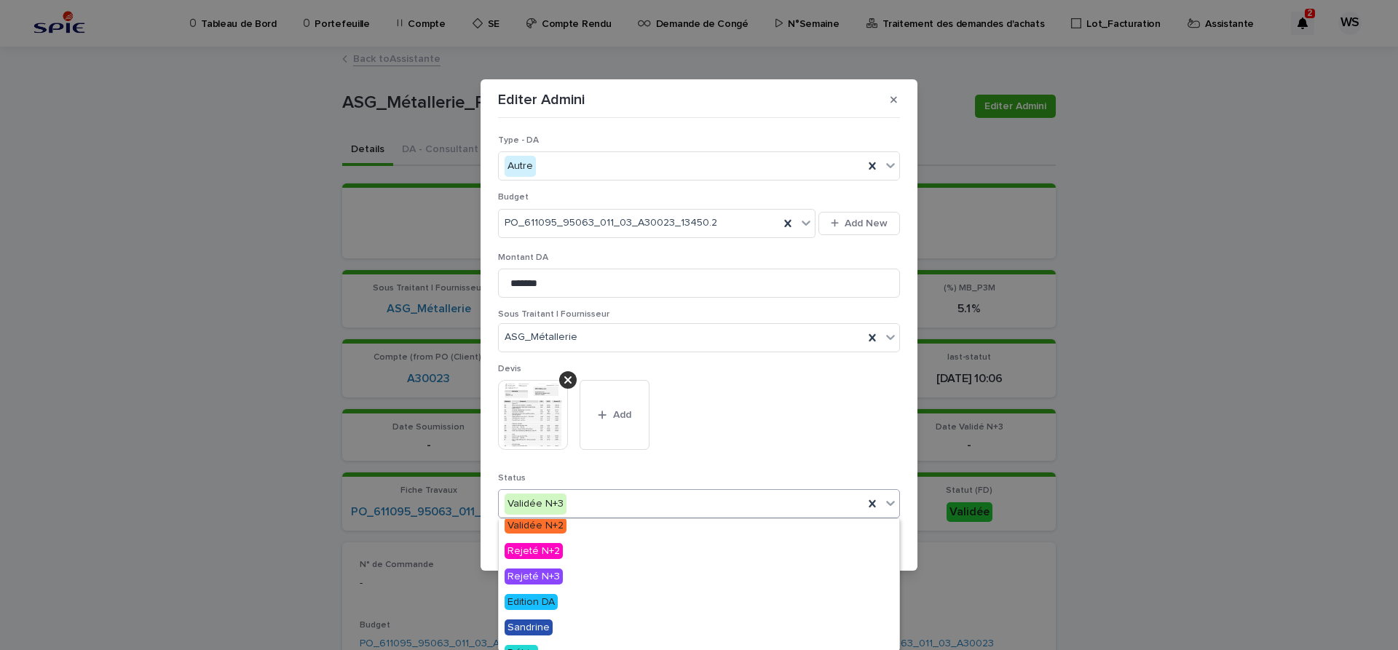
scroll to position [174, 0]
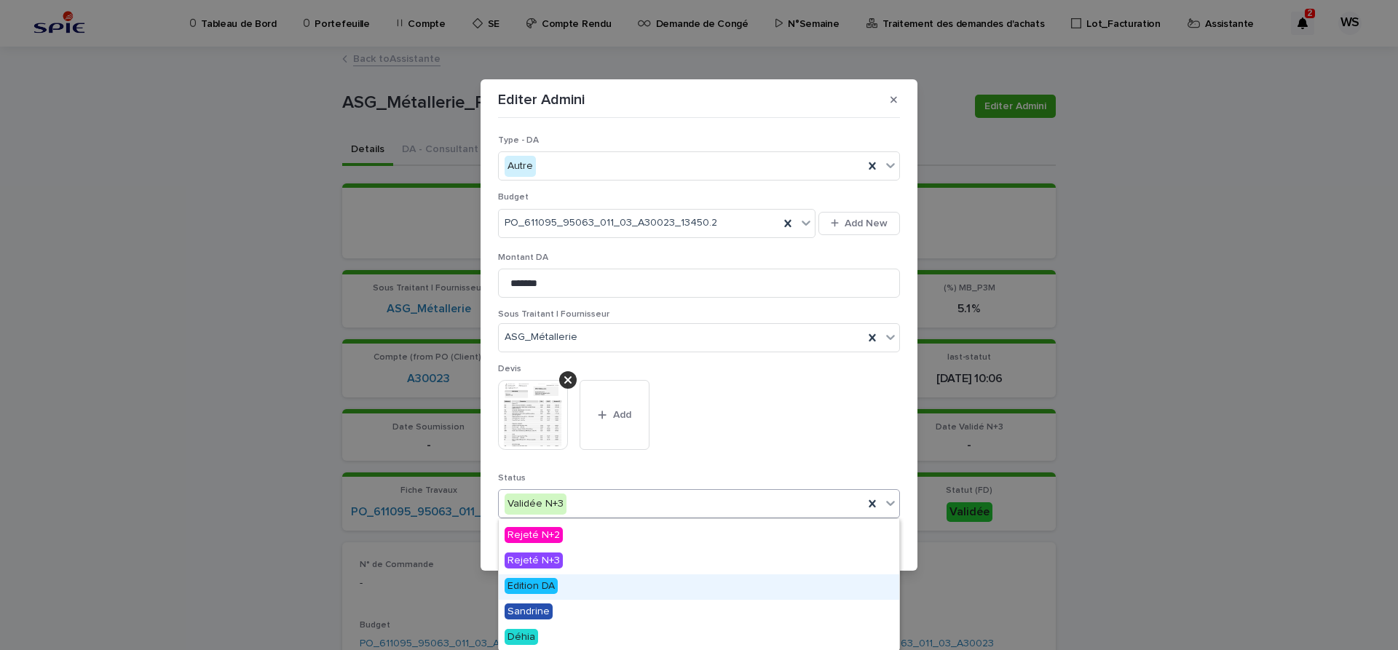
click at [535, 588] on span "Edition DA" at bounding box center [530, 586] width 53 height 16
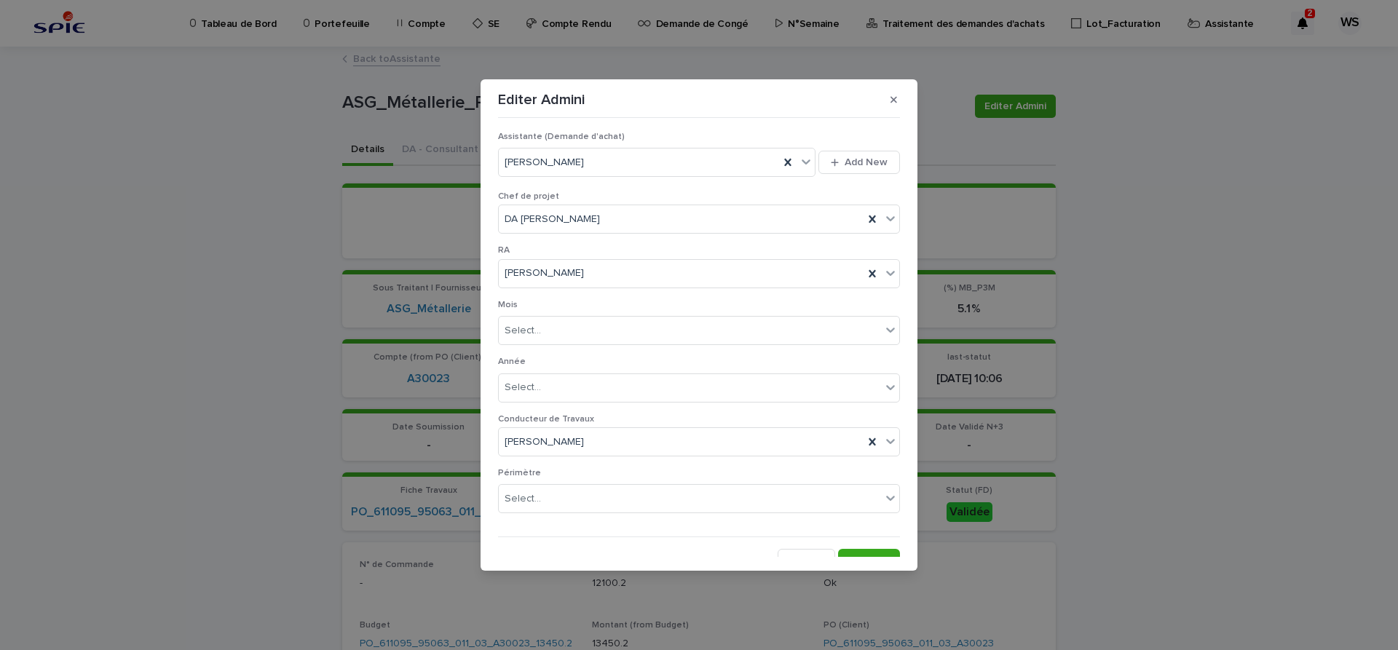
scroll to position [811, 0]
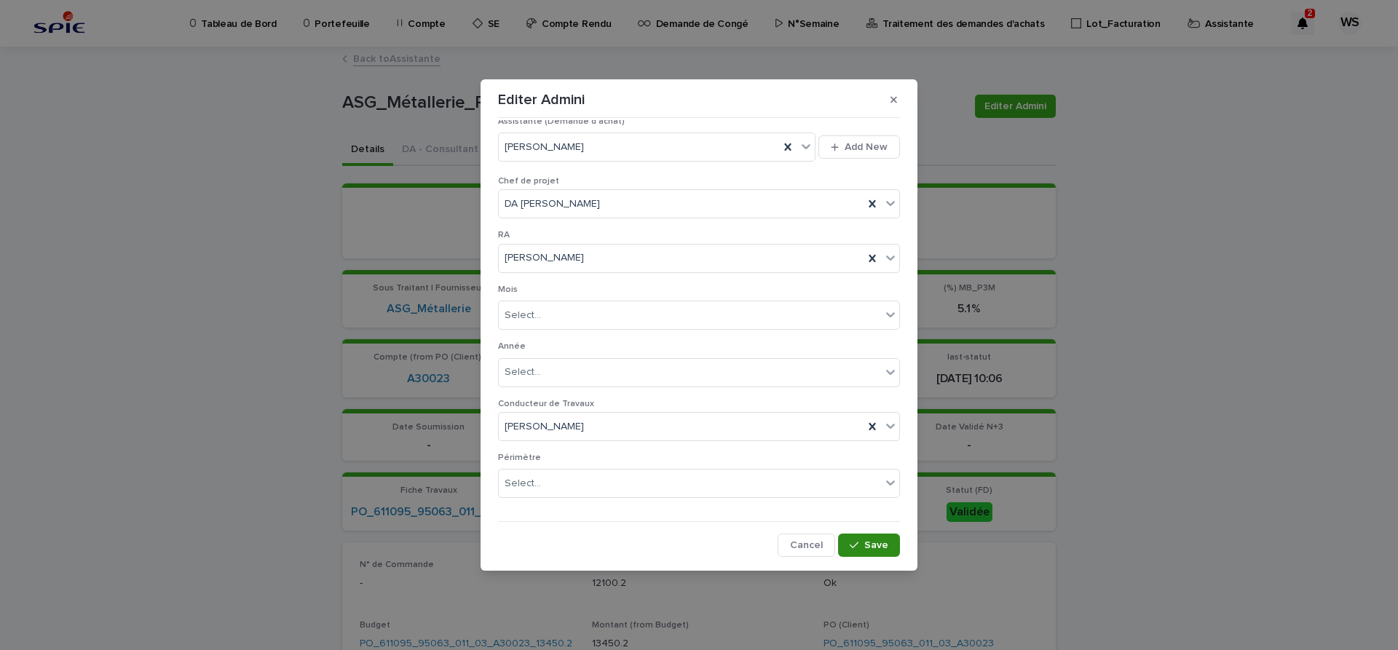
click at [879, 537] on button "Save" at bounding box center [869, 545] width 62 height 23
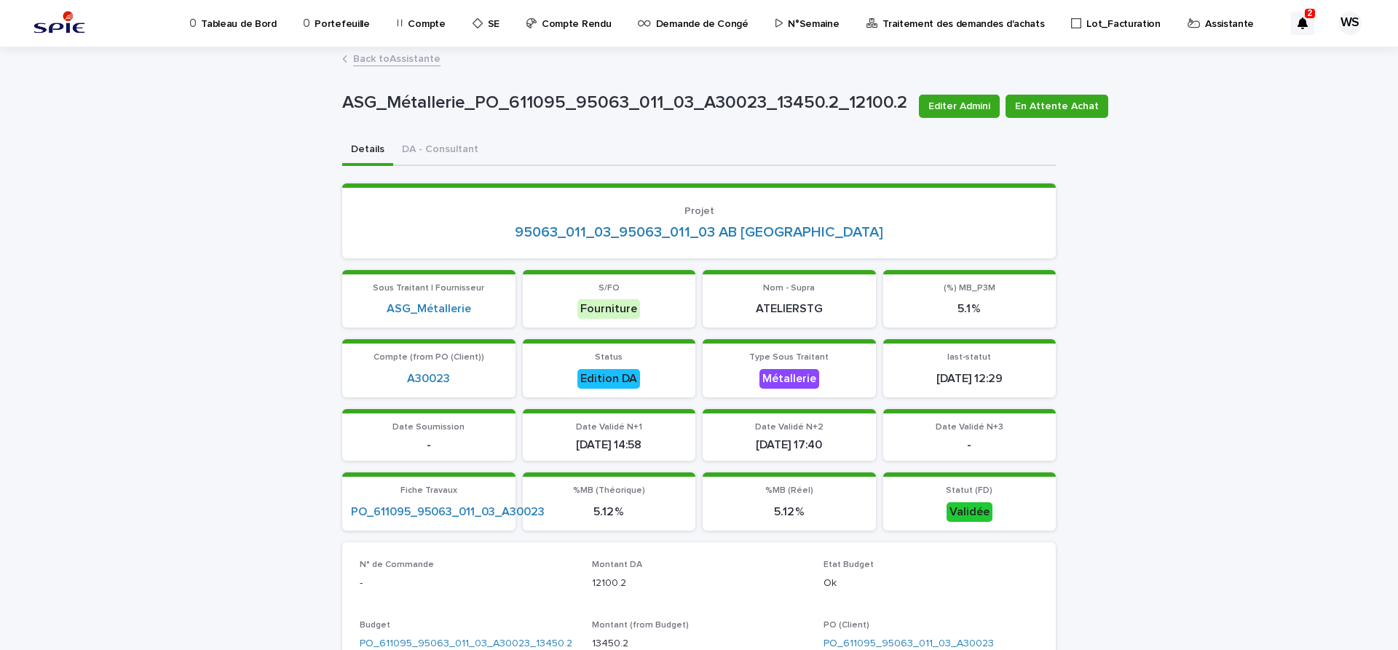
click at [421, 58] on link "Back to Assistante" at bounding box center [396, 58] width 87 height 17
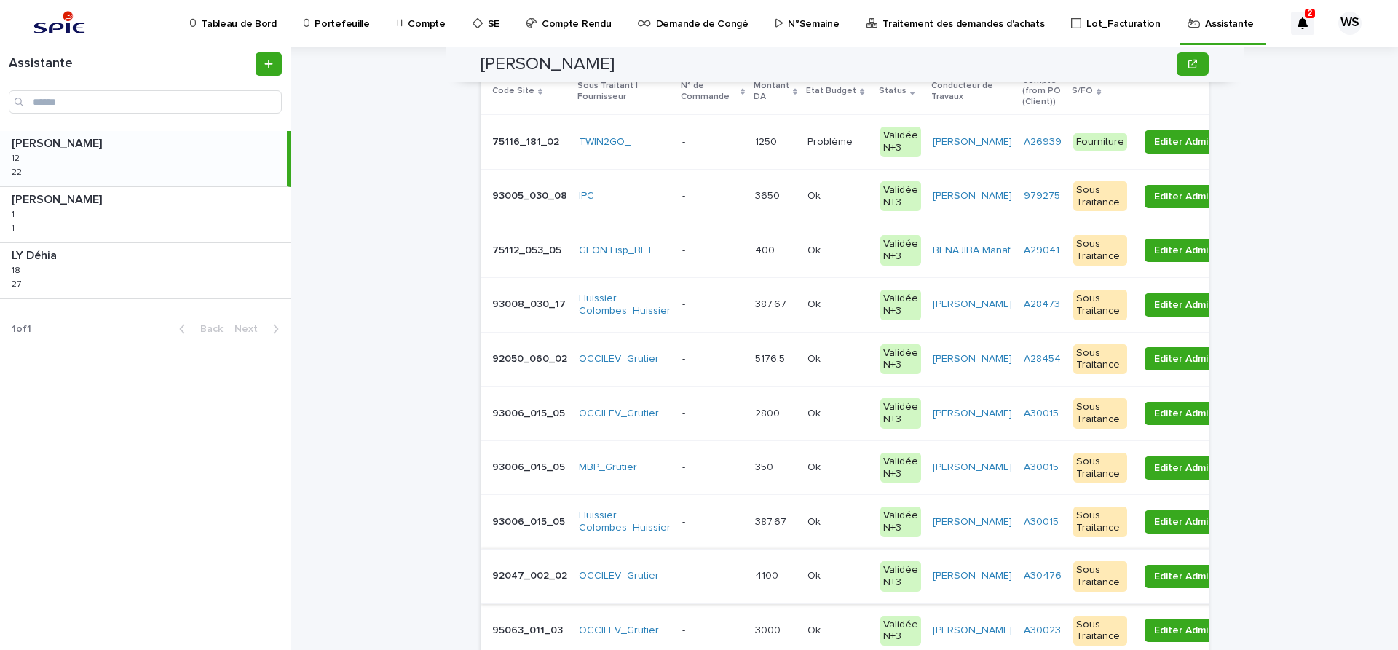
scroll to position [306, 0]
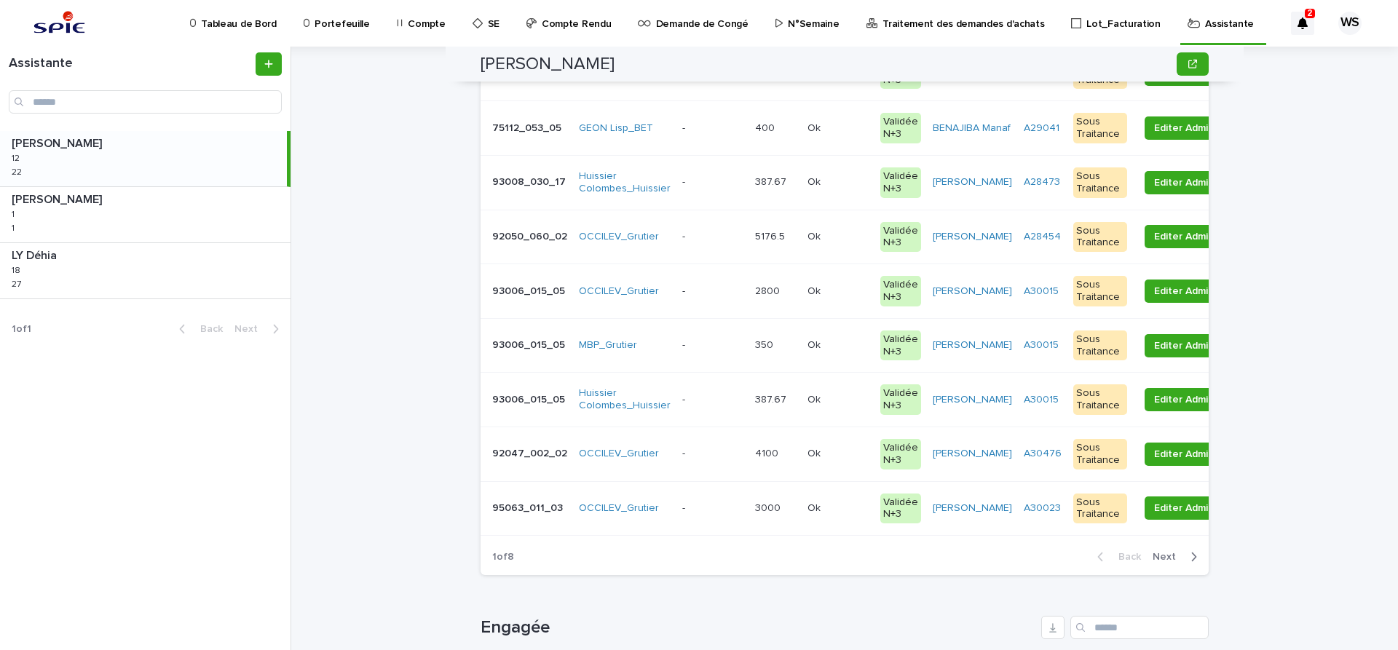
click at [1165, 557] on span "Next" at bounding box center [1168, 557] width 32 height 10
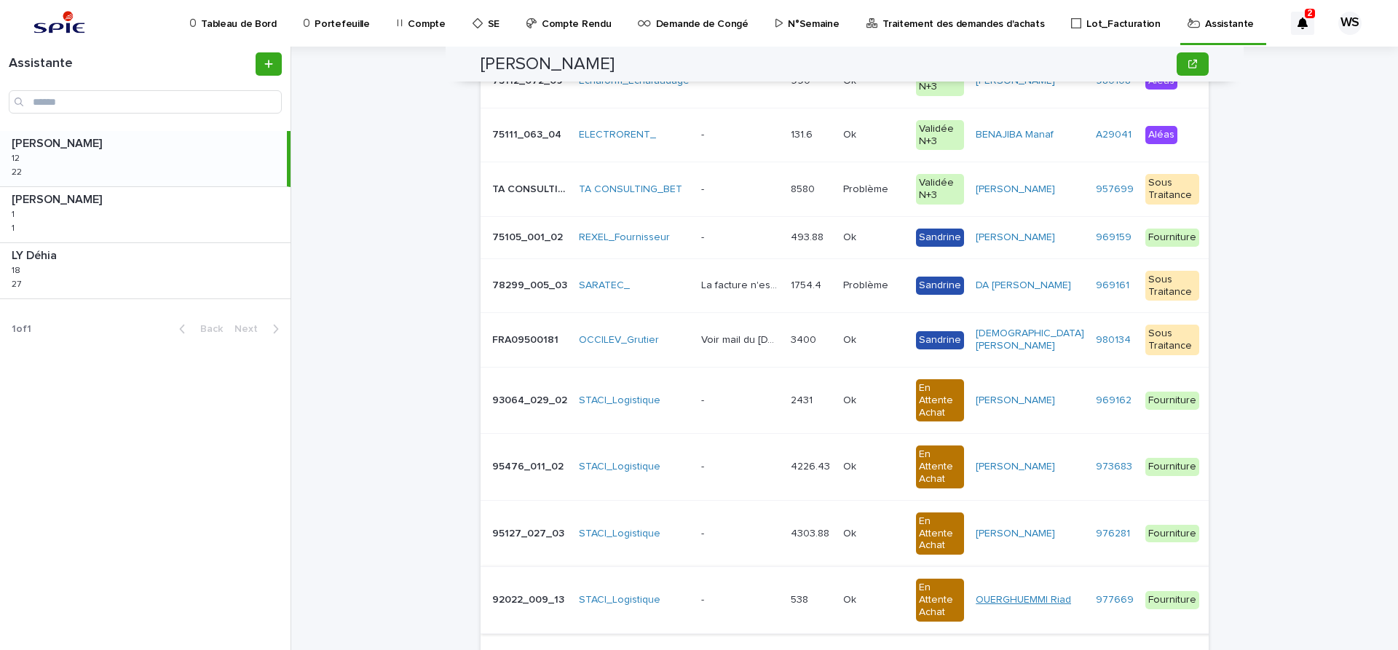
scroll to position [367, 0]
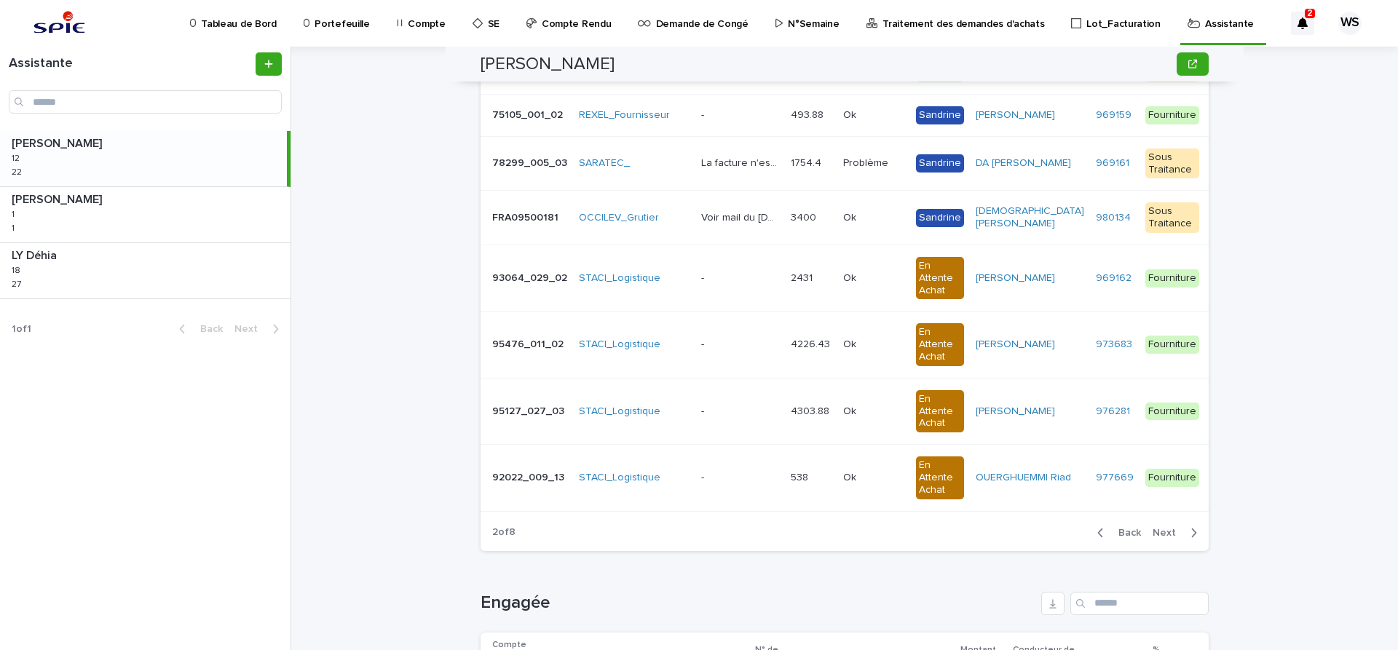
click at [1133, 534] on span "Back" at bounding box center [1124, 533] width 31 height 10
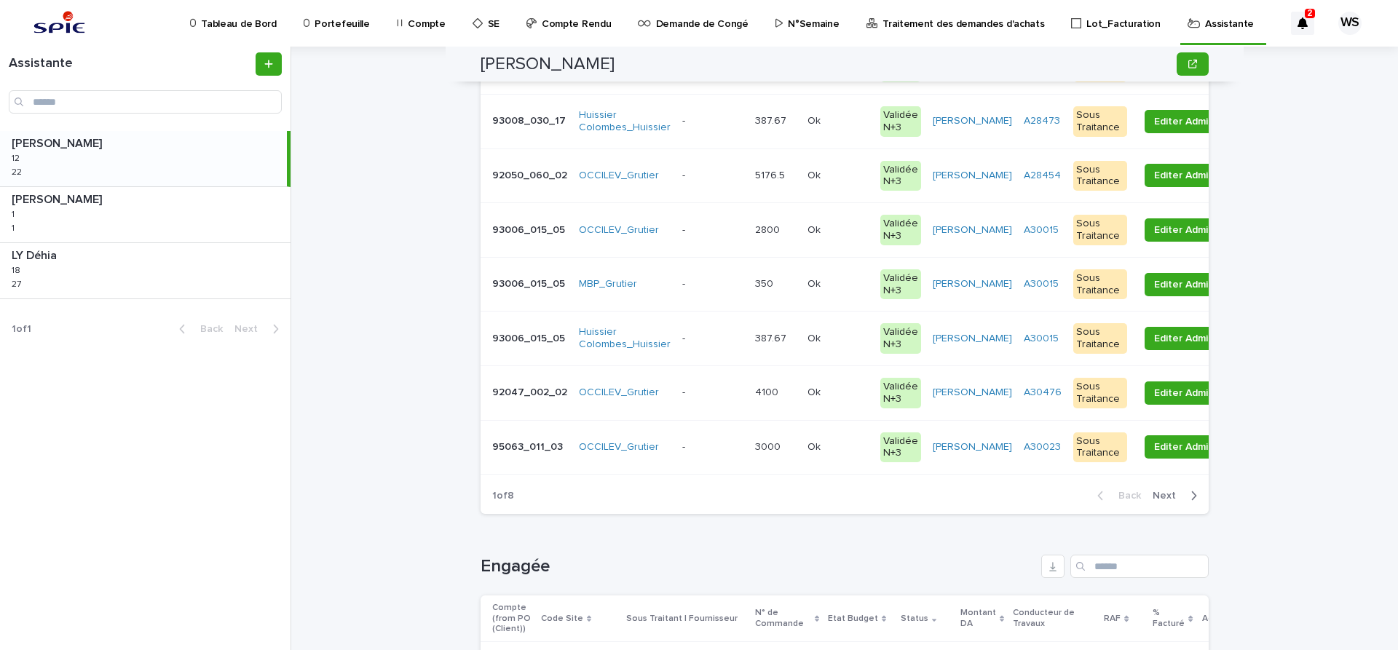
click at [728, 179] on p at bounding box center [712, 176] width 61 height 12
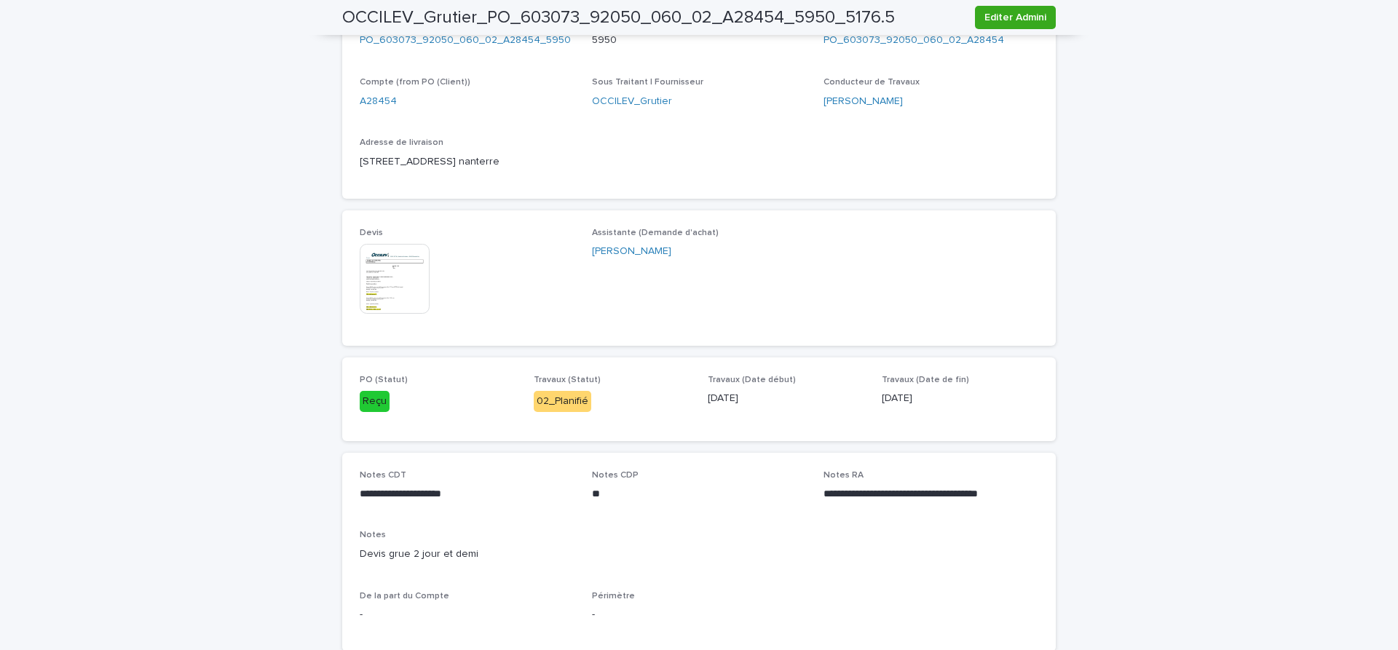
scroll to position [611, 0]
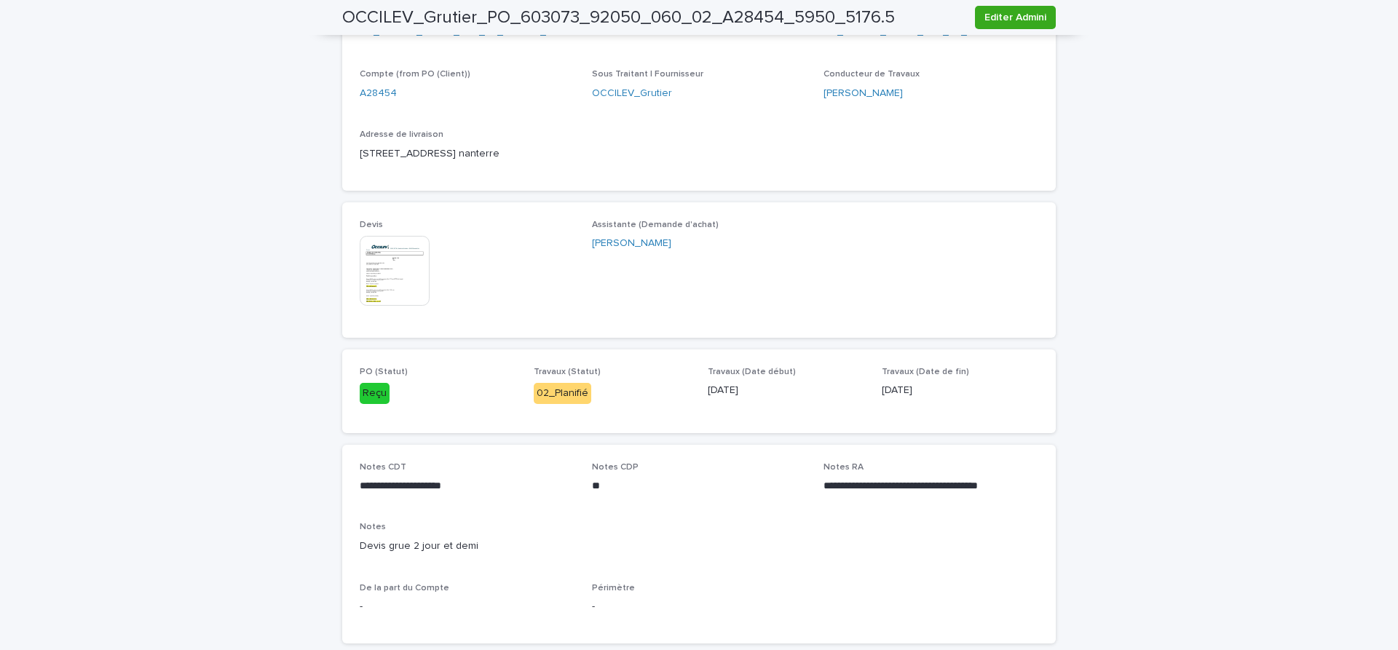
click at [402, 280] on img at bounding box center [395, 271] width 70 height 70
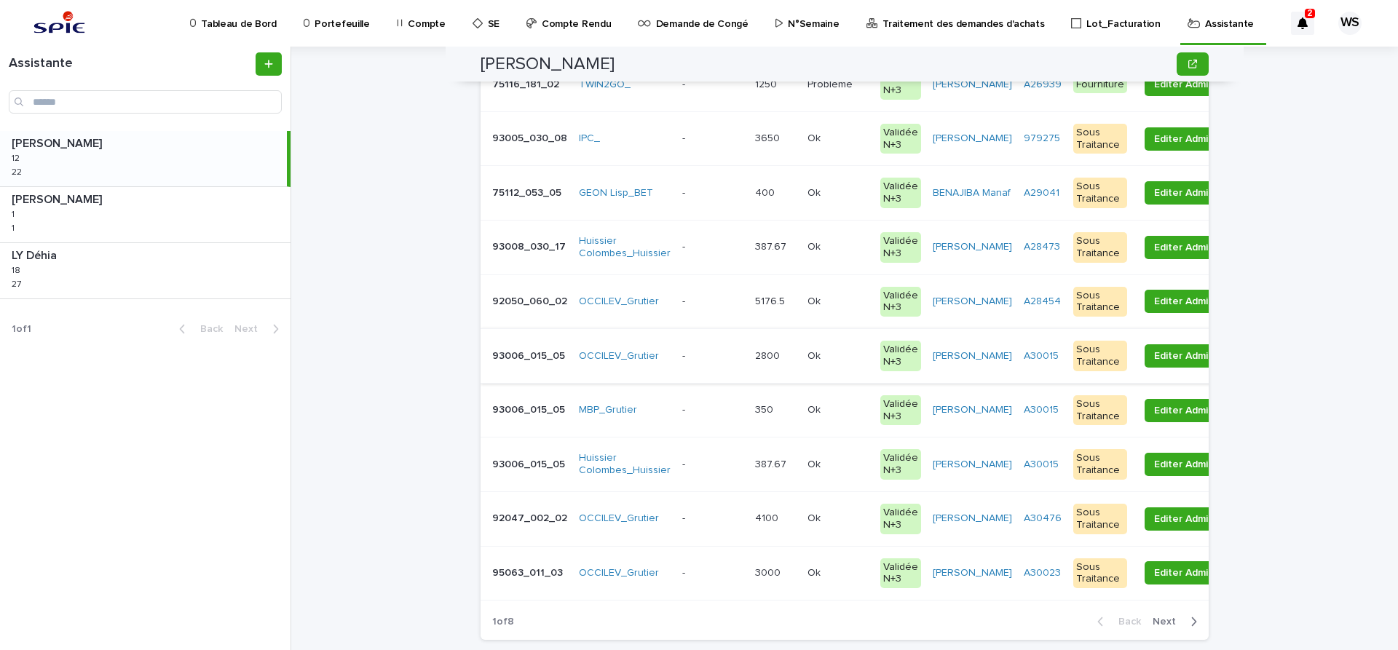
scroll to position [367, 0]
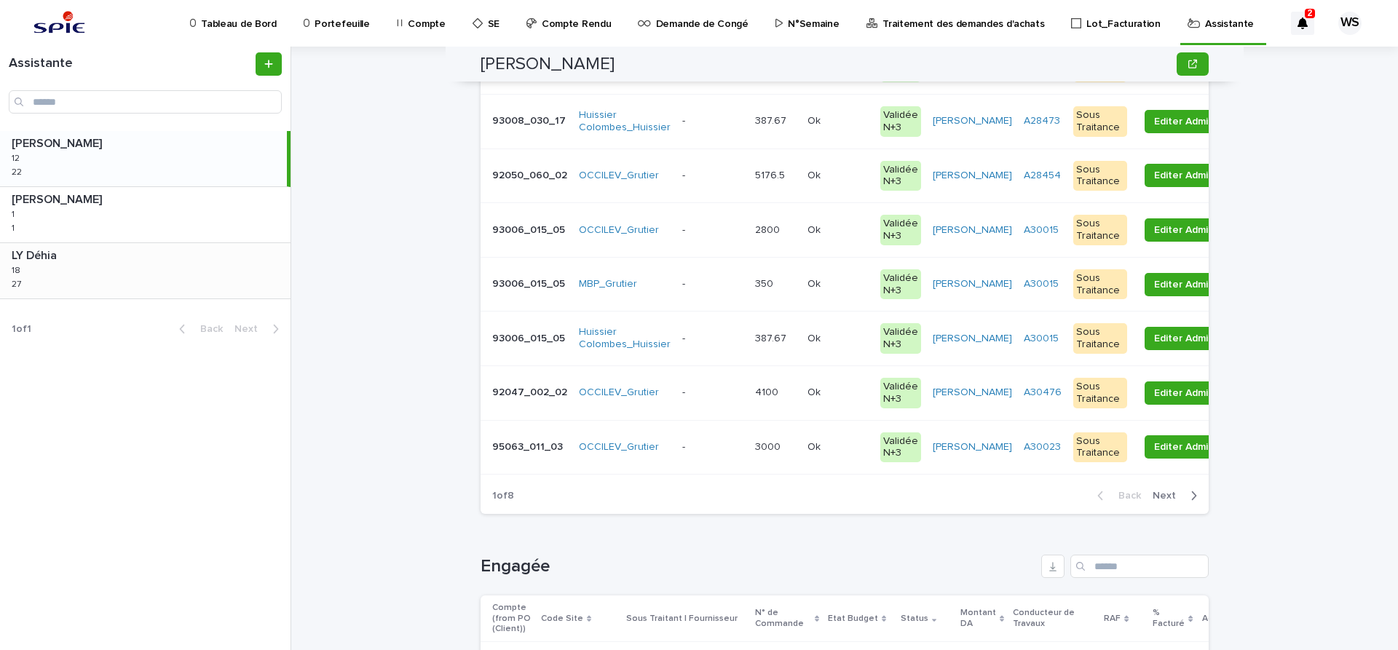
click at [91, 276] on div "LY Déhia LY Déhia 18 18 27 27" at bounding box center [145, 270] width 290 height 55
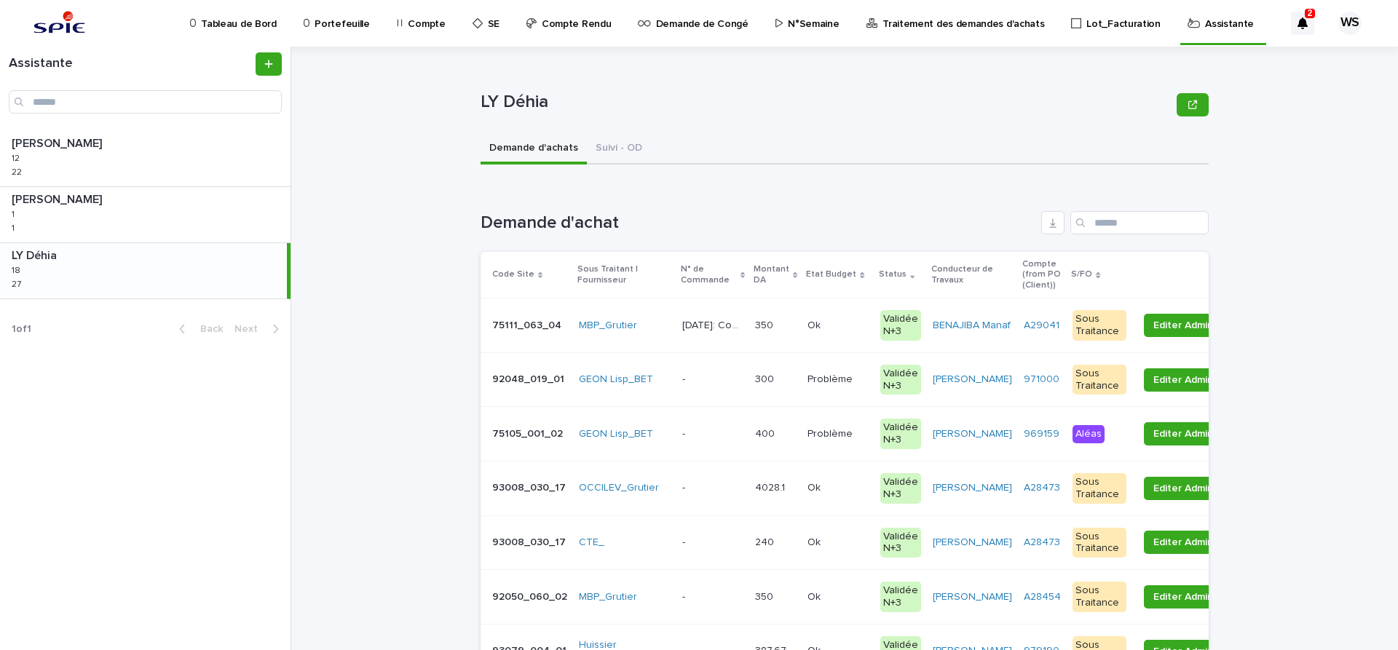
click at [707, 380] on p at bounding box center [712, 379] width 61 height 12
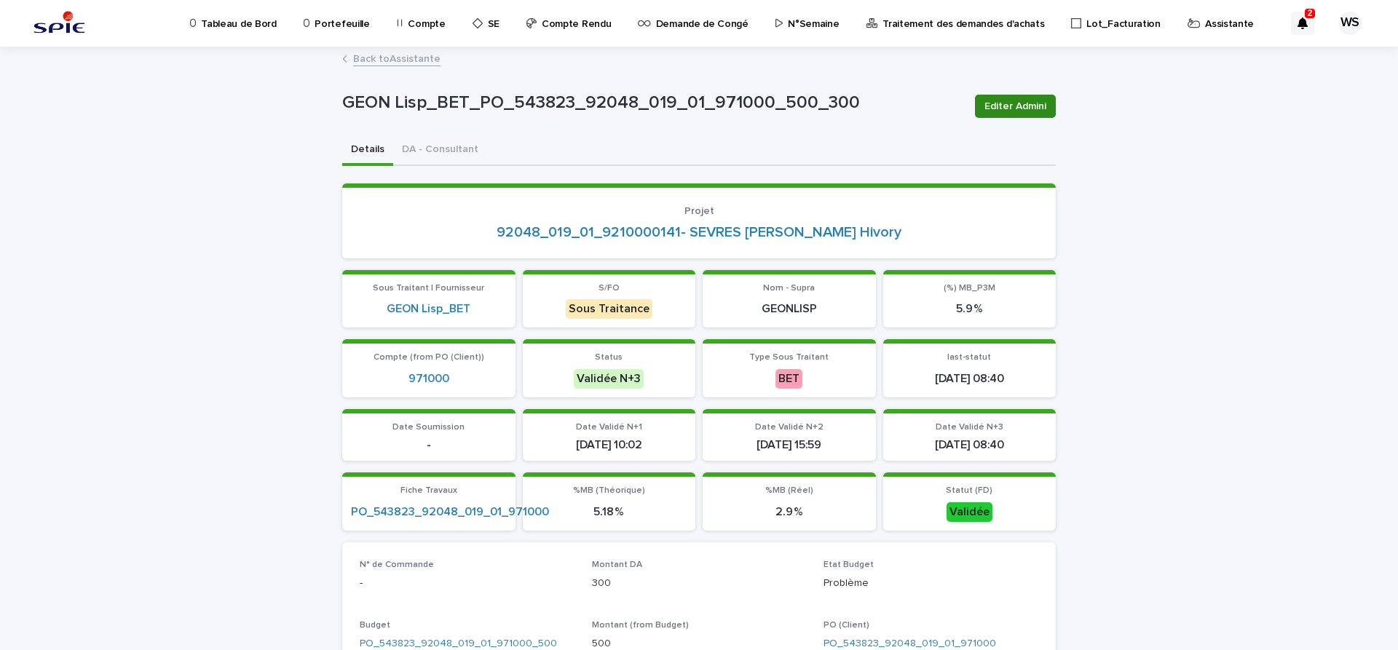
click at [1018, 108] on span "Editer Admini" at bounding box center [1015, 106] width 62 height 15
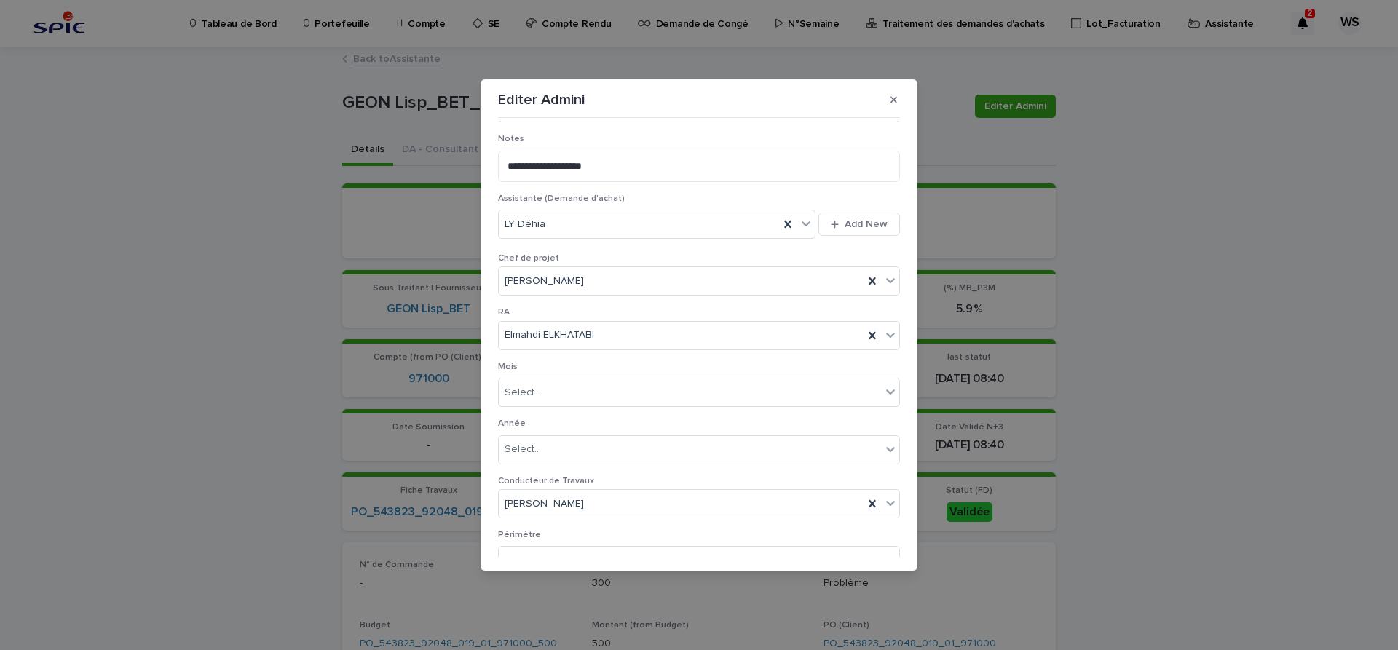
scroll to position [734, 0]
click at [808, 228] on icon at bounding box center [806, 222] width 15 height 15
click at [637, 301] on div "[PERSON_NAME]" at bounding box center [657, 302] width 317 height 25
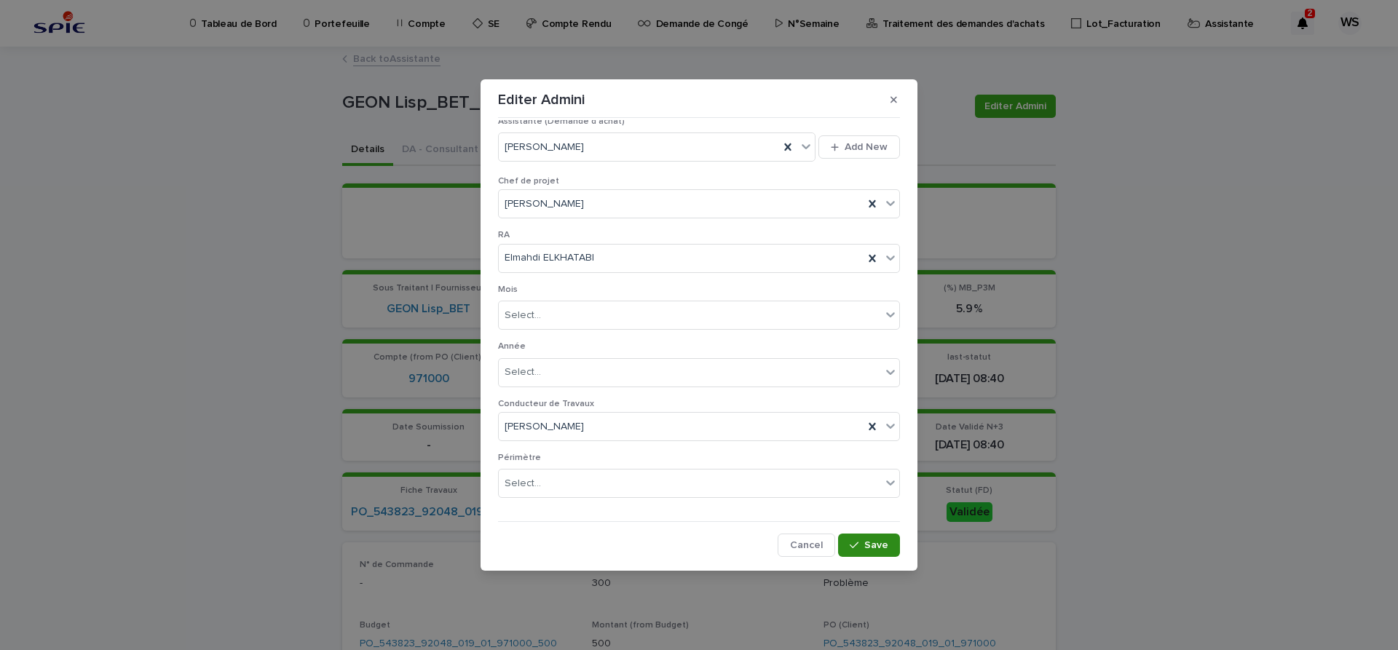
click at [884, 539] on button "Save" at bounding box center [869, 545] width 62 height 23
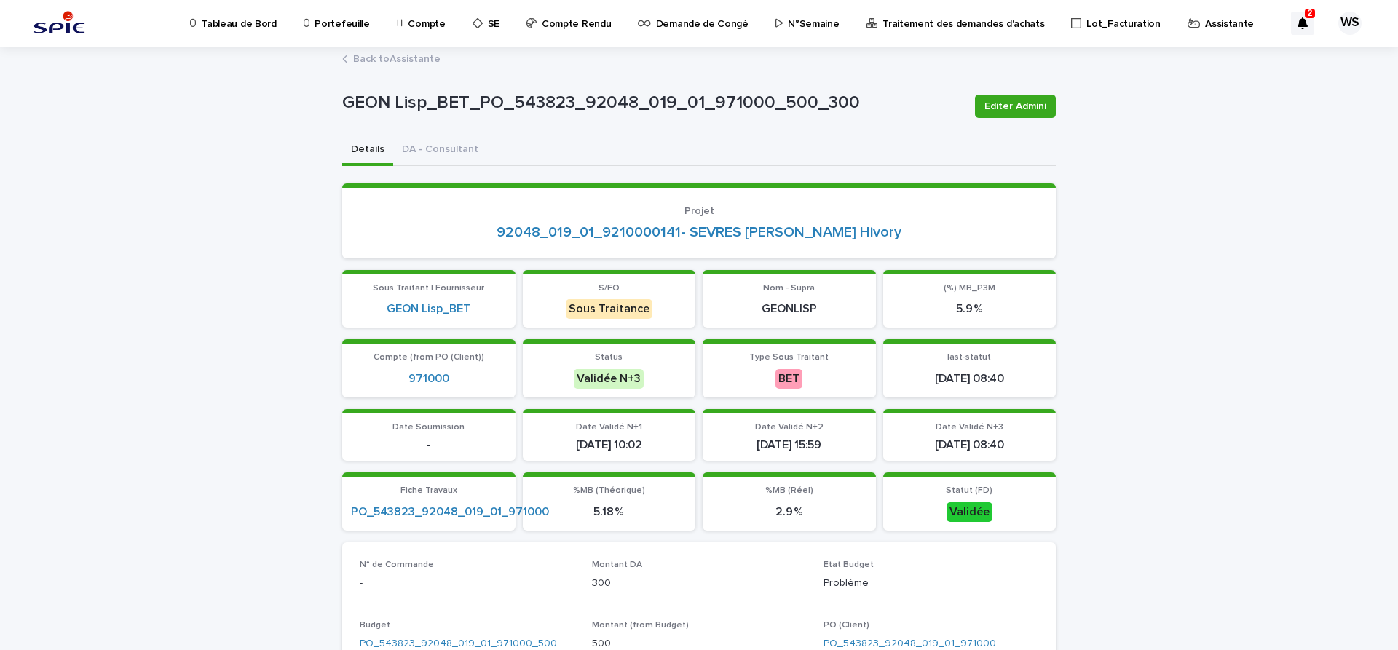
click at [402, 58] on link "Back to Assistante" at bounding box center [396, 58] width 87 height 17
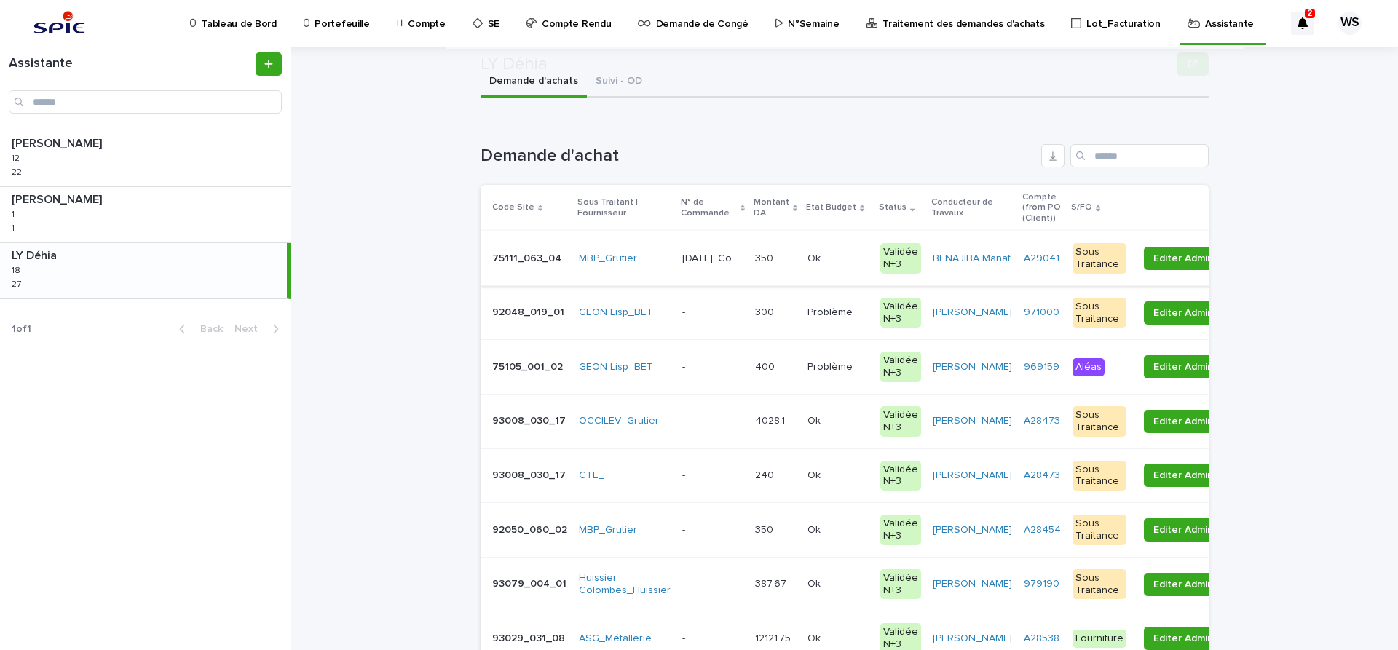
scroll to position [122, 0]
